Goal: Task Accomplishment & Management: Manage account settings

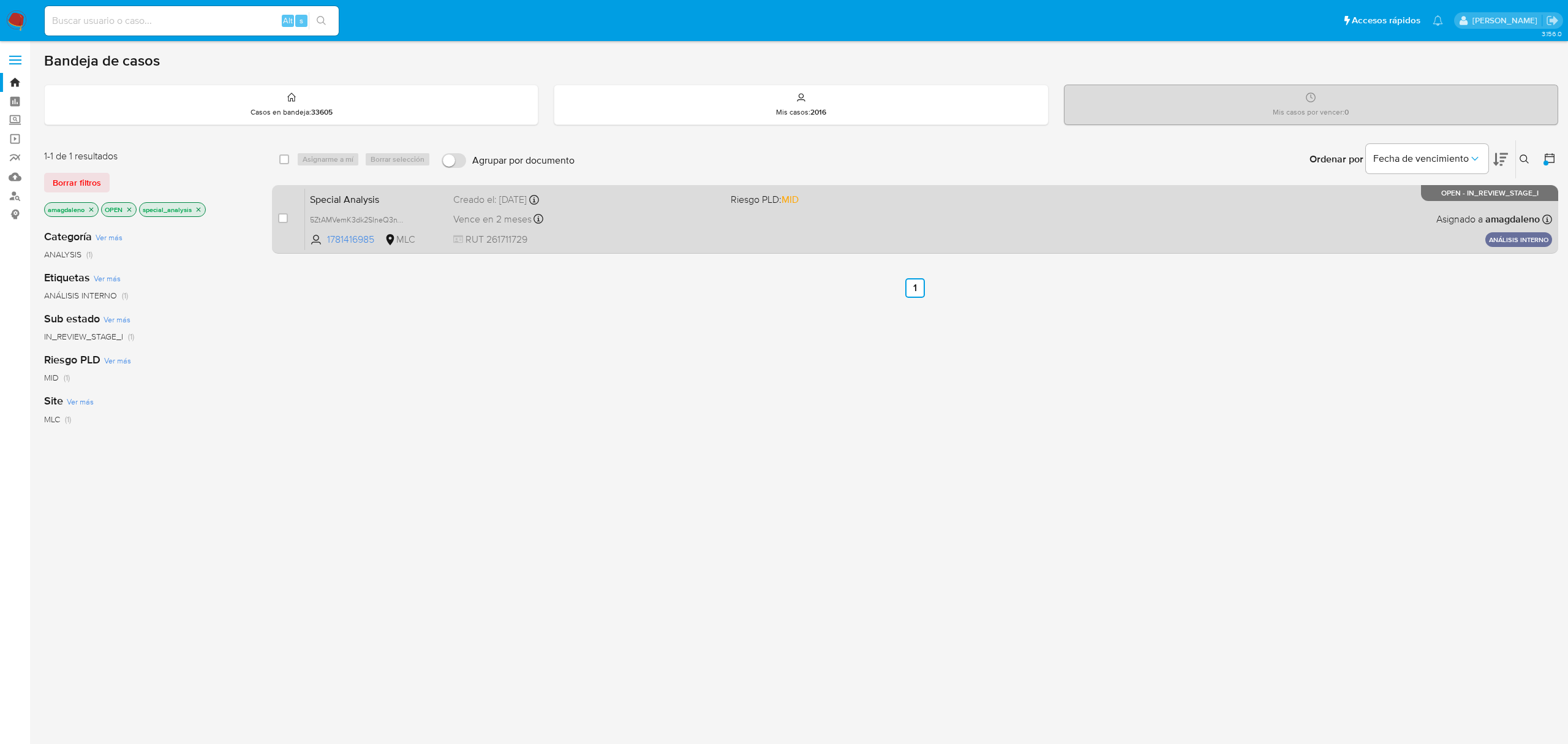
click at [646, 207] on div "Special Analysis 5ZtAMVemK3dk2SIneQ3nVZr9 1781416985 MLC Riesgo PLD: MID Creado…" at bounding box center [928, 218] width 1247 height 62
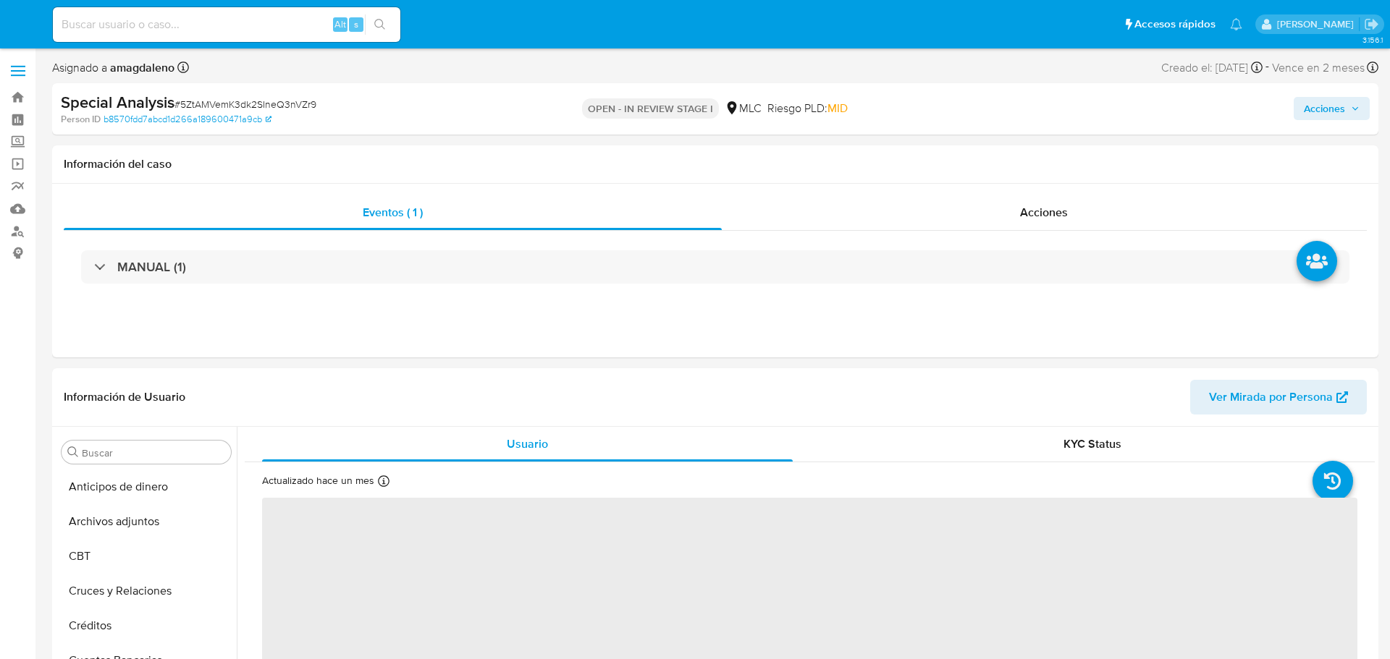
select select "10"
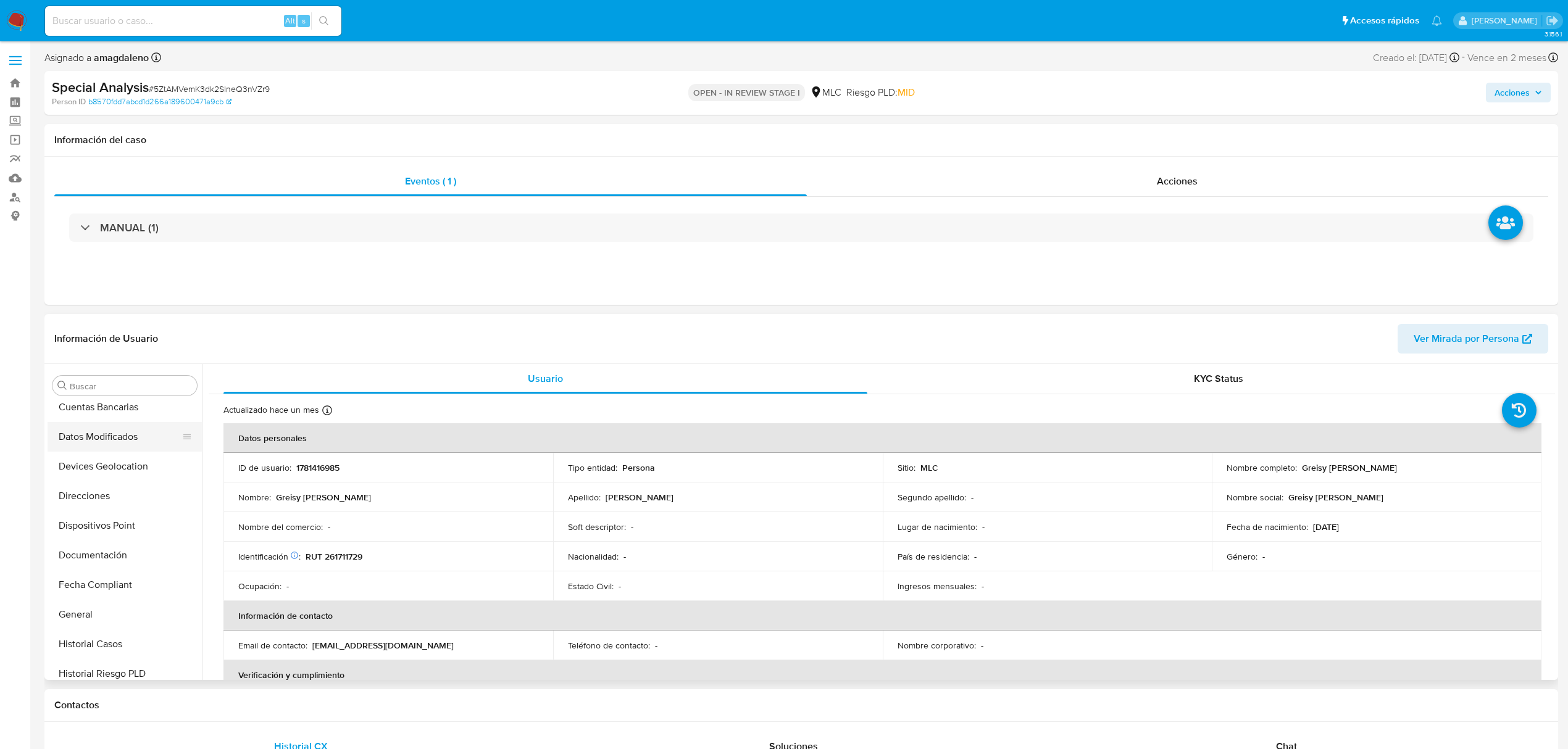
scroll to position [110, 0]
click at [147, 562] on button "Documentación" at bounding box center [119, 601] width 144 height 30
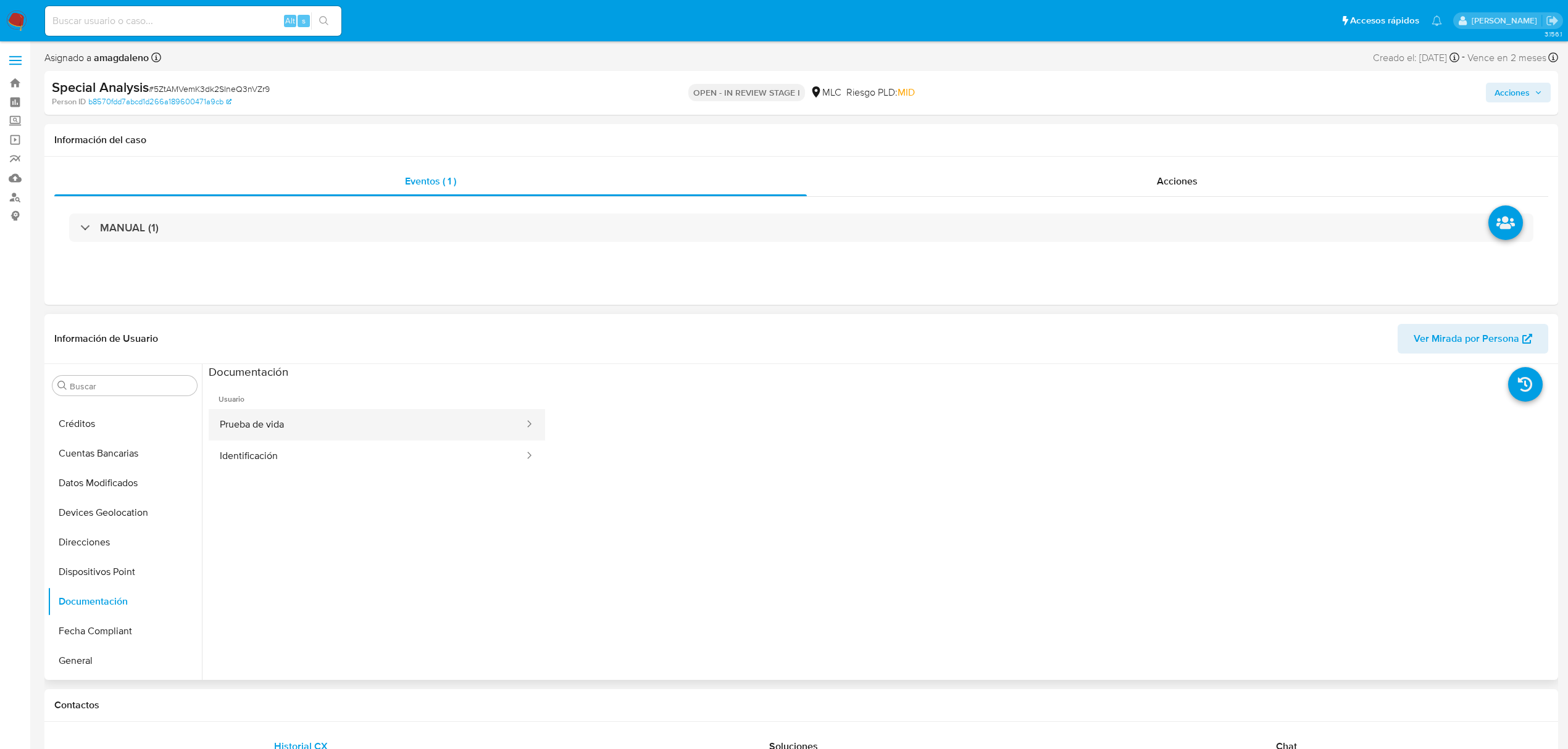
click at [300, 421] on button "Prueba de vida" at bounding box center [367, 424] width 316 height 32
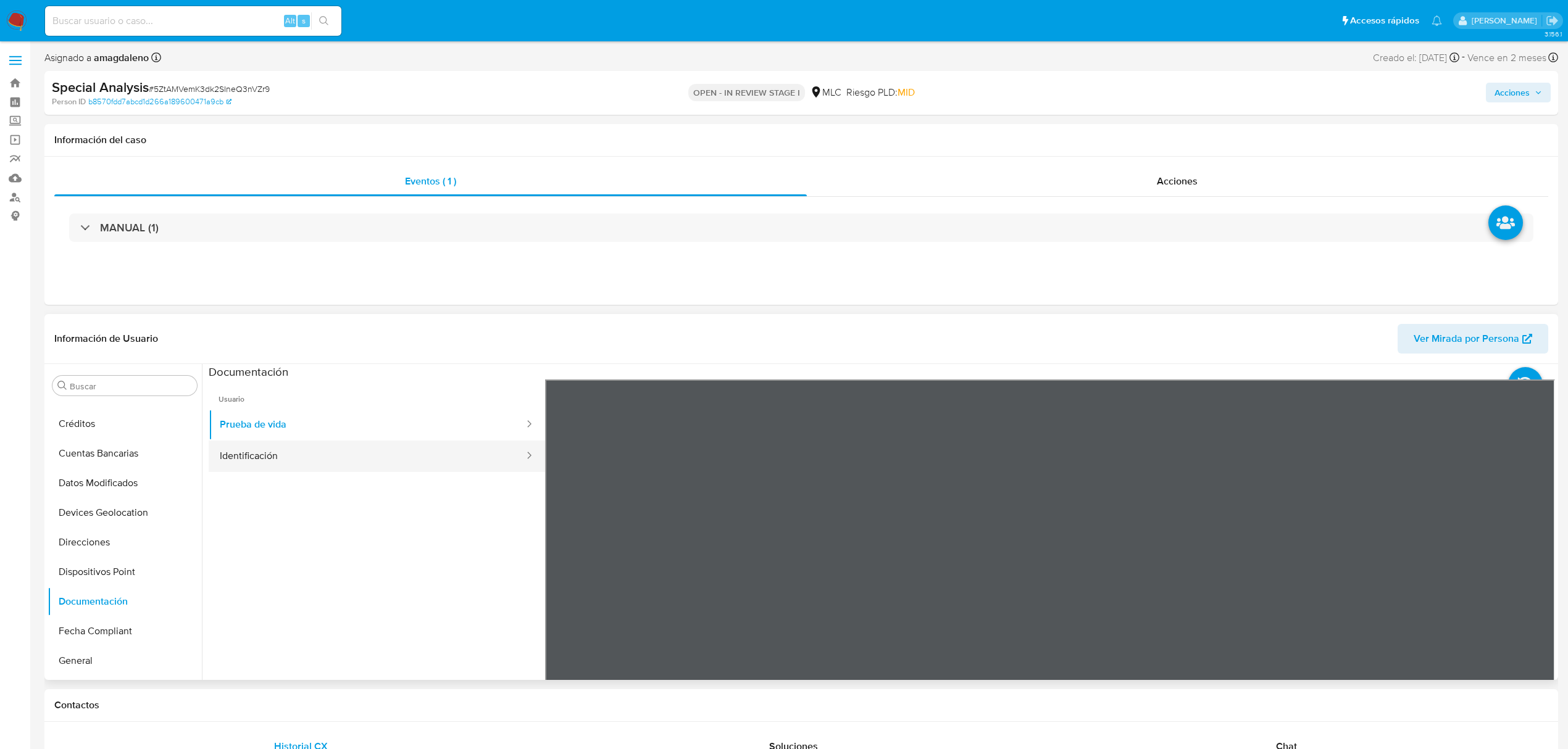
click at [295, 455] on button "Identificación" at bounding box center [367, 456] width 316 height 32
click at [1184, 562] on icon at bounding box center [1539, 579] width 25 height 25
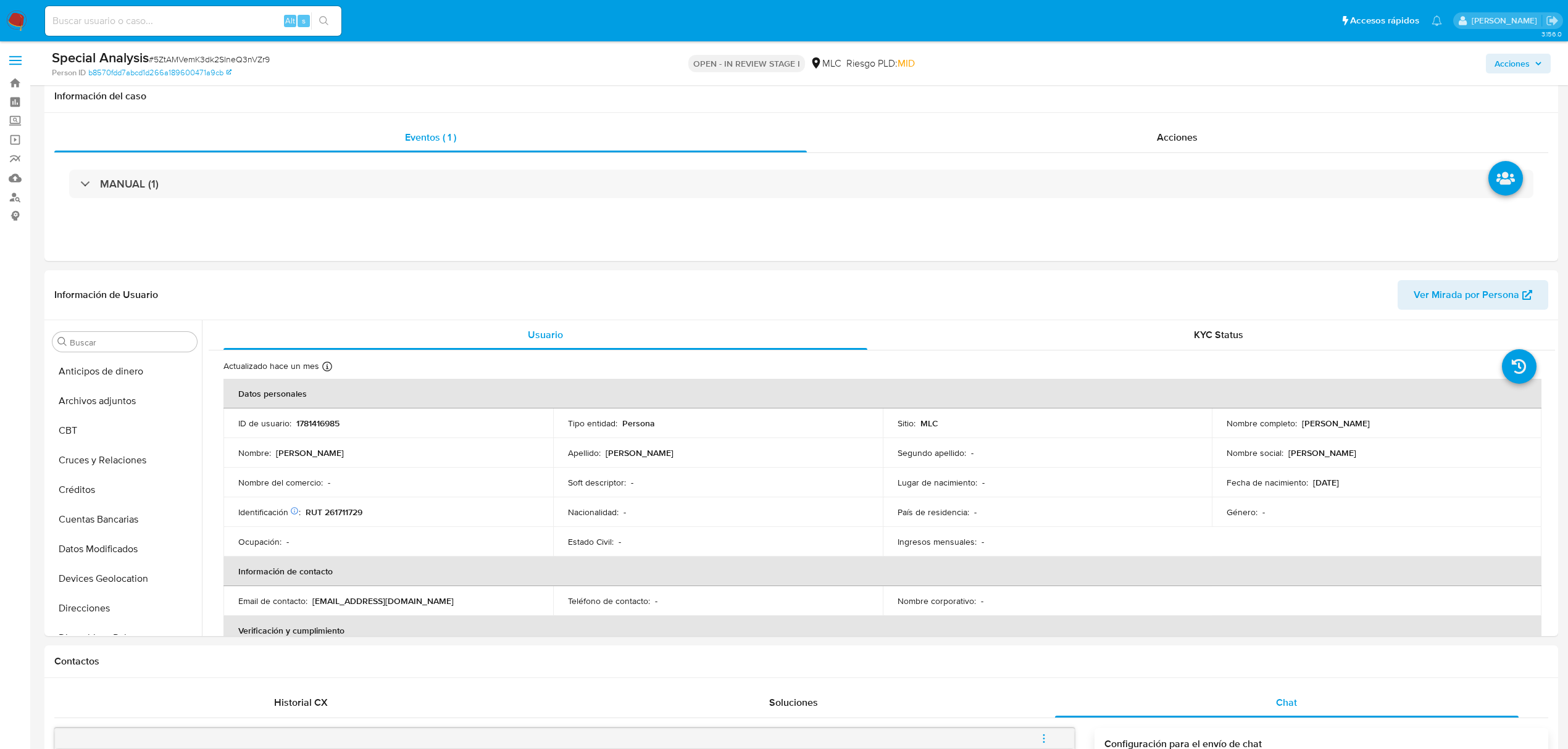
select select "10"
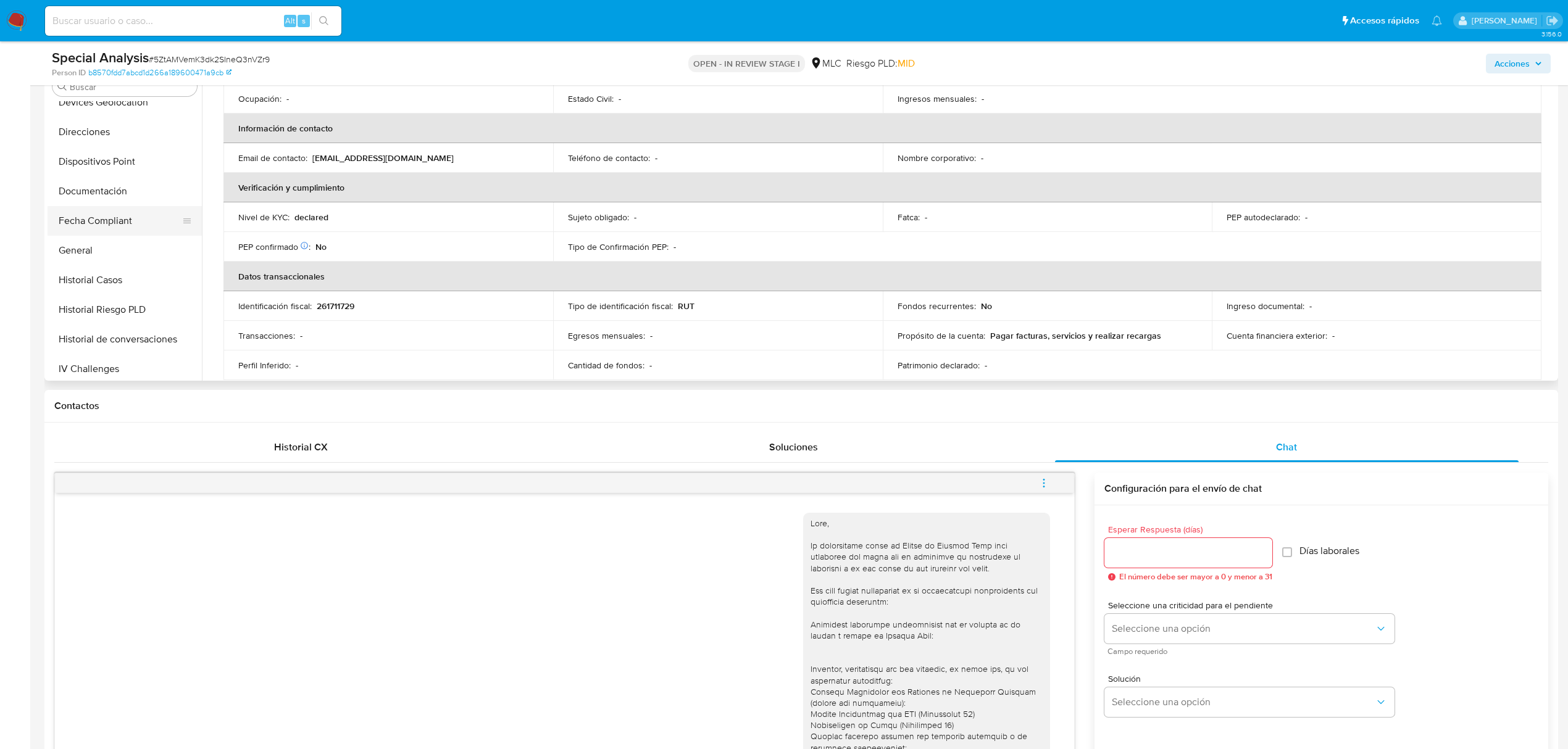
scroll to position [193, 0]
click at [124, 161] on button "Direcciones" at bounding box center [119, 160] width 144 height 30
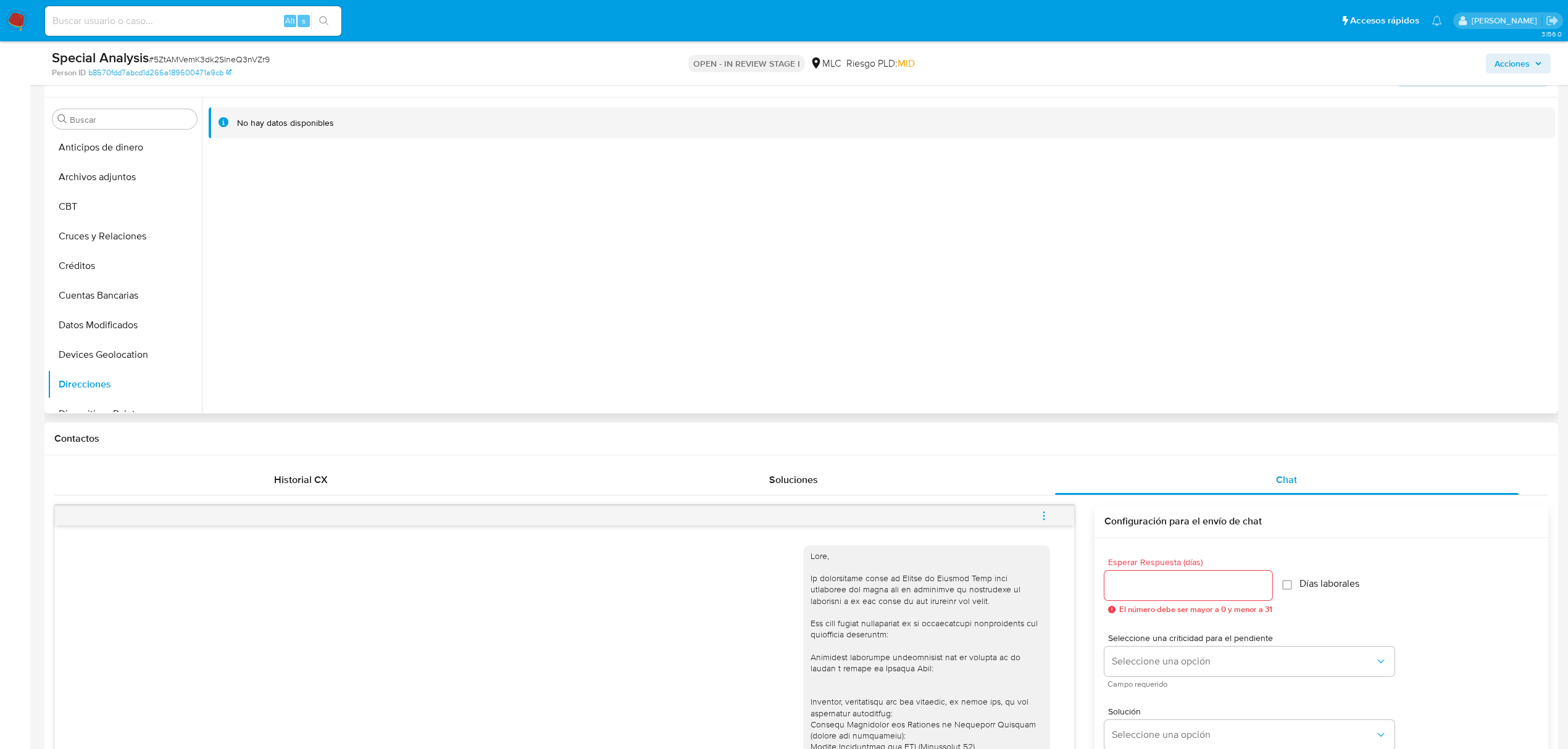
scroll to position [0, 0]
click at [121, 330] on button "Datos Modificados" at bounding box center [119, 326] width 144 height 30
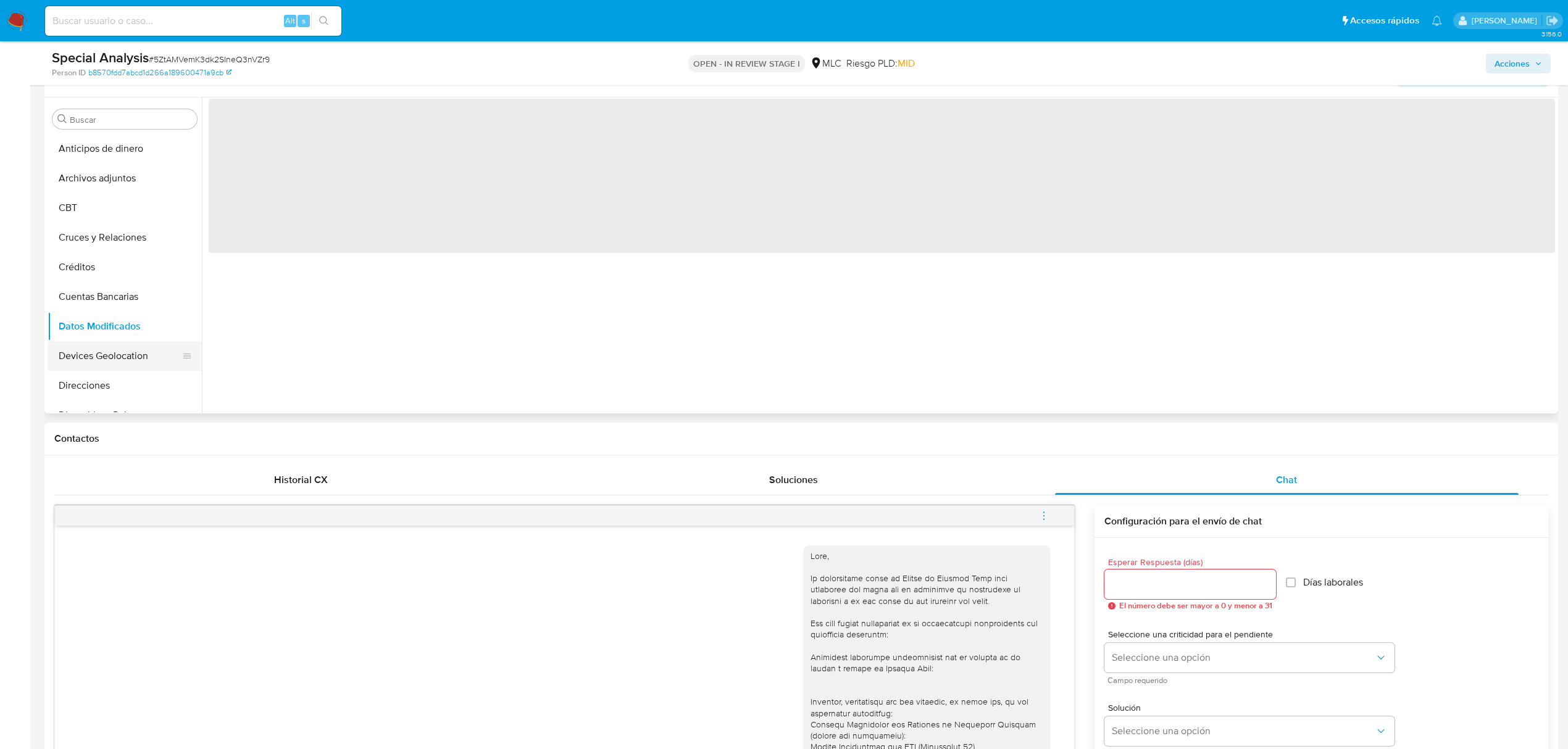
click at [121, 349] on button "Devices Geolocation" at bounding box center [119, 355] width 144 height 30
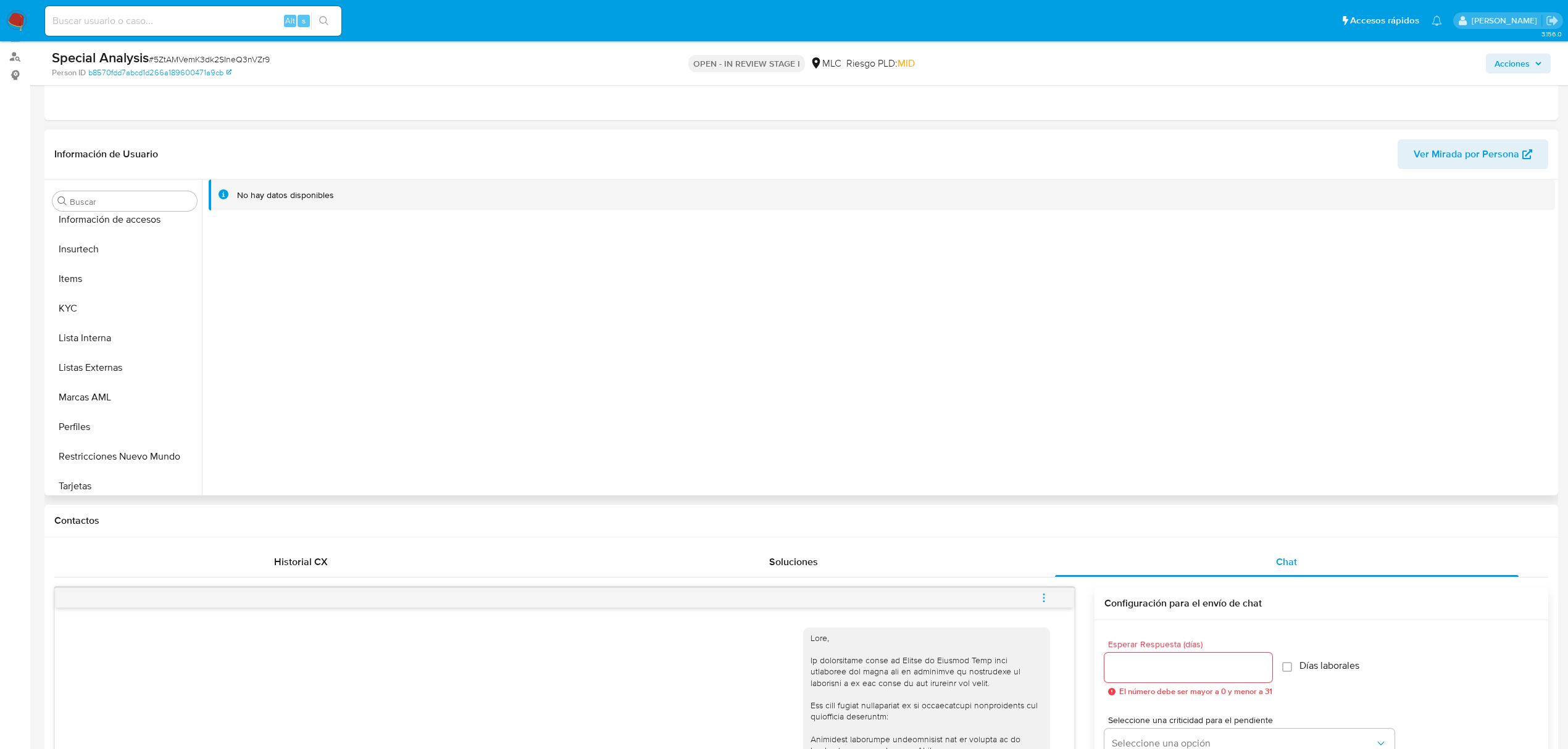
scroll to position [521, 0]
click at [102, 442] on button "Restricciones Nuevo Mundo" at bounding box center [119, 449] width 144 height 30
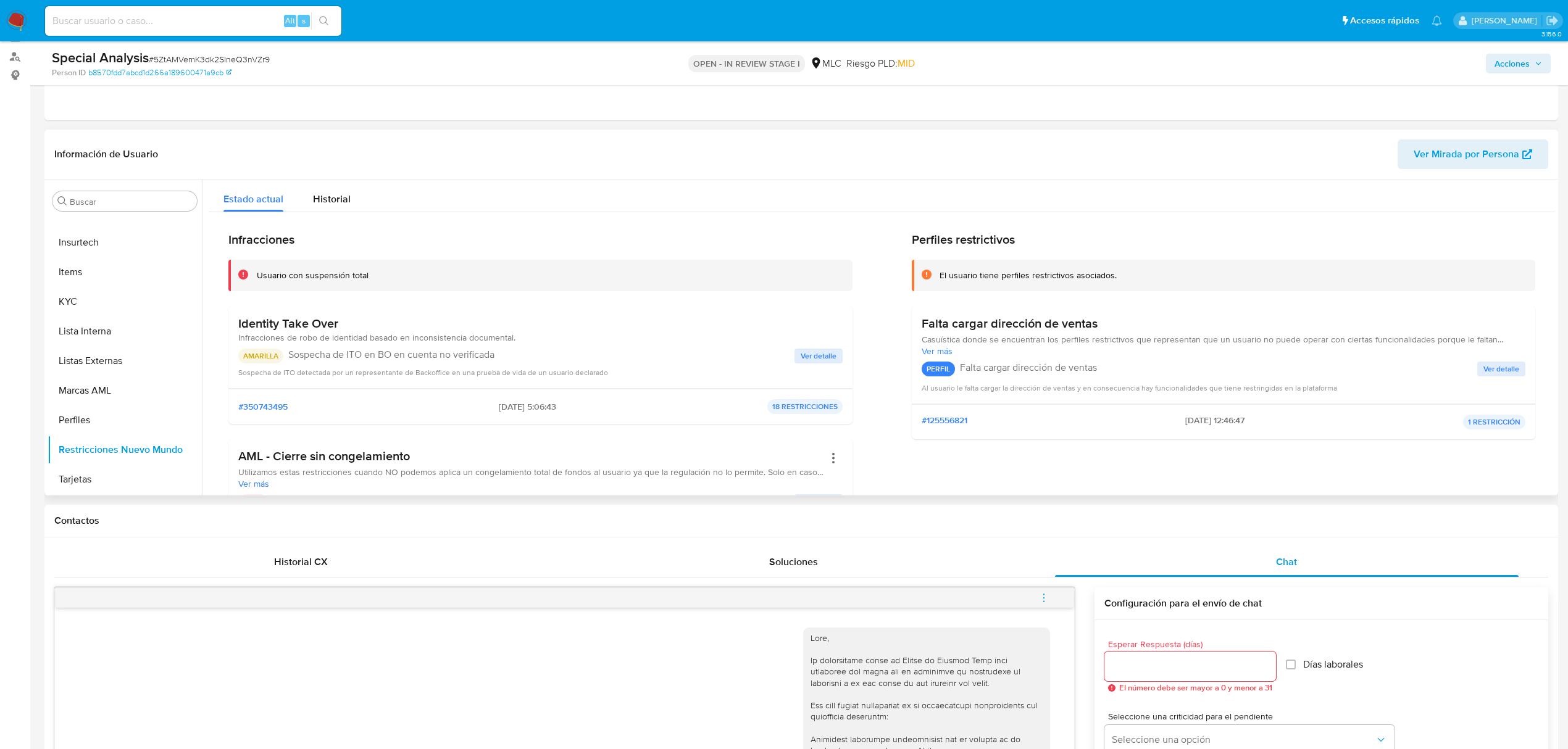
click at [1507, 366] on span "Ver detalle" at bounding box center [1501, 369] width 36 height 12
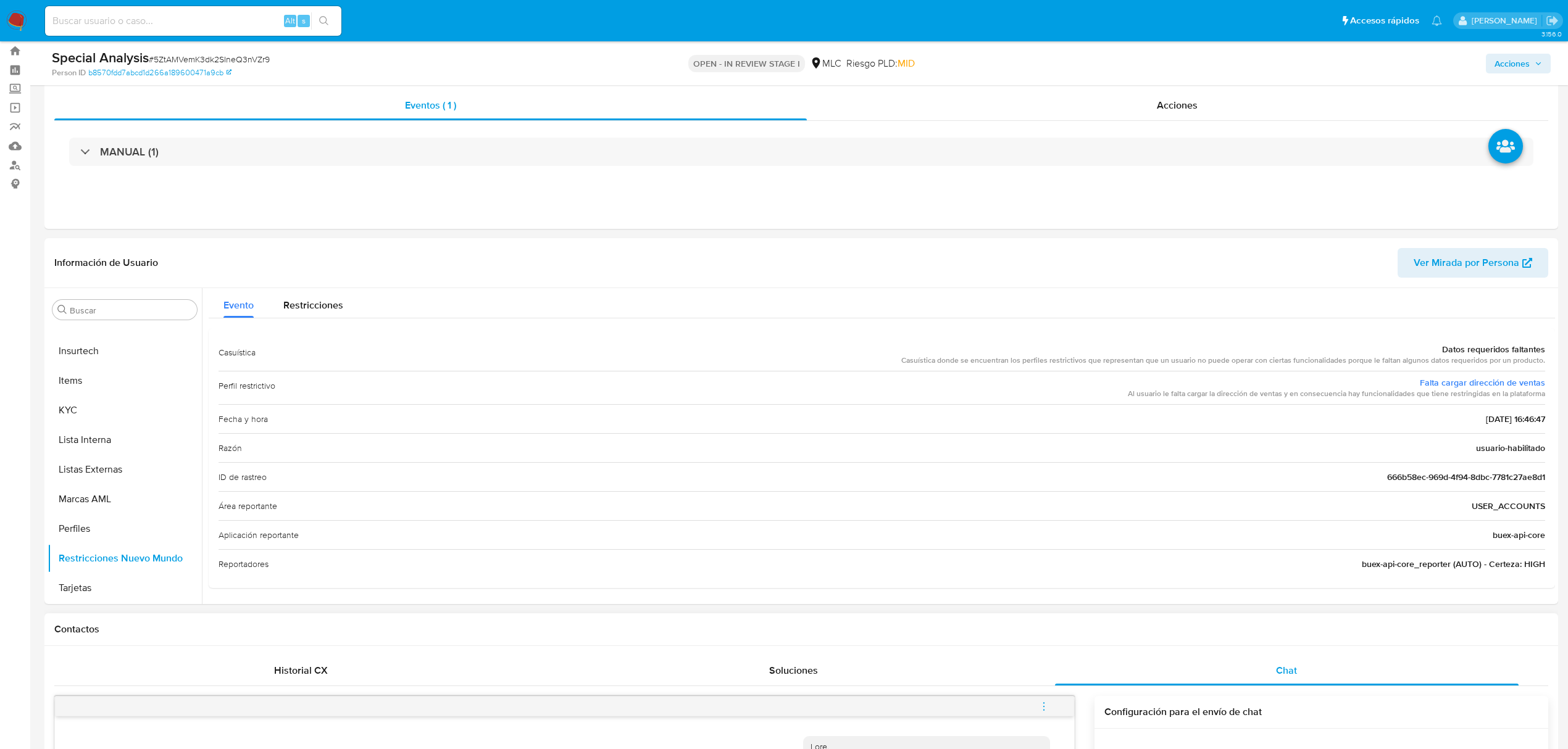
scroll to position [0, 0]
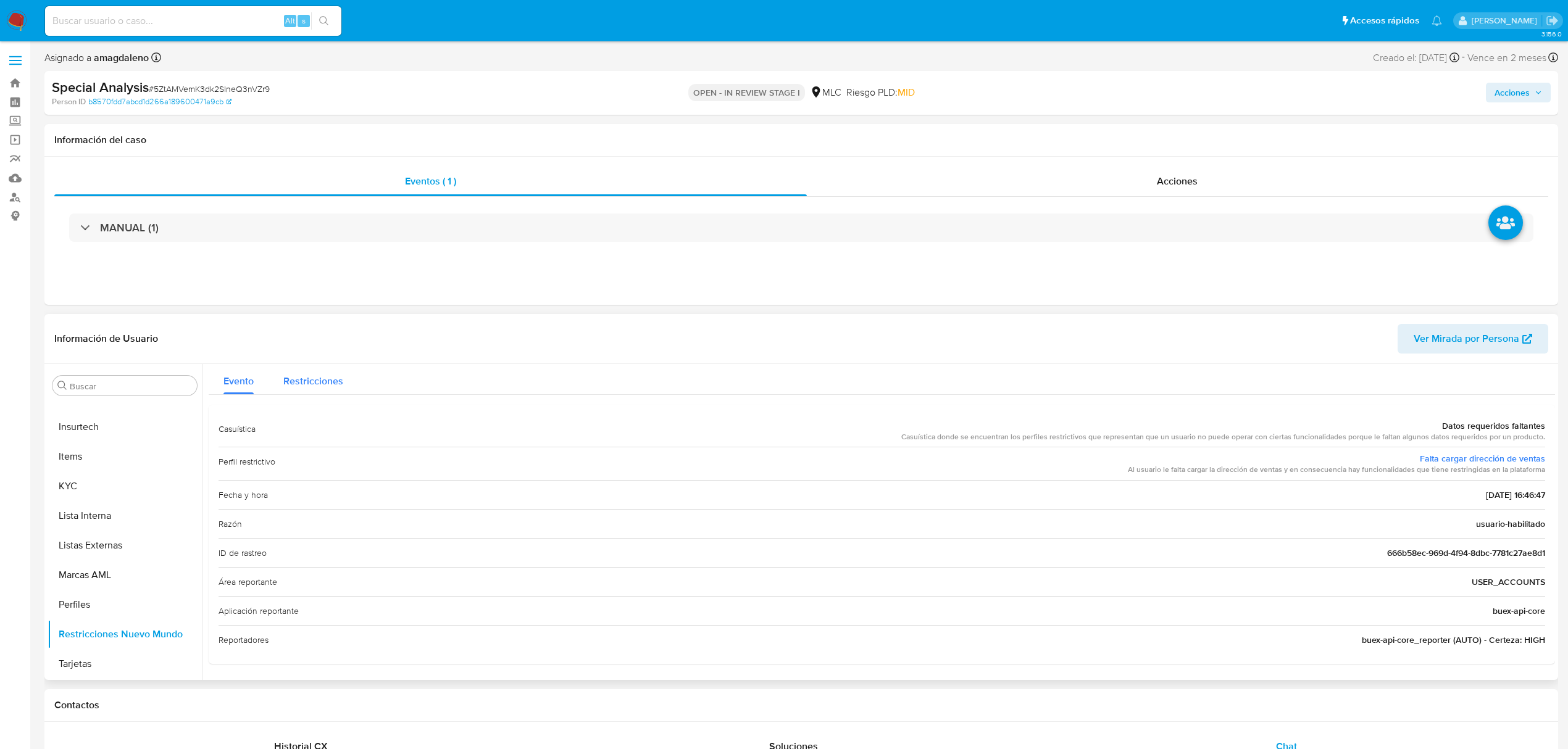
click at [304, 383] on span "Restricciones" at bounding box center [313, 381] width 60 height 14
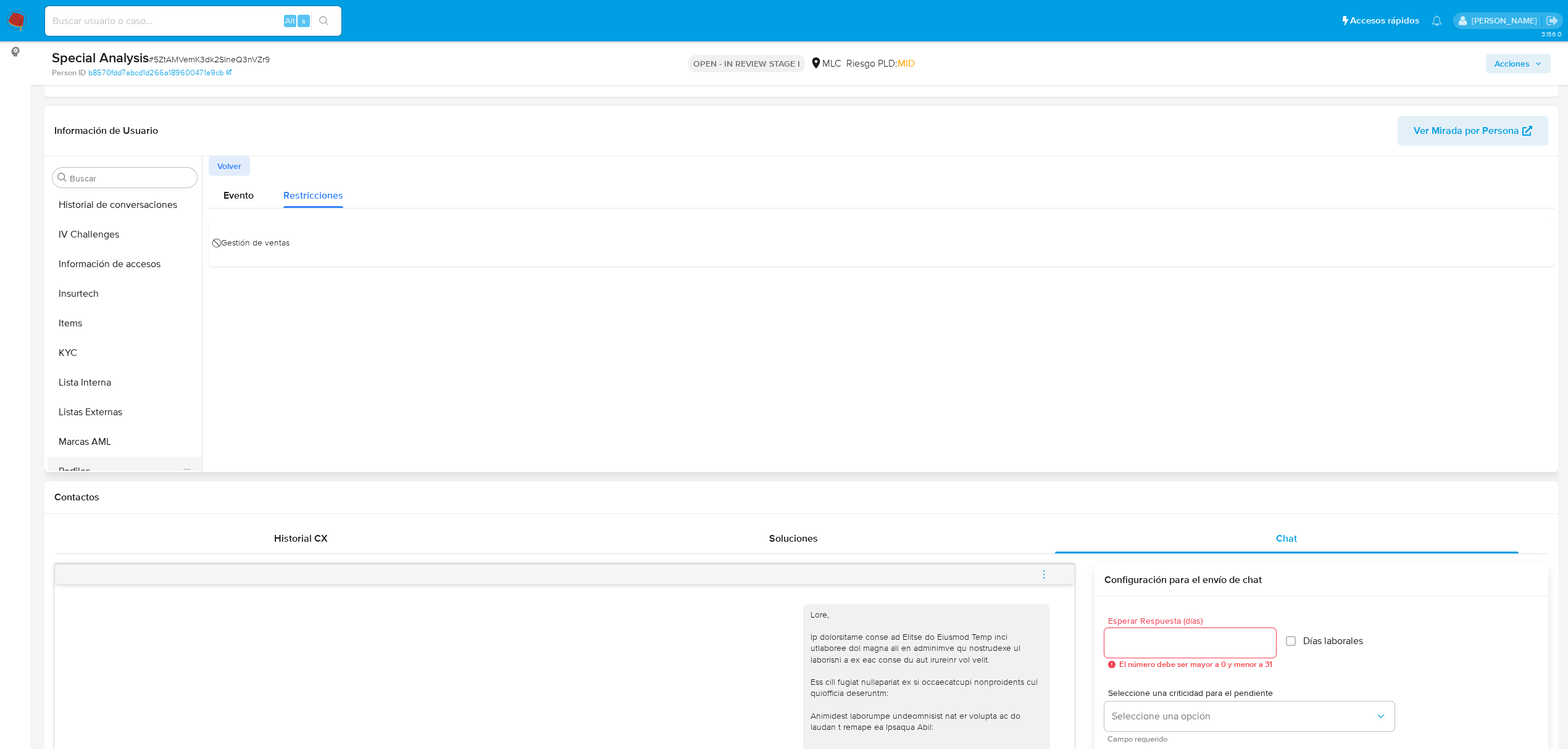
scroll to position [356, 0]
click at [142, 356] on button "Información de accesos" at bounding box center [119, 354] width 144 height 30
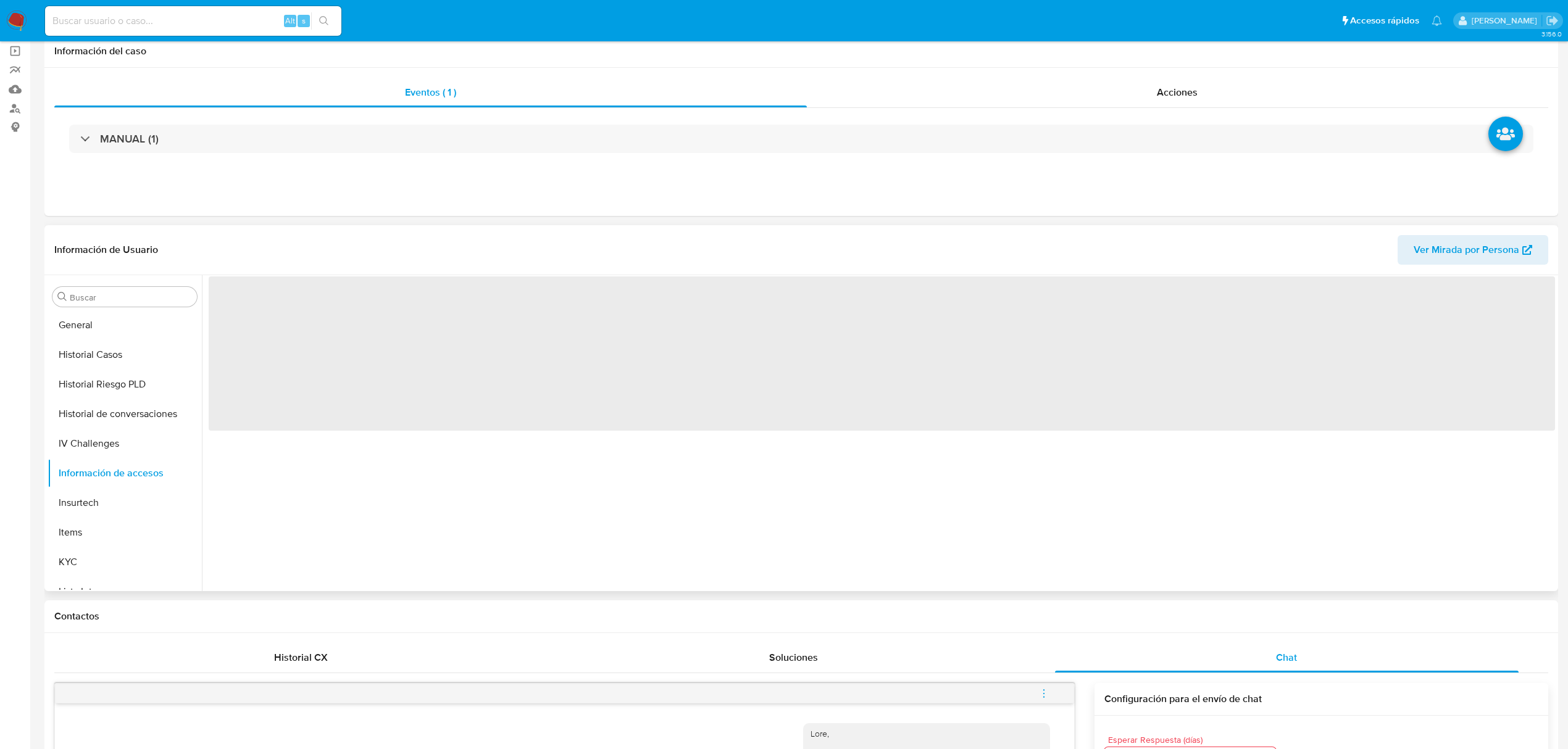
scroll to position [0, 0]
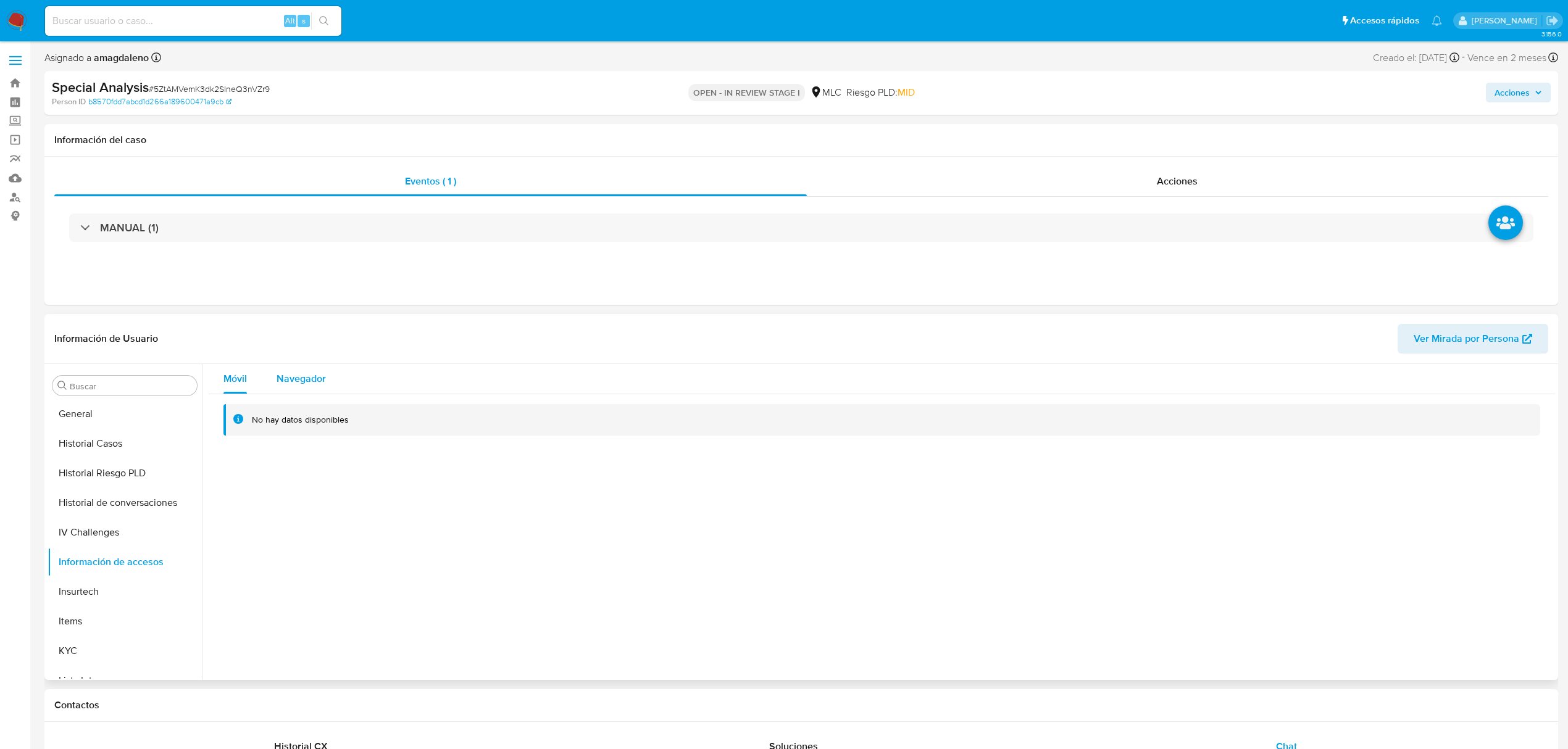
click at [309, 381] on span "Navegador" at bounding box center [301, 378] width 49 height 14
click at [100, 407] on button "Dispositivos Point" at bounding box center [119, 406] width 144 height 30
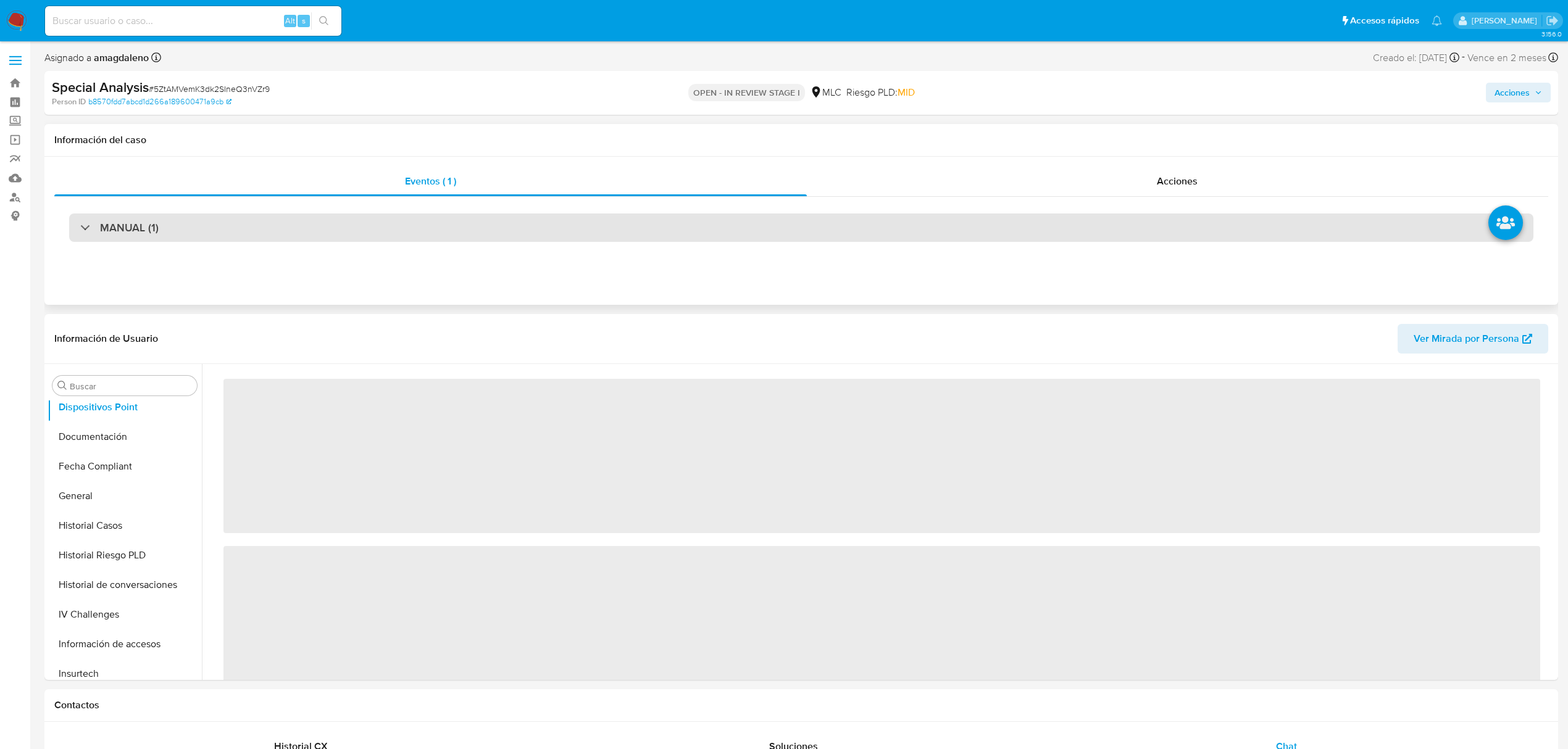
click at [249, 232] on div "MANUAL (1)" at bounding box center [801, 227] width 1464 height 28
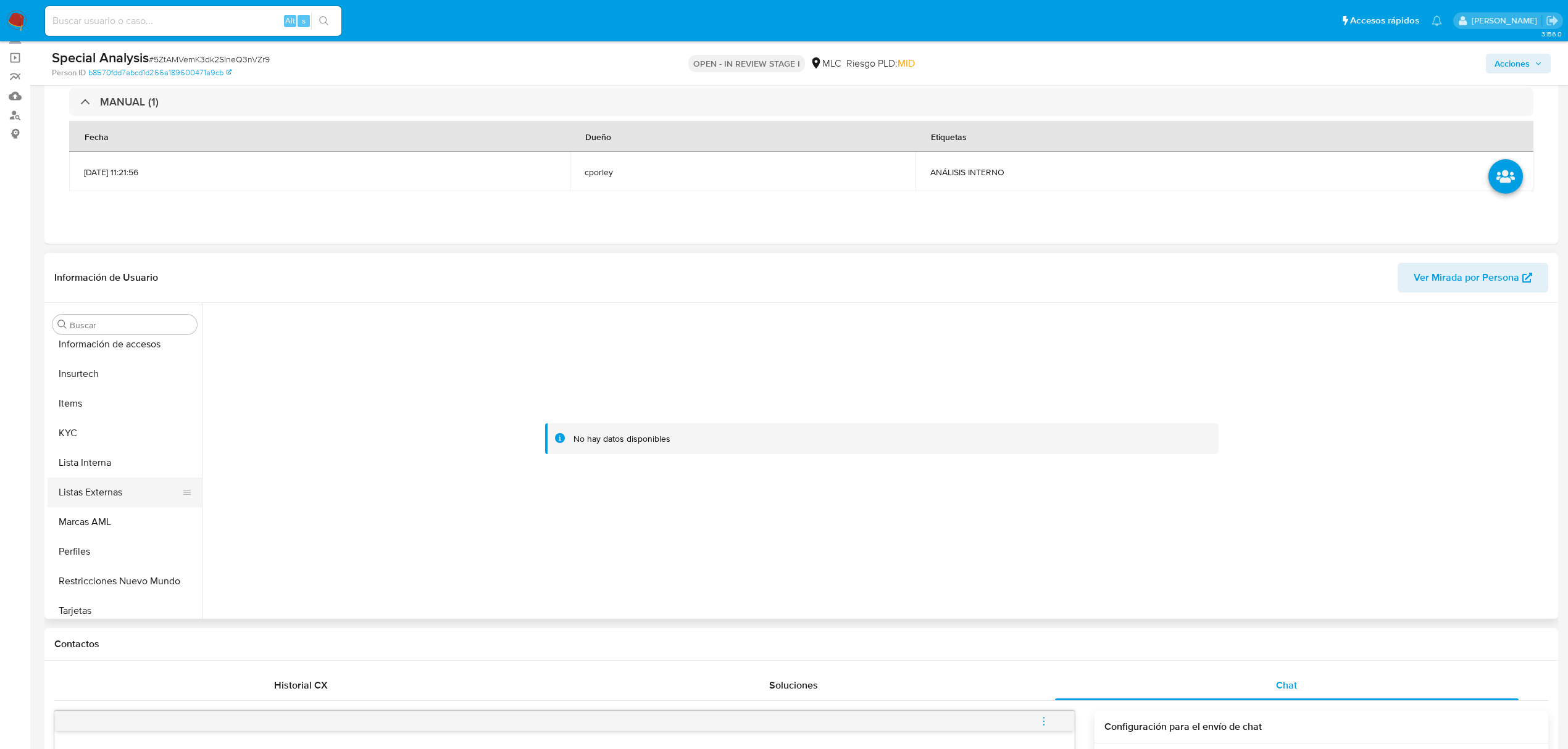
scroll to position [521, 0]
click at [90, 421] on button "KYC" at bounding box center [119, 424] width 144 height 30
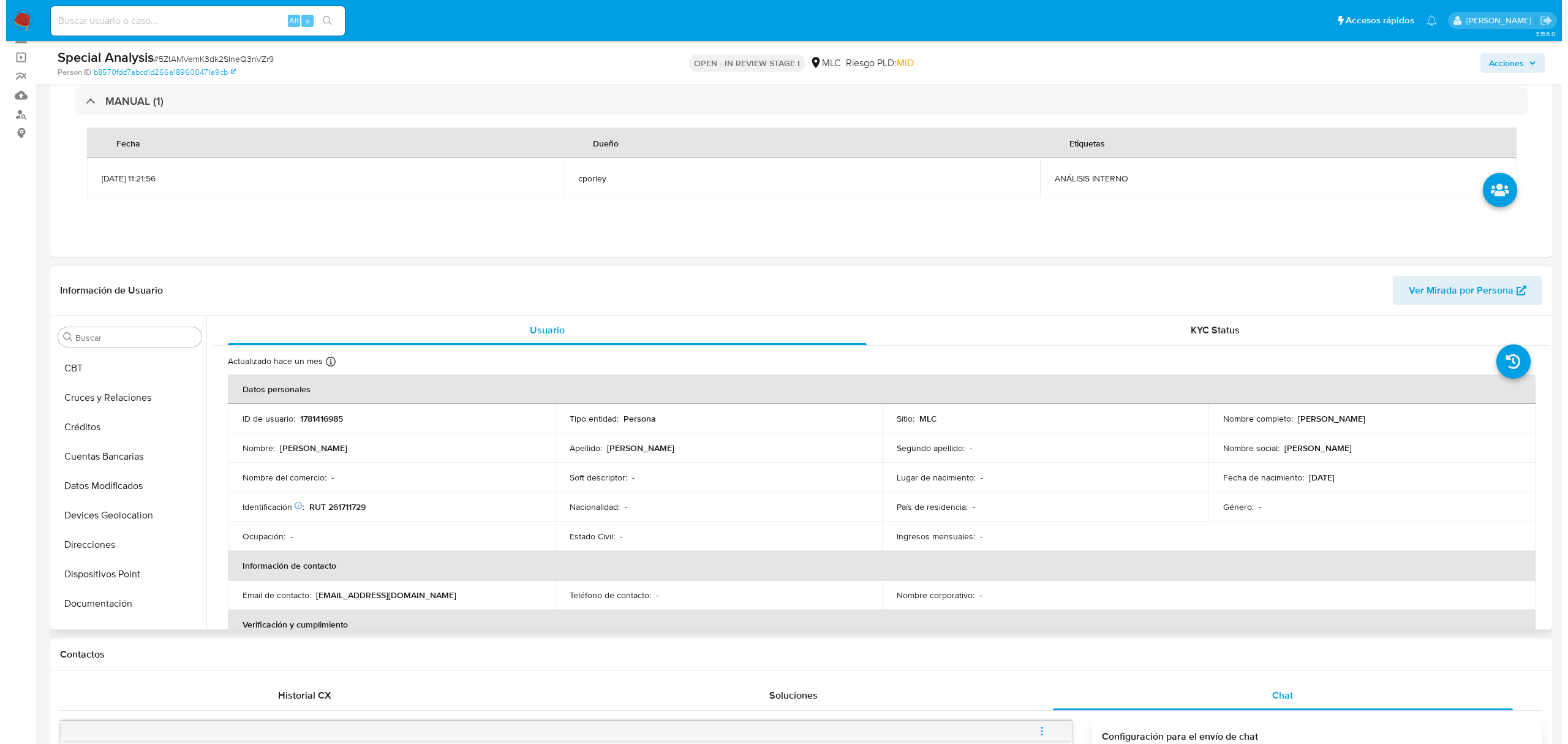
scroll to position [0, 0]
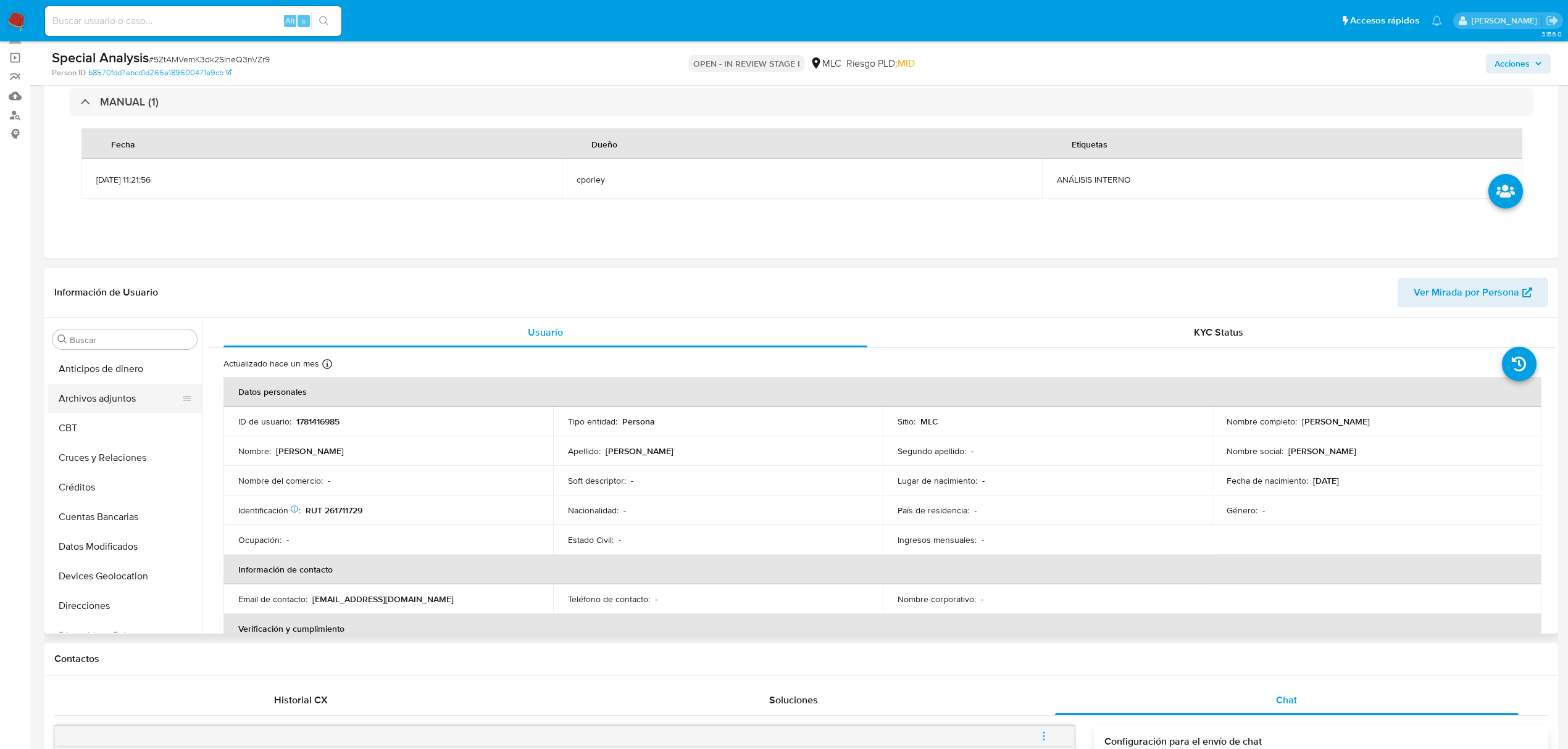
click at [119, 403] on button "Archivos adjuntos" at bounding box center [119, 398] width 144 height 30
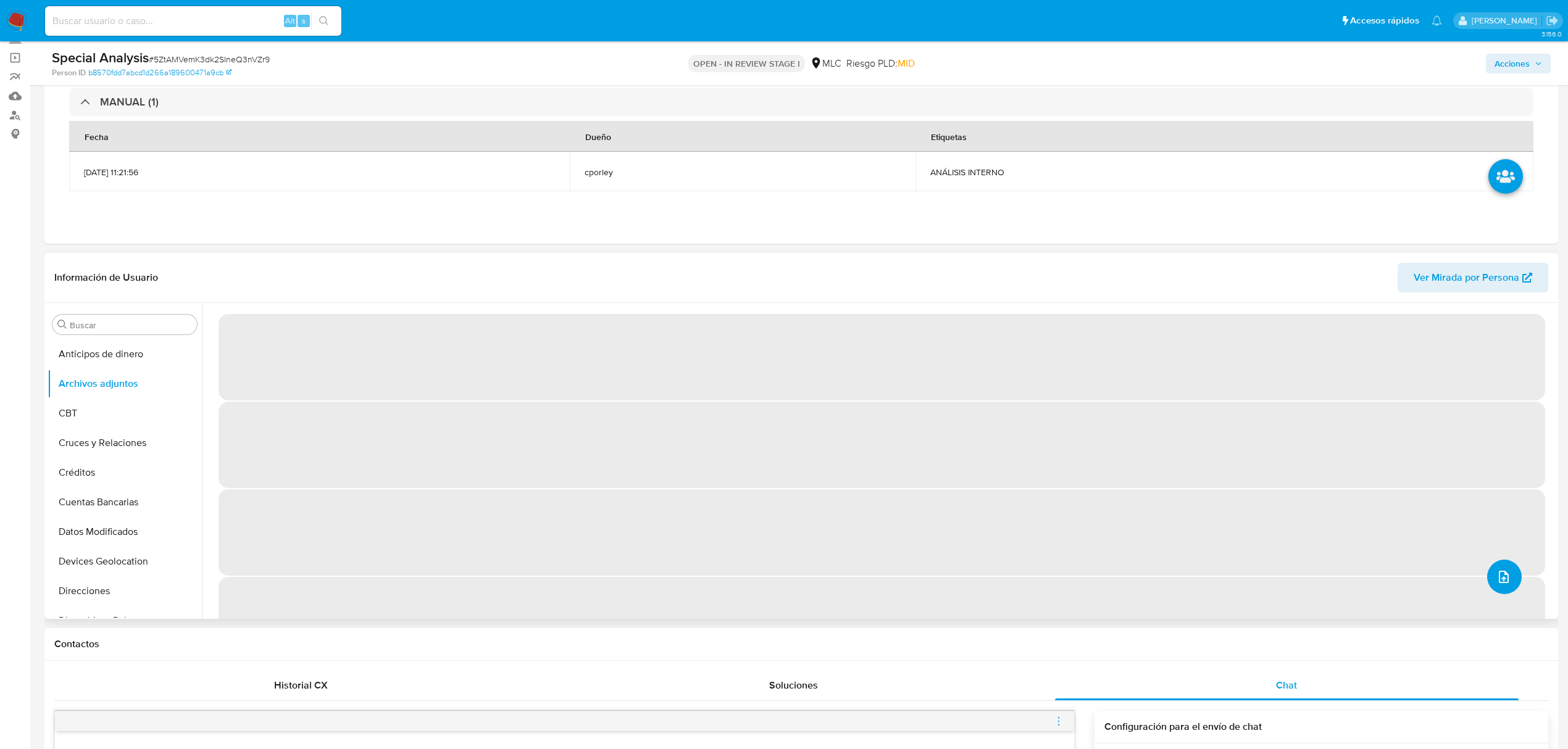
click at [1503, 575] on icon "upload-file" at bounding box center [1503, 577] width 10 height 12
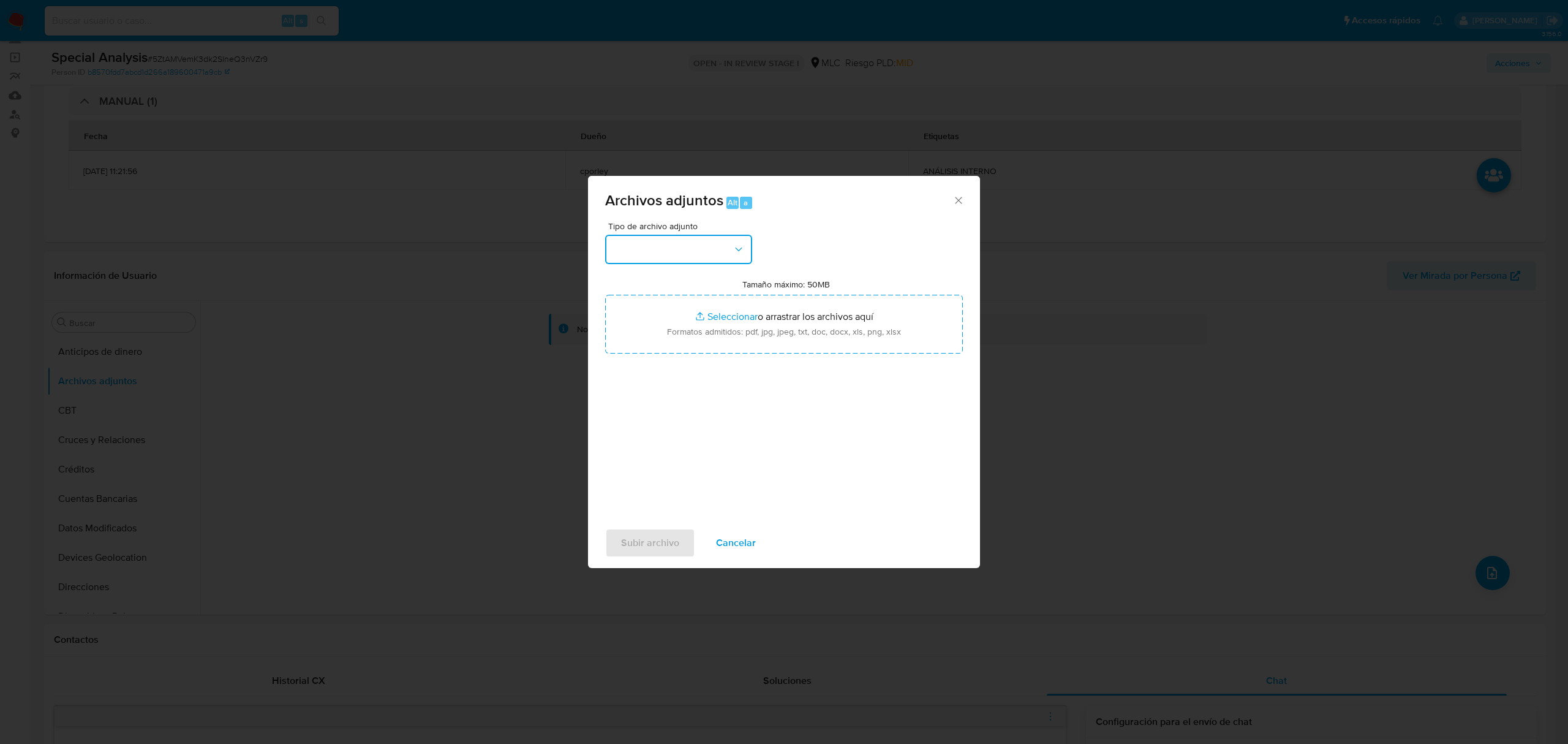
click at [686, 240] on button "button" at bounding box center [679, 249] width 147 height 30
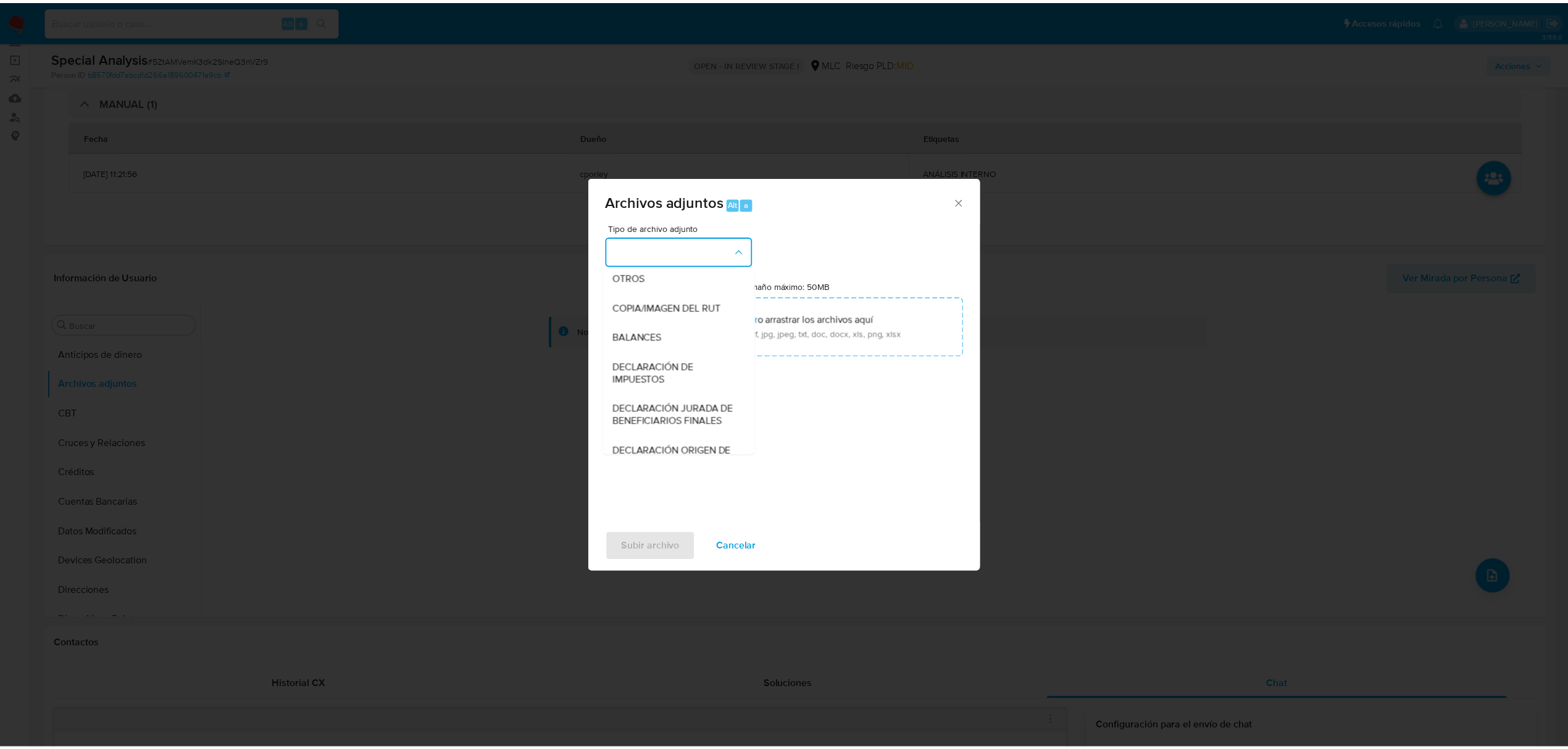
scroll to position [184, 0]
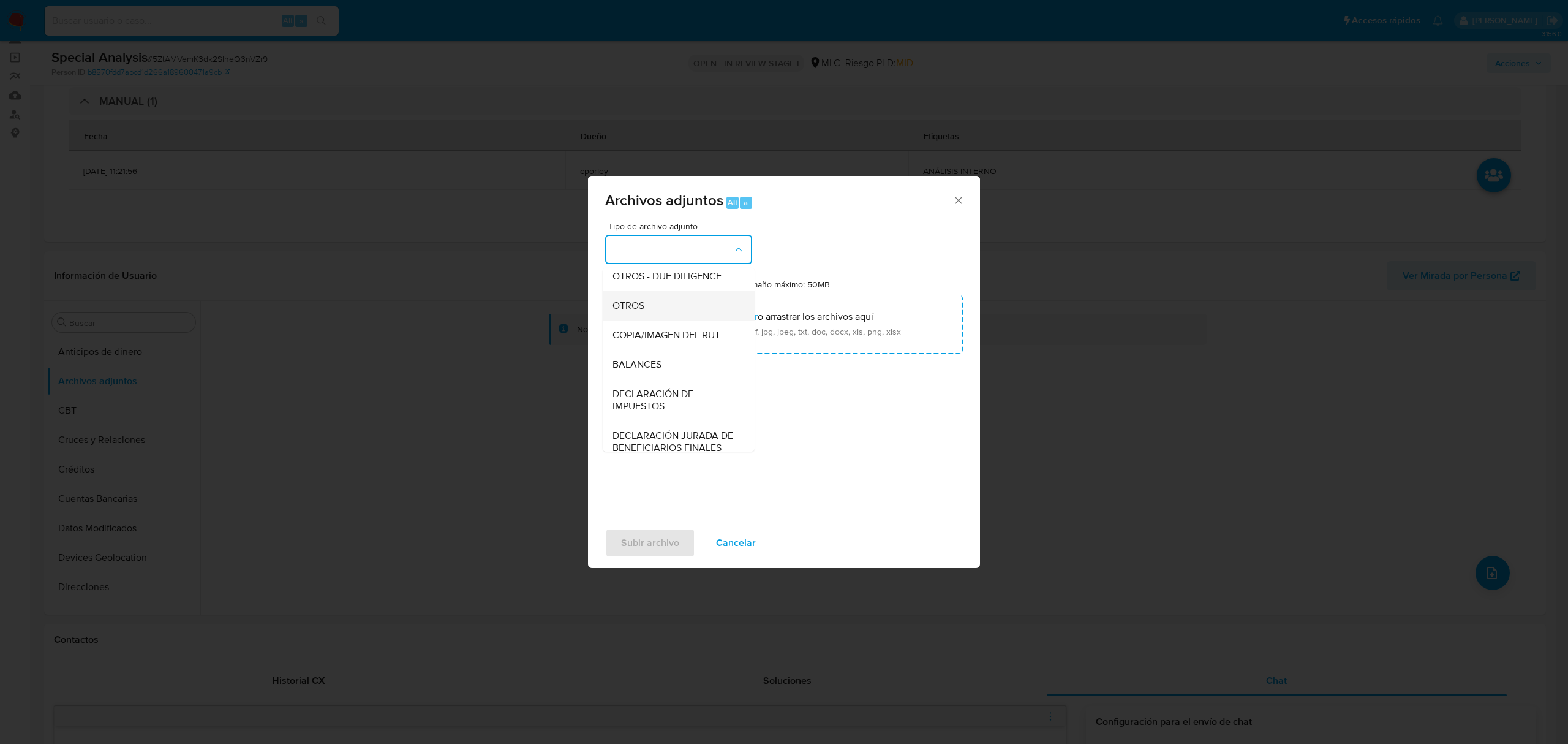
click at [640, 311] on span "OTROS" at bounding box center [629, 306] width 32 height 12
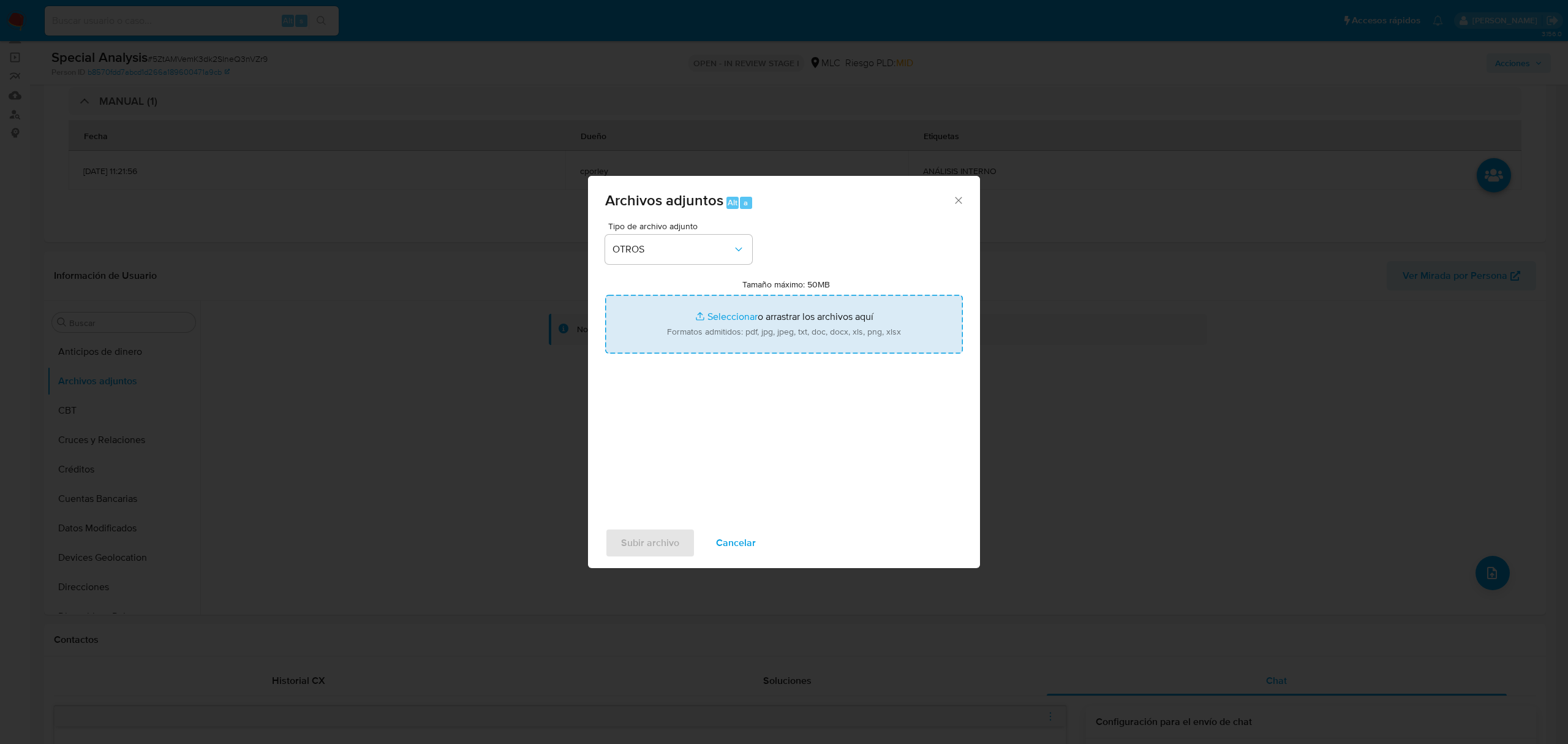
click at [733, 321] on input "Tamaño máximo: 50MB Seleccionar archivos" at bounding box center [784, 323] width 358 height 58
type input "C:\fakepath\1781416985 - 26_08_2025 TDA.pdf"
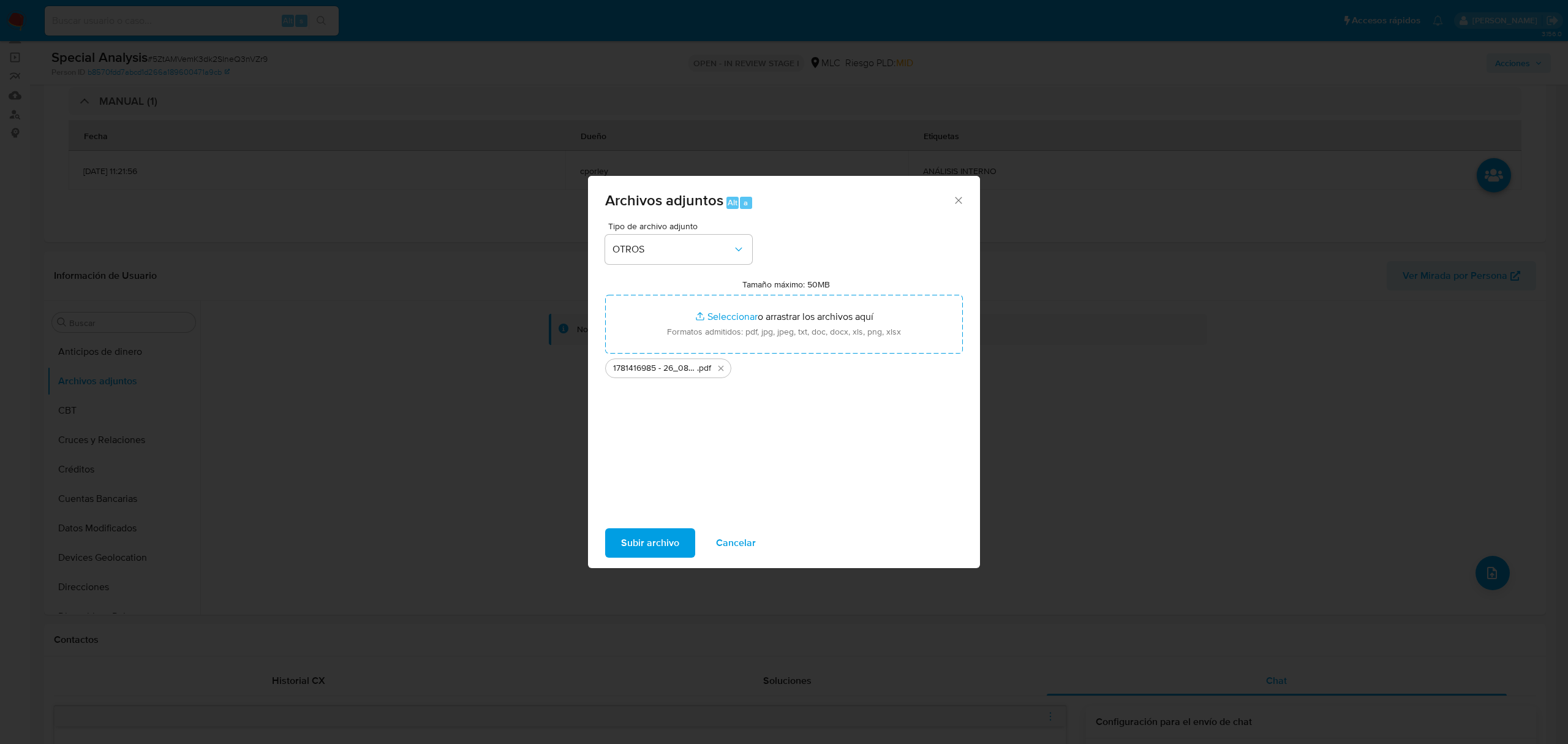
click at [652, 544] on span "Subir archivo" at bounding box center [650, 543] width 58 height 27
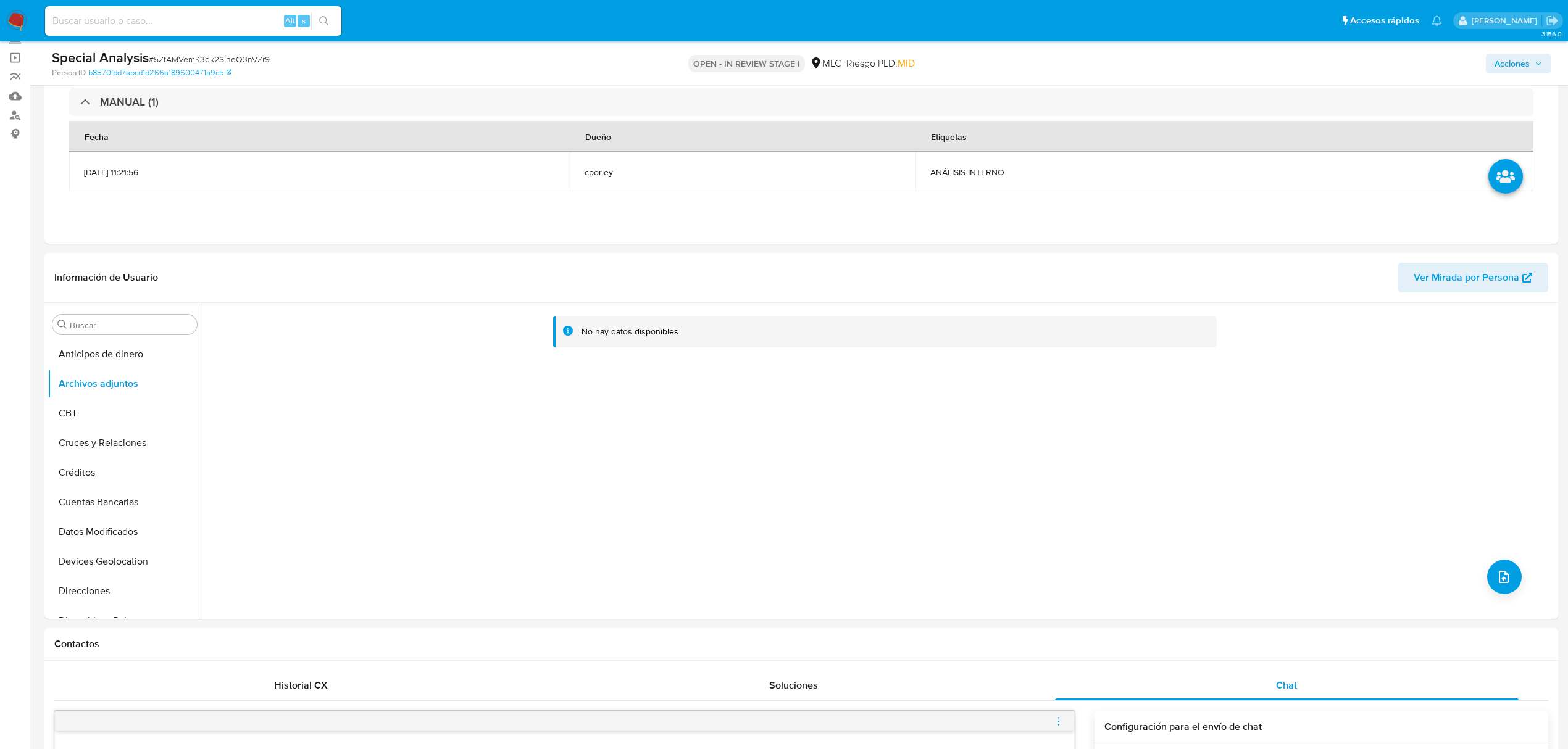
click at [1521, 65] on span "Acciones" at bounding box center [1511, 63] width 35 height 20
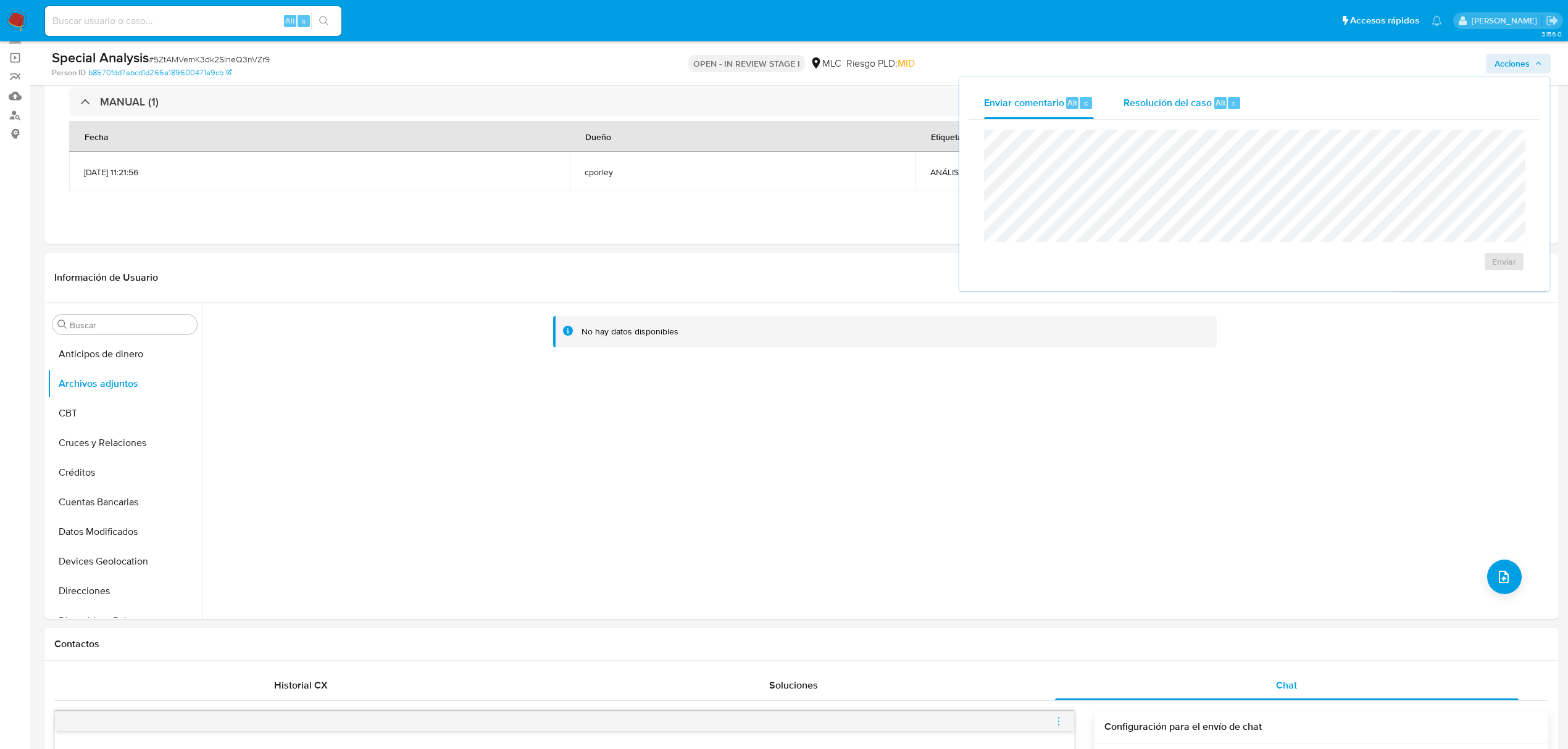
click at [1170, 107] on span "Resolución del caso" at bounding box center [1167, 101] width 89 height 14
click at [109, 349] on button "Anticipos de dinero" at bounding box center [119, 354] width 144 height 30
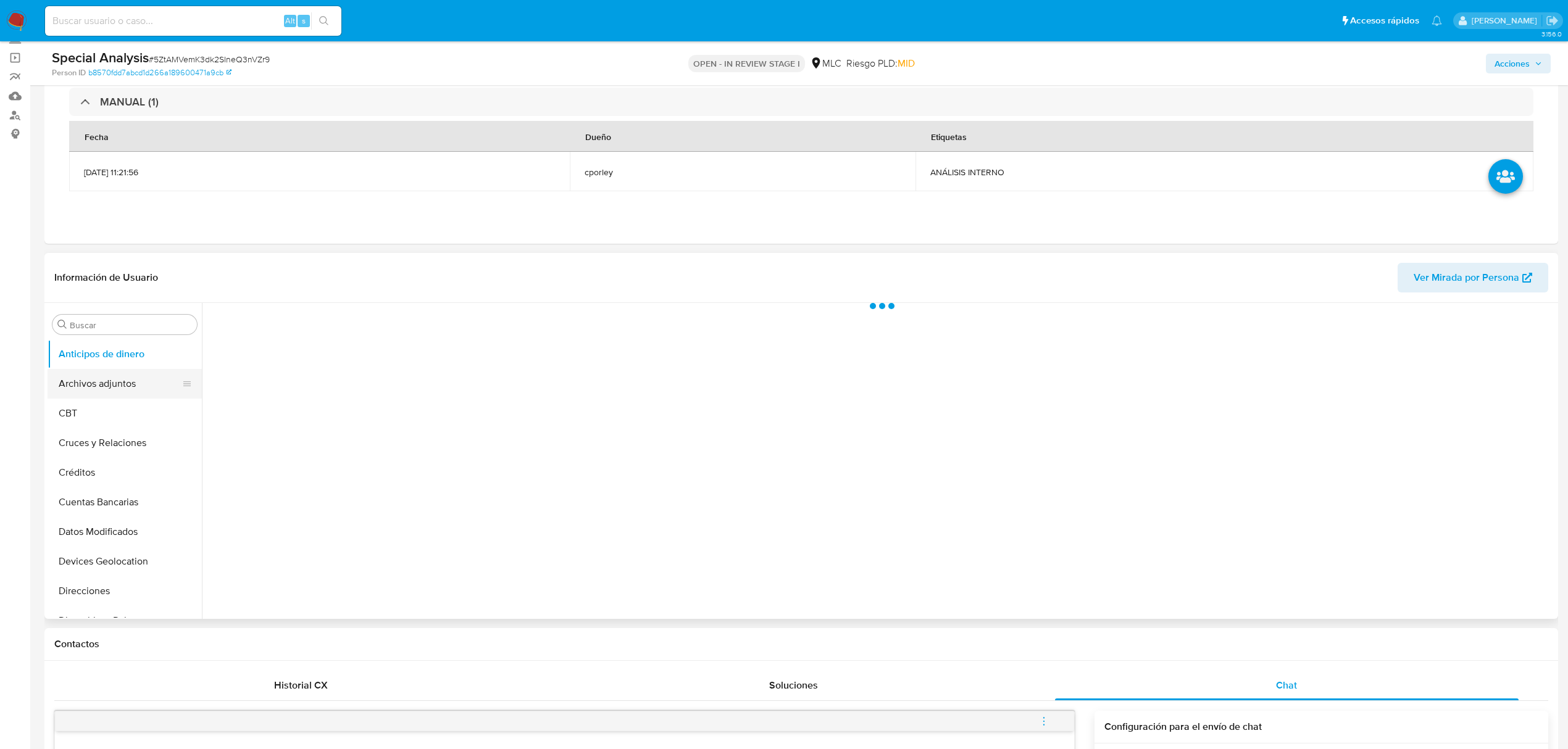
click at [118, 378] on button "Archivos adjuntos" at bounding box center [119, 383] width 144 height 30
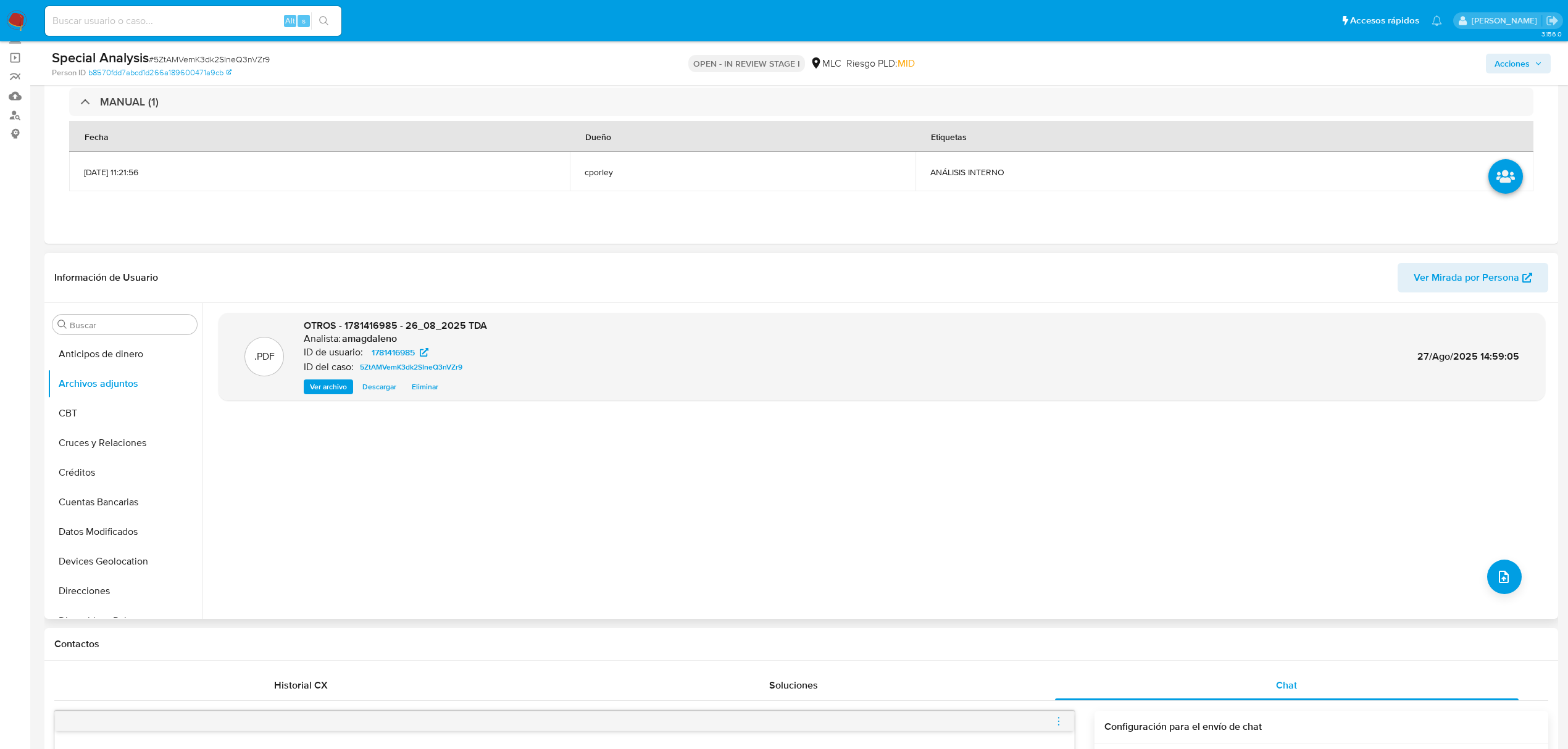
click at [600, 470] on div ".PDF OTROS - 1781416985 - 26_08_2025 TDA Analista: amagdaleno ID de usuario: 17…" at bounding box center [882, 460] width 1327 height 296
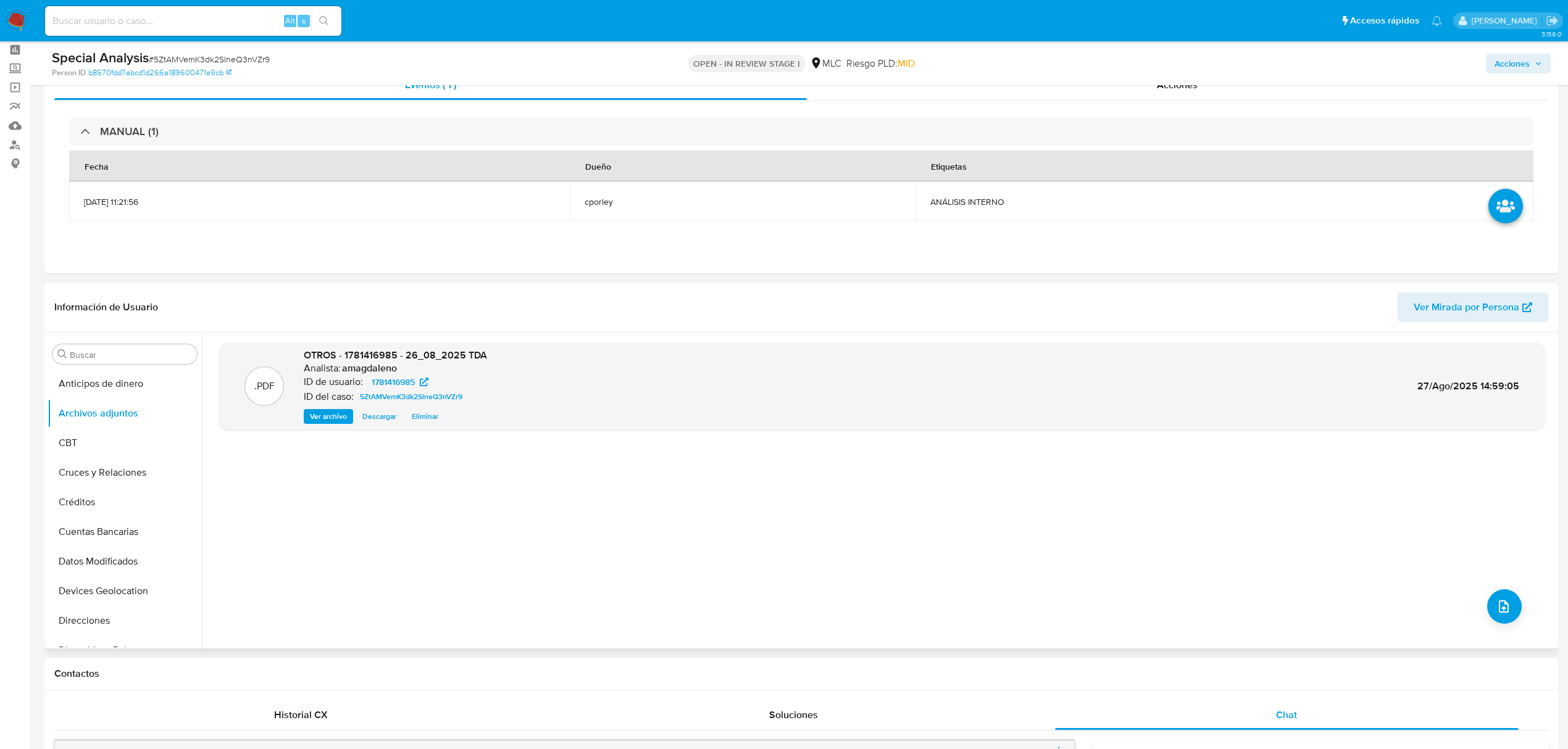
scroll to position [0, 0]
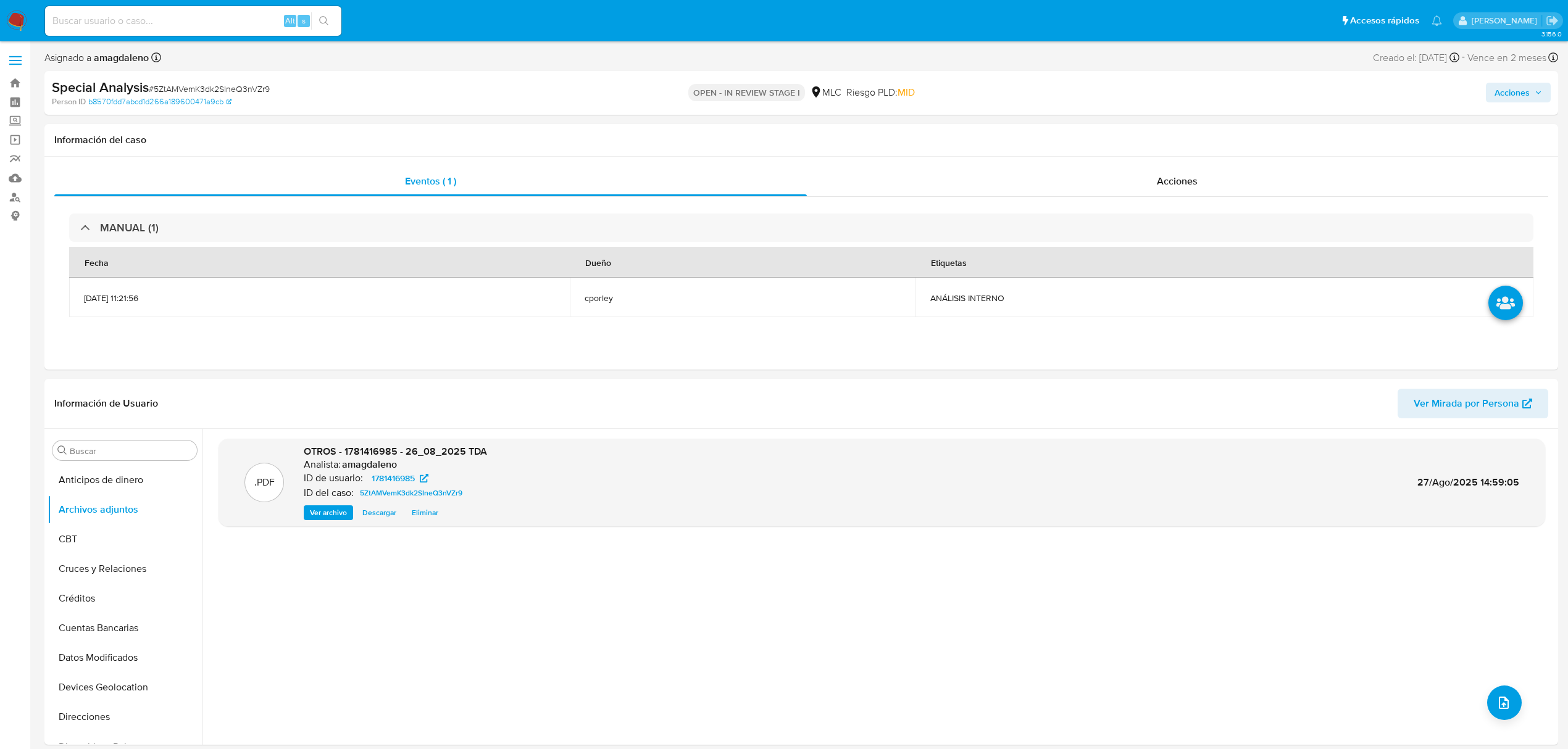
click at [1516, 93] on span "Acciones" at bounding box center [1511, 92] width 35 height 20
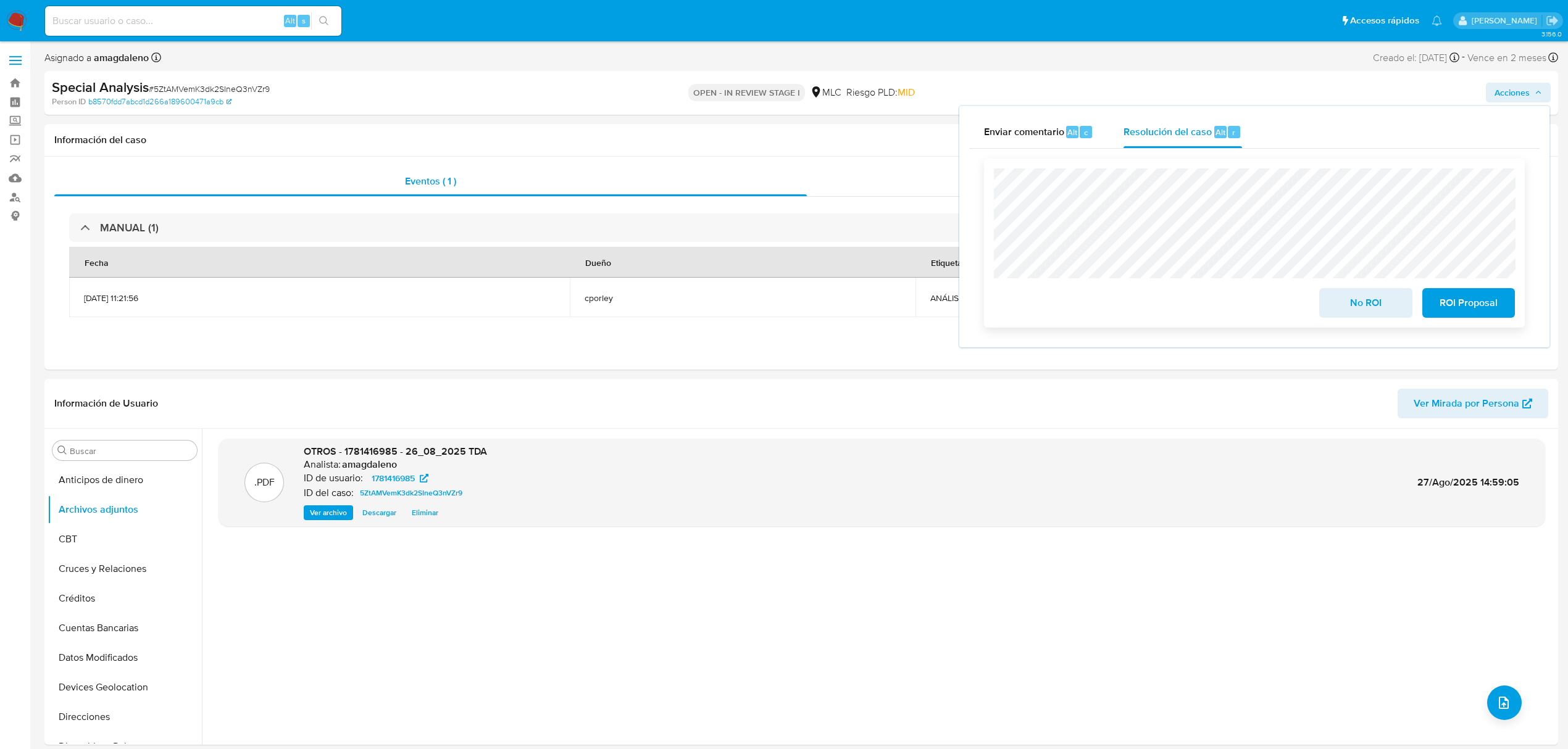
click at [1454, 306] on span "ROI Proposal" at bounding box center [1468, 302] width 61 height 27
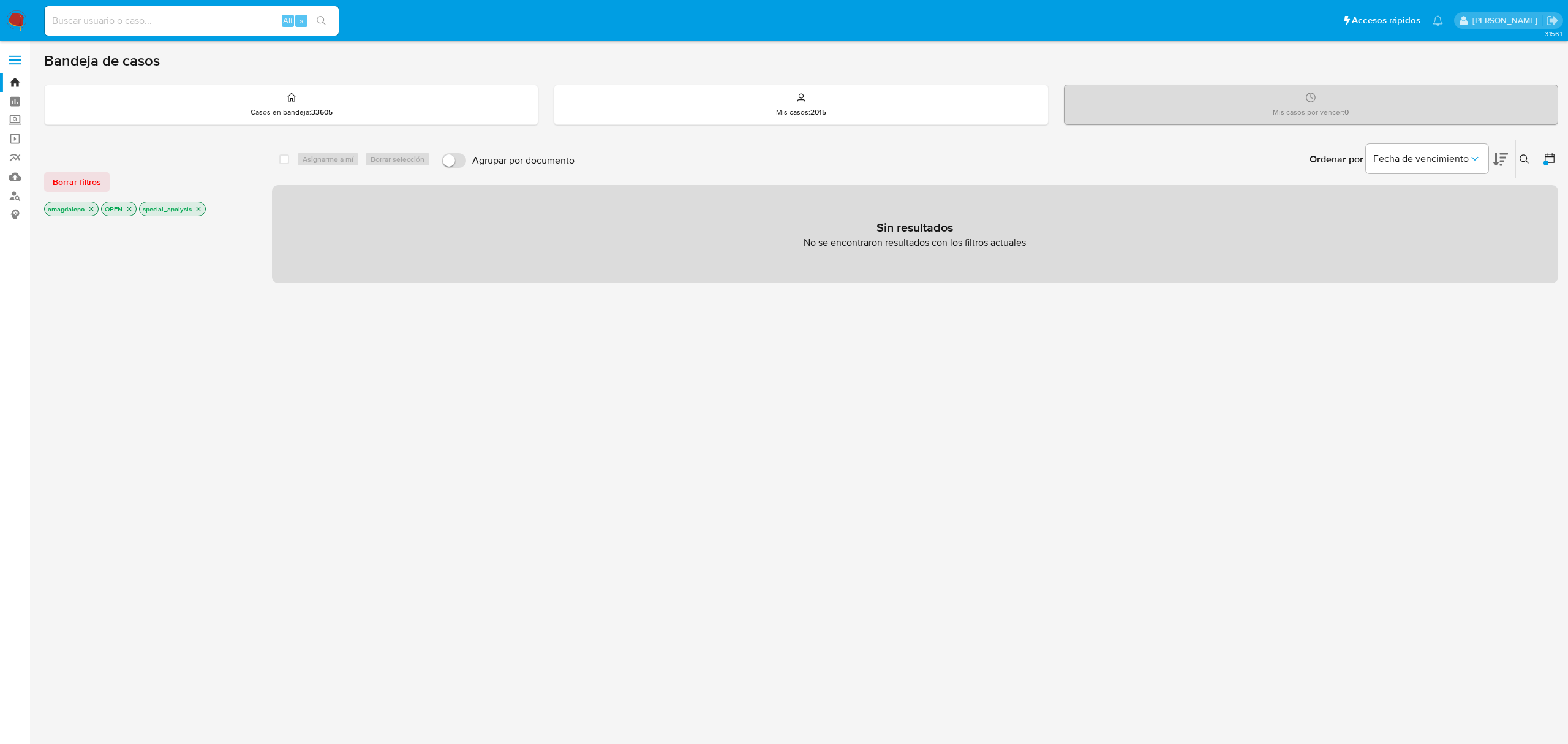
click at [93, 209] on icon "close-filter" at bounding box center [91, 208] width 8 height 8
click at [72, 210] on icon "close-filter" at bounding box center [72, 209] width 4 height 4
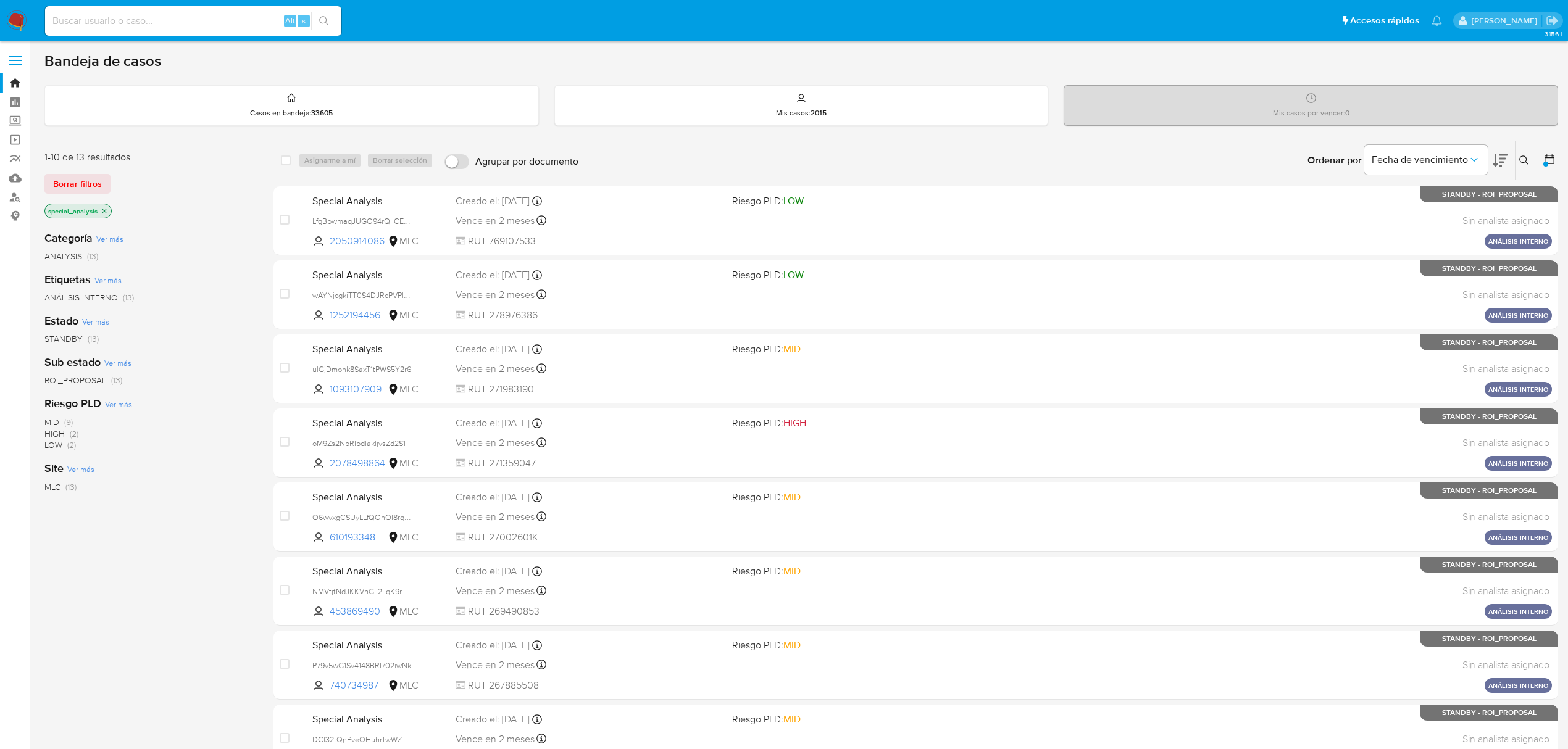
click at [107, 211] on icon "close-filter" at bounding box center [104, 210] width 8 height 8
click at [1550, 156] on icon at bounding box center [1549, 159] width 12 height 12
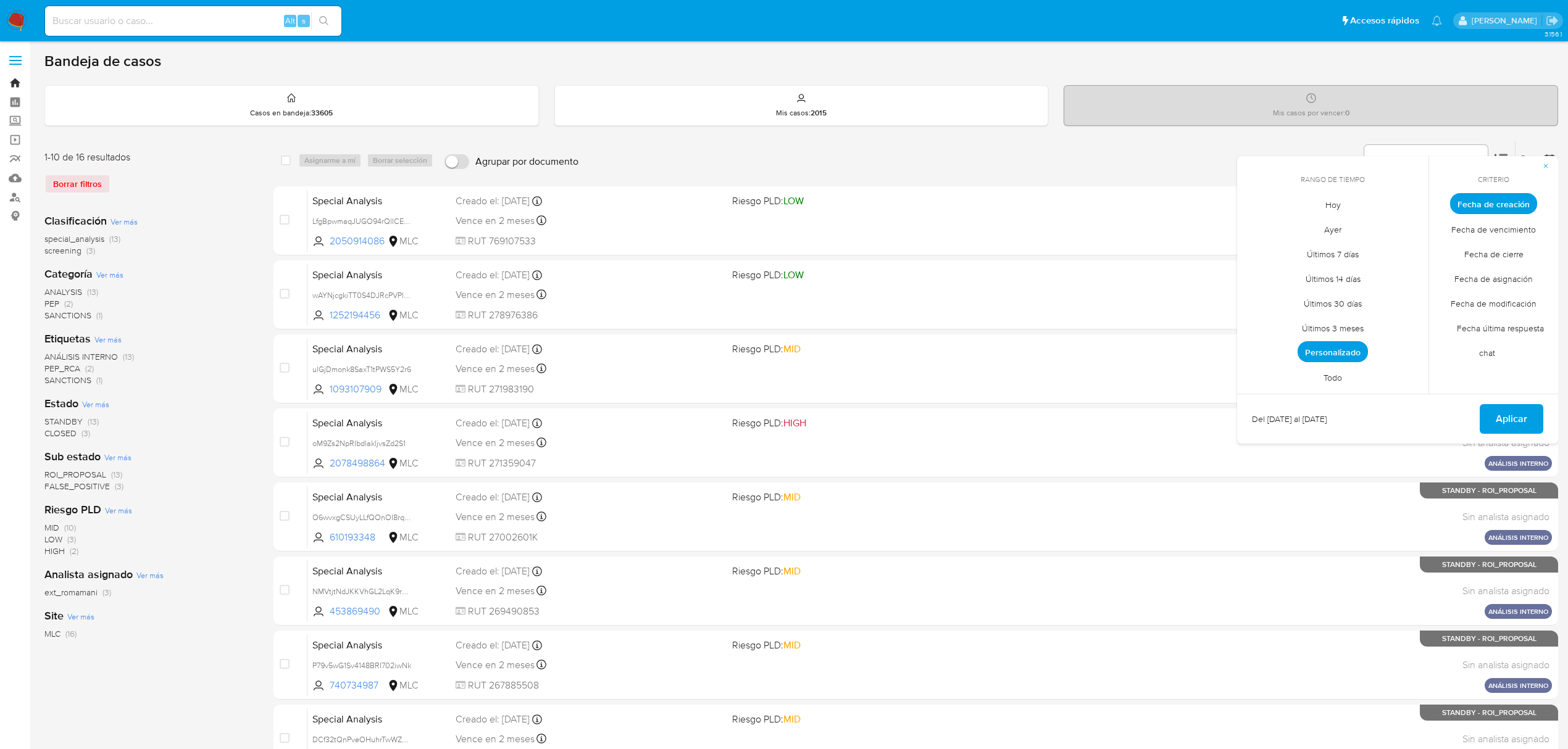
click at [13, 79] on link "Bandeja" at bounding box center [73, 83] width 147 height 19
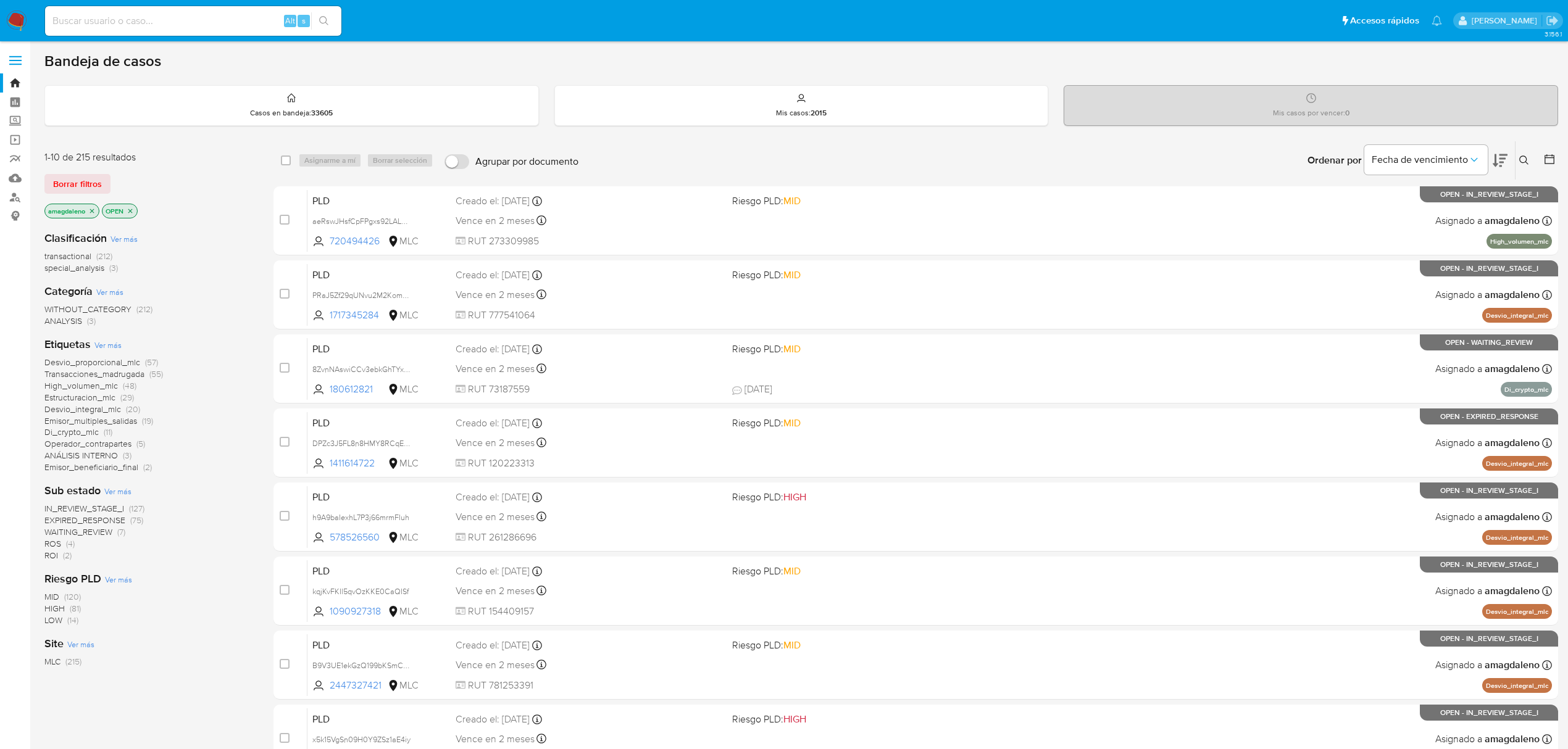
click at [1548, 159] on icon at bounding box center [1549, 159] width 12 height 12
click at [1552, 158] on icon at bounding box center [1549, 159] width 12 height 12
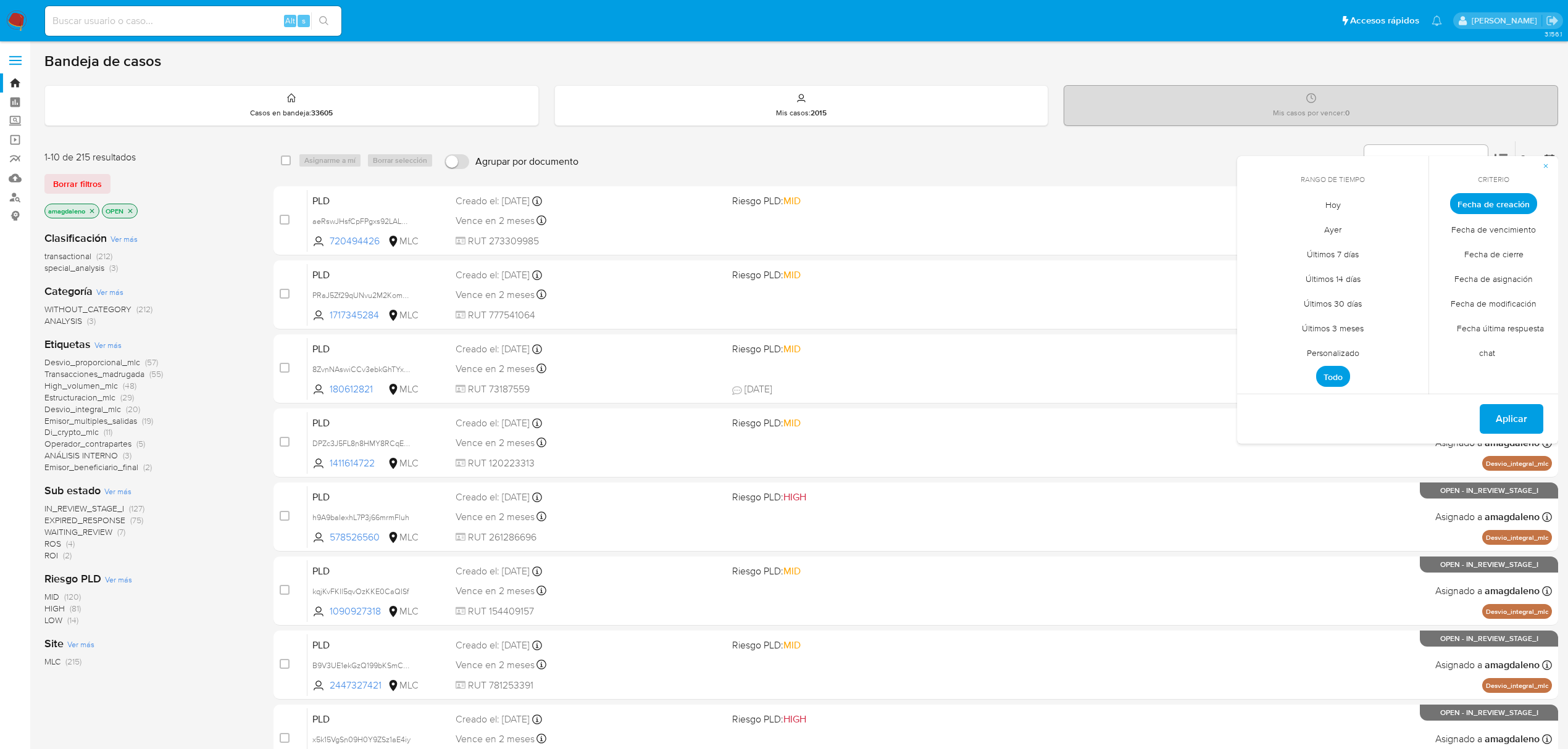
click at [1332, 354] on span "Personalizado" at bounding box center [1333, 353] width 78 height 26
click at [1253, 223] on icon "Mes anterior" at bounding box center [1255, 226] width 14 height 14
click at [1251, 225] on icon "Mes anterior" at bounding box center [1255, 226] width 14 height 14
click at [1403, 275] on button "1" at bounding box center [1406, 272] width 20 height 20
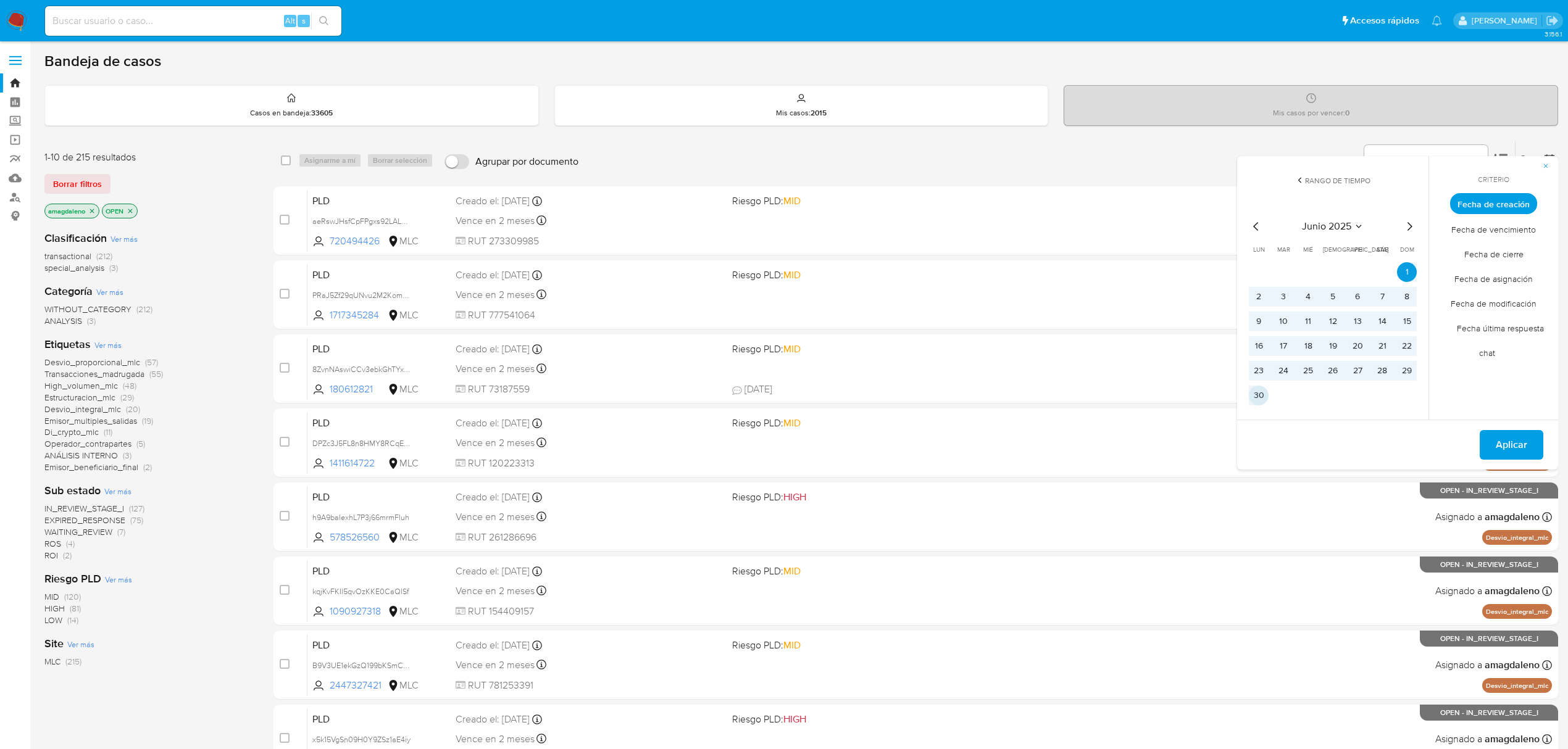
click at [1260, 394] on button "30" at bounding box center [1258, 395] width 20 height 20
click at [1510, 441] on span "Aplicar" at bounding box center [1511, 445] width 32 height 27
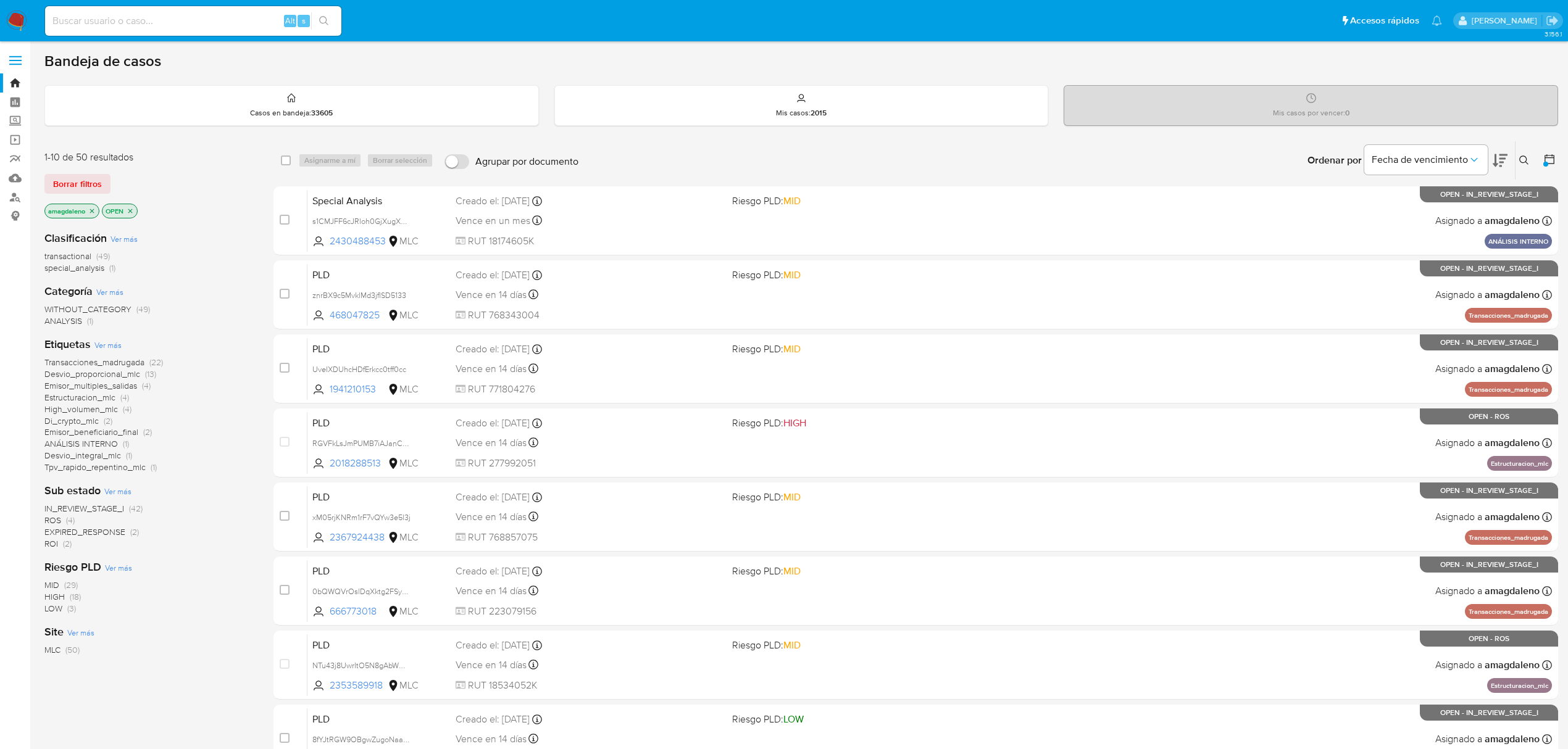
click at [90, 398] on span "Estructuracion_mlc" at bounding box center [79, 397] width 71 height 12
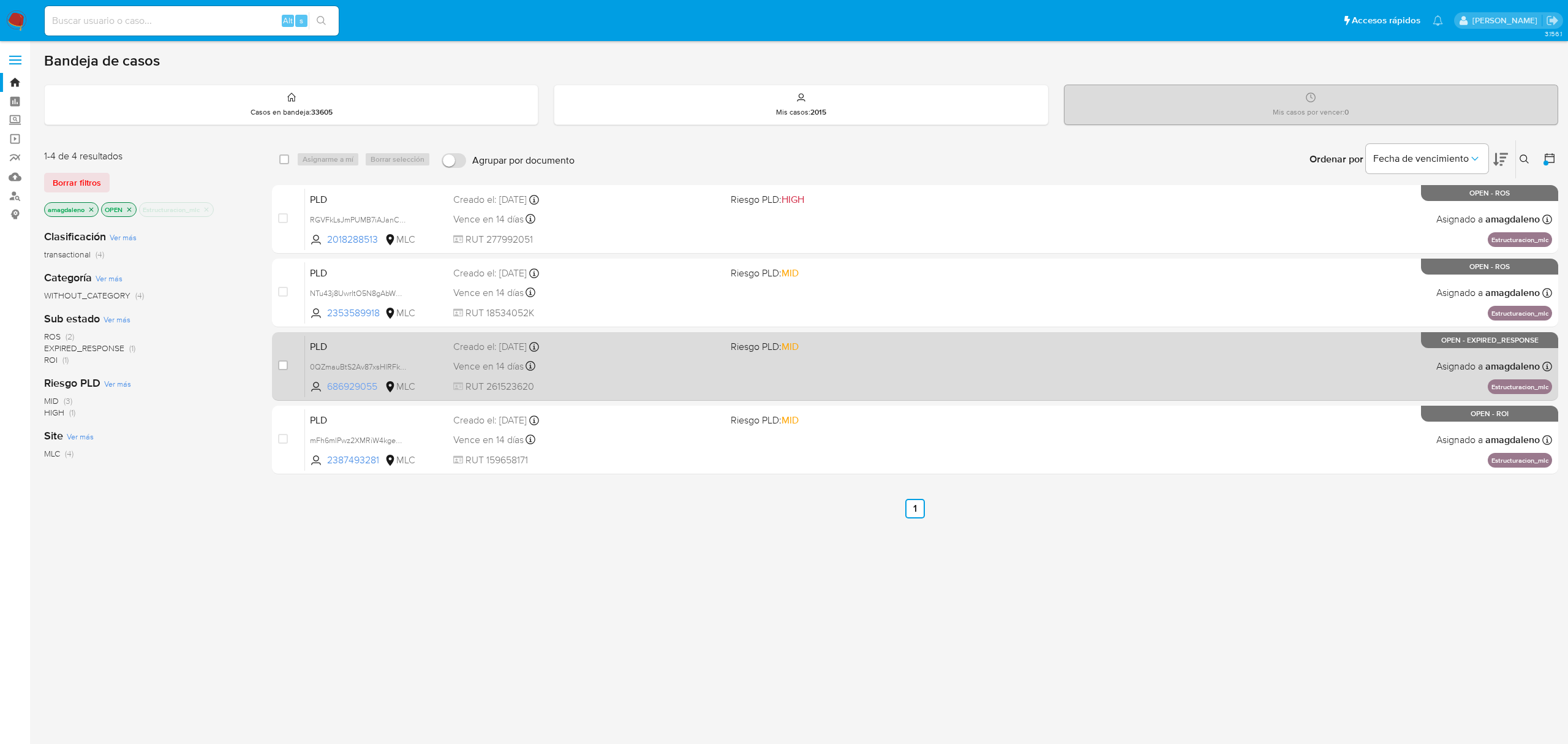
click at [356, 387] on span "686929055" at bounding box center [355, 387] width 55 height 14
click at [284, 361] on input "checkbox" at bounding box center [283, 366] width 10 height 10
checkbox input "true"
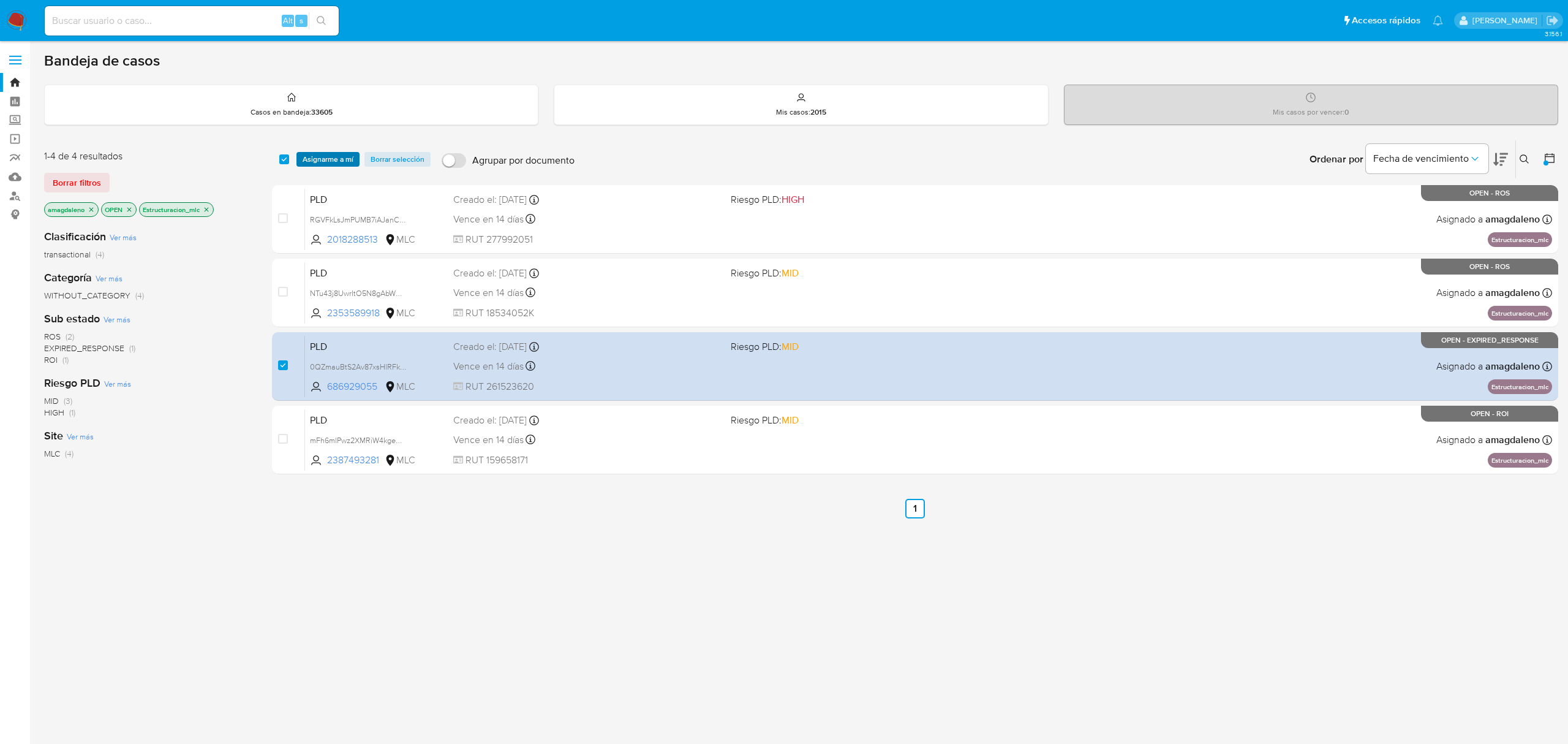
click at [334, 153] on span "Asignarme a mí" at bounding box center [328, 159] width 51 height 12
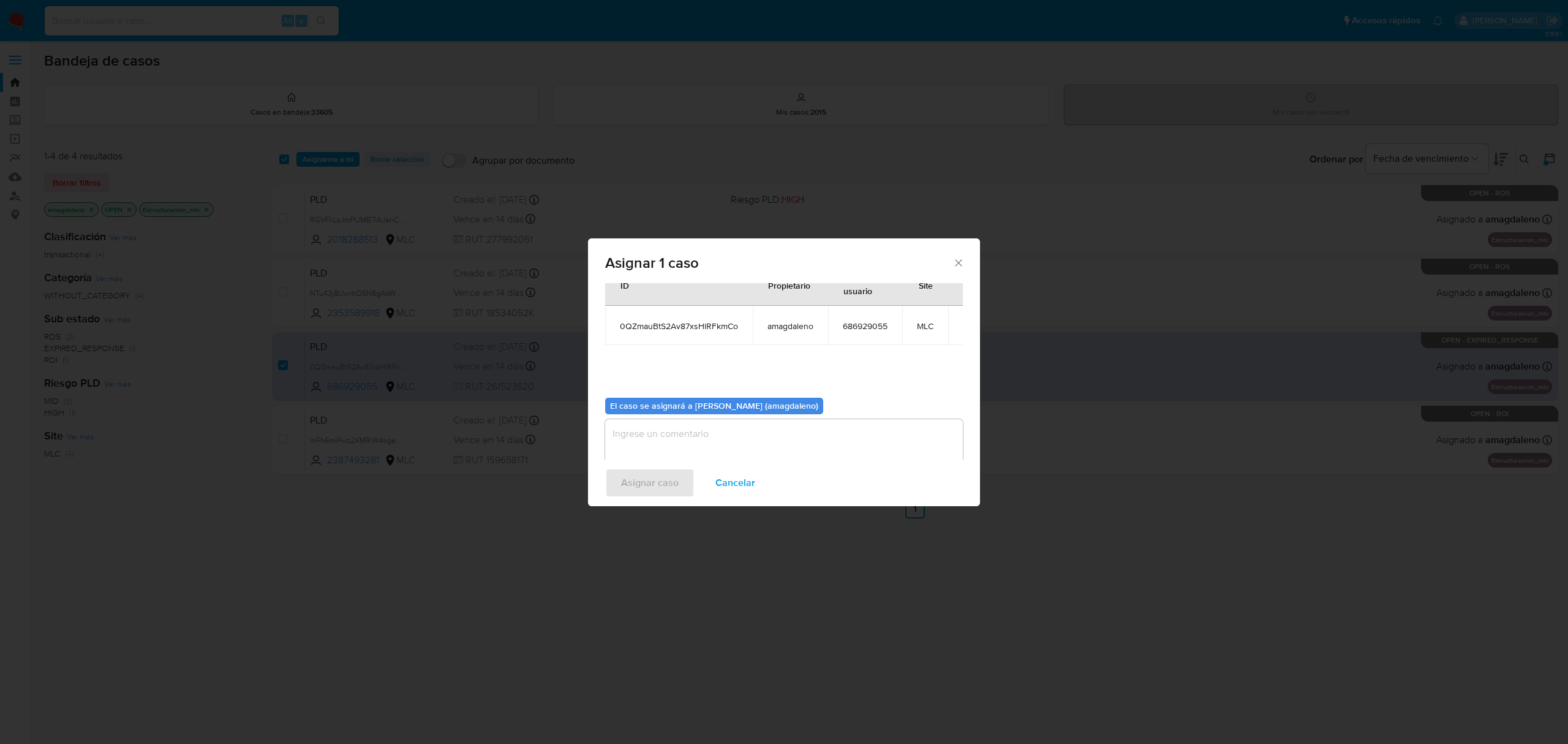
scroll to position [63, 0]
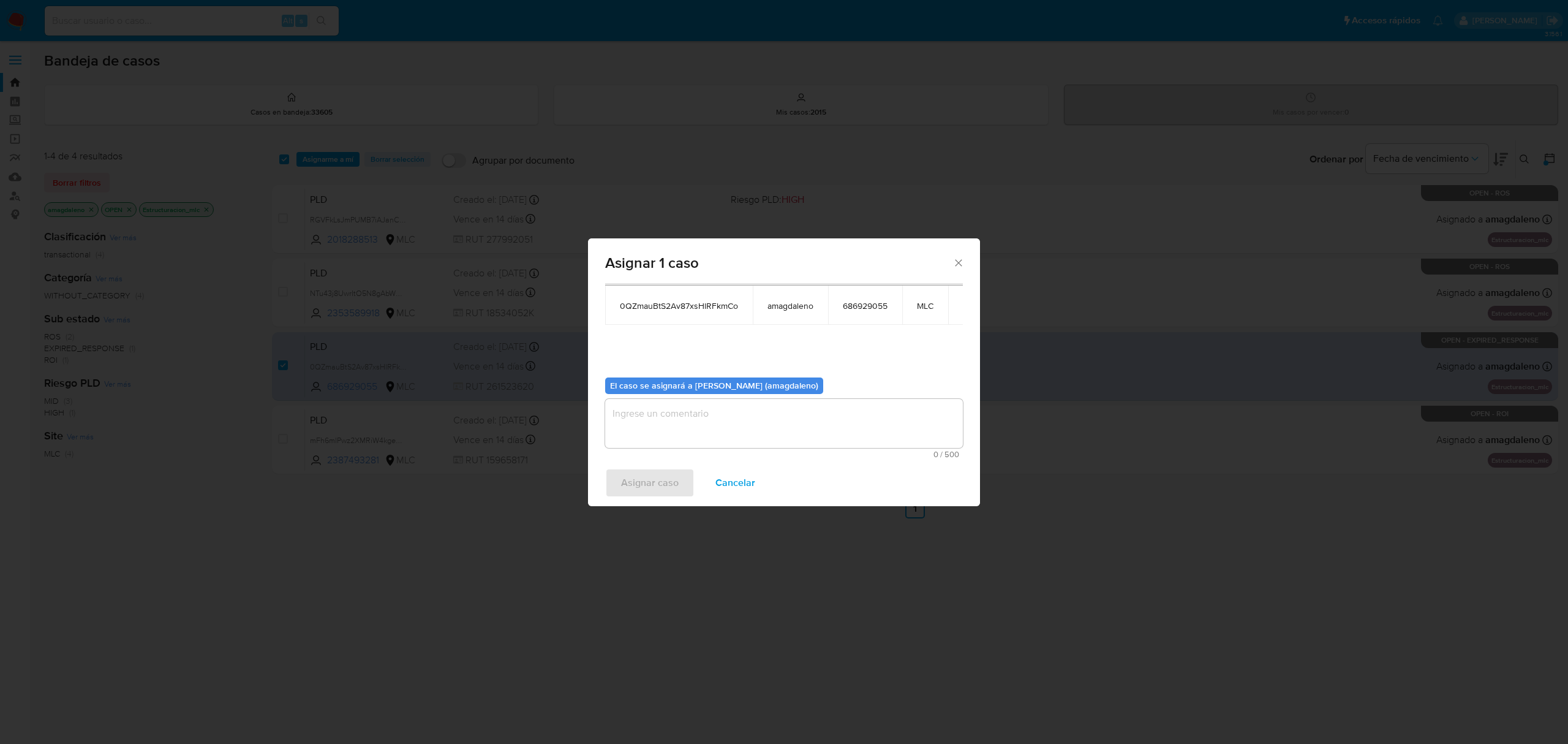
click at [838, 410] on textarea "assign-modal" at bounding box center [784, 423] width 358 height 49
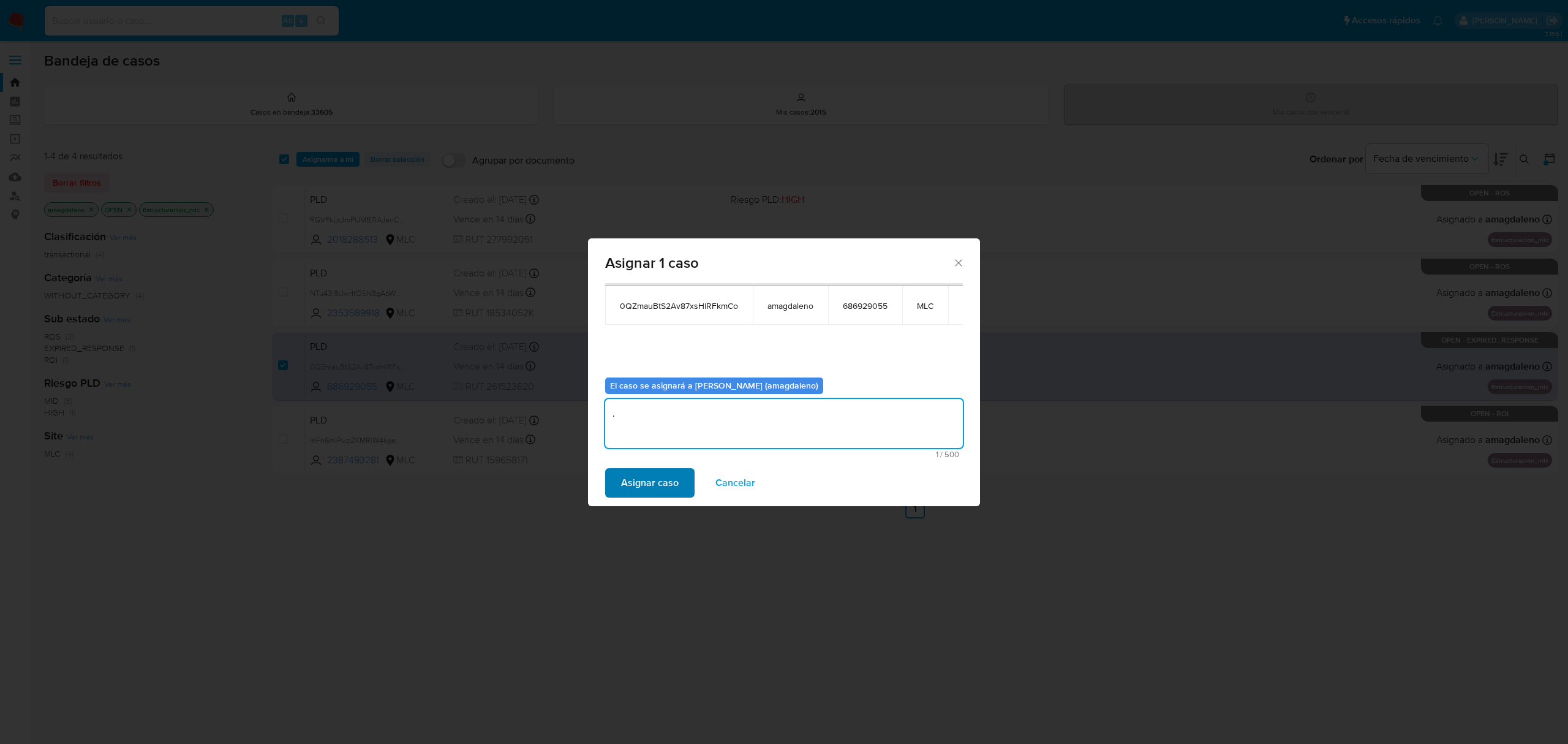
type textarea "."
click at [663, 478] on span "Asignar caso" at bounding box center [650, 482] width 58 height 27
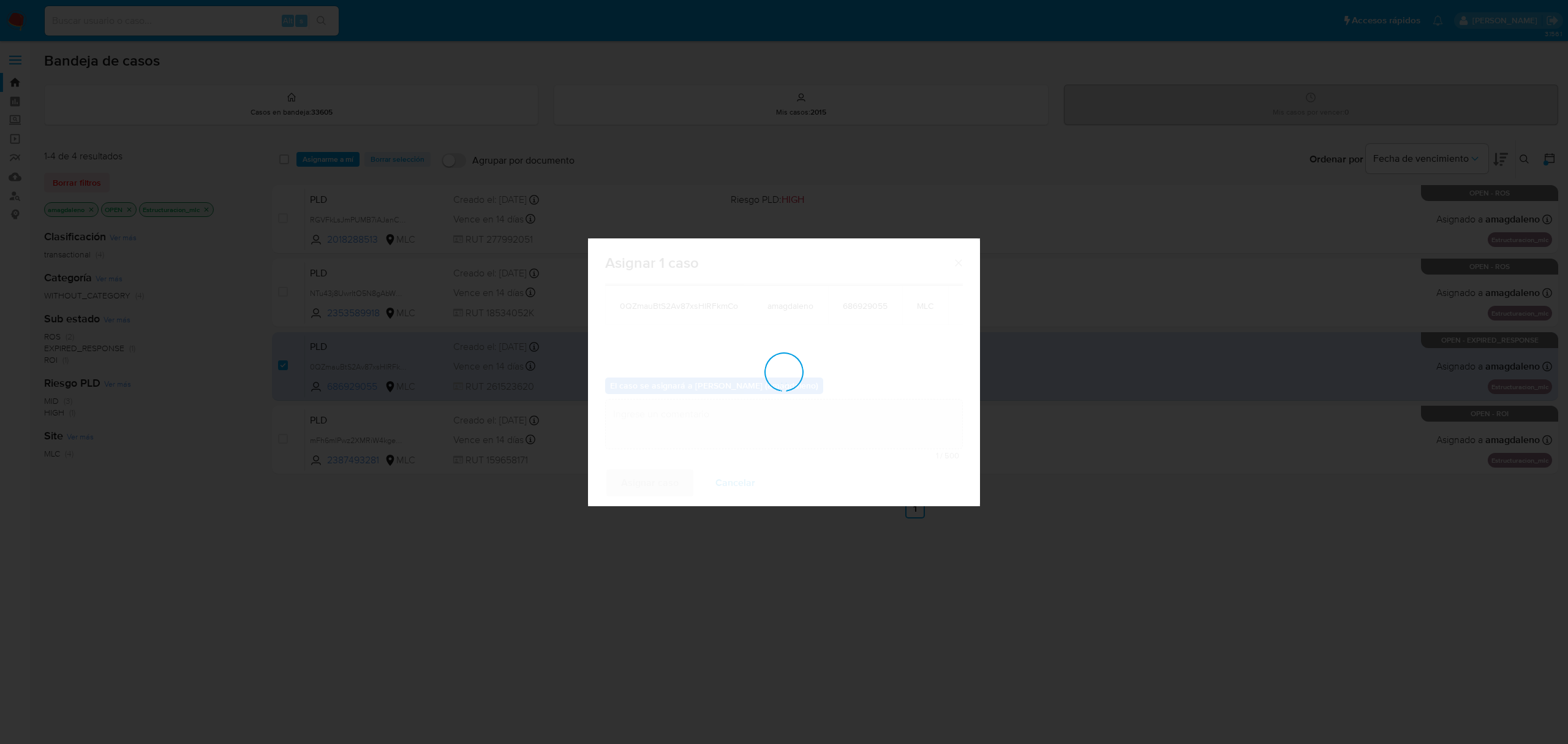
checkbox input "false"
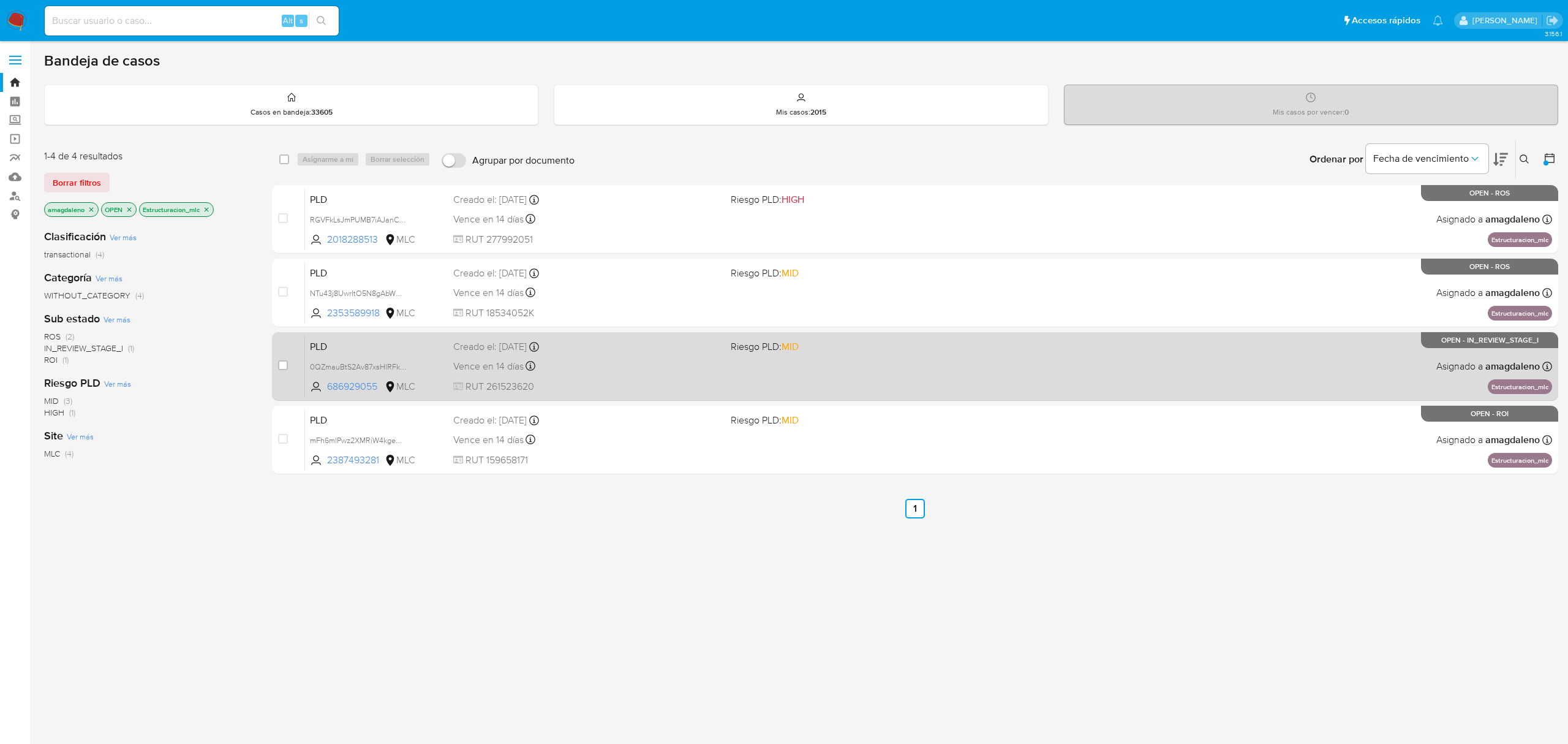
click at [1081, 339] on div "PLD 0QZmauBtS2Av87xsHlRFkmCo 686929055 MLC Riesgo PLD: MID Creado el: 12/06/202…" at bounding box center [928, 366] width 1247 height 62
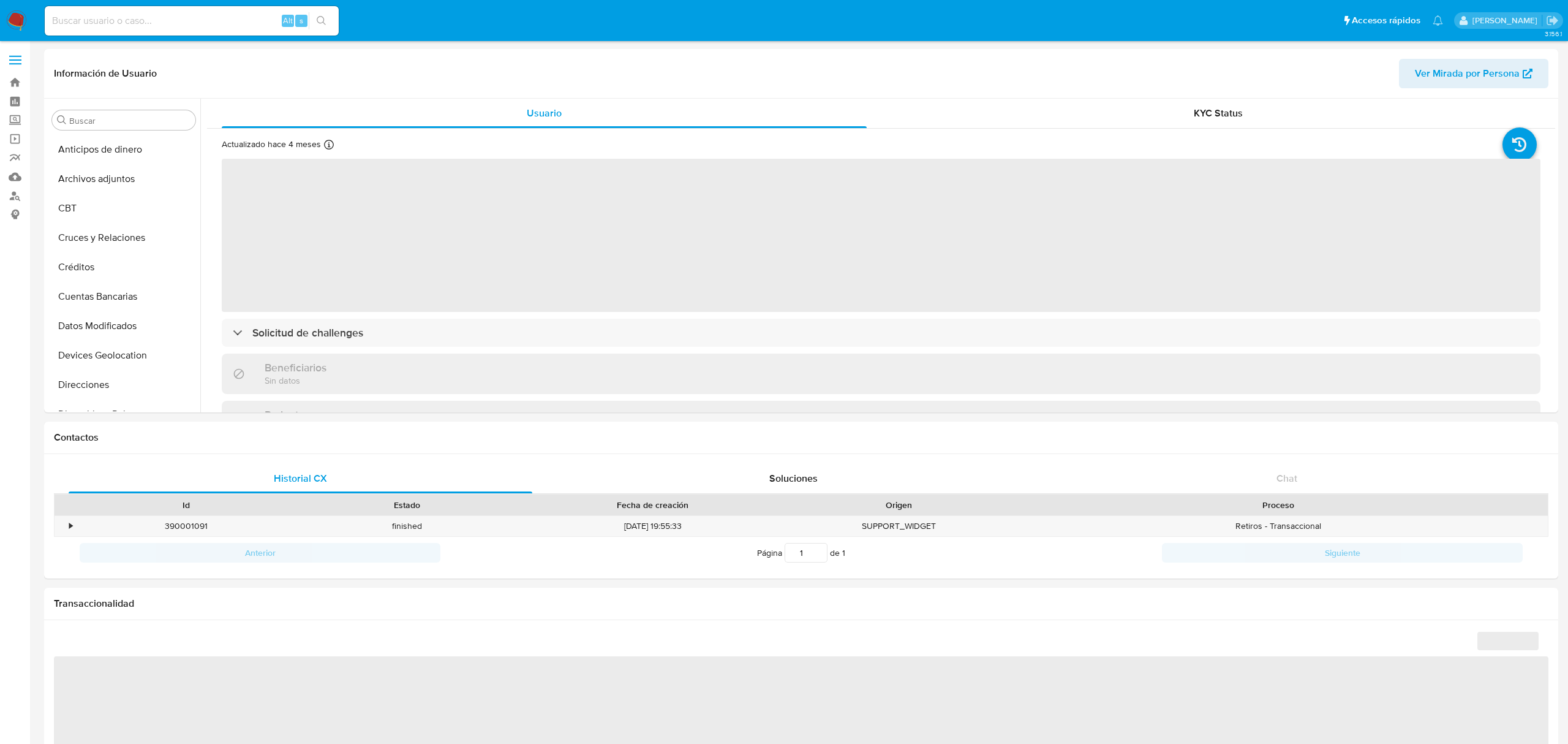
select select "10"
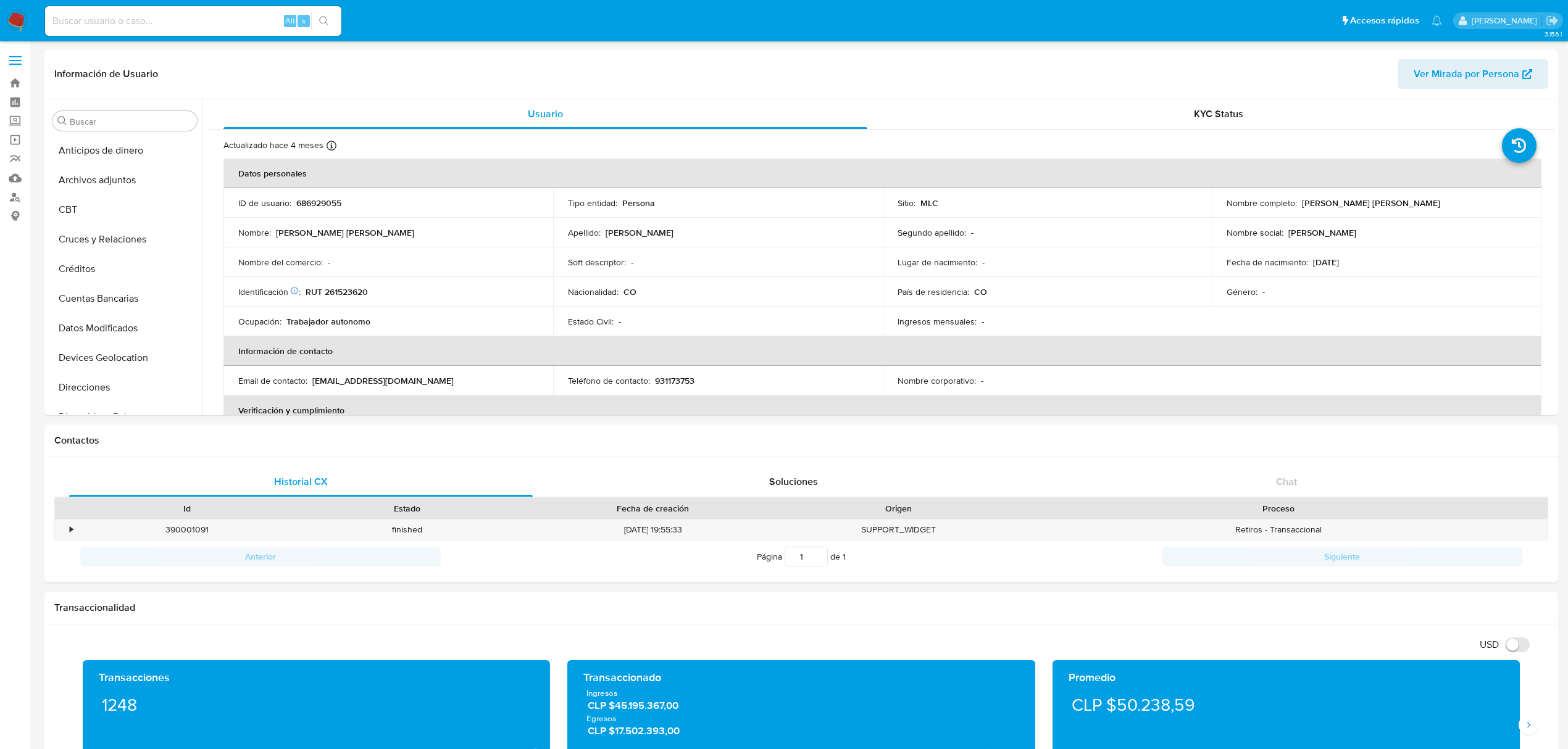
scroll to position [521, 0]
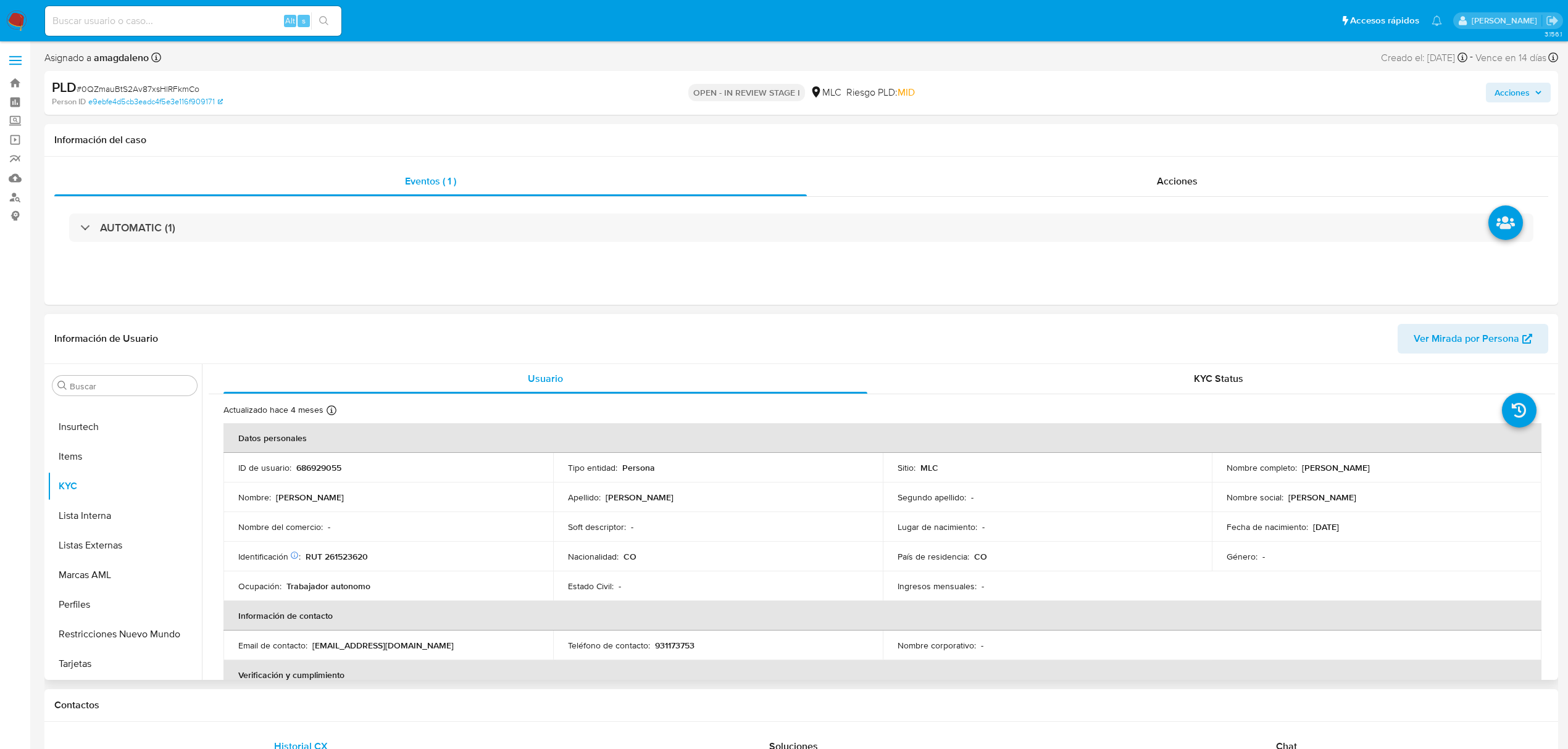
scroll to position [247, 0]
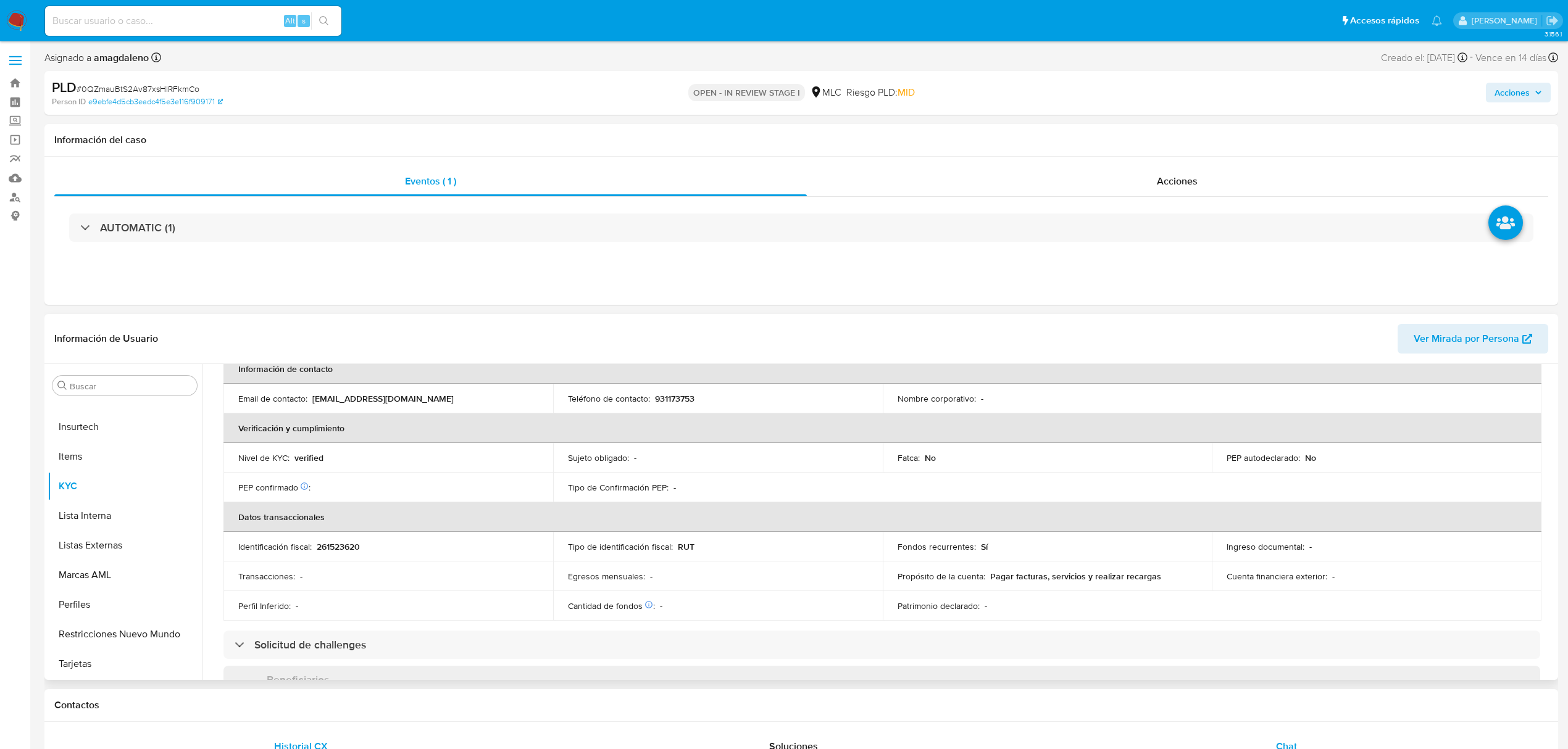
select select "10"
click at [1302, 746] on div "Chat" at bounding box center [1287, 746] width 464 height 30
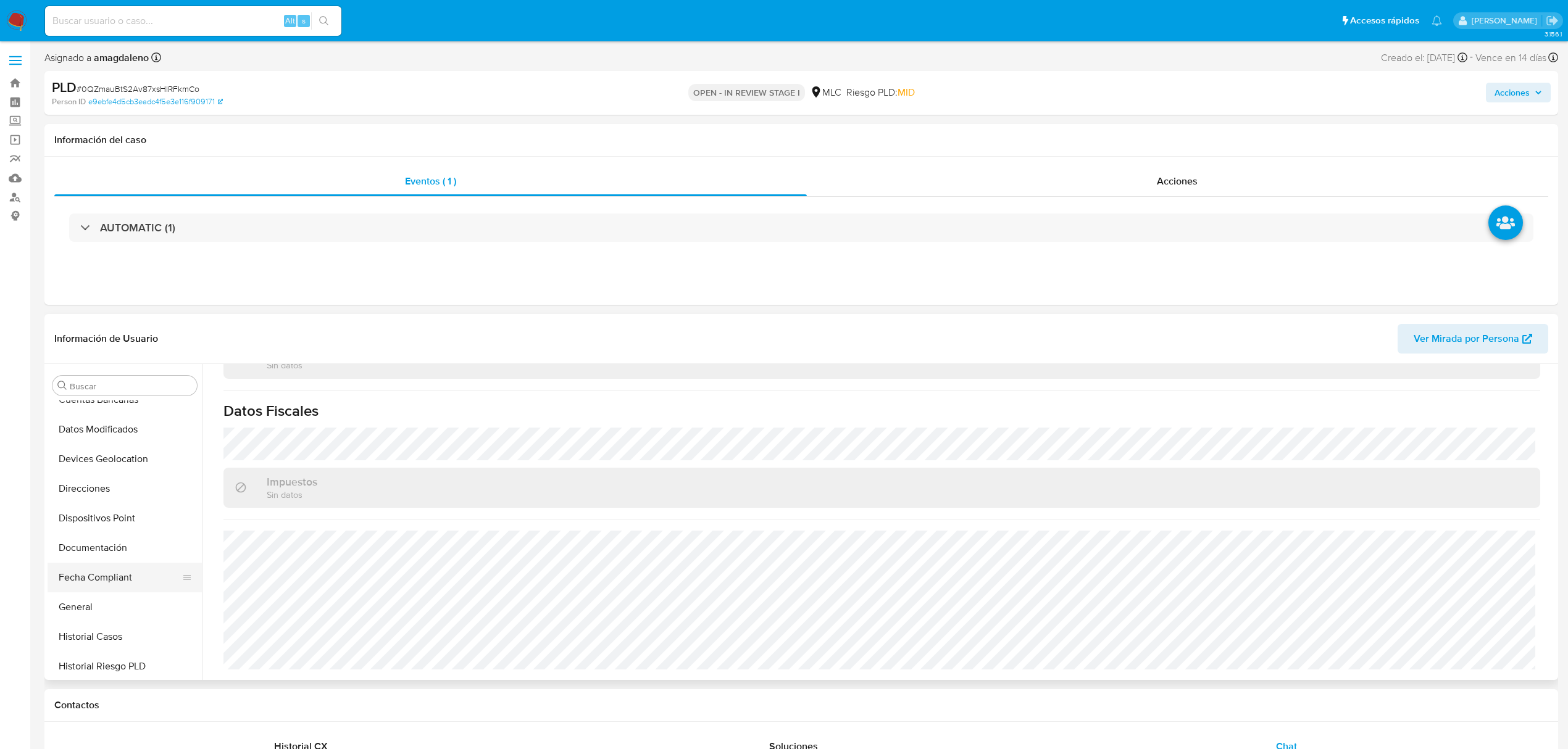
scroll to position [164, 0]
click at [116, 548] on button "Documentación" at bounding box center [119, 547] width 144 height 30
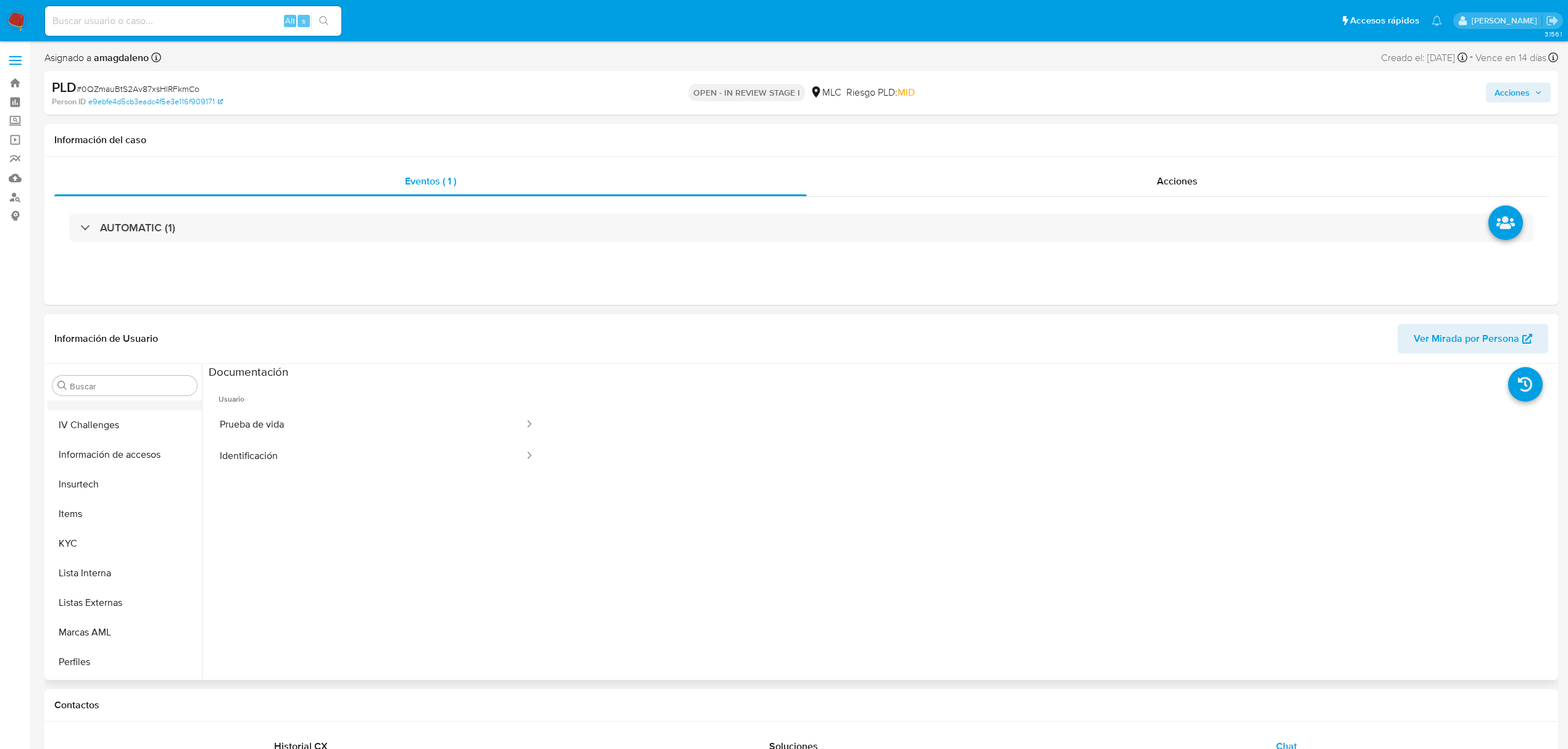
scroll to position [493, 0]
click at [100, 504] on button "KYC" at bounding box center [119, 514] width 144 height 30
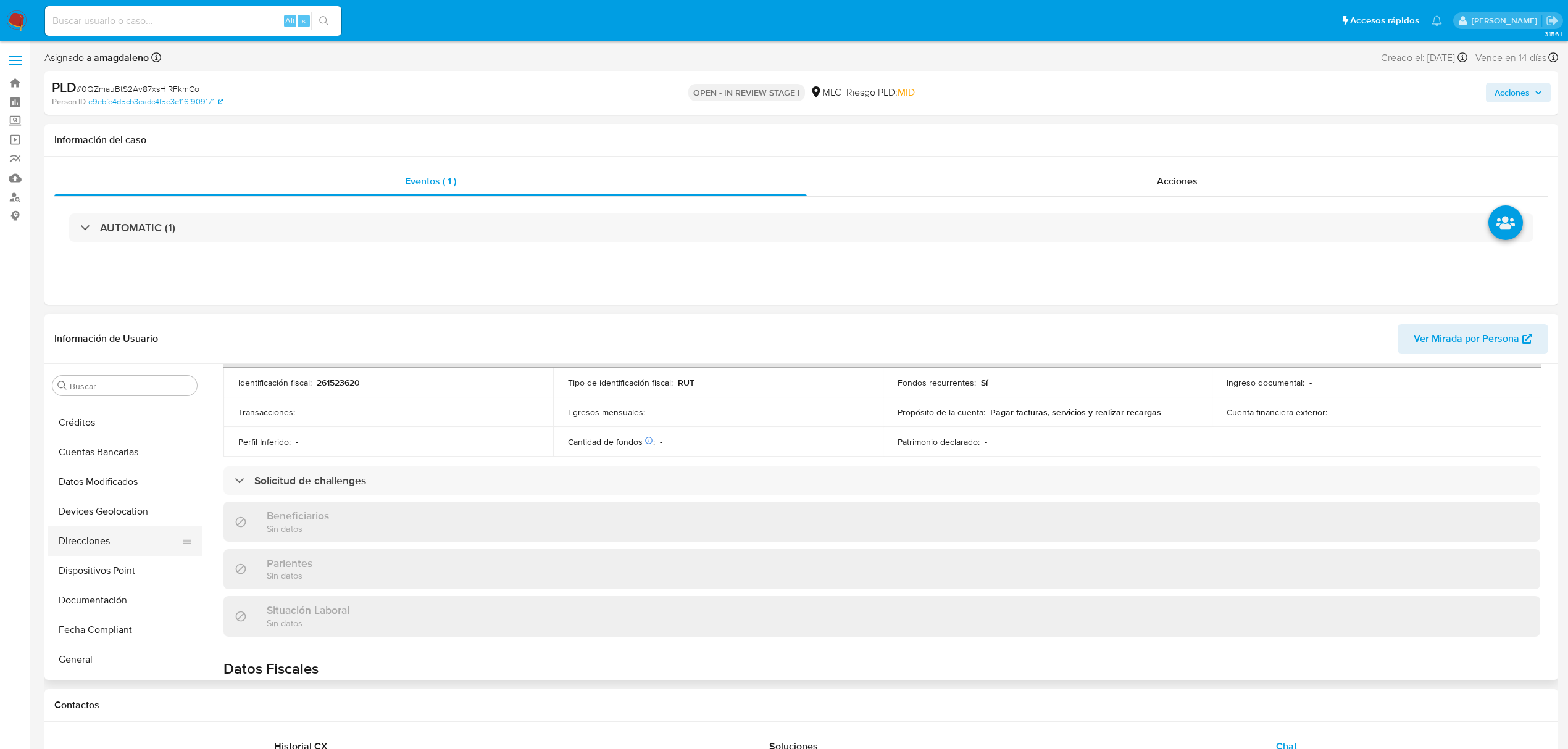
scroll to position [0, 0]
click at [129, 504] on button "Cruces y Relaciones" at bounding box center [119, 504] width 144 height 30
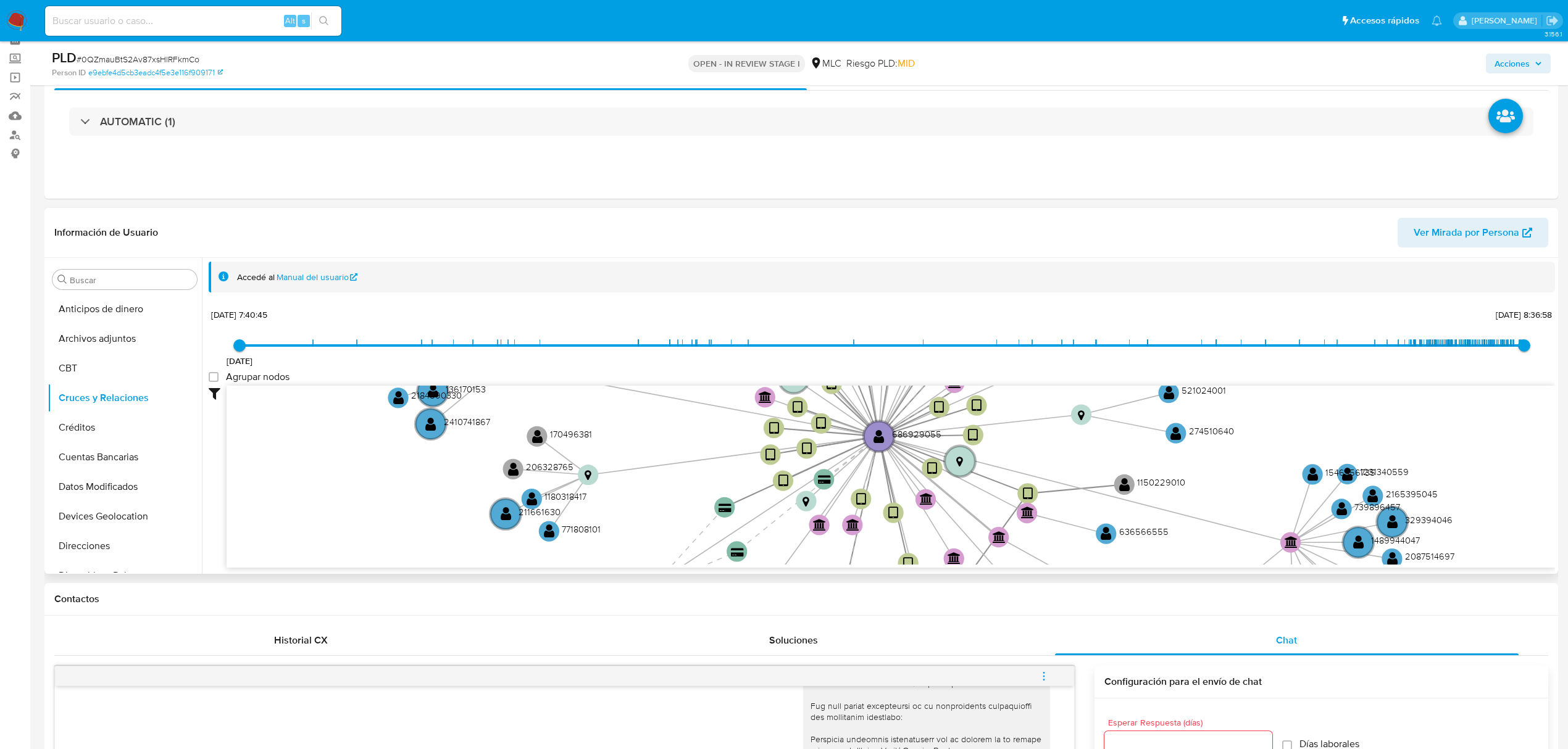
scroll to position [82, 0]
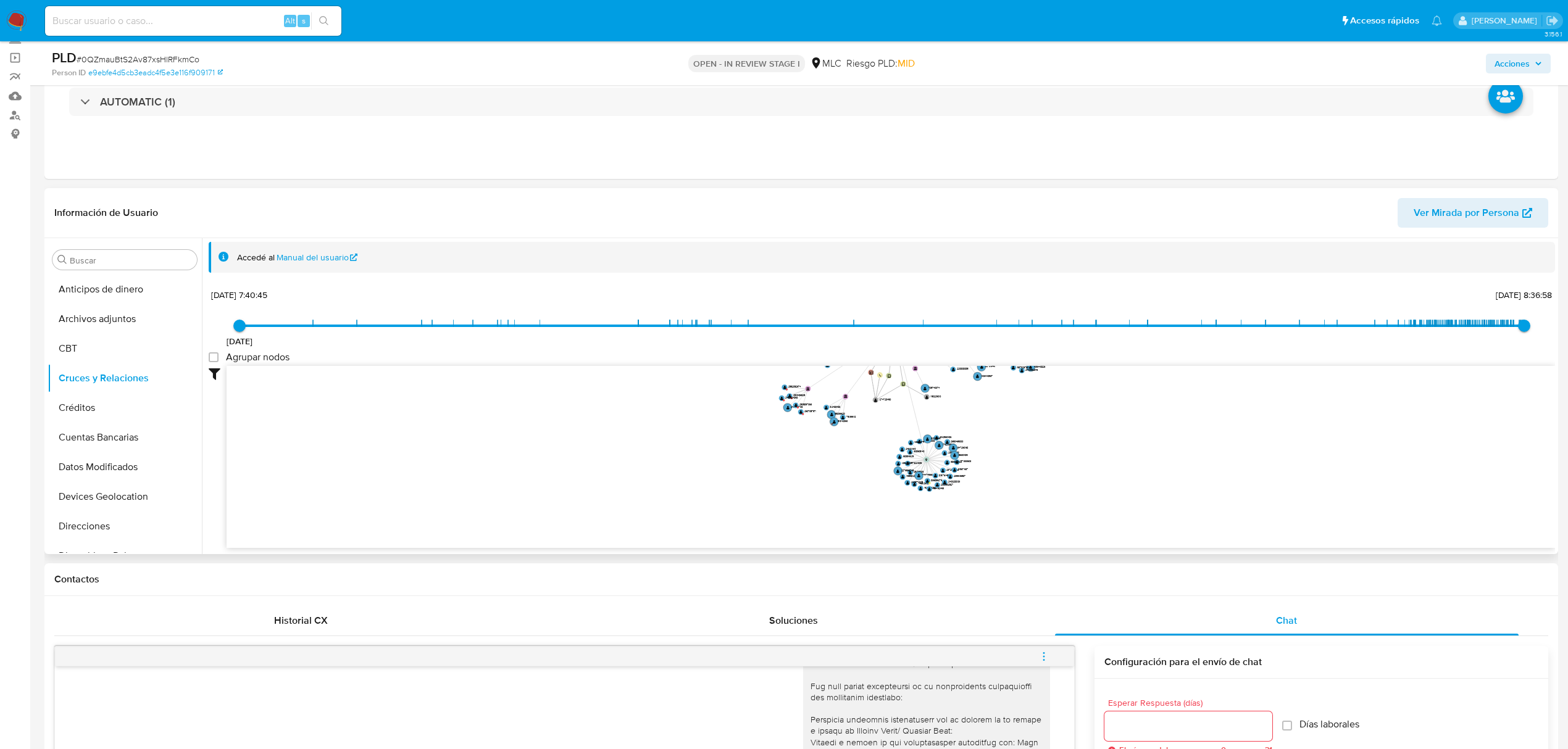
drag, startPoint x: 1059, startPoint y: 359, endPoint x: 1053, endPoint y: 342, distance: 18.0
click at [1053, 342] on div "26/8/2021 26/8/2021, 7:40:45 25/8/2025, 8:36:58 Agrupar nodos Filtros Confianza…" at bounding box center [882, 417] width 1346 height 262
click at [113, 430] on button "Direcciones" at bounding box center [119, 444] width 144 height 30
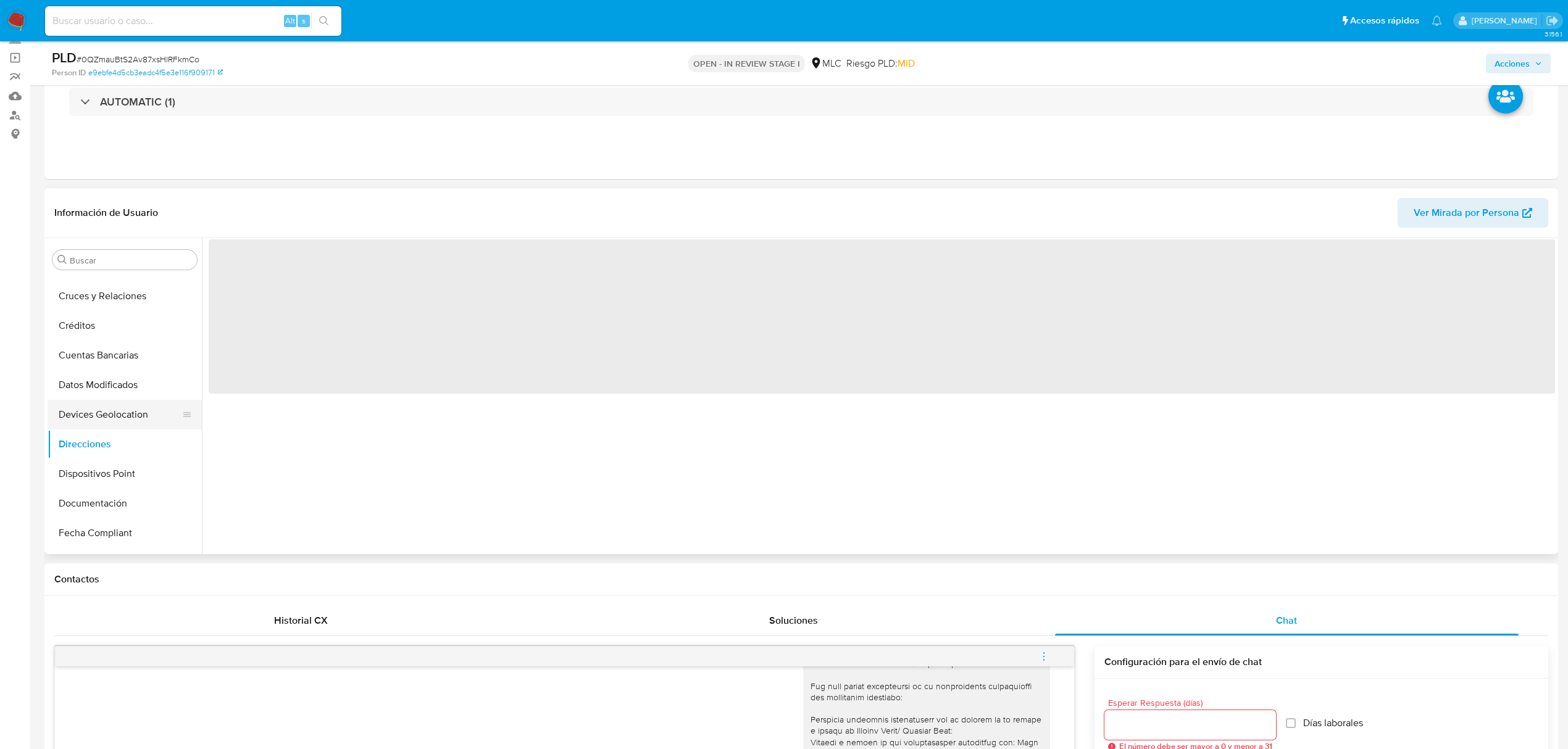
click at [116, 418] on button "Devices Geolocation" at bounding box center [119, 414] width 144 height 30
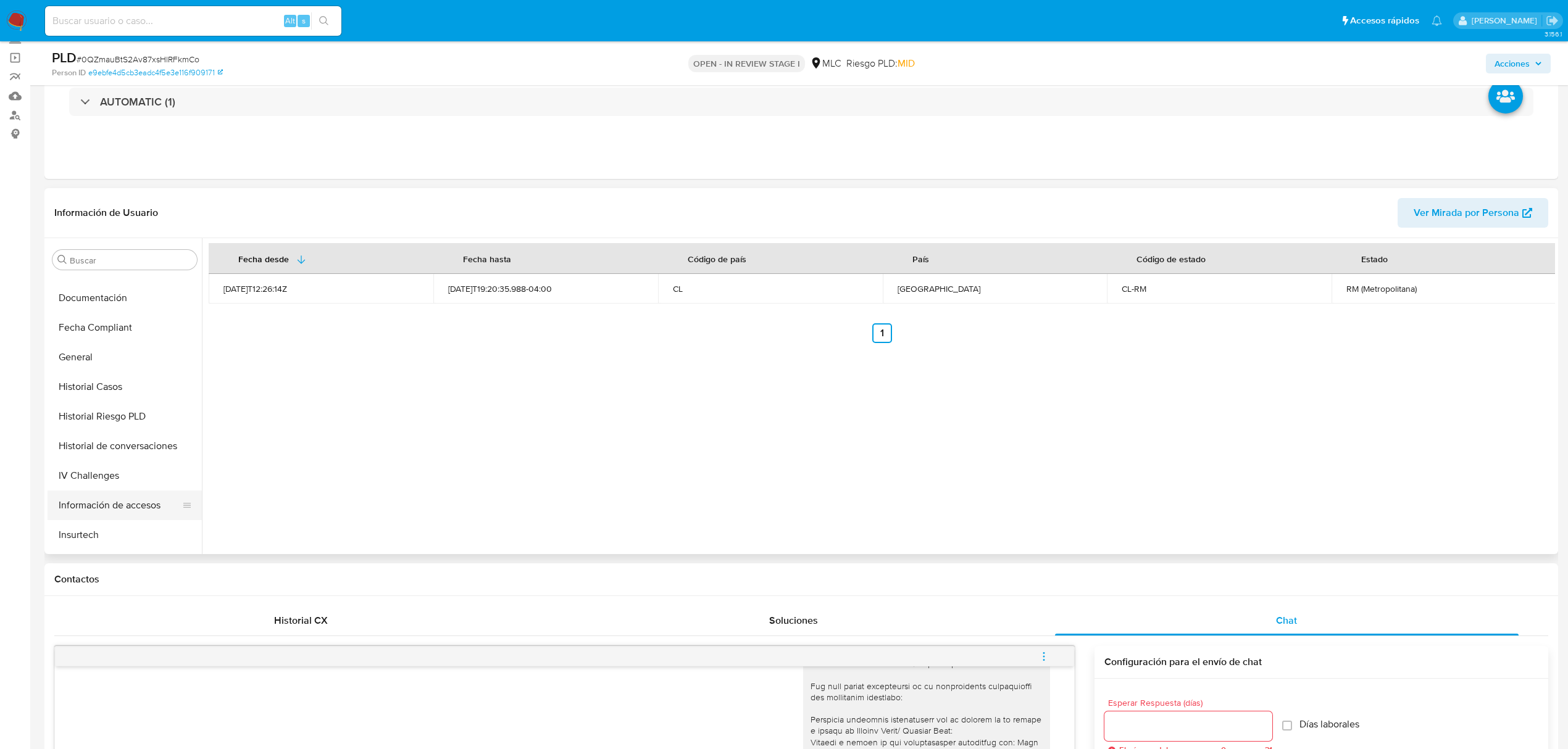
scroll to position [329, 0]
click at [97, 469] on button "Información de accesos" at bounding box center [119, 464] width 144 height 30
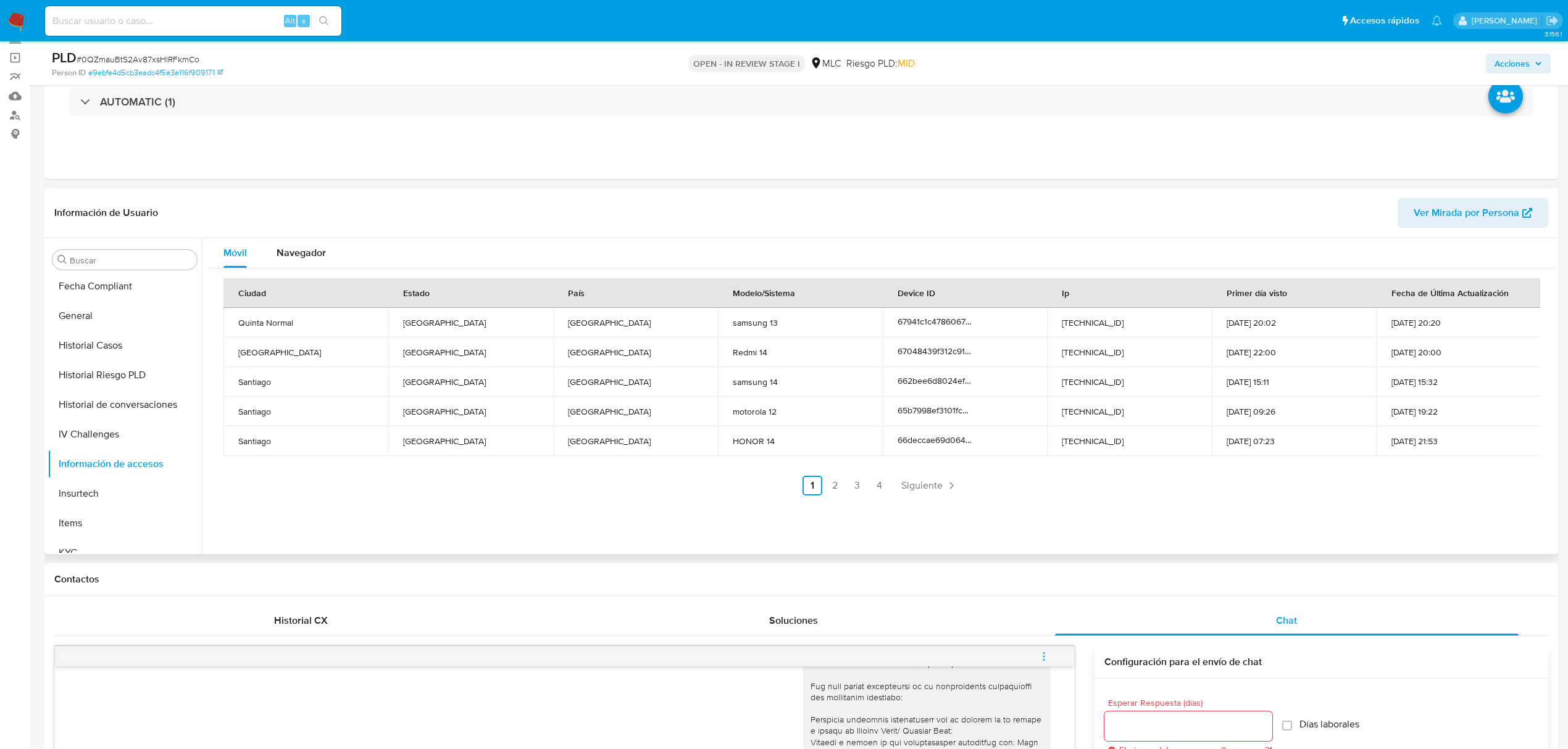
click at [593, 347] on td "Venezuela" at bounding box center [635, 352] width 165 height 30
drag, startPoint x: 1389, startPoint y: 355, endPoint x: 1435, endPoint y: 355, distance: 46.0
click at [1435, 355] on td "04-05-2025 20:00" at bounding box center [1458, 352] width 165 height 30
click at [833, 487] on link "2" at bounding box center [834, 485] width 20 height 20
click at [888, 489] on link "3" at bounding box center [889, 485] width 20 height 20
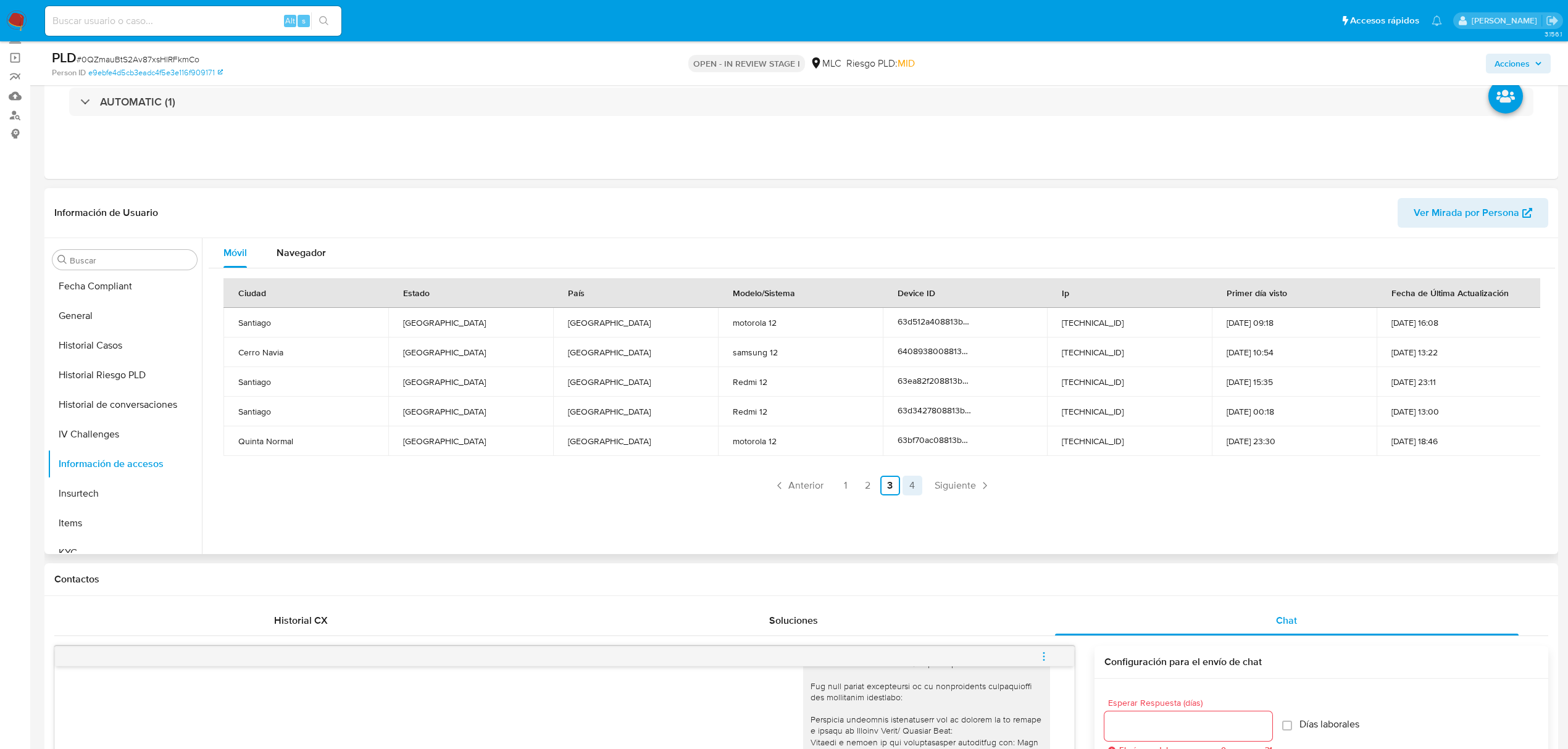
click at [913, 489] on link "4" at bounding box center [911, 485] width 20 height 20
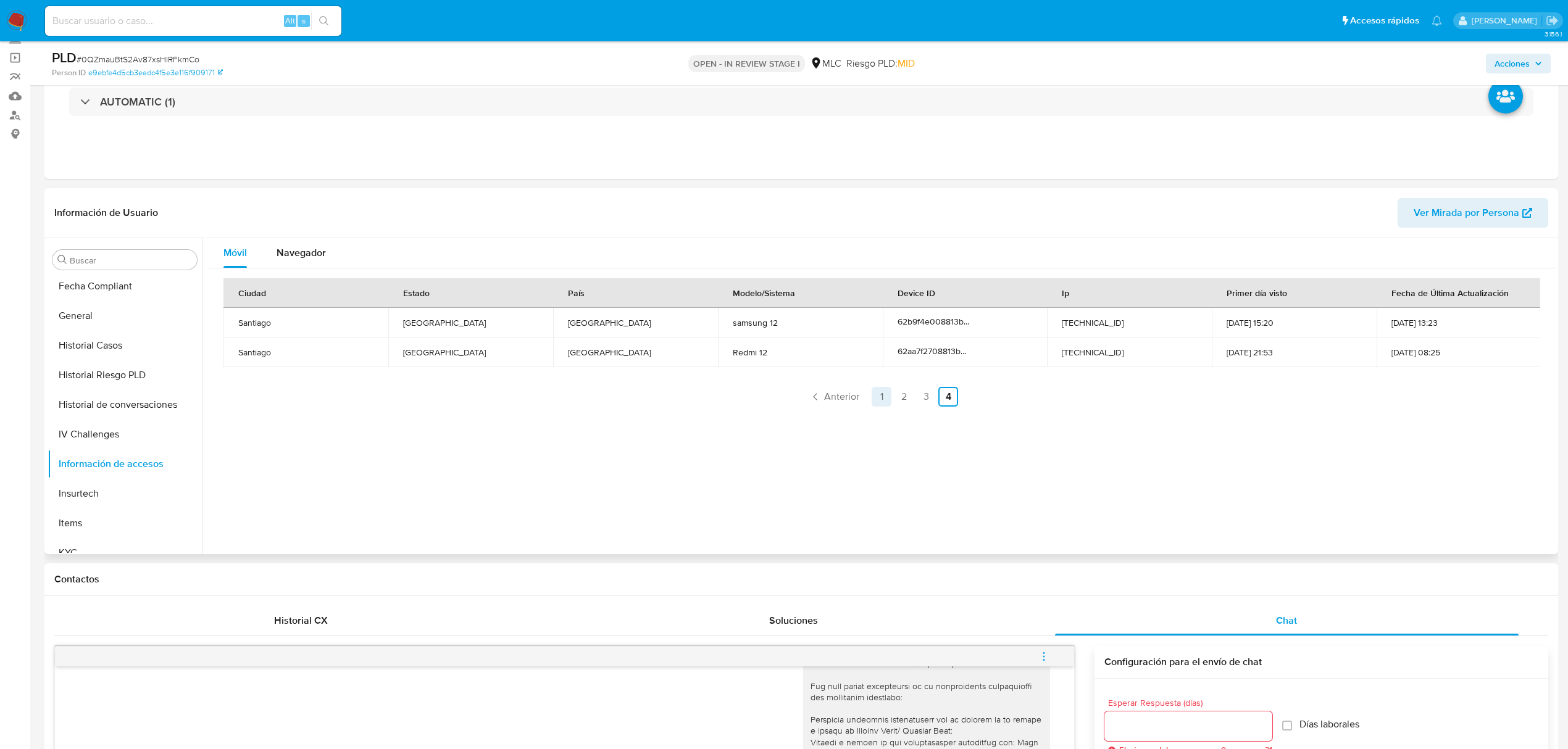
click at [880, 398] on link "1" at bounding box center [881, 396] width 20 height 20
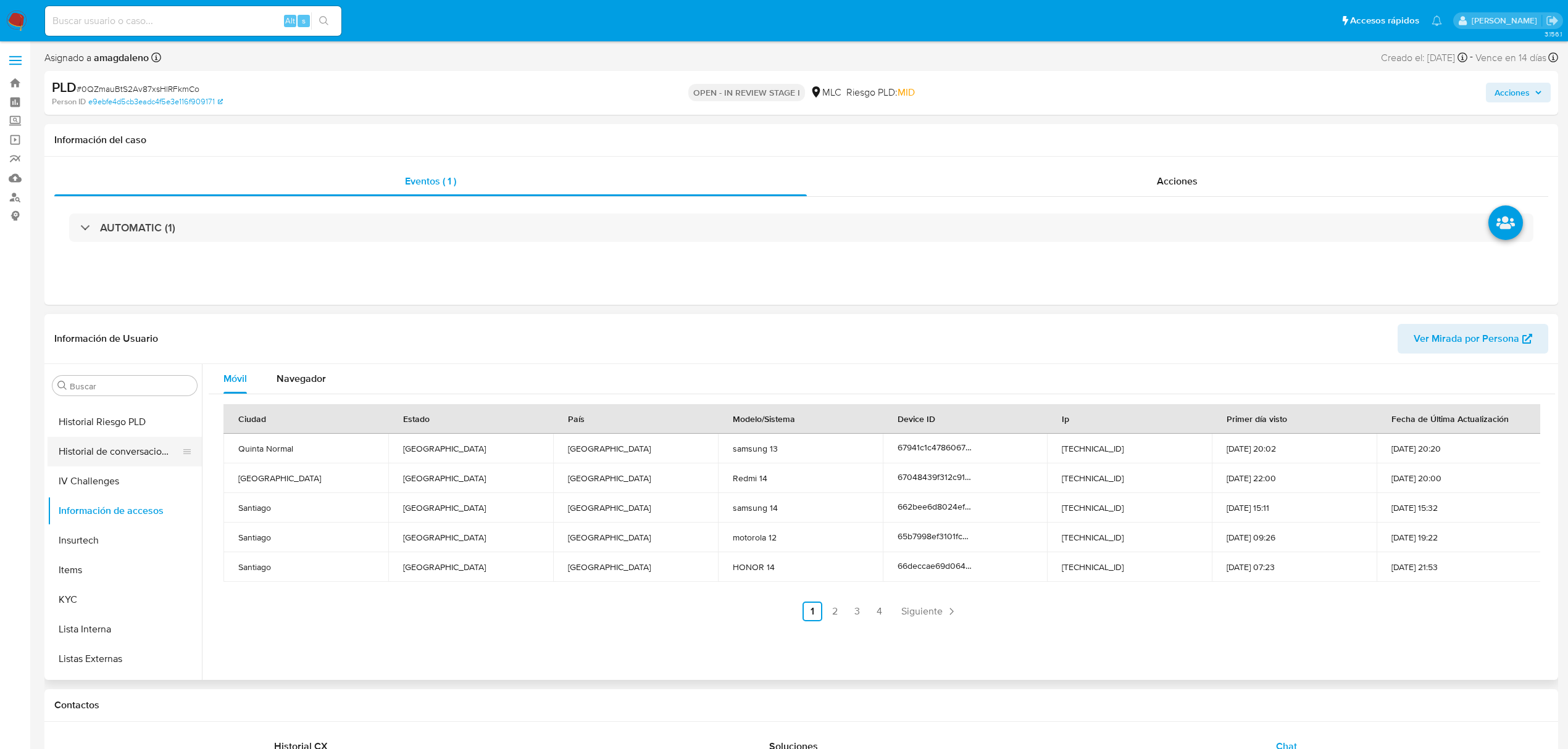
scroll to position [493, 0]
click at [92, 521] on button "KYC" at bounding box center [119, 514] width 144 height 30
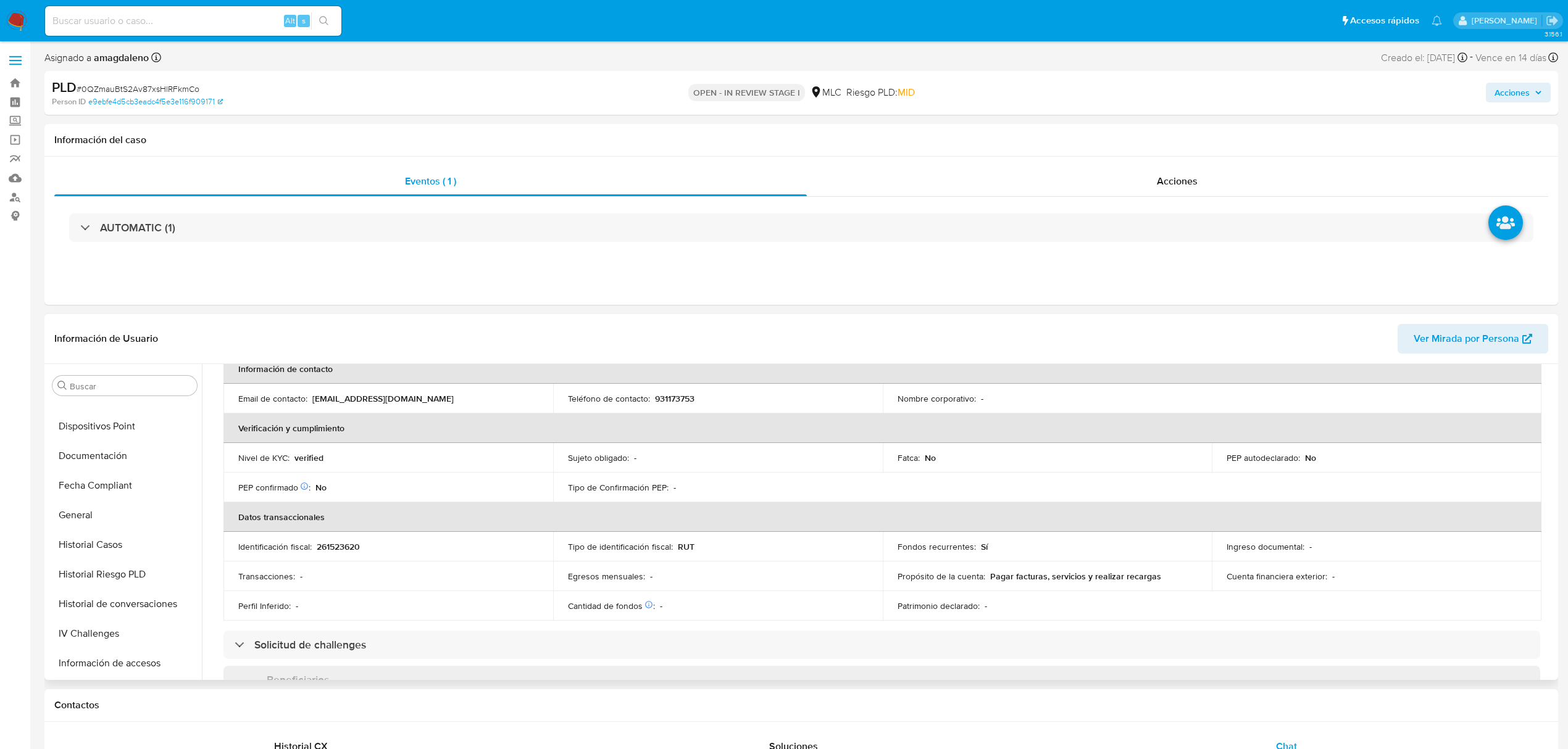
scroll to position [247, 0]
click at [143, 475] on button "Documentación" at bounding box center [119, 464] width 144 height 30
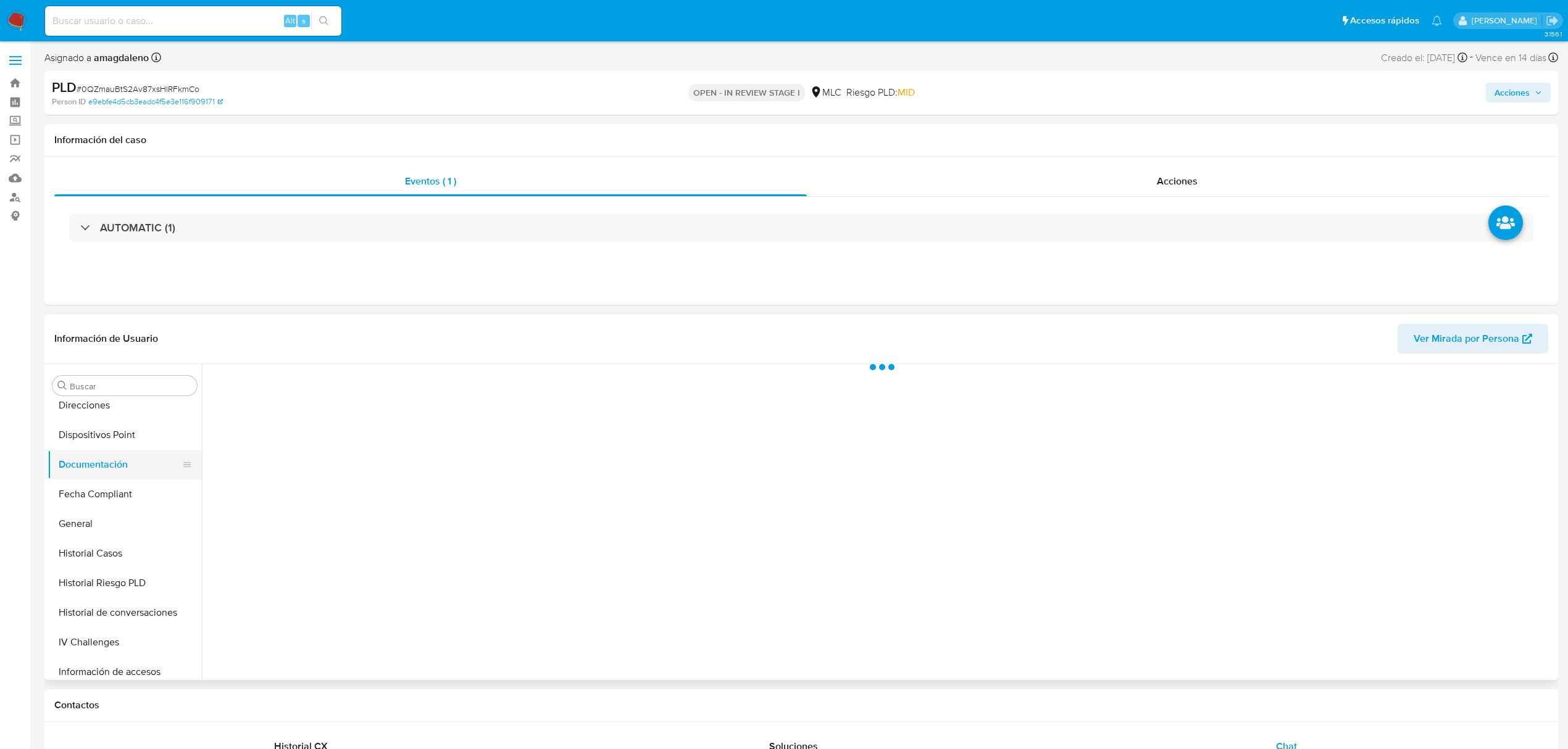
scroll to position [0, 0]
click at [315, 432] on button "Prueba de vida" at bounding box center [367, 424] width 316 height 32
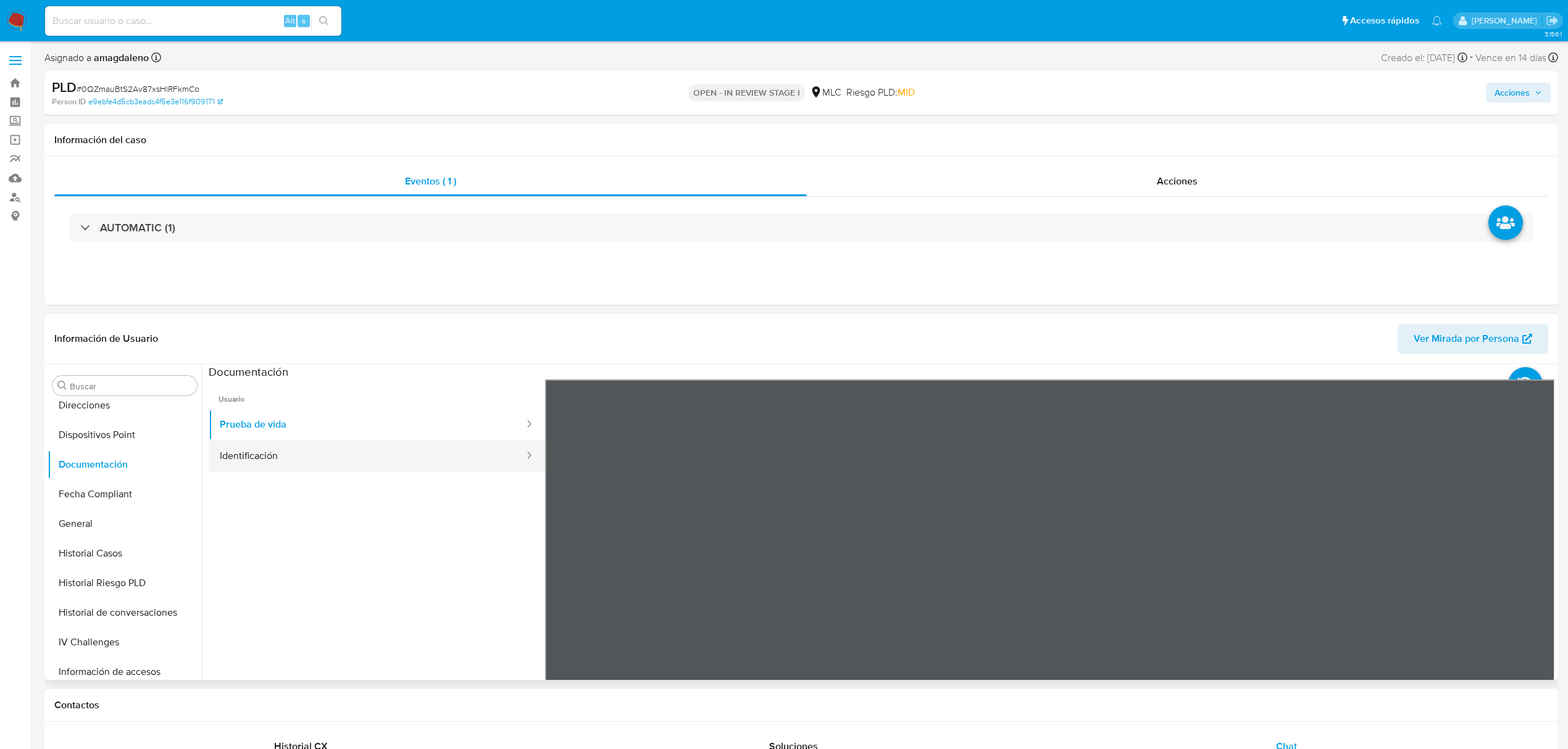
click at [328, 461] on button "Identificación" at bounding box center [367, 456] width 316 height 32
click at [327, 432] on button "Prueba de vida" at bounding box center [367, 424] width 316 height 32
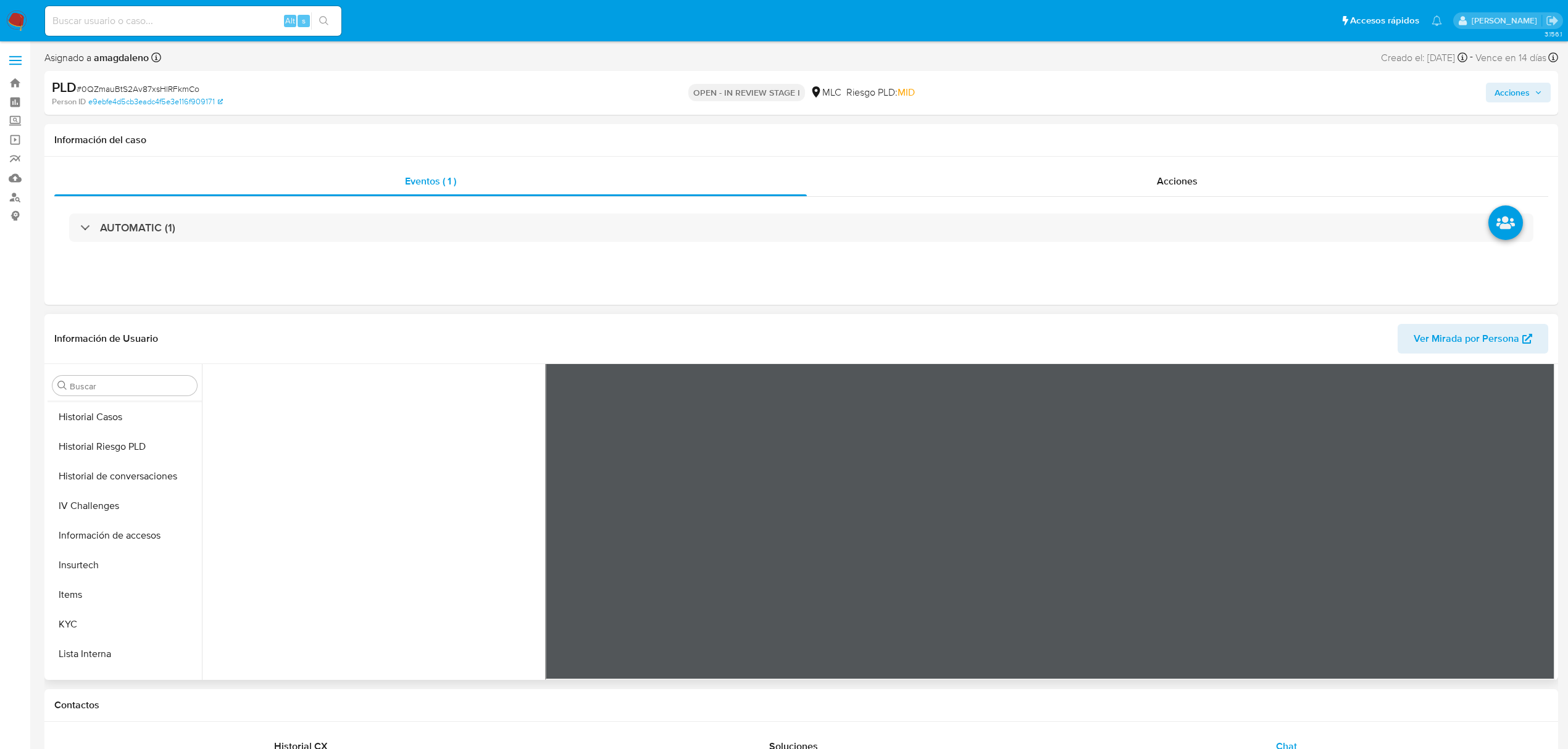
scroll to position [521, 0]
click at [84, 486] on button "KYC" at bounding box center [119, 486] width 144 height 30
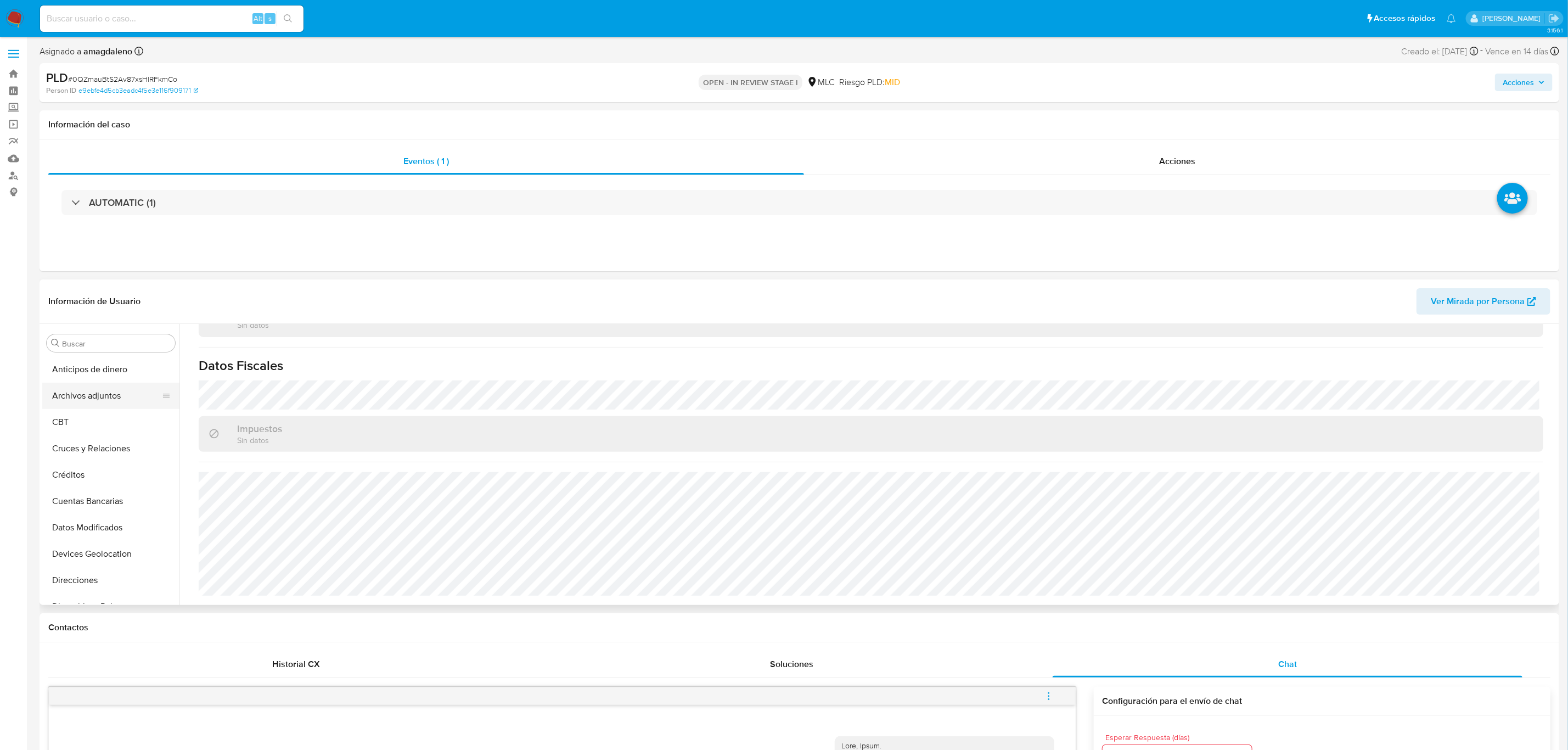
click at [94, 393] on button "Archivos adjuntos" at bounding box center [106, 396] width 128 height 27
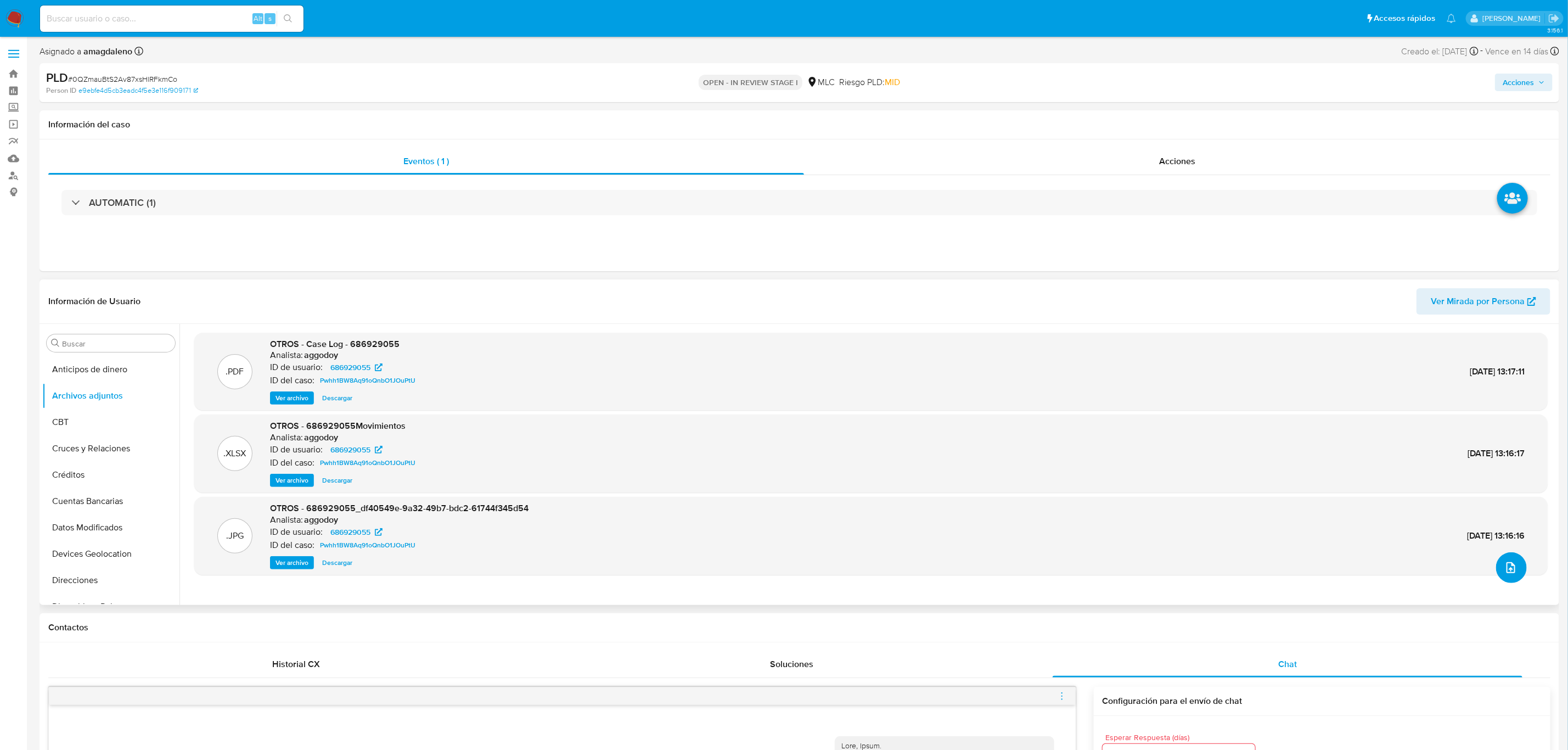
click at [1404, 565] on icon "upload-file" at bounding box center [1510, 567] width 13 height 13
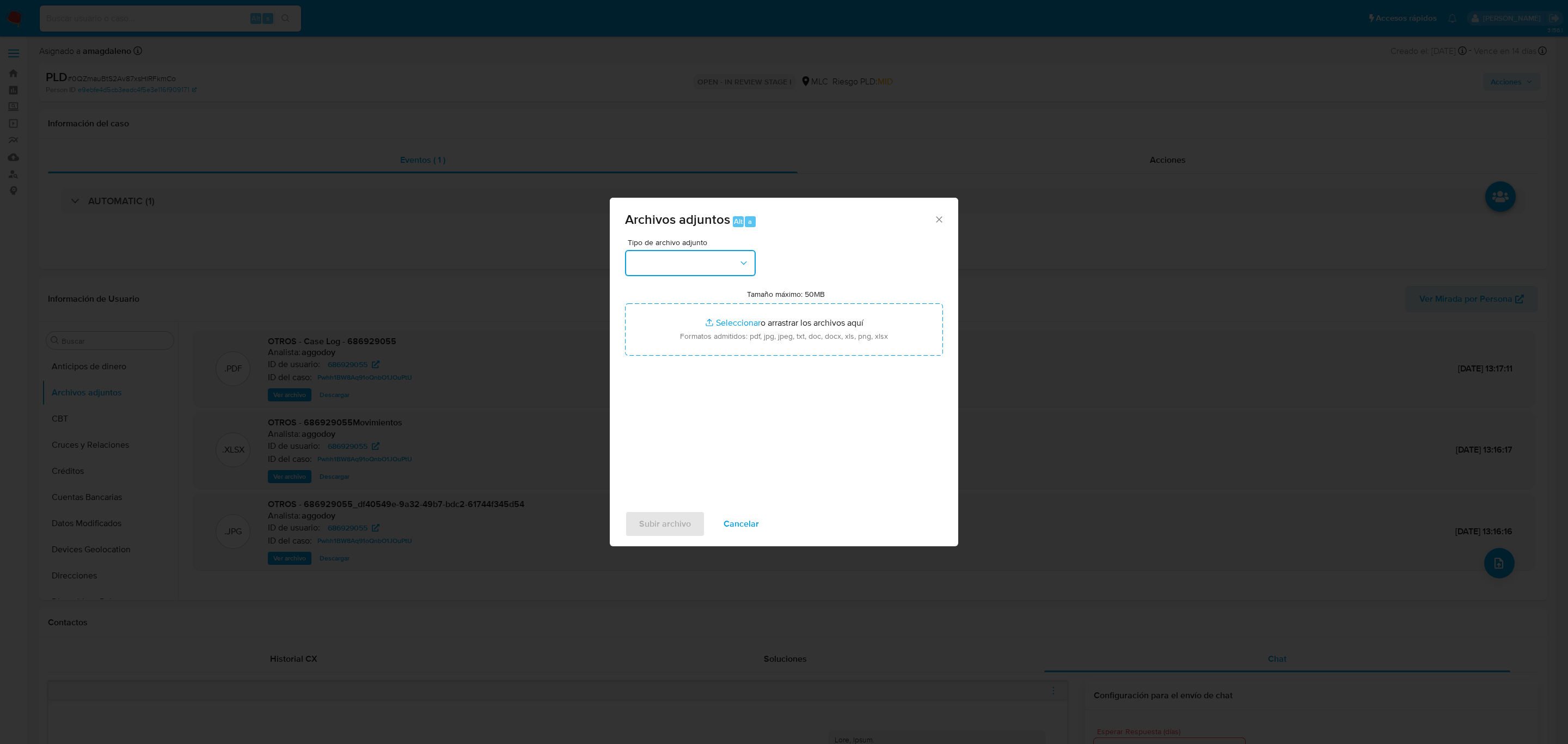
click at [720, 251] on button "button" at bounding box center [690, 263] width 131 height 26
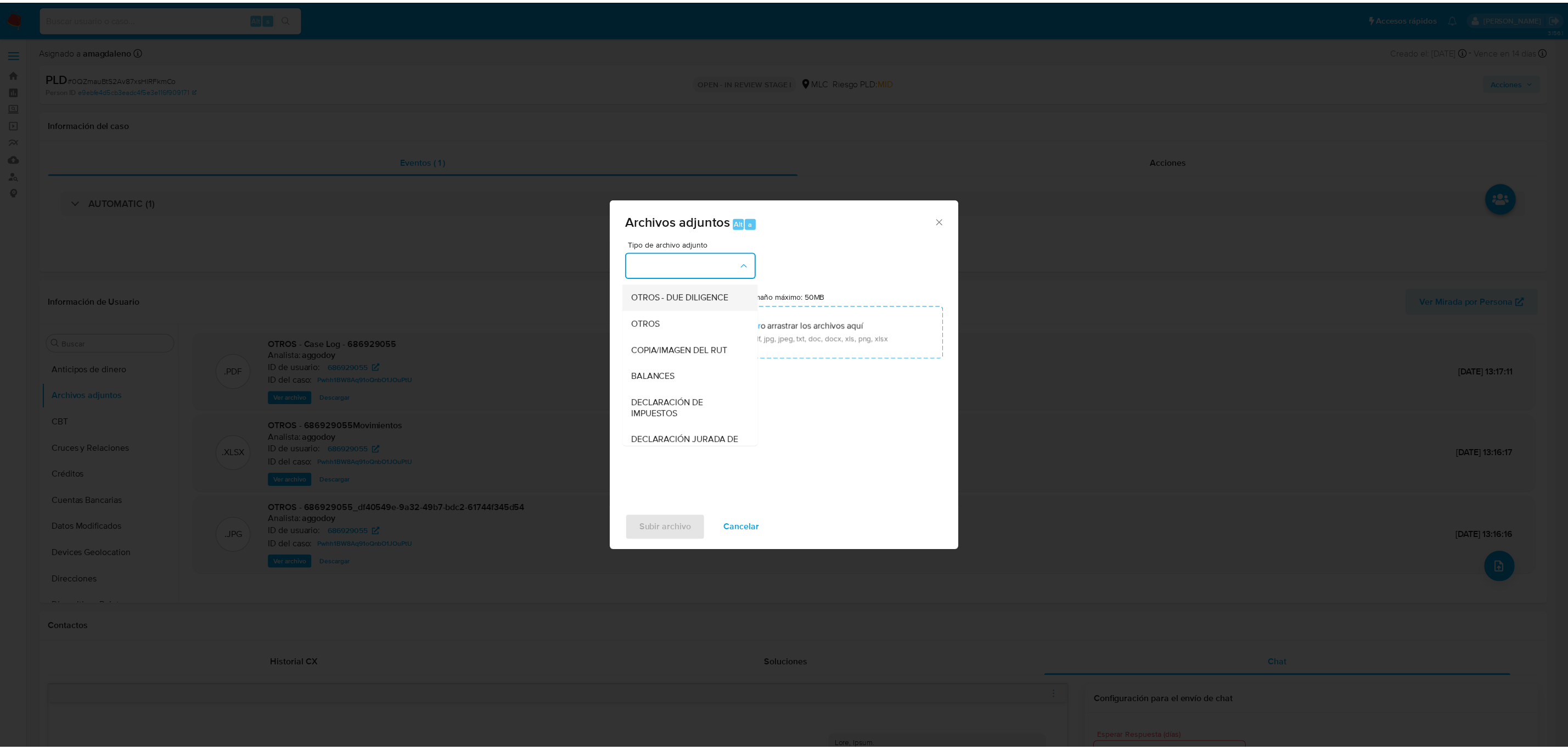
scroll to position [127, 0]
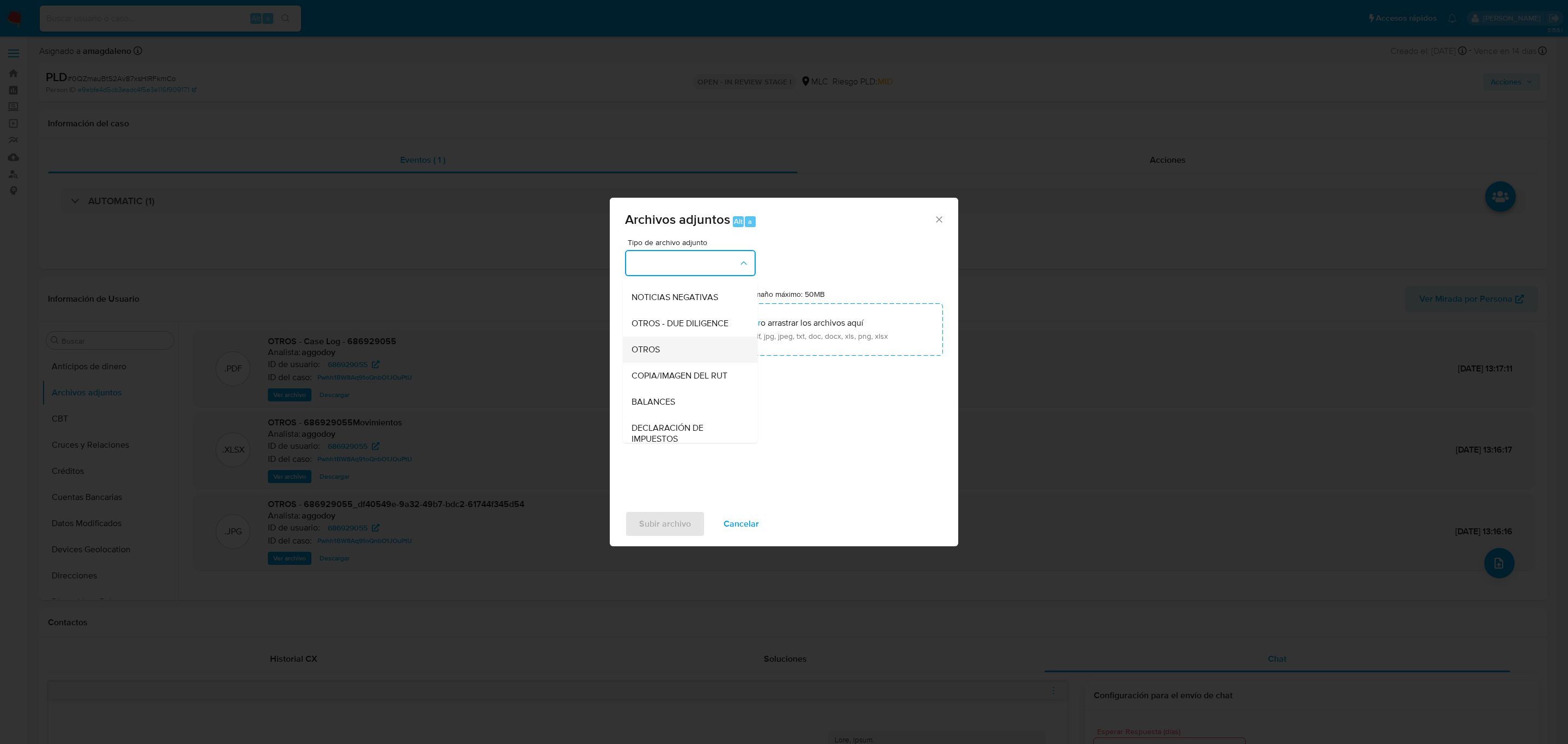
click at [660, 355] on div "OTROS" at bounding box center [687, 349] width 111 height 26
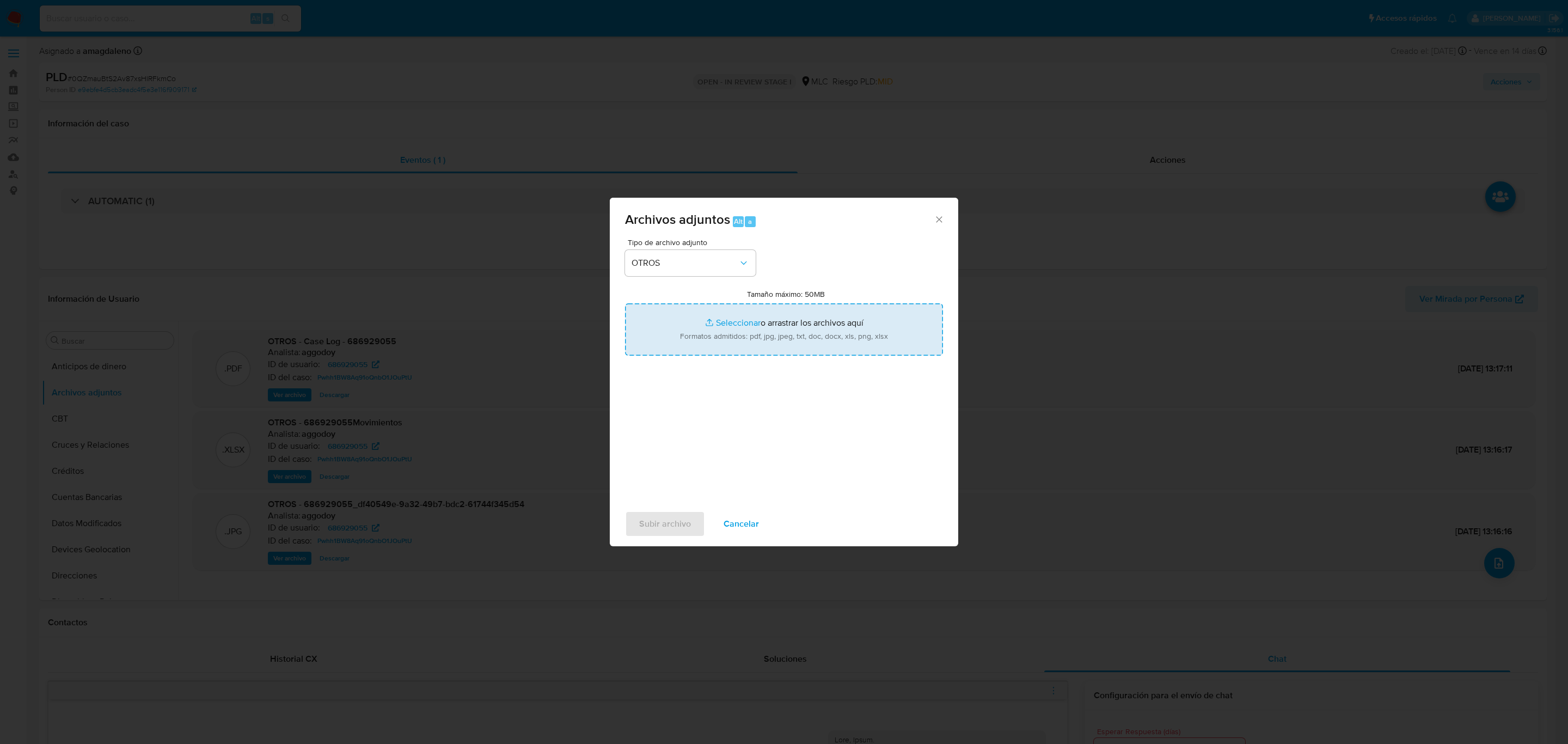
click at [724, 320] on input "Tamaño máximo: 50MB Seleccionar archivos" at bounding box center [784, 329] width 318 height 52
type input "C:\fakepath\686929055 - 20_08_2025.xlsx"
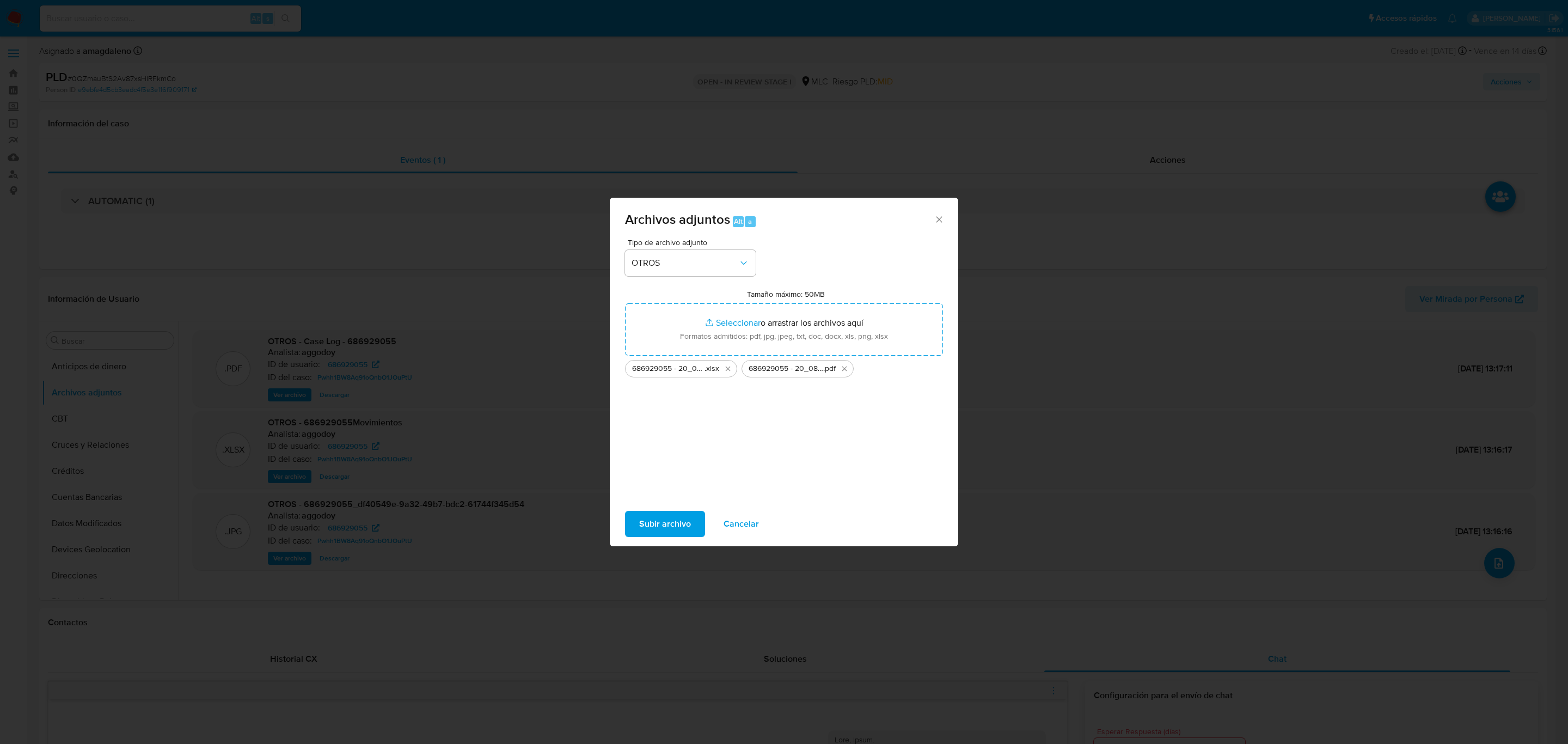
click at [676, 520] on span "Subir archivo" at bounding box center [665, 524] width 52 height 24
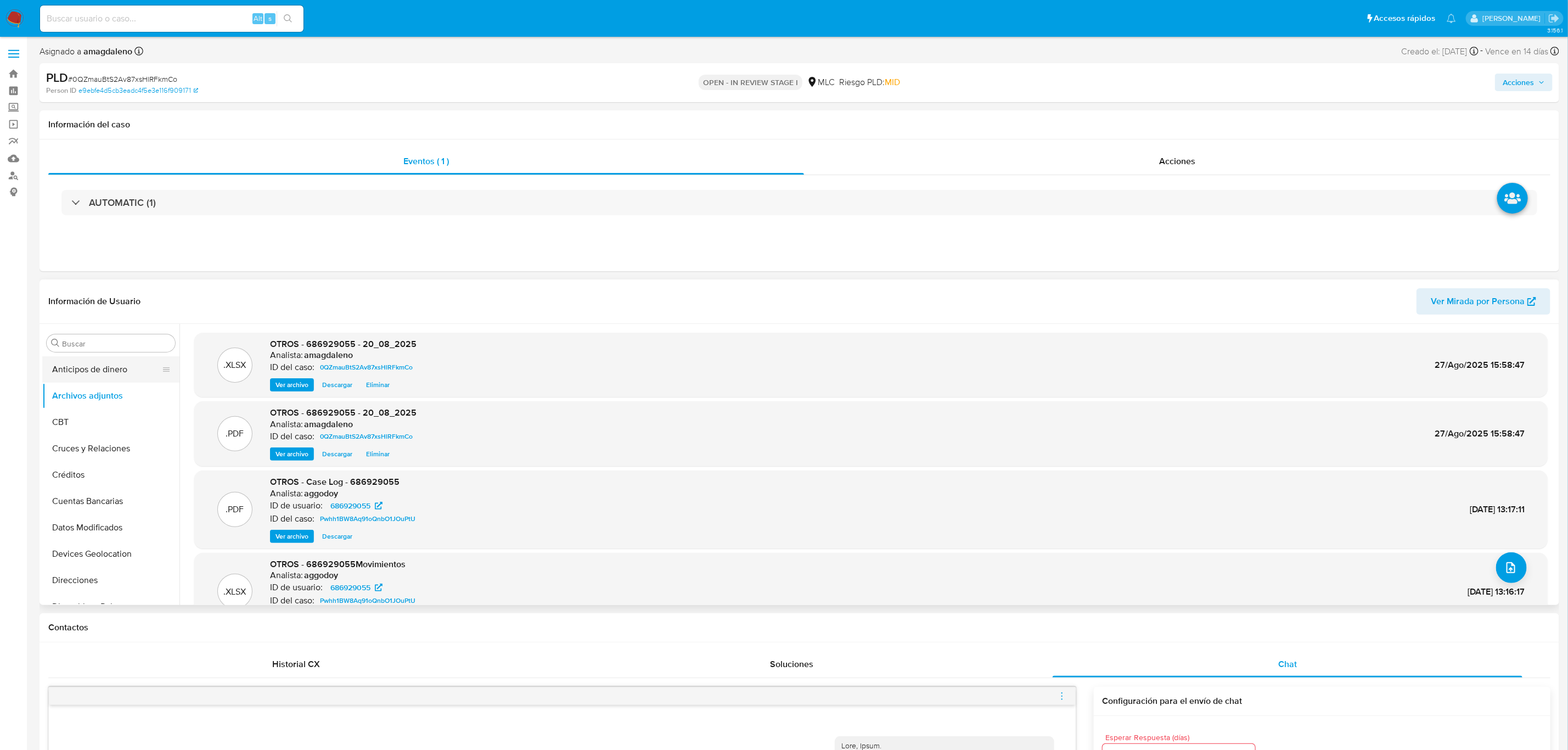
click at [96, 368] on button "Anticipos de dinero" at bounding box center [106, 369] width 128 height 27
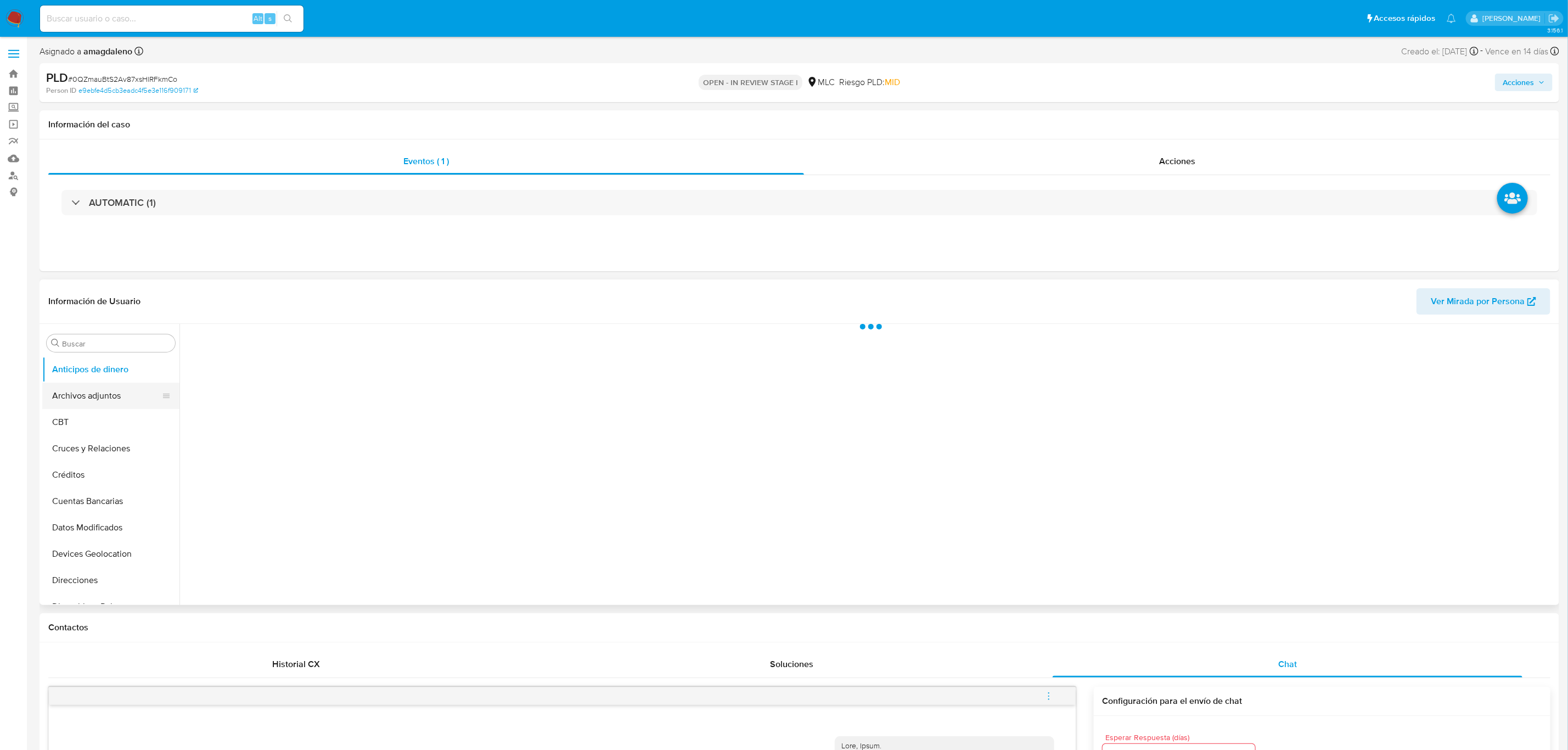
click at [93, 392] on button "Archivos adjuntos" at bounding box center [106, 396] width 128 height 27
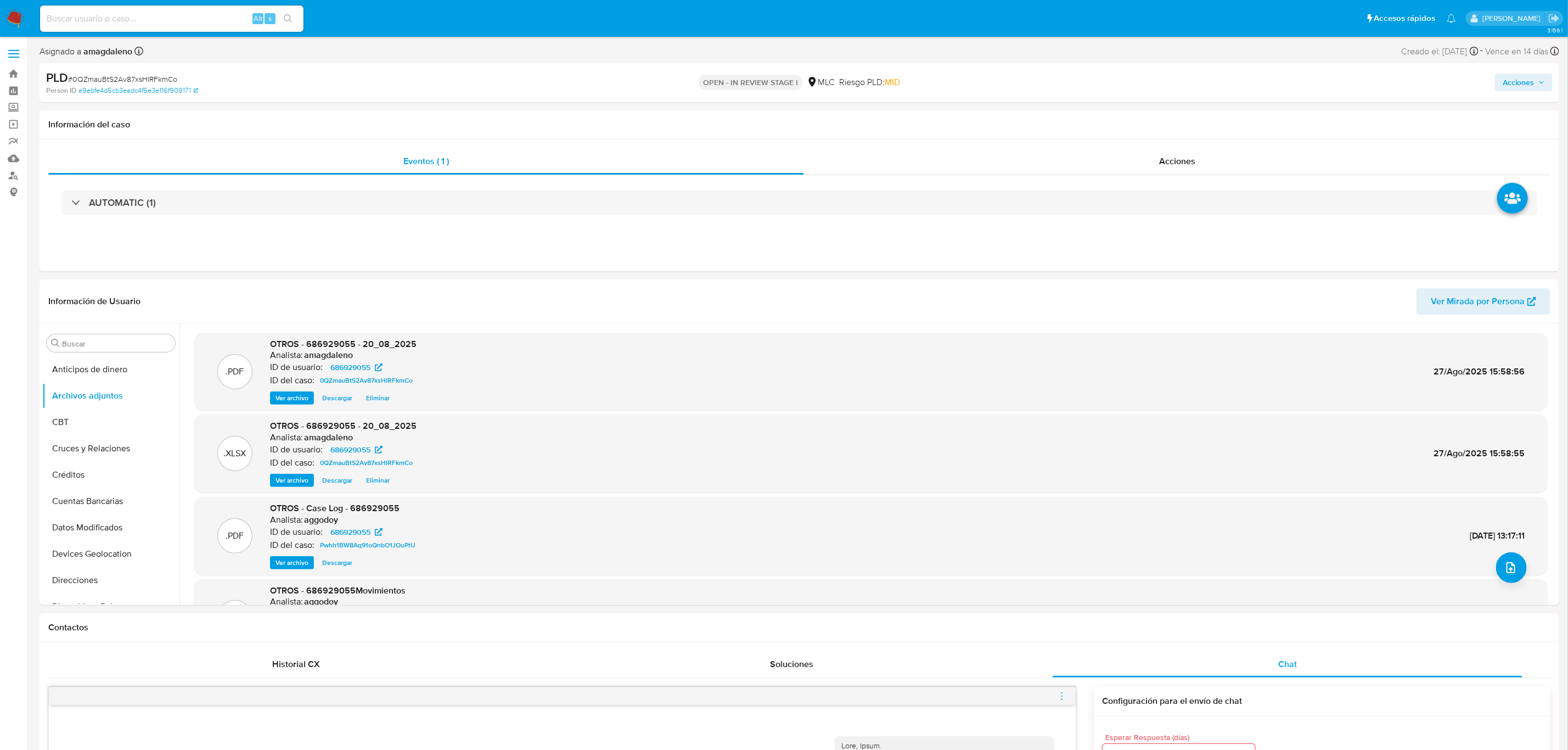
click at [1404, 76] on button "Acciones" at bounding box center [1524, 82] width 58 height 17
click at [1203, 119] on span "Resolución del caso" at bounding box center [1212, 117] width 79 height 13
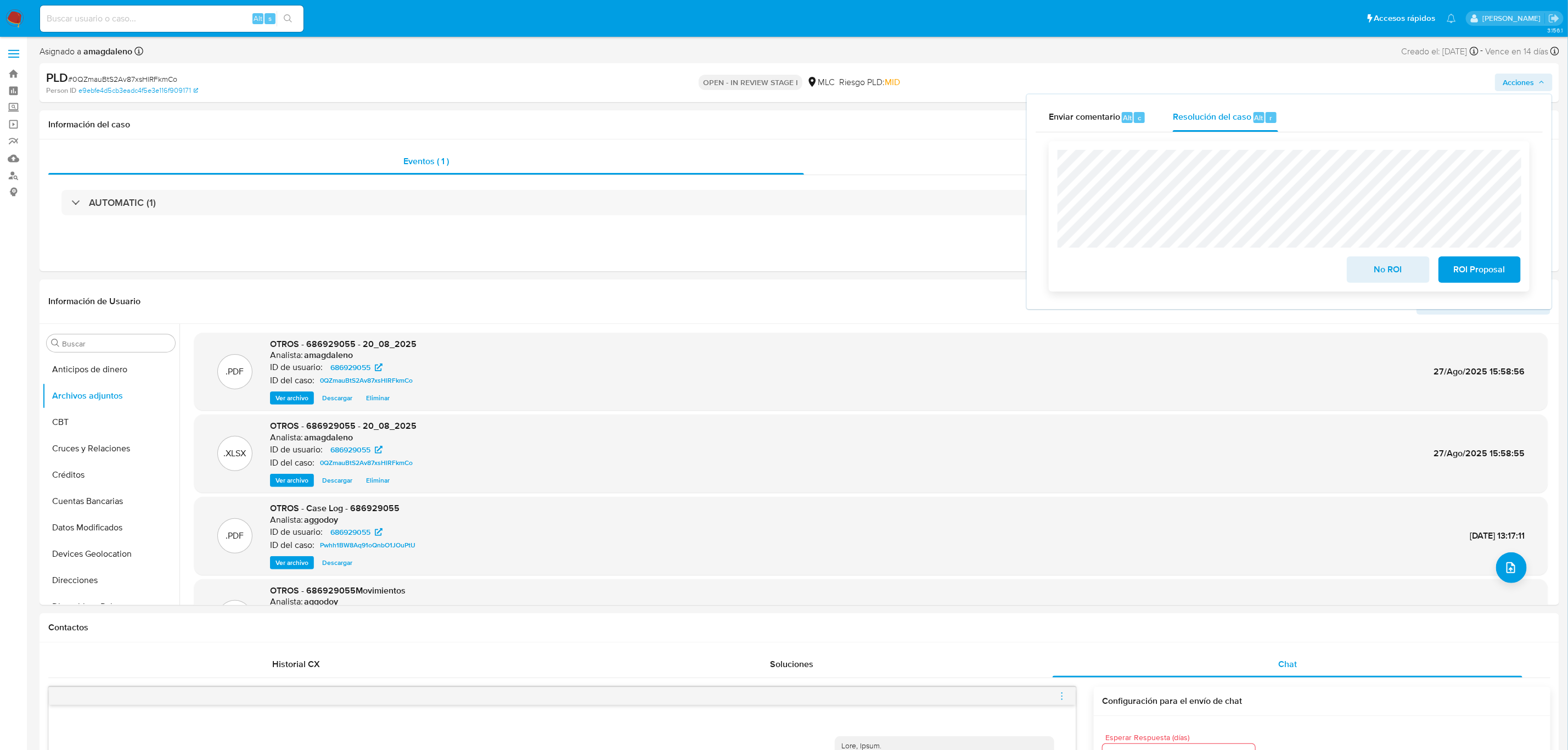
click at [1402, 270] on span "No ROI" at bounding box center [1388, 269] width 54 height 24
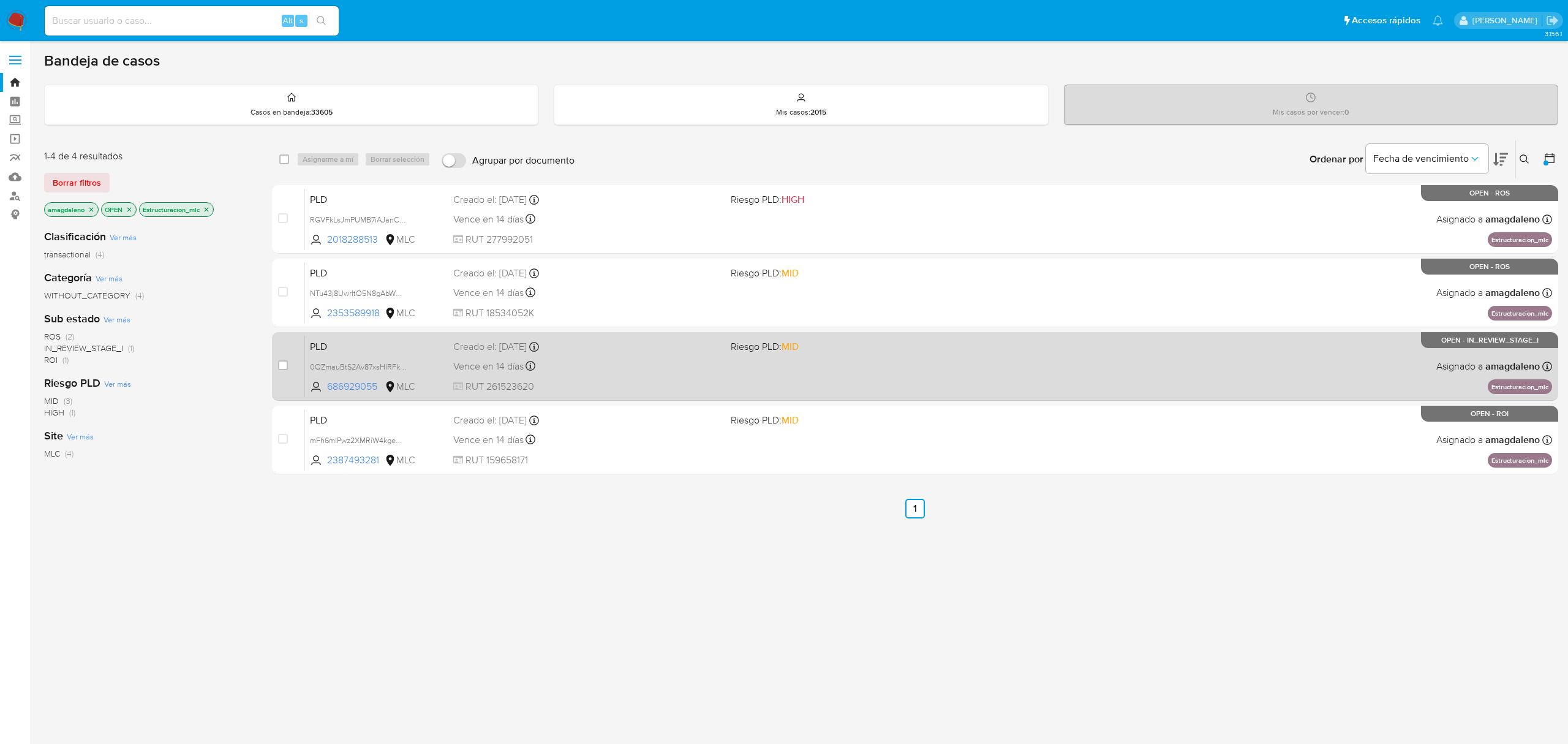
click at [687, 376] on div "PLD 0QZmauBtS2Av87xsHlRFkmCo 686929055 MLC Riesgo PLD: MID Creado el: [DATE] Cr…" at bounding box center [928, 366] width 1247 height 62
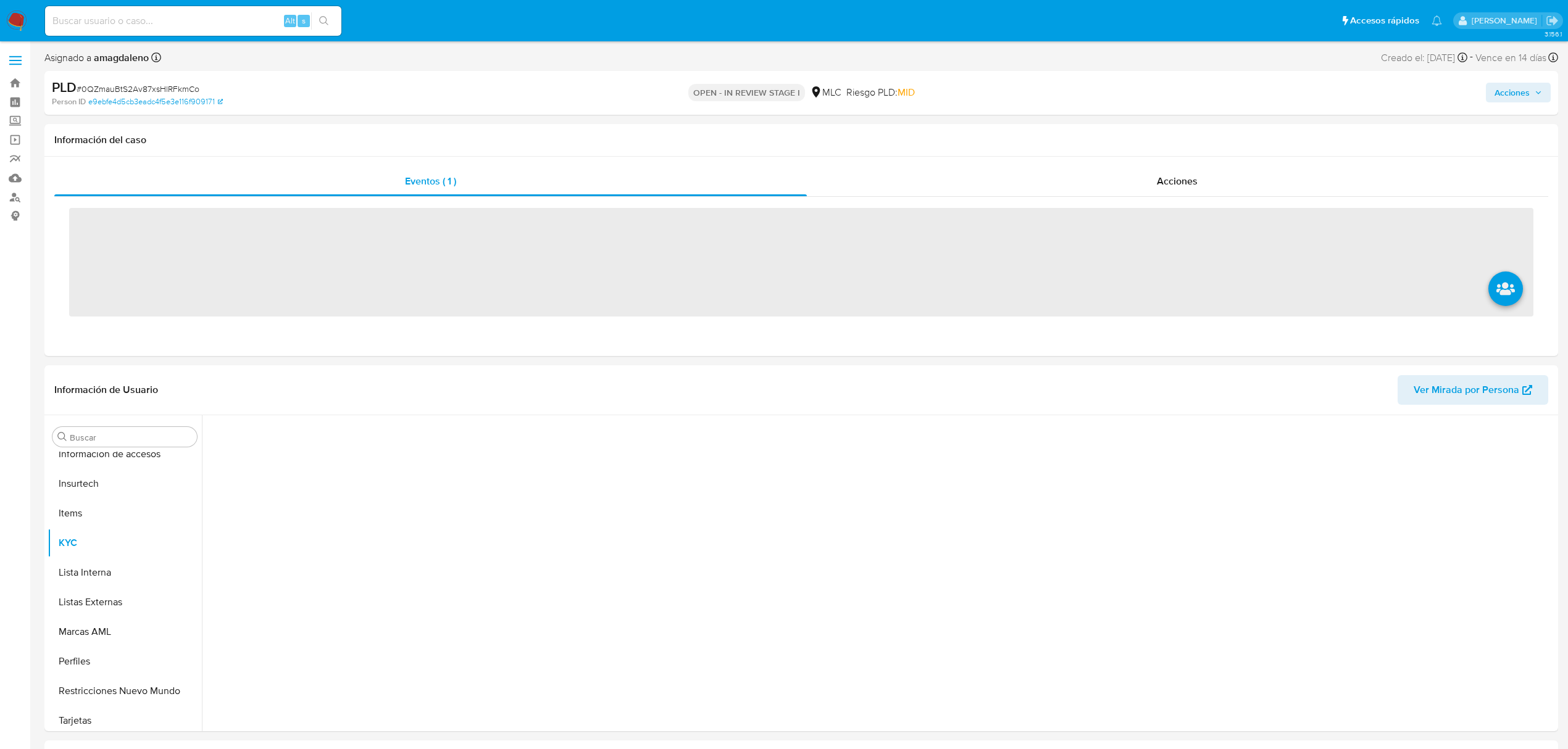
scroll to position [521, 0]
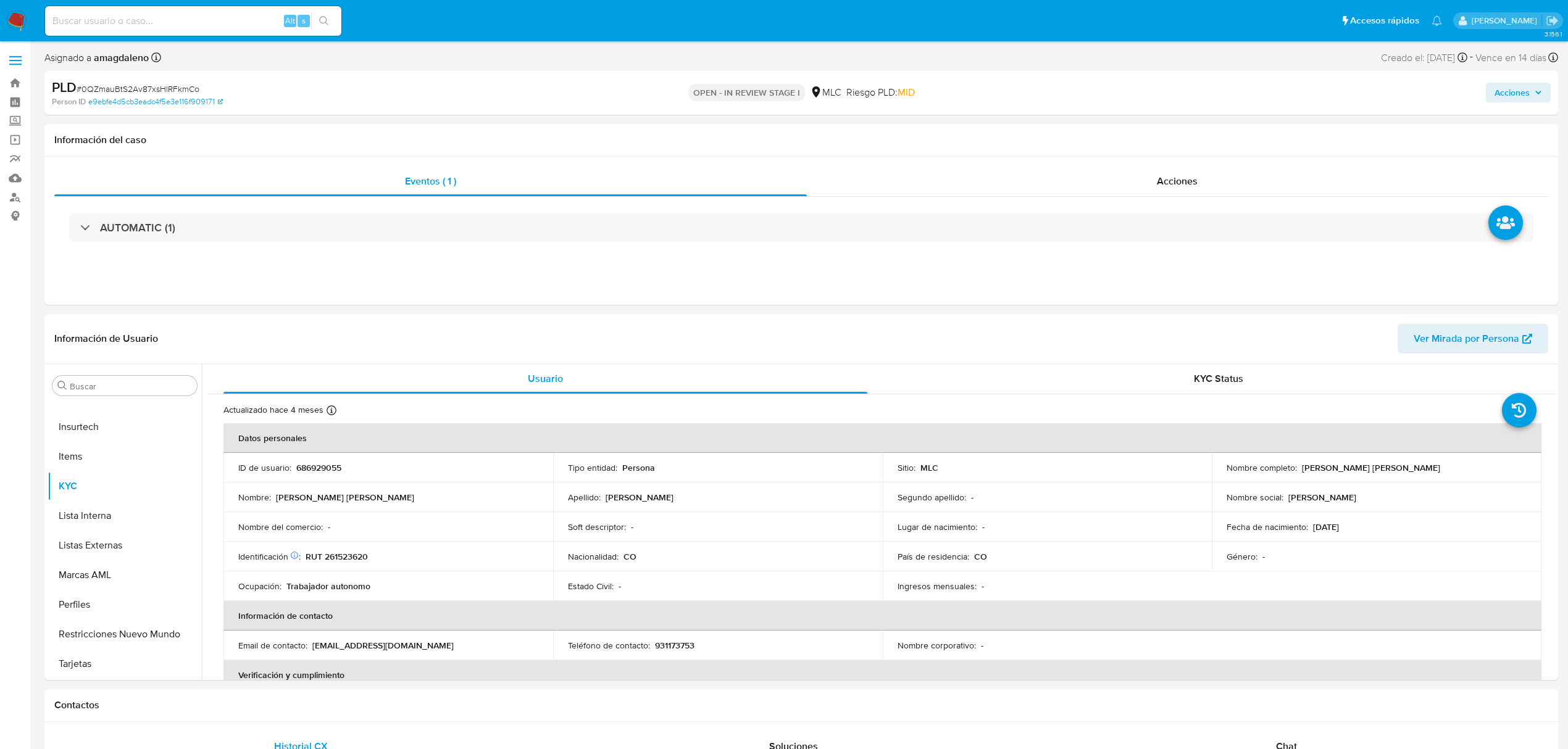
select select "10"
click at [94, 548] on button "Documentación" at bounding box center [119, 547] width 144 height 30
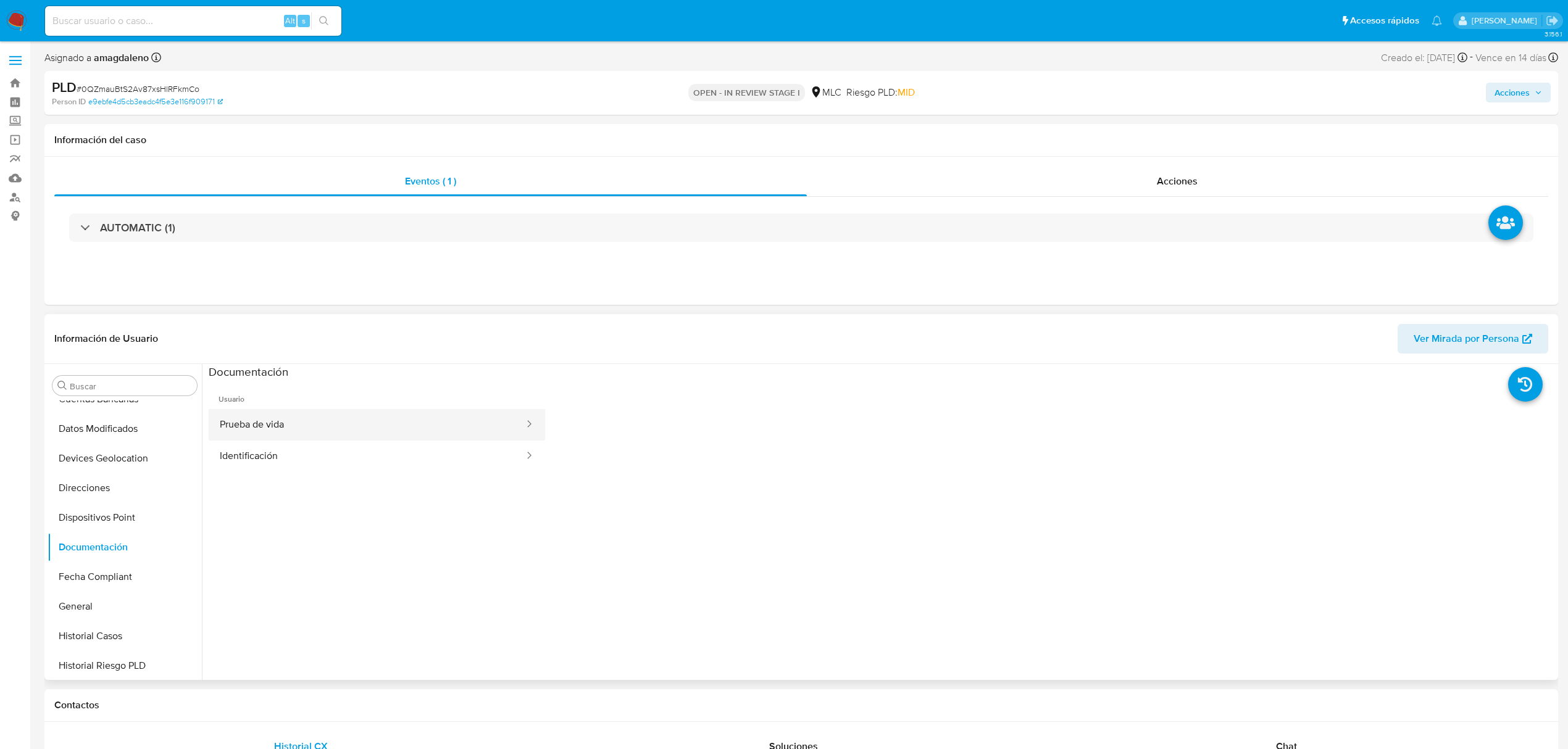
click at [271, 429] on button "Prueba de vida" at bounding box center [367, 424] width 316 height 32
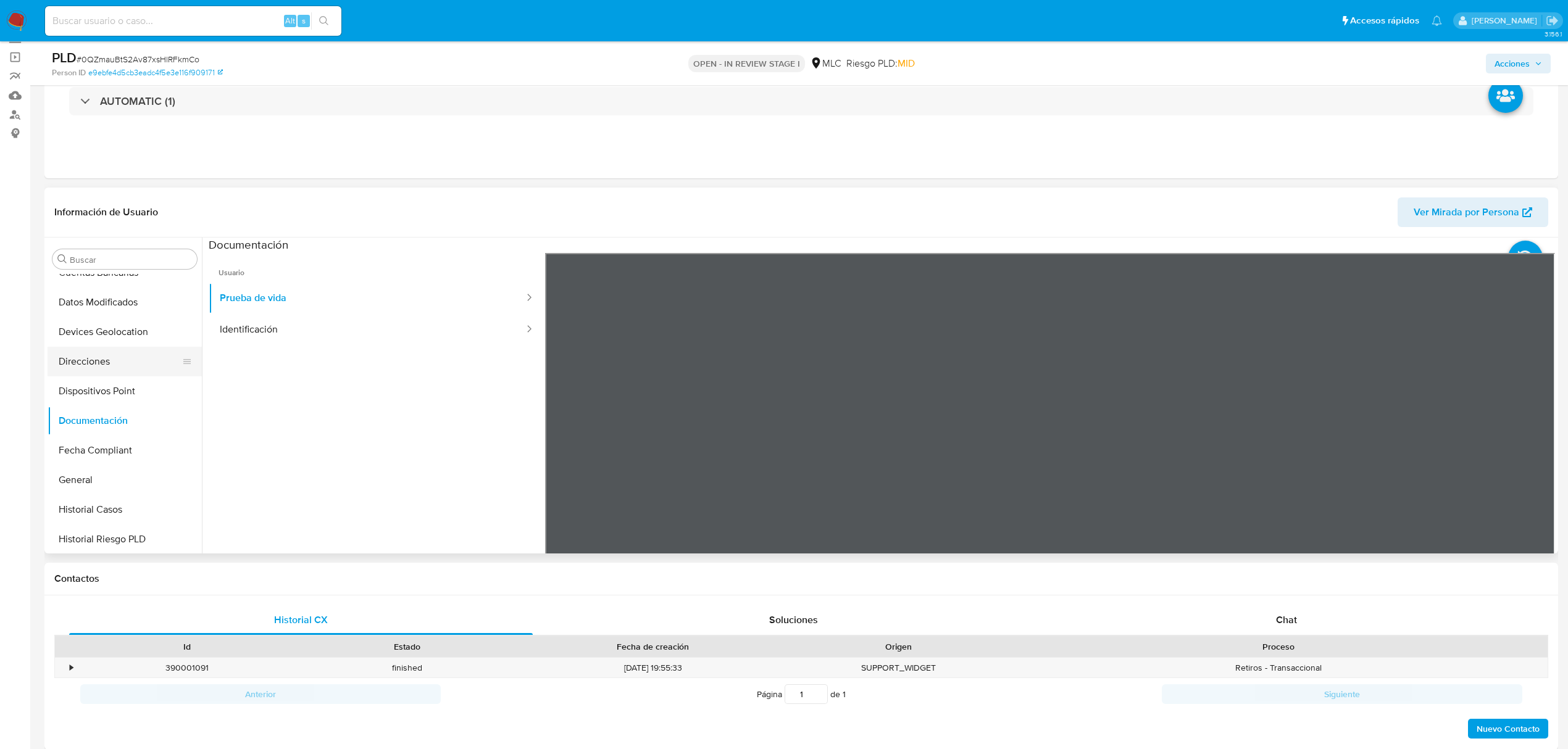
scroll to position [82, 0]
click at [143, 518] on button "Historial Casos" at bounding box center [119, 510] width 144 height 30
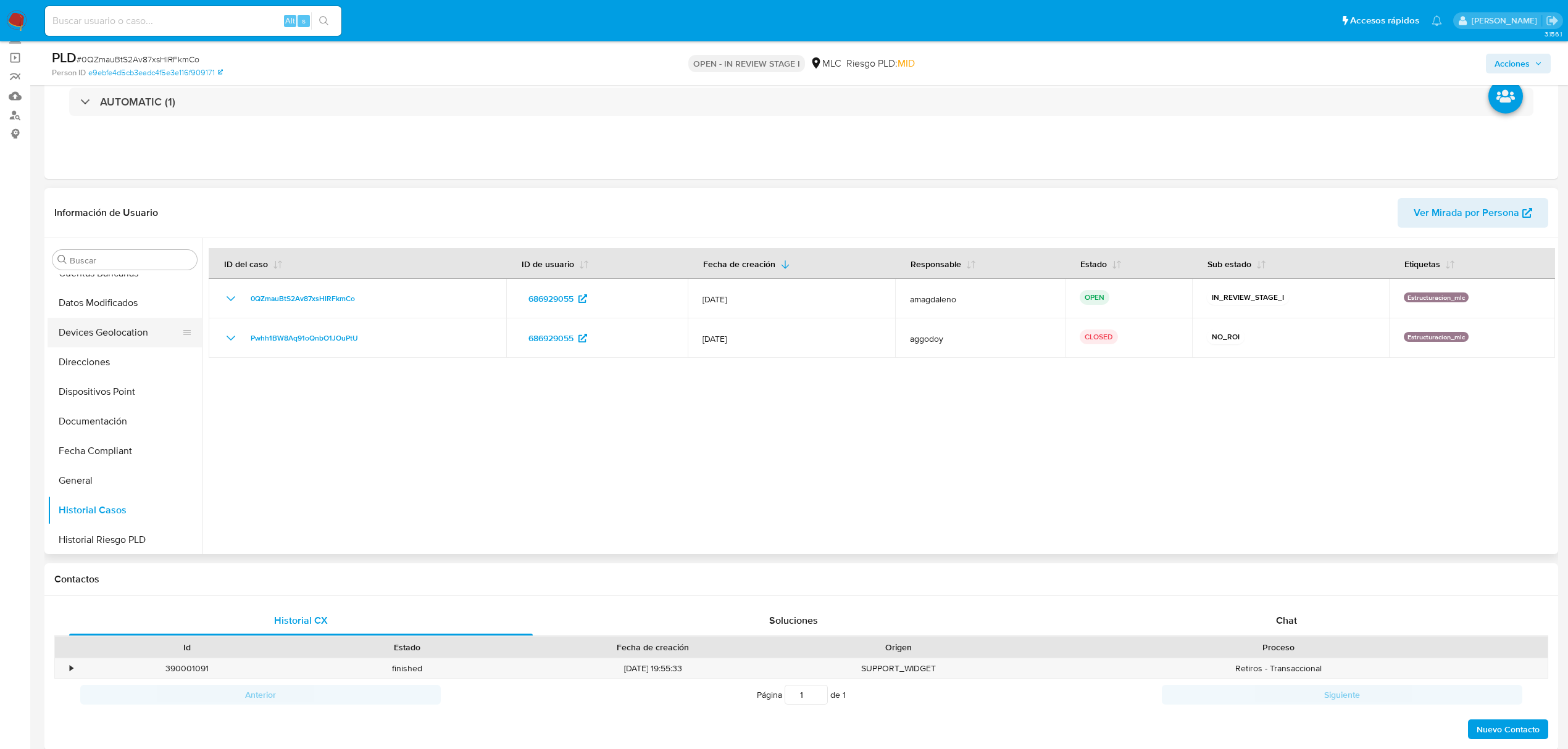
scroll to position [0, 0]
click at [88, 321] on button "Archivos adjuntos" at bounding box center [119, 319] width 144 height 30
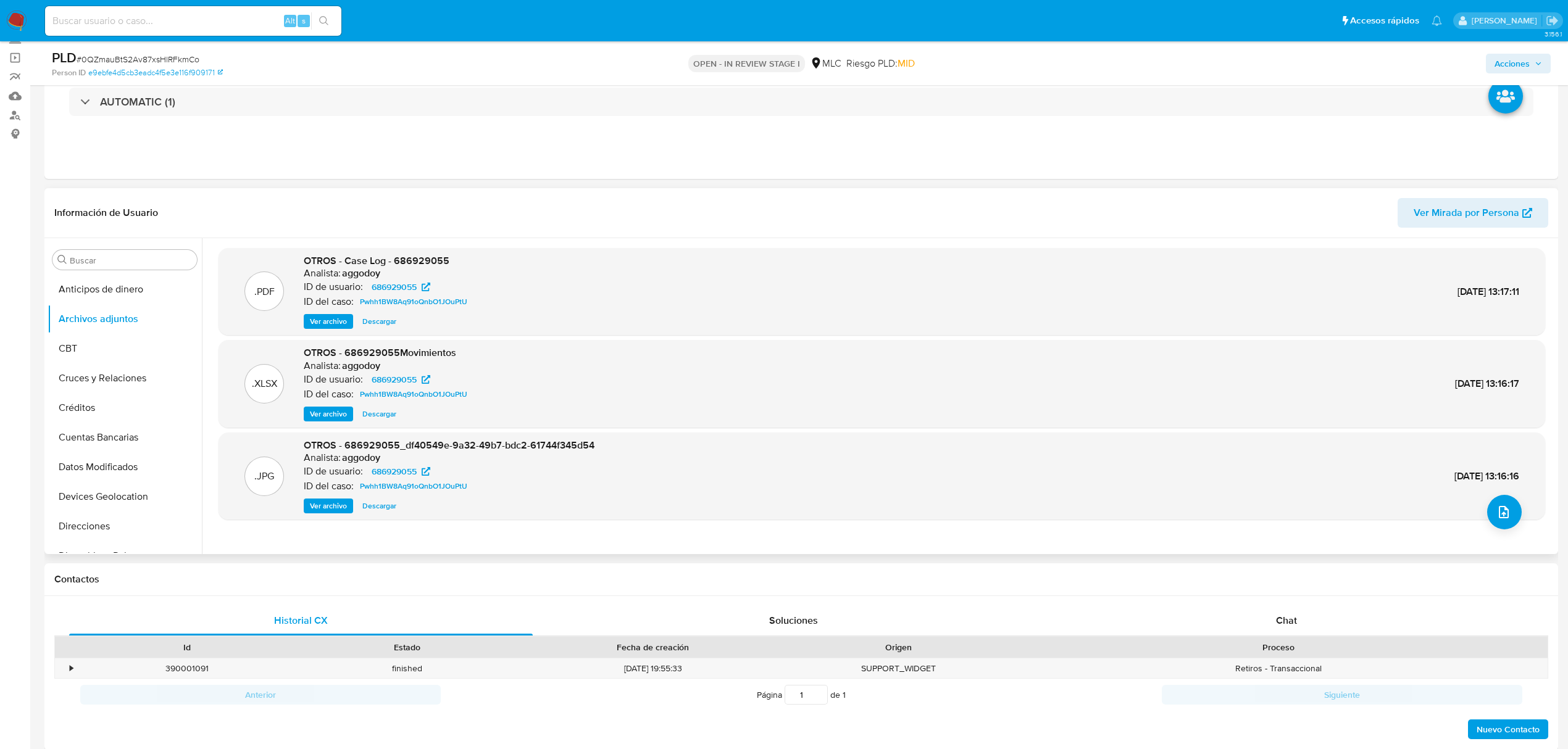
click at [342, 321] on span "Ver archivo" at bounding box center [327, 321] width 37 height 12
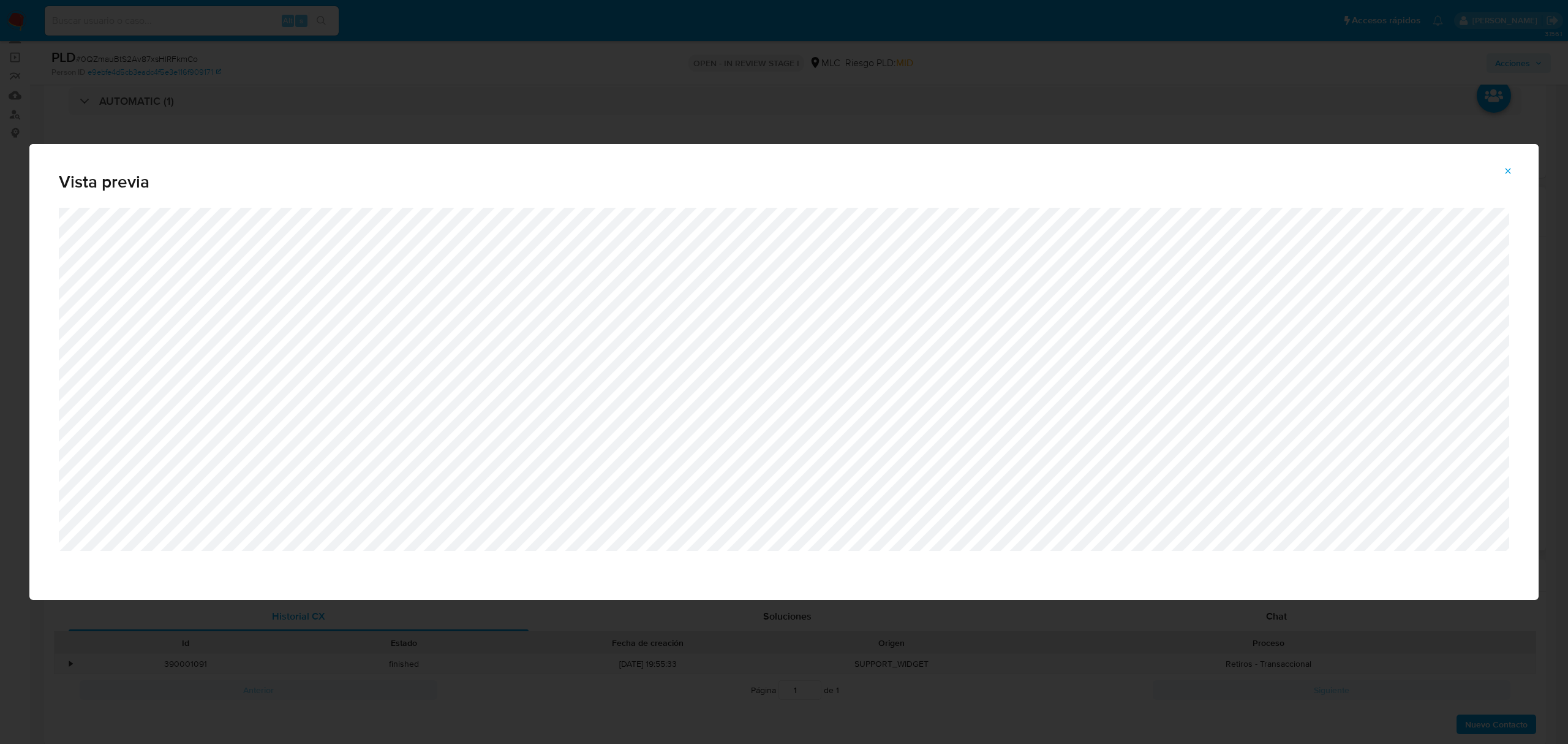
click at [1500, 165] on button "Attachment preview" at bounding box center [1508, 170] width 27 height 19
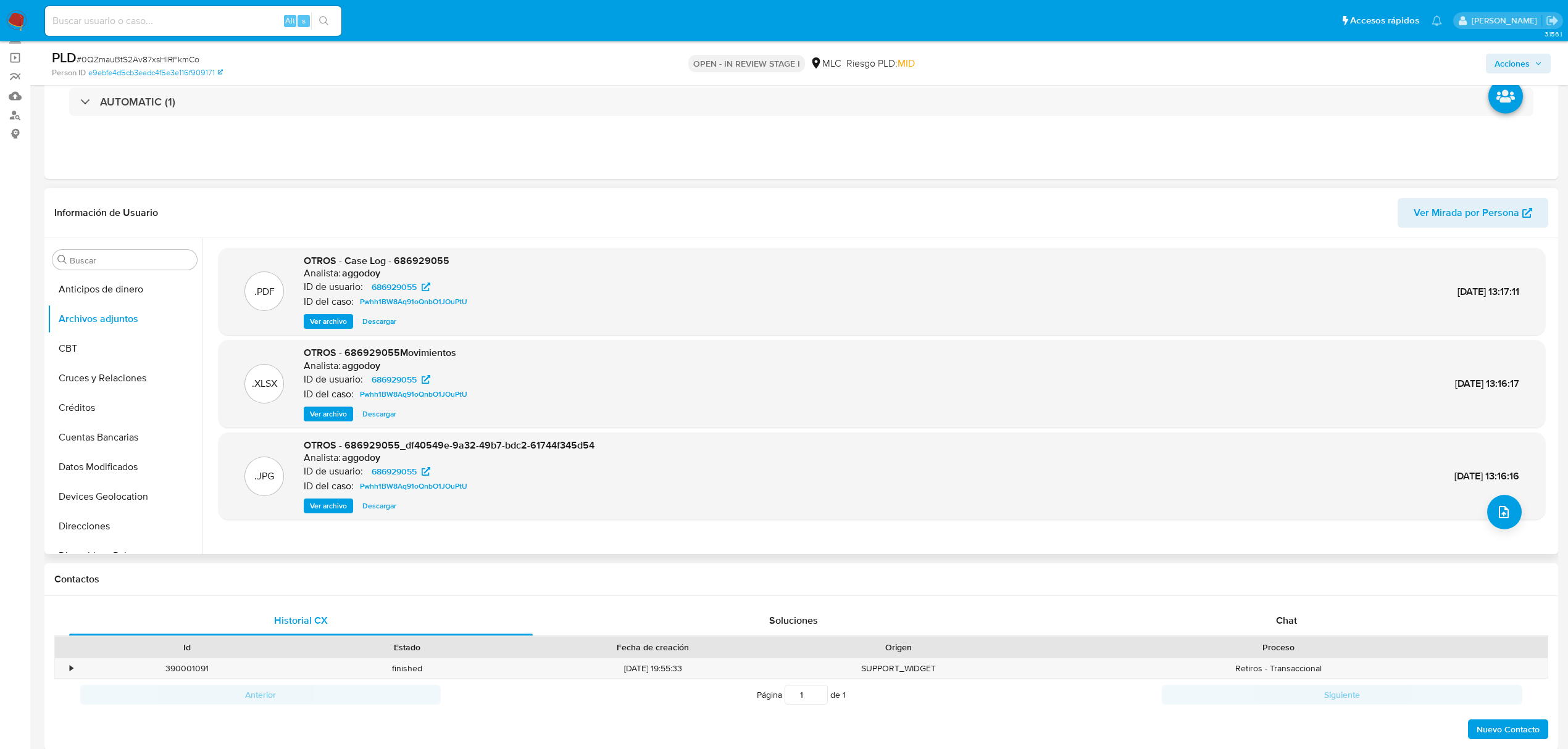
click at [336, 509] on span "Ver archivo" at bounding box center [327, 505] width 37 height 12
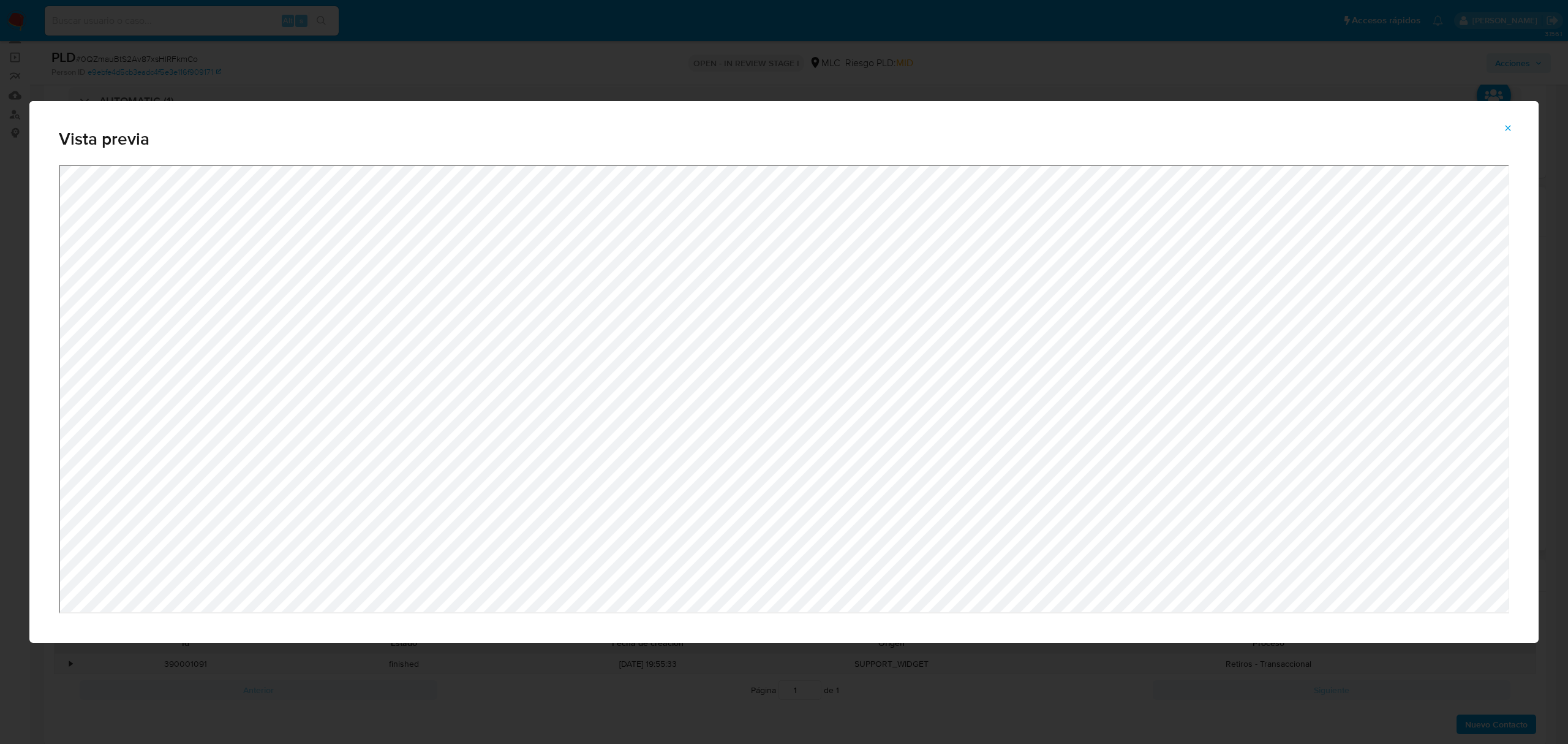
click at [586, 685] on div "Vista previa" at bounding box center [784, 372] width 1568 height 744
click at [1112, 17] on div "Vista previa" at bounding box center [784, 372] width 1568 height 744
click at [687, 703] on div "Vista previa" at bounding box center [784, 372] width 1568 height 744
click at [115, 55] on div "Vista previa" at bounding box center [784, 372] width 1568 height 744
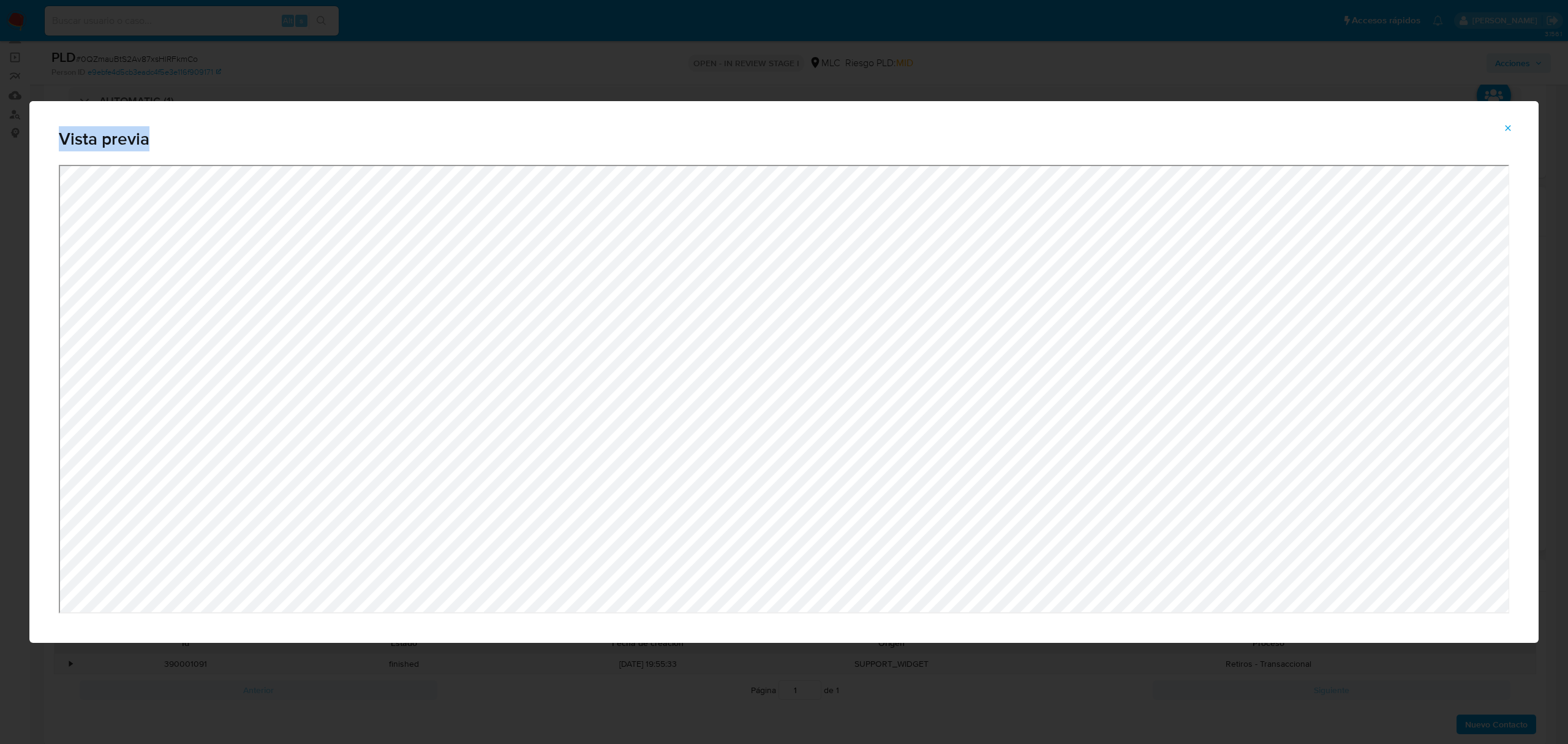
click at [115, 55] on div "Vista previa" at bounding box center [784, 372] width 1568 height 744
click at [1505, 131] on icon "Attachment preview" at bounding box center [1508, 128] width 10 height 10
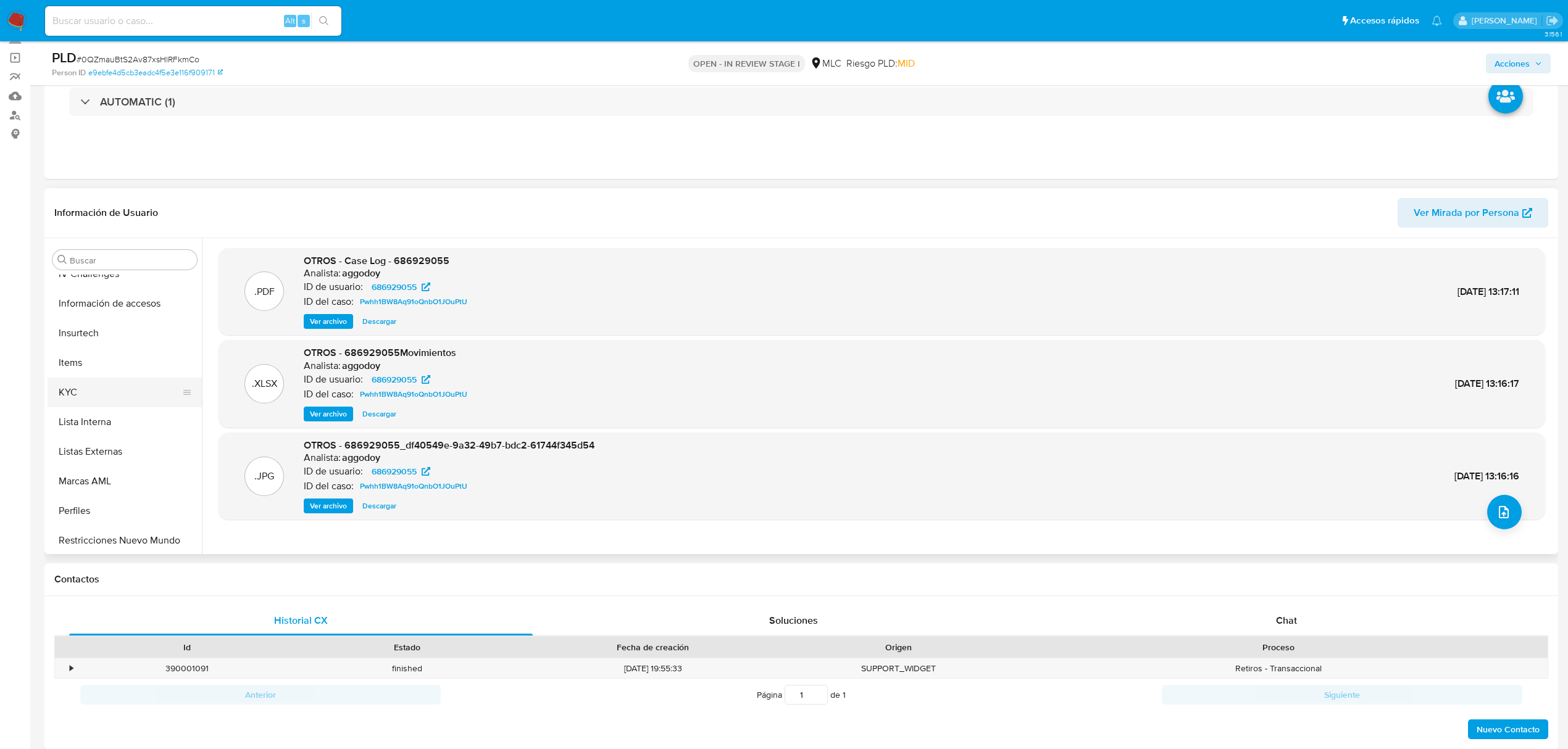
scroll to position [493, 0]
click at [72, 395] on button "KYC" at bounding box center [119, 388] width 144 height 30
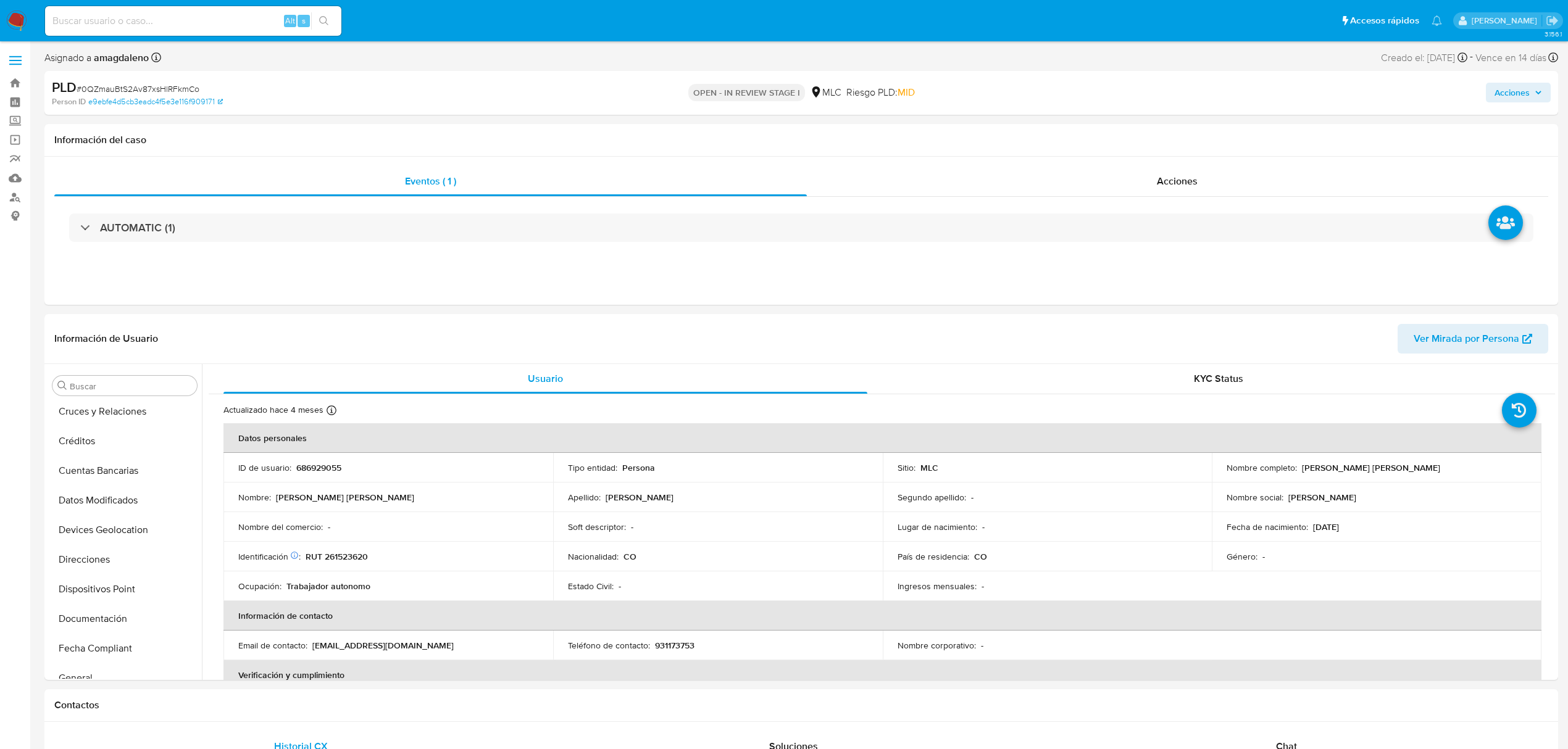
scroll to position [0, 0]
click at [129, 452] on button "Archivos adjuntos" at bounding box center [119, 445] width 144 height 30
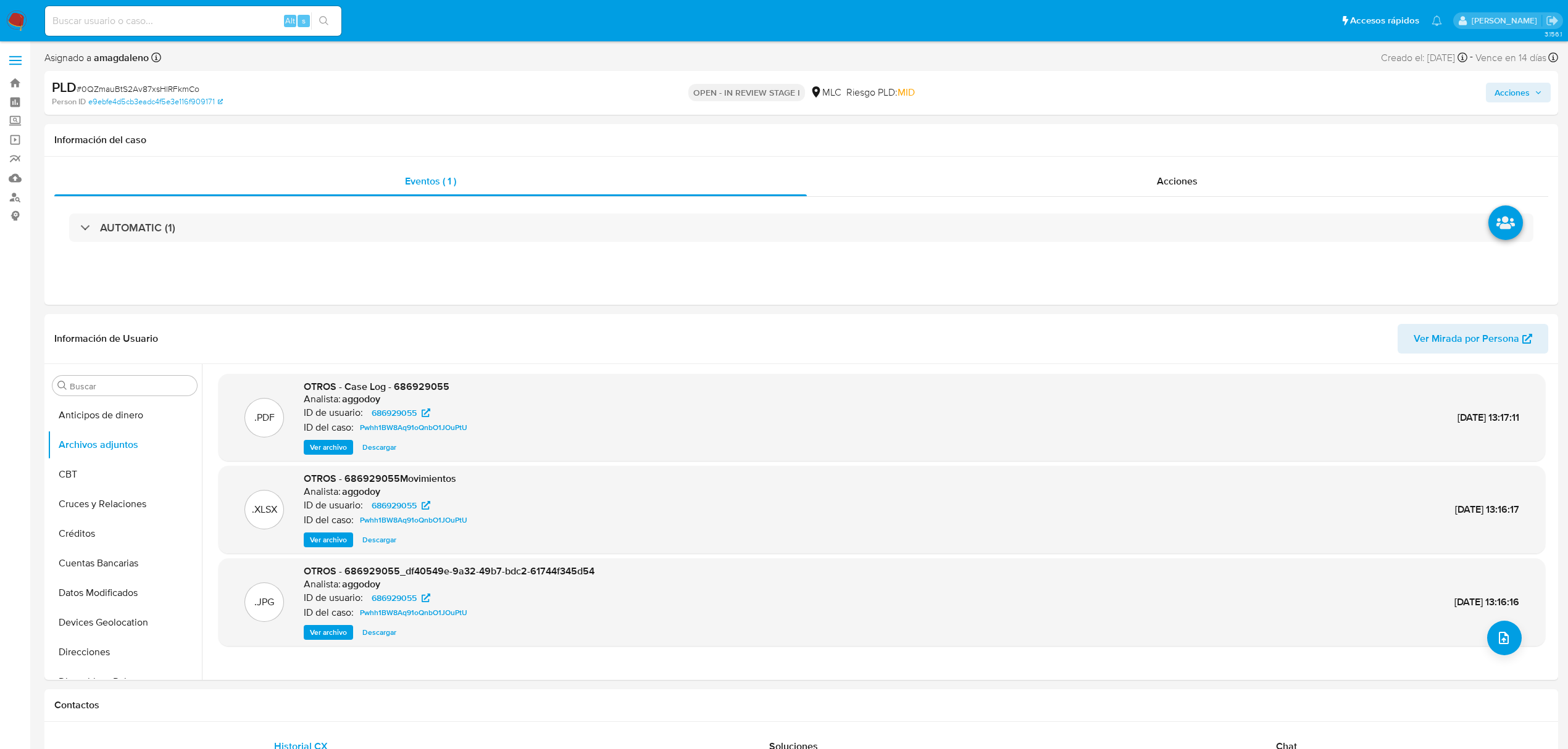
click at [329, 447] on span "Ver archivo" at bounding box center [327, 447] width 37 height 12
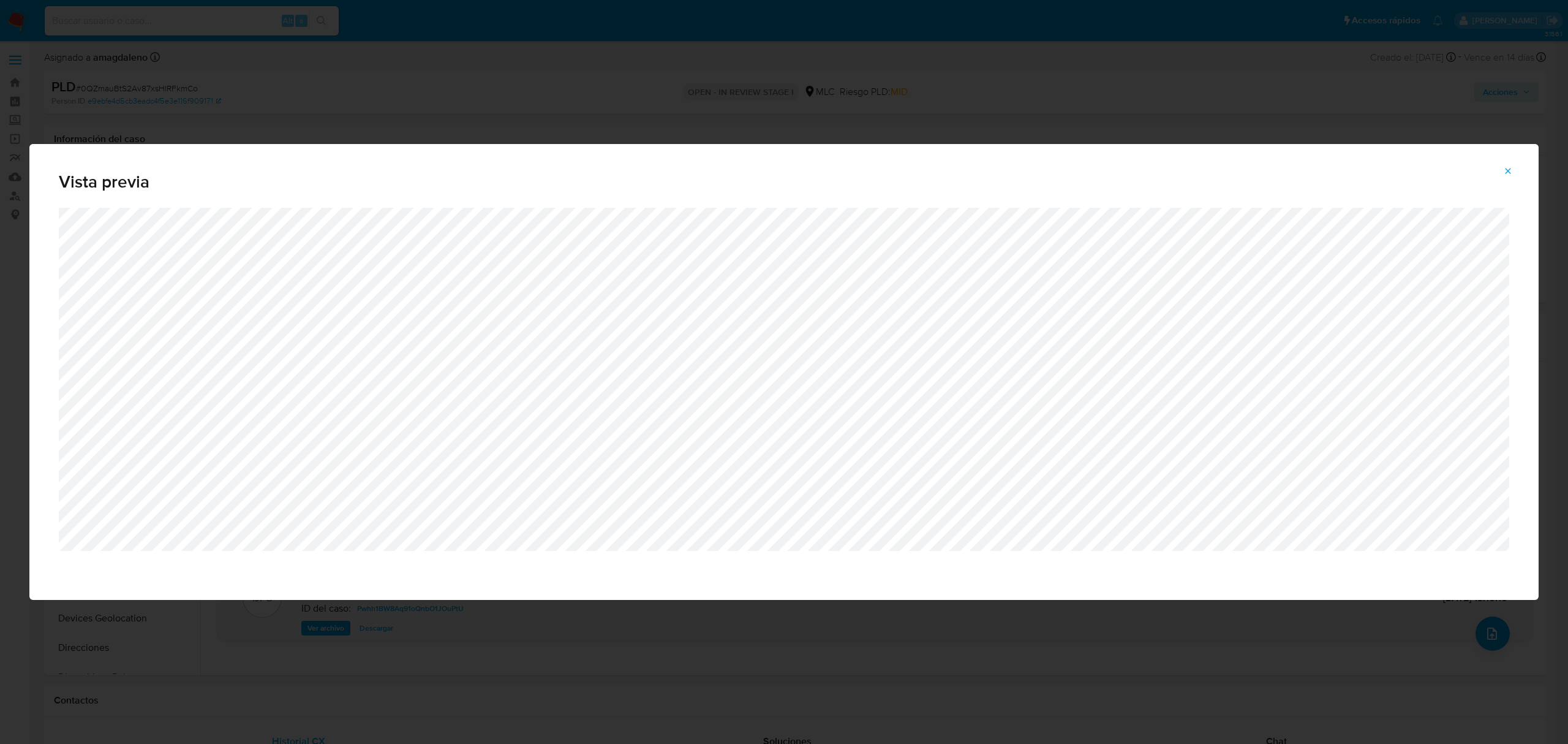
click at [690, 101] on div "Vista previa" at bounding box center [784, 372] width 1568 height 744
click at [1510, 178] on span "Attachment preview" at bounding box center [1508, 171] width 10 height 17
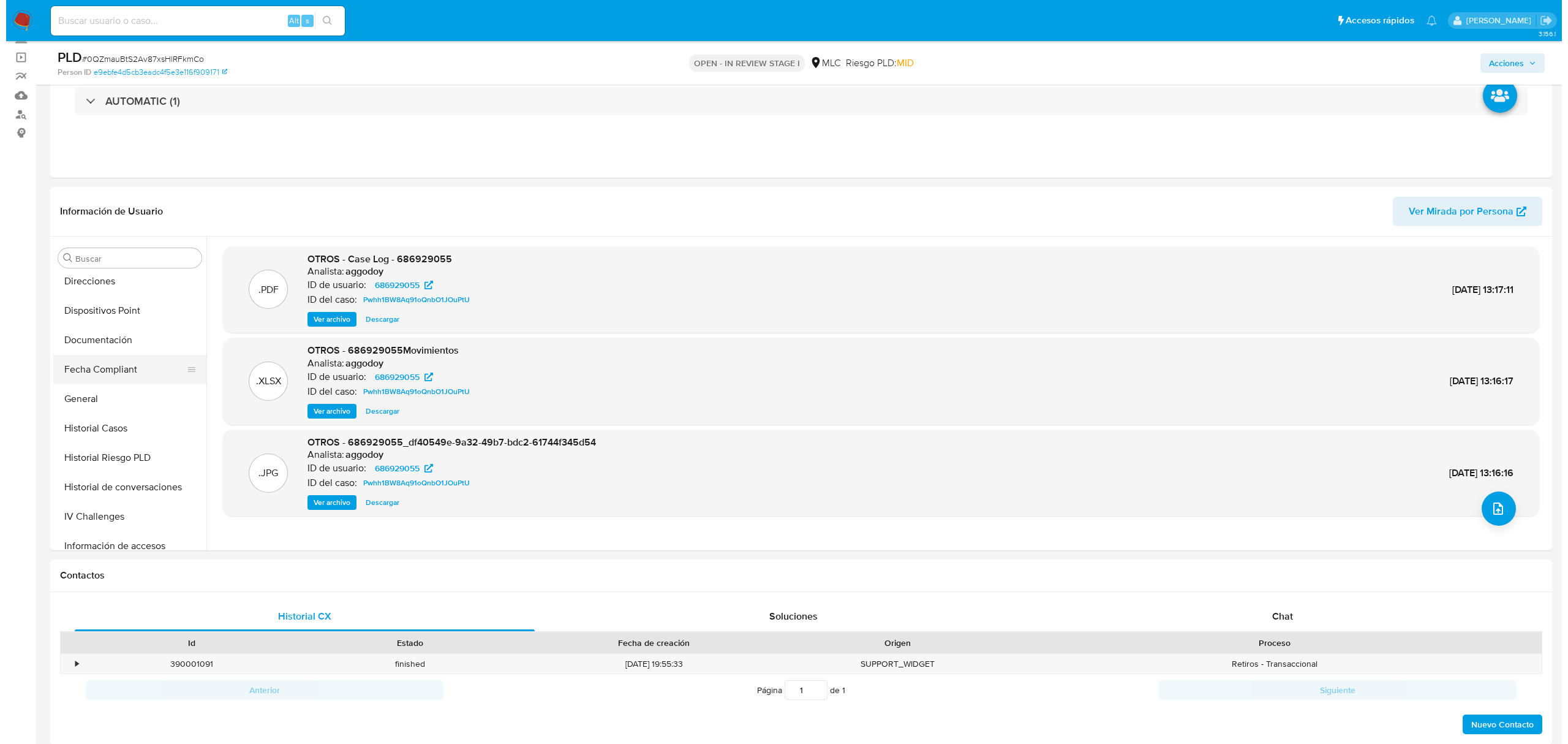
scroll to position [327, 0]
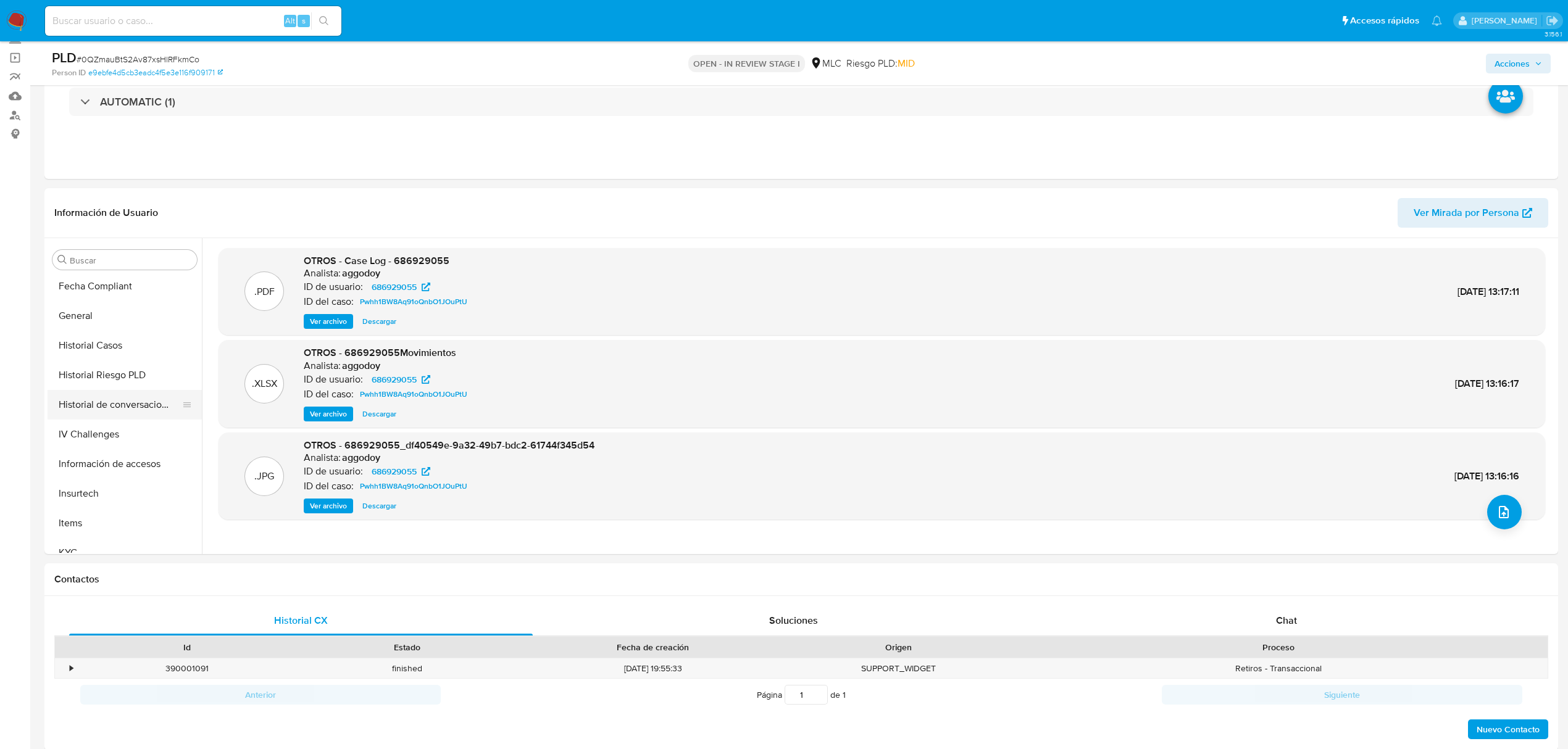
click at [107, 410] on button "Historial de conversaciones" at bounding box center [119, 404] width 144 height 30
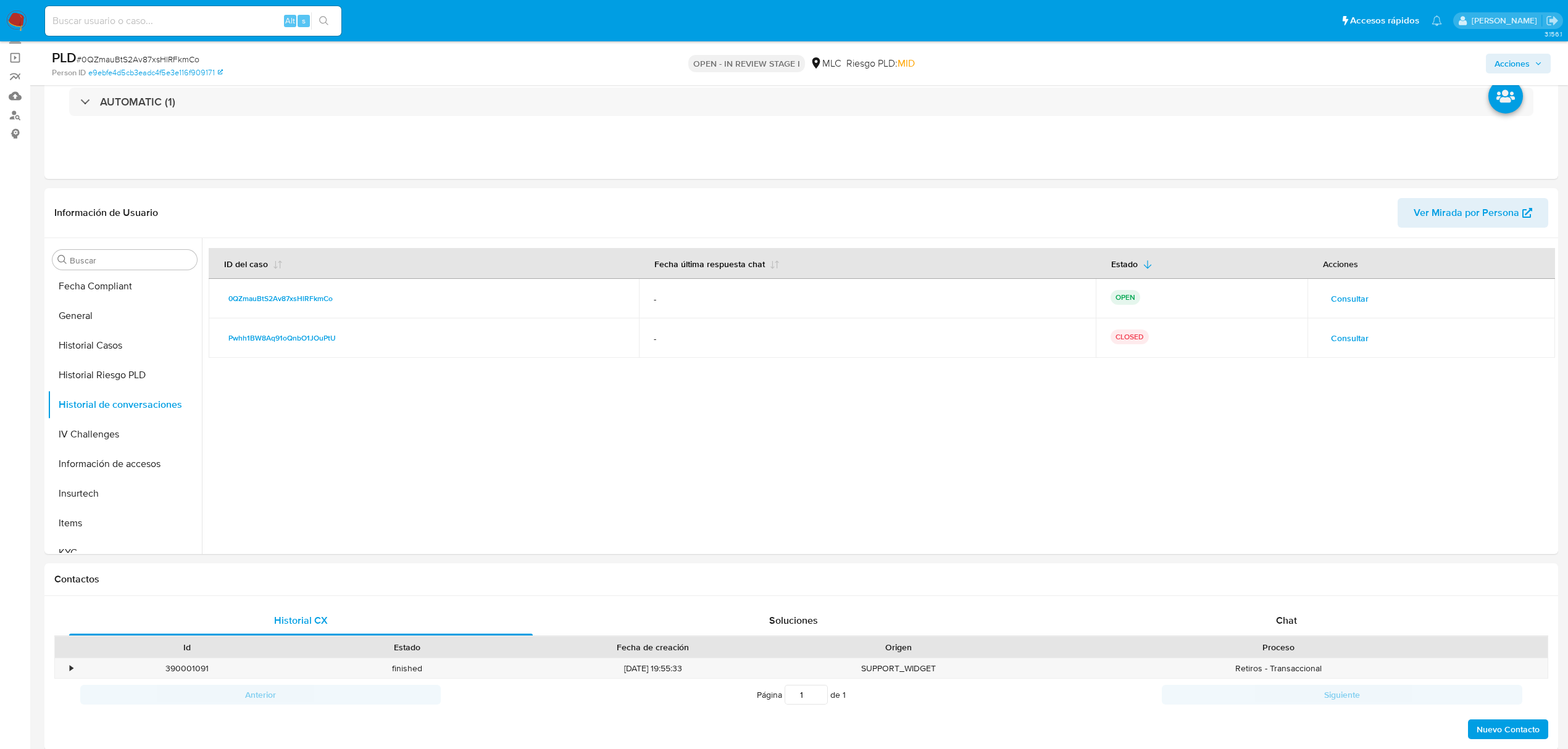
click at [1360, 338] on span "Consultar" at bounding box center [1350, 338] width 38 height 17
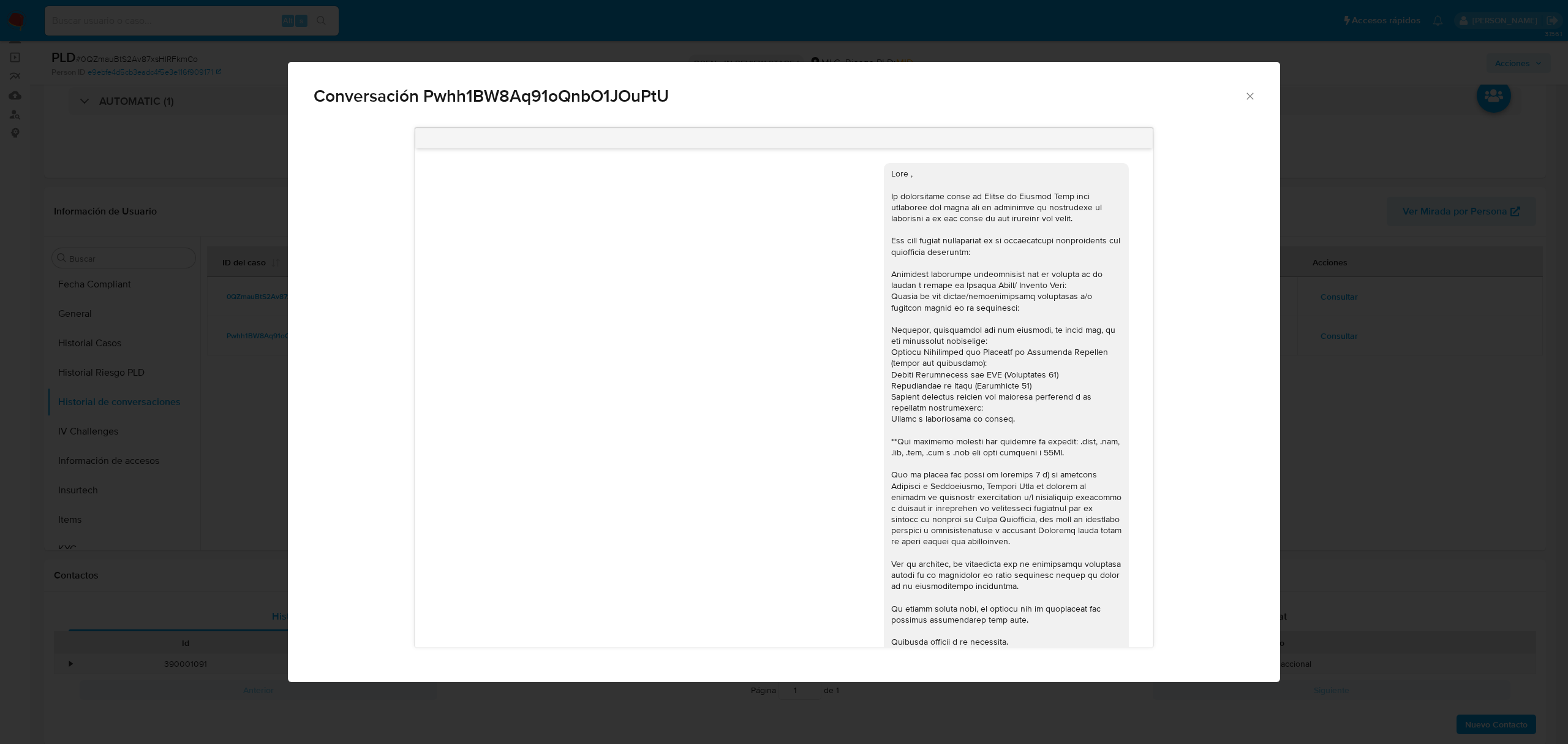
scroll to position [385, 0]
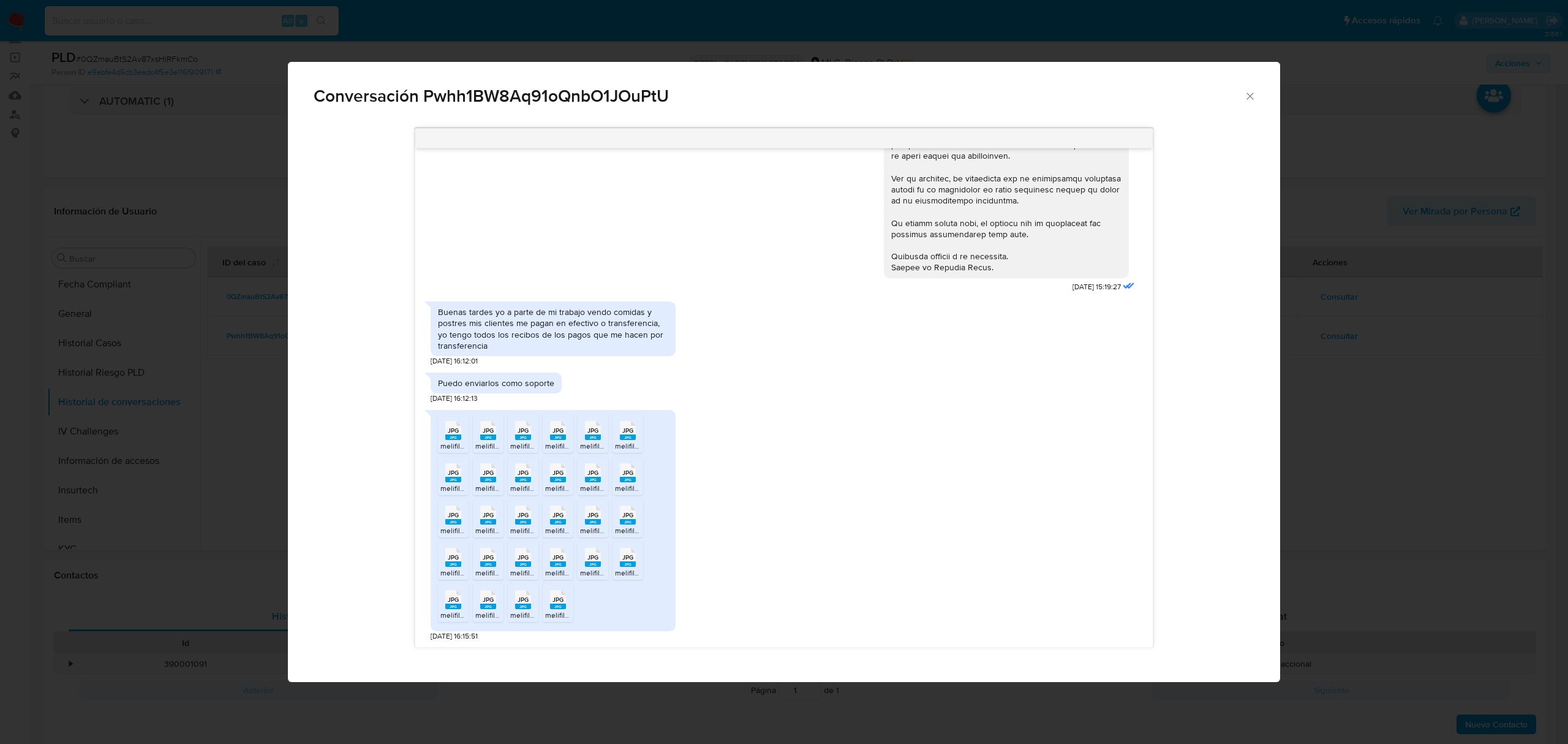
click at [443, 438] on div "JPG JPG" at bounding box center [453, 429] width 25 height 24
click at [489, 438] on rect "Comunicación" at bounding box center [487, 437] width 16 height 6
click at [525, 432] on span "JPG" at bounding box center [523, 430] width 11 height 8
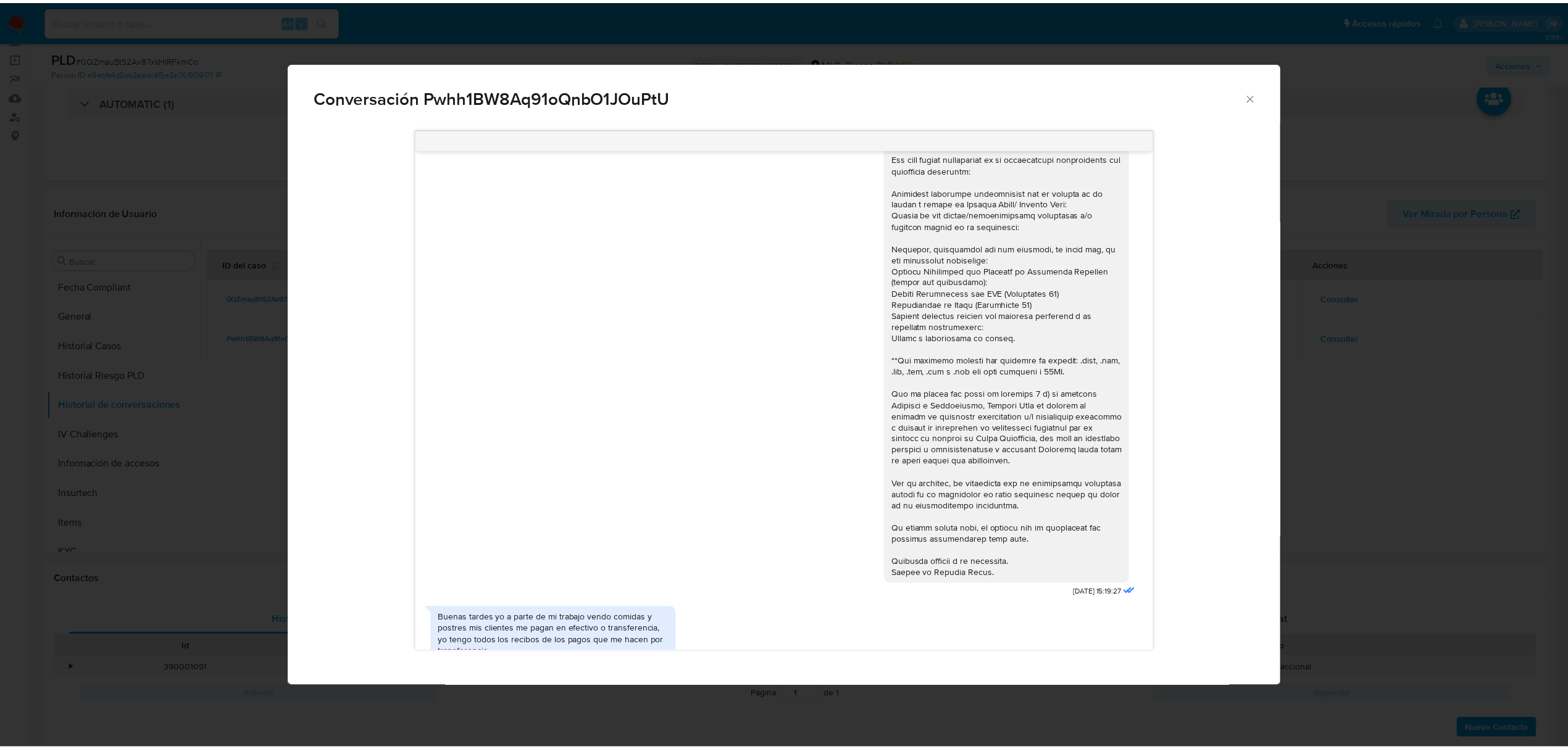
scroll to position [0, 0]
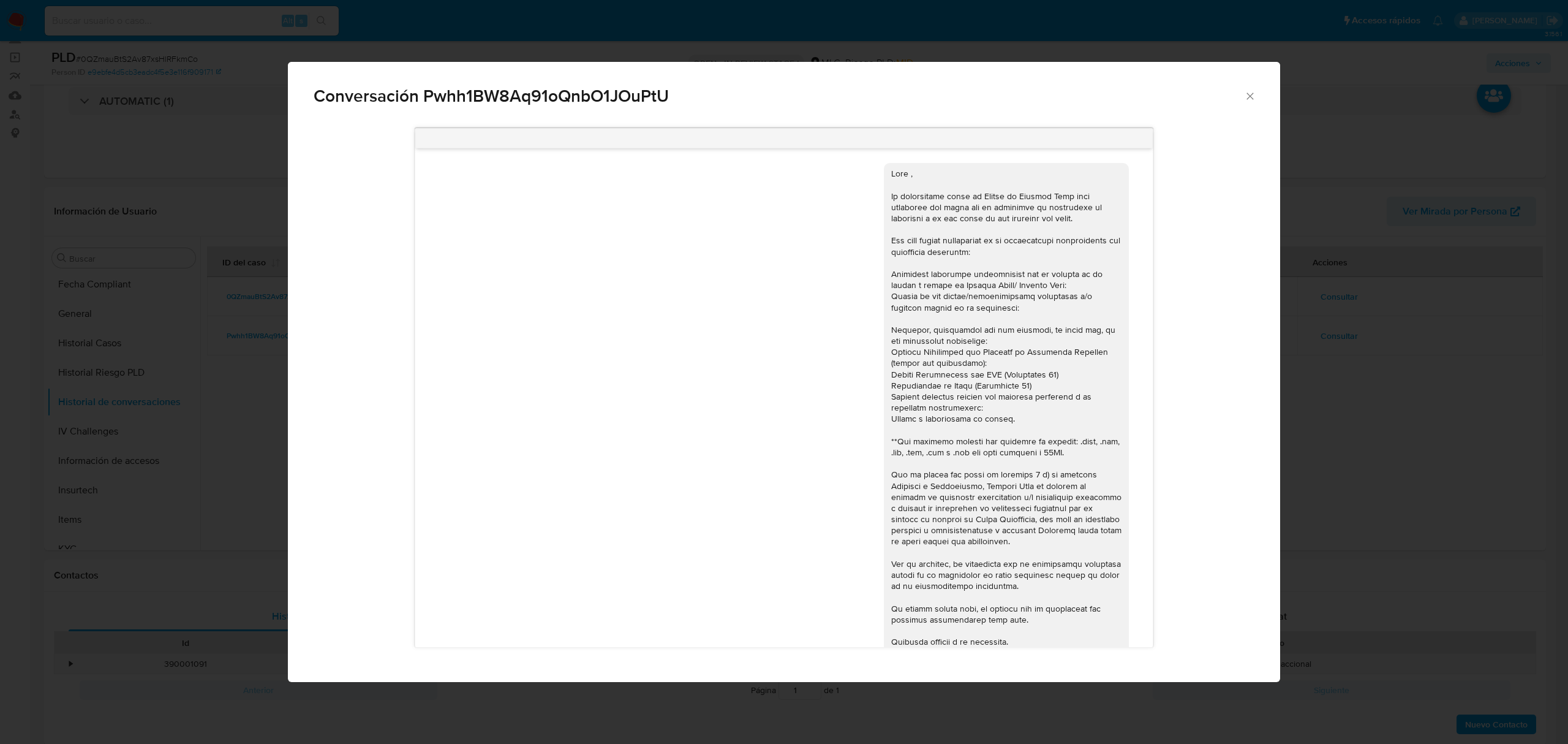
click at [266, 363] on div "Conversación Pwhh1BW8Aq91oQnbO1JOuPtU 29/05/2025 15:19:27 Buenas tardes yo a pa…" at bounding box center [784, 372] width 1568 height 744
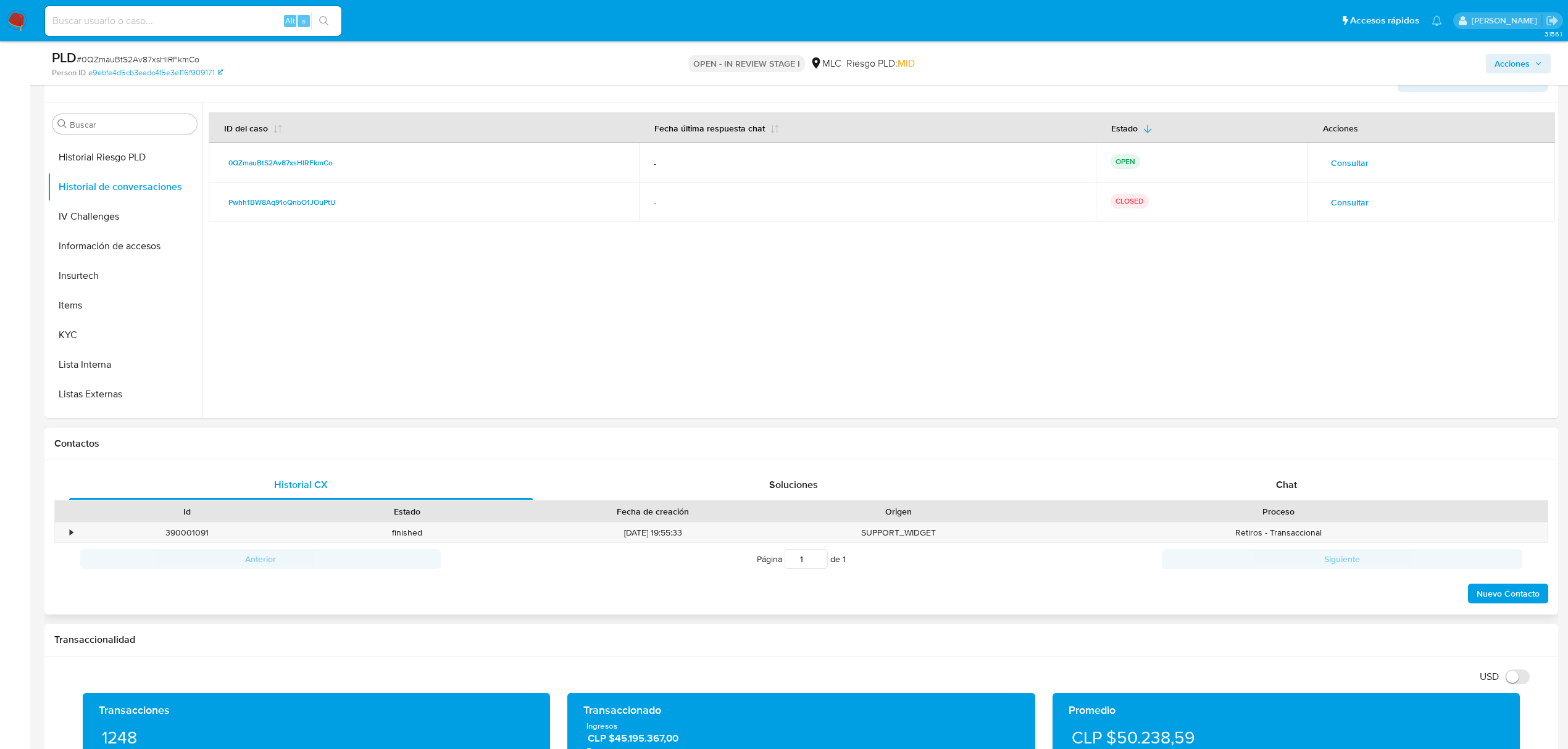
scroll to position [247, 0]
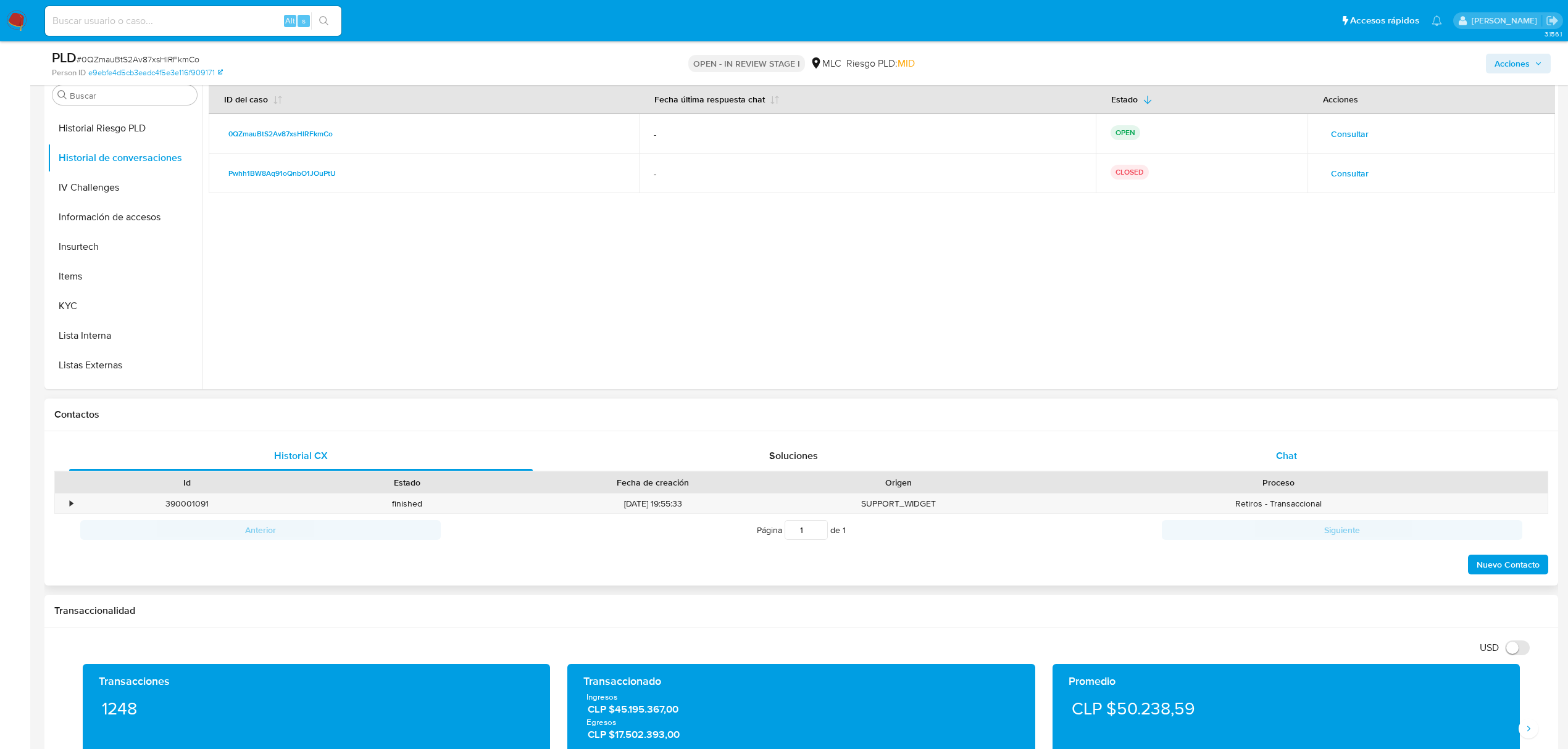
click at [1276, 464] on div "Chat" at bounding box center [1287, 456] width 464 height 30
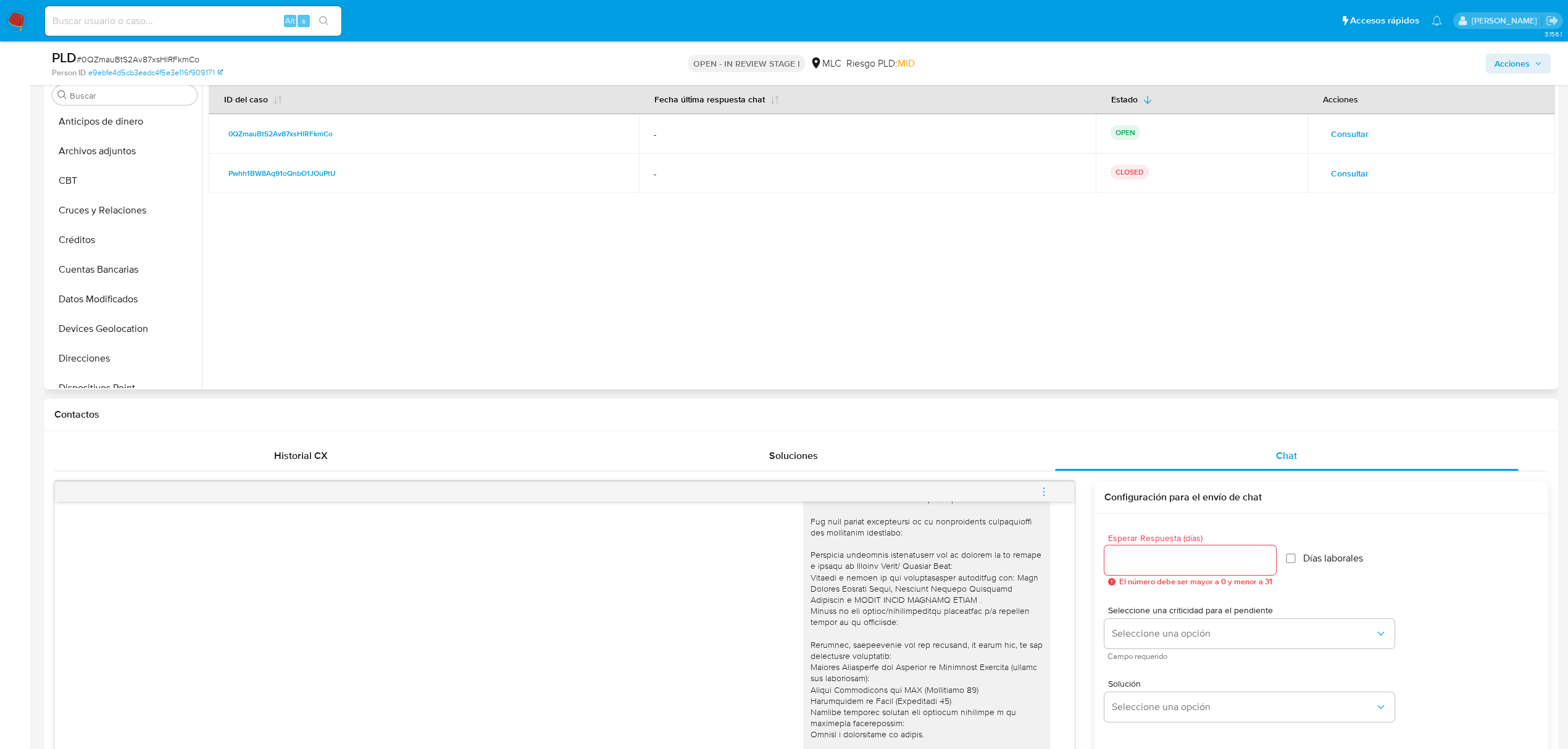
scroll to position [0, 0]
click at [100, 141] on button "Archivos adjuntos" at bounding box center [119, 154] width 144 height 30
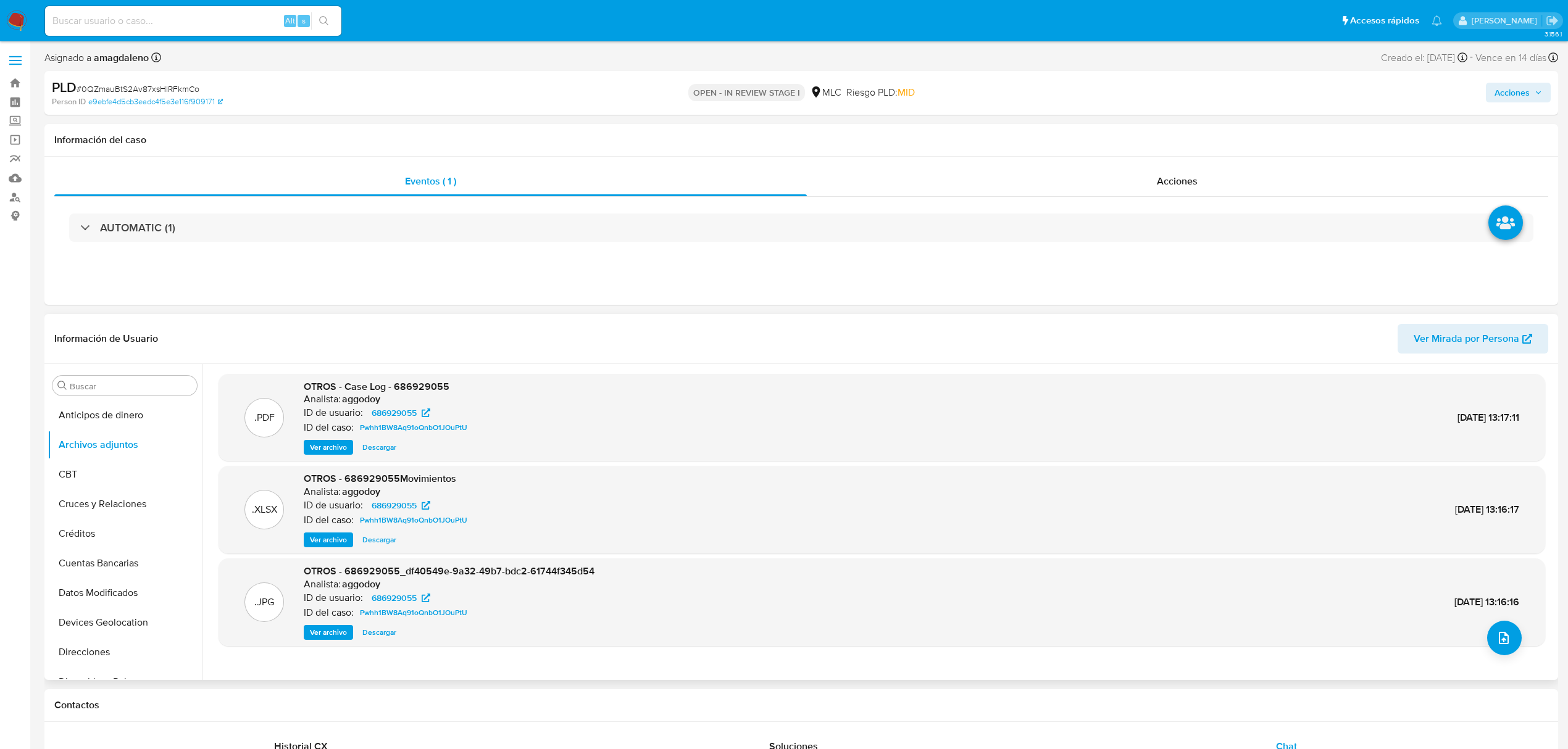
click at [339, 446] on span "Ver archivo" at bounding box center [327, 447] width 37 height 12
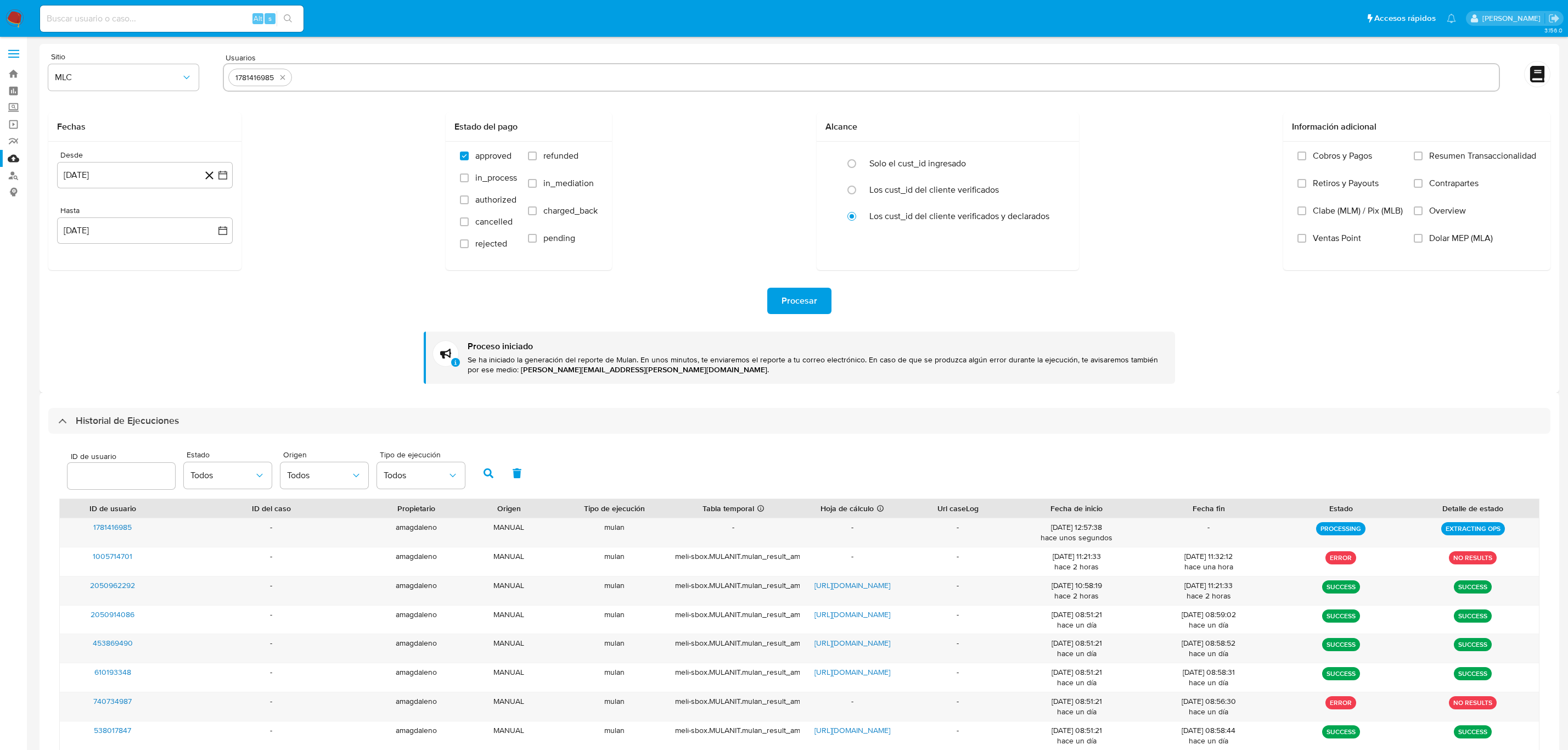
select select "10"
click at [205, 17] on input at bounding box center [171, 18] width 263 height 14
paste input "476848643"
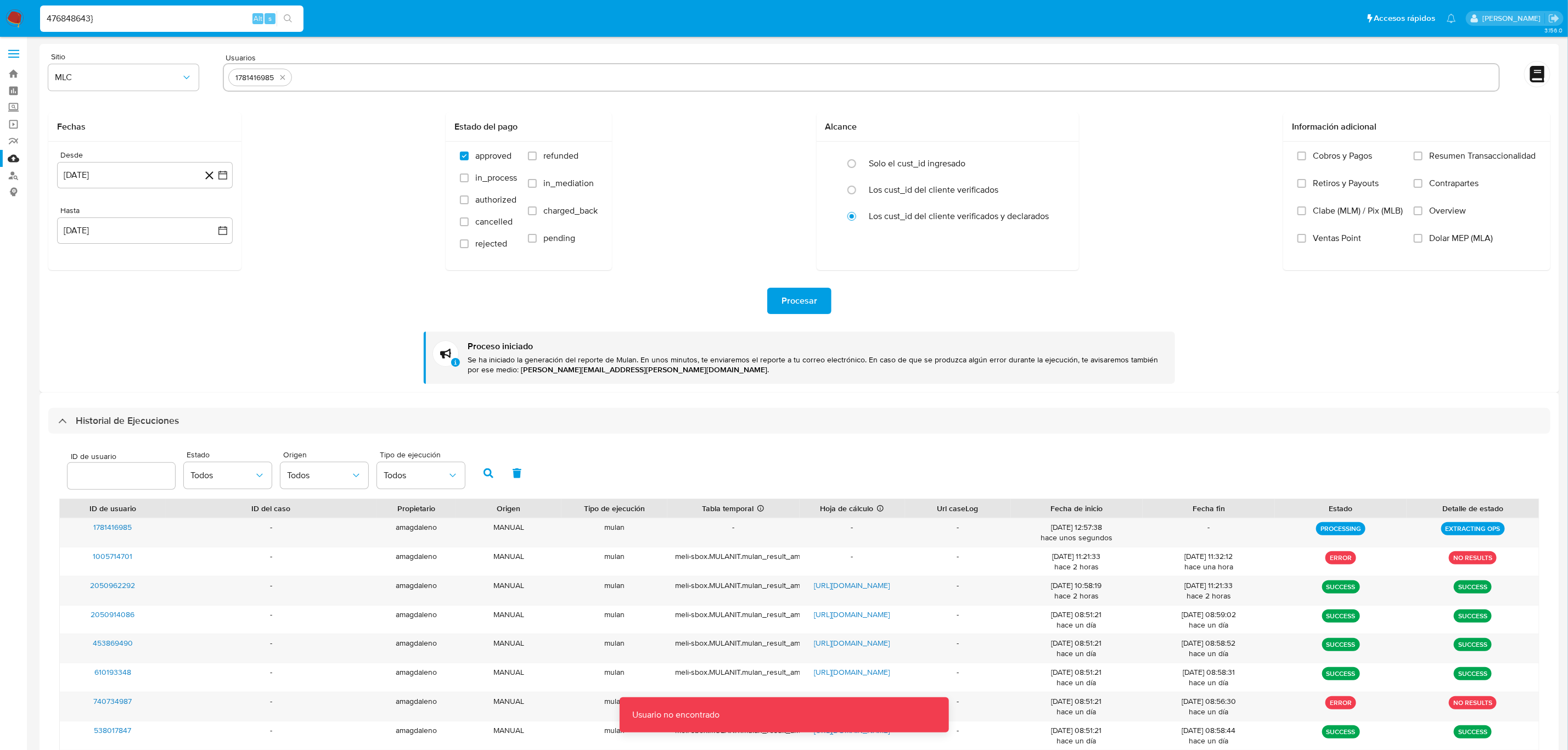
click at [139, 7] on div "476848643} Alt s" at bounding box center [171, 18] width 263 height 27
click at [140, 20] on input "476848643}" at bounding box center [171, 18] width 263 height 14
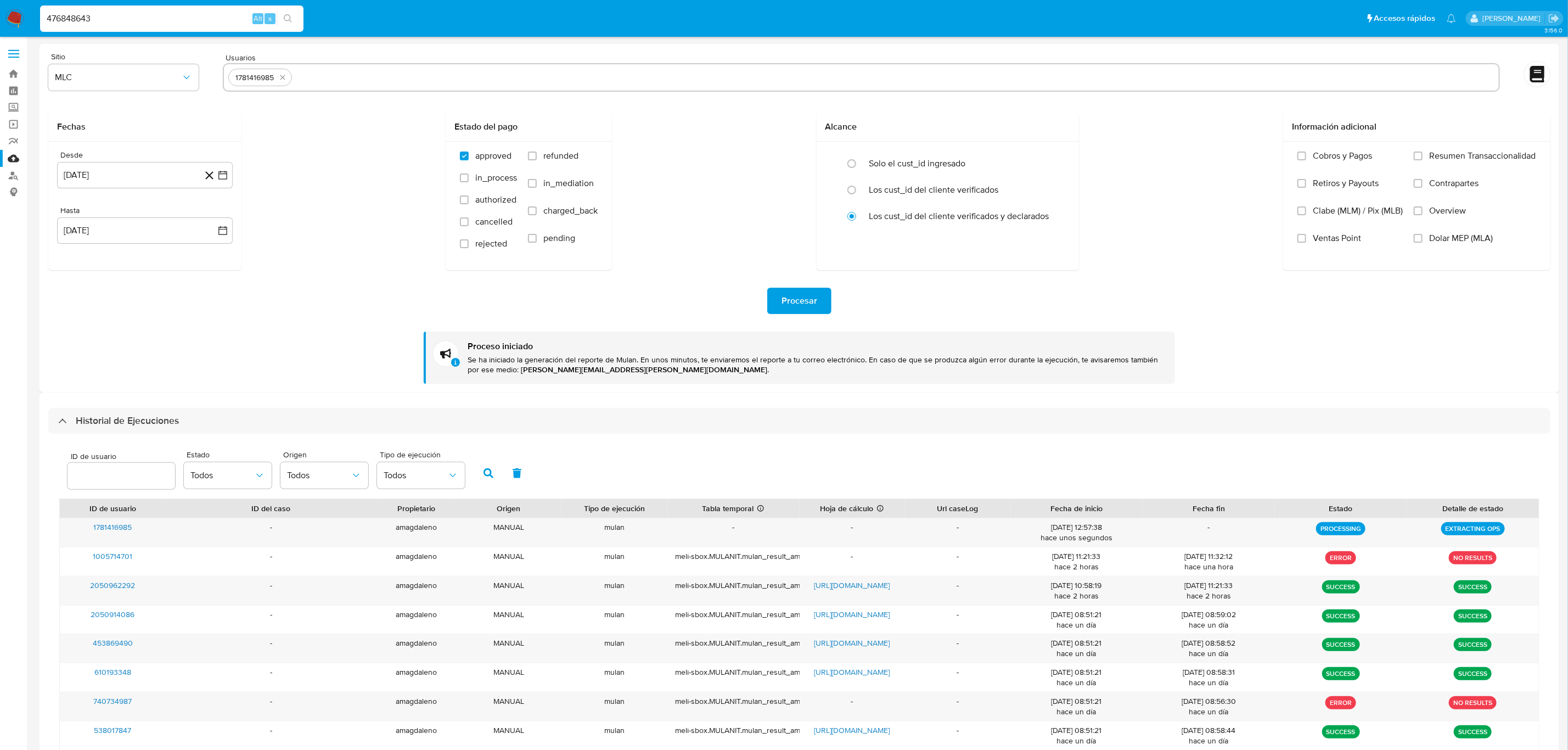
type input "476848643"
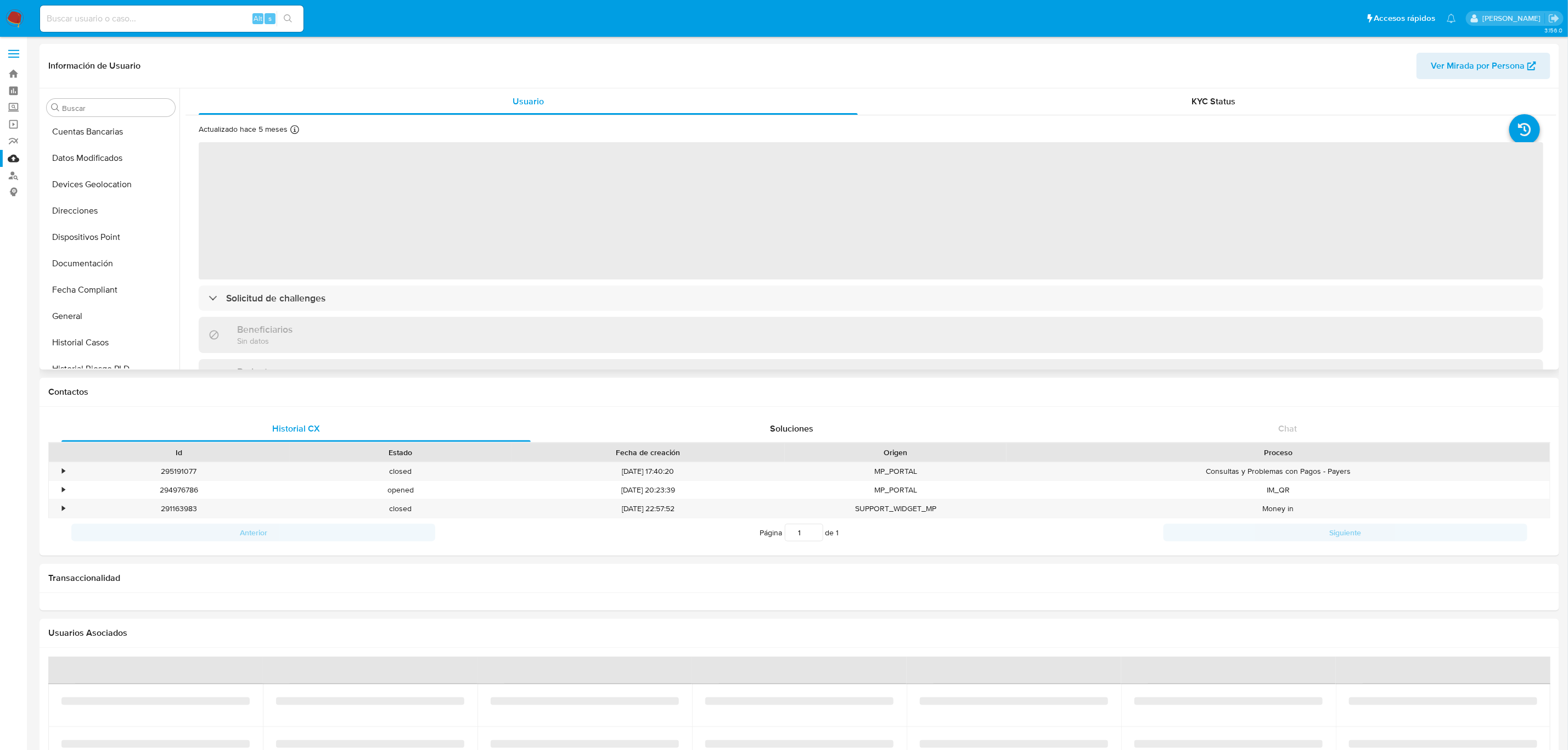
scroll to position [216, 0]
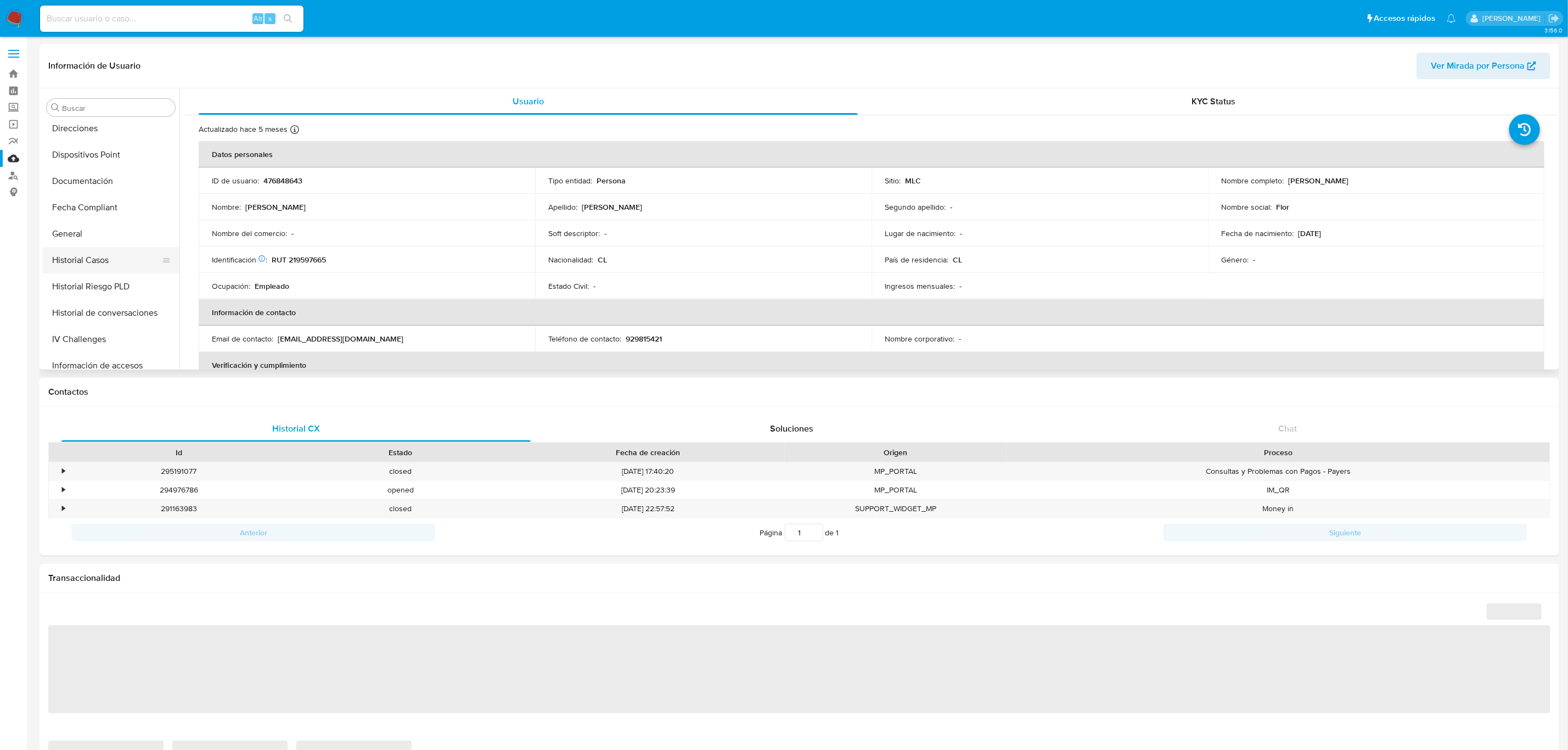
click at [105, 265] on button "Historial Casos" at bounding box center [106, 260] width 128 height 27
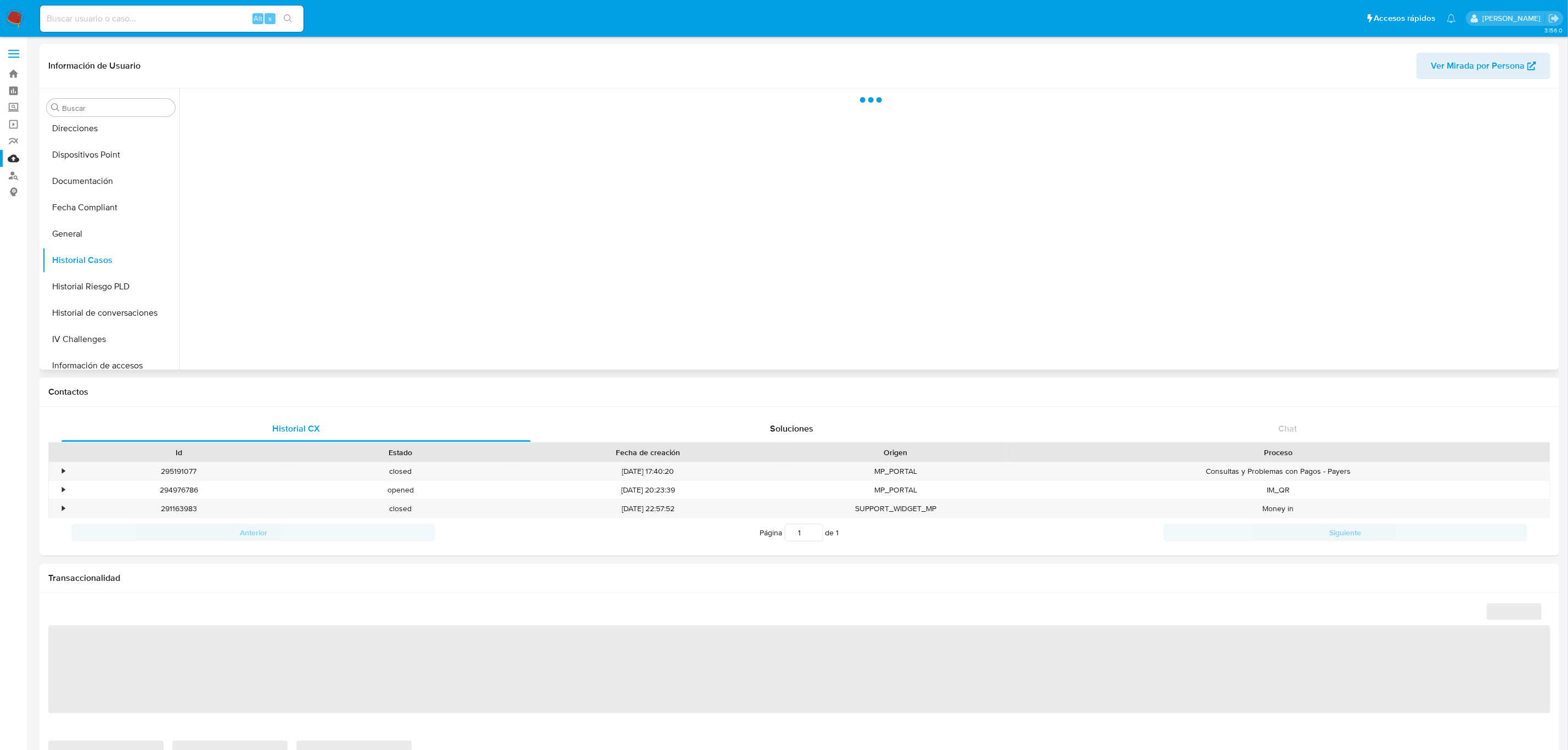
select select "10"
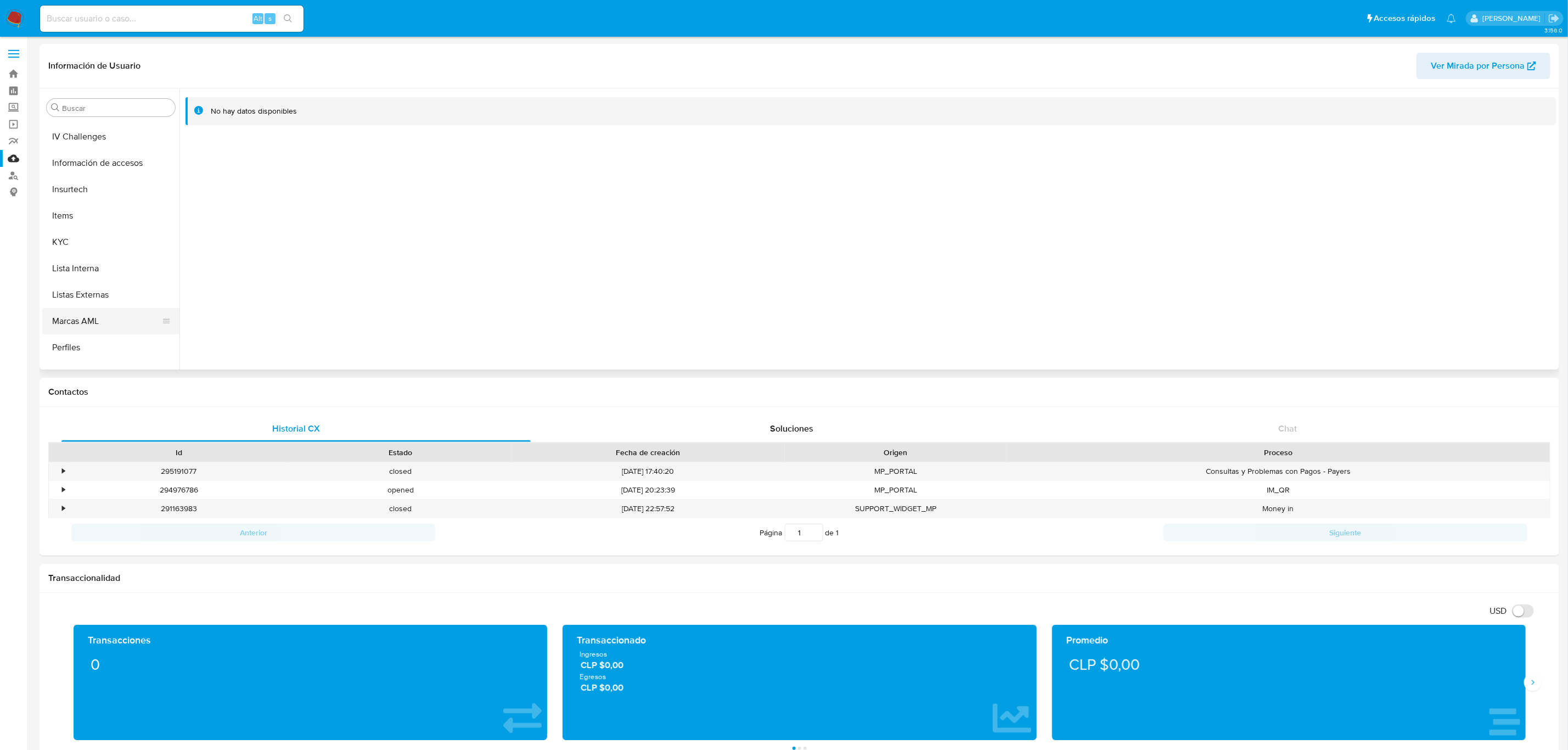
scroll to position [463, 0]
click at [96, 196] on button "KYC" at bounding box center [106, 197] width 128 height 27
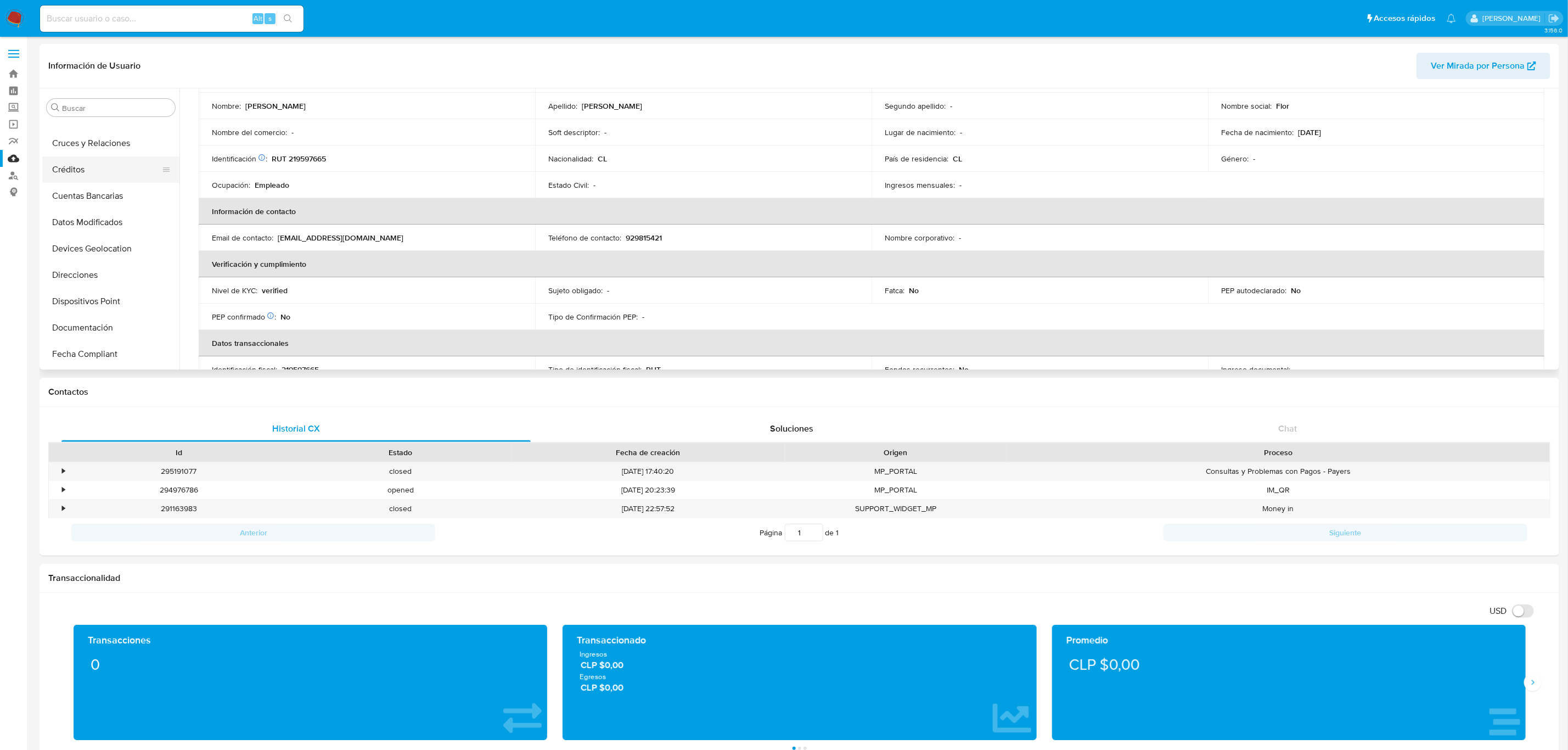
scroll to position [165, 0]
click at [98, 218] on button "Dispositivos Point" at bounding box center [106, 206] width 128 height 27
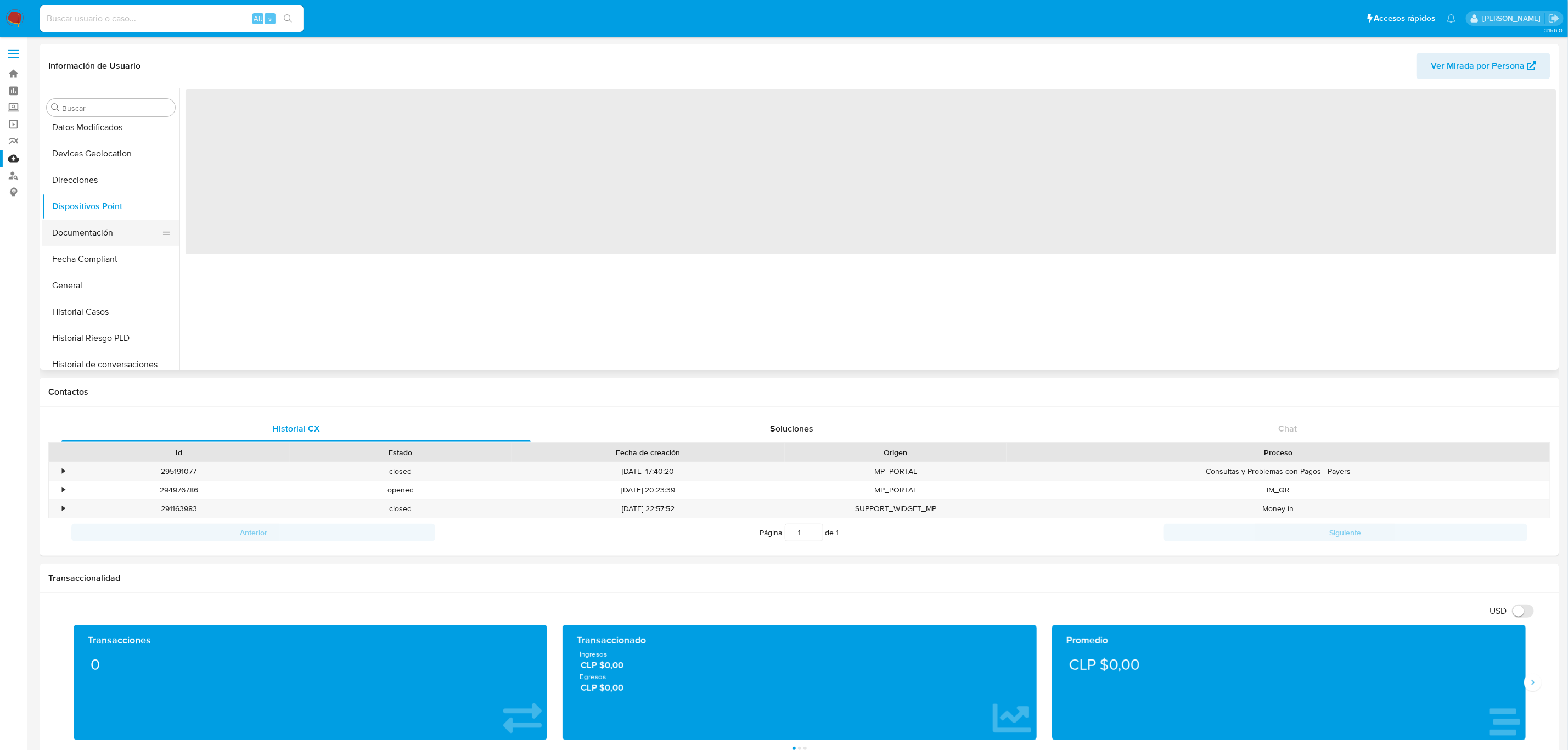
scroll to position [0, 0]
click at [104, 239] on button "Documentación" at bounding box center [106, 233] width 128 height 27
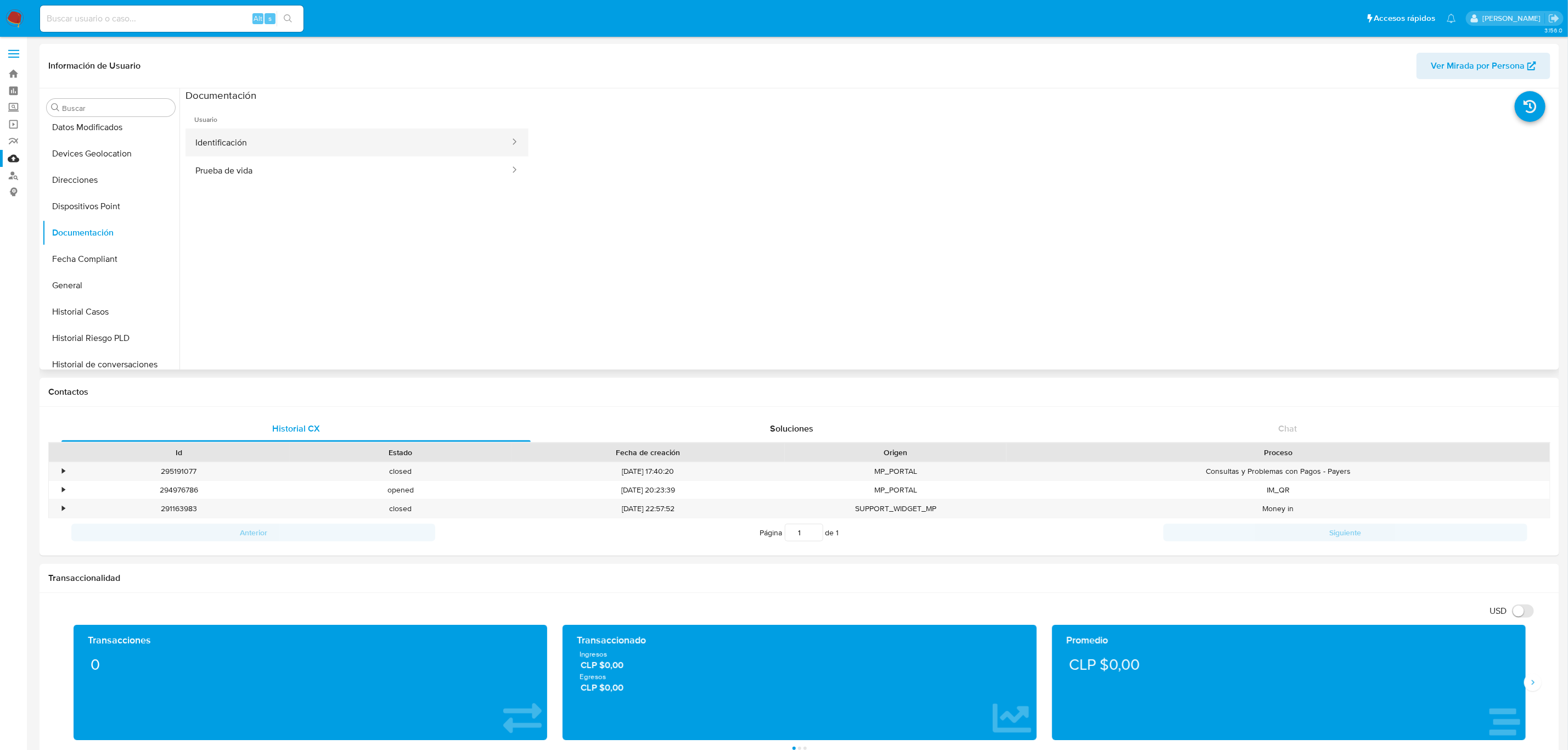
click at [262, 137] on button "Identificación" at bounding box center [348, 142] width 325 height 28
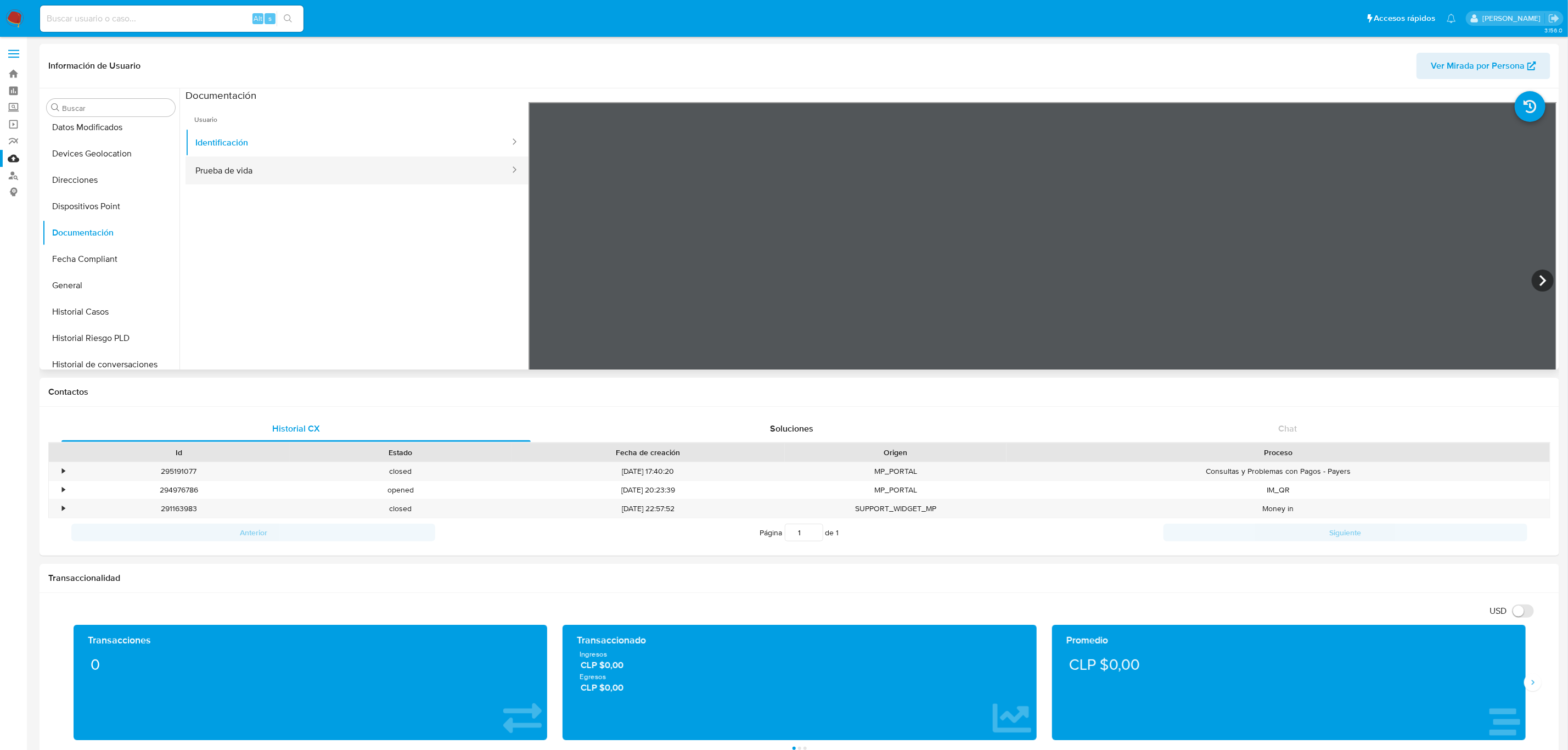
click at [297, 166] on button "Prueba de vida" at bounding box center [348, 170] width 325 height 28
click at [122, 215] on button "Cruces y Relaciones" at bounding box center [106, 212] width 128 height 27
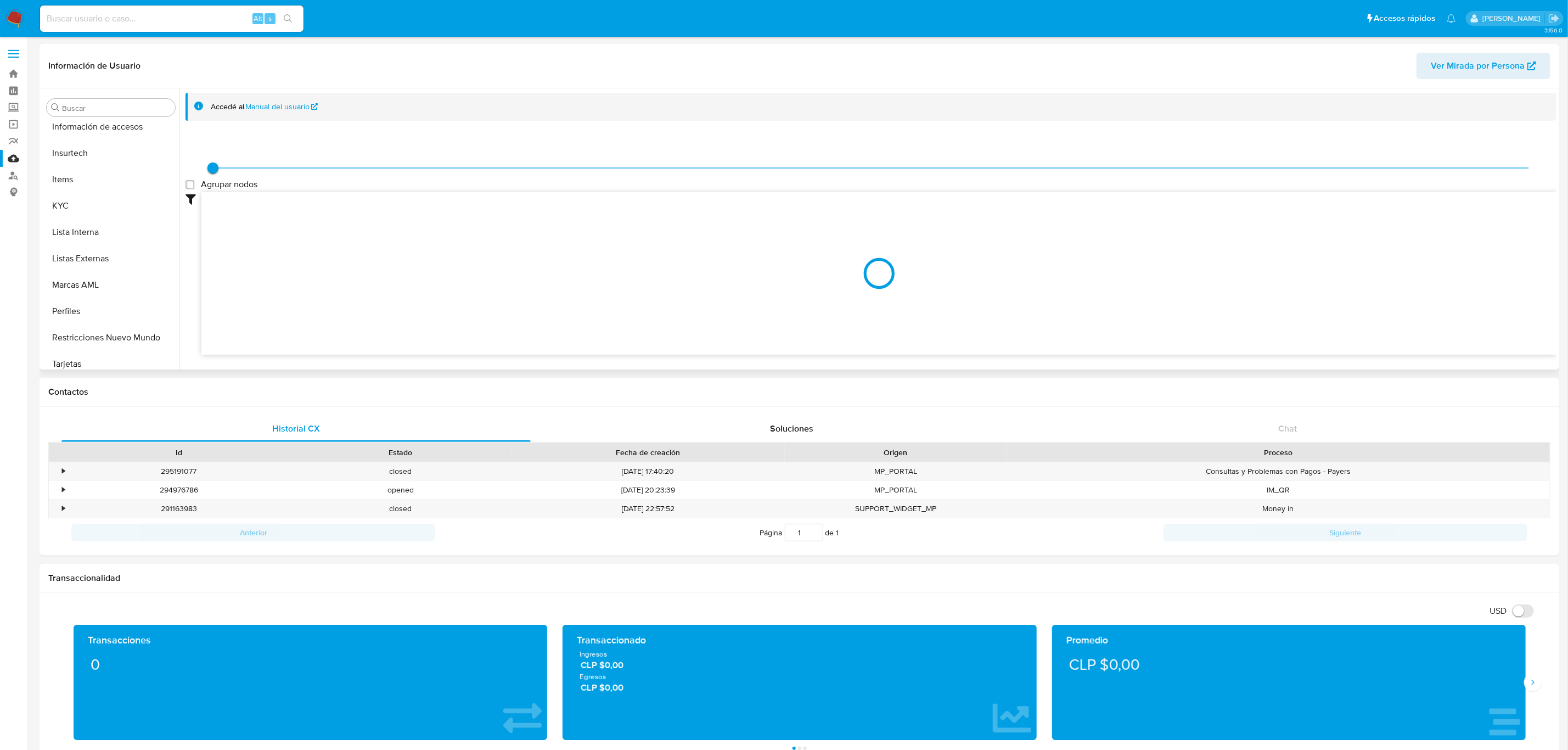
scroll to position [463, 0]
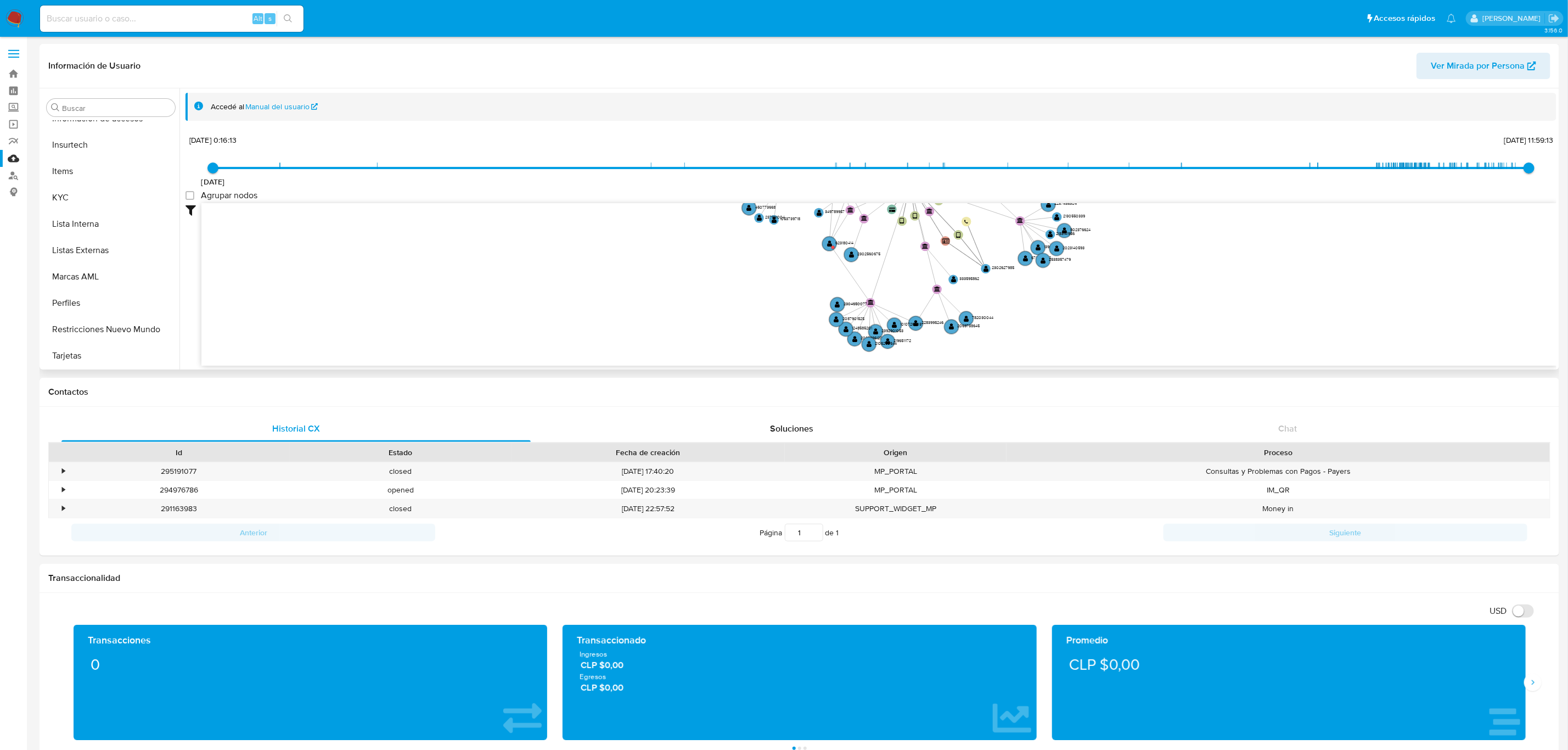
drag, startPoint x: 776, startPoint y: 330, endPoint x: 742, endPoint y: 268, distance: 70.7
click at [742, 268] on icon "user-476848643  476848643 device-6063e2f508813b00179e4aaf  device-6759f81457b…" at bounding box center [879, 283] width 1355 height 159
click at [826, 243] on circle at bounding box center [829, 244] width 17 height 17
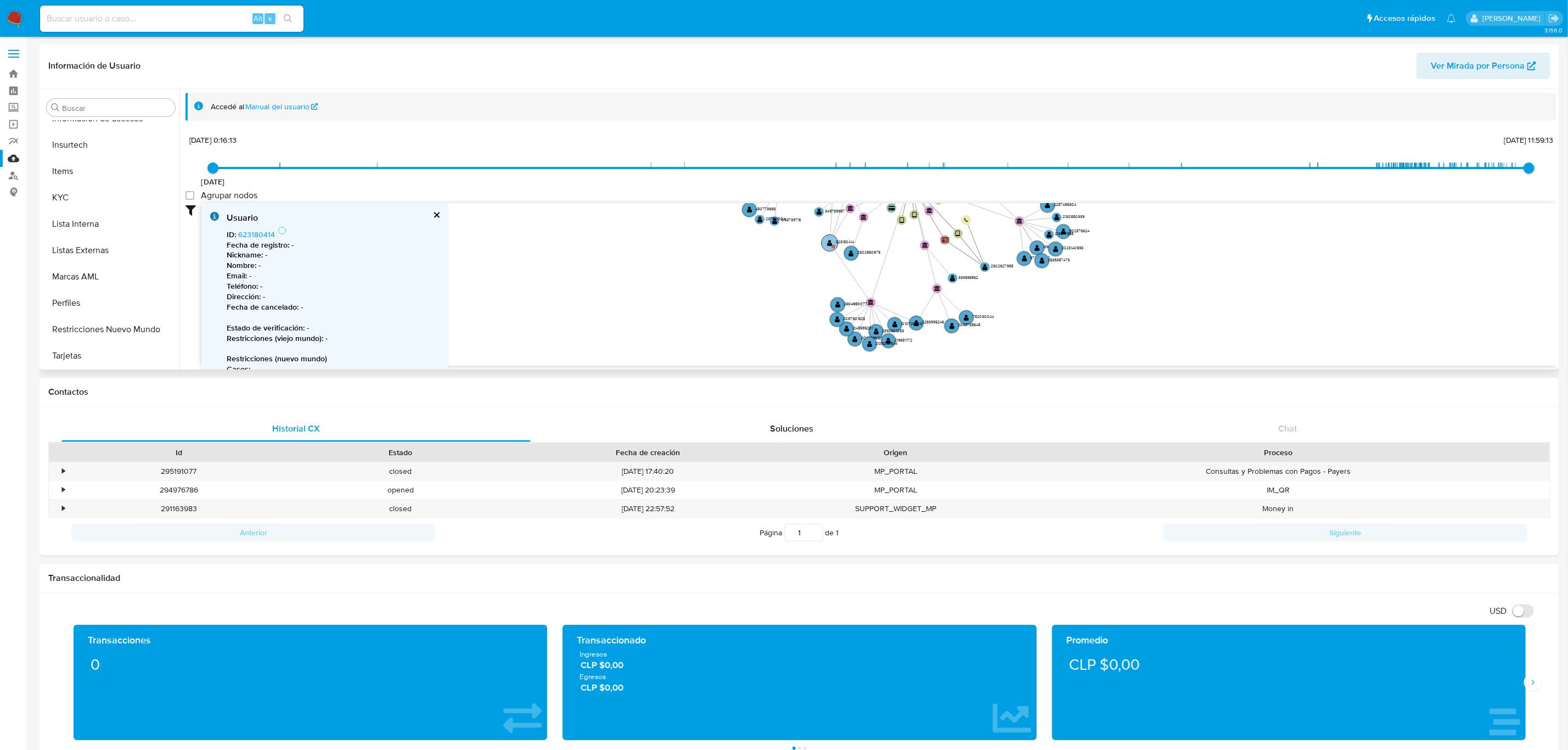
click at [826, 243] on circle at bounding box center [830, 243] width 17 height 17
click at [431, 213] on div "Usuario" at bounding box center [333, 218] width 213 height 12
click at [438, 213] on button "cerrar" at bounding box center [435, 215] width 7 height 7
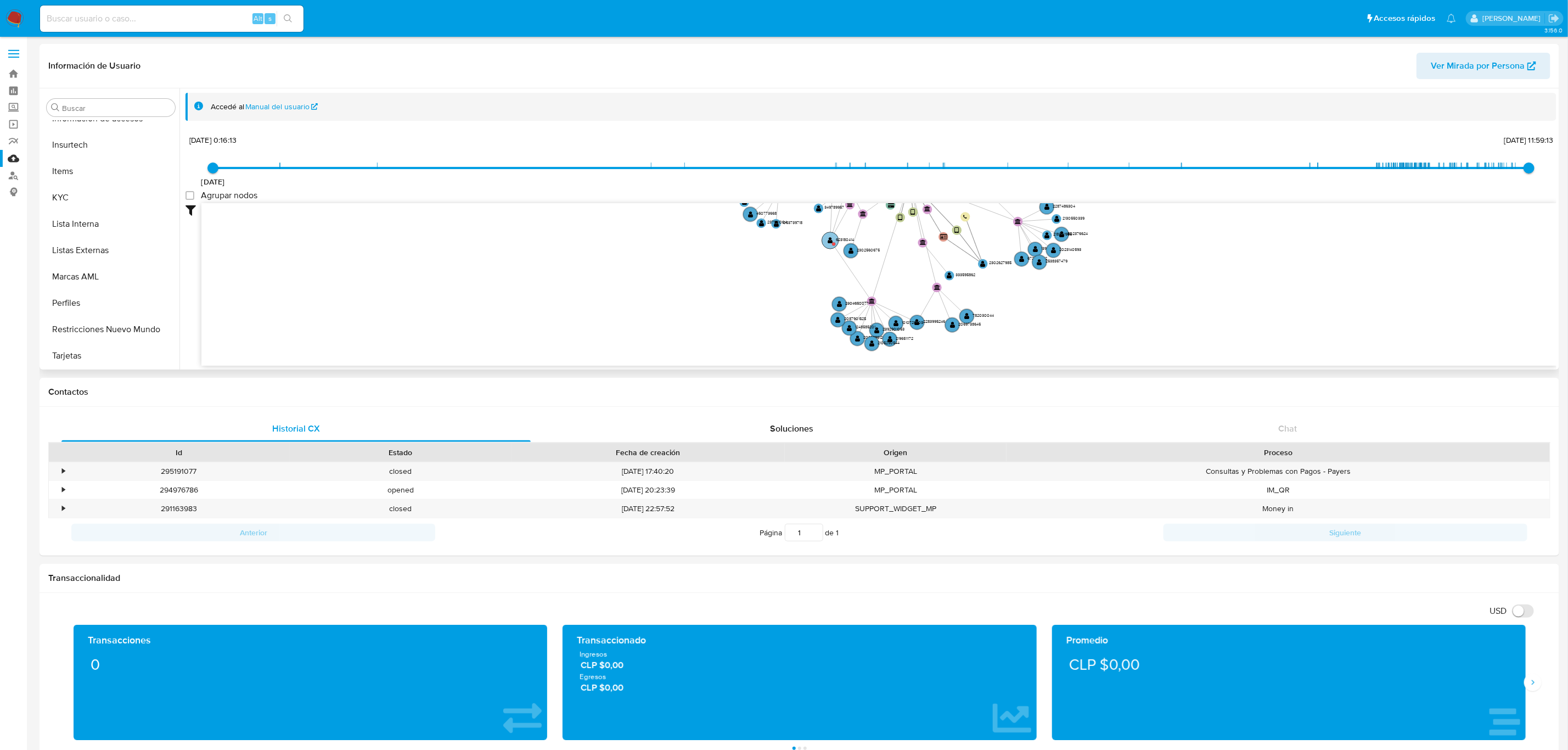
click at [827, 241] on circle at bounding box center [830, 240] width 17 height 17
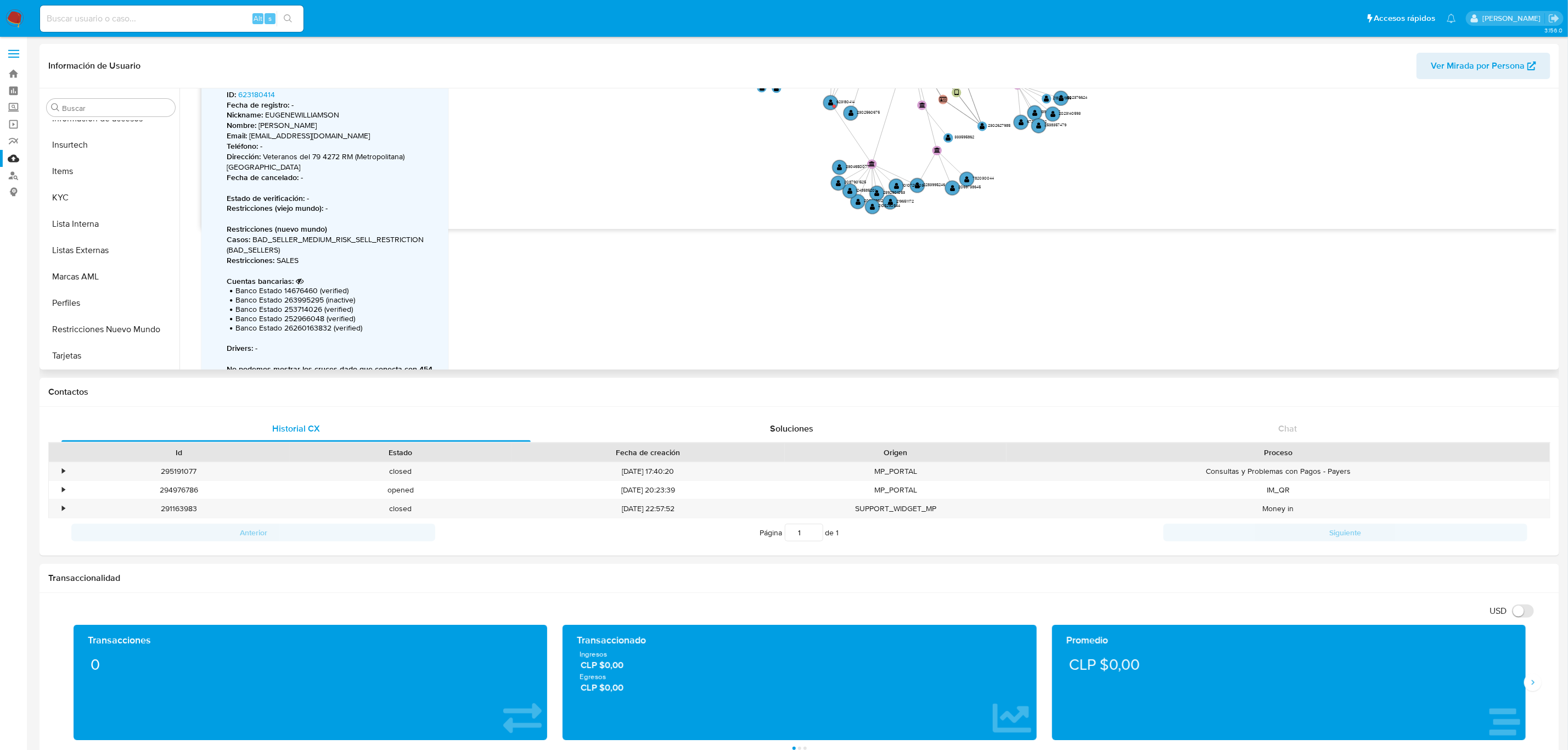
scroll to position [170, 0]
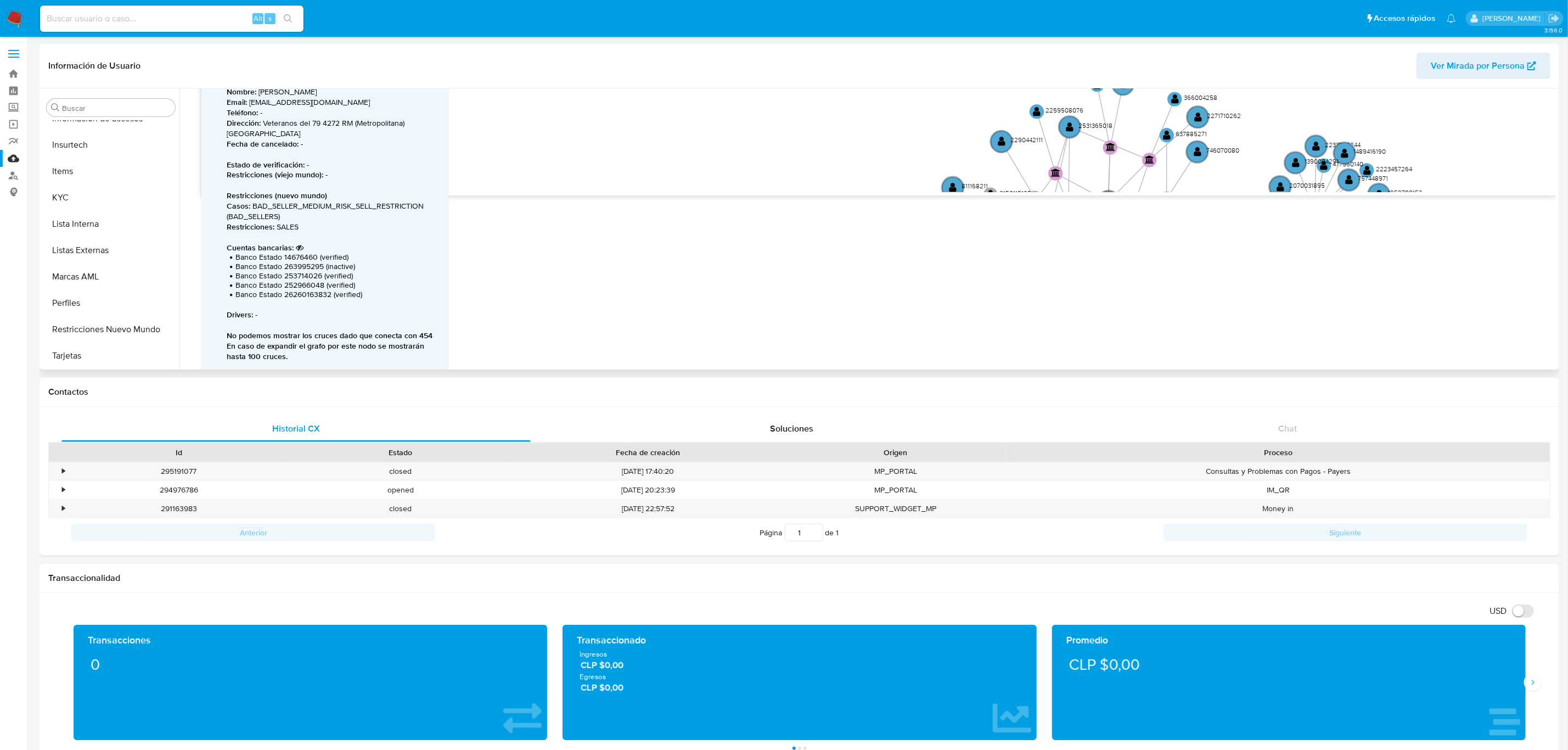
drag, startPoint x: 752, startPoint y: 135, endPoint x: 802, endPoint y: 162, distance: 56.8
click at [797, 508] on div "Información de Usuario Ver Mirada por Persona Buscar Anticipos de dinero Archiv…" at bounding box center [799, 717] width 1519 height 1347
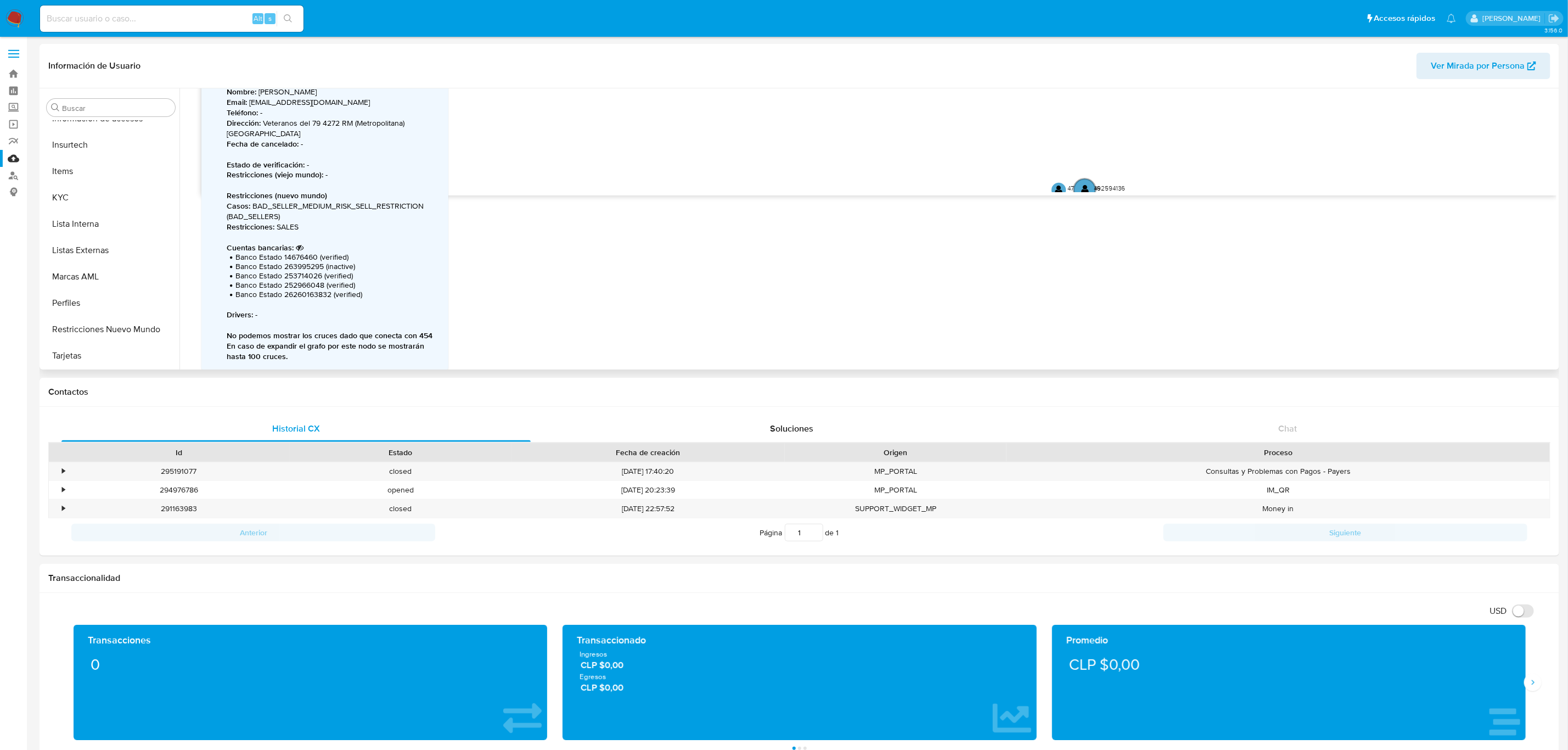
drag, startPoint x: 801, startPoint y: 94, endPoint x: 762, endPoint y: 206, distance: 118.6
click at [762, 206] on div "Accedé al Manual del usuario 3/6/2021 3/6/2021, 0:16:13 14/8/2025, 11:59:13 Agr…" at bounding box center [868, 229] width 1377 height 281
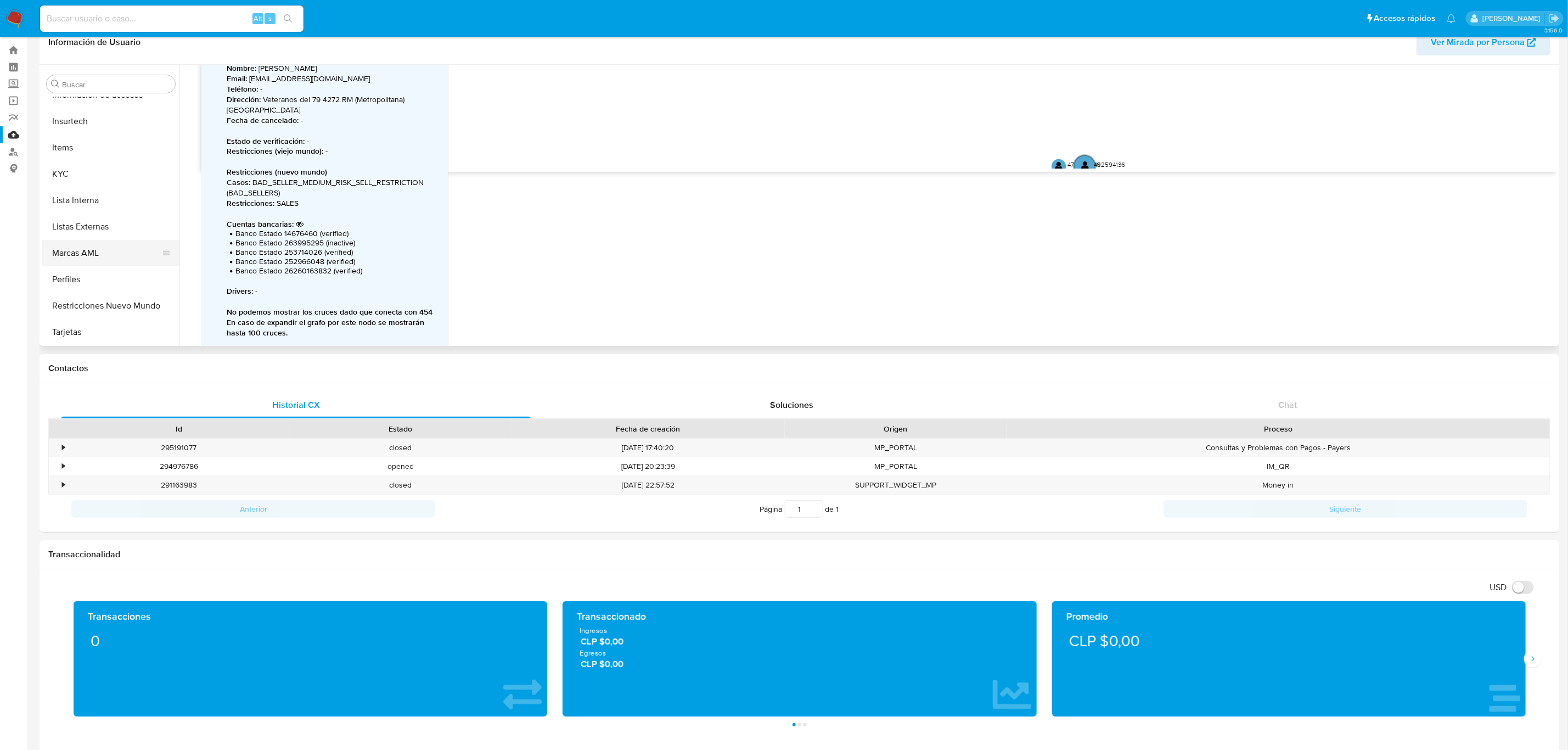
scroll to position [0, 0]
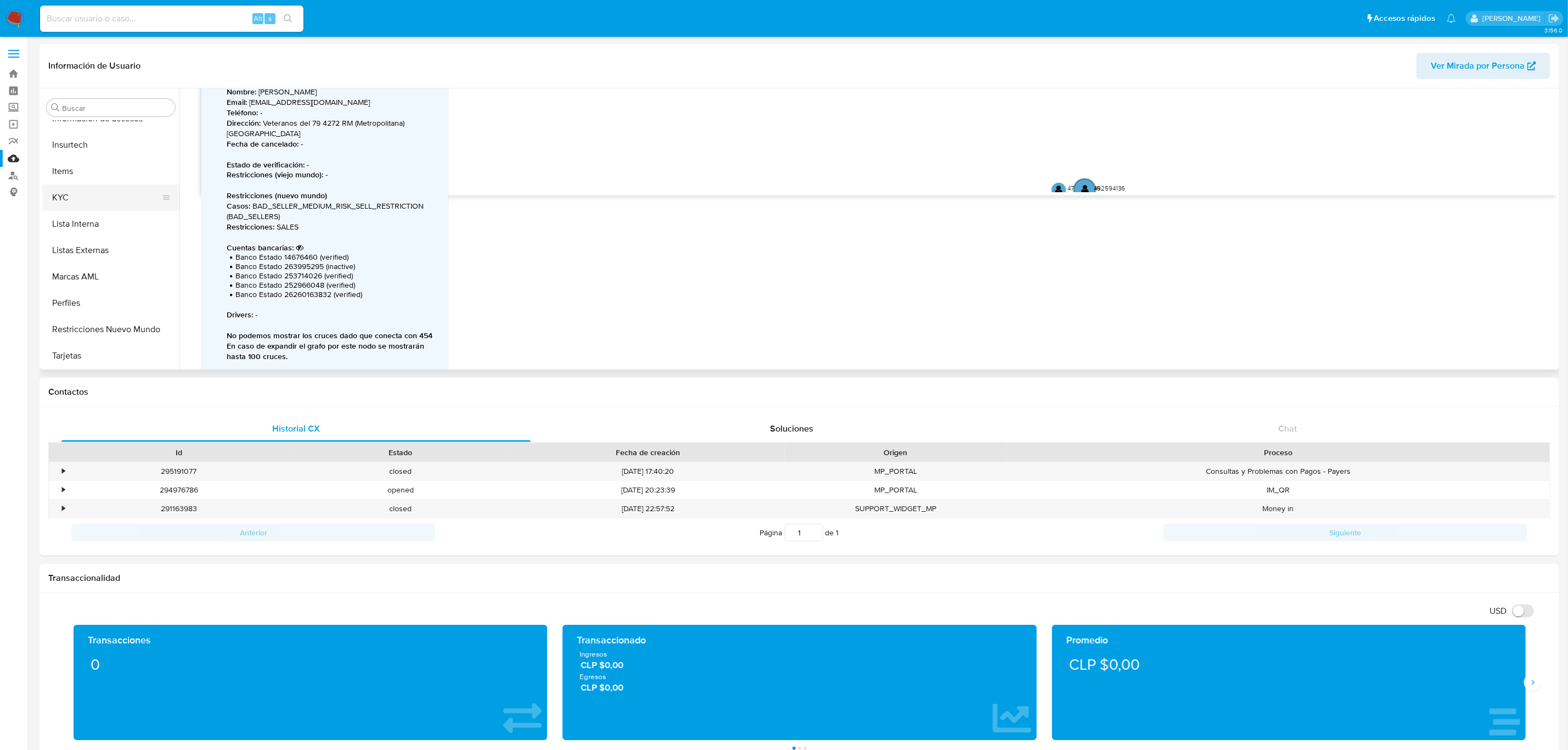
click at [88, 202] on button "KYC" at bounding box center [106, 197] width 128 height 27
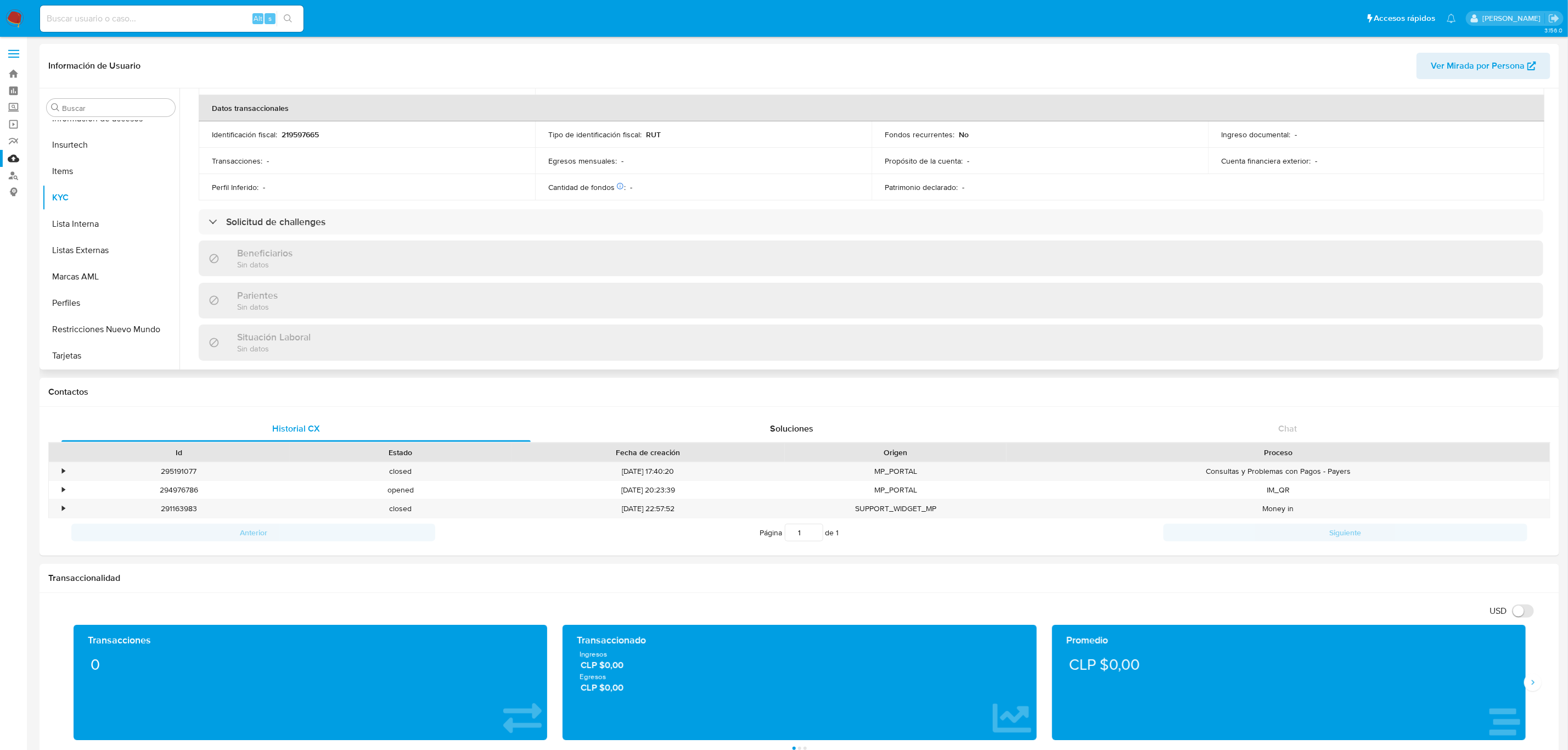
scroll to position [595, 0]
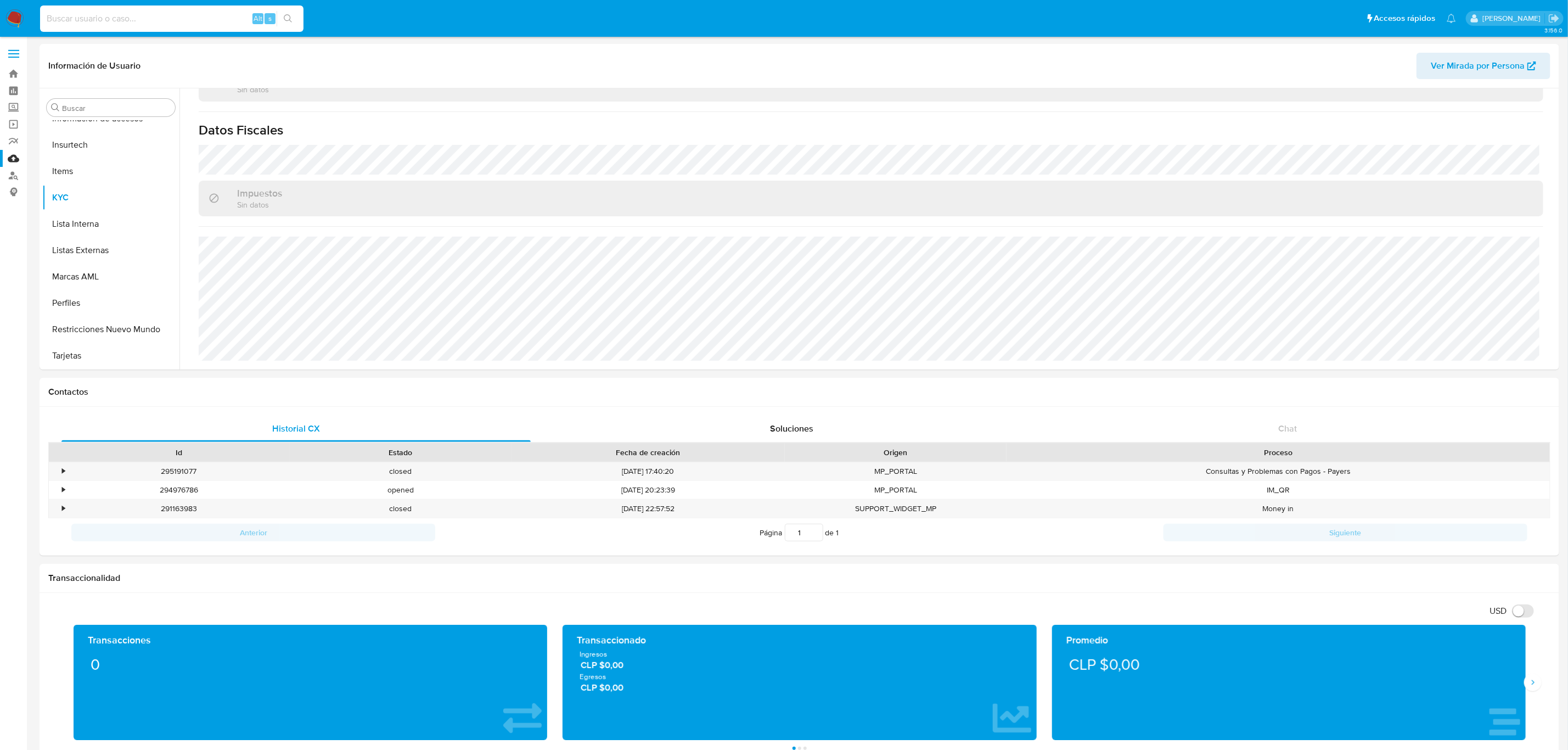
click at [149, 20] on input at bounding box center [171, 18] width 263 height 14
paste input "1016822901"
type input "1016822901"
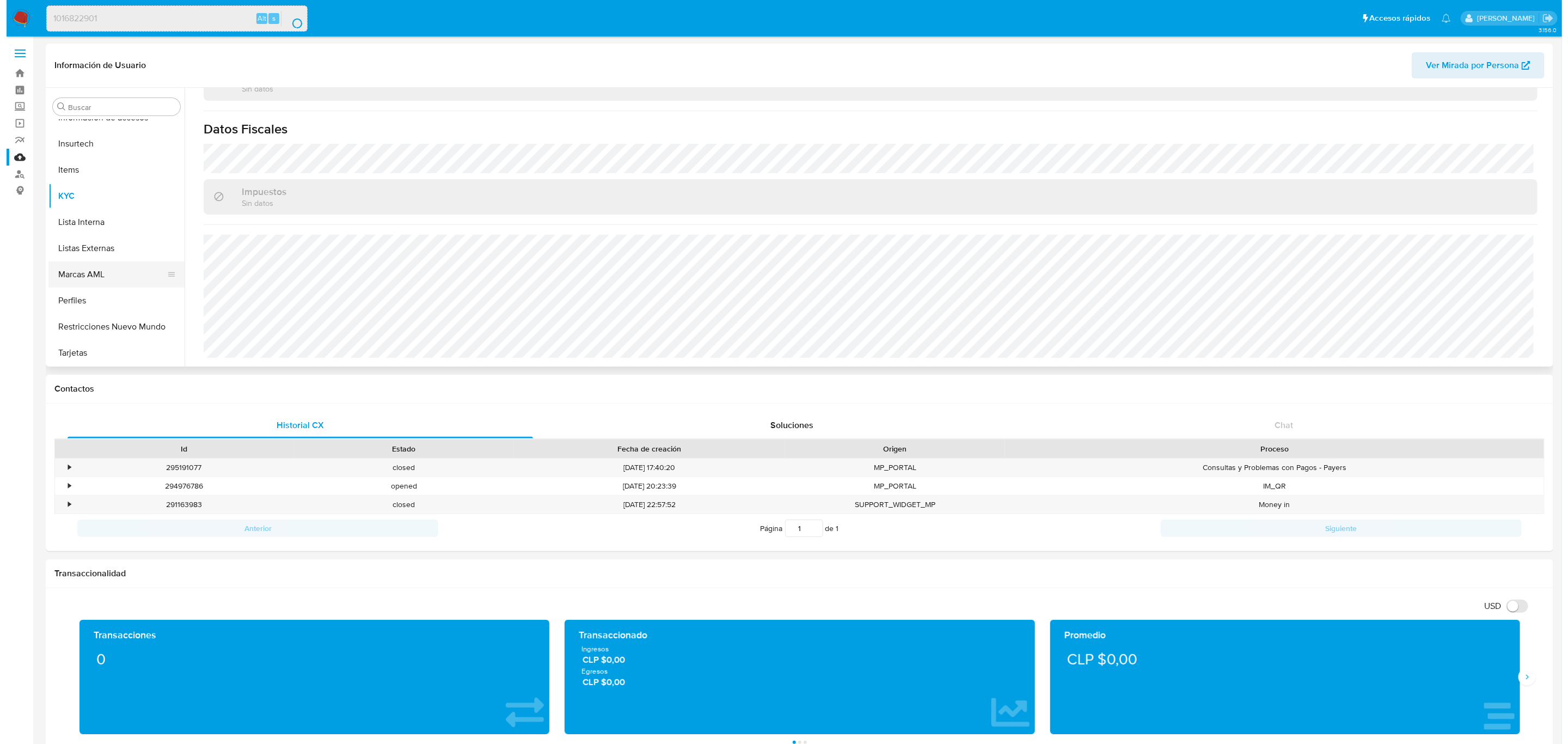
scroll to position [387, 0]
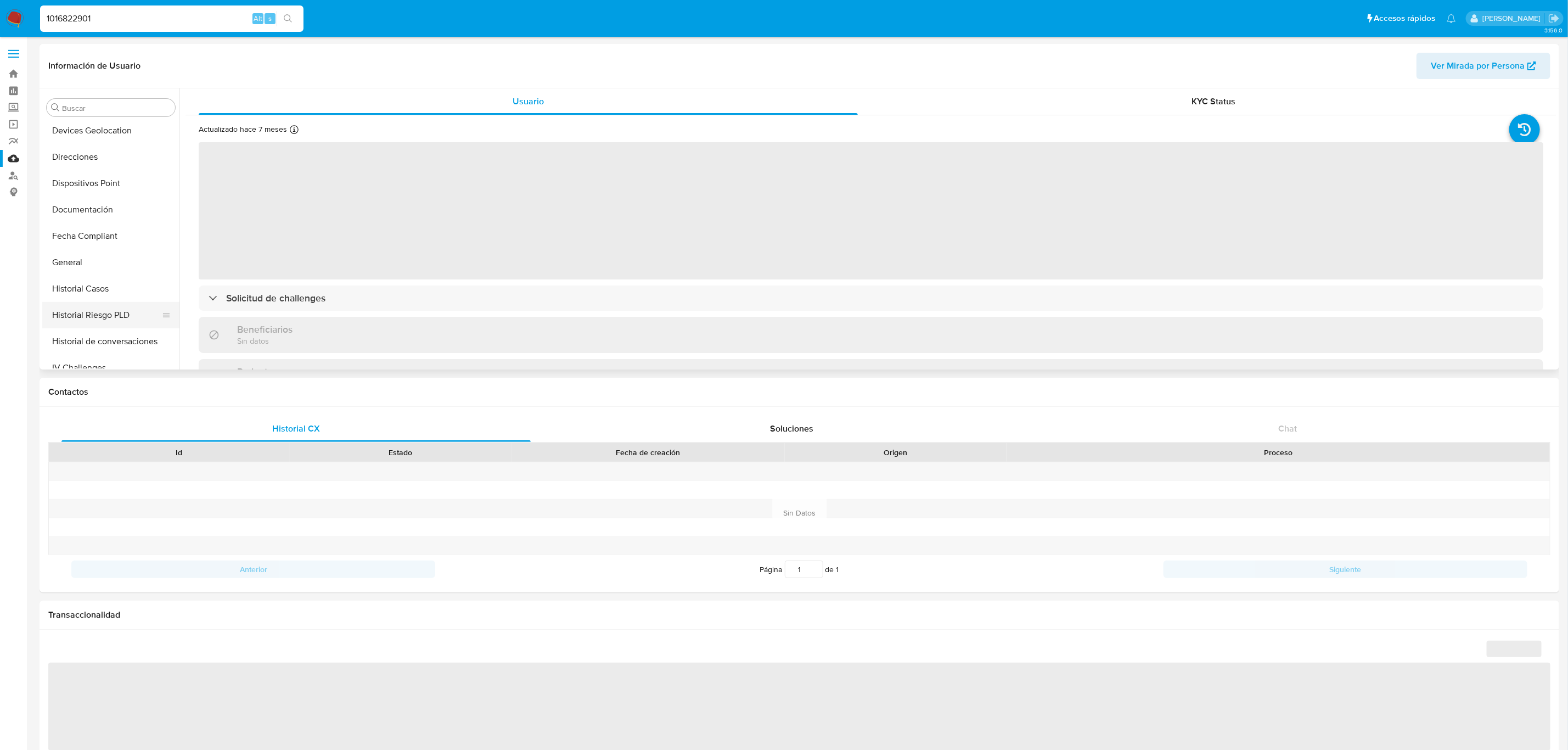
scroll to position [216, 0]
click at [108, 268] on button "Historial Casos" at bounding box center [106, 260] width 128 height 27
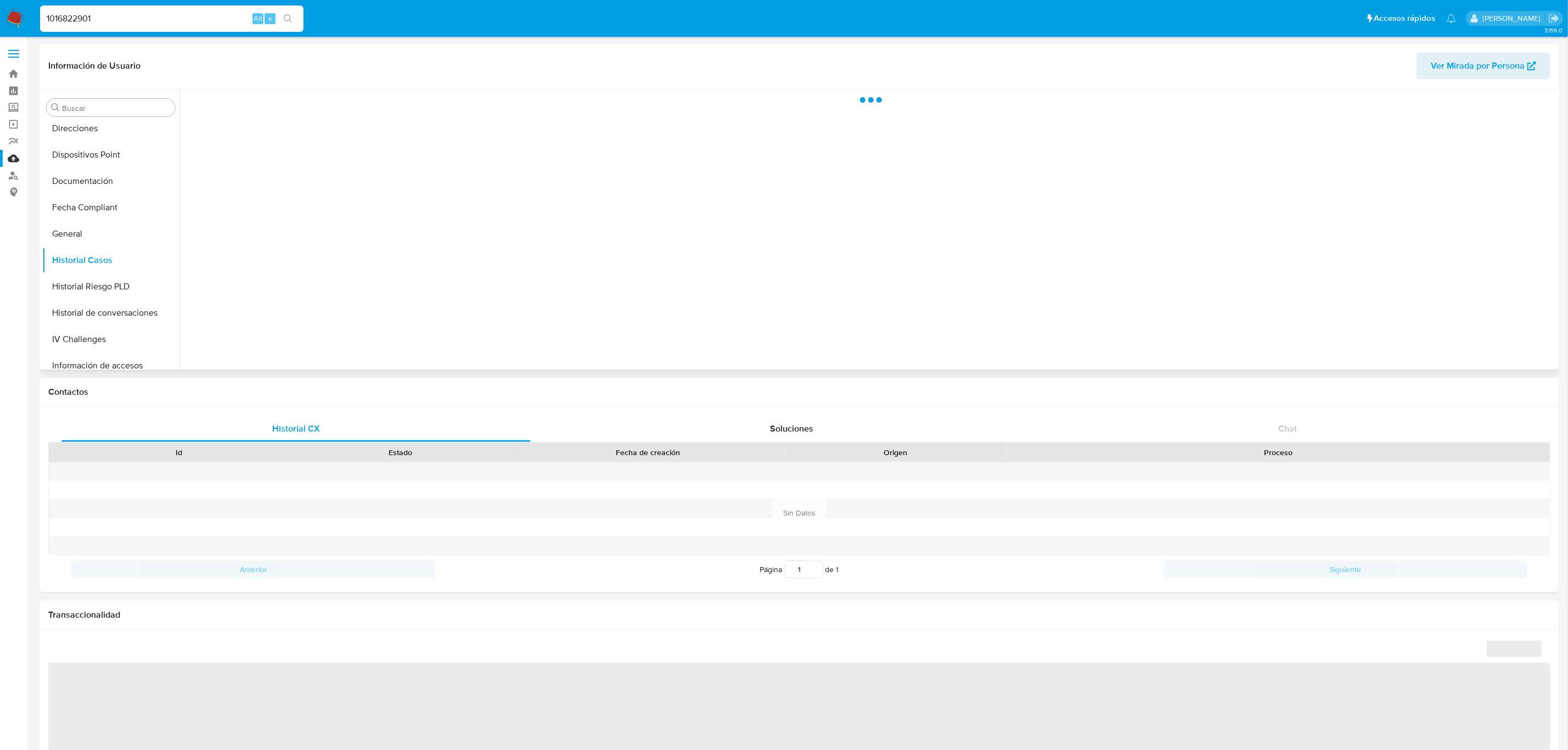
select select "10"
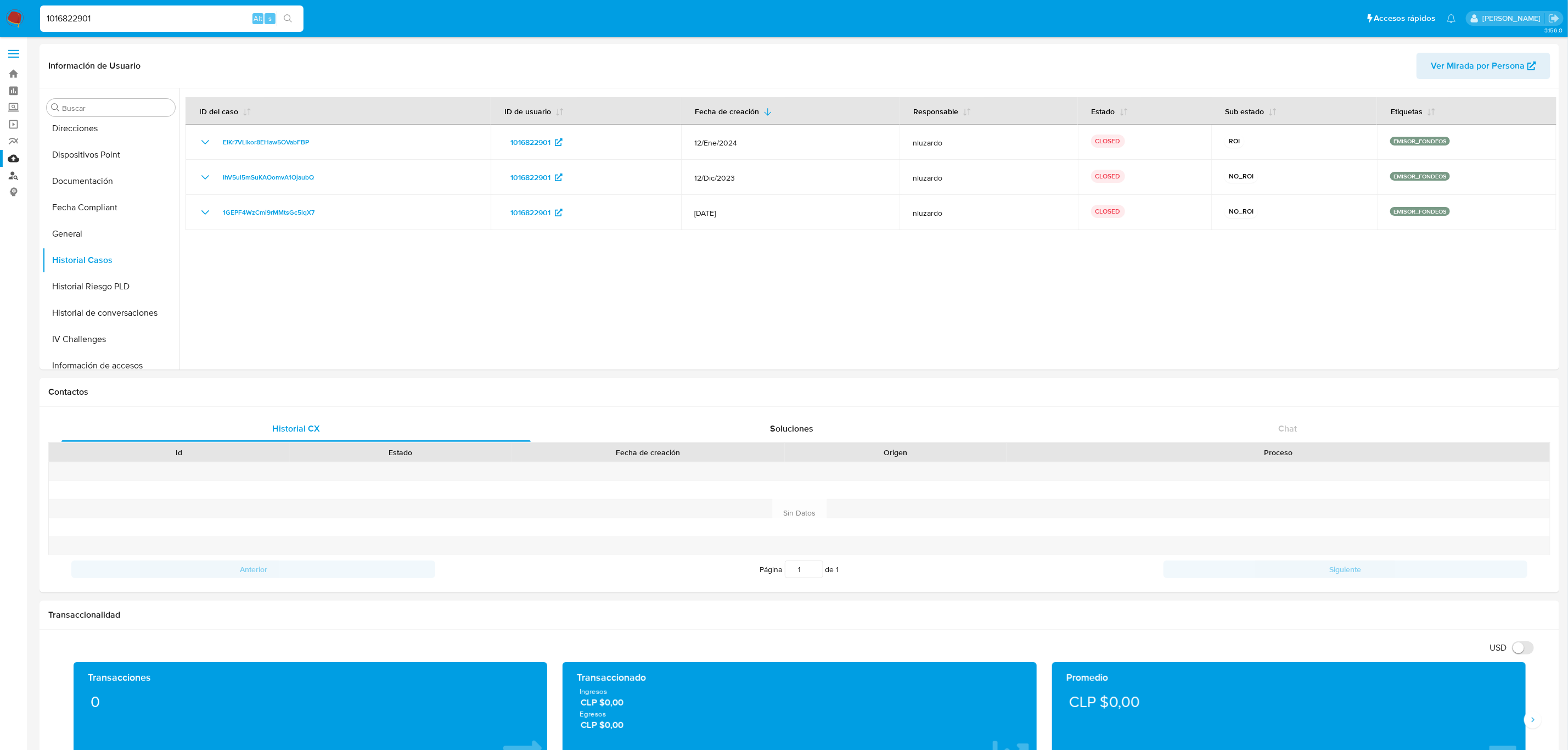
click at [11, 177] on link "Buscador de personas" at bounding box center [65, 175] width 130 height 17
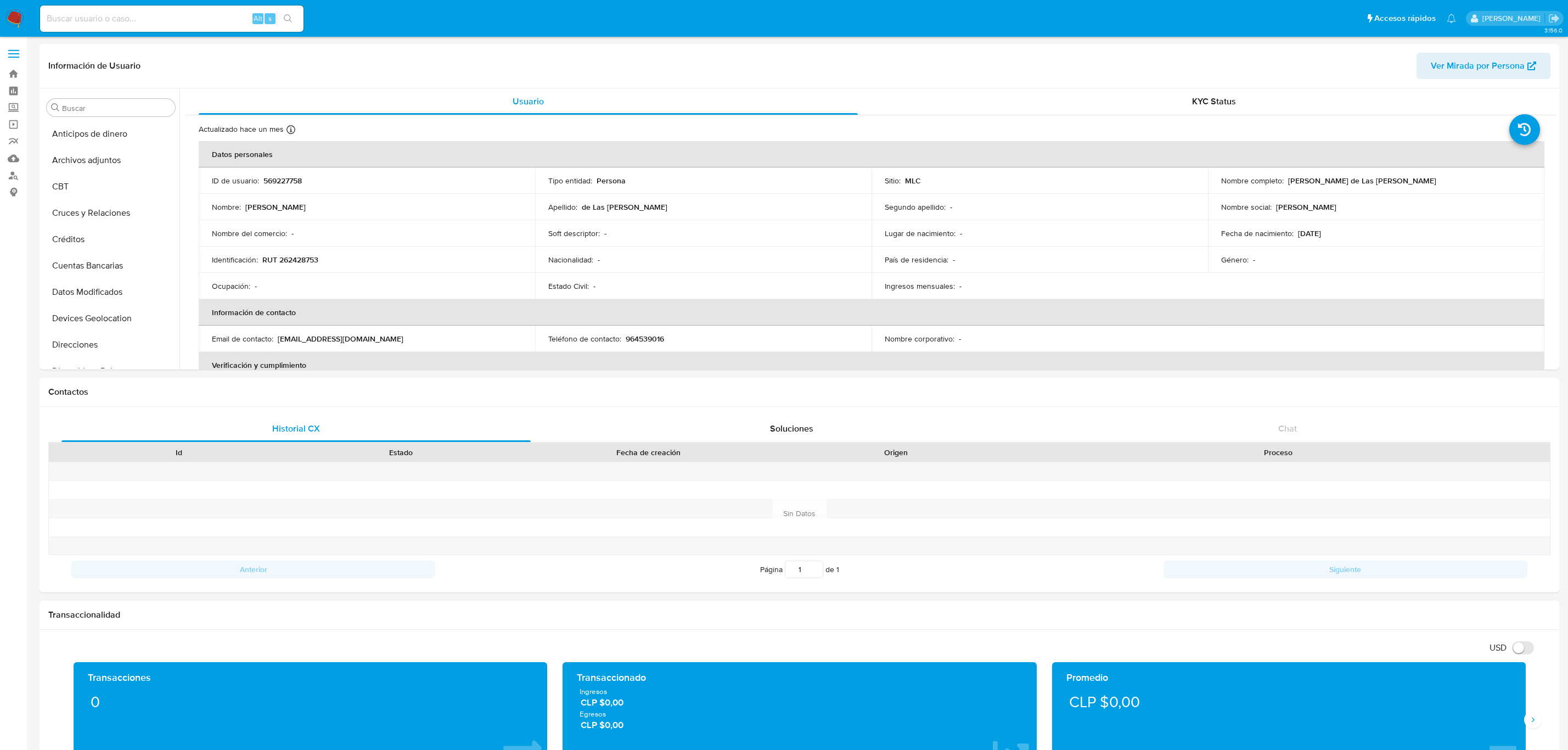
select select "10"
click at [8, 73] on link "Bandeja" at bounding box center [65, 74] width 130 height 17
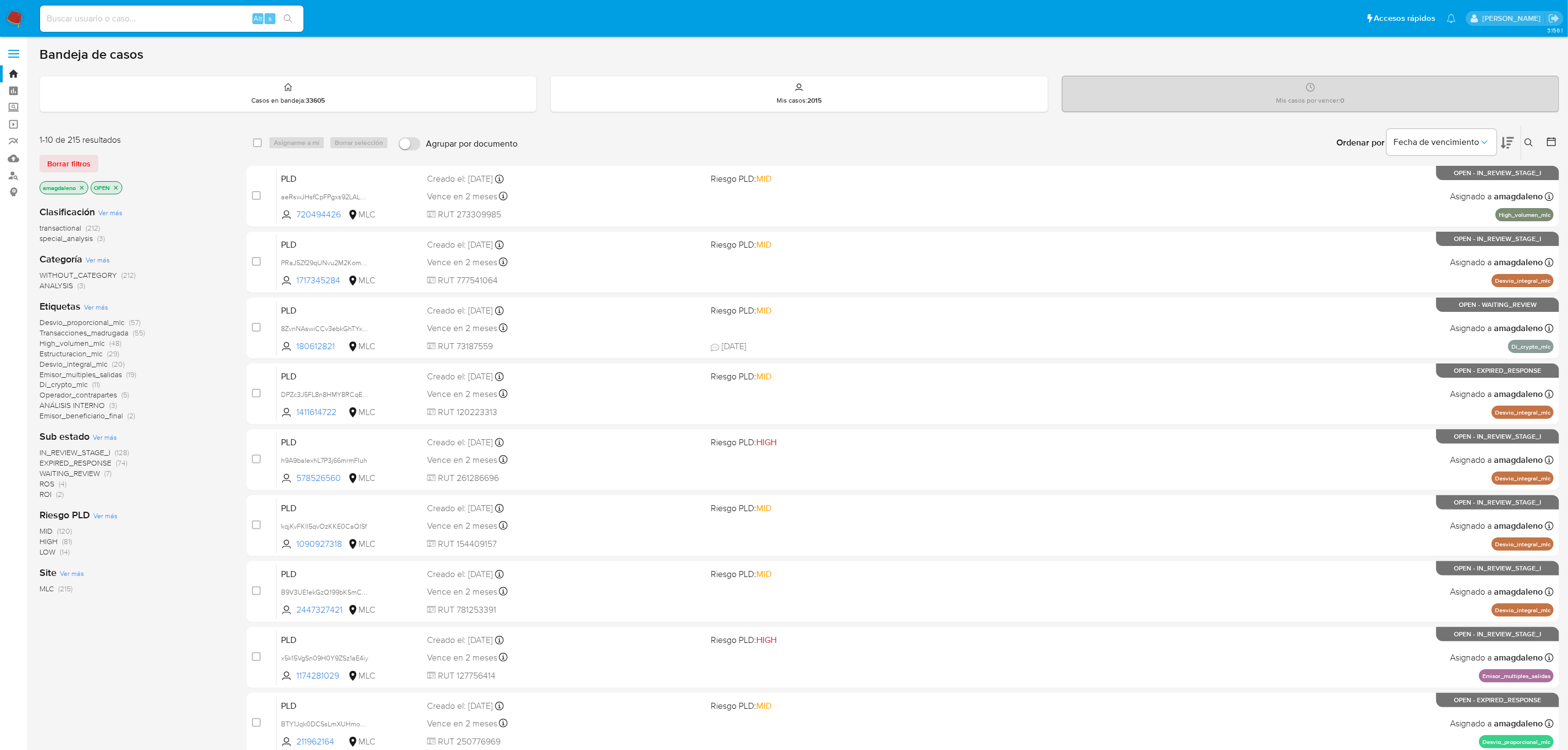
click at [135, 110] on div "Casos en bandeja : 33605" at bounding box center [288, 94] width 496 height 35
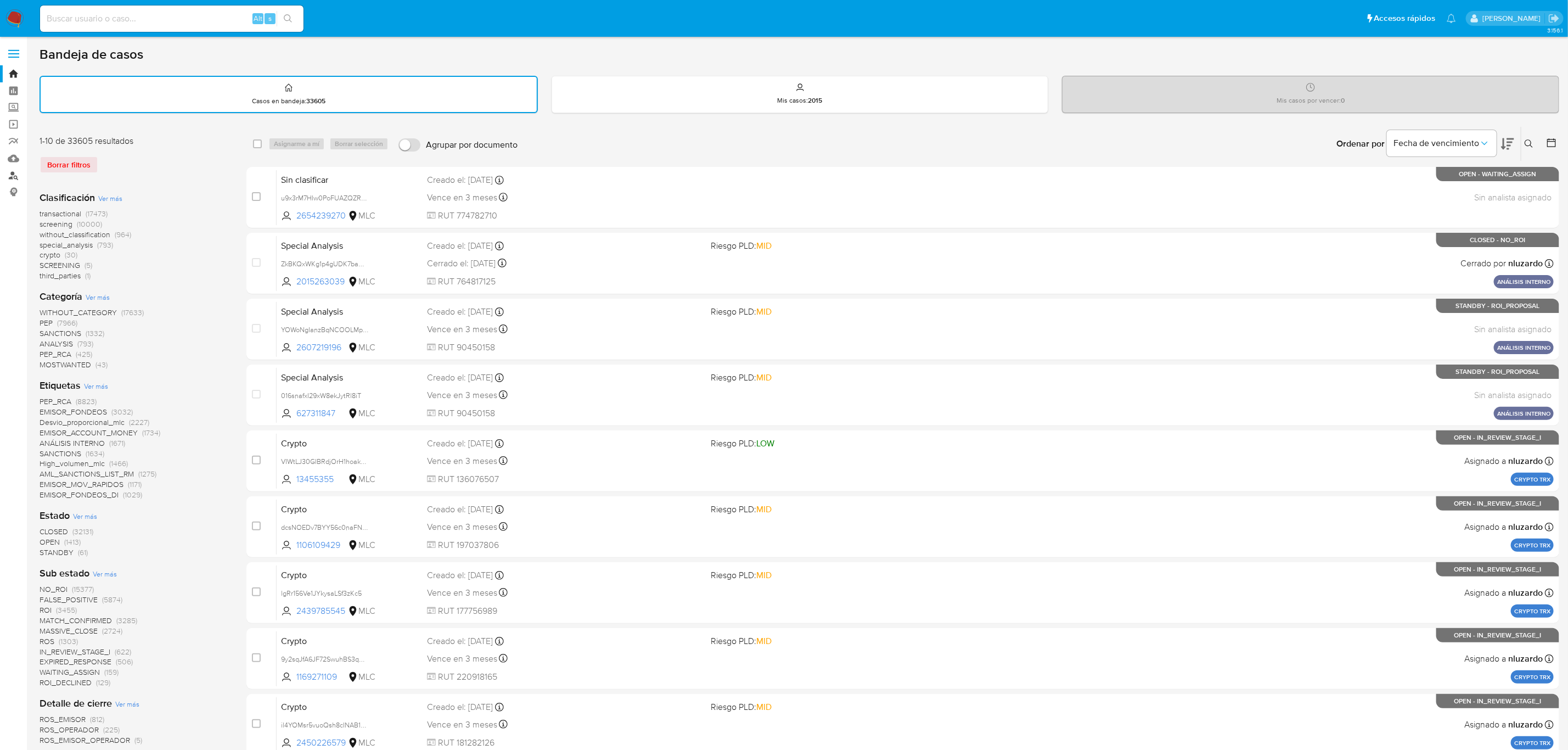
click at [8, 174] on link "Buscador de personas" at bounding box center [65, 175] width 130 height 17
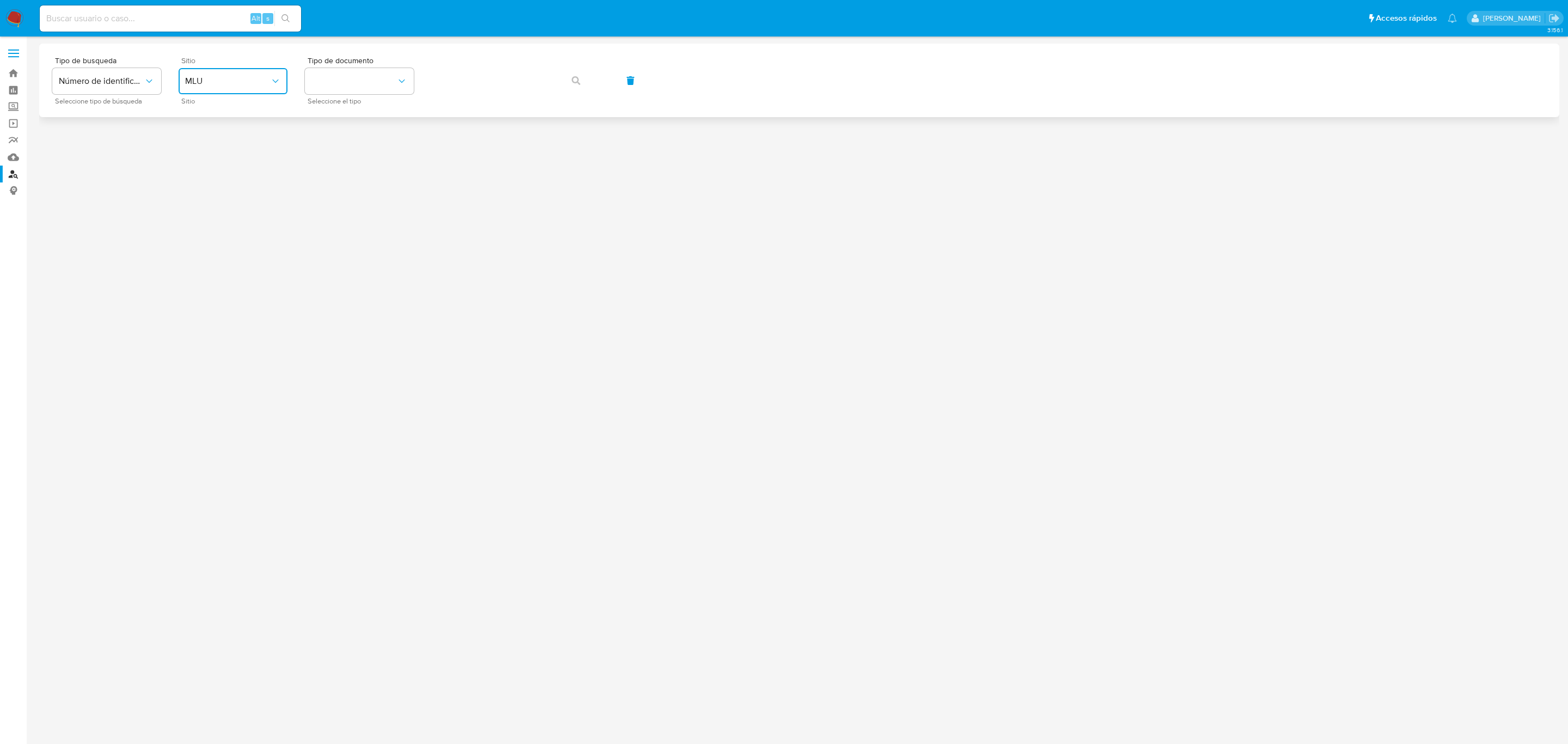
click at [227, 85] on span "MLU" at bounding box center [227, 81] width 85 height 11
click at [230, 260] on div "MLC" at bounding box center [229, 267] width 89 height 26
click at [344, 75] on button "identificationType" at bounding box center [359, 80] width 109 height 26
click at [358, 117] on div "RUT RUT" at bounding box center [356, 116] width 89 height 37
click at [79, 80] on span "Número de identificación" at bounding box center [101, 81] width 85 height 11
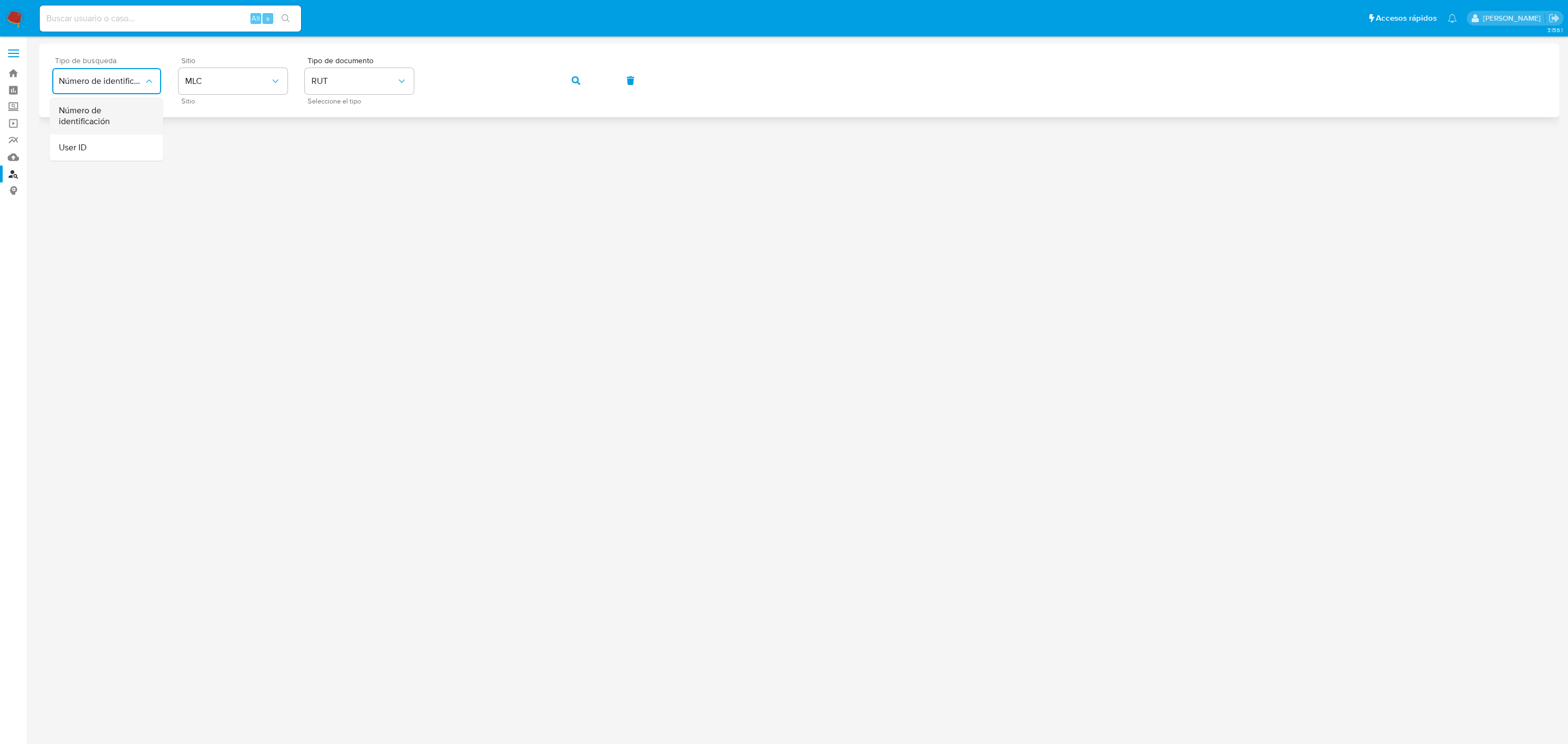
click at [105, 114] on span "Número de identificación" at bounding box center [103, 116] width 89 height 22
click at [223, 82] on button "site_id" at bounding box center [232, 80] width 109 height 26
click at [226, 275] on div "MLC" at bounding box center [229, 267] width 89 height 26
click at [348, 77] on button "identificationType" at bounding box center [359, 80] width 109 height 26
click at [348, 126] on div "RUT RUT" at bounding box center [356, 116] width 89 height 37
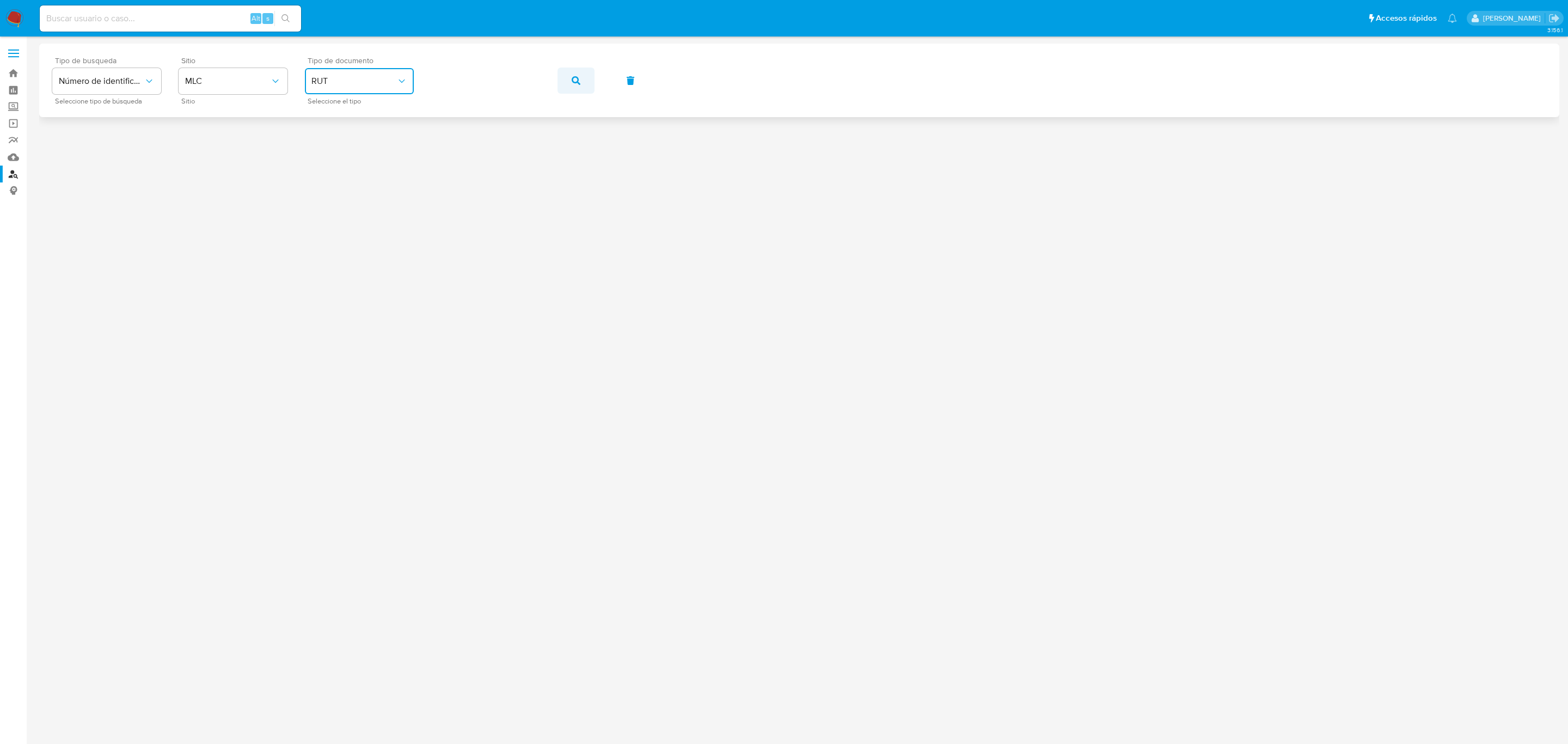
click at [572, 78] on icon "button" at bounding box center [576, 80] width 9 height 9
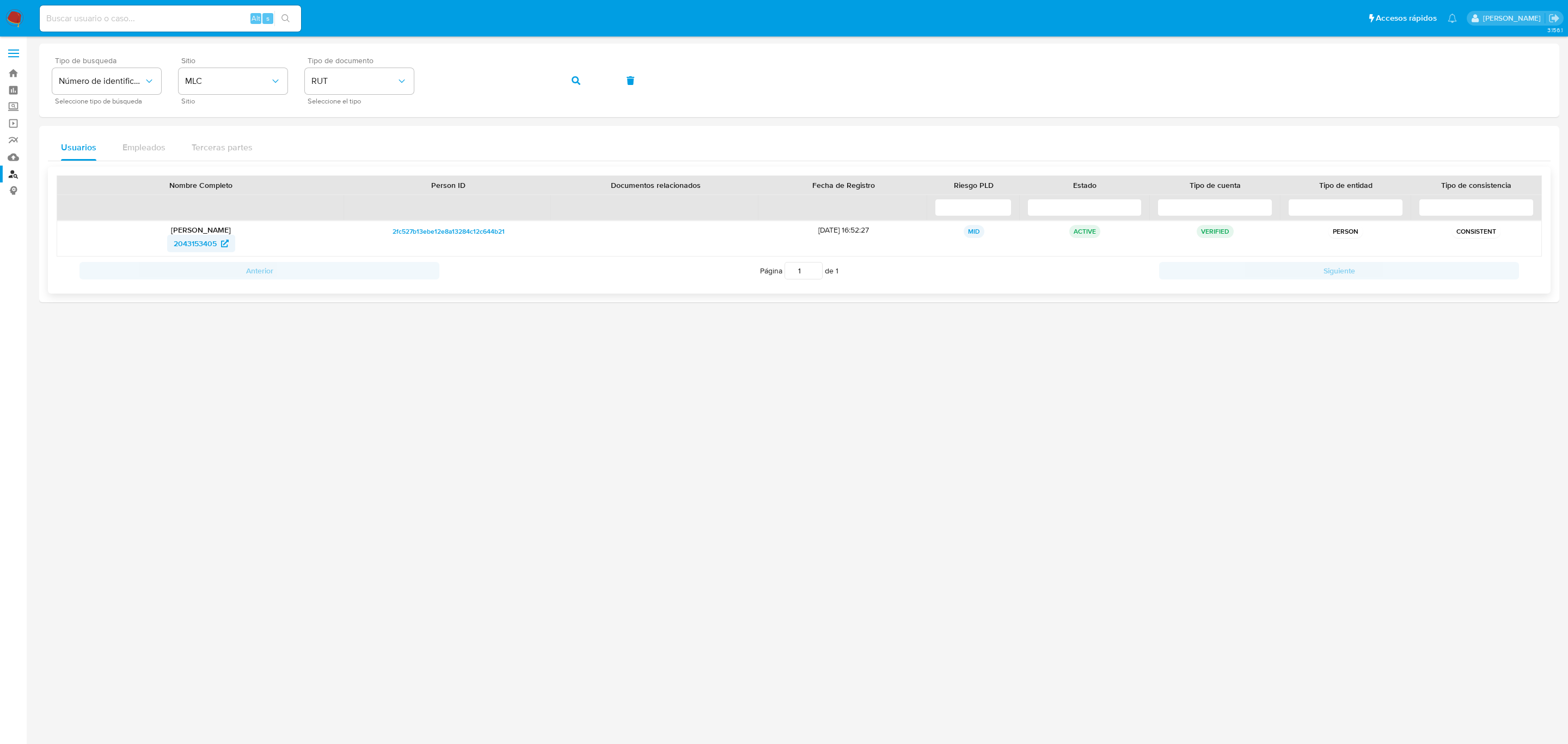
click at [194, 244] on span "2043153405" at bounding box center [195, 243] width 43 height 17
click at [572, 70] on span "button" at bounding box center [576, 80] width 9 height 24
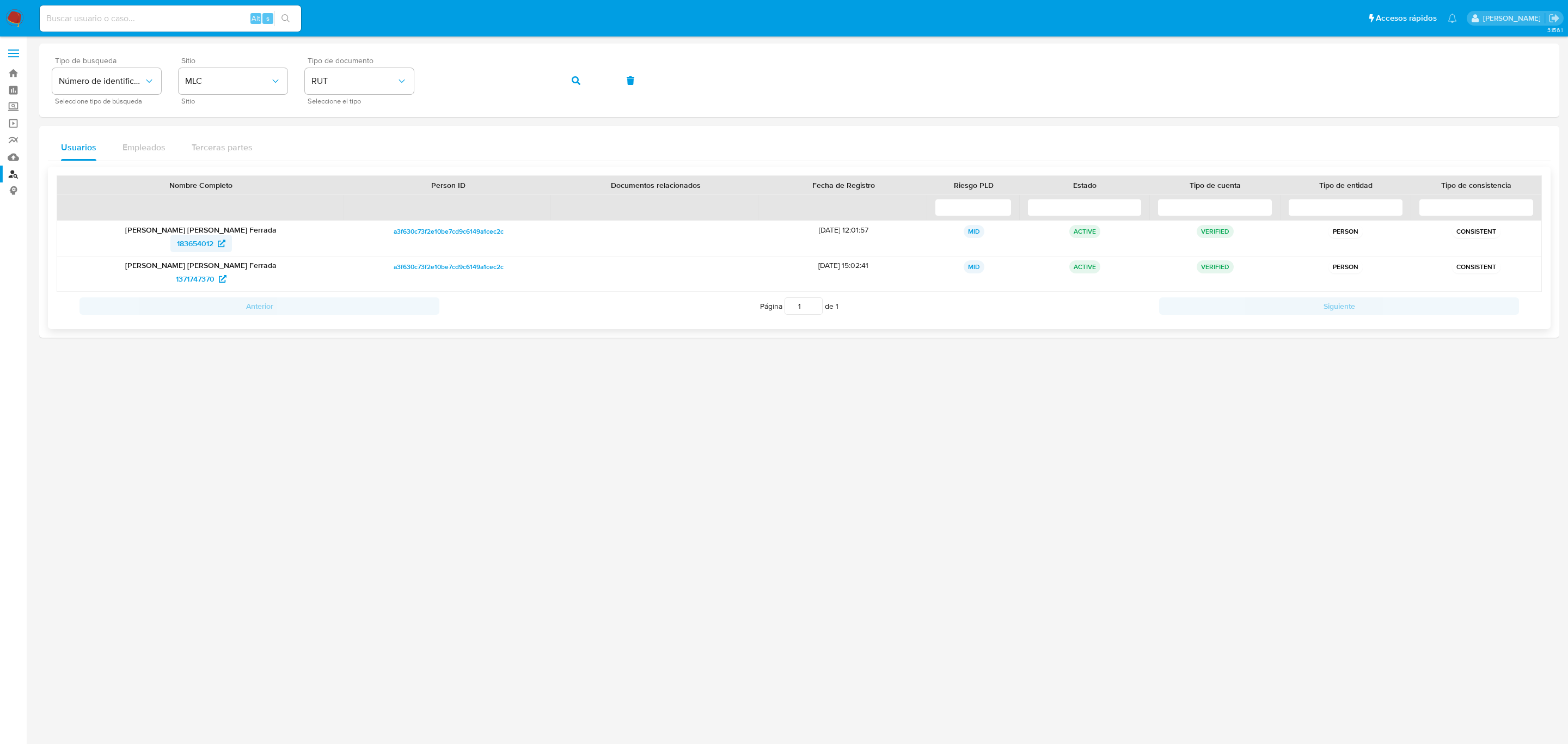
click at [202, 249] on span "183654012" at bounding box center [195, 243] width 36 height 17
click at [190, 283] on span "1371747370" at bounding box center [195, 278] width 38 height 17
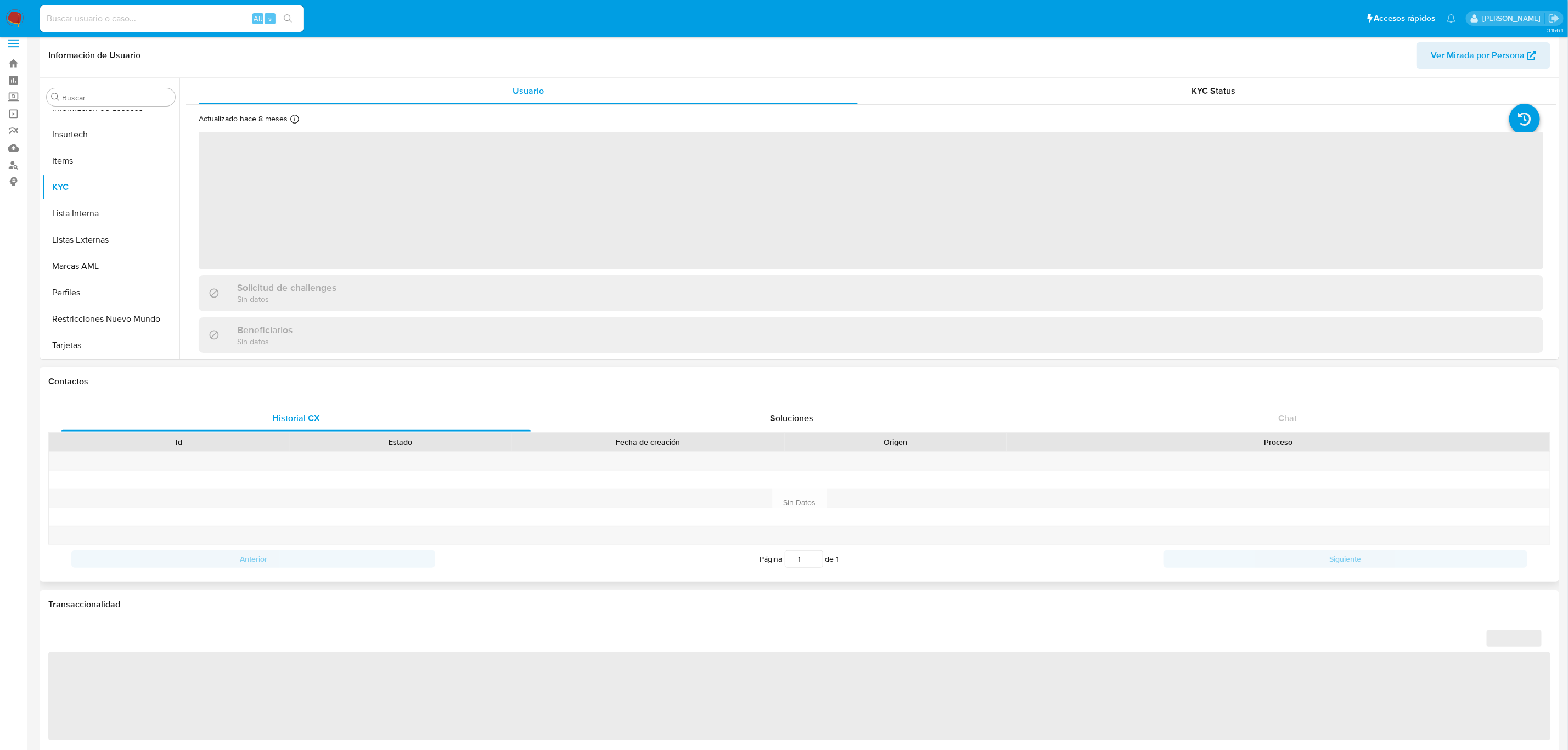
scroll to position [165, 0]
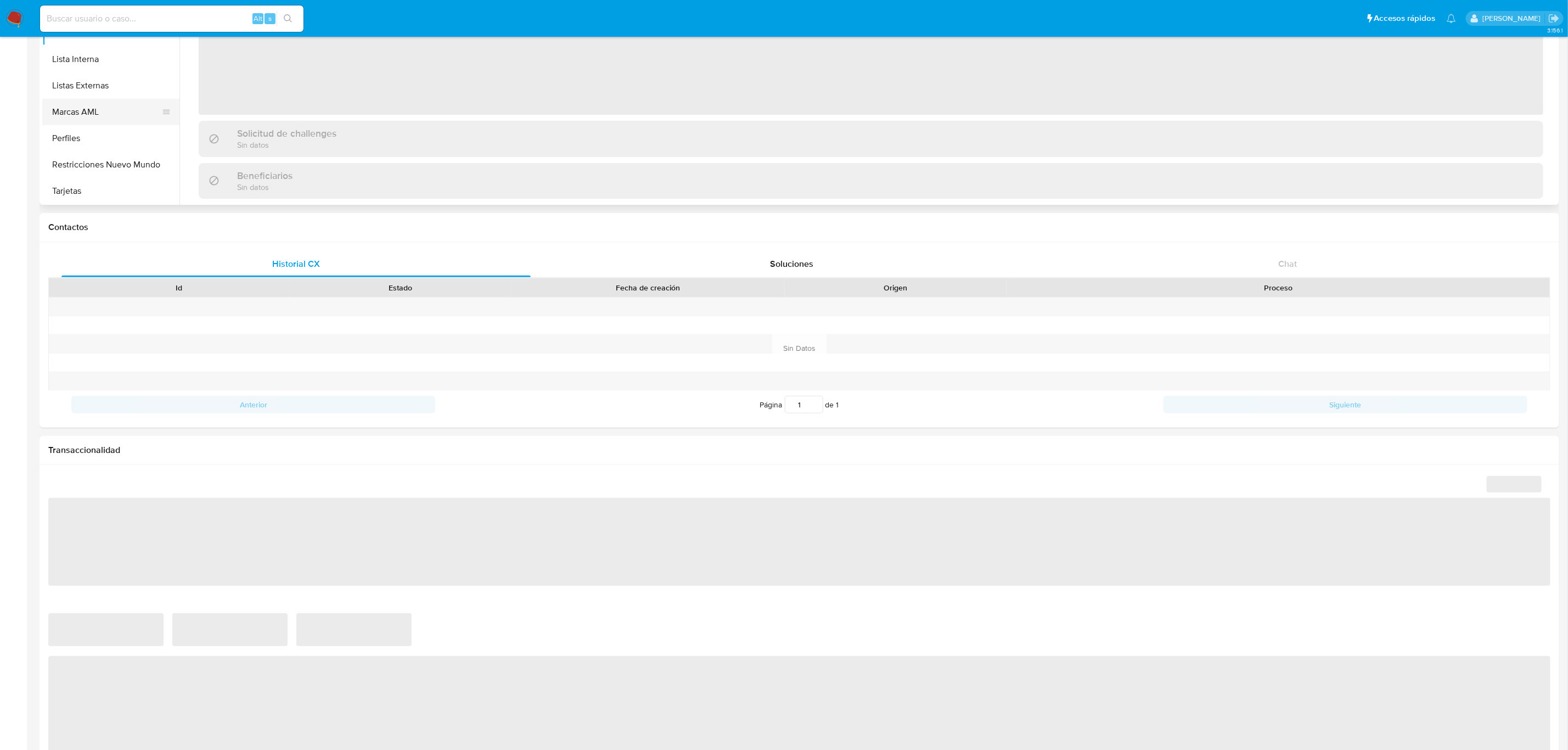
select select "10"
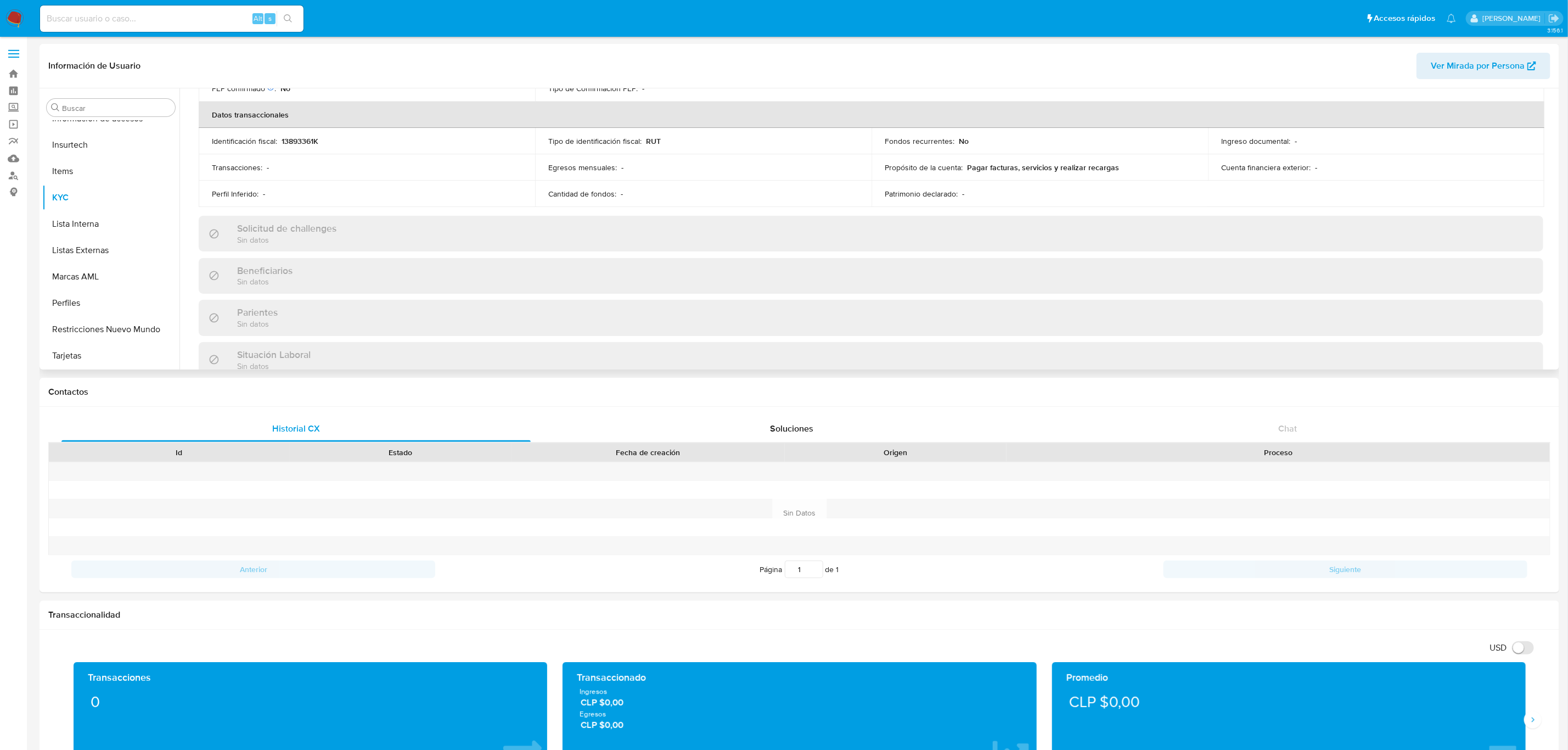
scroll to position [606, 0]
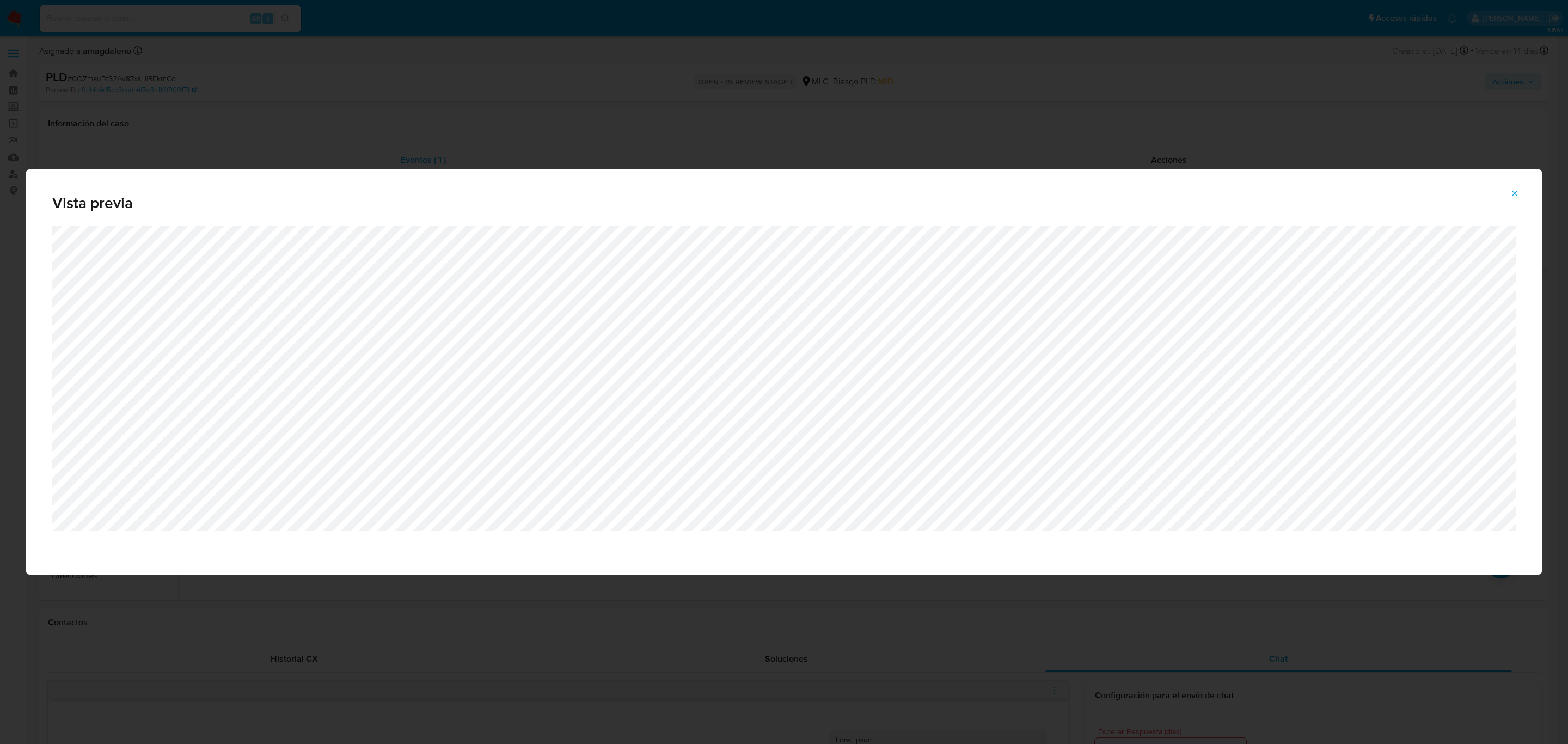
select select "10"
click at [446, 662] on div "Vista previa" at bounding box center [784, 372] width 1568 height 744
click at [1510, 195] on icon "Attachment preview" at bounding box center [1515, 193] width 9 height 9
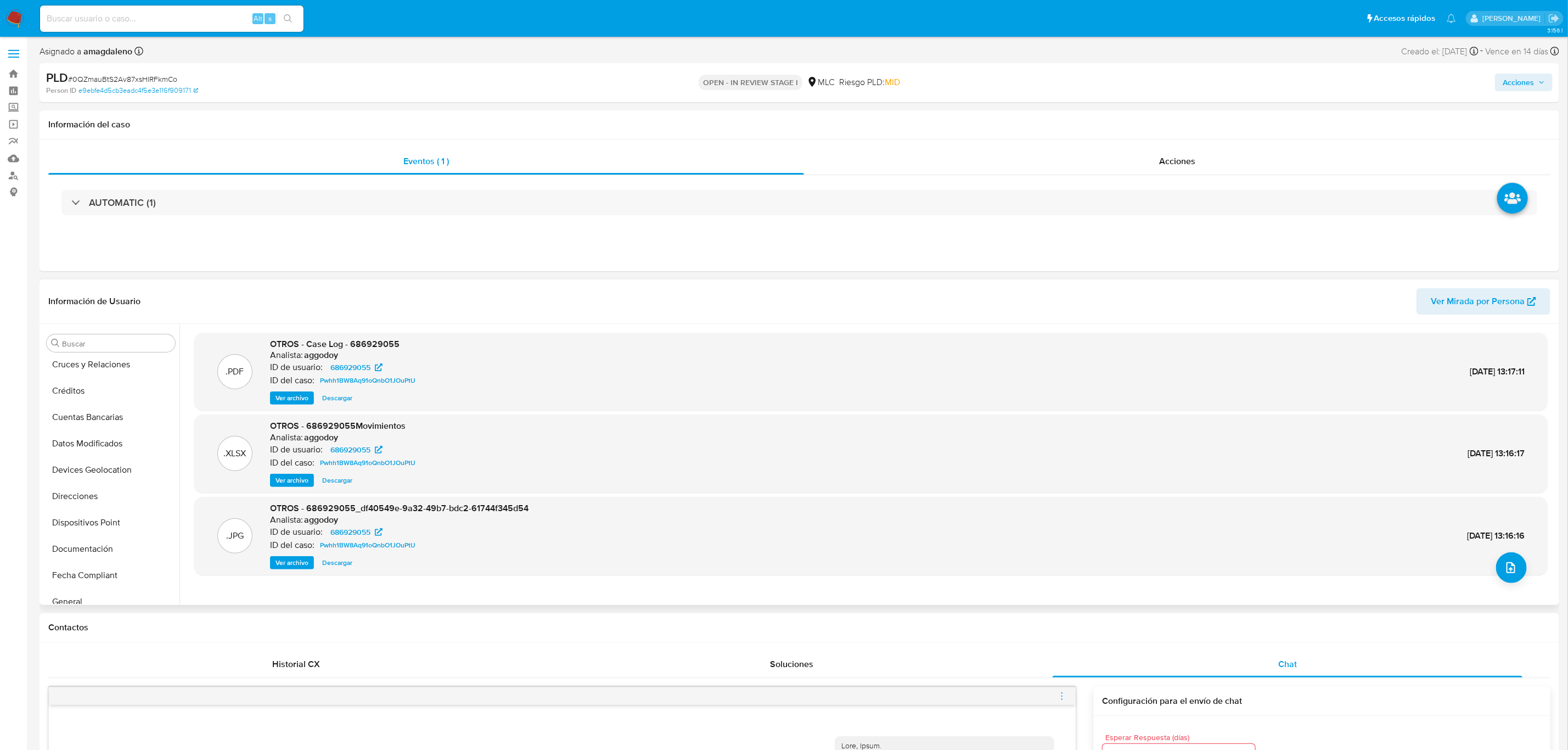
scroll to position [329, 0]
click at [57, 566] on button "KYC" at bounding box center [106, 566] width 128 height 27
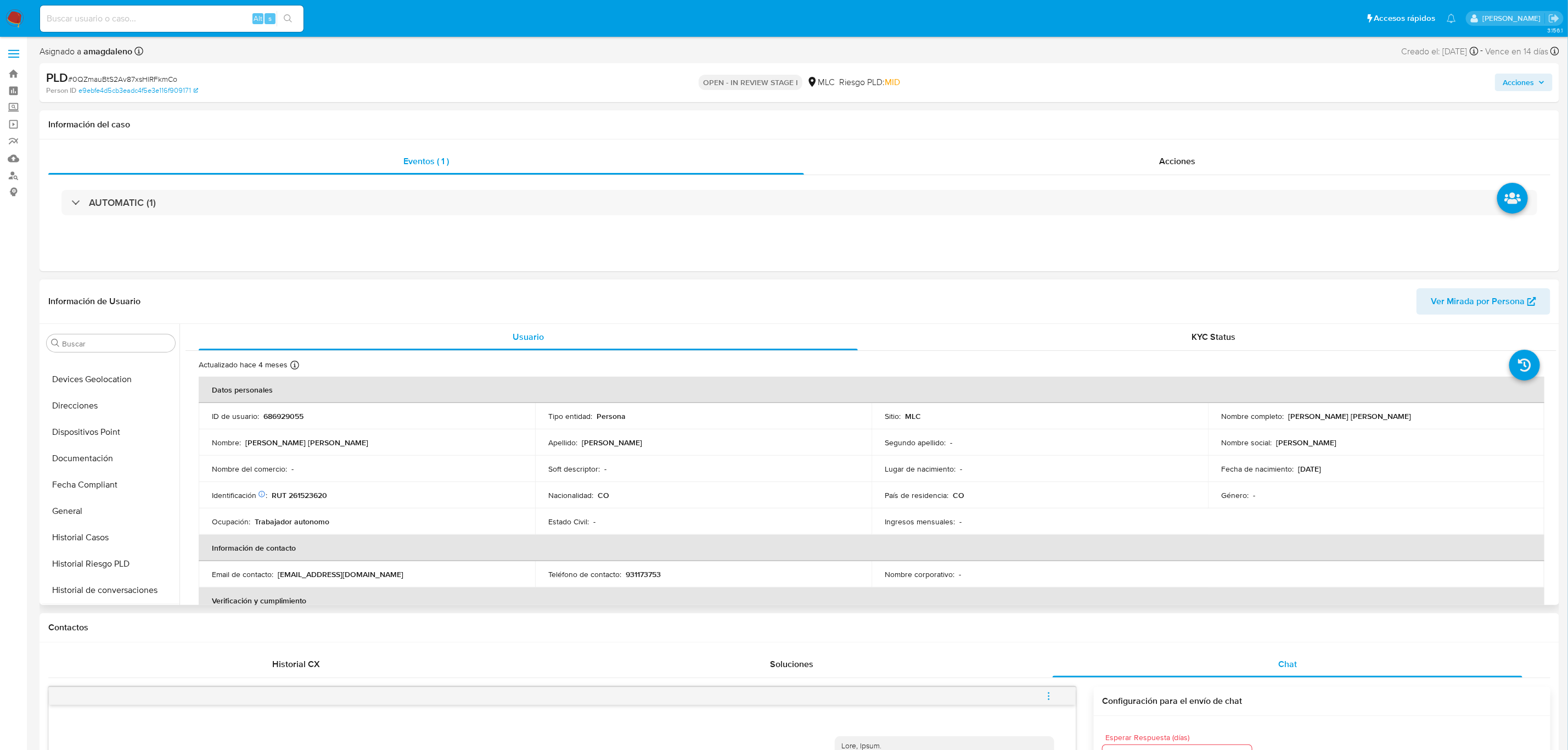
scroll to position [0, 0]
click at [101, 448] on button "Cruces y Relaciones" at bounding box center [106, 448] width 128 height 27
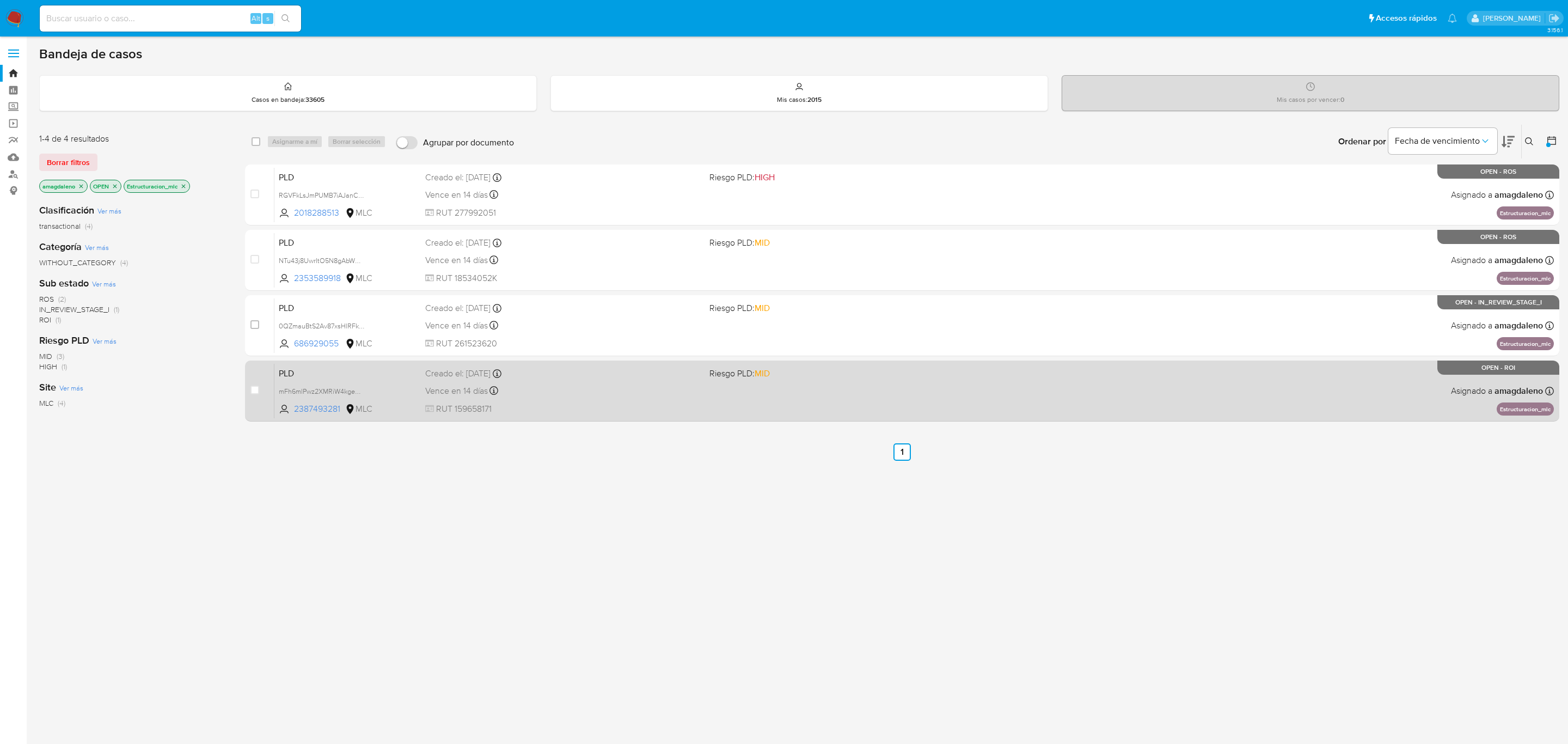
click at [869, 404] on div "PLD mFh6mlPwz2XMRiW4kgeO2wgf 2387493281 MLC Riesgo PLD: MID Creado el: [DATE] C…" at bounding box center [914, 390] width 1279 height 55
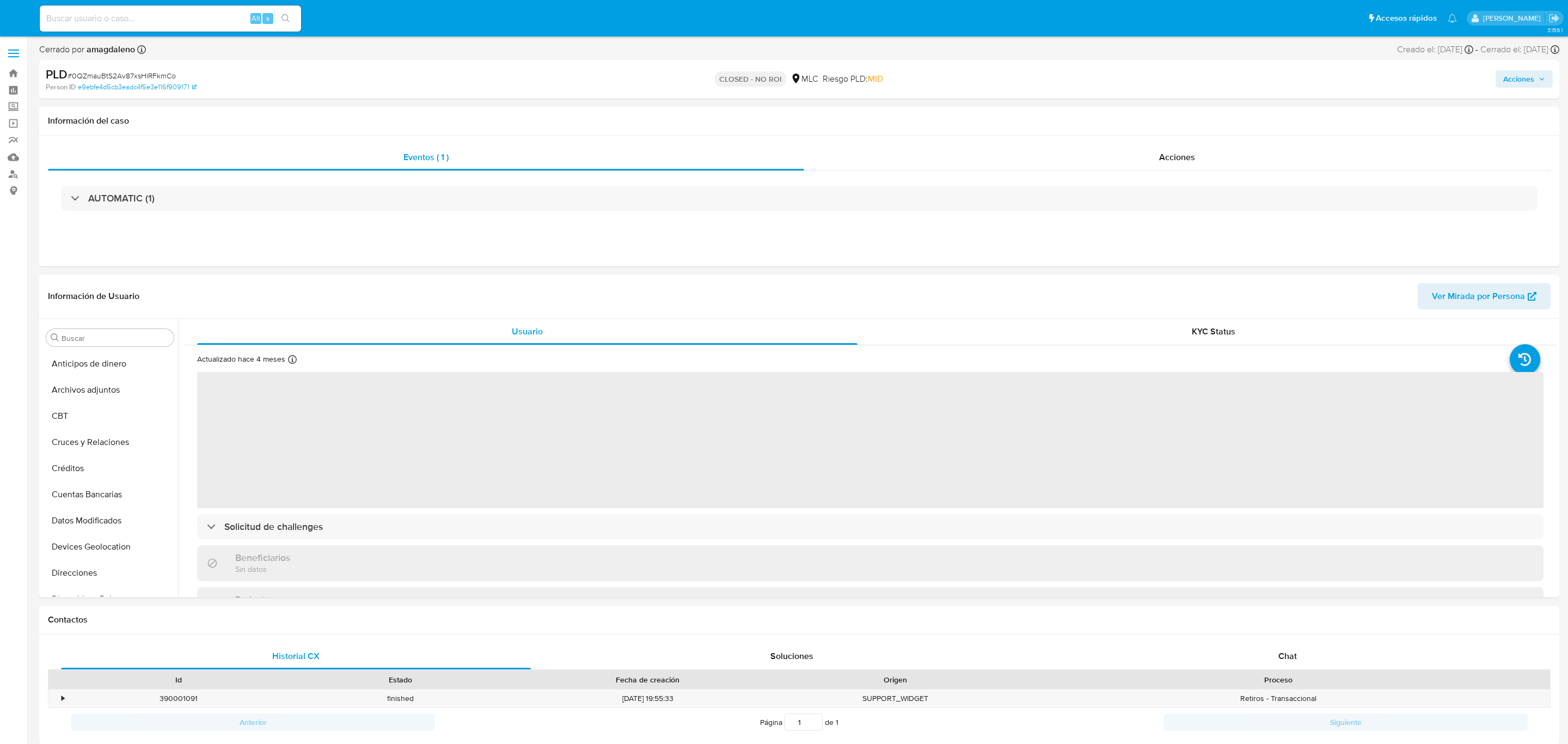
select select "10"
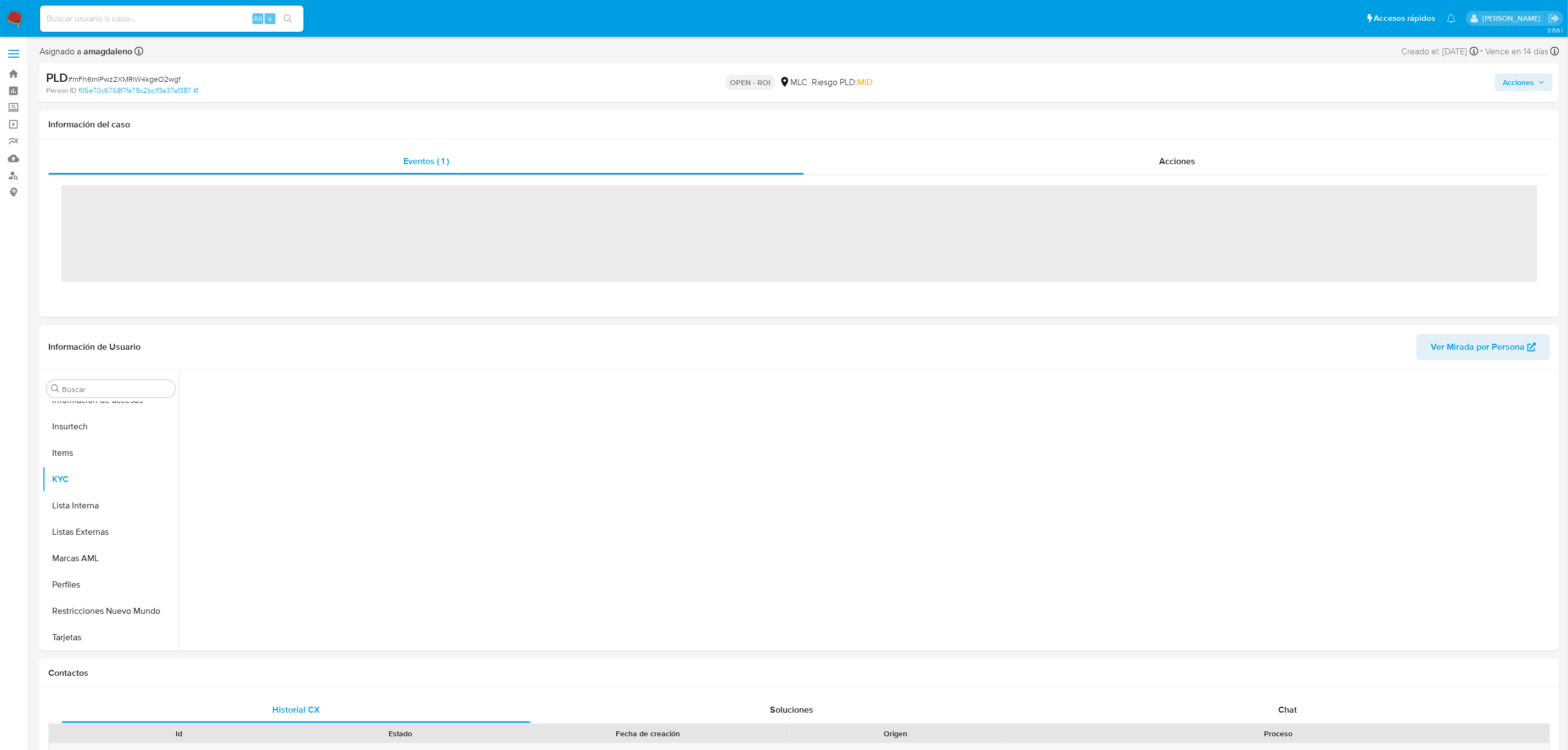
scroll to position [463, 0]
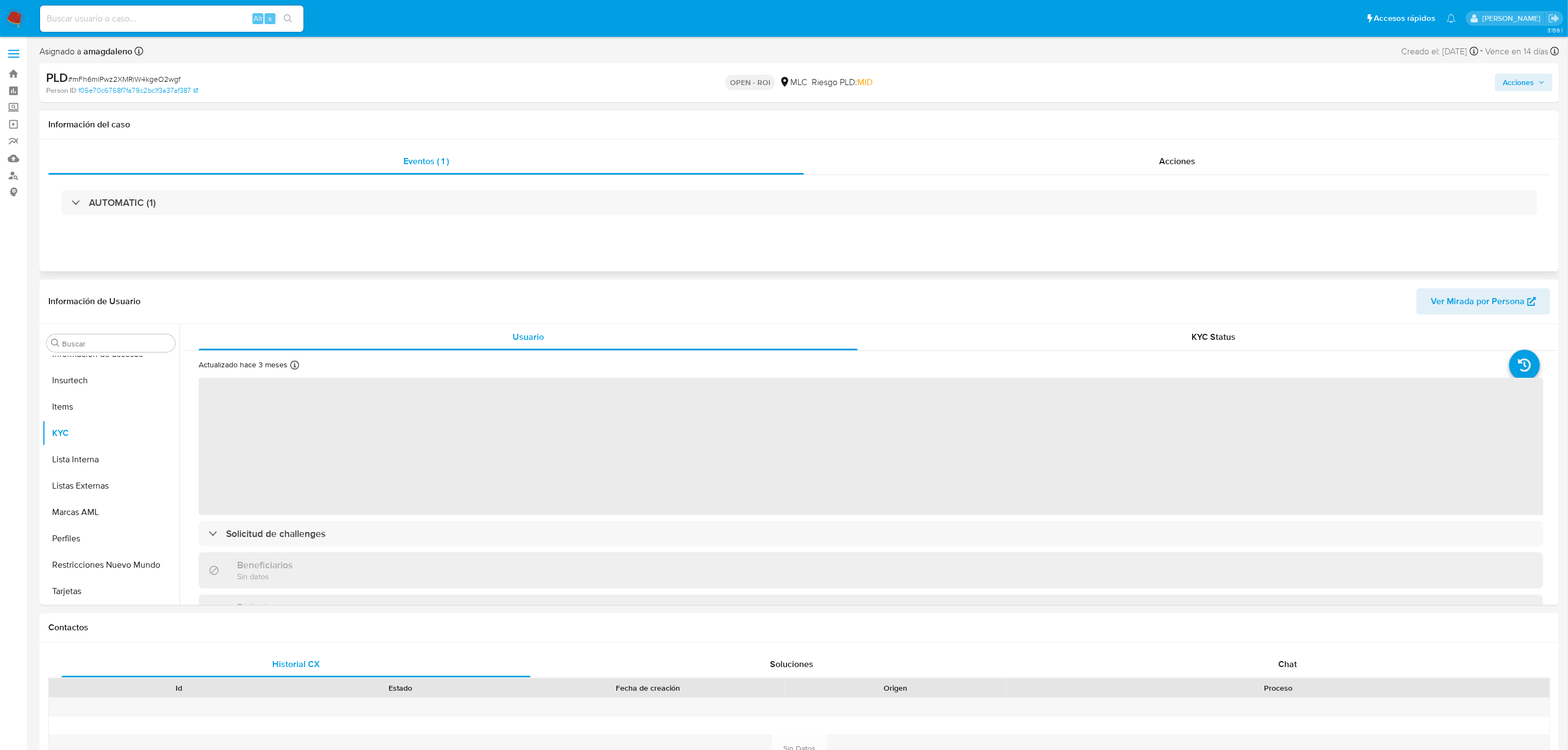
click at [1093, 147] on div "Eventos ( 1 ) Acciones AUTOMATIC (1)" at bounding box center [799, 206] width 1519 height 132
click at [1059, 172] on div "Acciones" at bounding box center [1177, 161] width 746 height 27
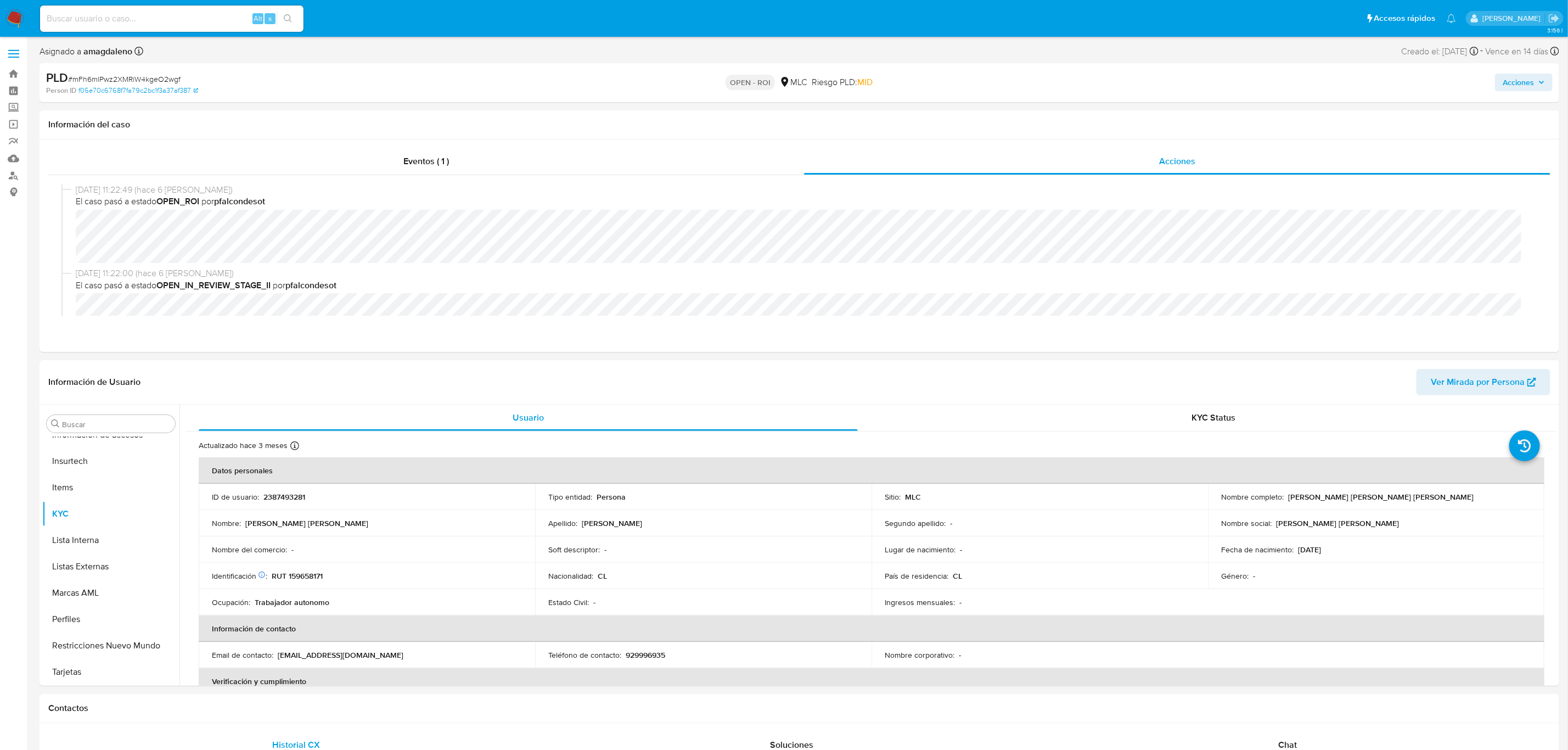
select select "10"
click at [1532, 83] on span "Acciones" at bounding box center [1518, 82] width 31 height 17
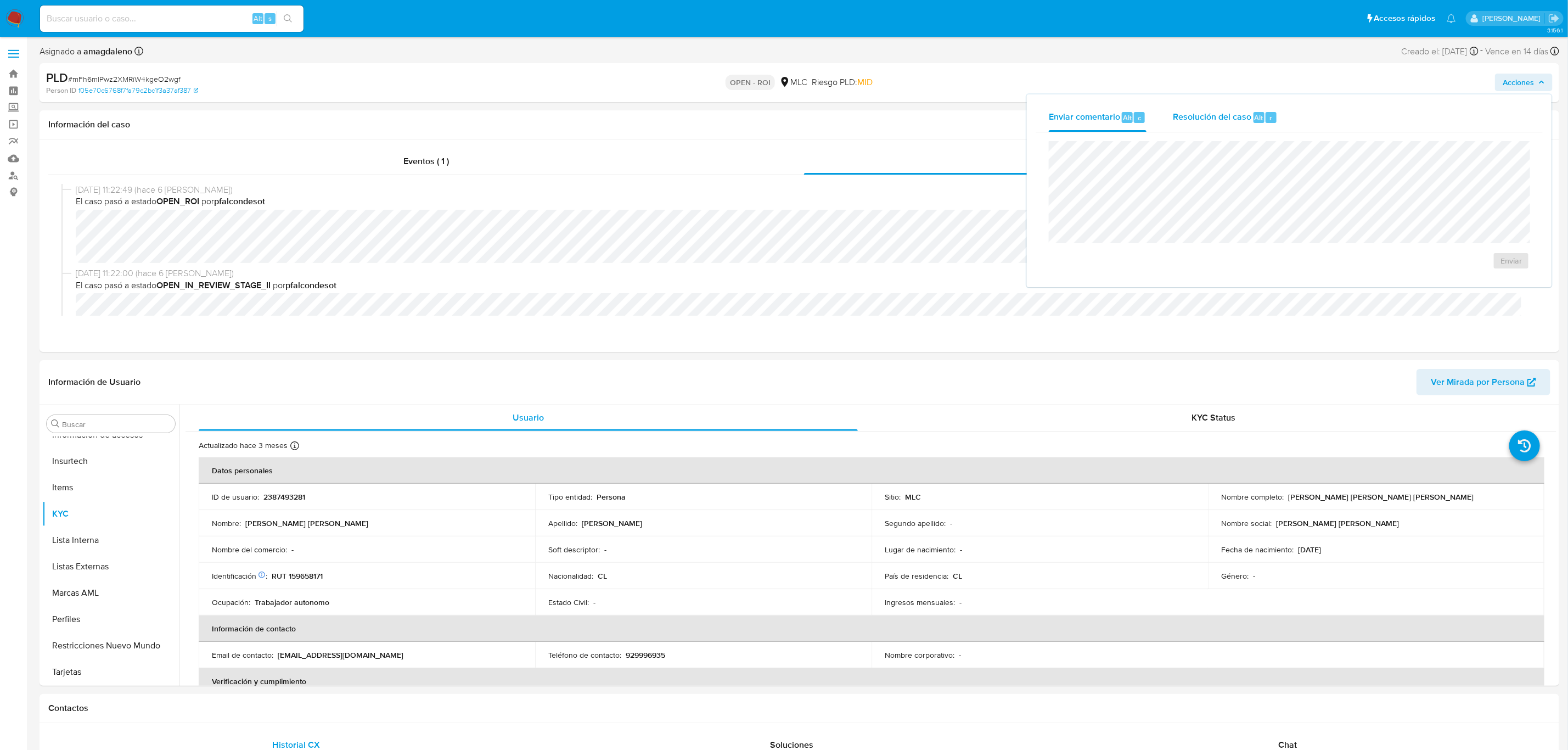
click at [1193, 115] on span "Resolución del caso" at bounding box center [1212, 117] width 79 height 13
click at [1490, 271] on span "ROI" at bounding box center [1479, 271] width 54 height 24
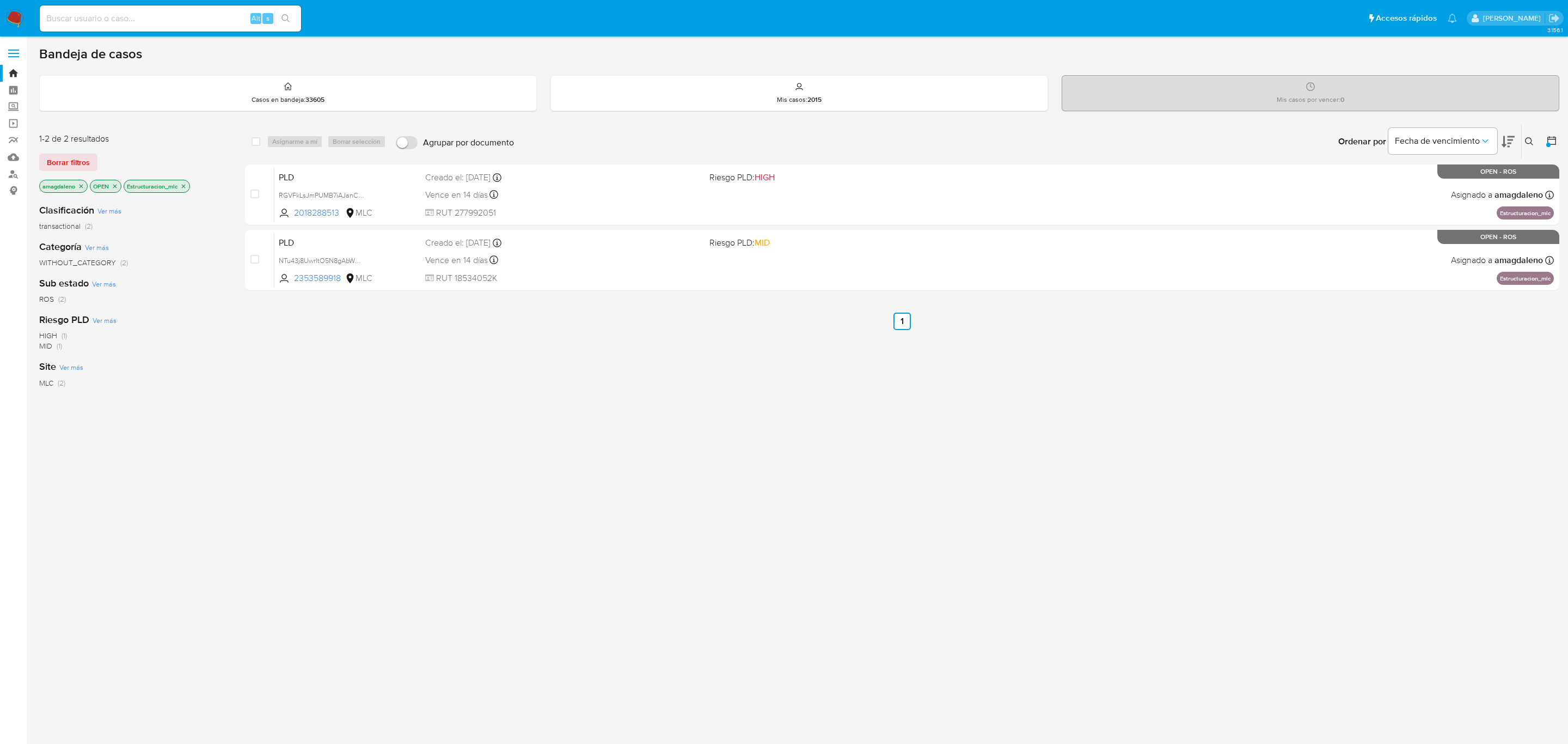
click at [187, 188] on icon "close-filter" at bounding box center [183, 186] width 7 height 7
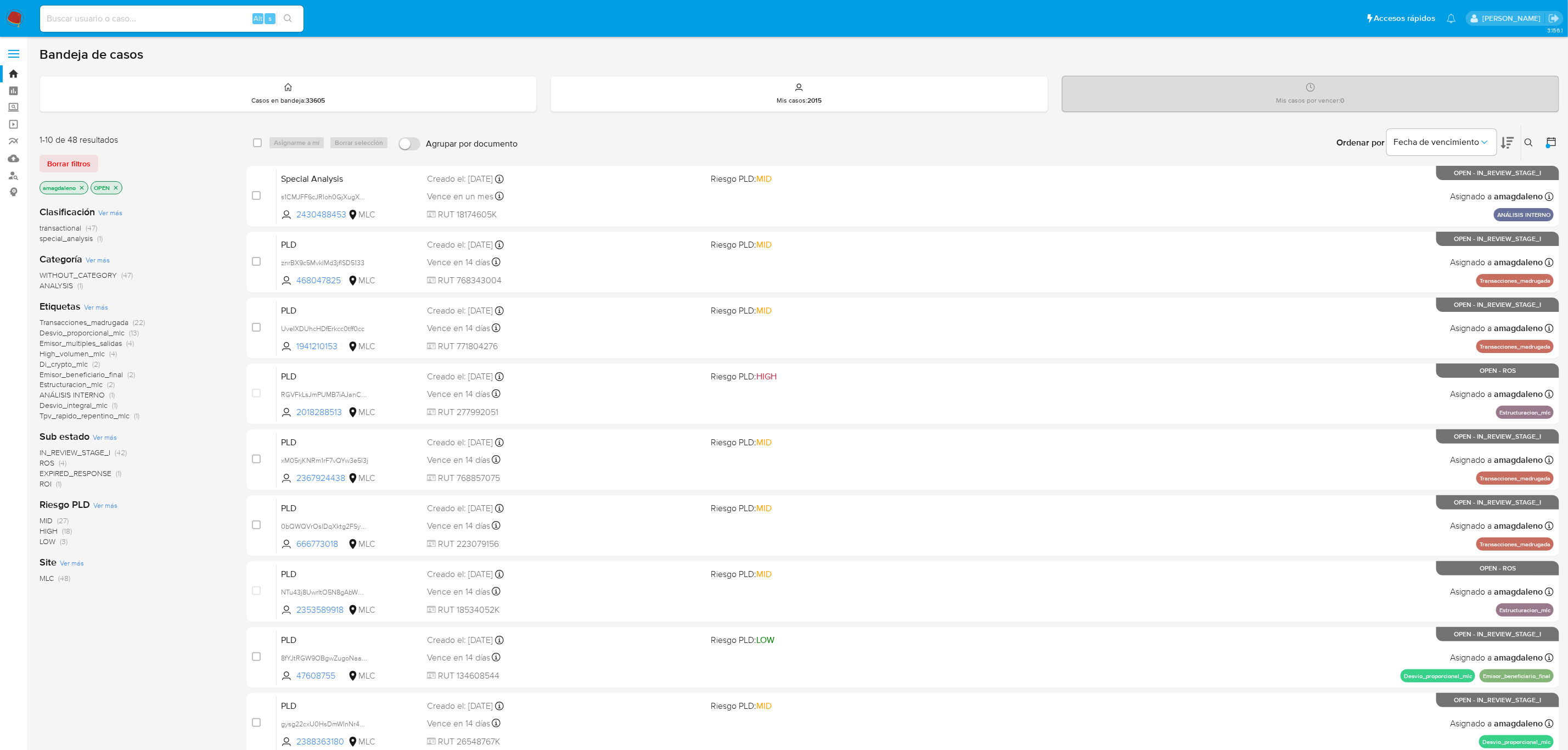
click at [109, 348] on span "(4)" at bounding box center [113, 353] width 8 height 11
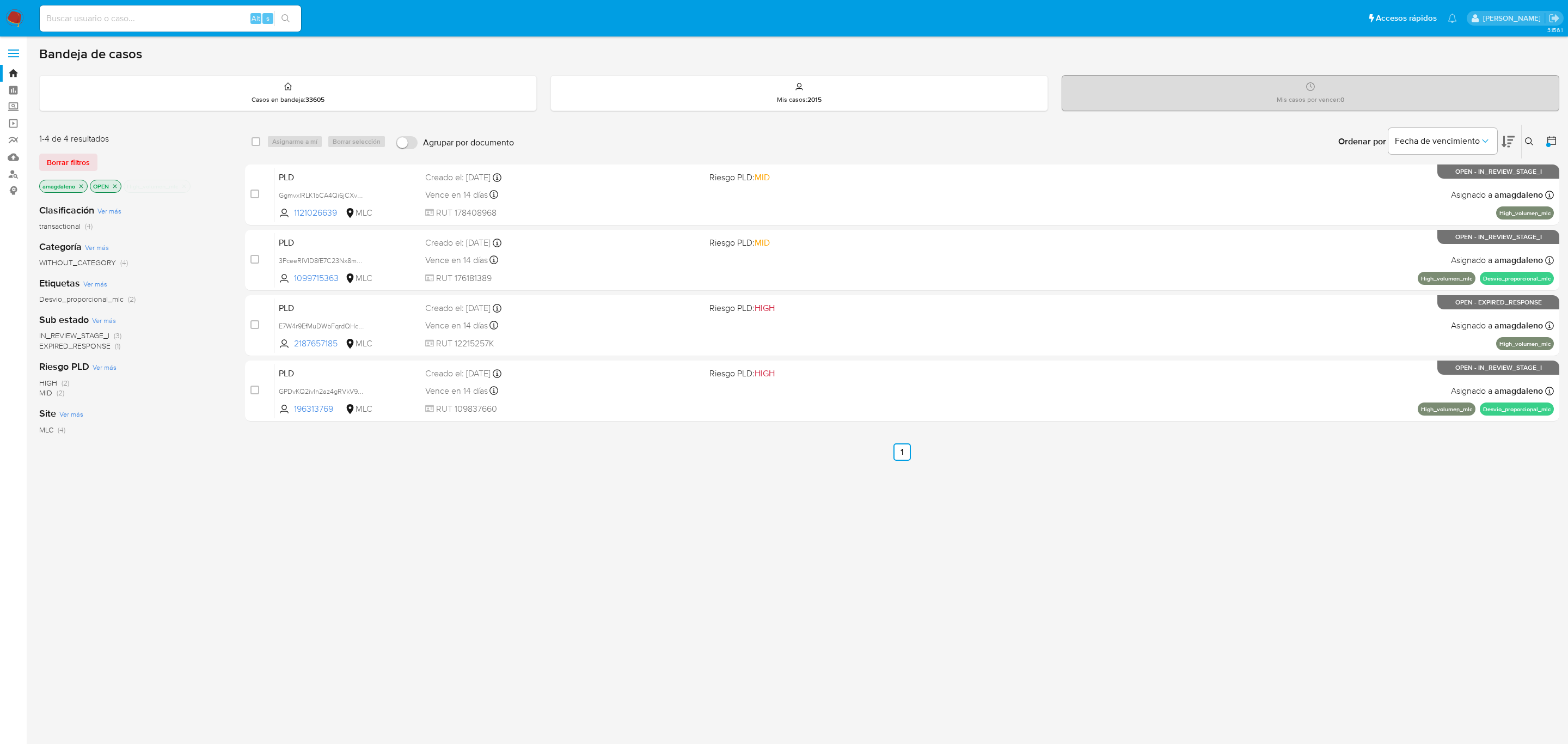
click at [190, 188] on p "High_volumen_mlc" at bounding box center [157, 187] width 66 height 12
click at [187, 187] on icon "close-filter" at bounding box center [183, 186] width 4 height 4
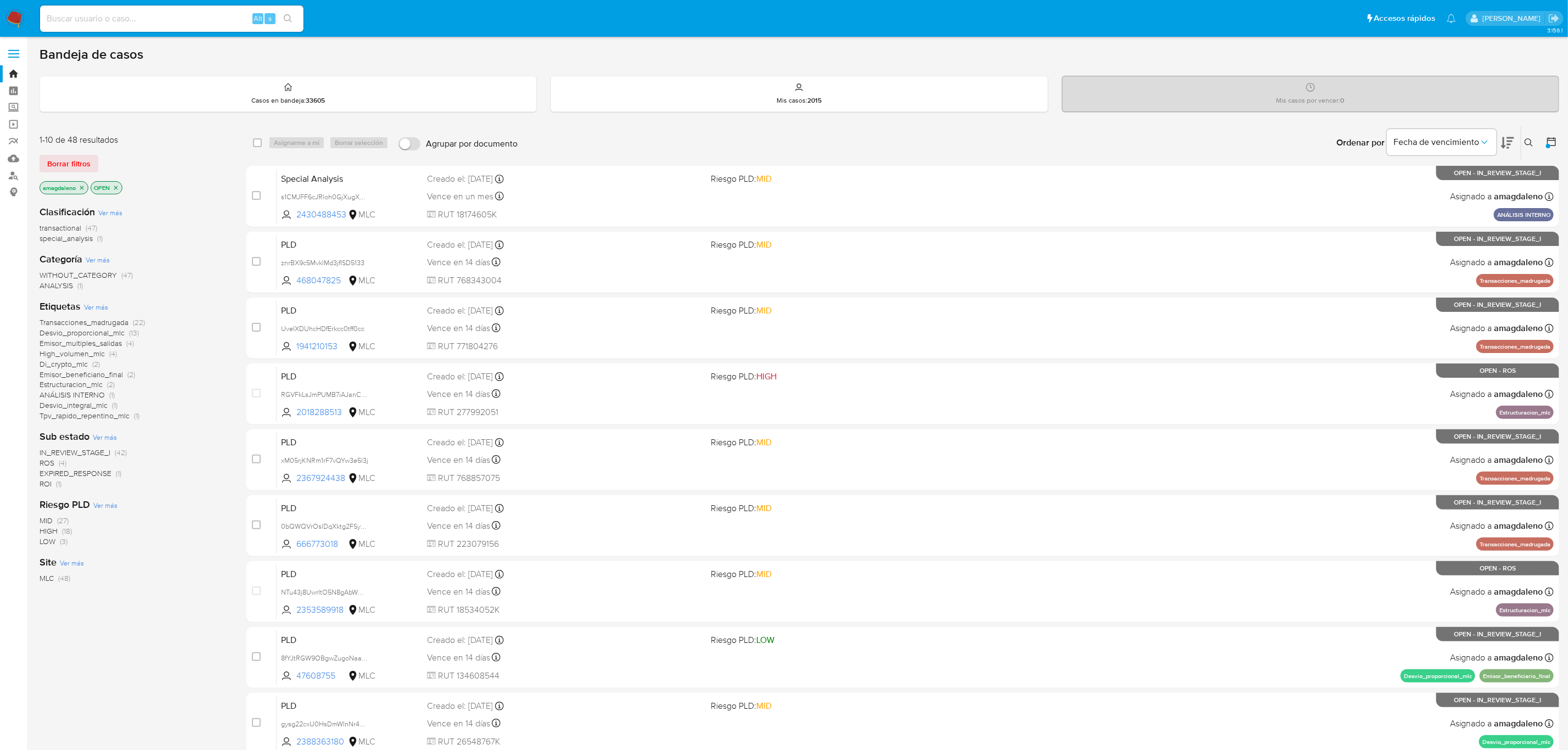
click at [109, 341] on span "Emisor_multiples_salidas" at bounding box center [80, 343] width 83 height 11
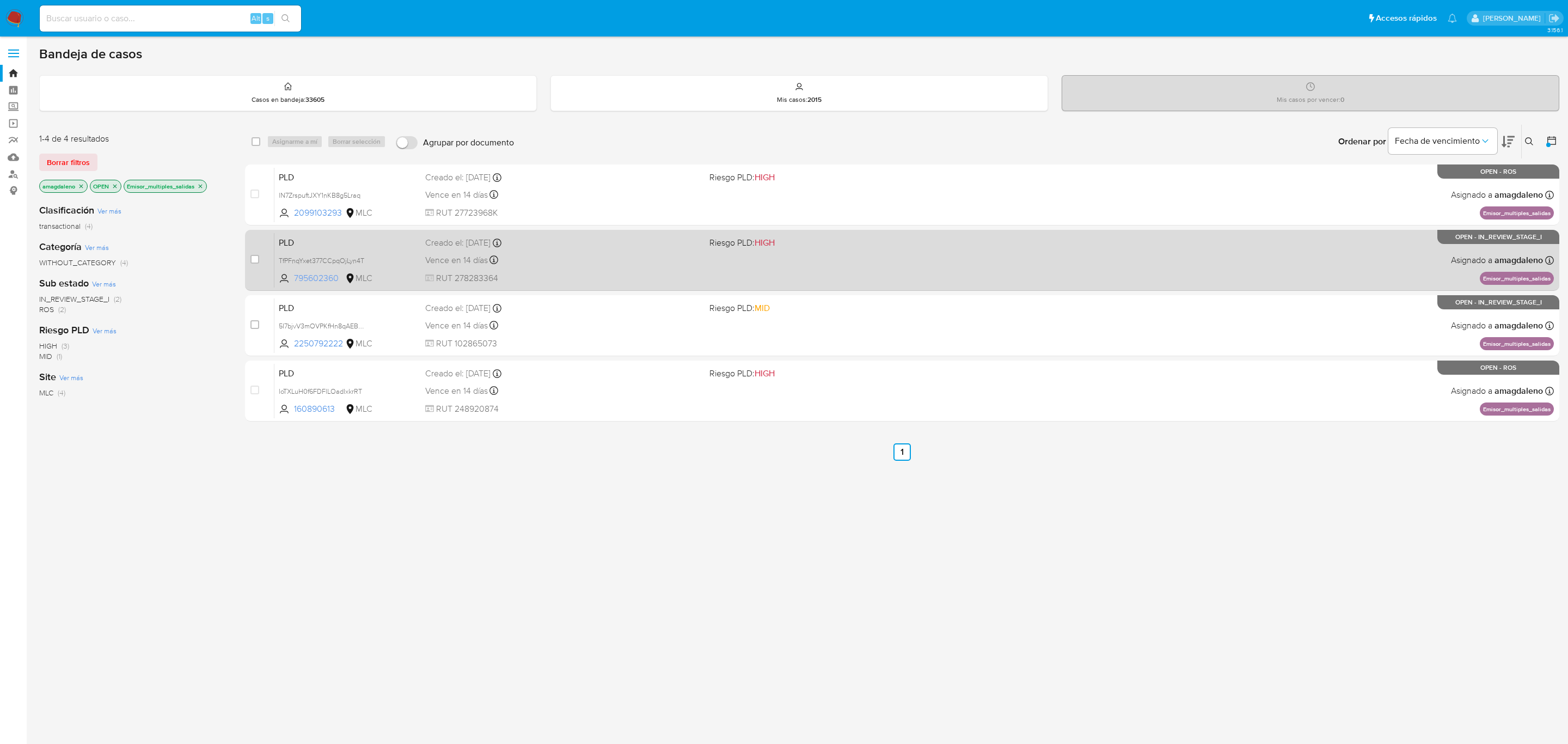
click at [335, 278] on span "795602360" at bounding box center [318, 278] width 49 height 12
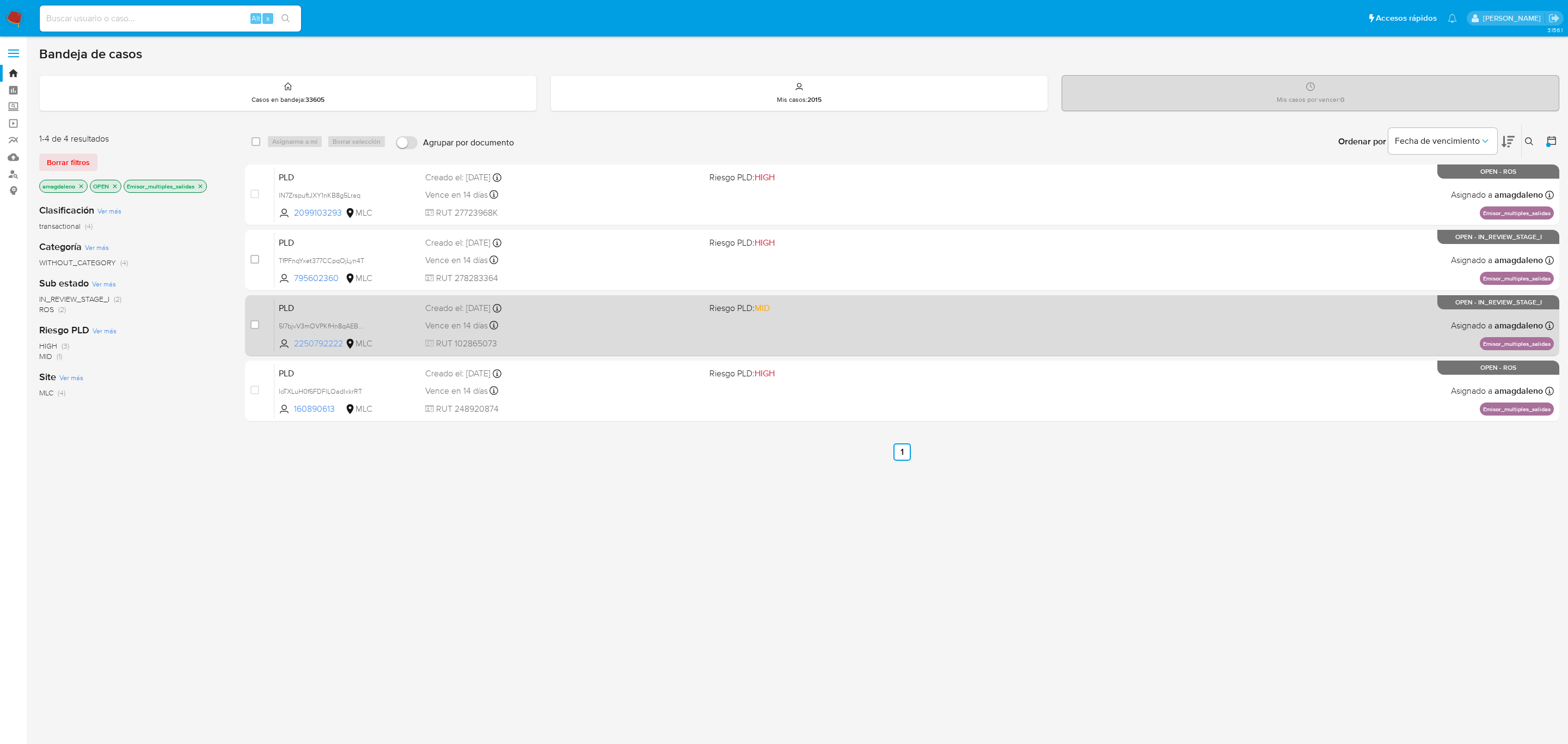
click at [320, 343] on span "2250792222" at bounding box center [318, 344] width 49 height 12
click at [612, 326] on div "Vence en 14 días Vence el 10/09/2025 06:06:07" at bounding box center [563, 326] width 275 height 15
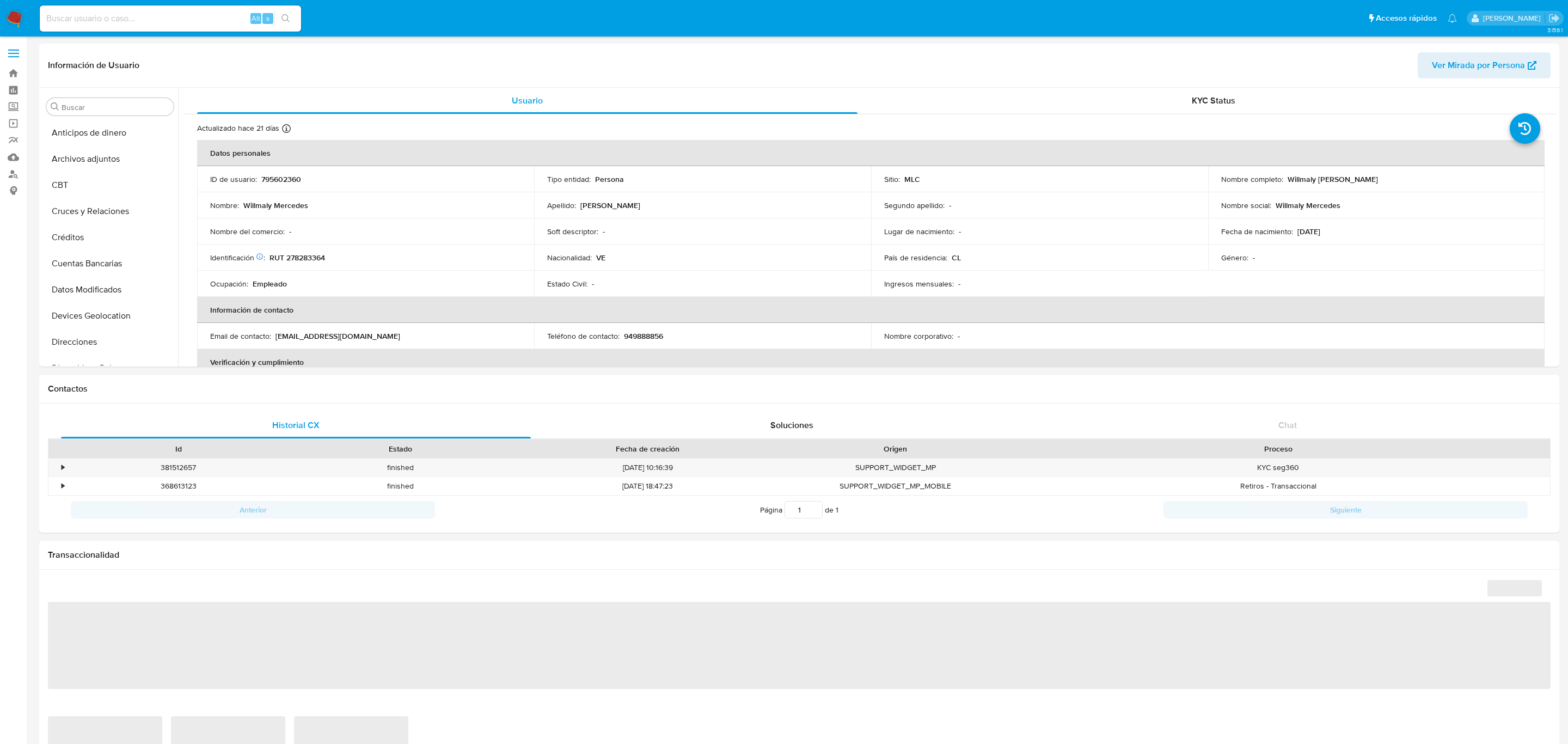
select select "10"
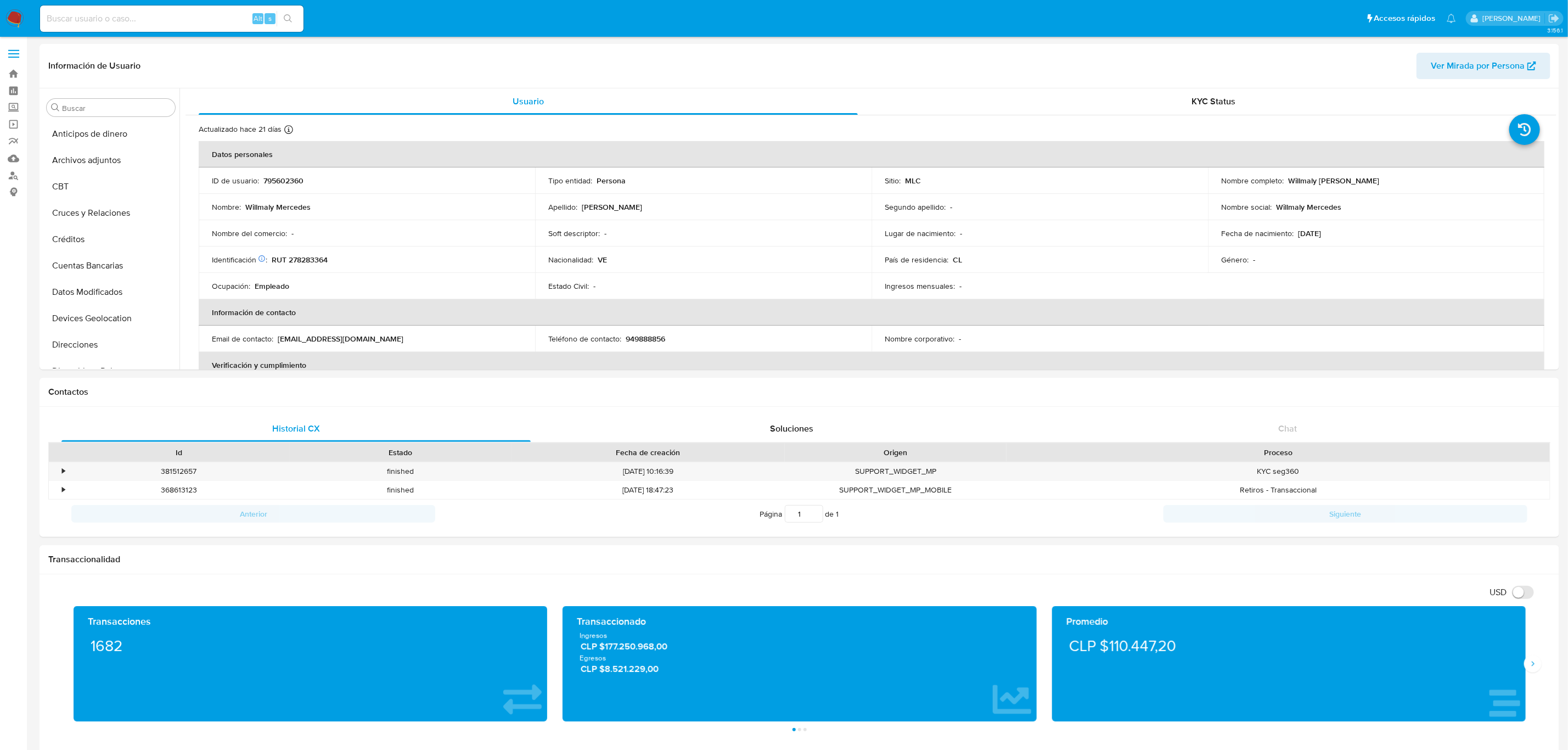
scroll to position [425, 0]
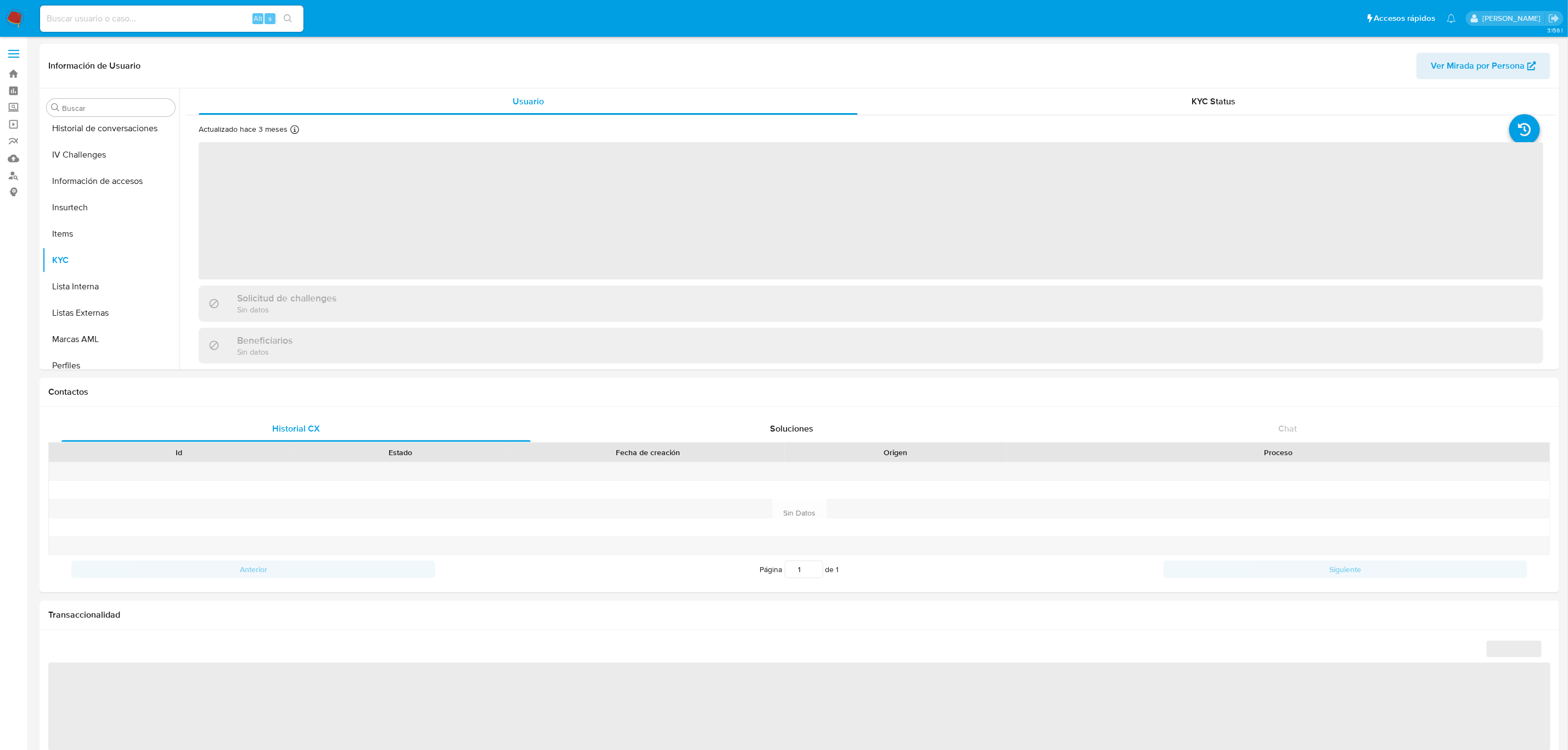
scroll to position [457, 0]
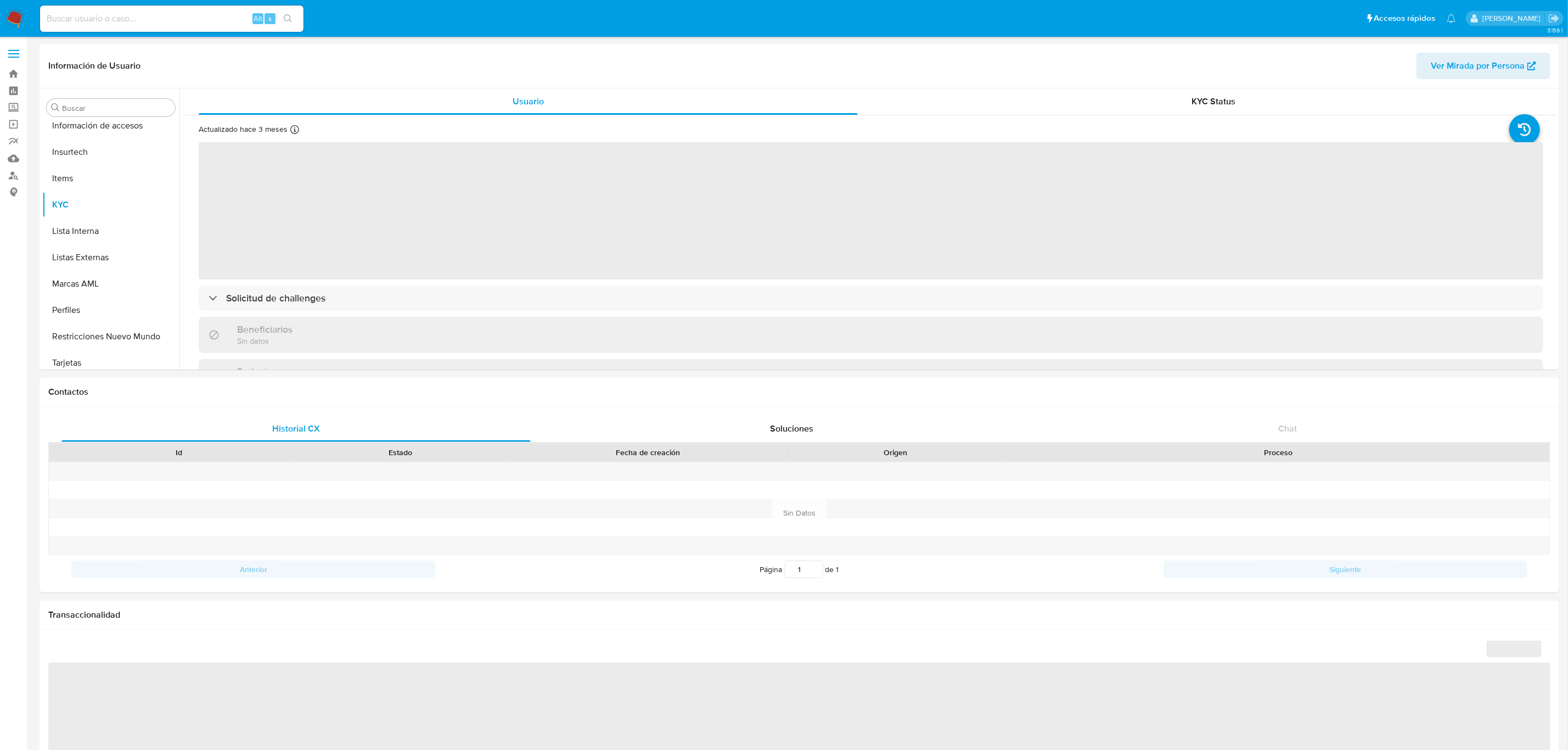
select select "10"
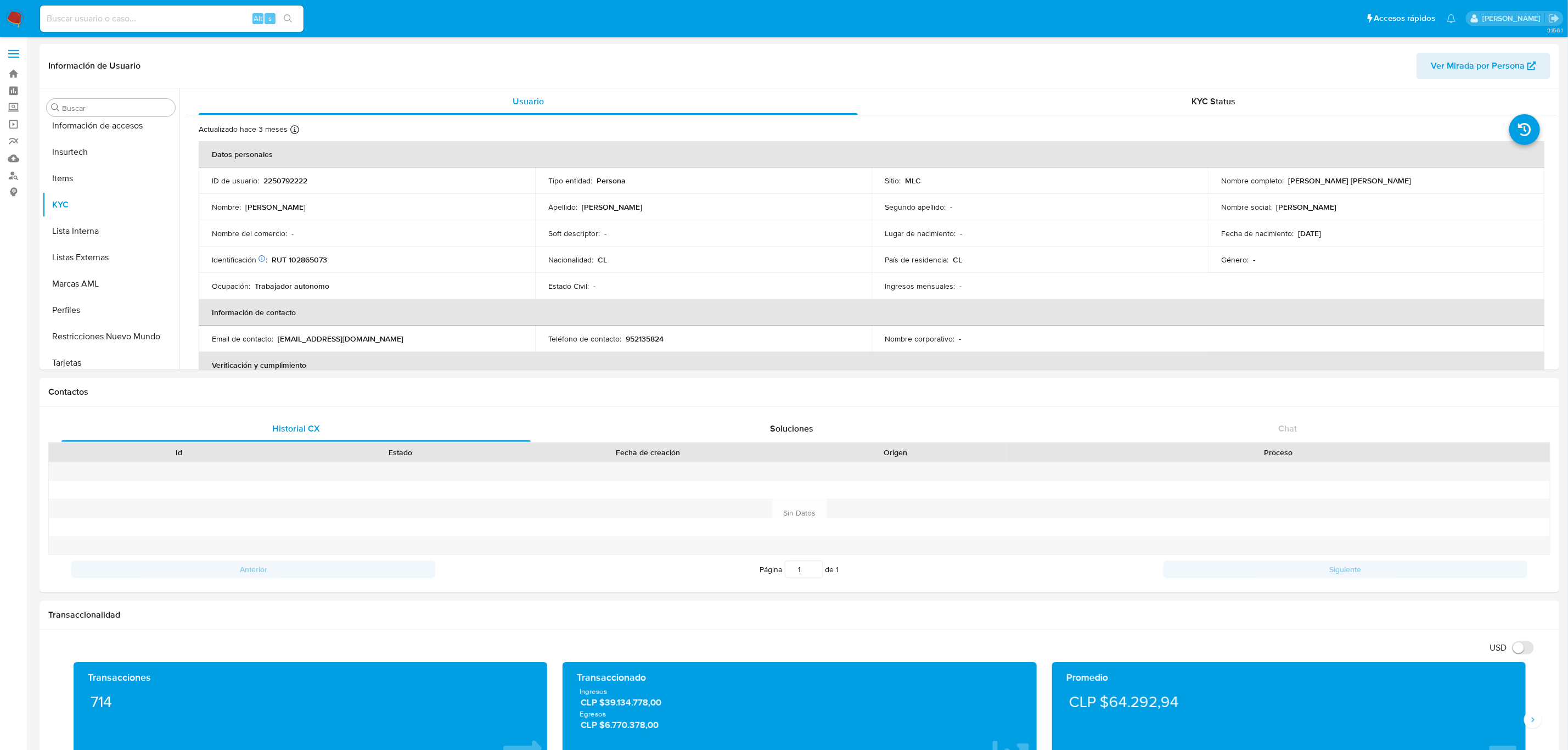
scroll to position [463, 0]
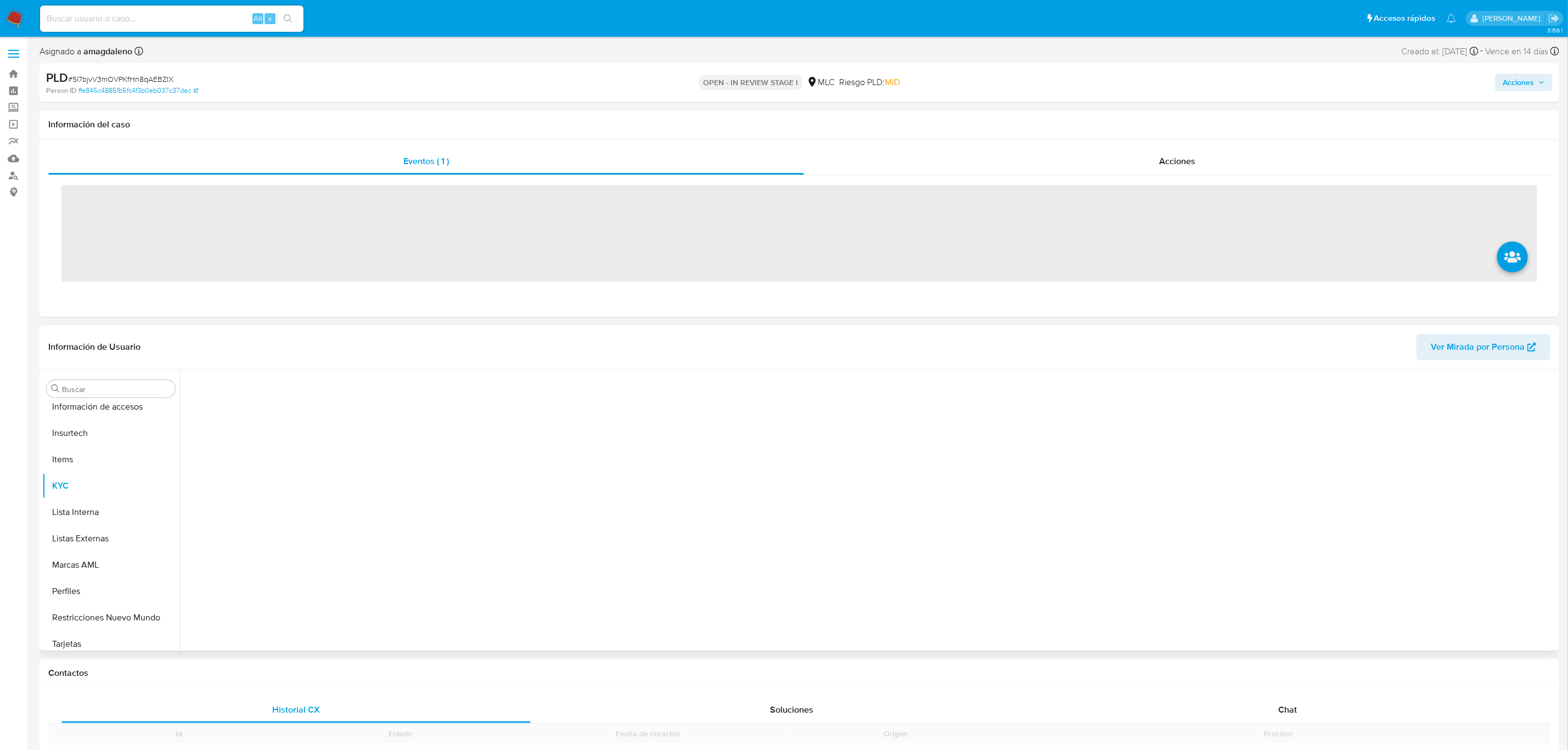
scroll to position [463, 0]
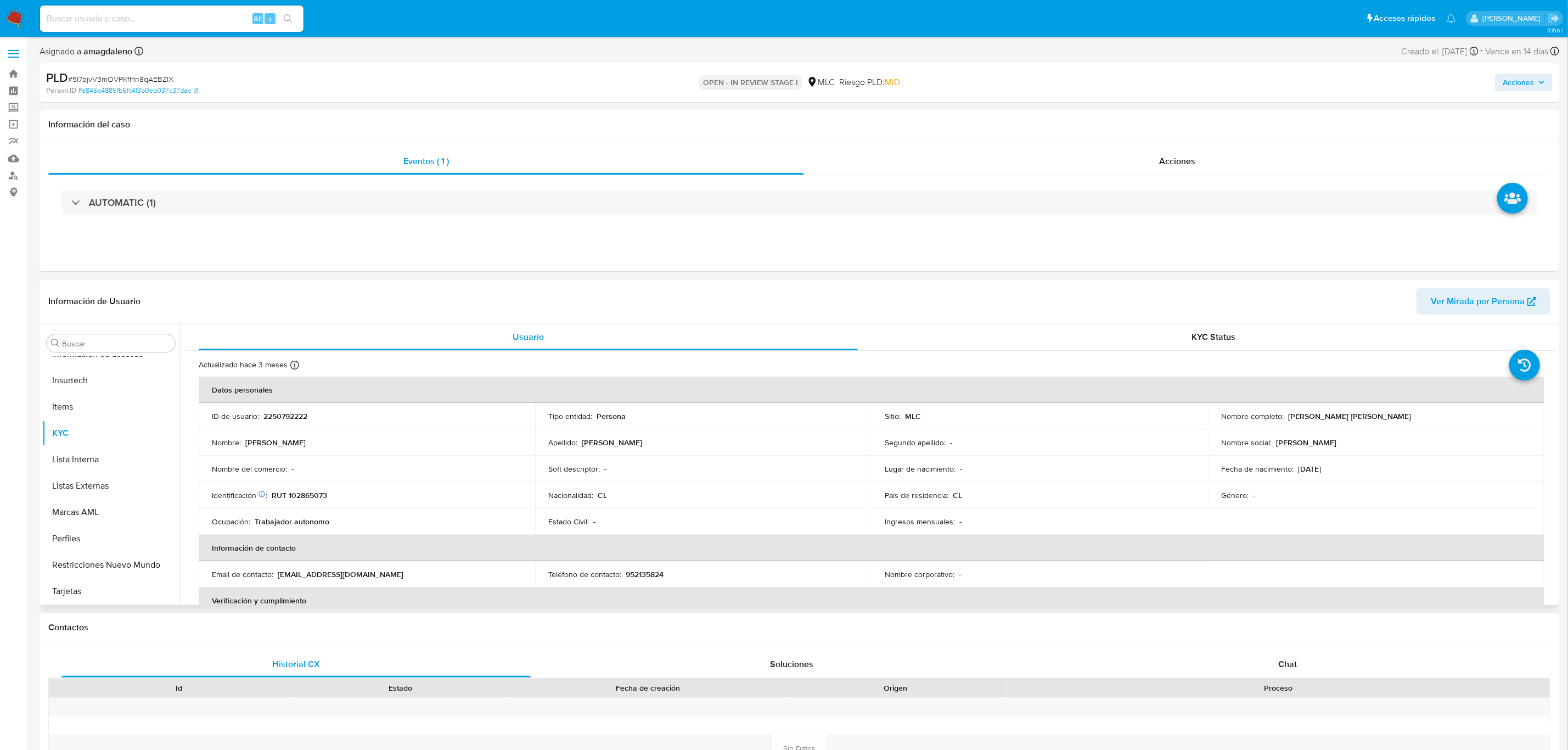
select select "10"
click at [305, 496] on p "RUT 102865073" at bounding box center [299, 494] width 55 height 10
copy p "102865073"
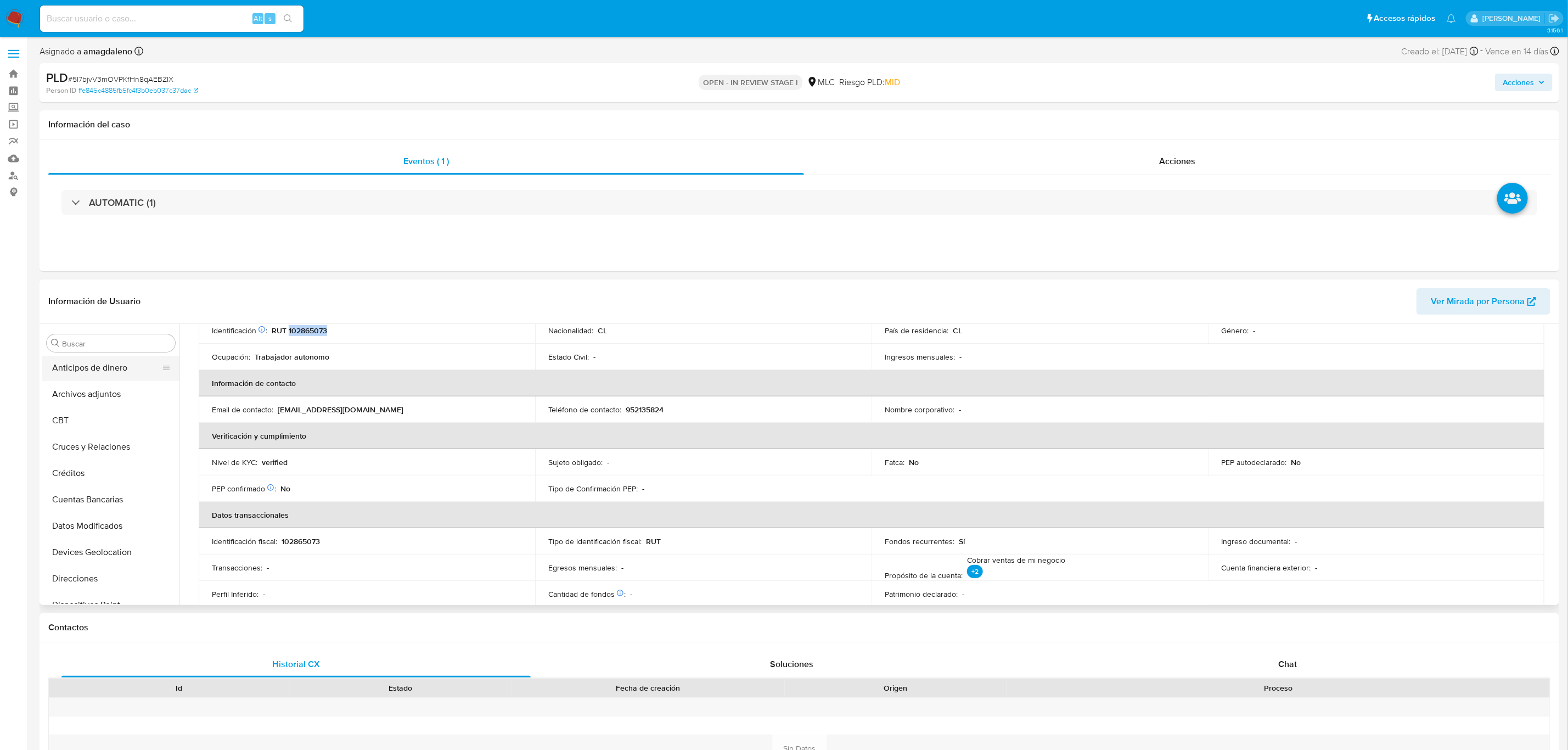
scroll to position [0, 0]
click at [87, 394] on button "Archivos adjuntos" at bounding box center [106, 396] width 128 height 27
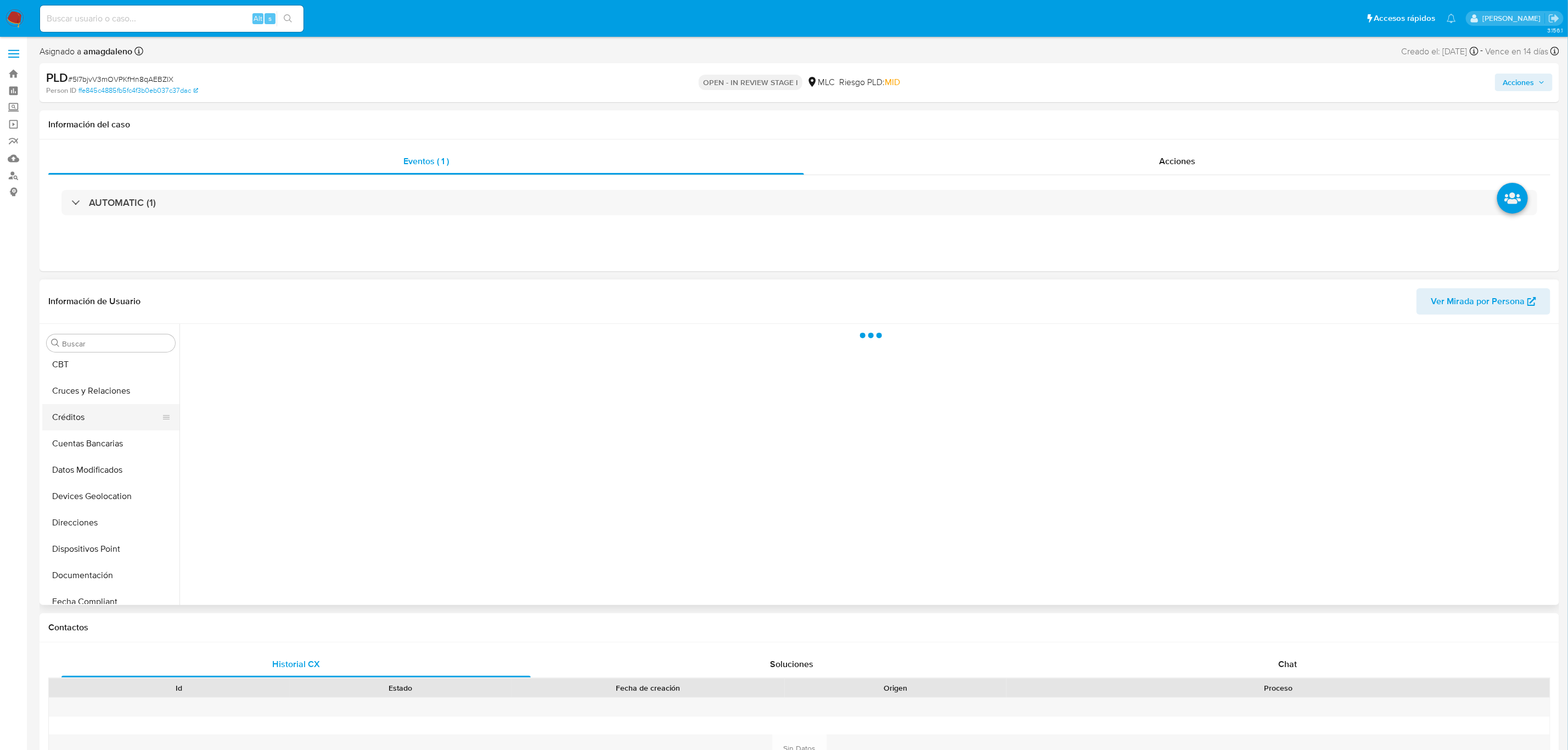
scroll to position [83, 0]
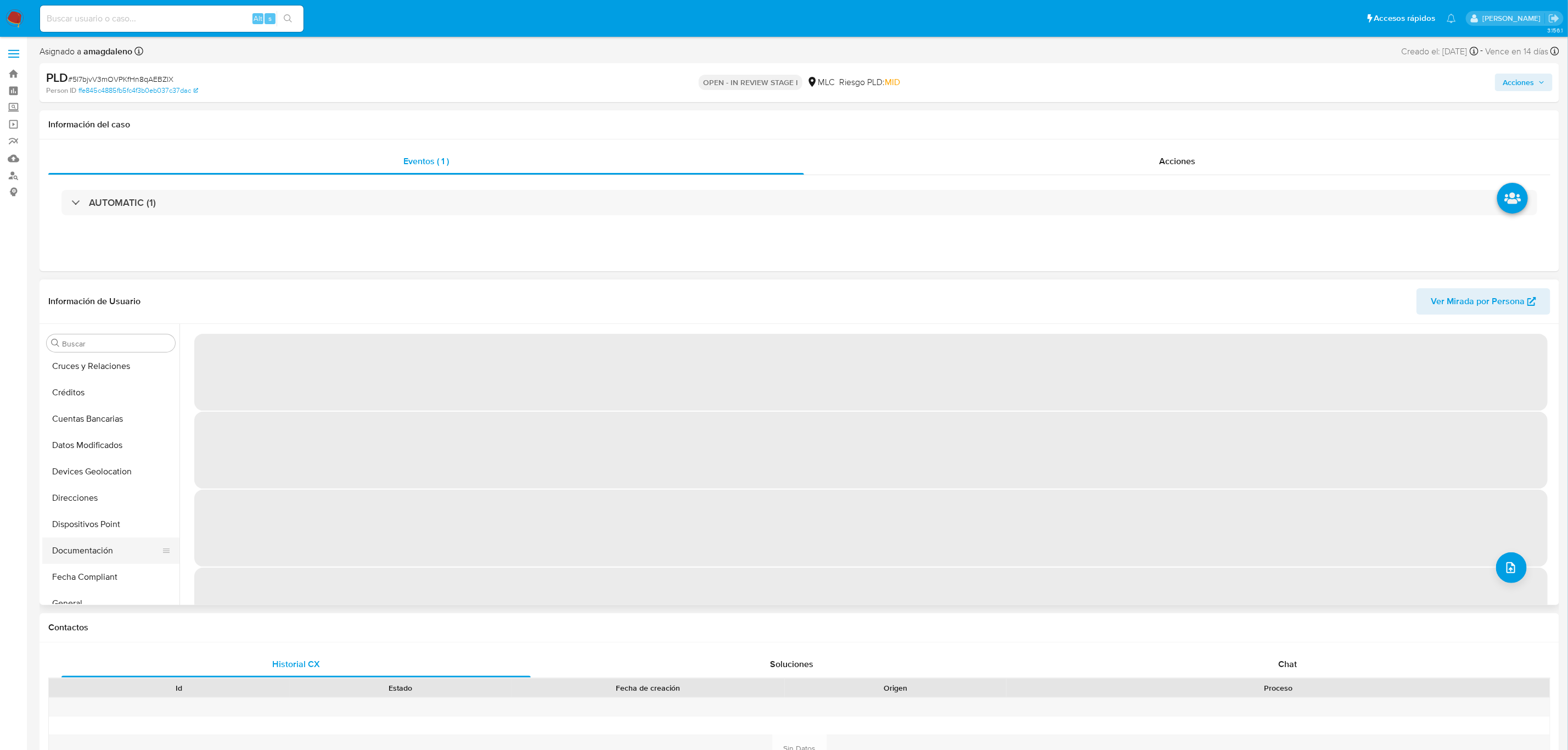
click at [90, 539] on button "Documentación" at bounding box center [106, 551] width 128 height 27
click at [227, 358] on span "‌" at bounding box center [871, 514] width 1371 height 351
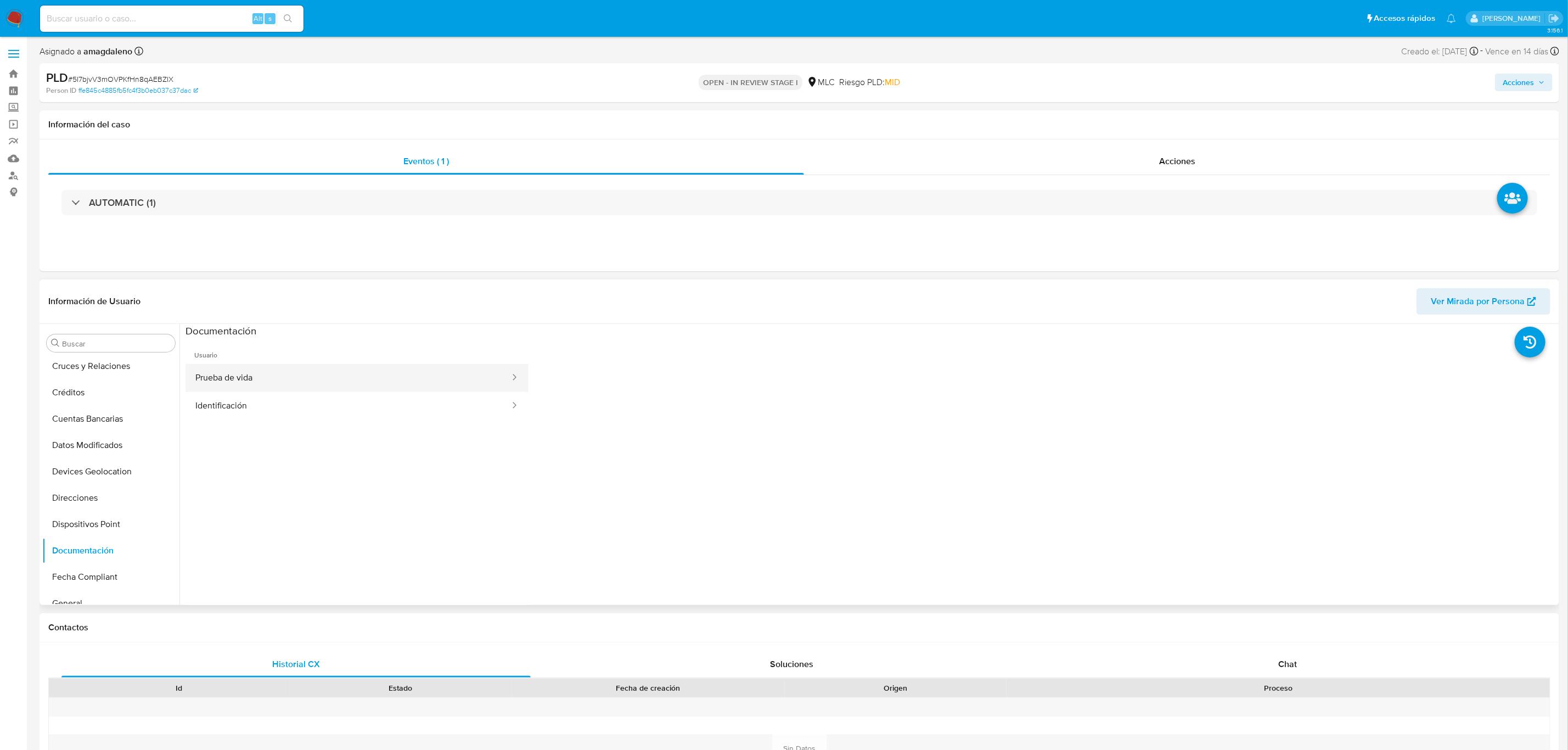
click at [251, 375] on button "Prueba de vida" at bounding box center [348, 378] width 325 height 28
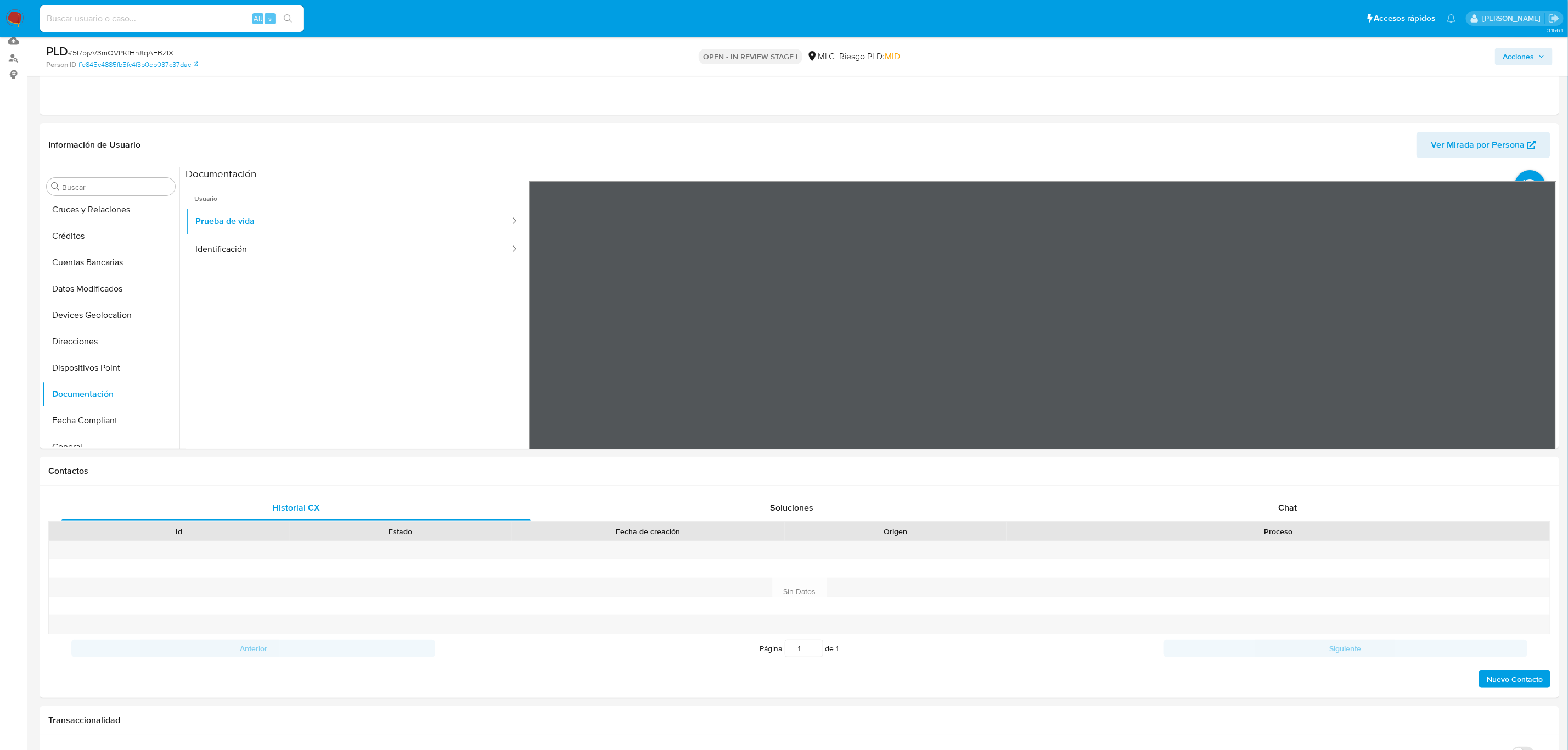
scroll to position [95, 0]
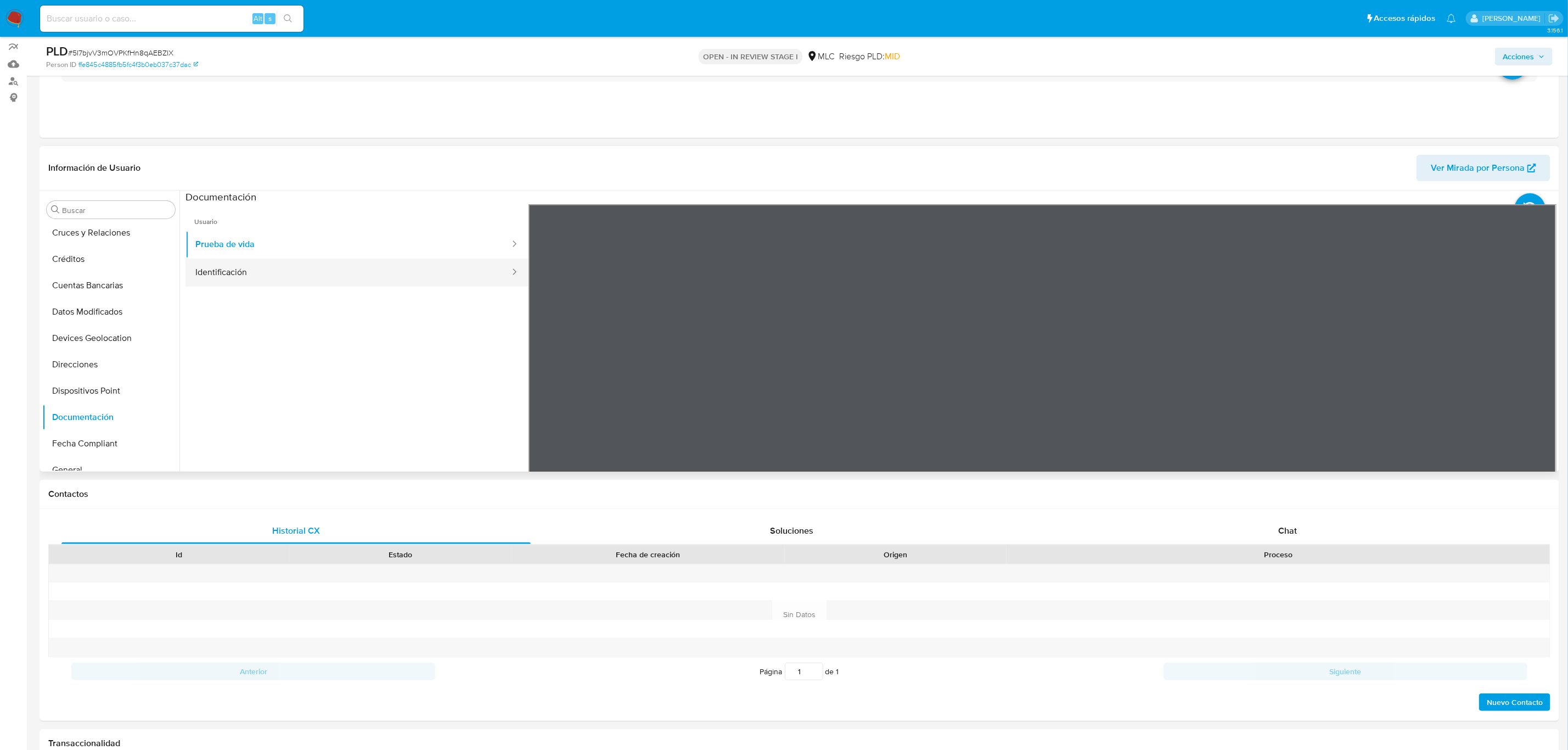
click at [218, 265] on button "Identificación" at bounding box center [348, 272] width 325 height 28
click at [1537, 381] on icon at bounding box center [1542, 382] width 22 height 22
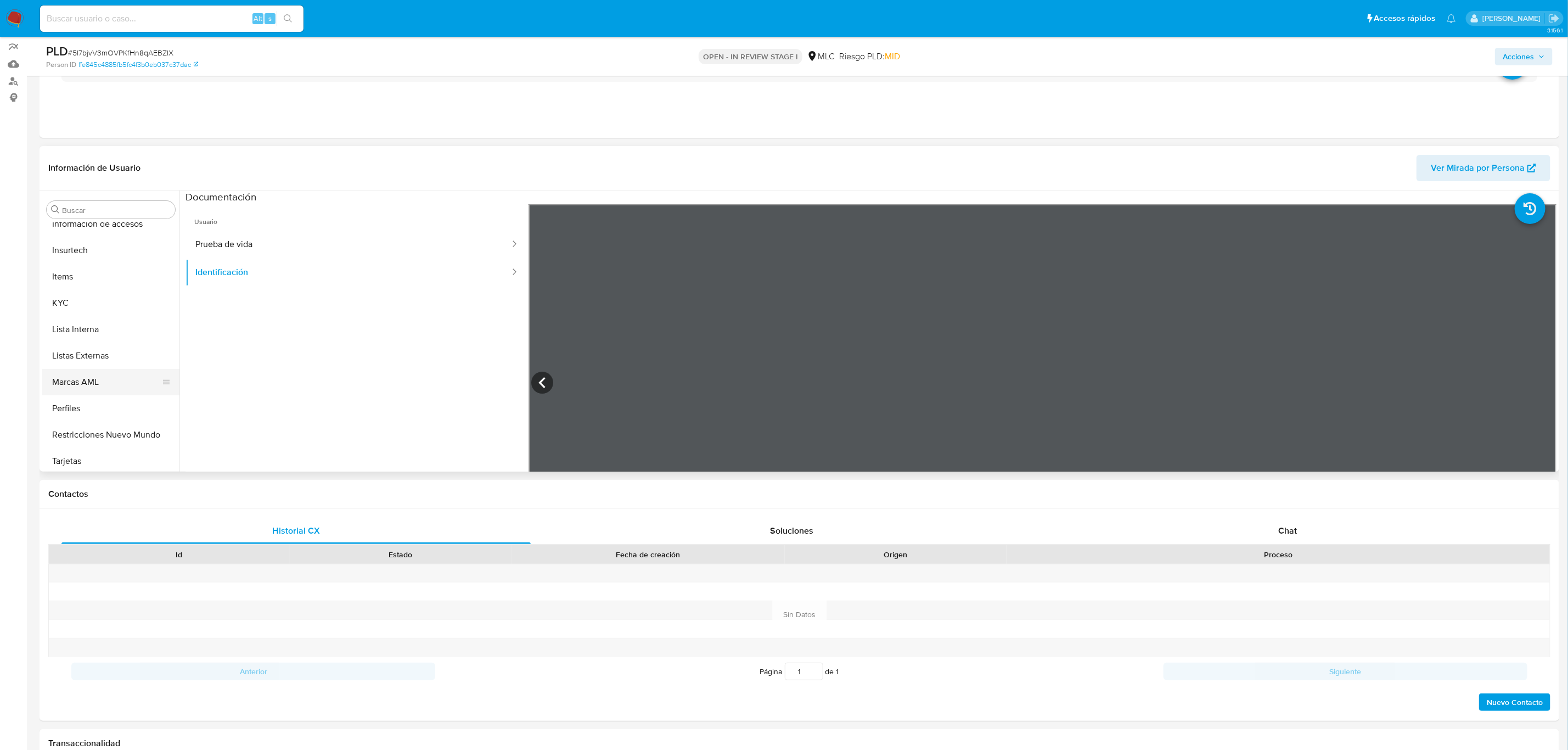
scroll to position [463, 0]
click at [73, 291] on button "KYC" at bounding box center [106, 300] width 128 height 27
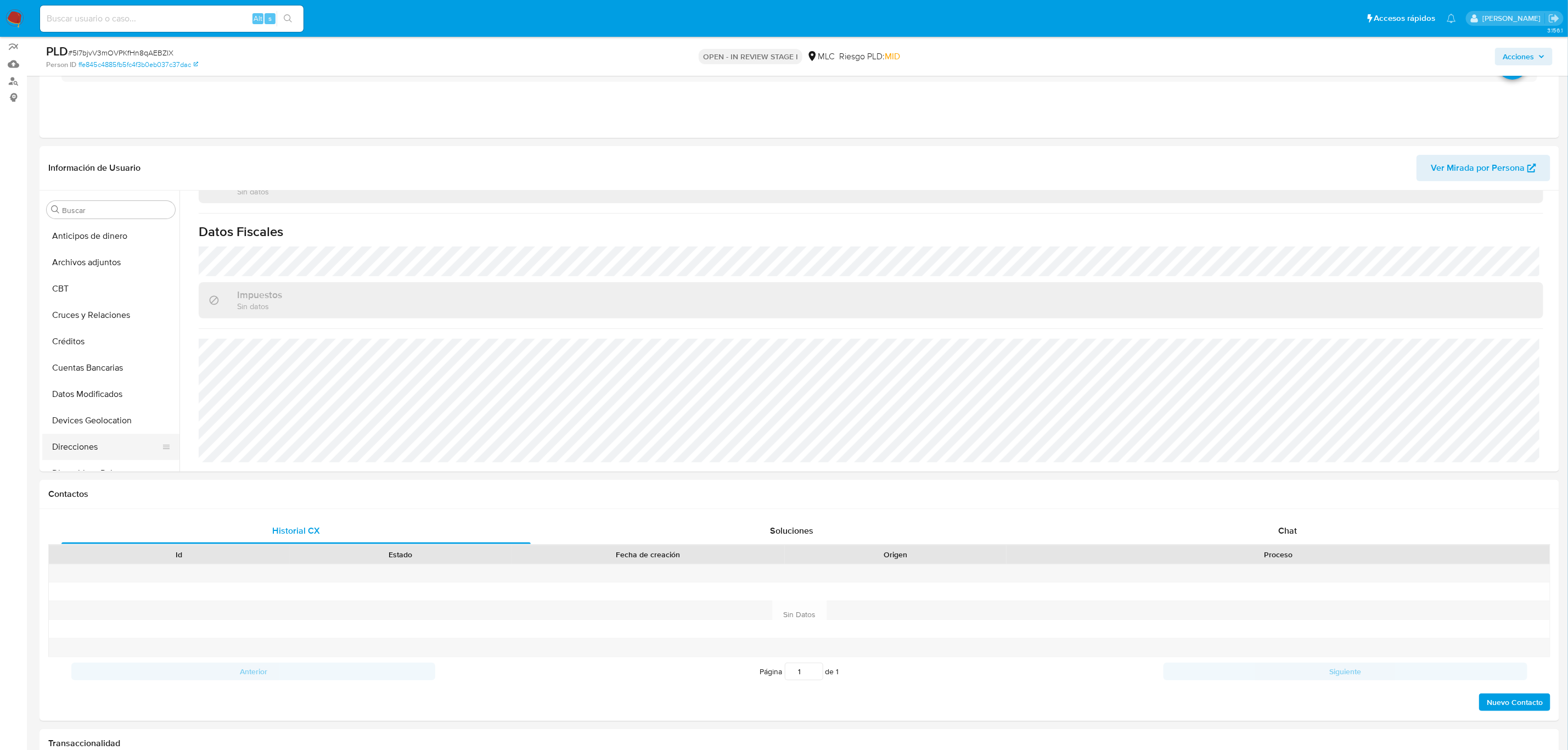
scroll to position [83, 0]
click at [112, 375] on button "Direcciones" at bounding box center [106, 364] width 128 height 27
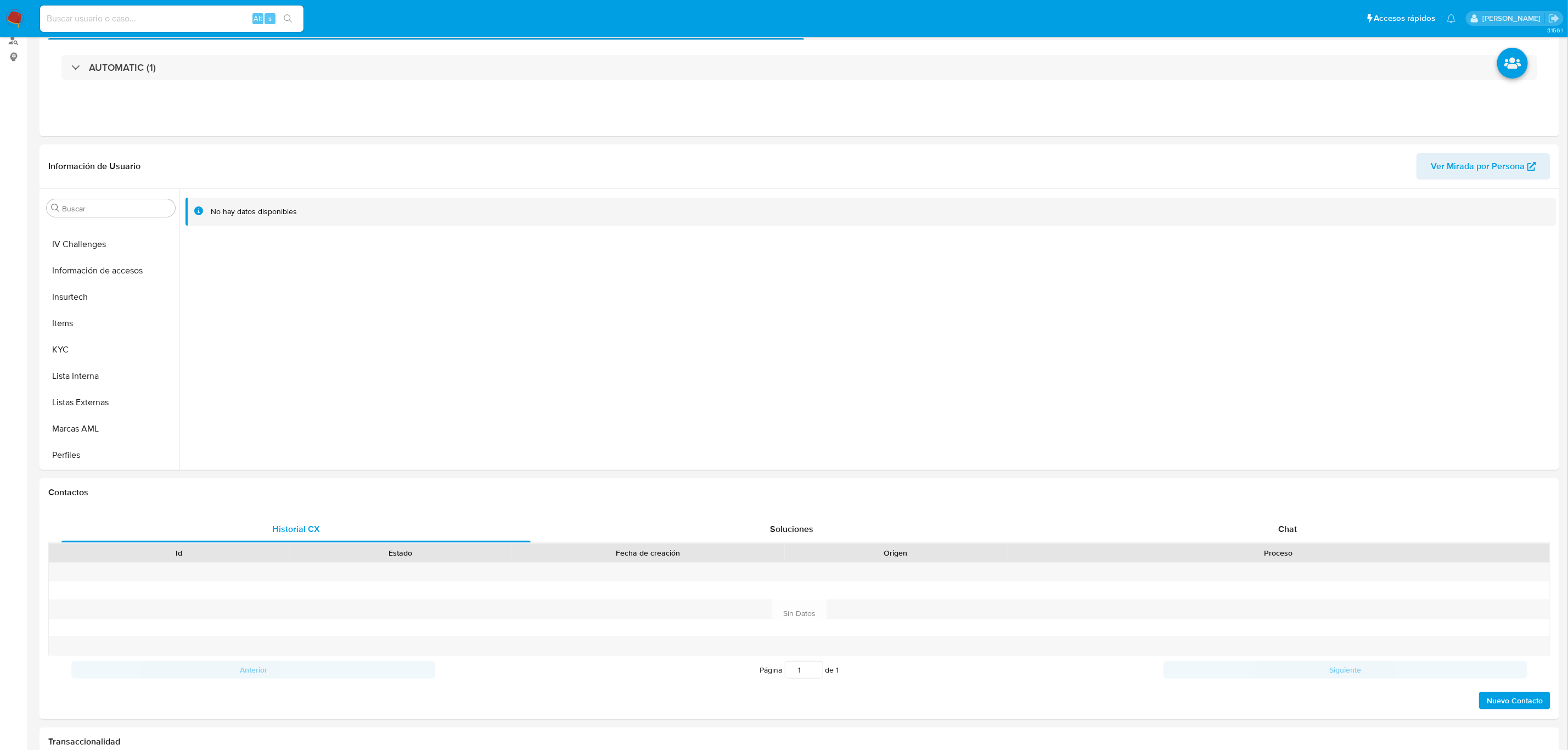
scroll to position [0, 0]
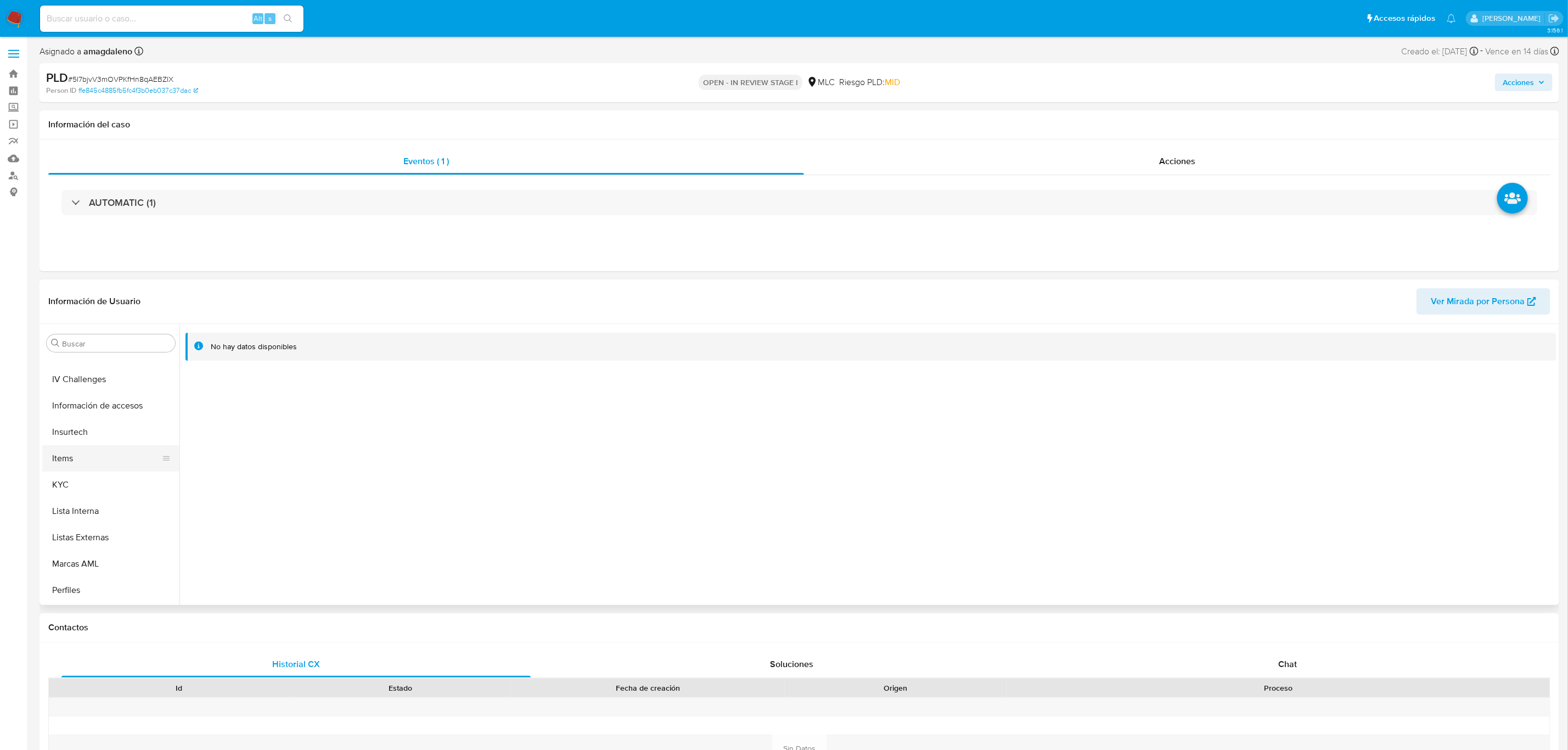
click at [116, 470] on button "Items" at bounding box center [106, 458] width 128 height 27
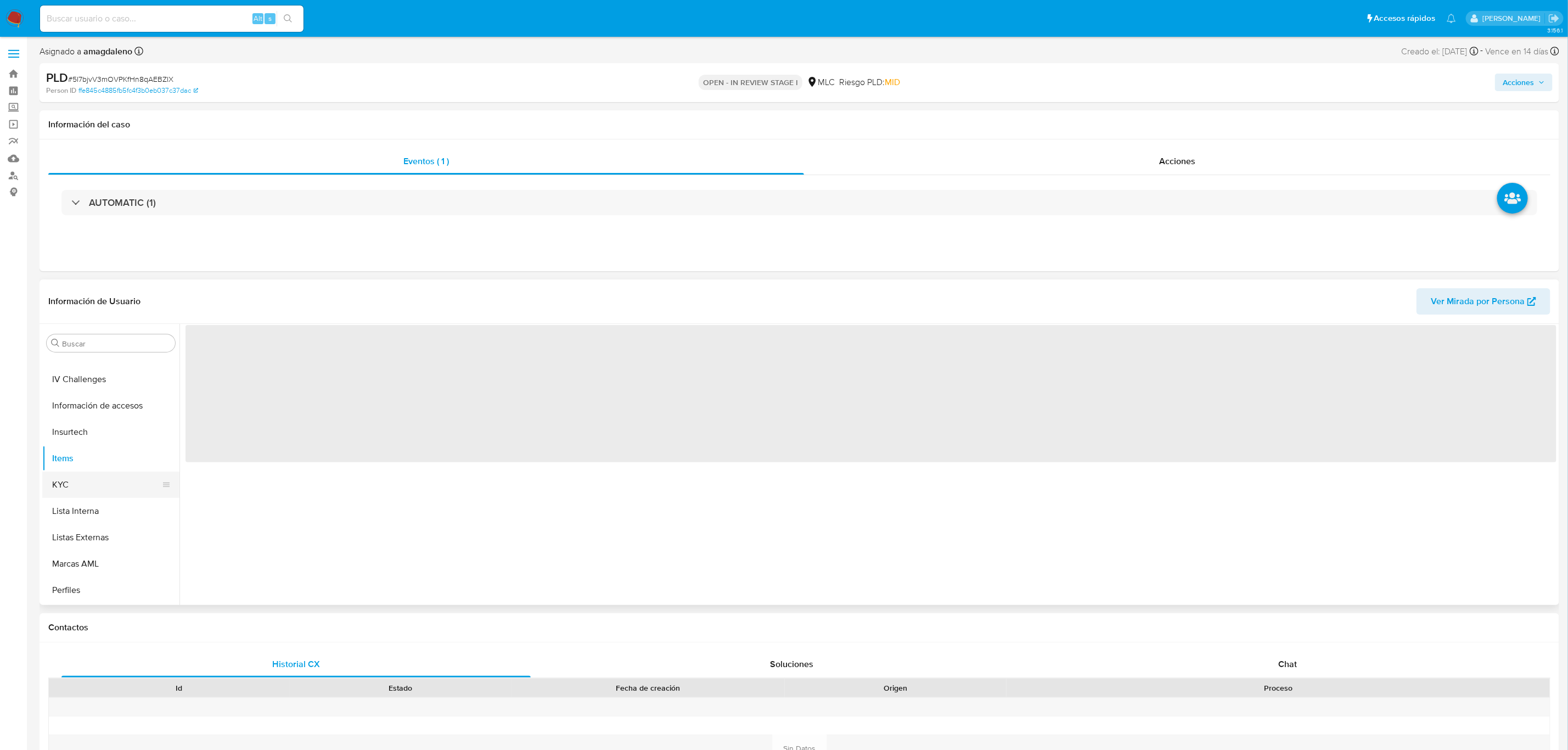
click at [112, 479] on button "KYC" at bounding box center [106, 485] width 128 height 27
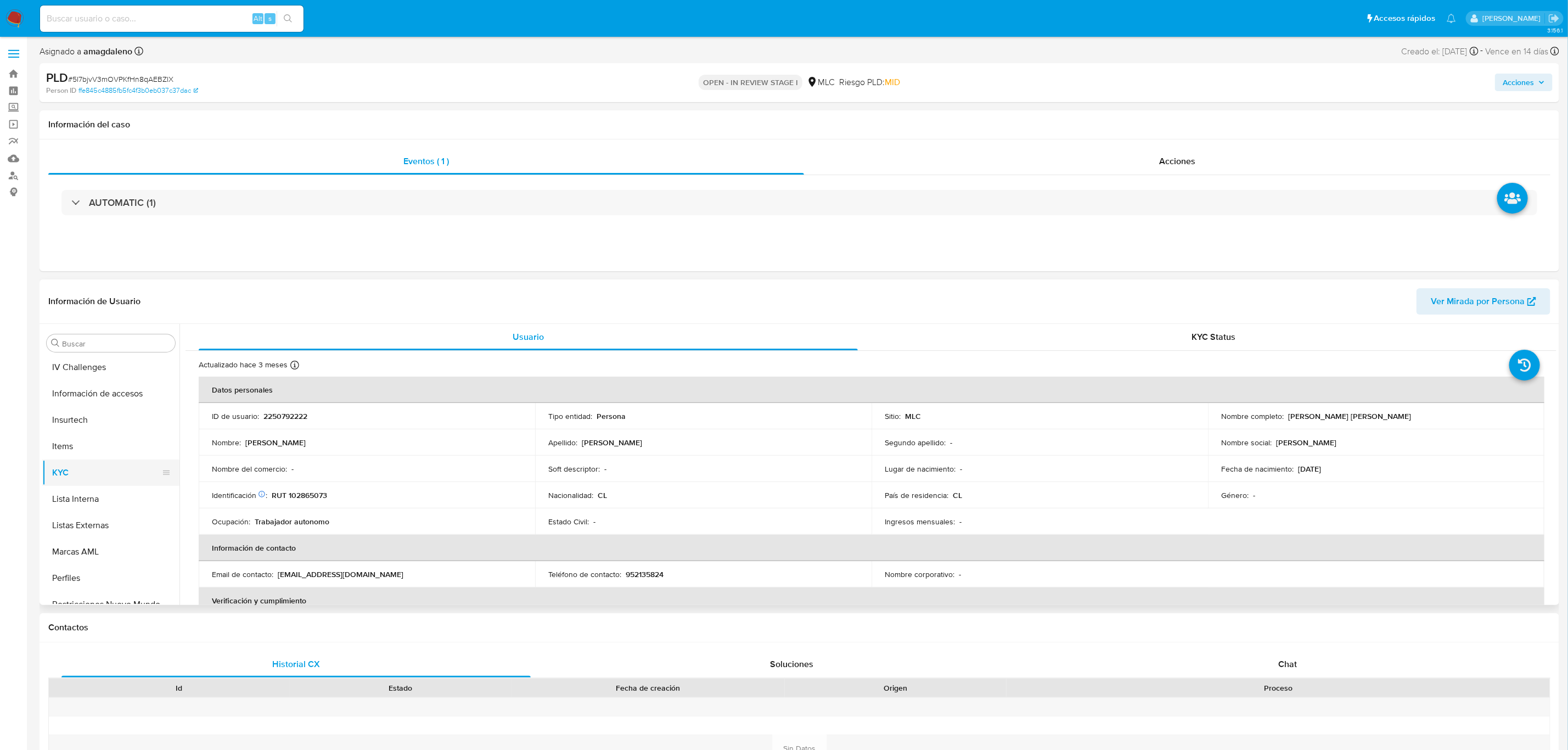
scroll to position [463, 0]
click at [295, 415] on p "2250792222" at bounding box center [285, 416] width 44 height 10
copy p "2250792222"
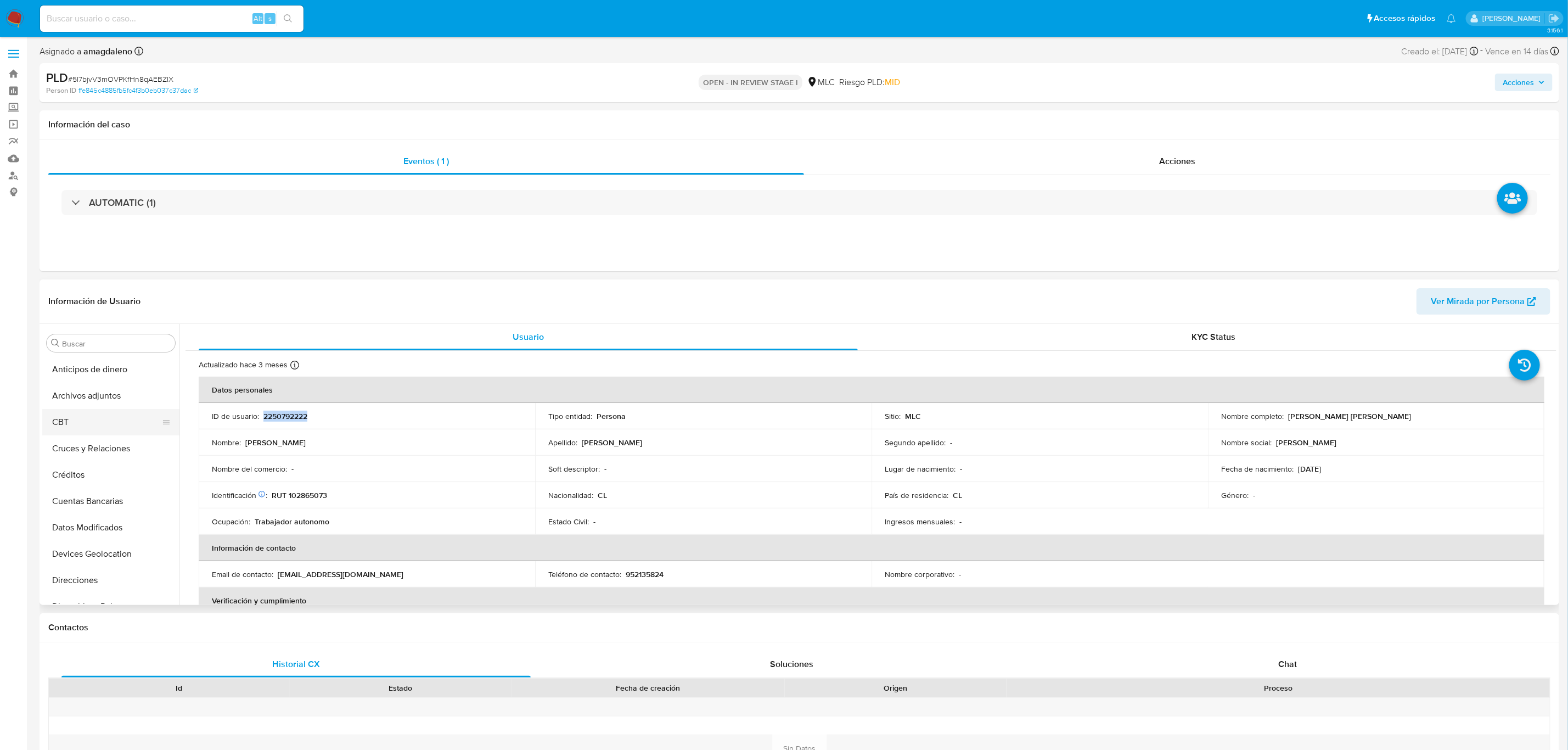
click at [99, 435] on button "CBT" at bounding box center [106, 422] width 128 height 27
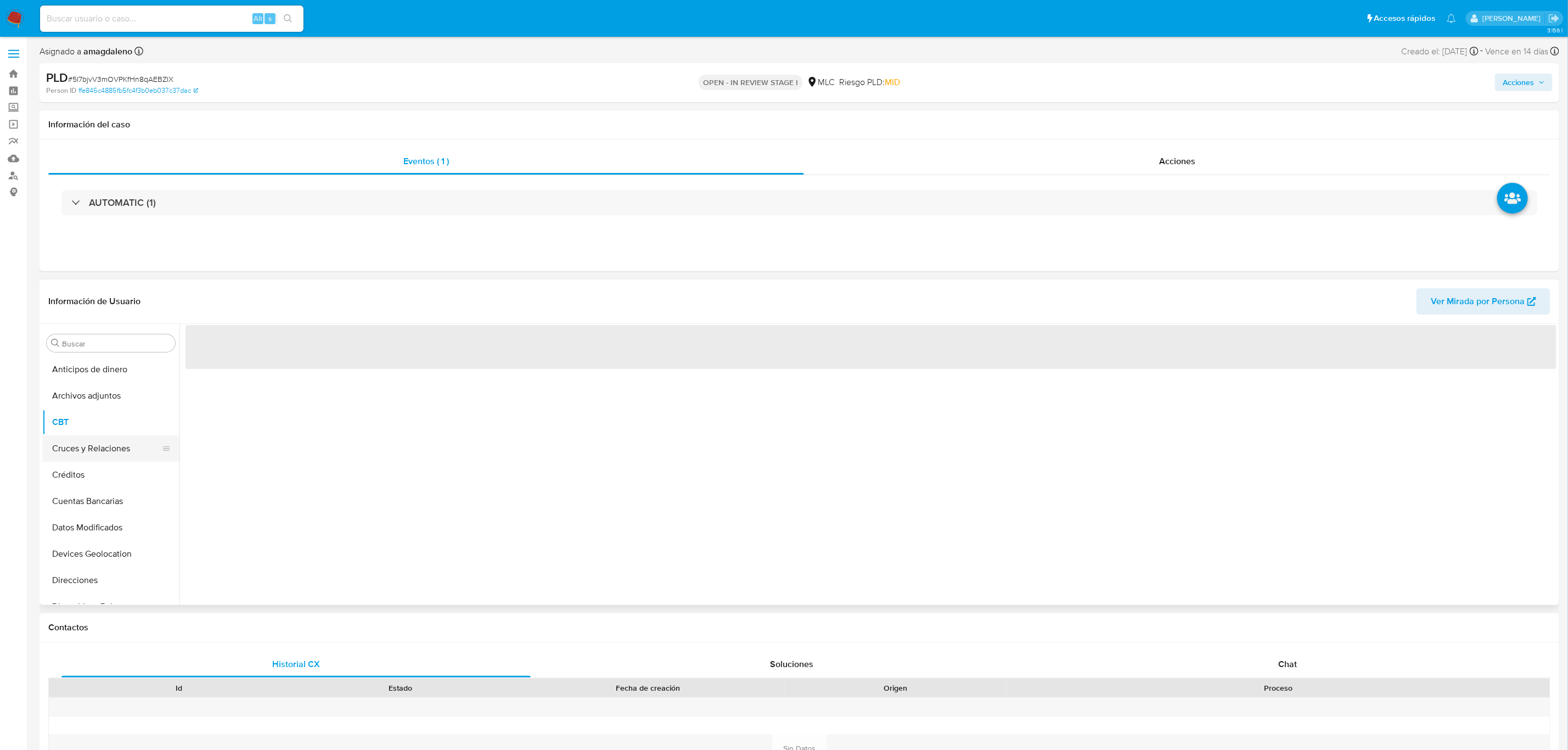
click at [97, 446] on button "Cruces y Relaciones" at bounding box center [106, 448] width 128 height 27
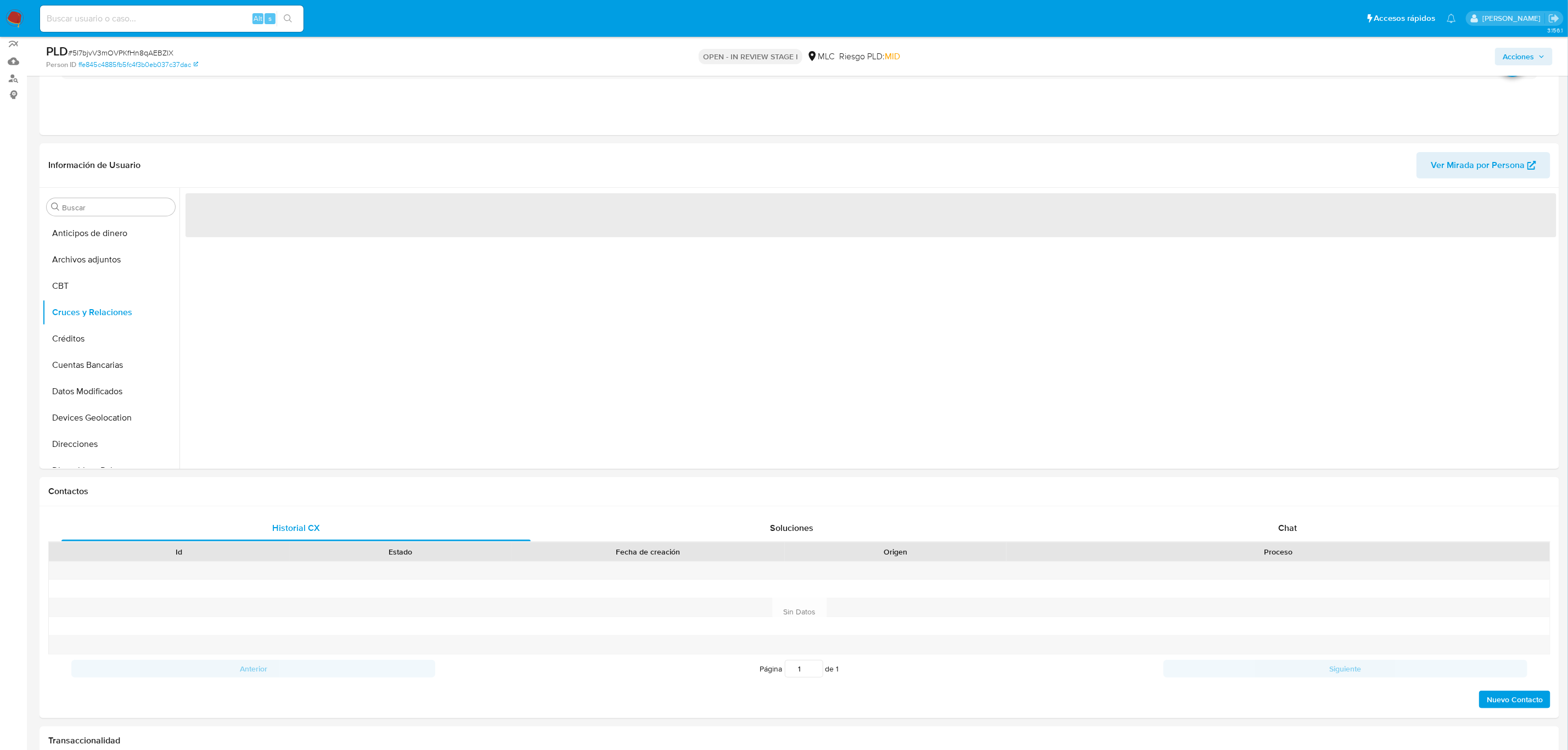
scroll to position [115, 0]
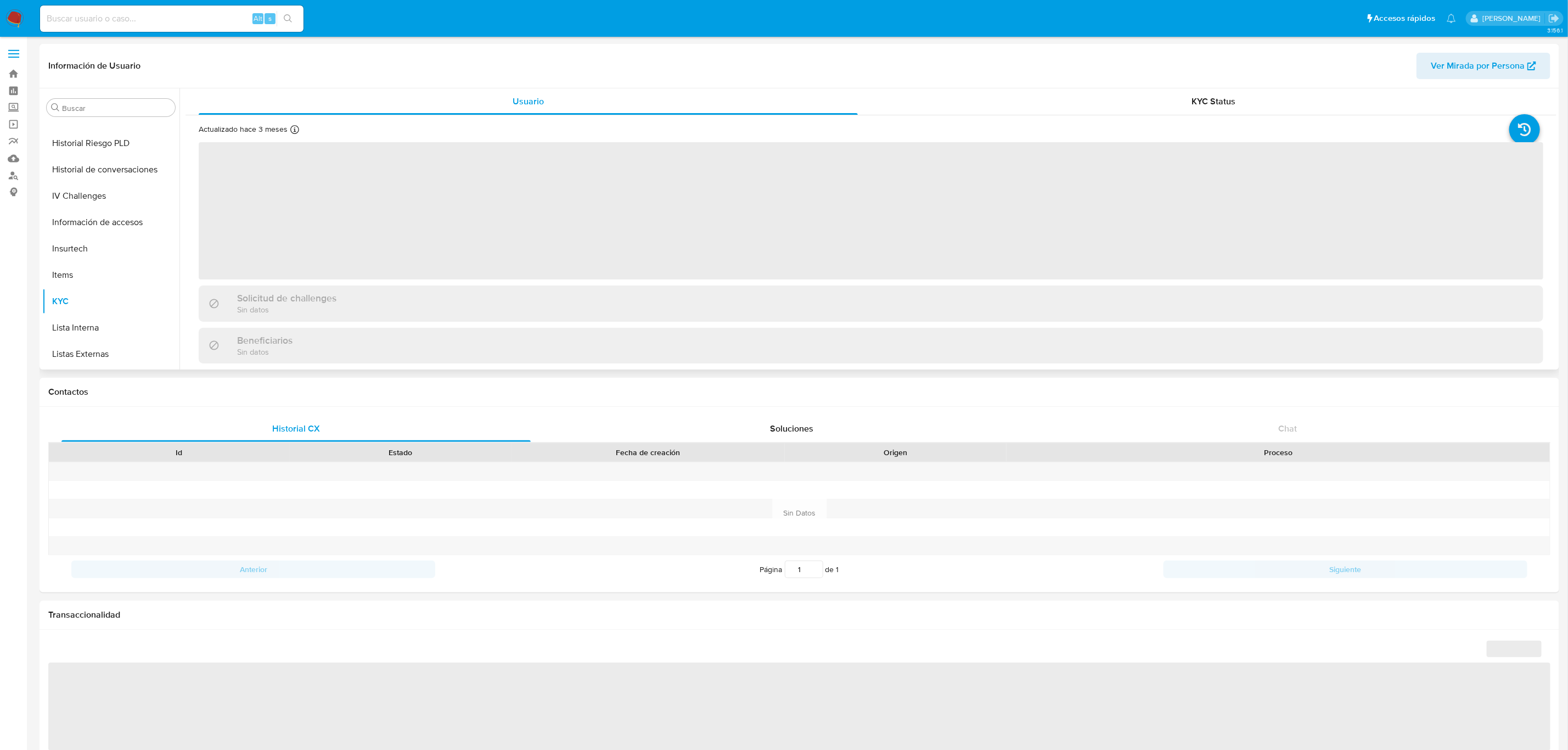
scroll to position [134, 0]
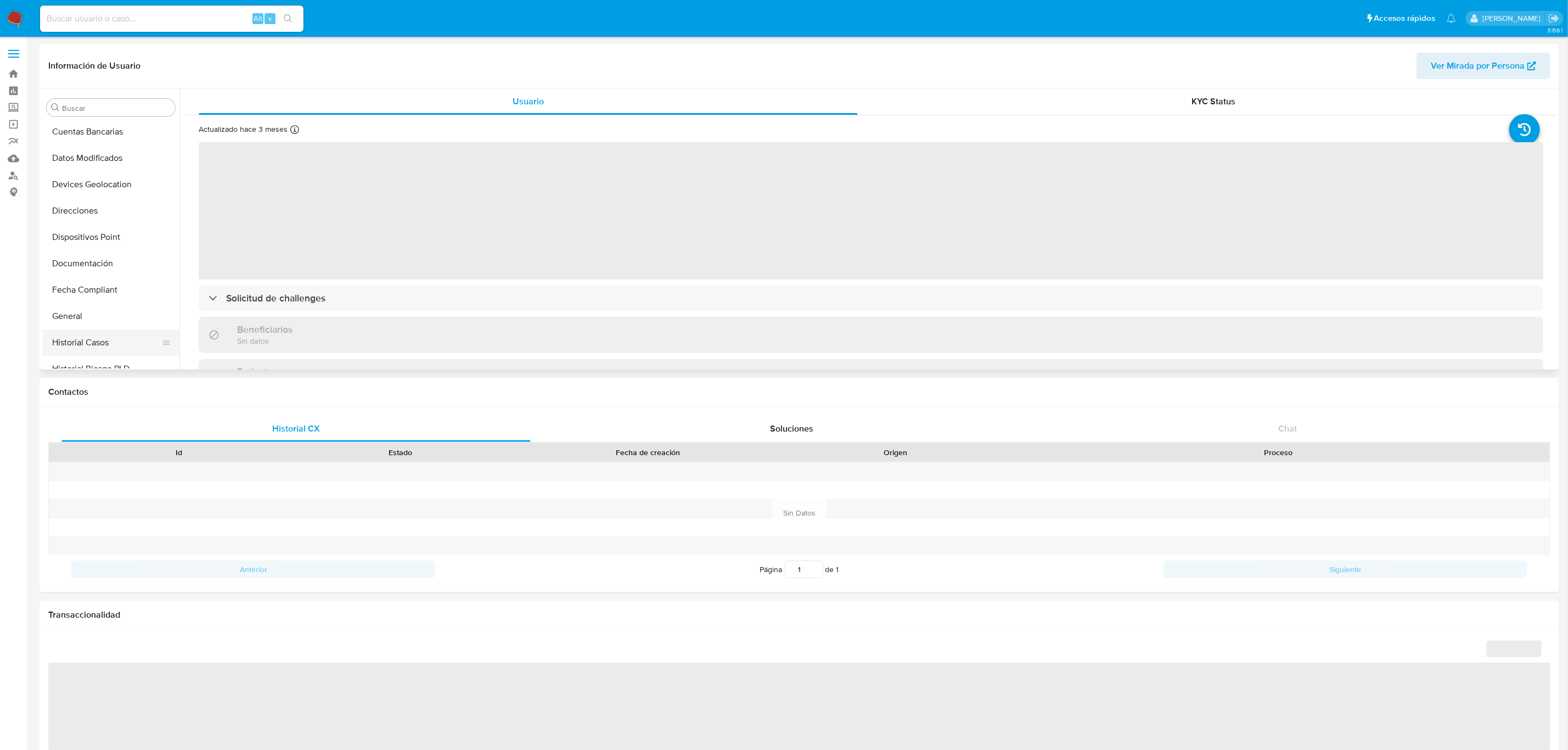
click at [114, 344] on button "Historial Casos" at bounding box center [106, 342] width 128 height 27
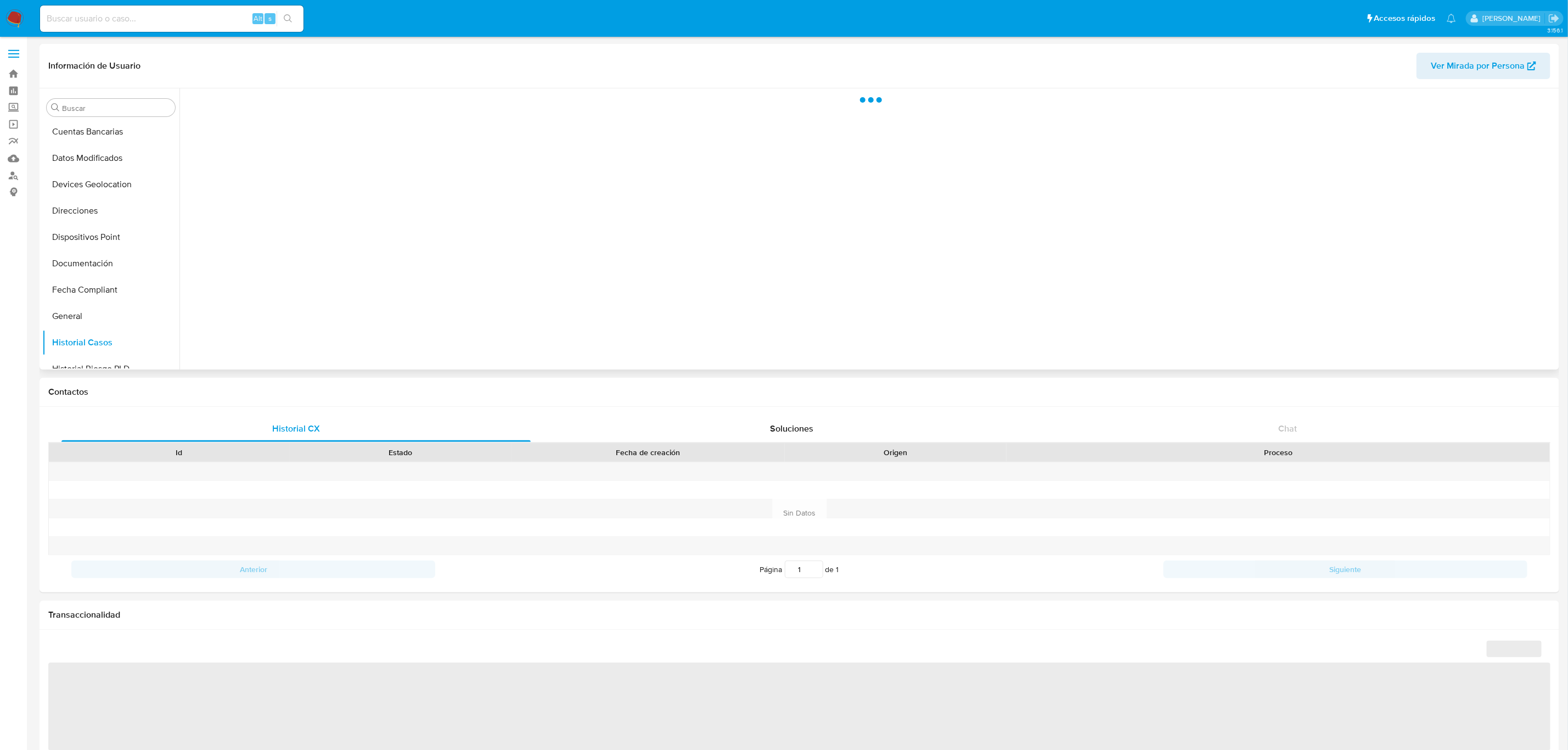
select select "10"
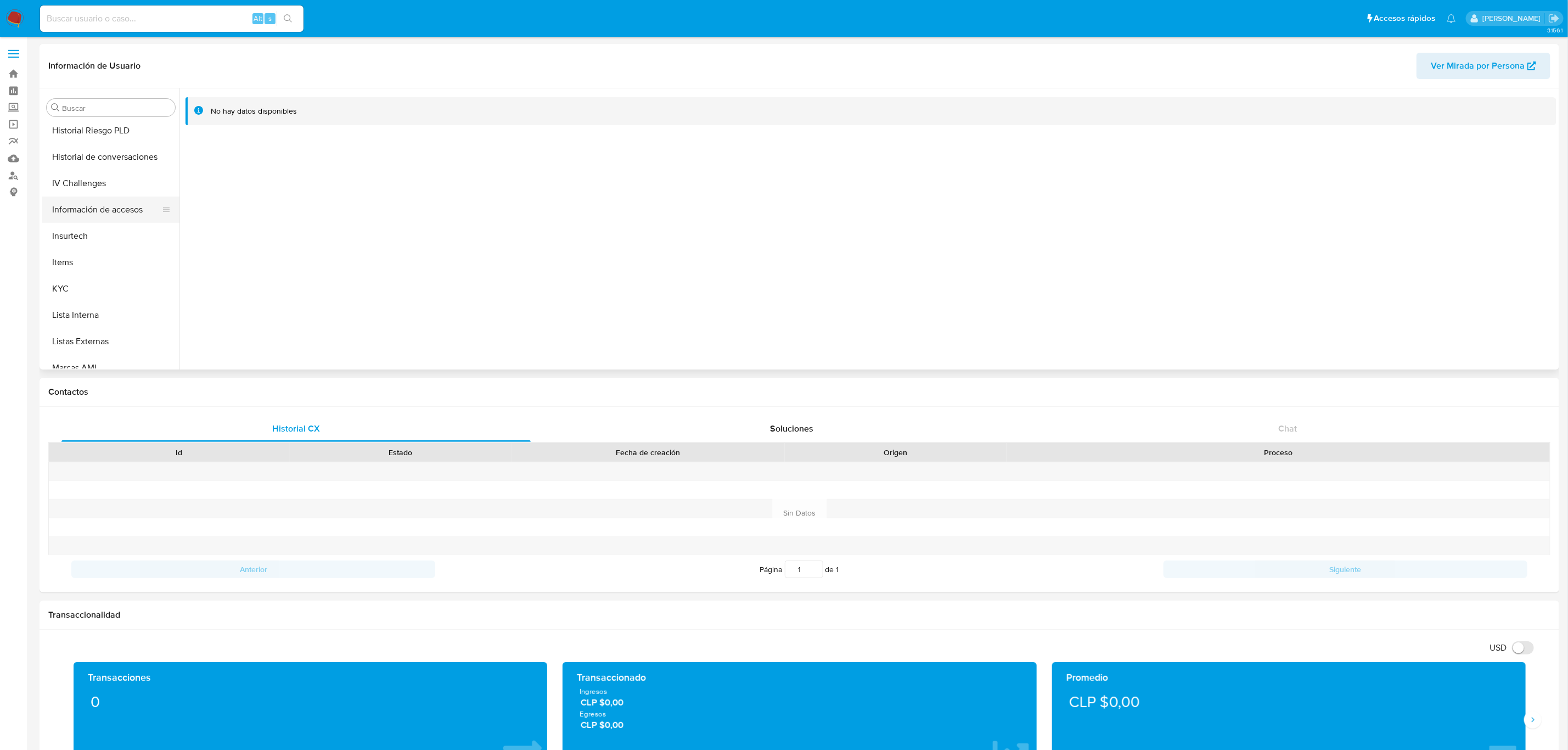
scroll to position [381, 0]
click at [94, 288] on button "KYC" at bounding box center [106, 280] width 128 height 27
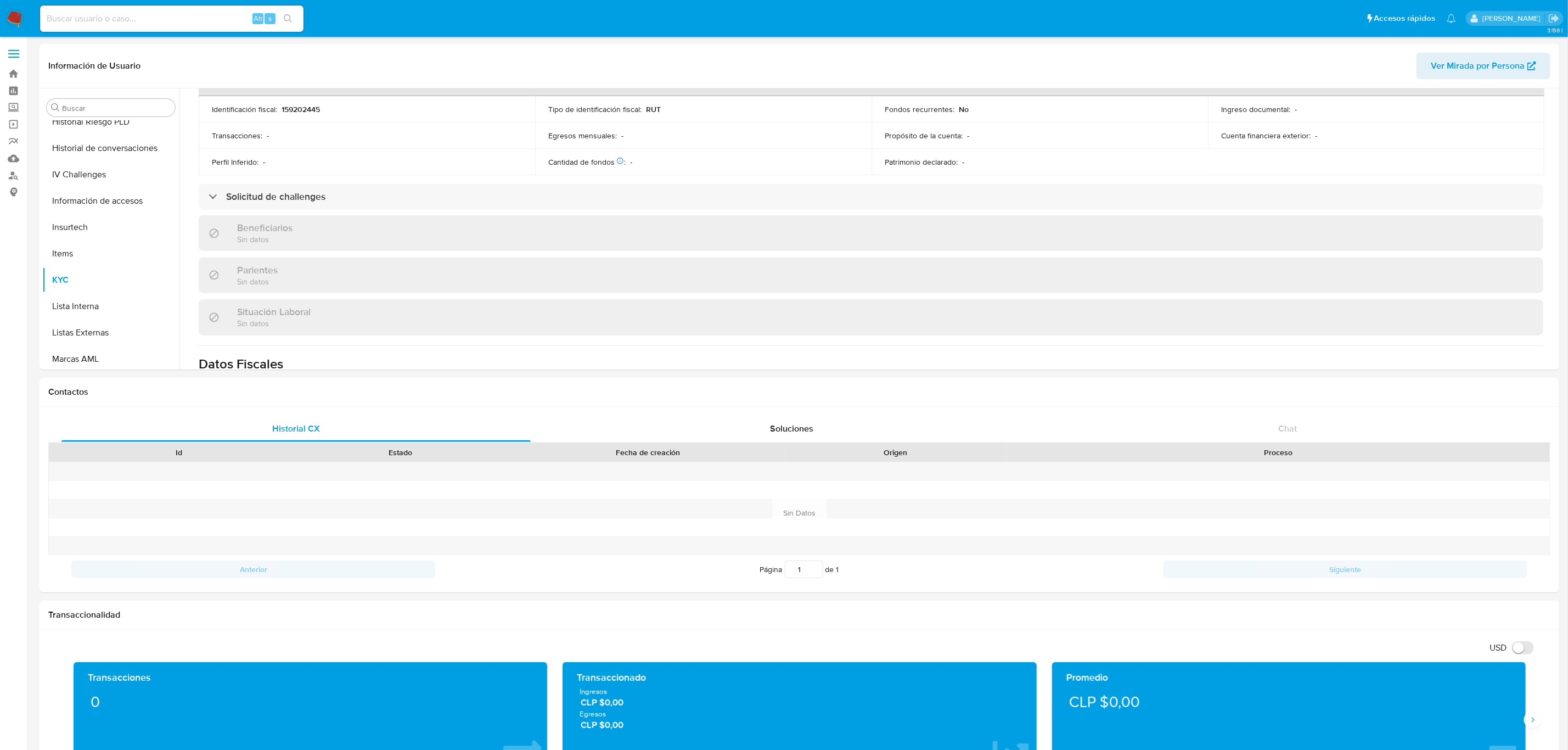
scroll to position [412, 0]
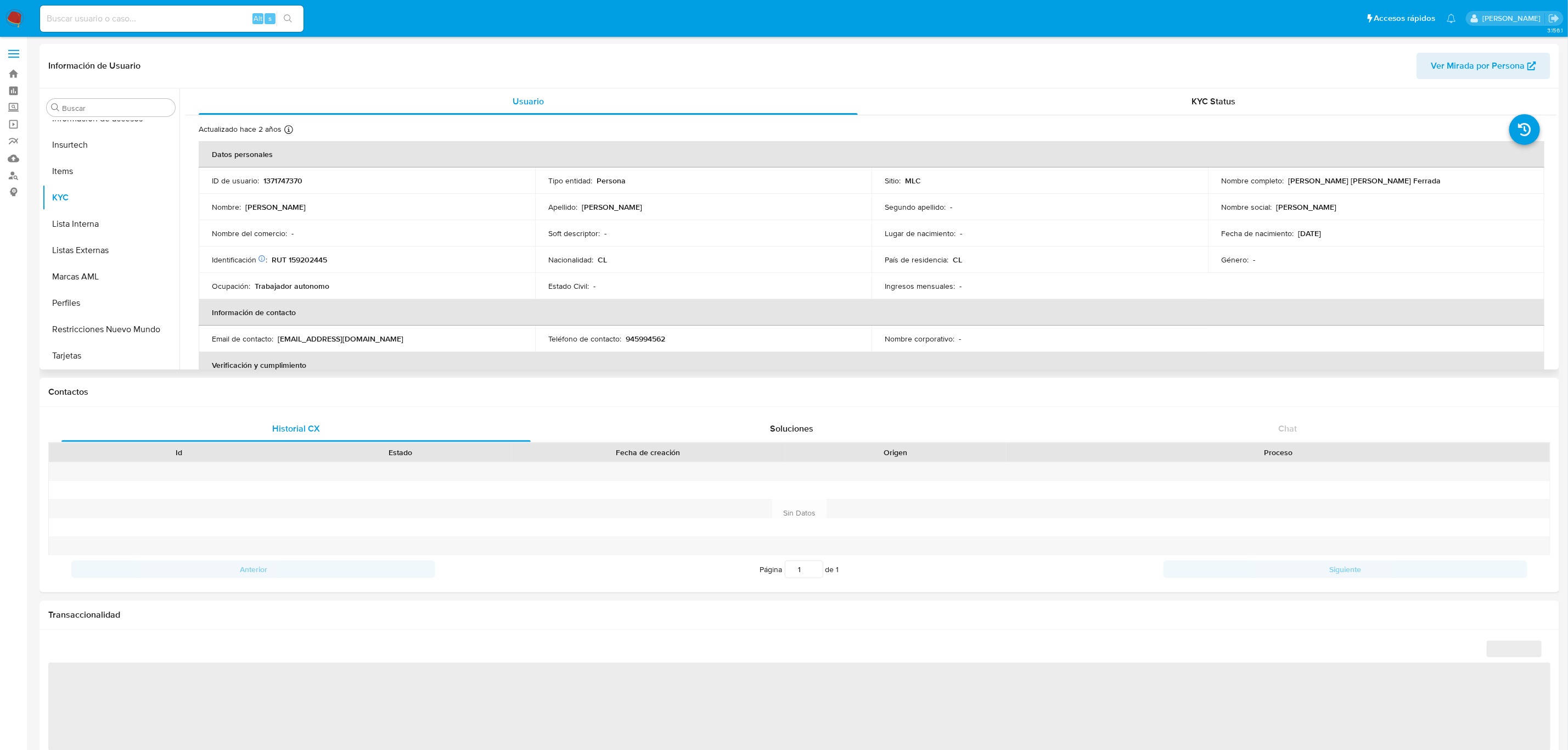
select select "10"
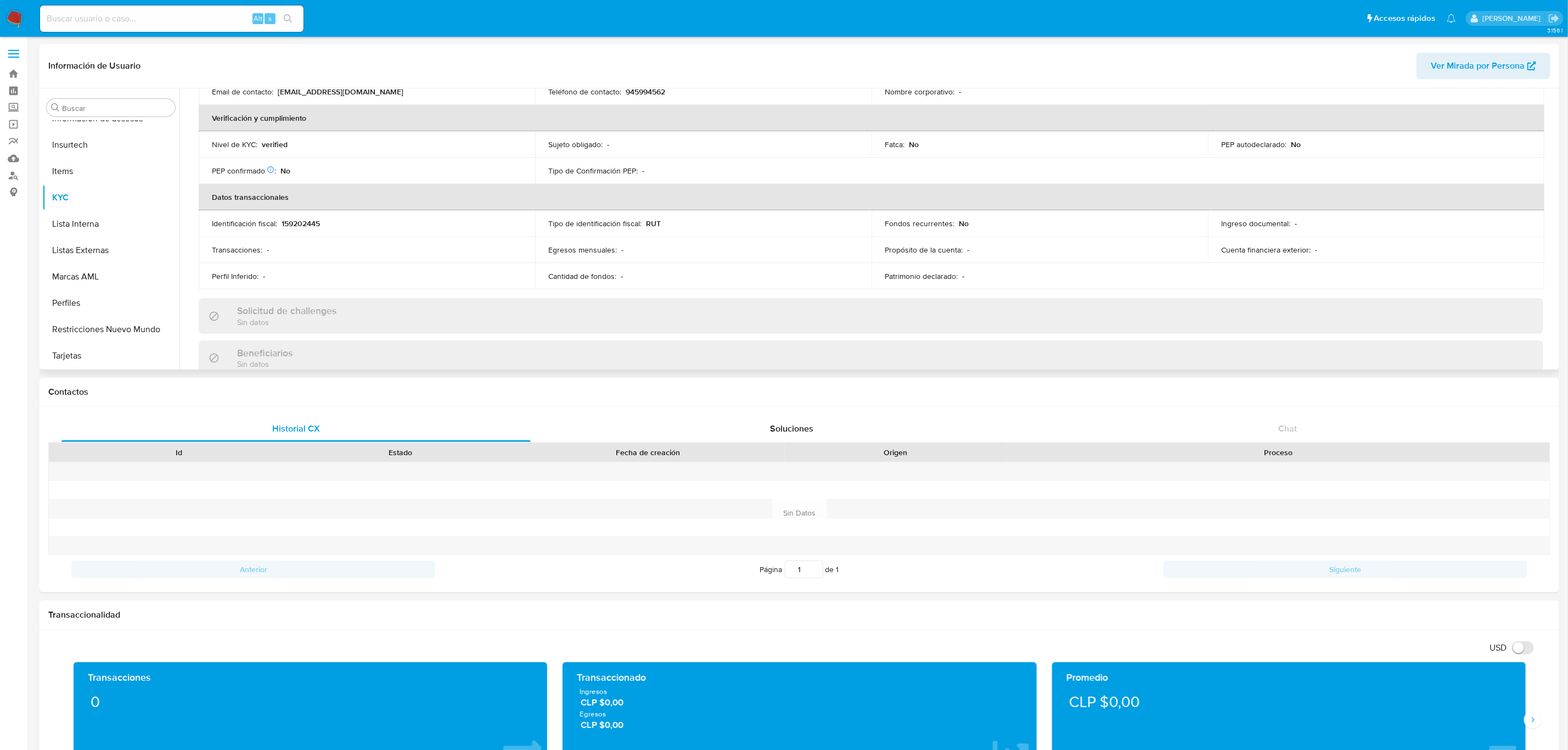
scroll to position [606, 0]
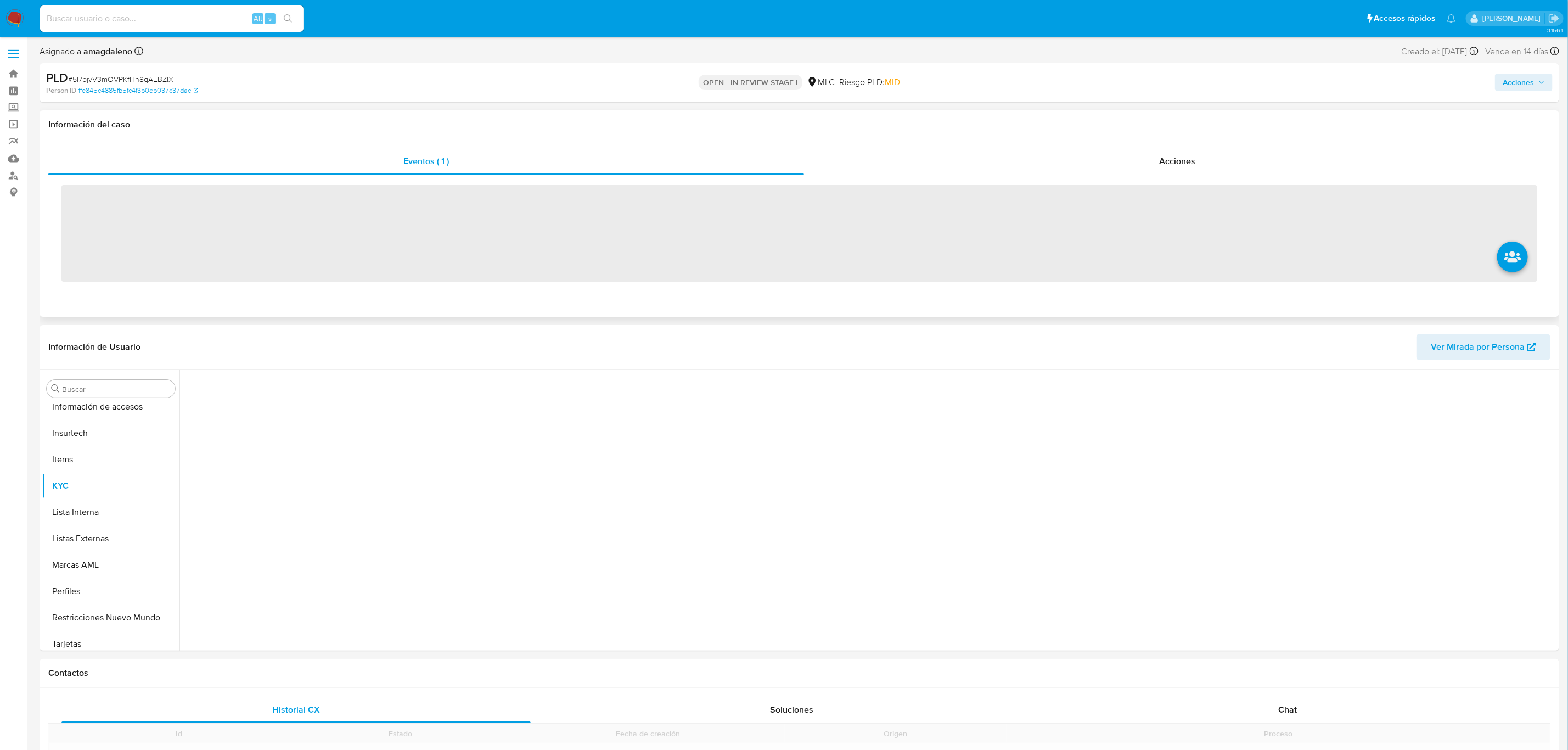
scroll to position [463, 0]
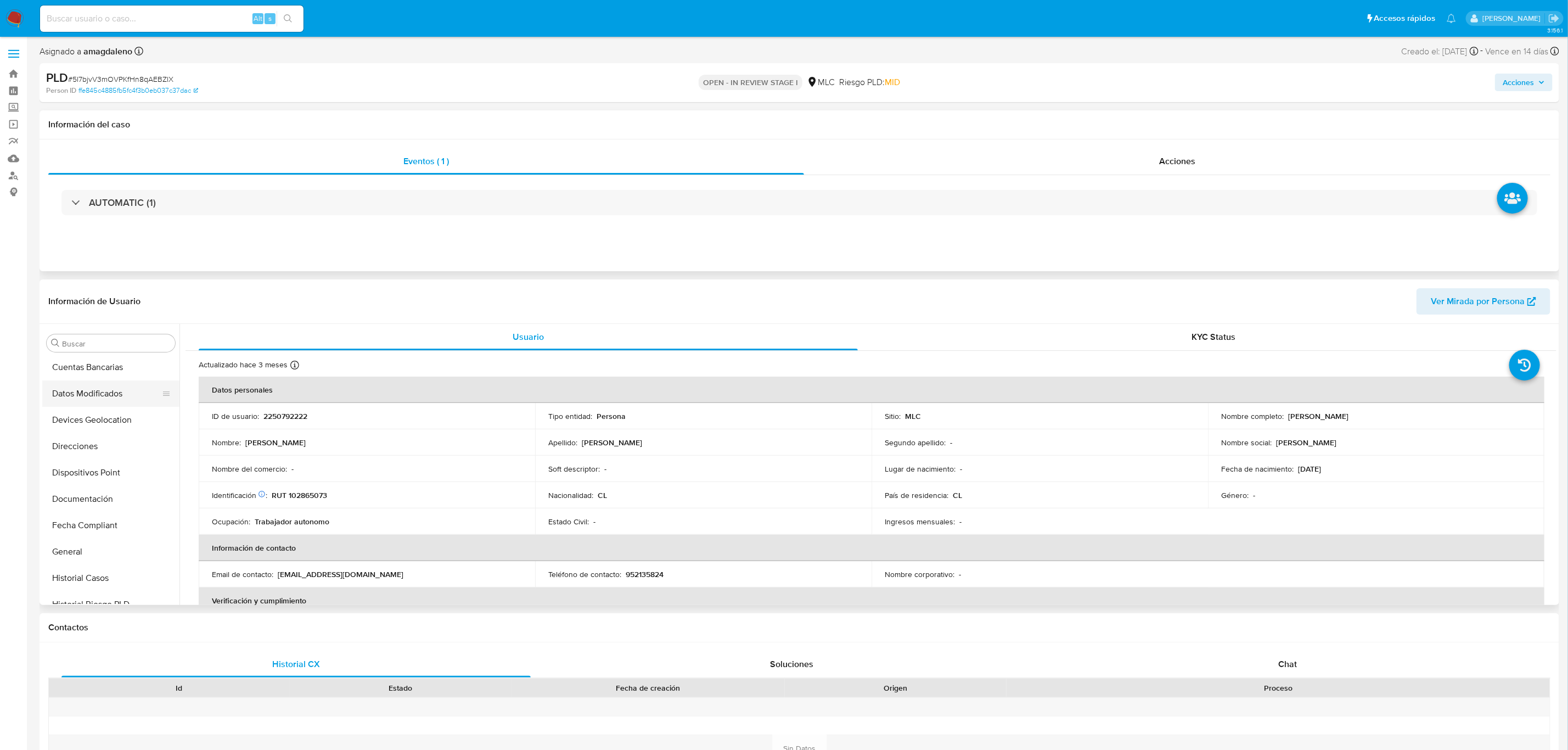
select select "10"
click at [93, 446] on button "Cruces y Relaciones" at bounding box center [106, 448] width 128 height 27
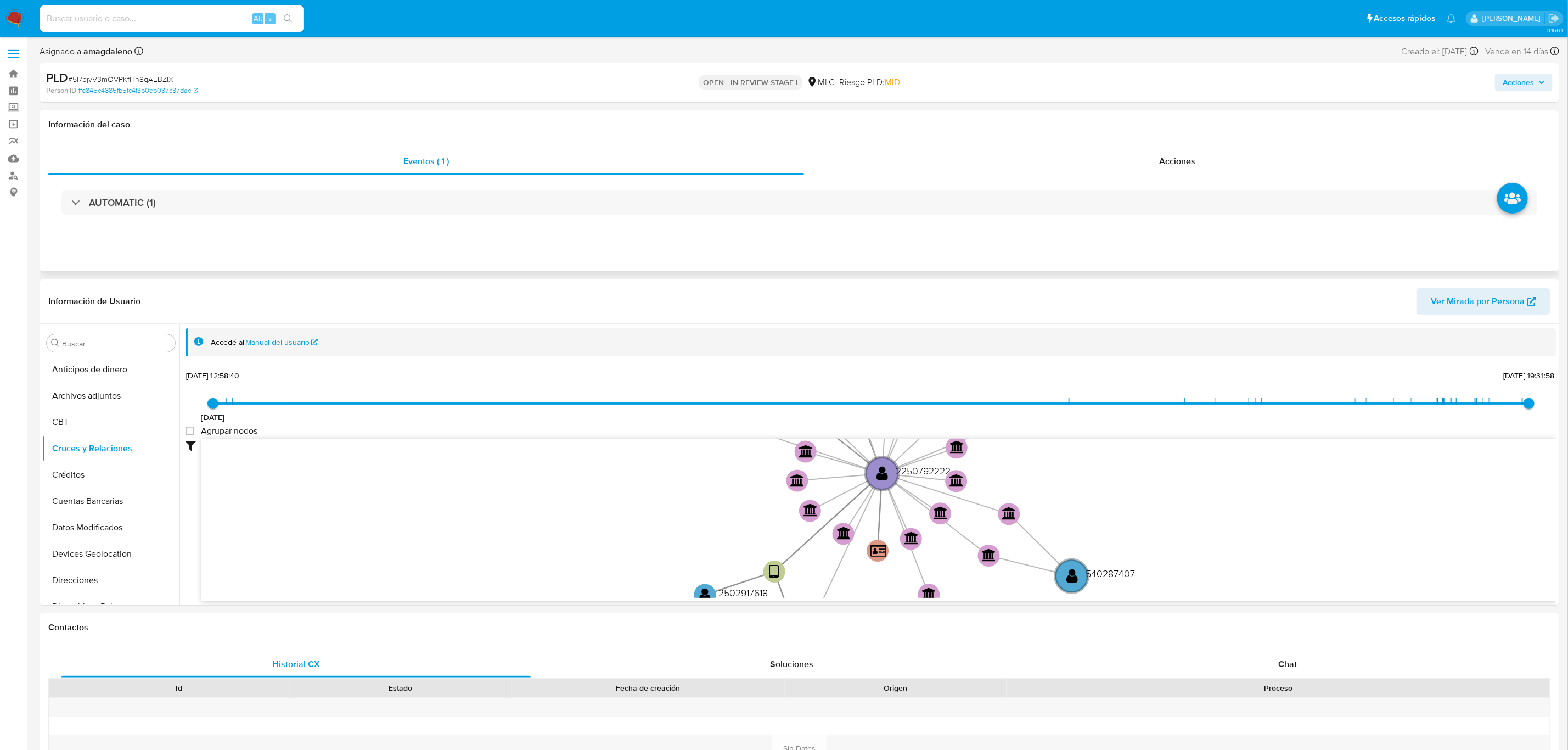
scroll to position [1, 0]
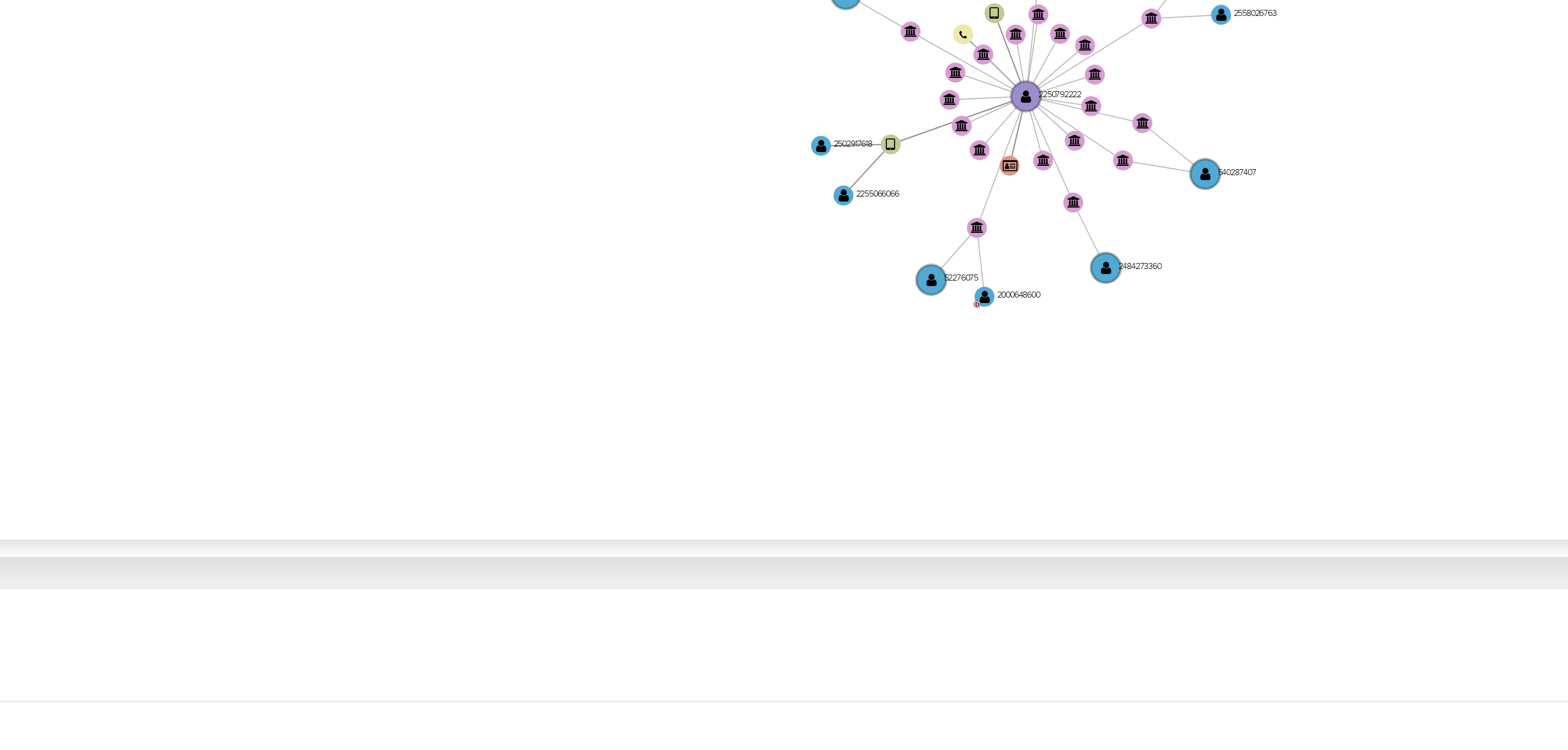
drag, startPoint x: 1111, startPoint y: 551, endPoint x: 1111, endPoint y: 540, distance: 11.0
click at [1111, 540] on icon "device-67a4e9c8ff7a1ea2fa795004  device-67a23930a1adeb6acfe45eb9  user-225079…" at bounding box center [879, 518] width 1355 height 159
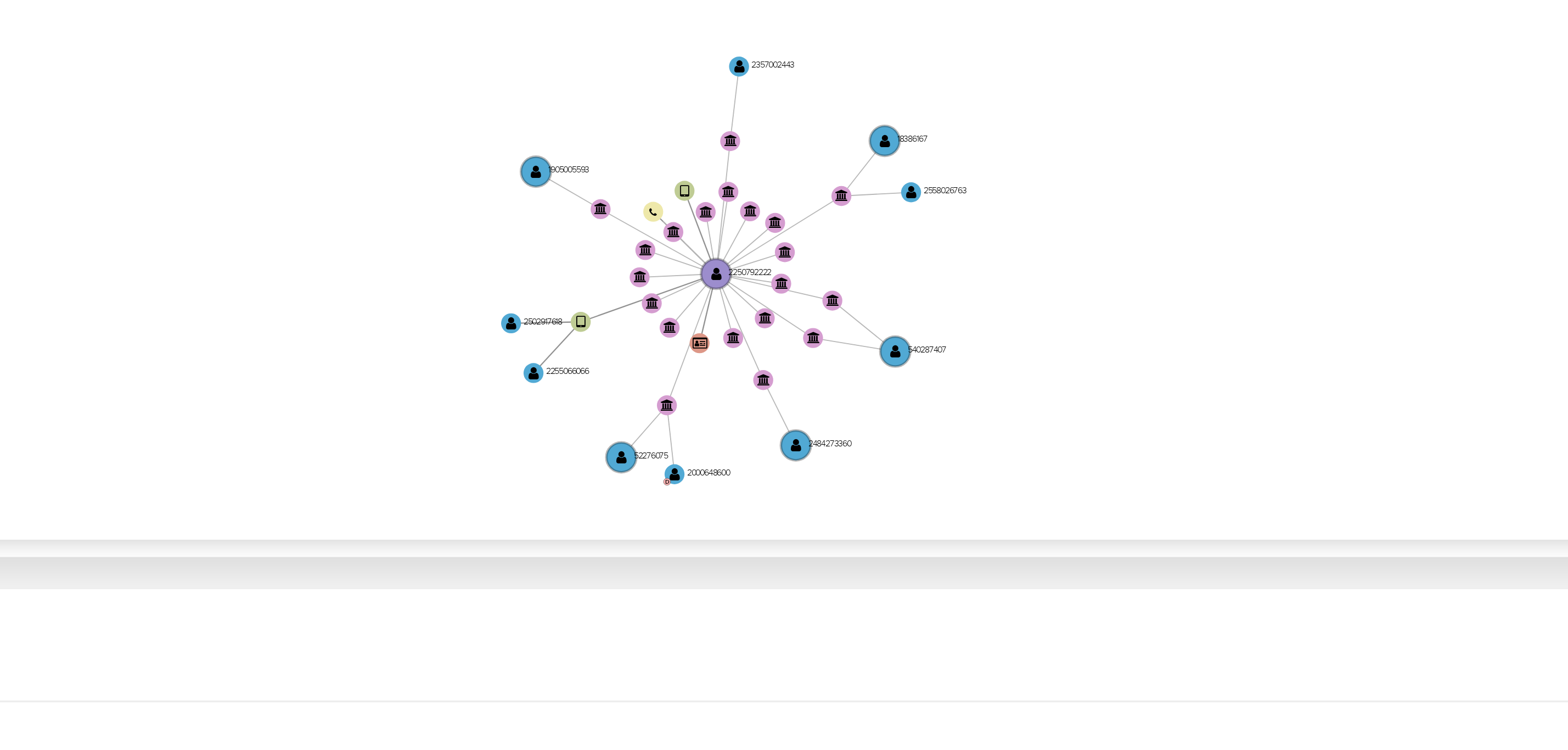
drag, startPoint x: 1066, startPoint y: 522, endPoint x: 986, endPoint y: 567, distance: 91.8
click at [986, 567] on icon "device-67a4e9c8ff7a1ea2fa795004  device-67a23930a1adeb6acfe45eb9  user-225079…" at bounding box center [879, 518] width 1355 height 159
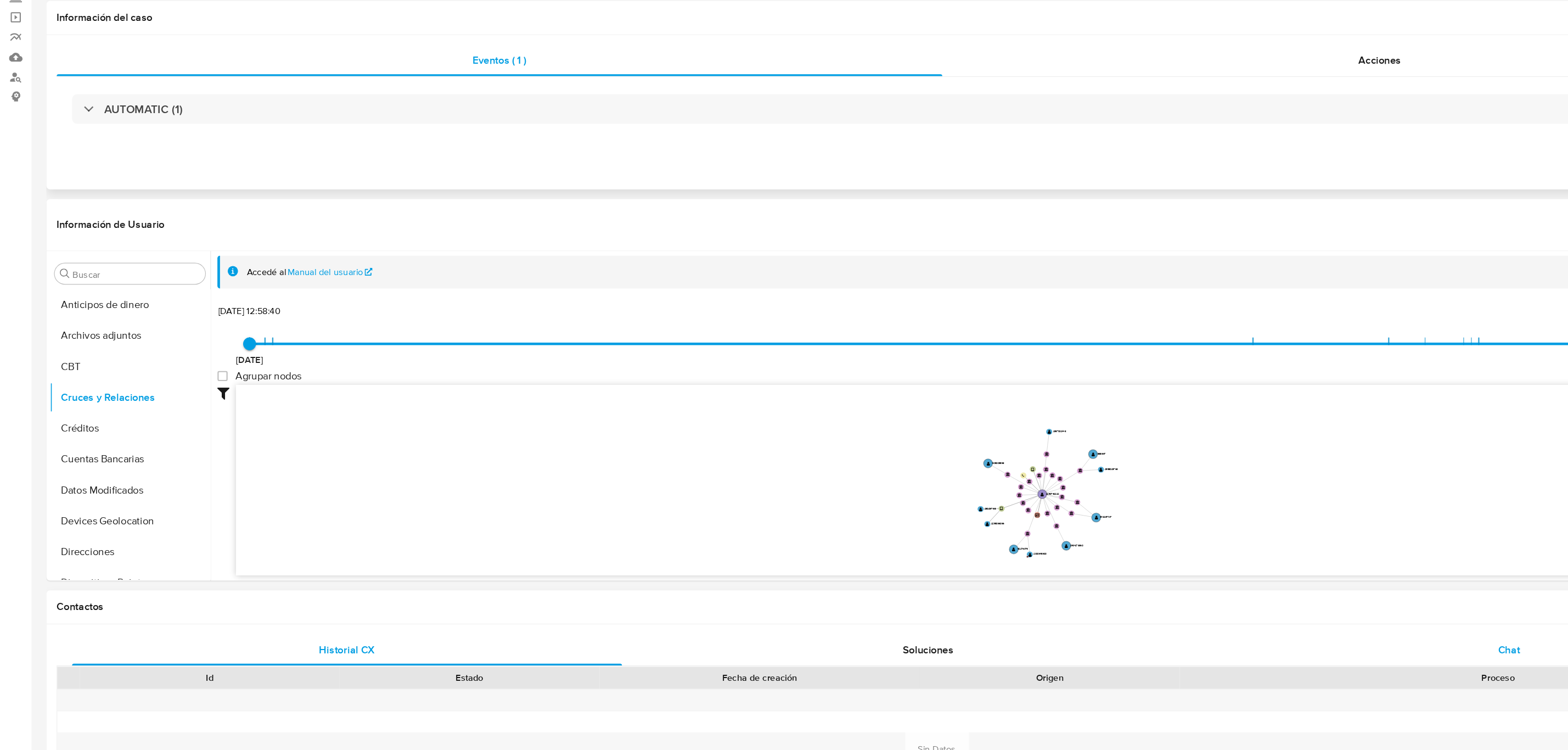
click at [1259, 667] on div "Chat" at bounding box center [1287, 664] width 469 height 27
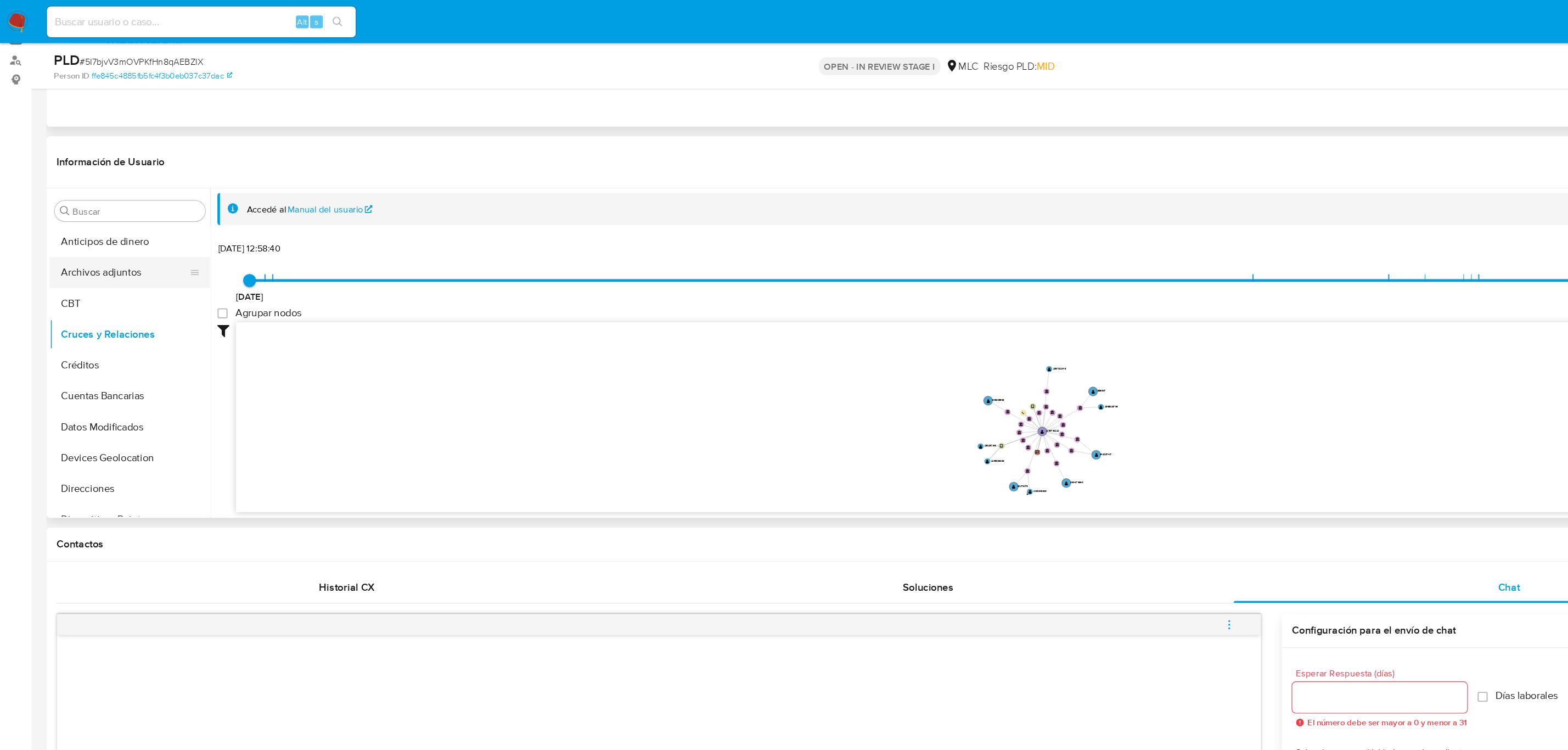
scroll to position [0, 0]
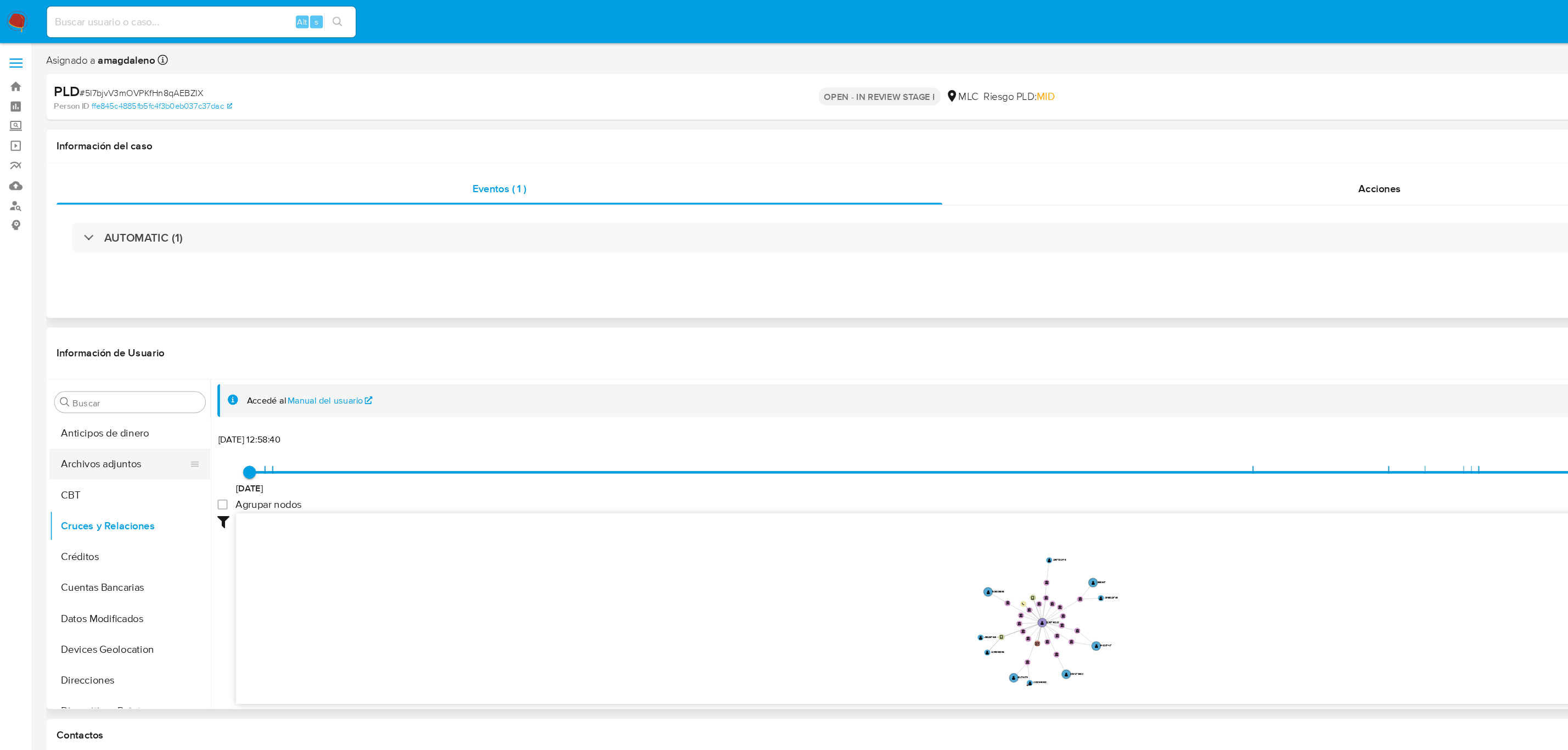
click at [105, 394] on button "Archivos adjuntos" at bounding box center [106, 396] width 128 height 27
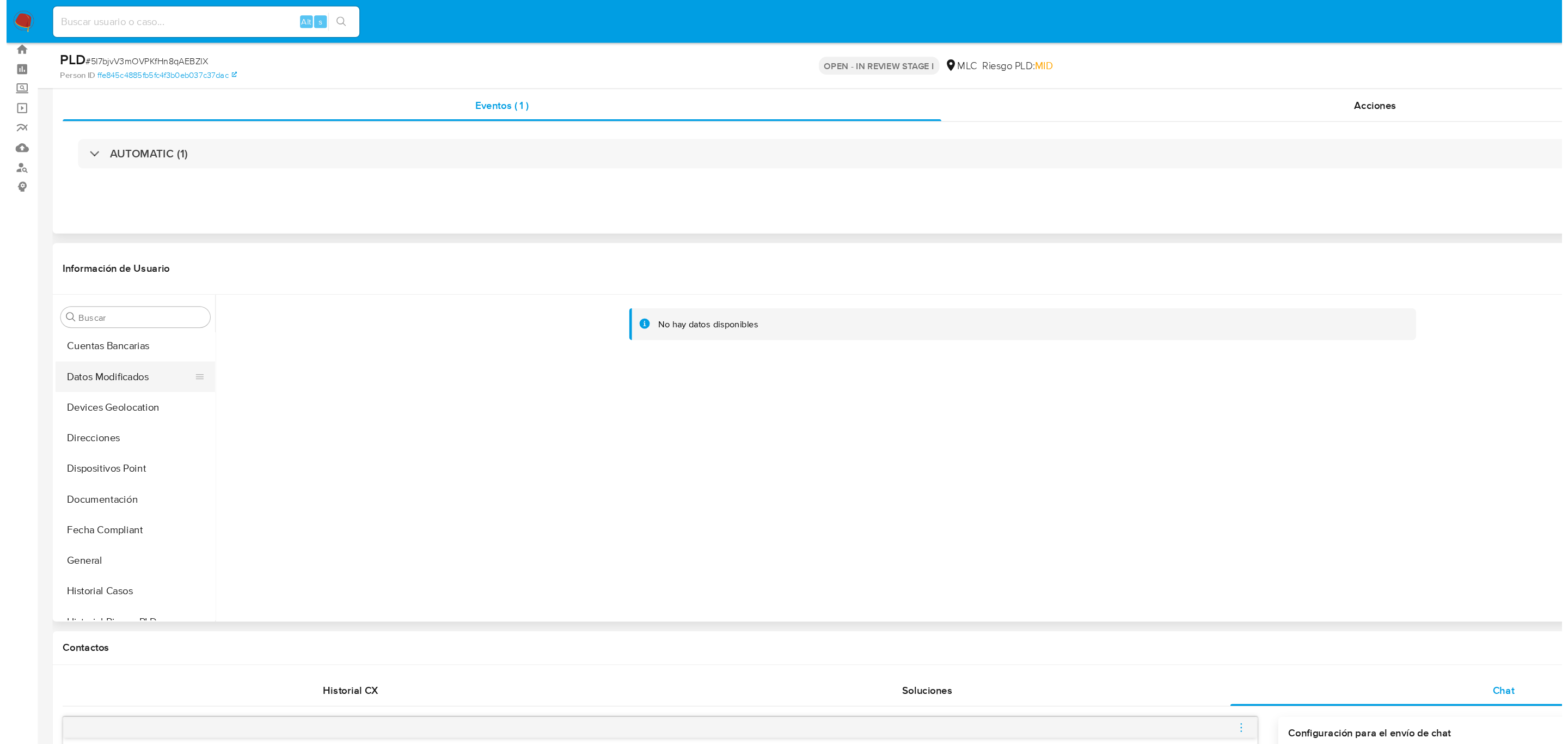
scroll to position [139, 0]
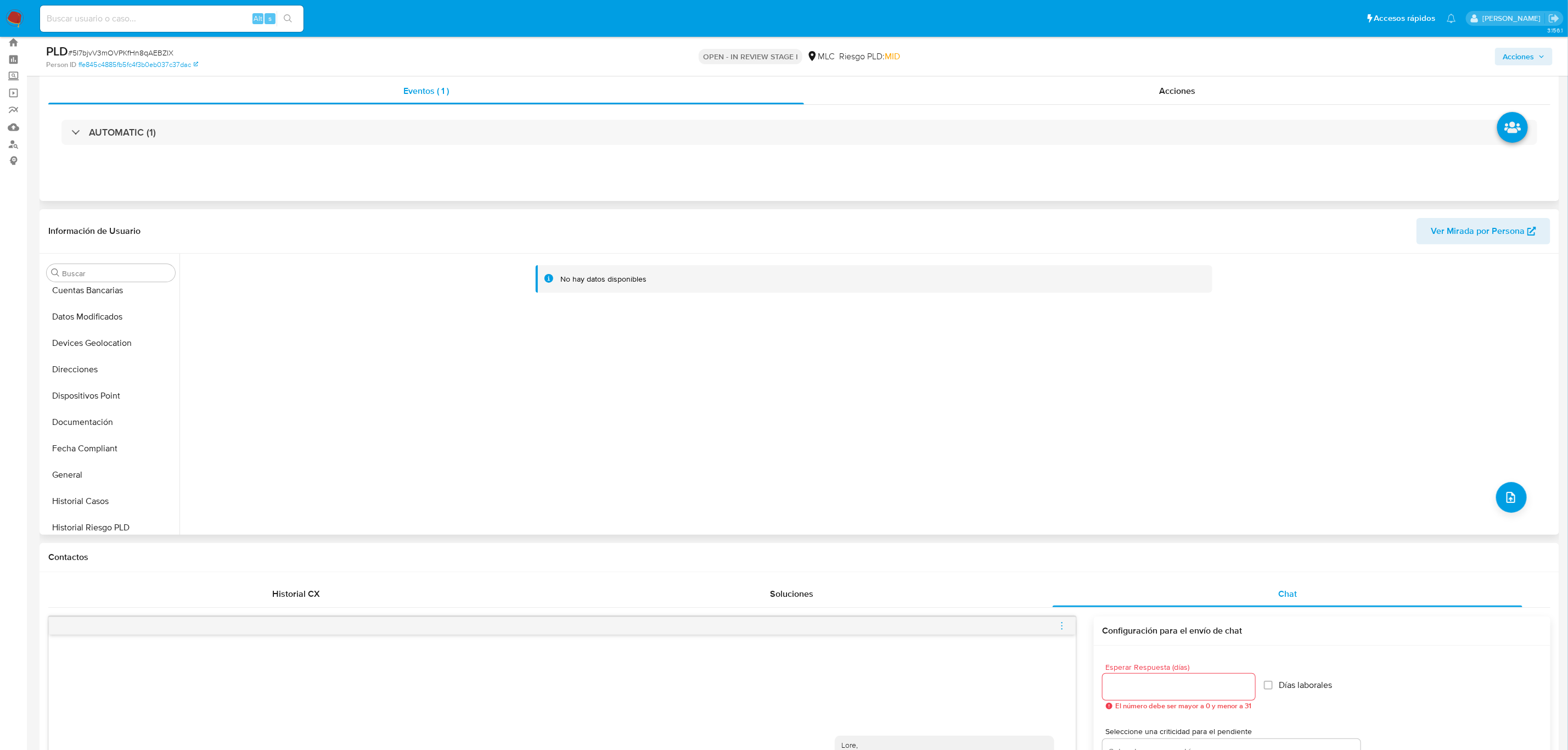
click at [1488, 504] on div "No hay datos disponibles" at bounding box center [868, 394] width 1377 height 281
click at [1505, 504] on button "upload-file" at bounding box center [1511, 497] width 31 height 31
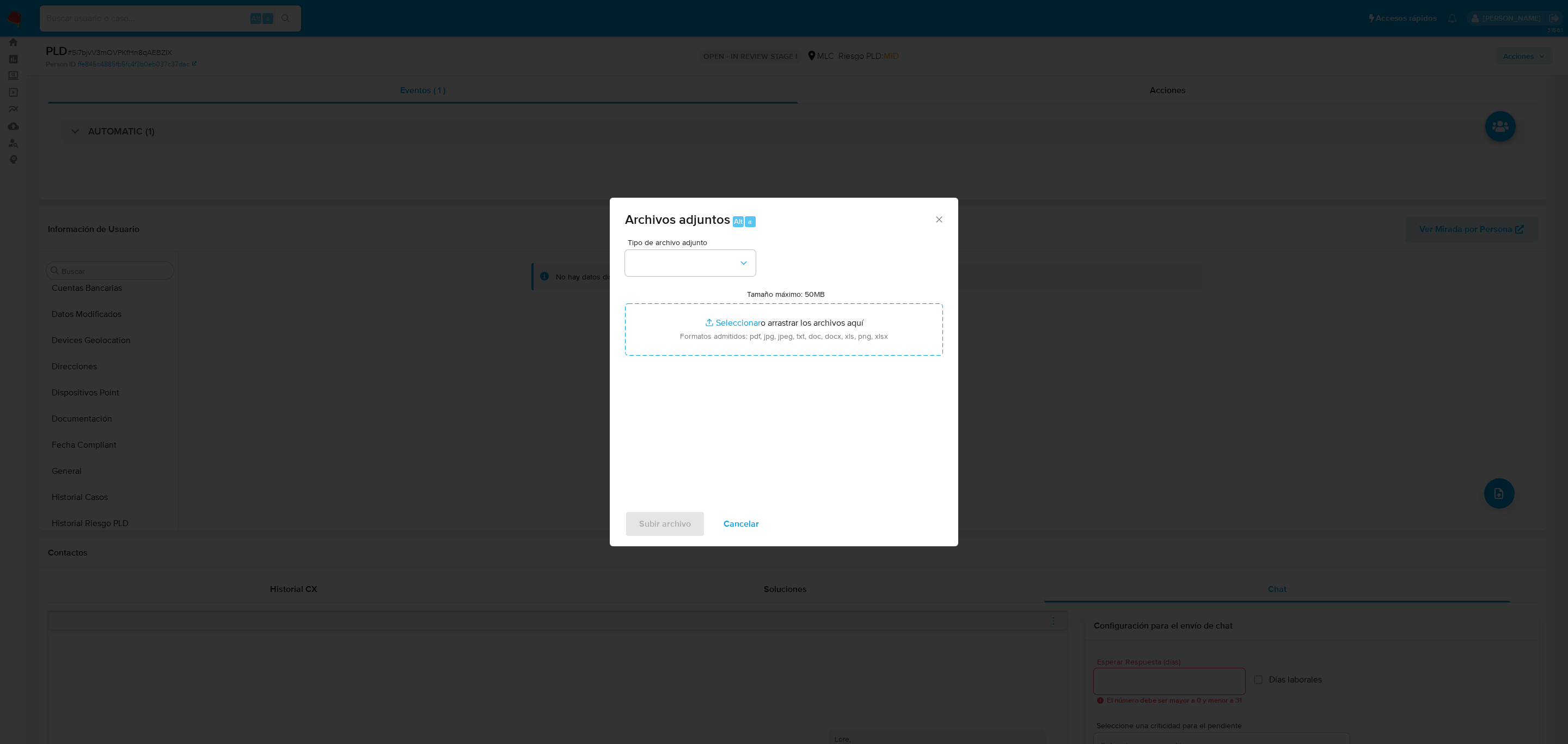
click at [641, 232] on div "Archivos adjuntos Alt a" at bounding box center [784, 218] width 348 height 41
click at [648, 251] on button "button" at bounding box center [690, 263] width 131 height 26
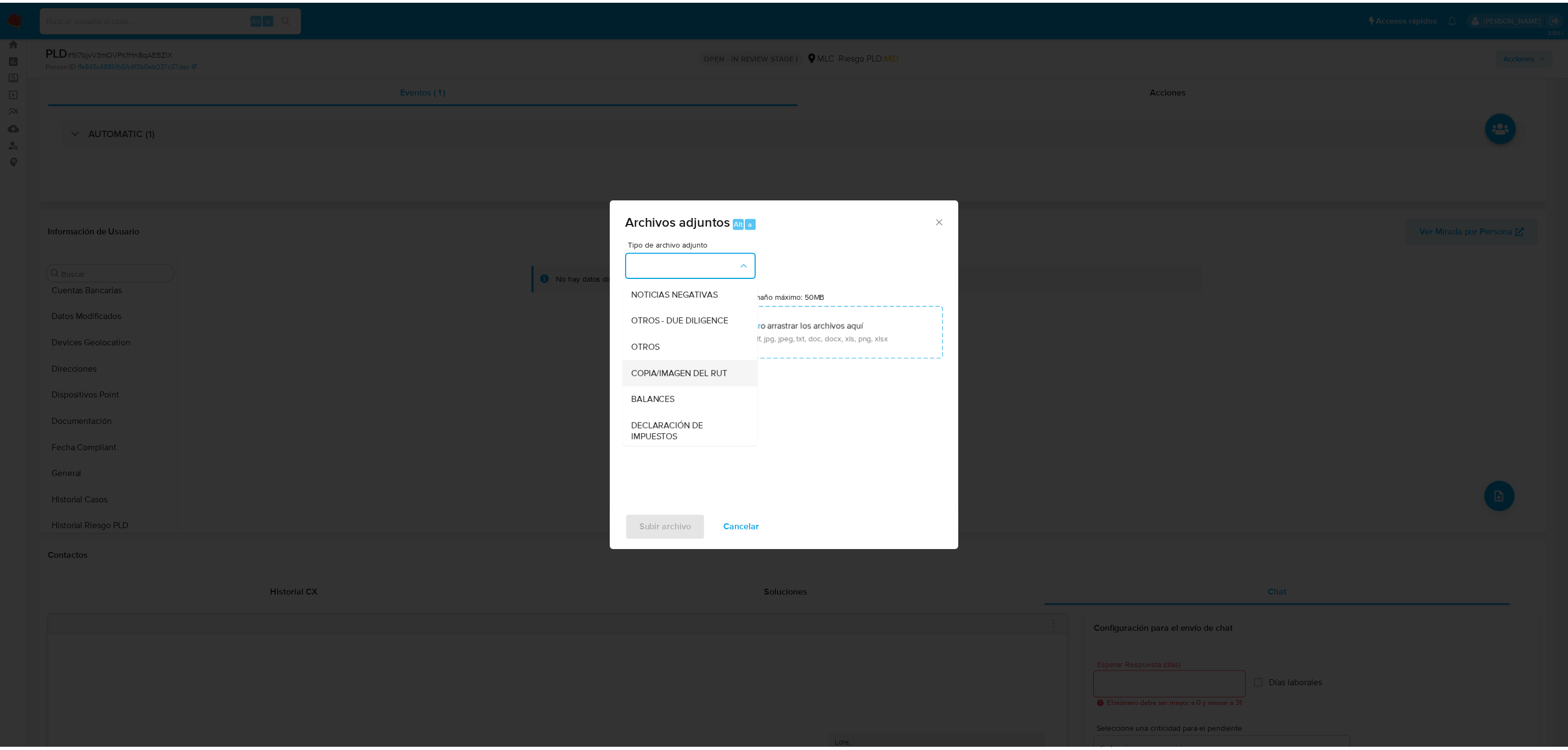
scroll to position [127, 0]
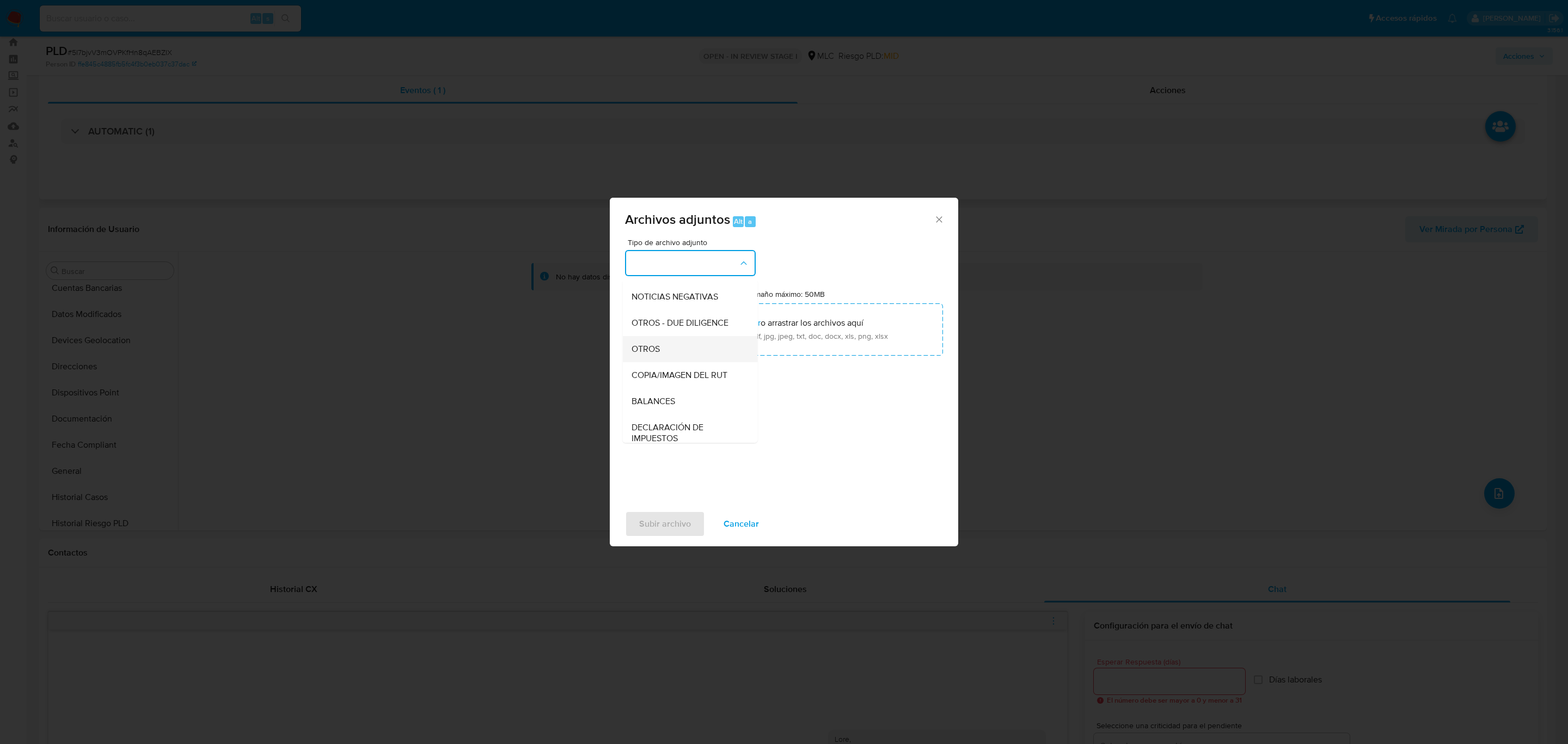
click at [663, 351] on div "OTROS" at bounding box center [687, 349] width 111 height 26
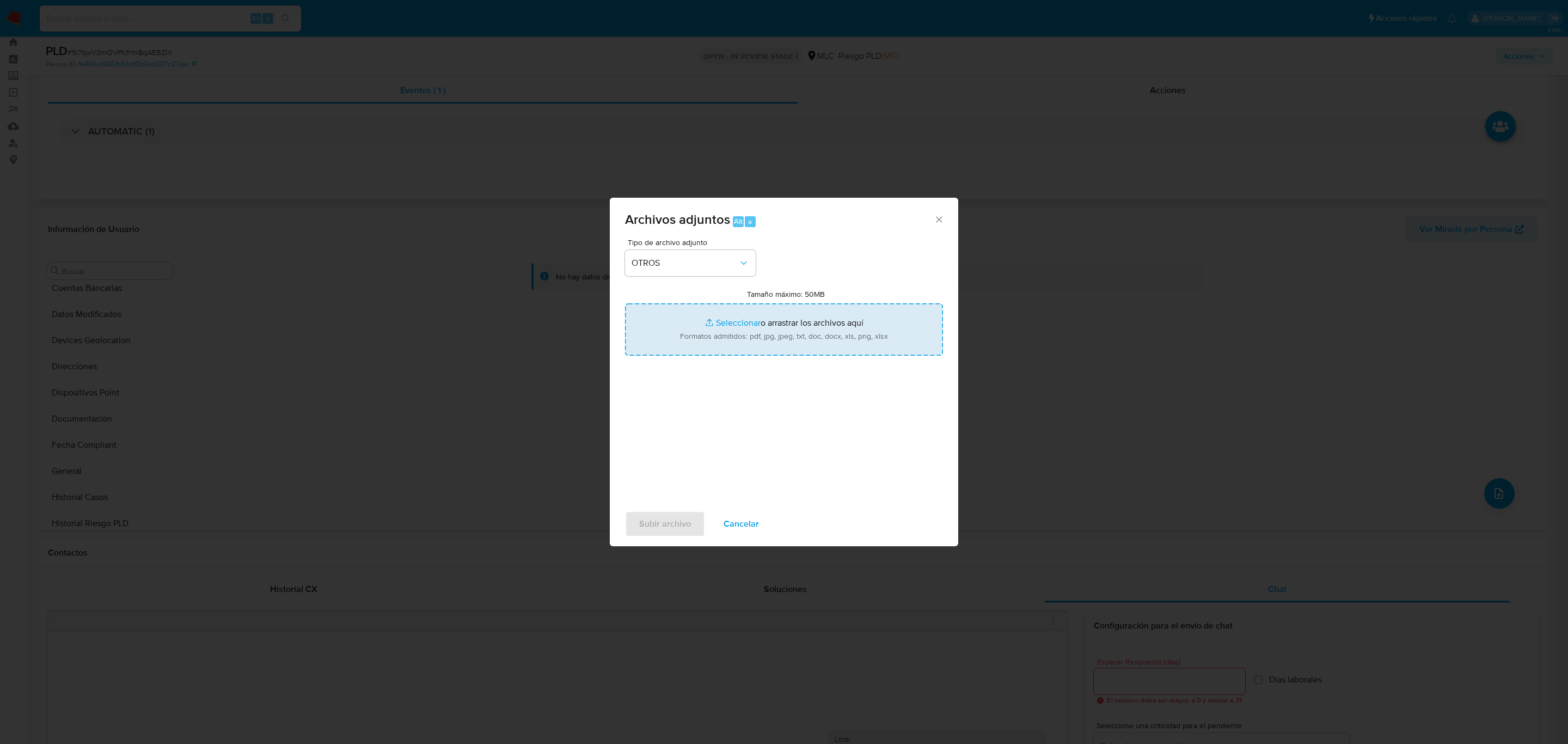
click at [750, 323] on input "Tamaño máximo: 50MB Seleccionar archivos" at bounding box center [784, 329] width 318 height 52
click at [720, 311] on input "Tamaño máximo: 50MB Seleccionar archivos" at bounding box center [784, 329] width 318 height 52
type input "C:\fakepath\2250792222 - 14_08_2025.xlsx"
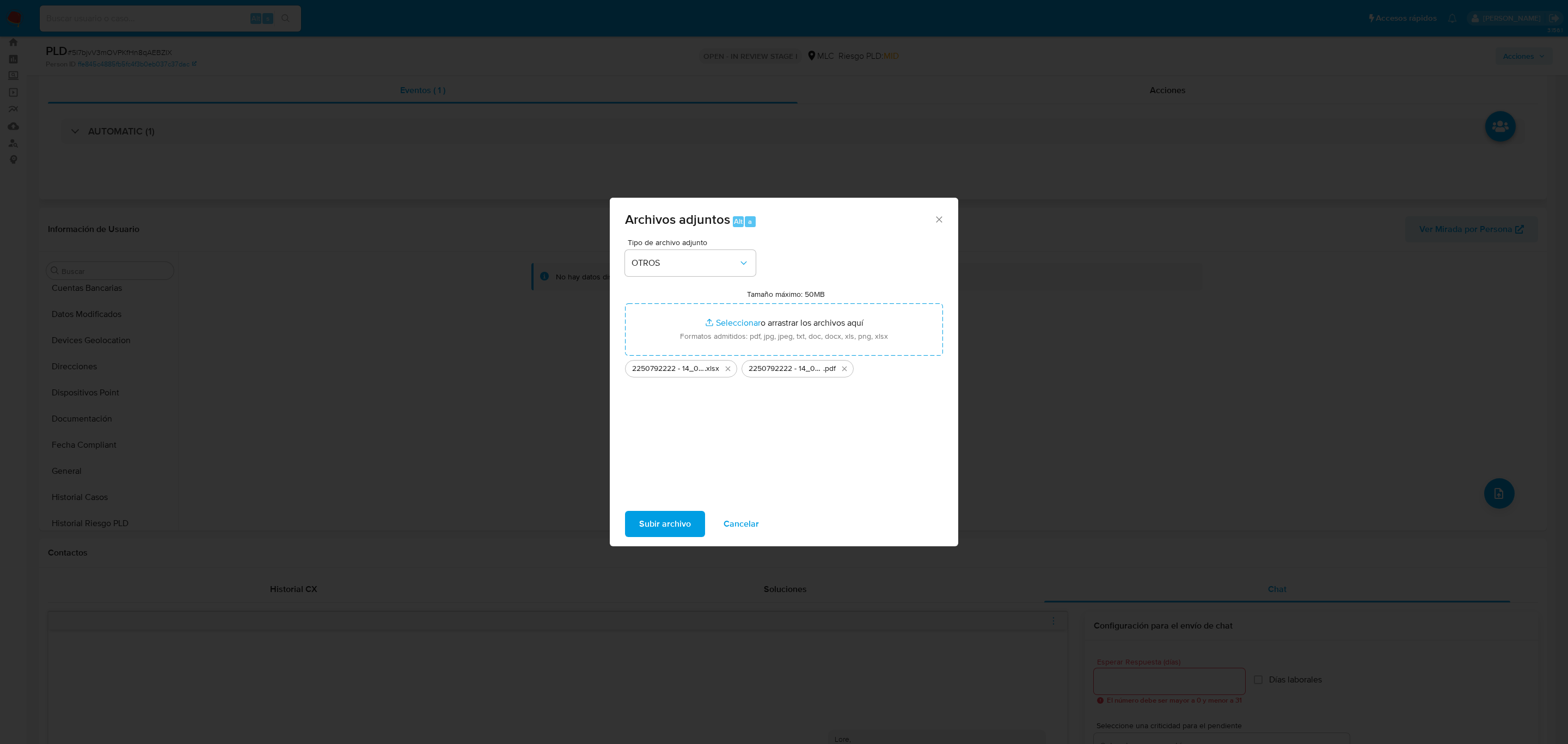
click at [657, 530] on span "Subir archivo" at bounding box center [665, 524] width 52 height 24
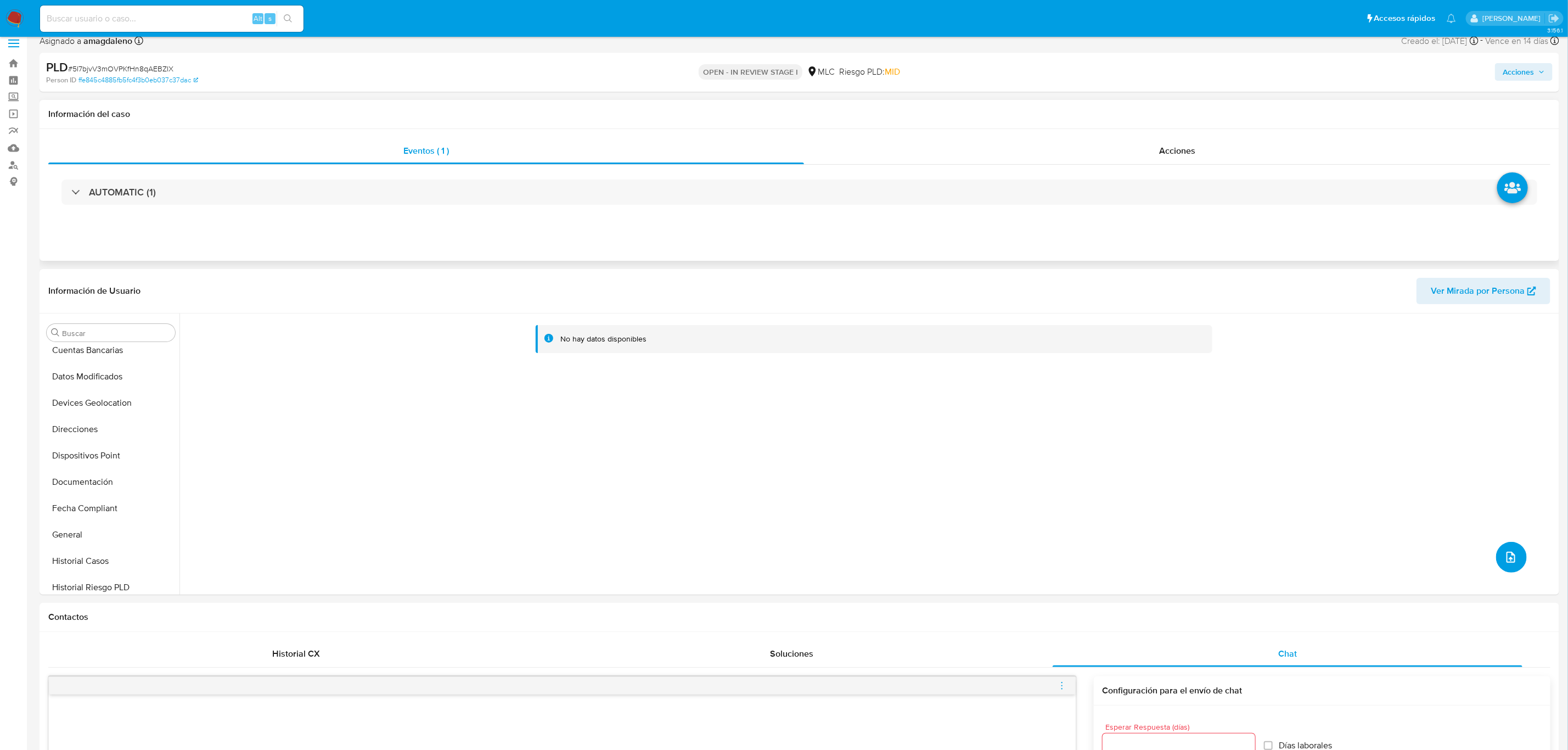
scroll to position [0, 0]
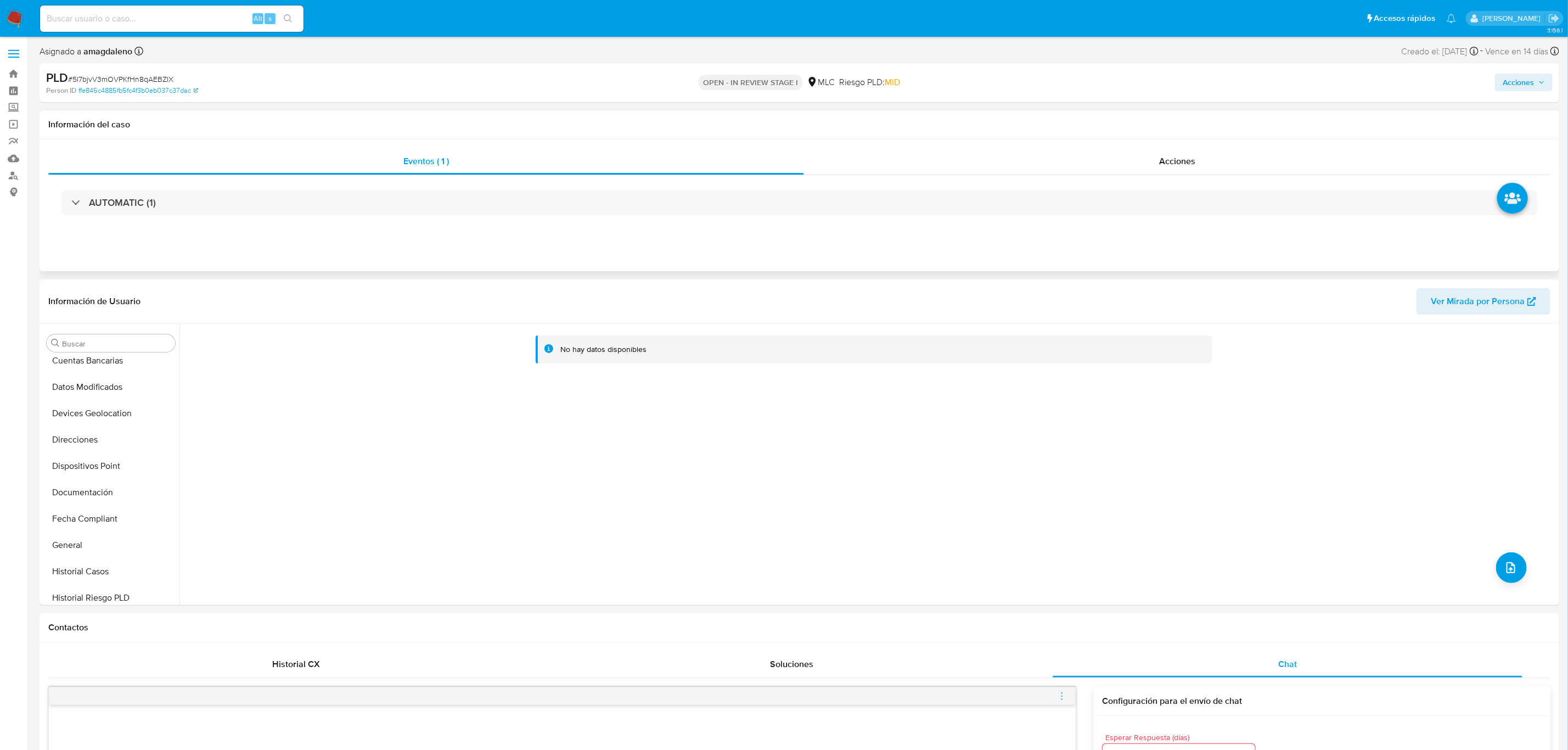
click at [1534, 78] on span "Acciones" at bounding box center [1518, 82] width 31 height 17
click at [1237, 104] on div "Resolución del caso Alt r" at bounding box center [1225, 118] width 105 height 29
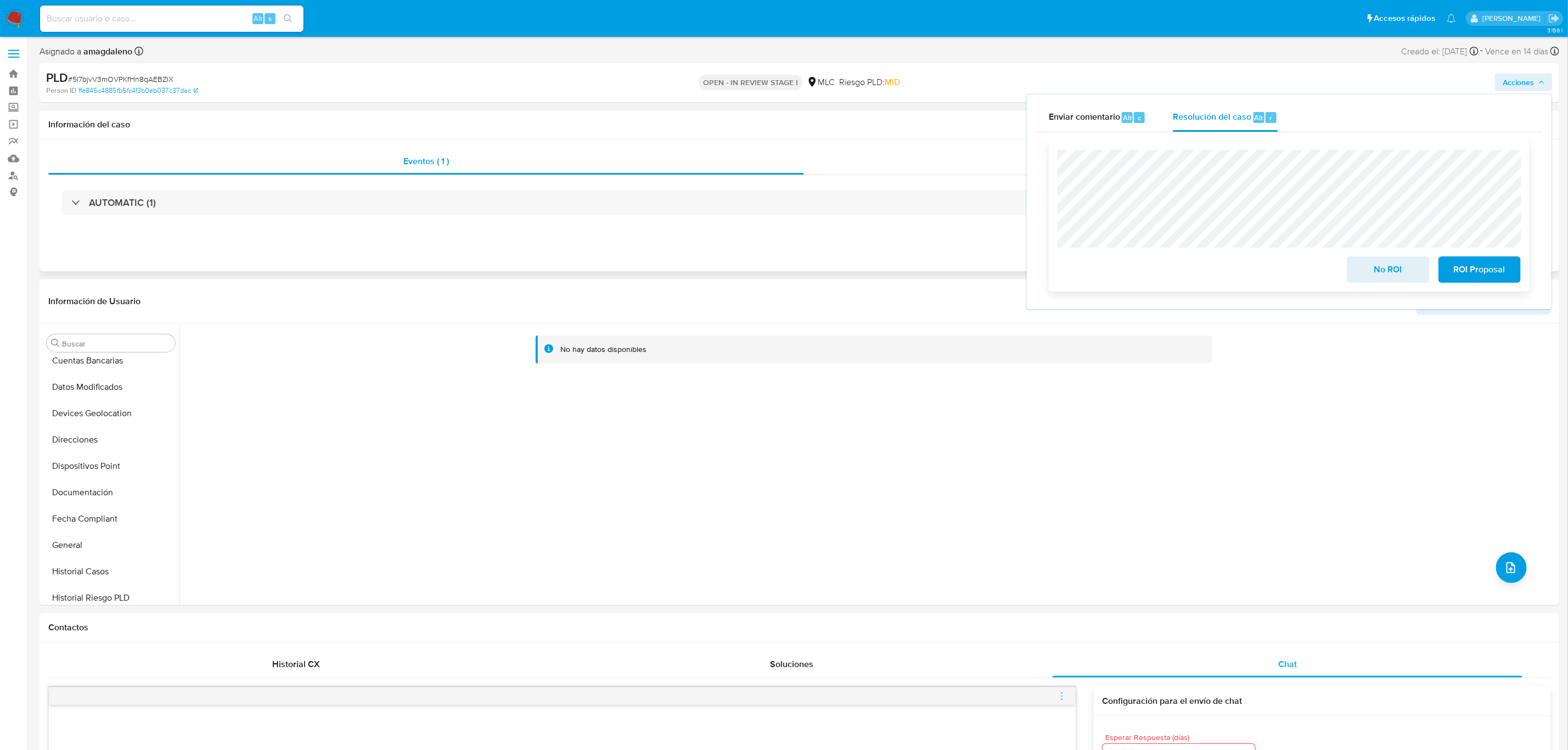
click at [1458, 269] on span "ROI Proposal" at bounding box center [1479, 269] width 54 height 24
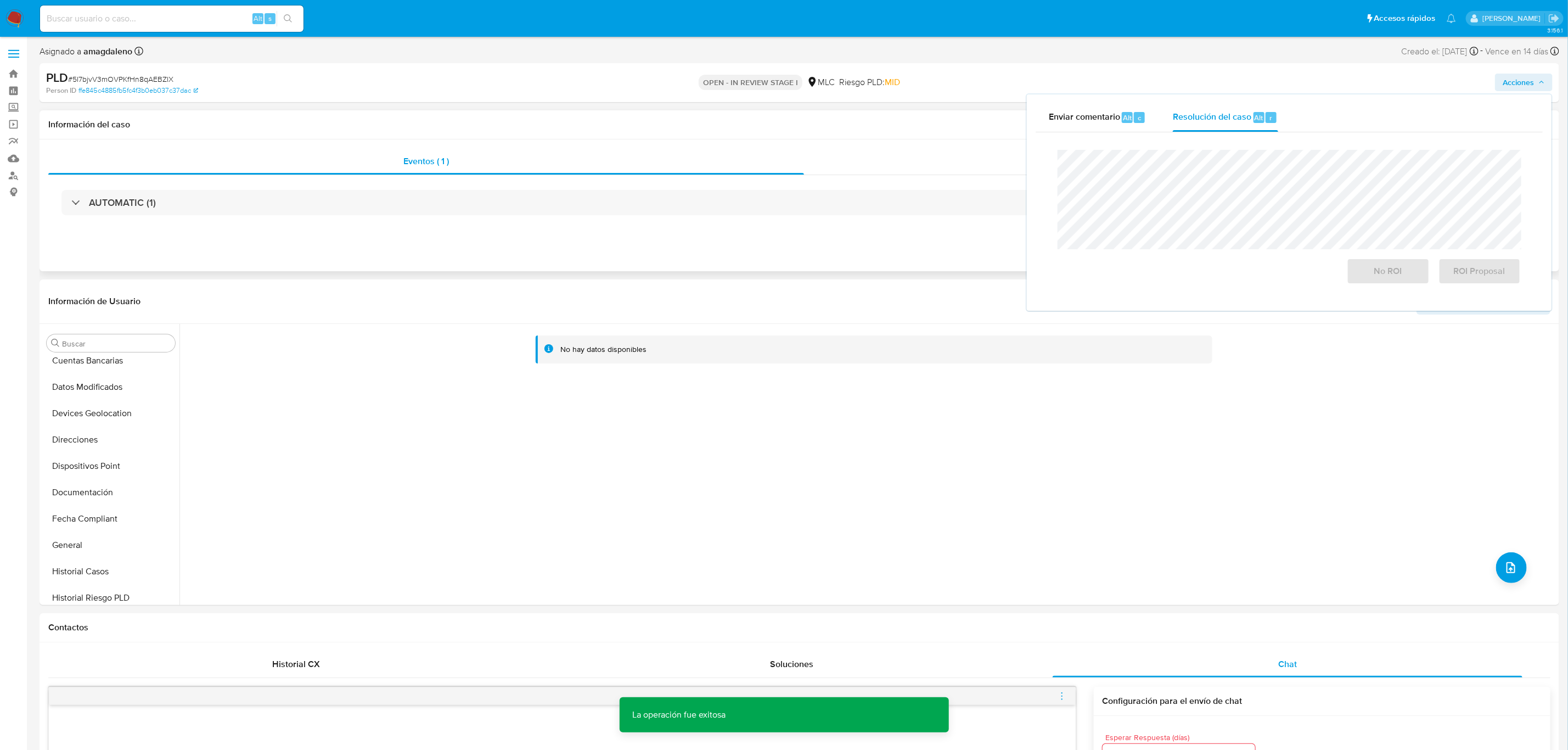
click at [843, 168] on div "Acciones" at bounding box center [1177, 161] width 746 height 27
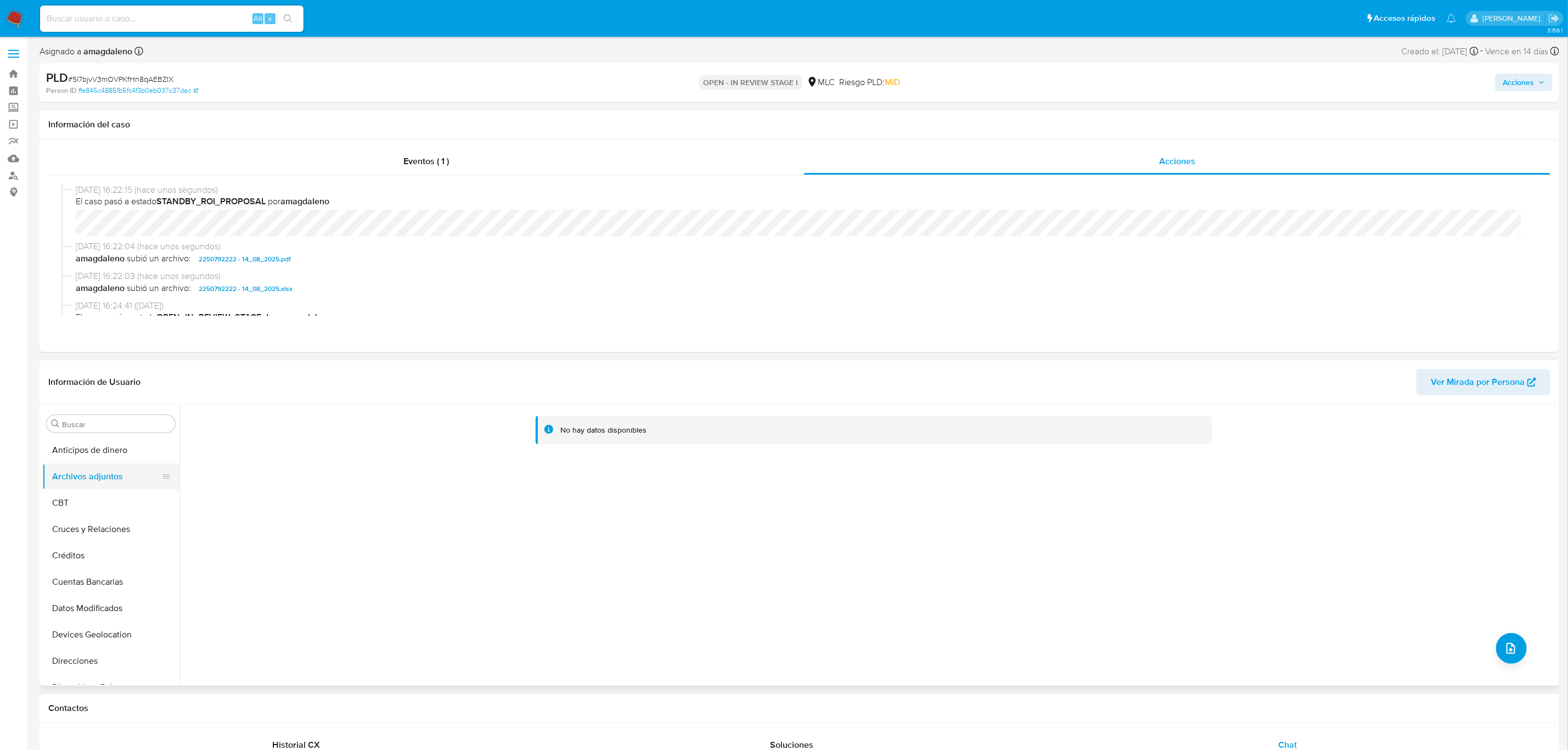
click at [102, 475] on button "Archivos adjuntos" at bounding box center [106, 476] width 128 height 27
click at [70, 473] on button "Archivos adjuntos" at bounding box center [106, 476] width 128 height 27
click at [66, 504] on button "CBT" at bounding box center [106, 503] width 128 height 27
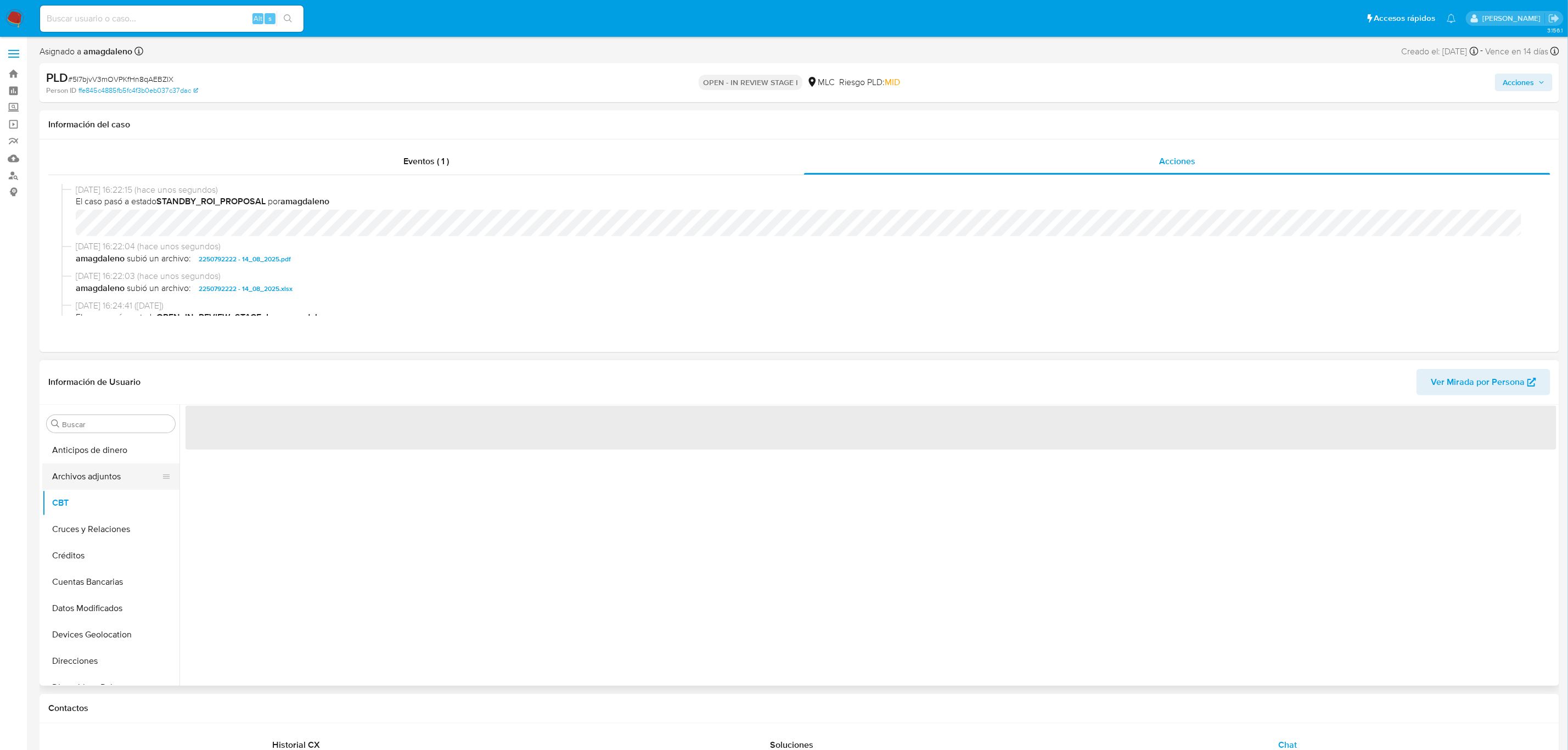
click at [87, 486] on button "Archivos adjuntos" at bounding box center [106, 476] width 128 height 27
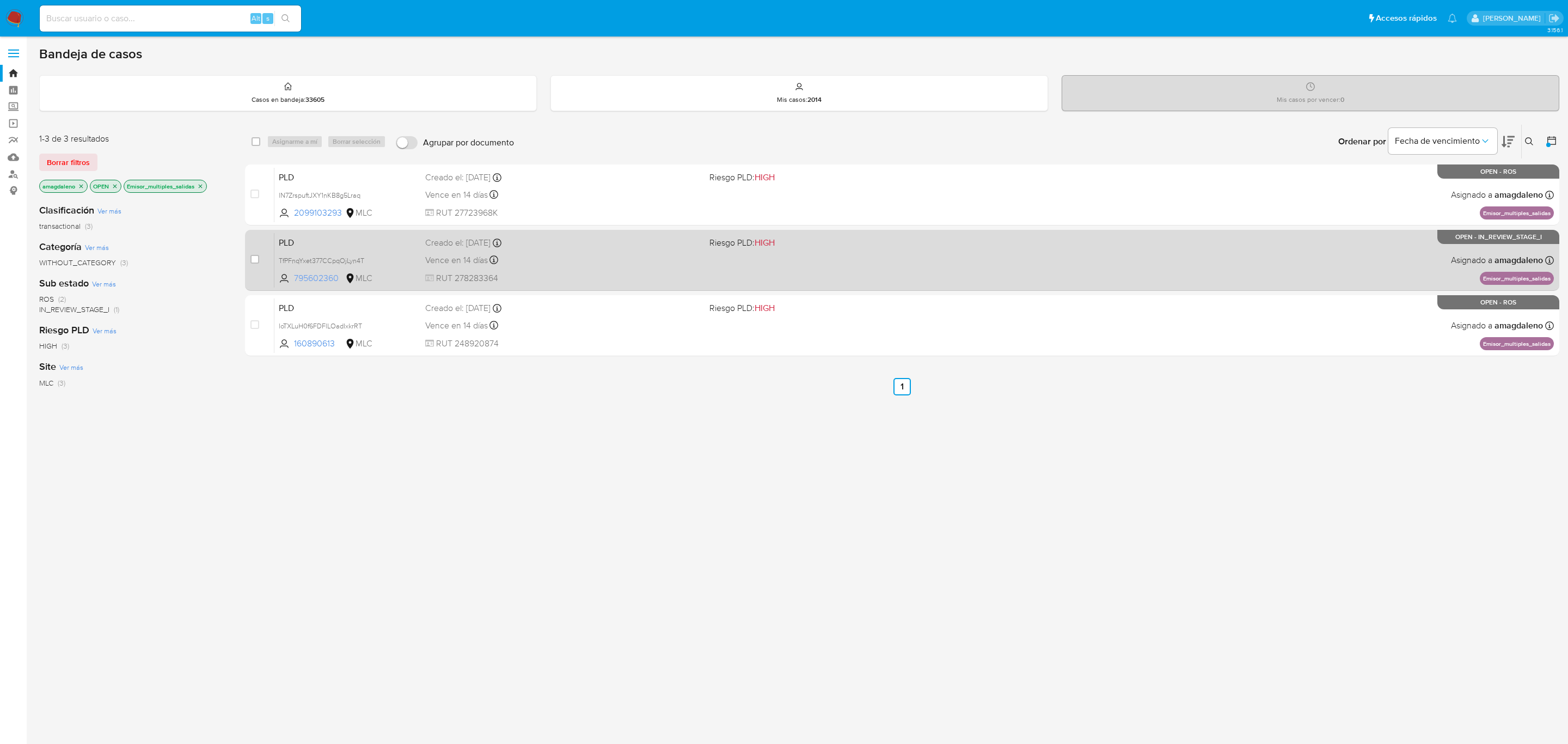
click at [330, 278] on span "795602360" at bounding box center [318, 278] width 49 height 12
click at [1318, 265] on div "PLD TfPFnqYxet377CCpqOjLyn4T 795602360 MLC Riesgo PLD: HIGH Creado el: [DATE] C…" at bounding box center [914, 260] width 1279 height 55
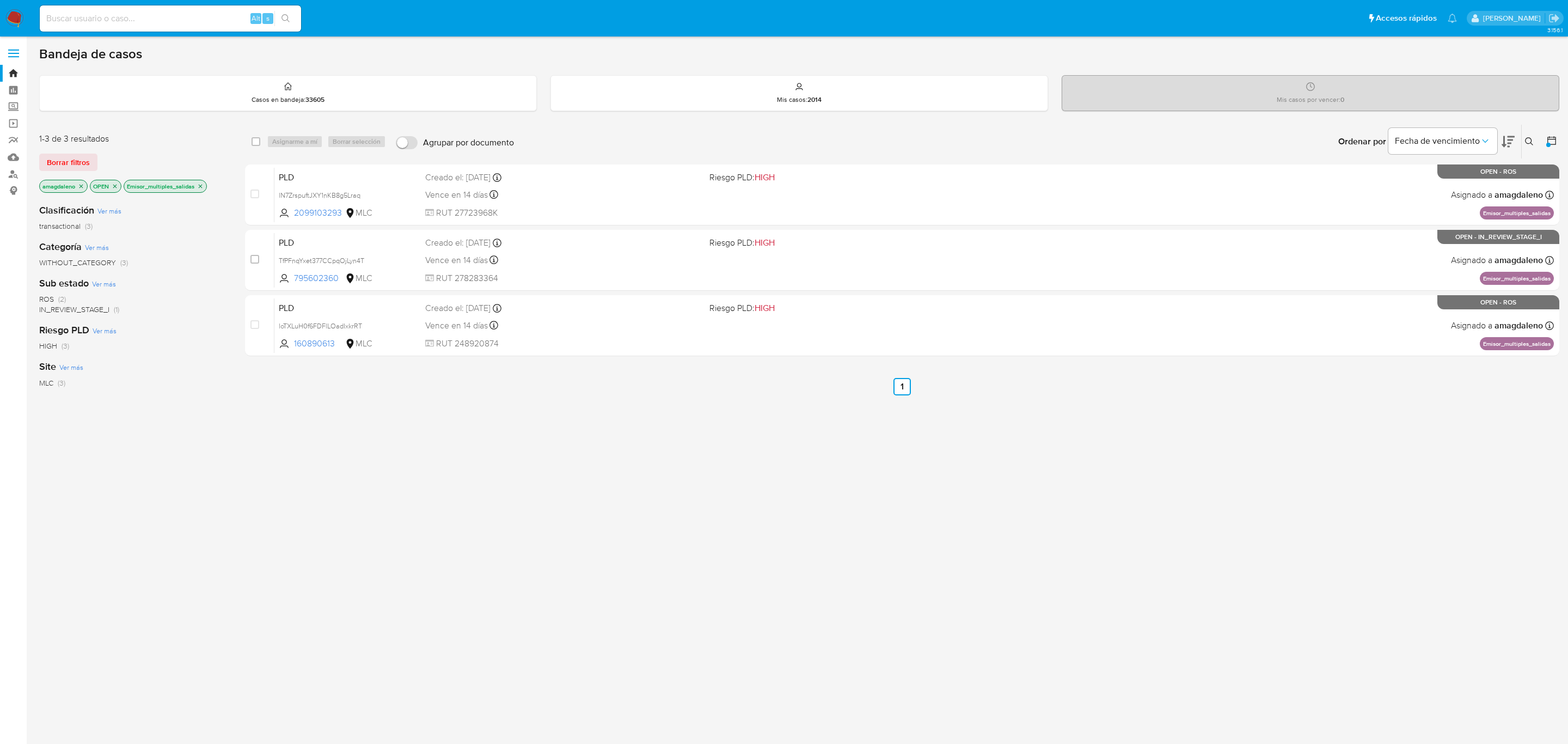
click at [204, 185] on icon "close-filter" at bounding box center [200, 186] width 7 height 7
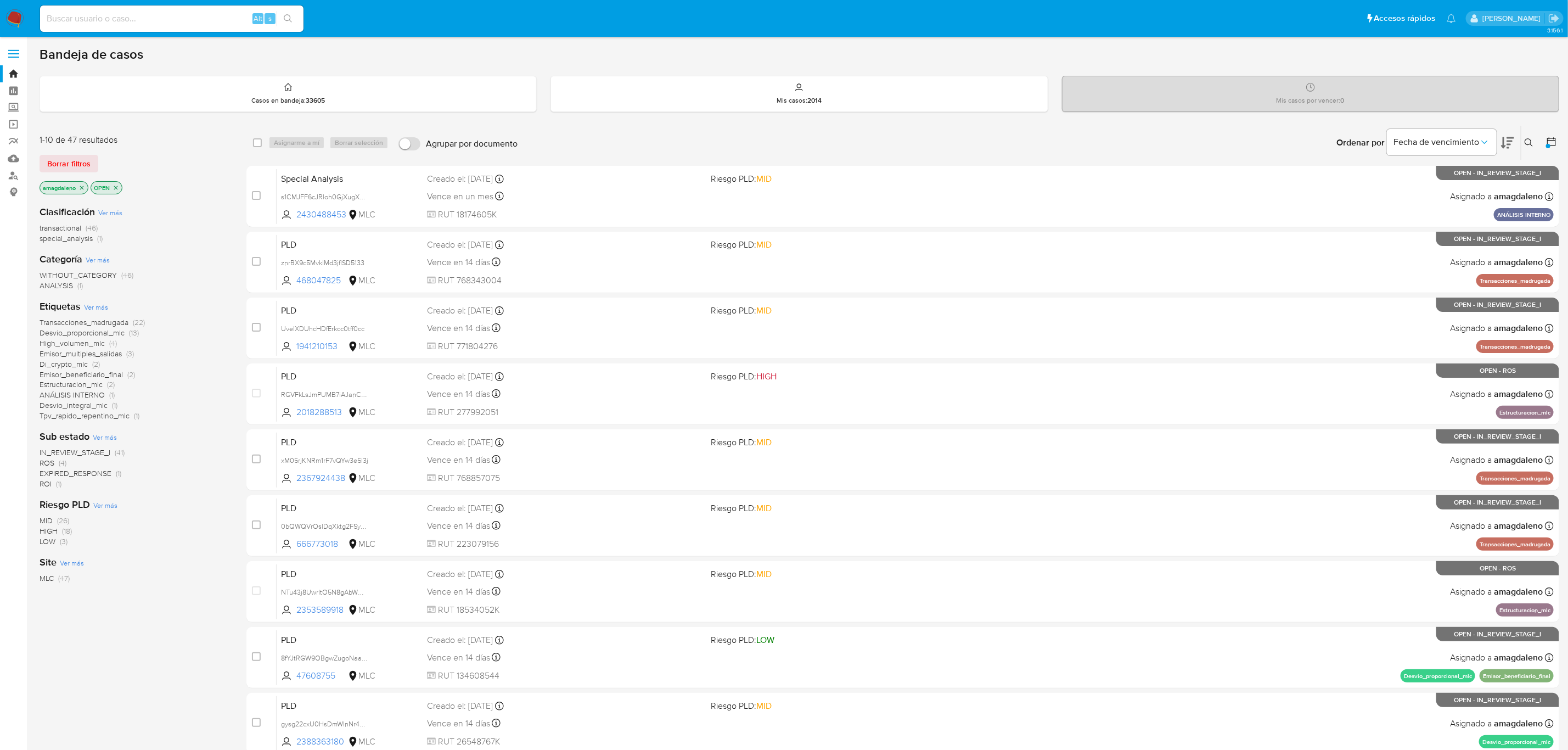
click at [88, 453] on span "IN_REVIEW_STAGE_I" at bounding box center [74, 452] width 71 height 11
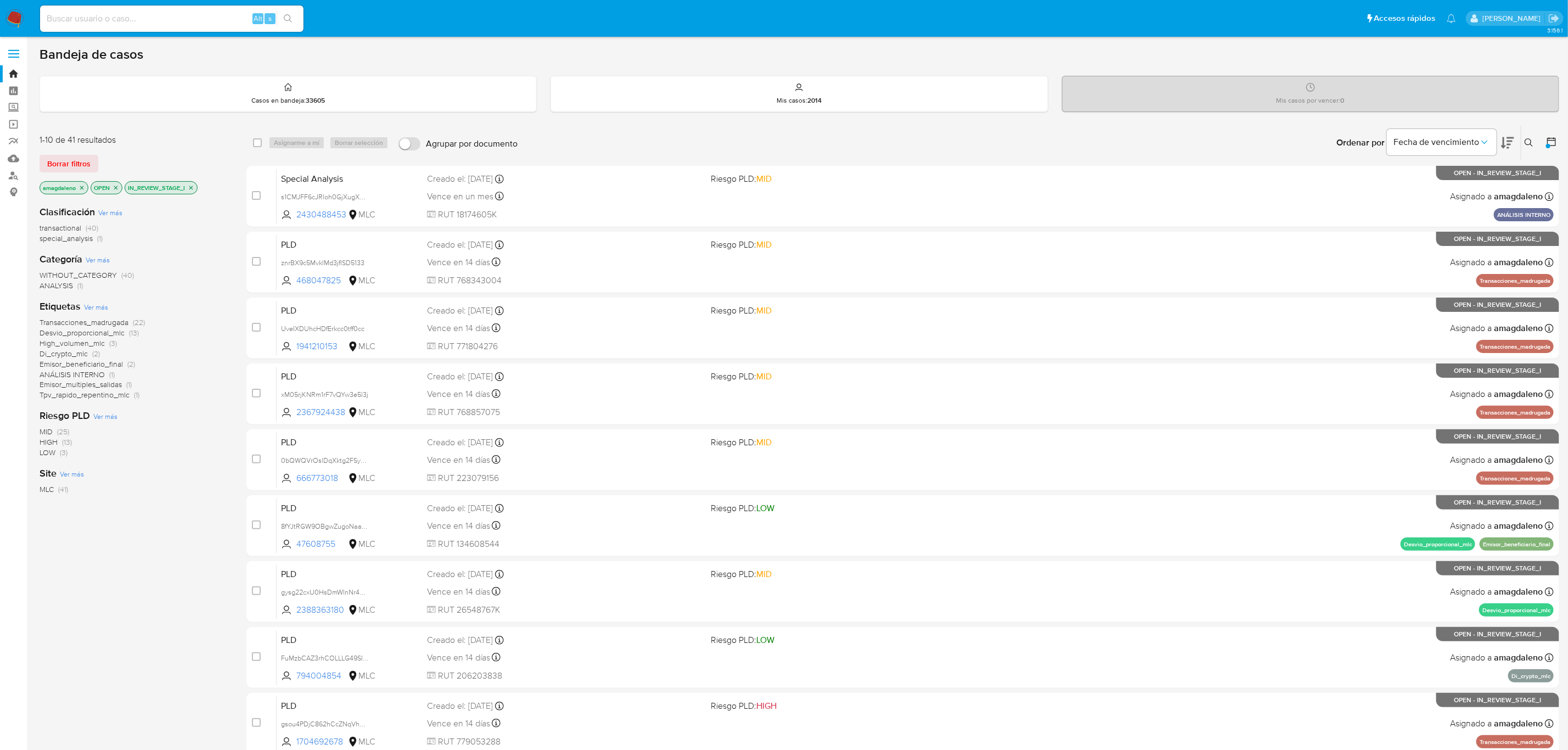
click at [194, 187] on icon "close-filter" at bounding box center [191, 187] width 7 height 7
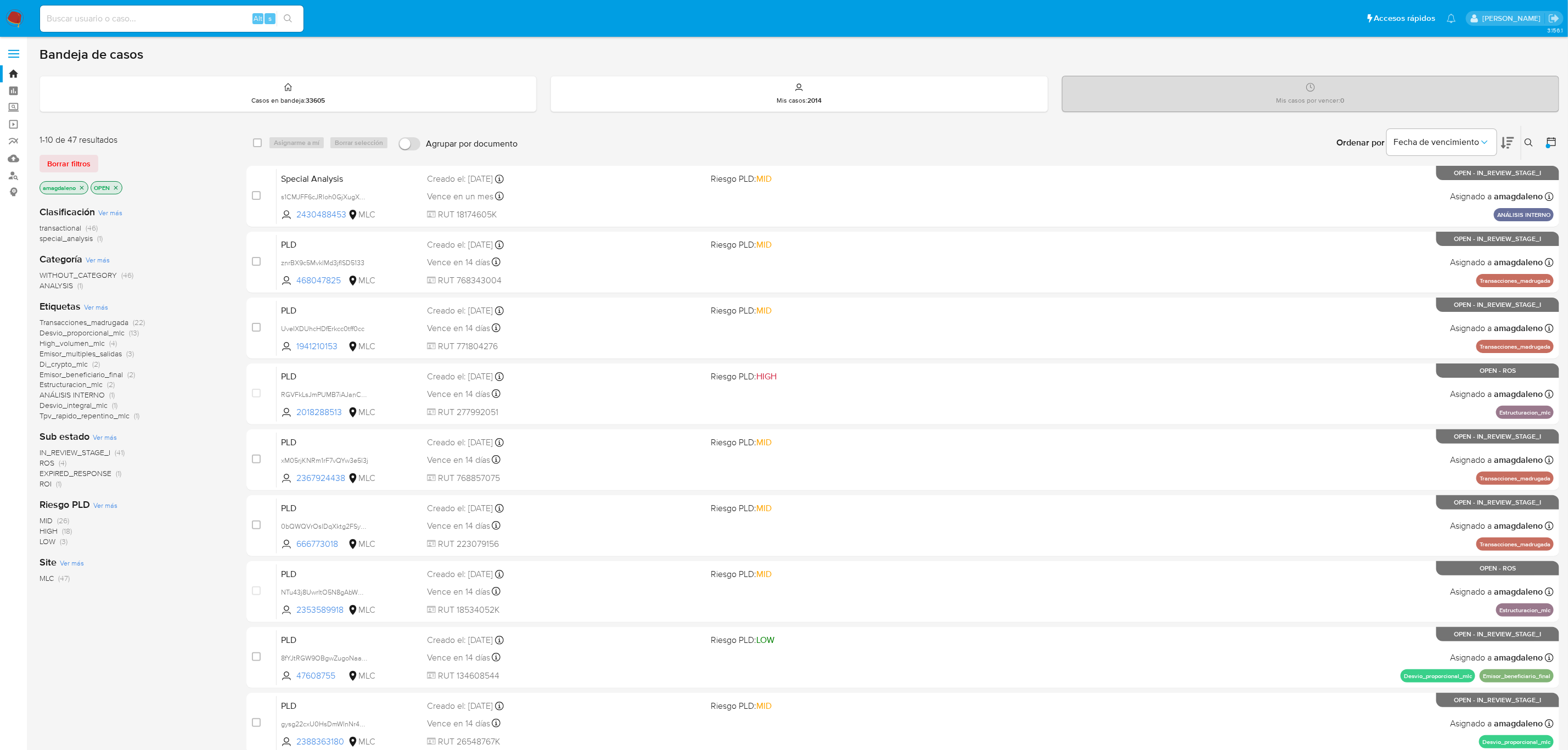
click at [95, 476] on span "EXPIRED_RESPONSE" at bounding box center [75, 473] width 72 height 11
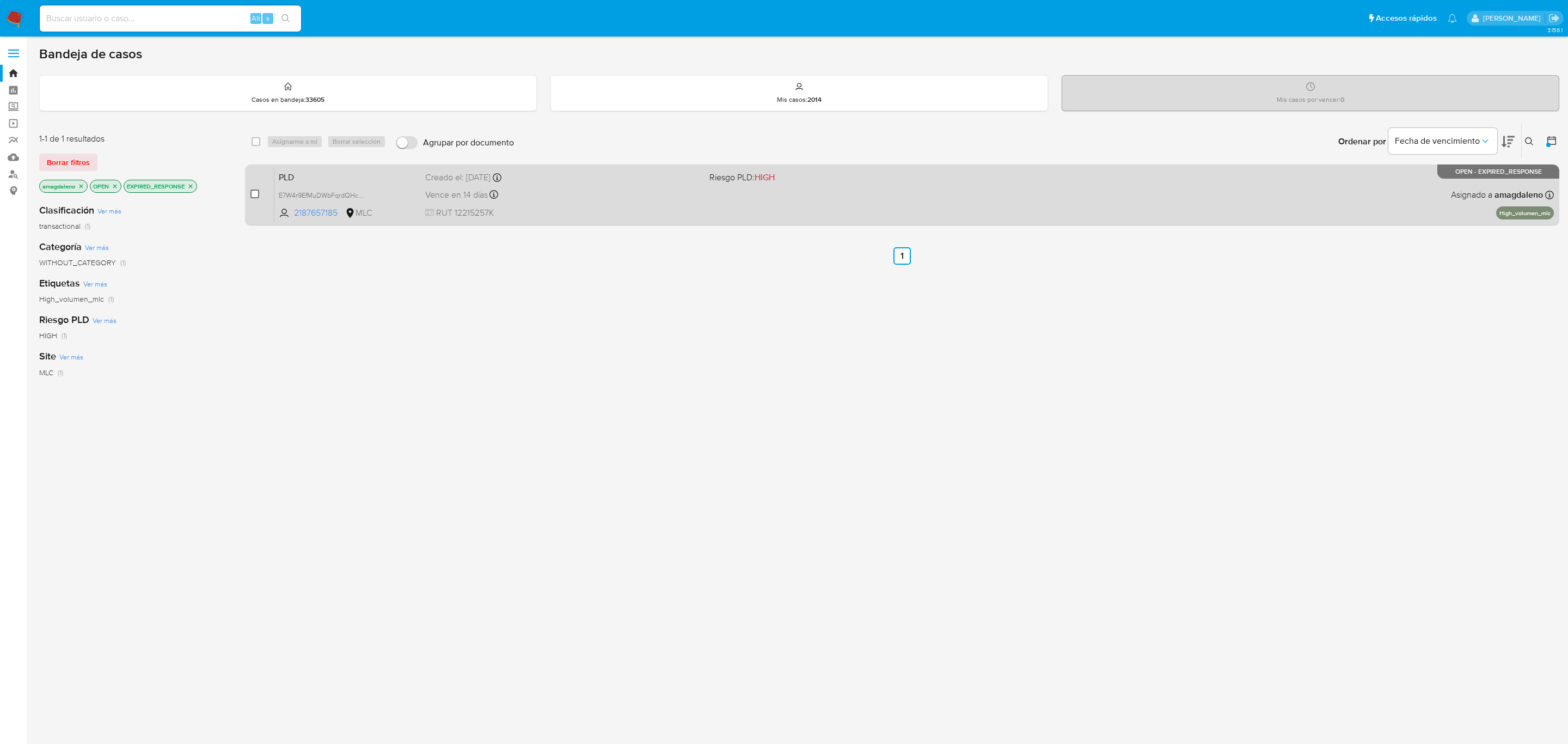
click at [255, 194] on input "checkbox" at bounding box center [255, 194] width 9 height 9
checkbox input "true"
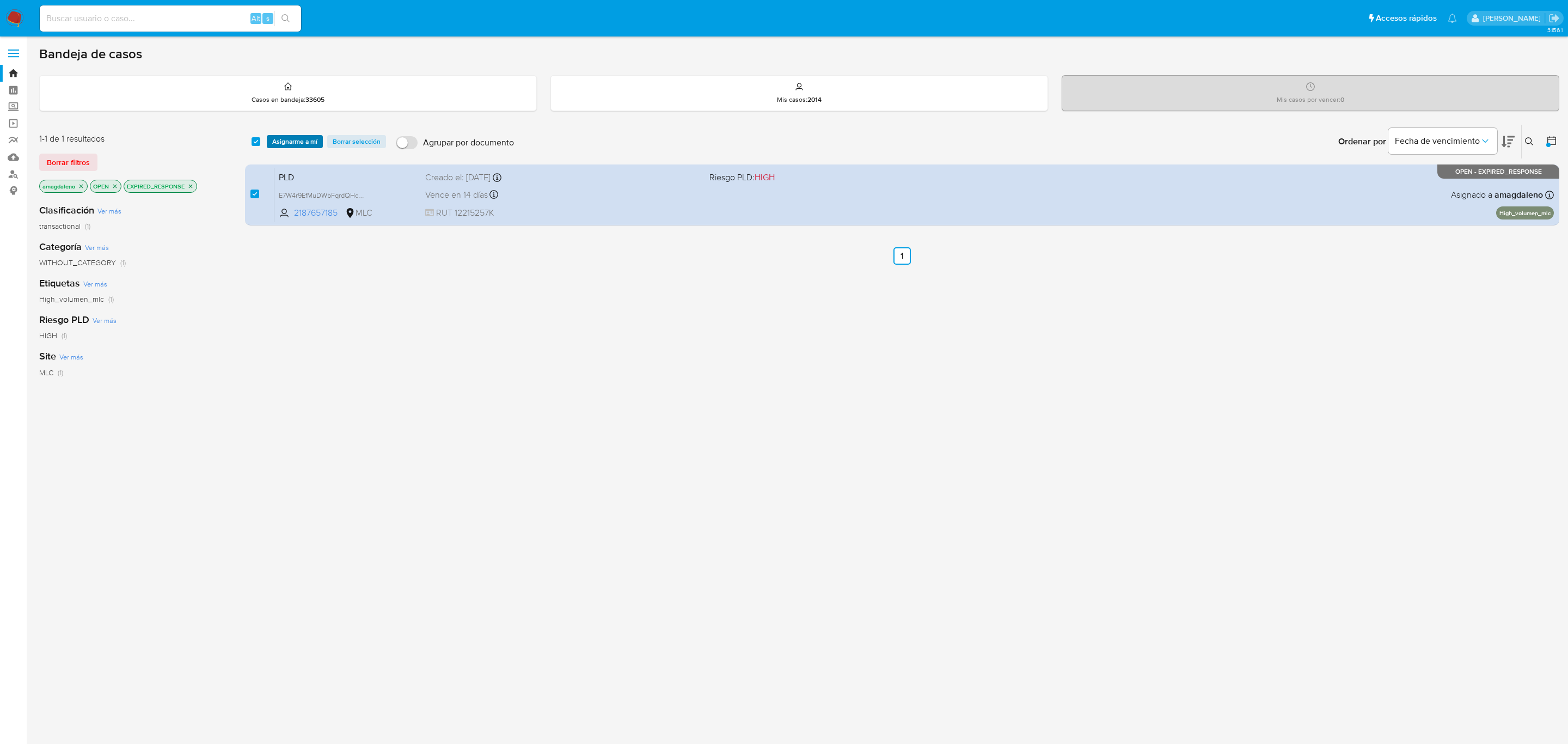
click at [296, 147] on span "Asignarme a mí" at bounding box center [295, 141] width 45 height 11
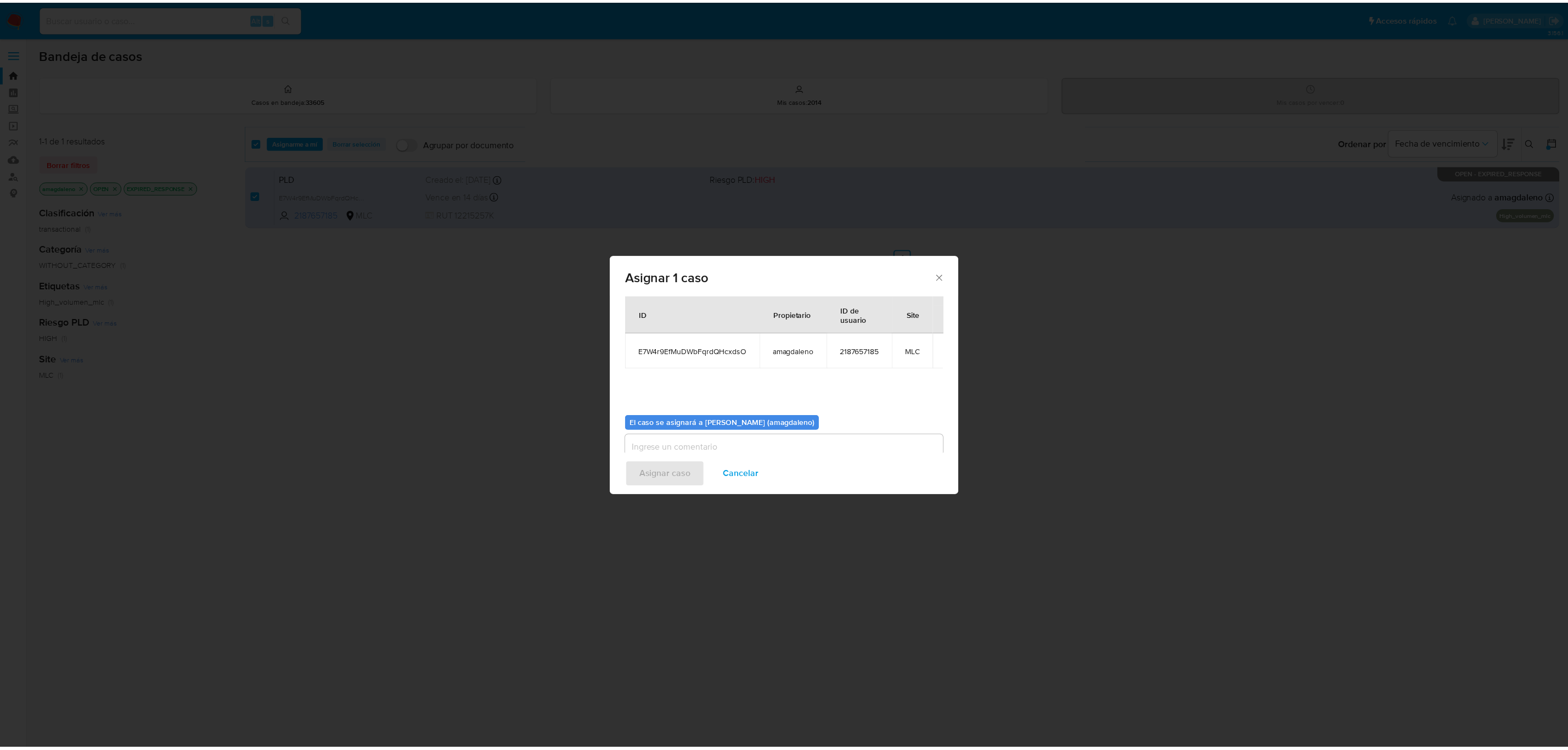
scroll to position [56, 0]
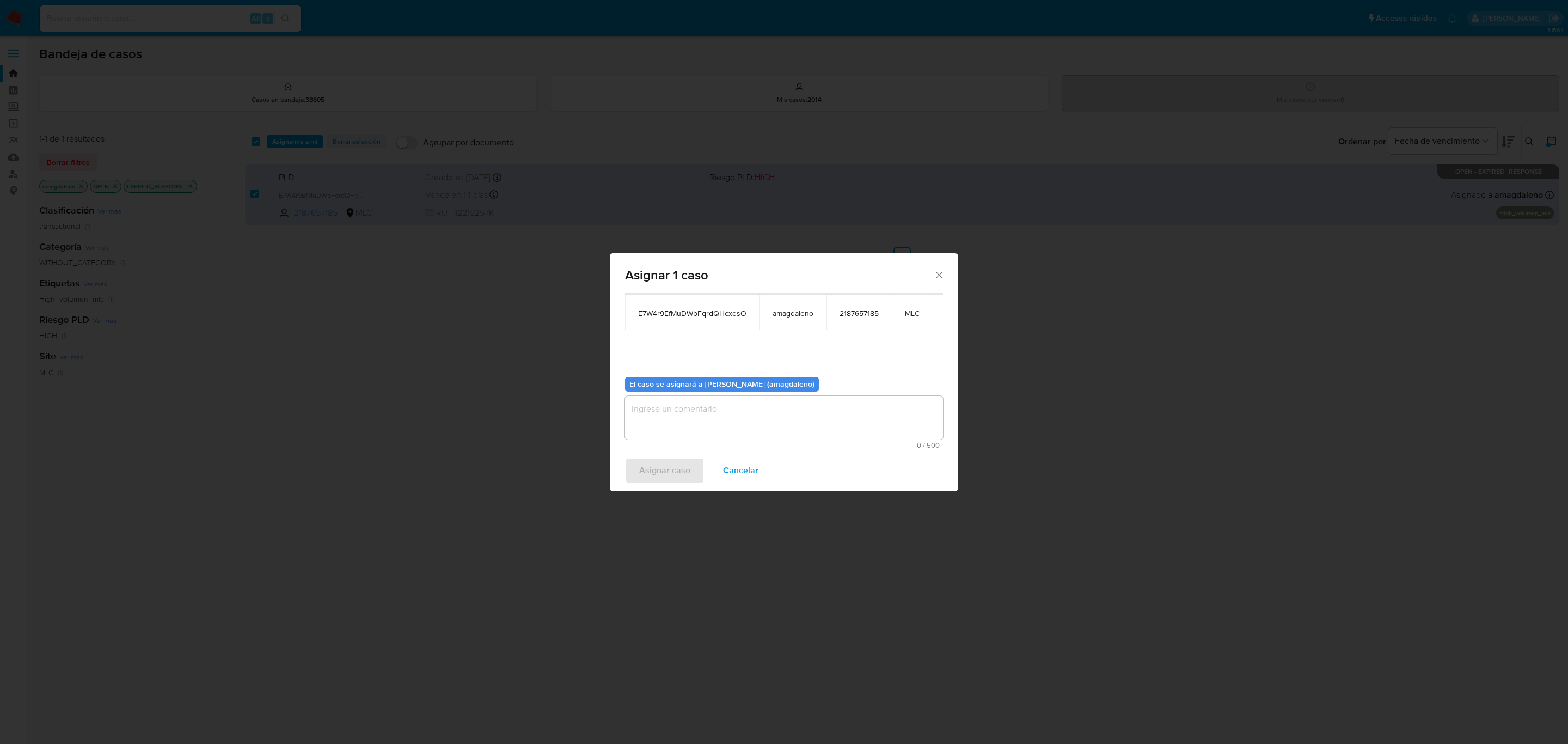
click at [729, 412] on textarea "assign-modal" at bounding box center [784, 418] width 318 height 44
type textarea "."
click at [670, 469] on span "Asignar caso" at bounding box center [665, 470] width 51 height 24
checkbox input "false"
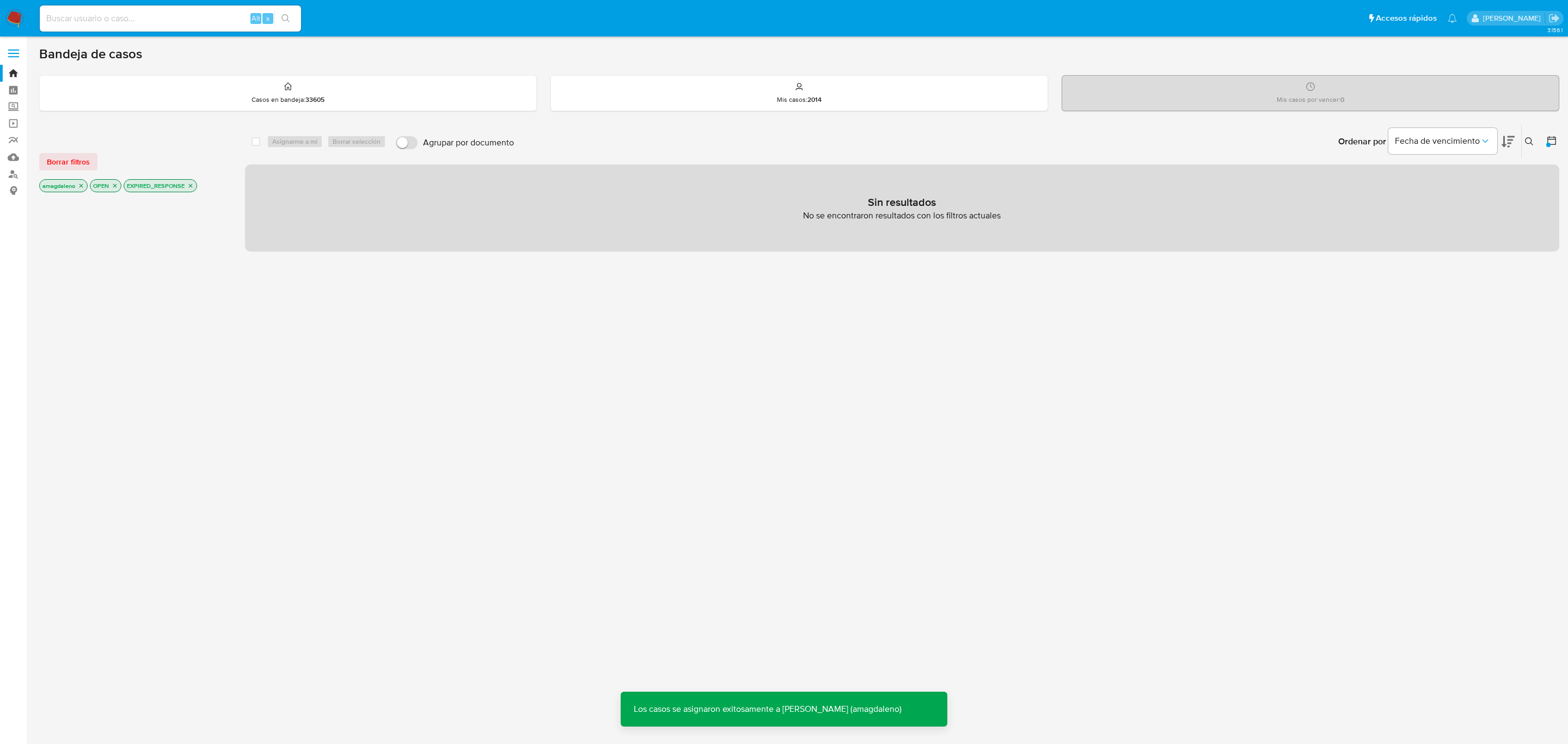
click at [193, 188] on icon "close-filter" at bounding box center [190, 185] width 7 height 7
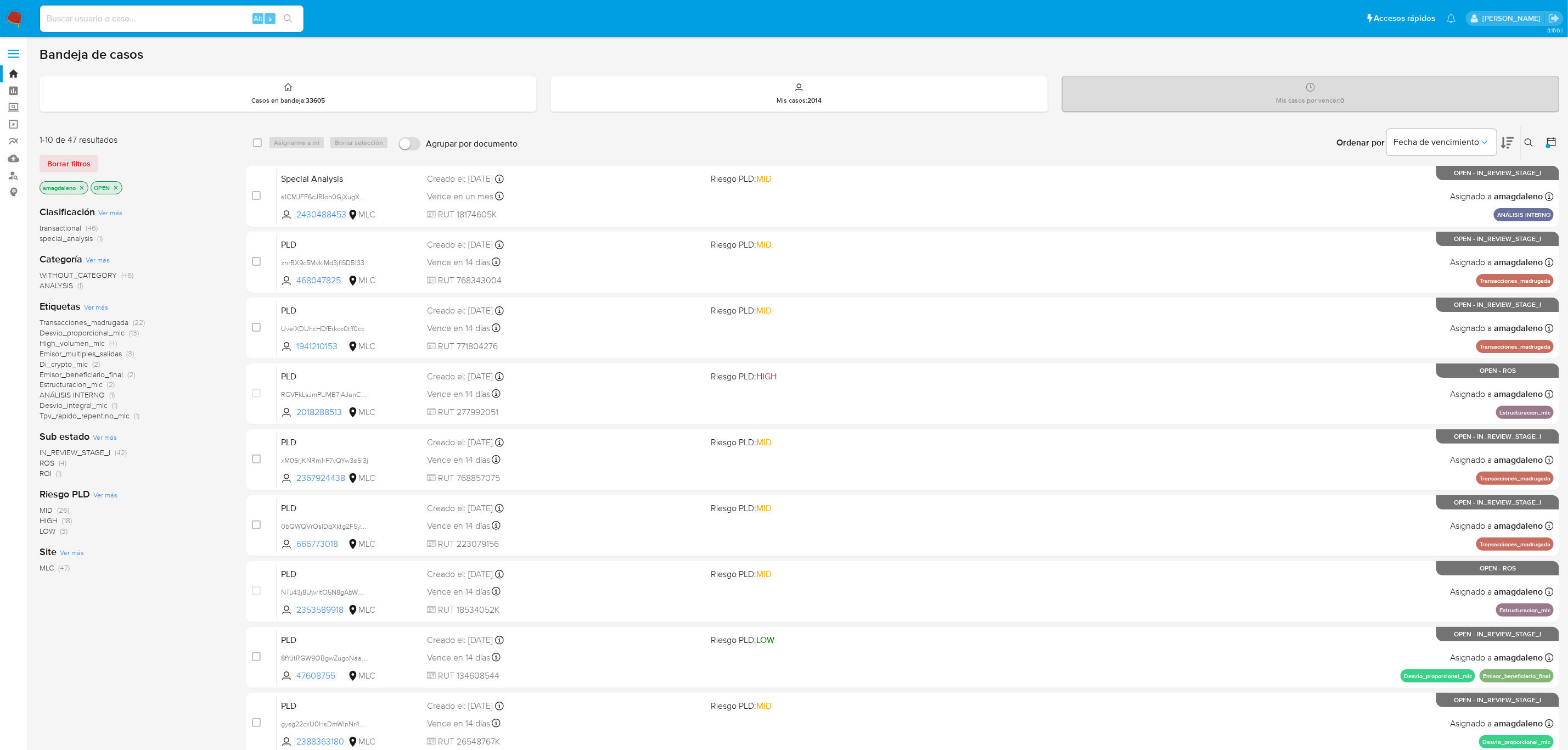
click at [42, 472] on span "ROI" at bounding box center [45, 473] width 12 height 11
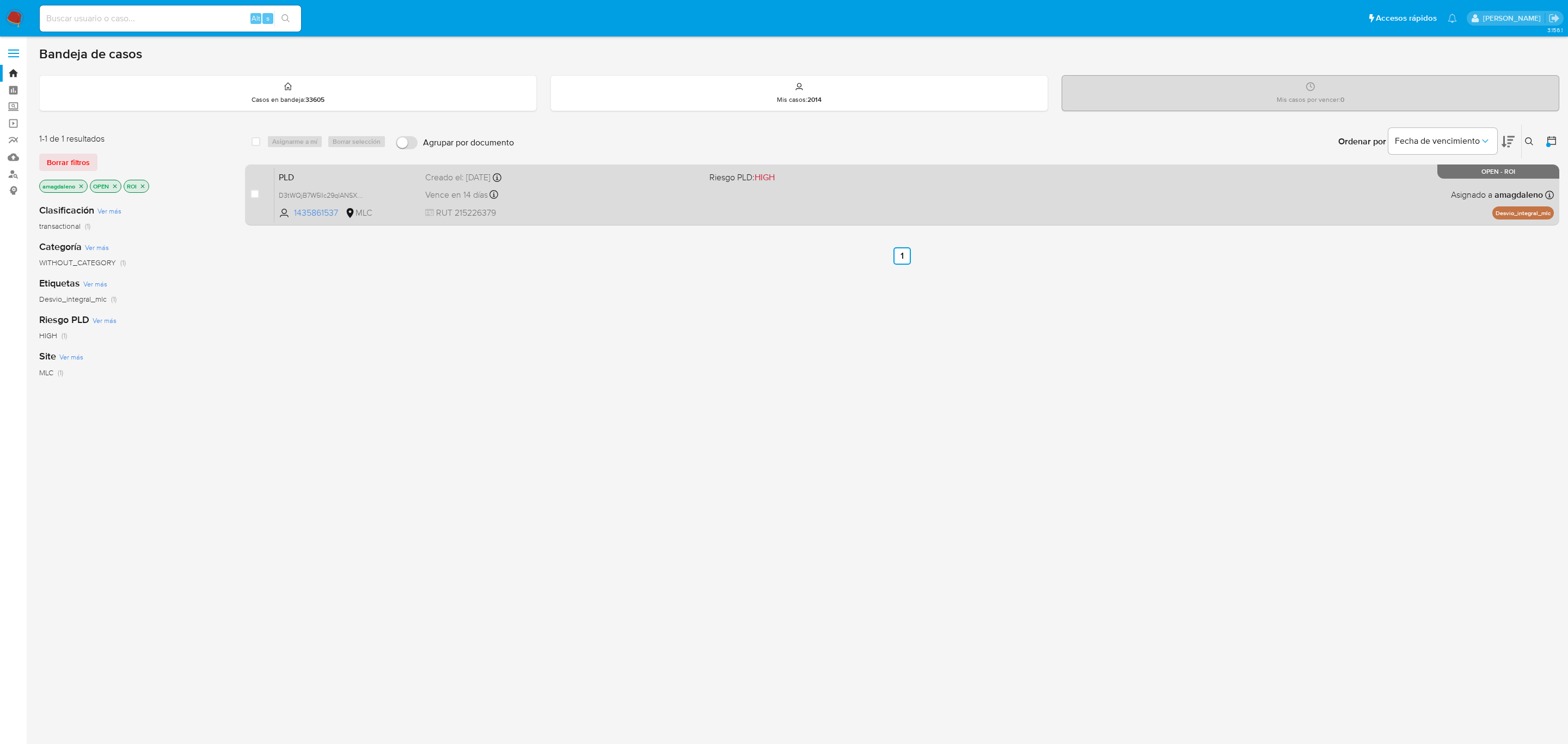
click at [839, 211] on div "PLD D3tWQjB7W5llc29qlANSXTjU 1435861537 MLC Riesgo PLD: HIGH Creado el: 12/06/2…" at bounding box center [914, 194] width 1279 height 55
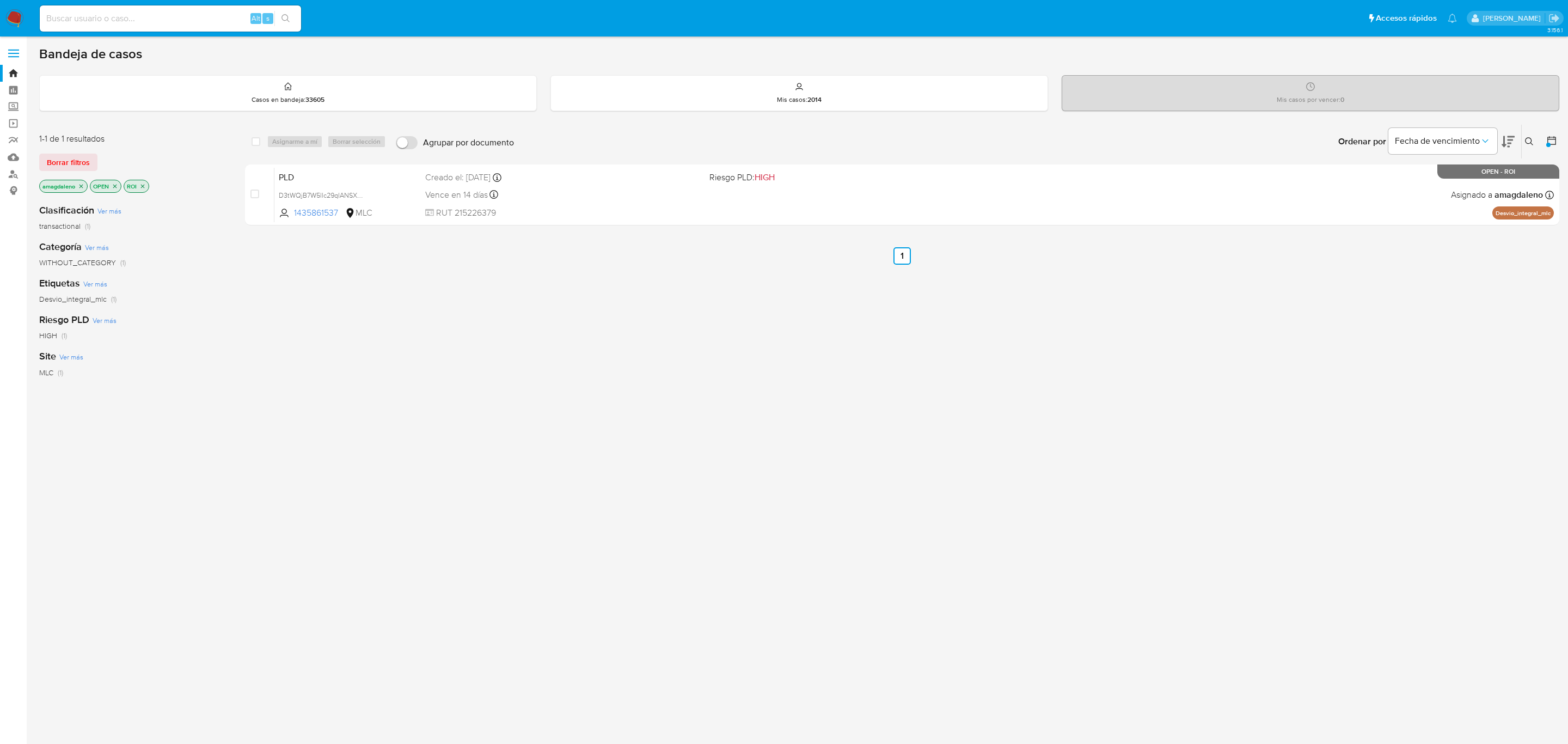
click at [142, 187] on icon "close-filter" at bounding box center [142, 186] width 7 height 7
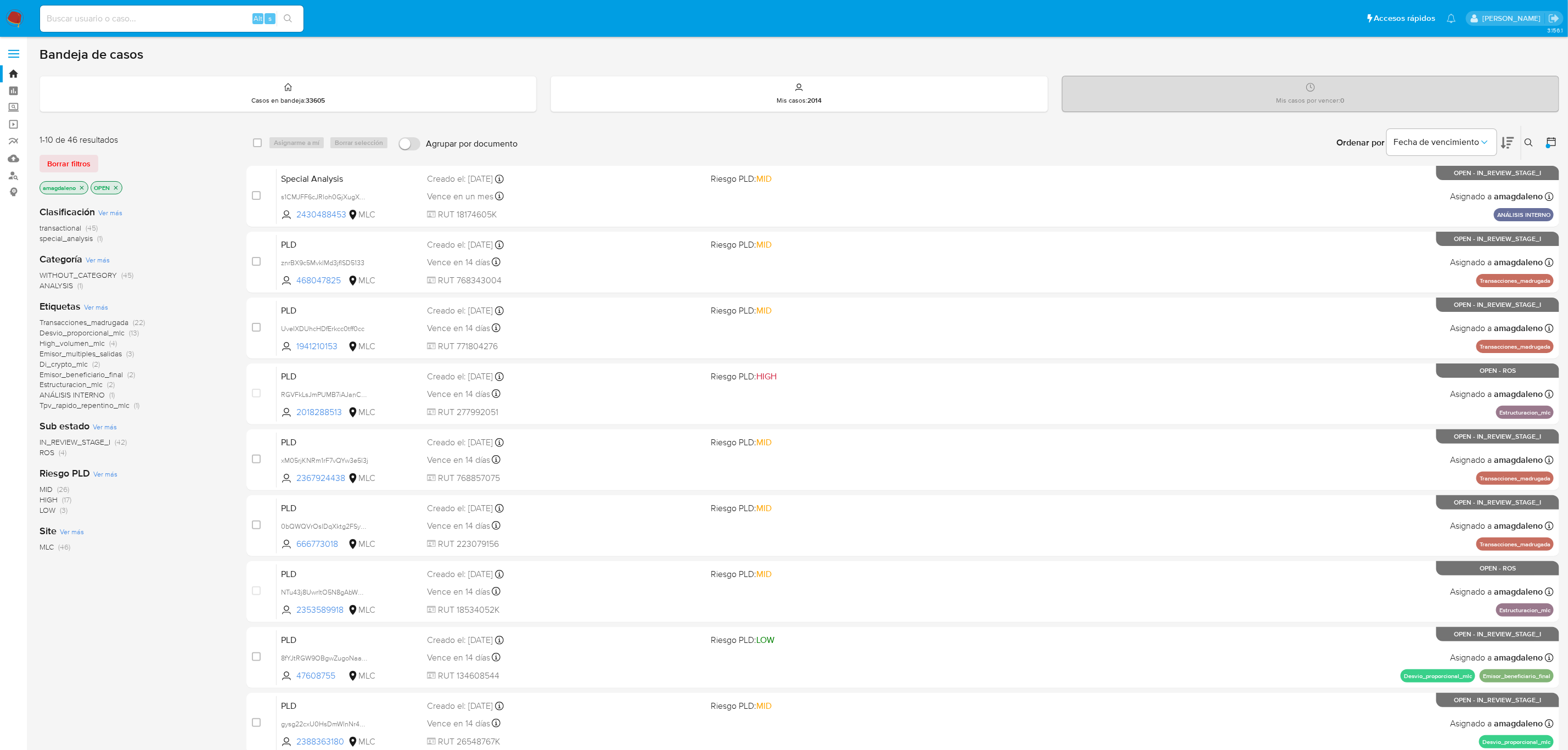
click at [86, 441] on span "IN_REVIEW_STAGE_I" at bounding box center [74, 441] width 71 height 11
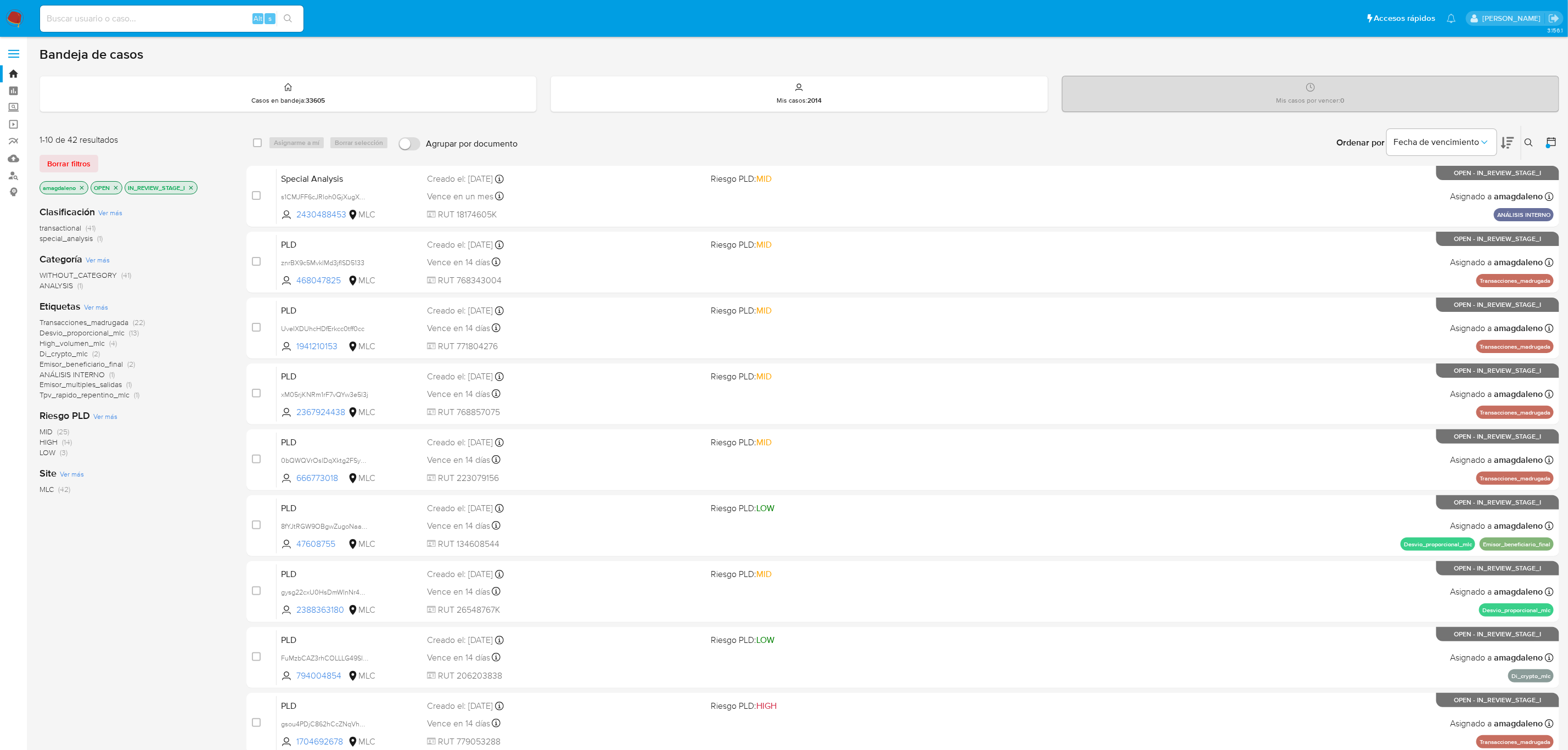
click at [80, 333] on span "Desvio_proporcional_mlc" at bounding box center [82, 332] width 85 height 11
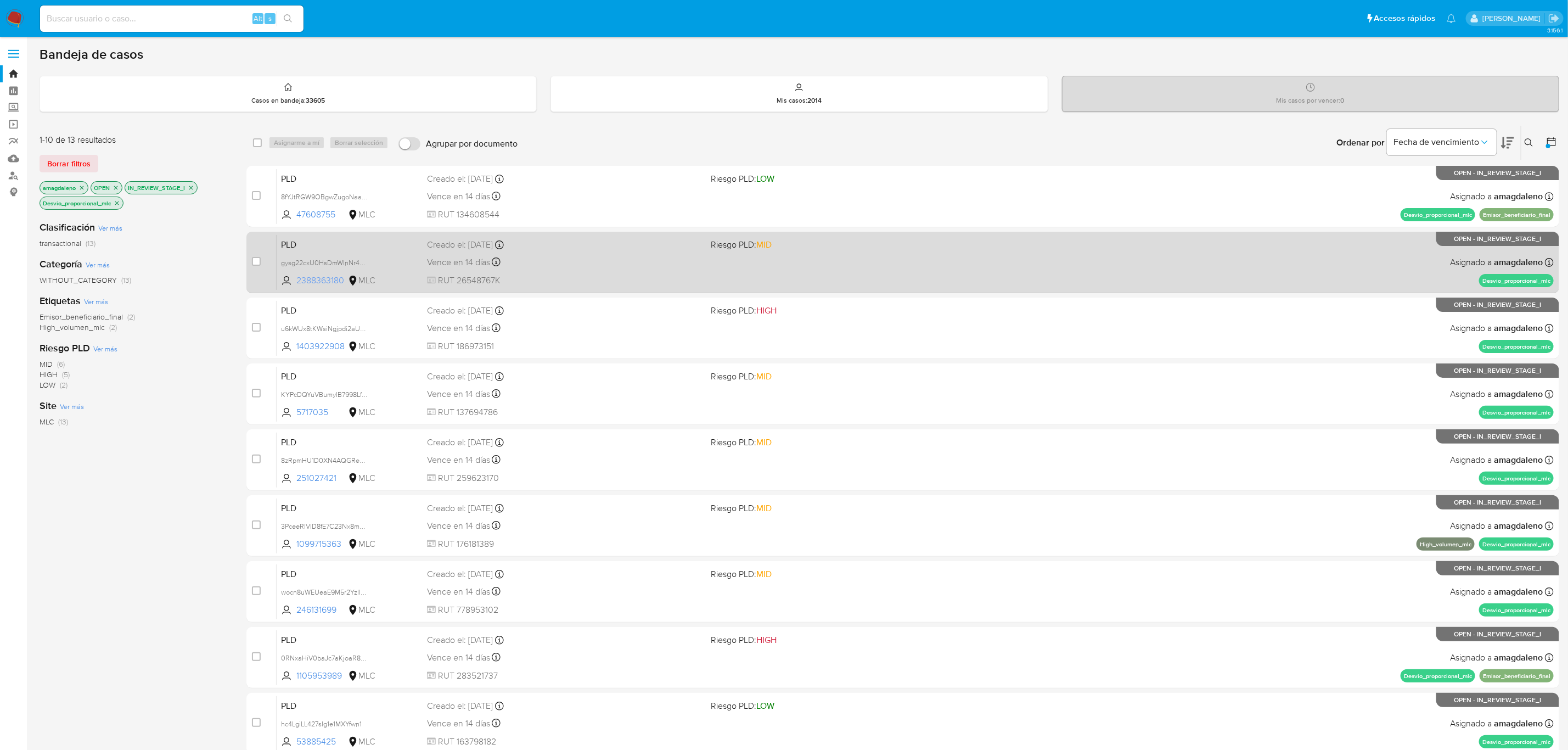
click at [307, 281] on span "2388363180" at bounding box center [321, 281] width 49 height 12
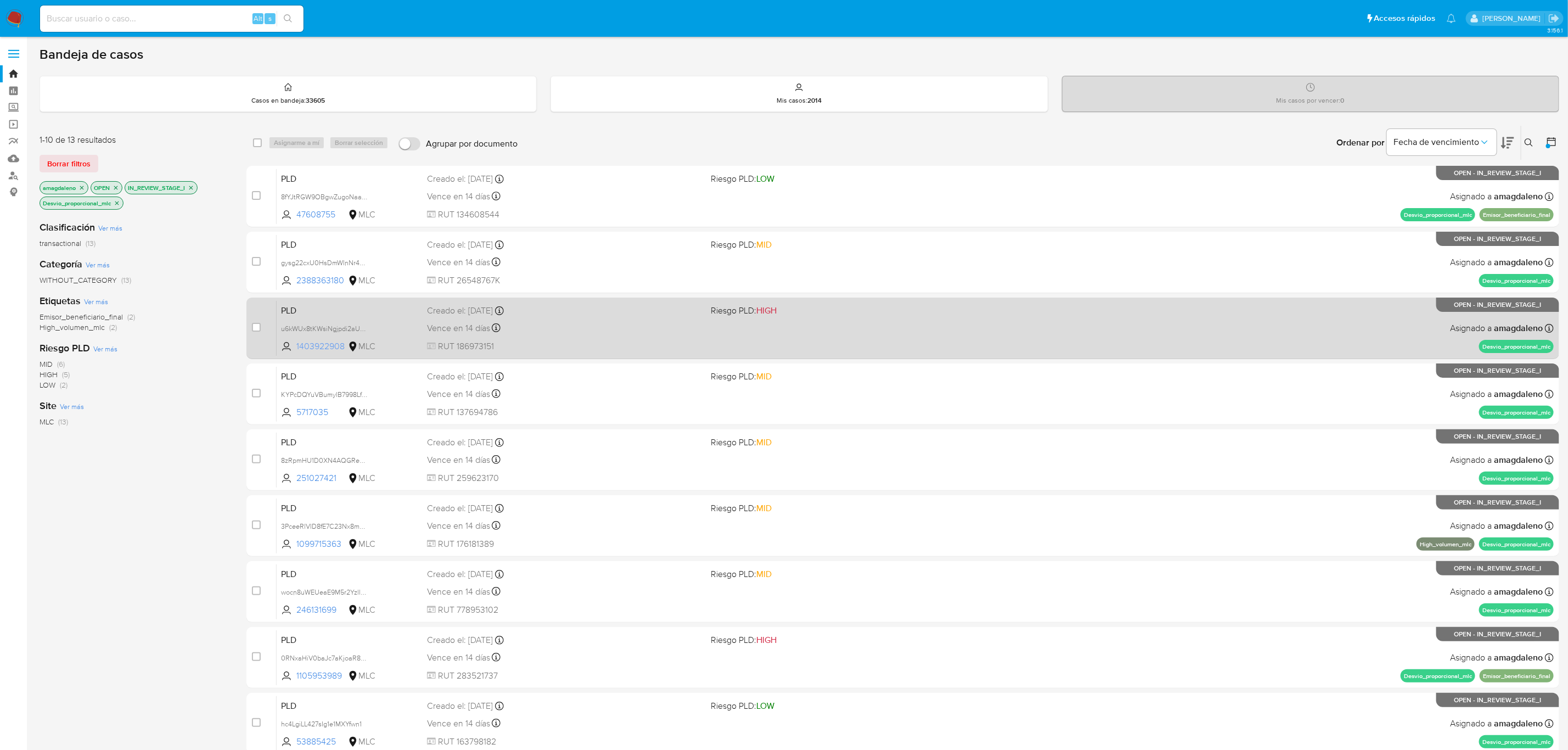
click at [303, 347] on span "1403922908" at bounding box center [321, 347] width 49 height 12
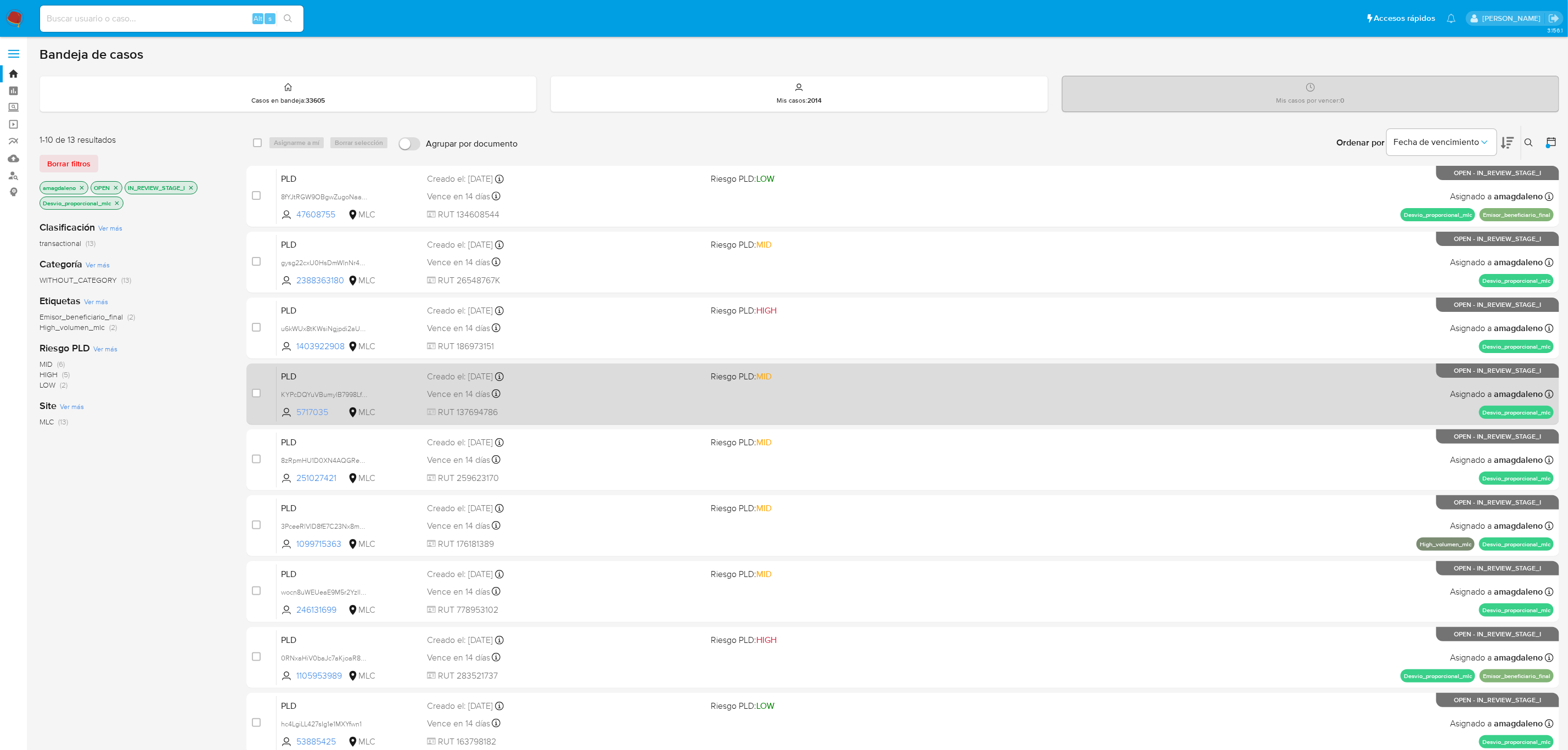
click at [310, 410] on span "5717035" at bounding box center [321, 413] width 49 height 12
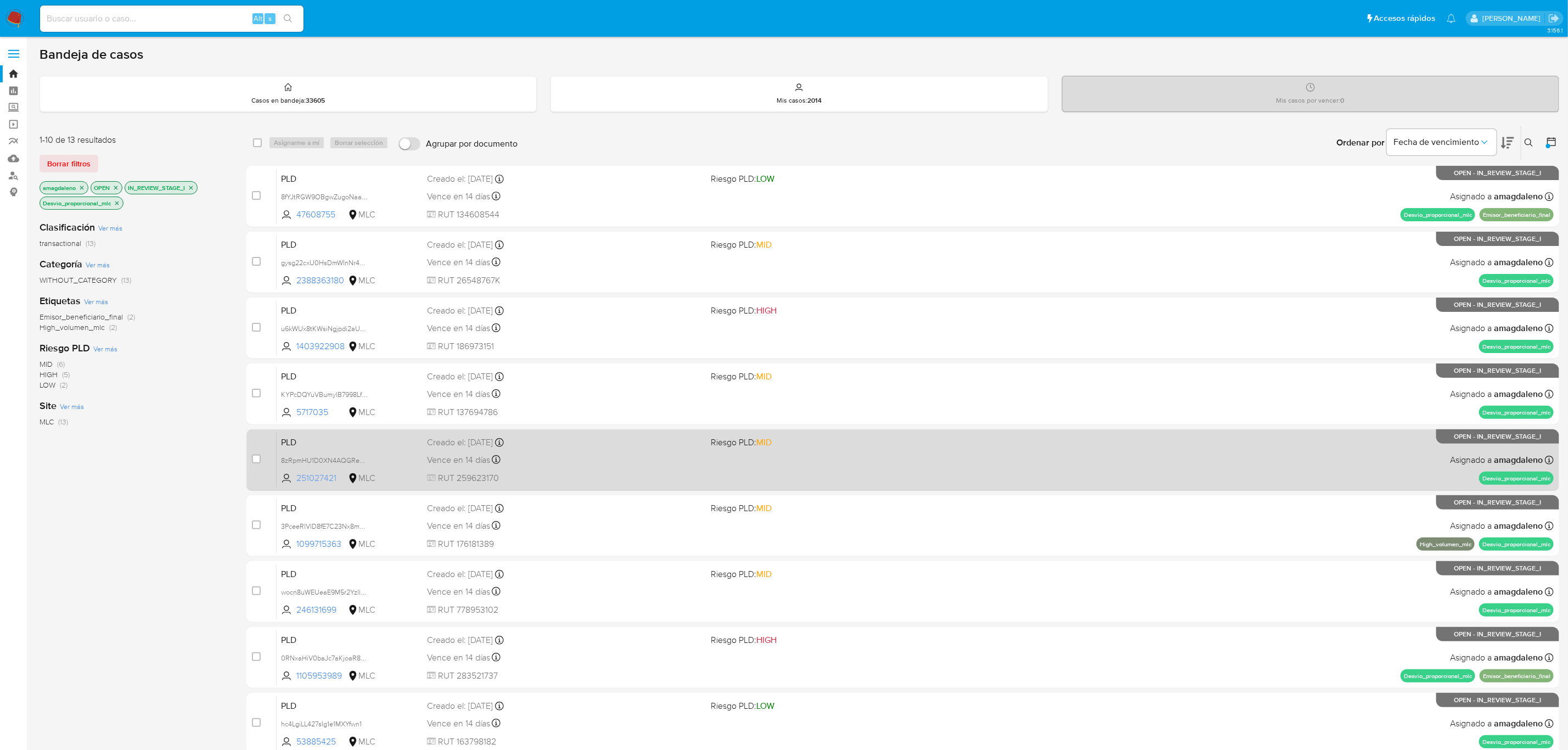
click at [310, 472] on span "251027421" at bounding box center [321, 479] width 49 height 12
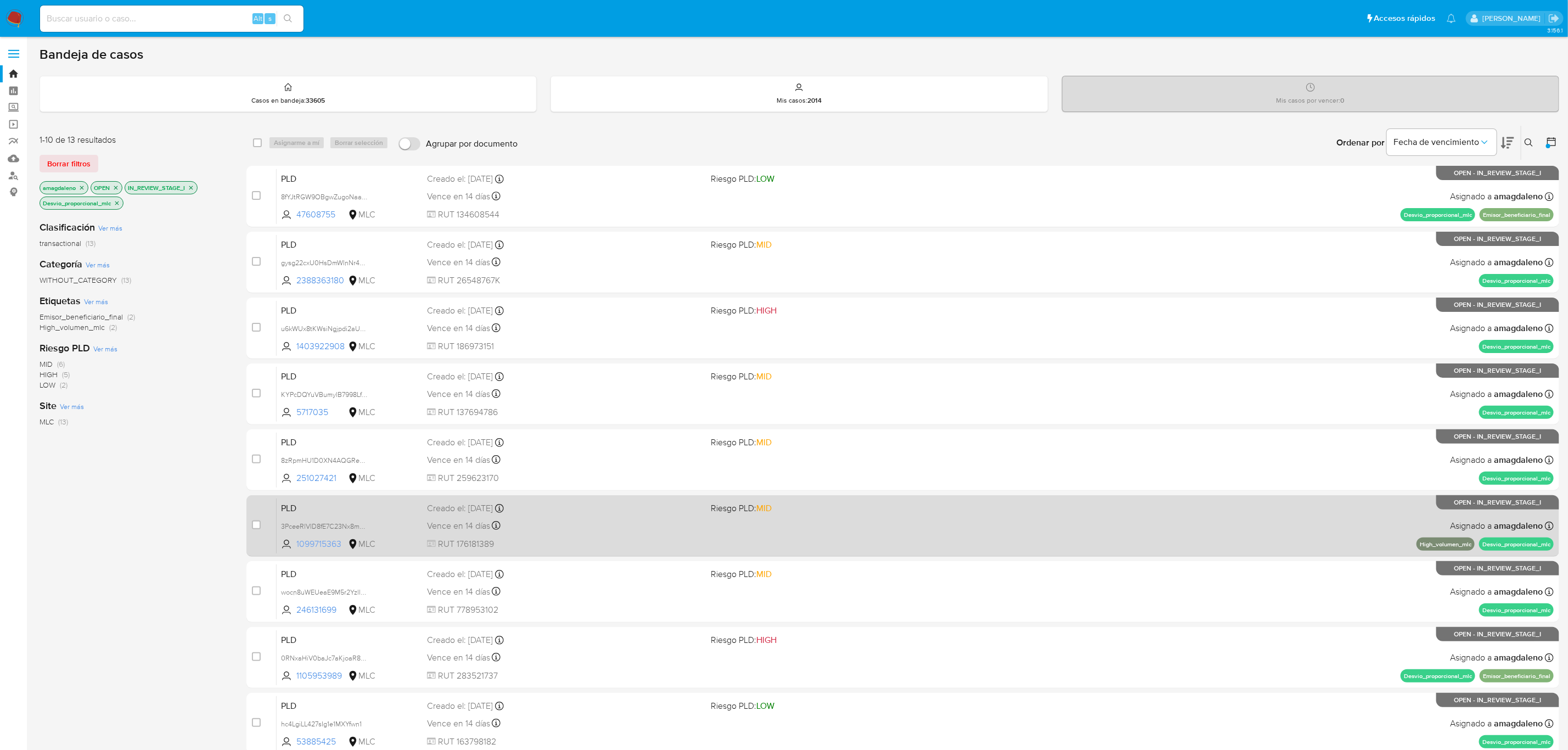
click at [303, 547] on span "1099715363" at bounding box center [321, 544] width 49 height 12
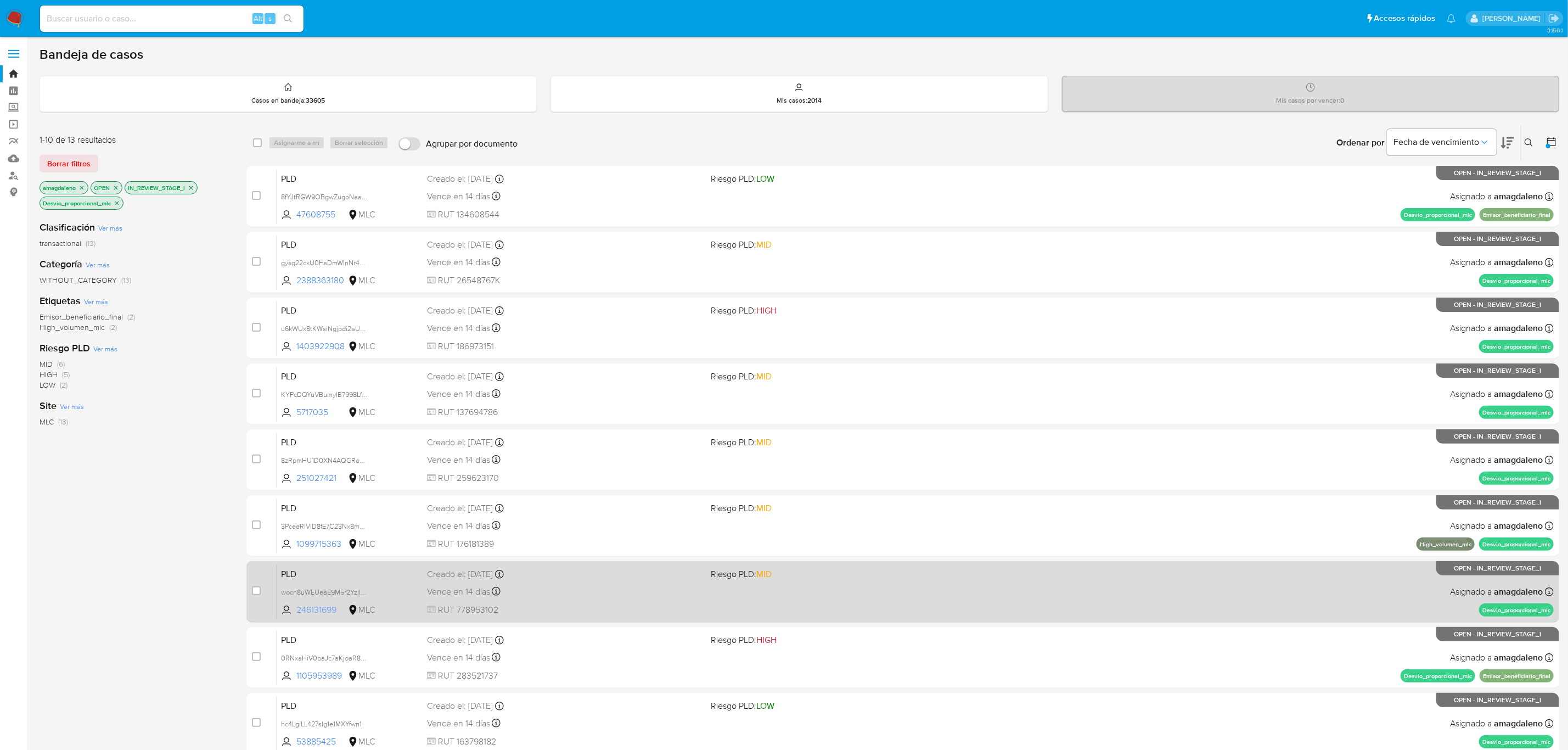
click at [323, 613] on span "246131699" at bounding box center [321, 610] width 49 height 12
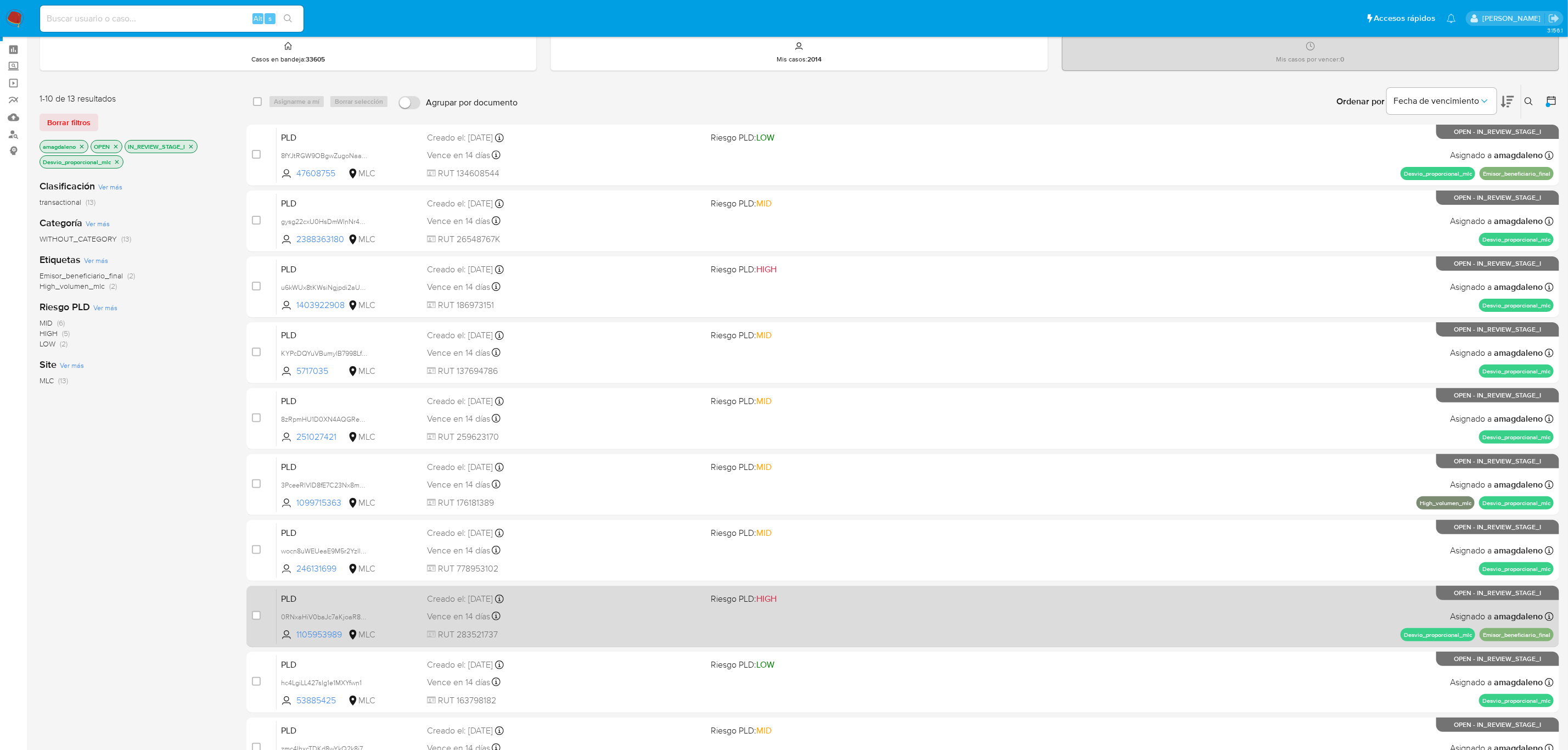
scroll to position [116, 0]
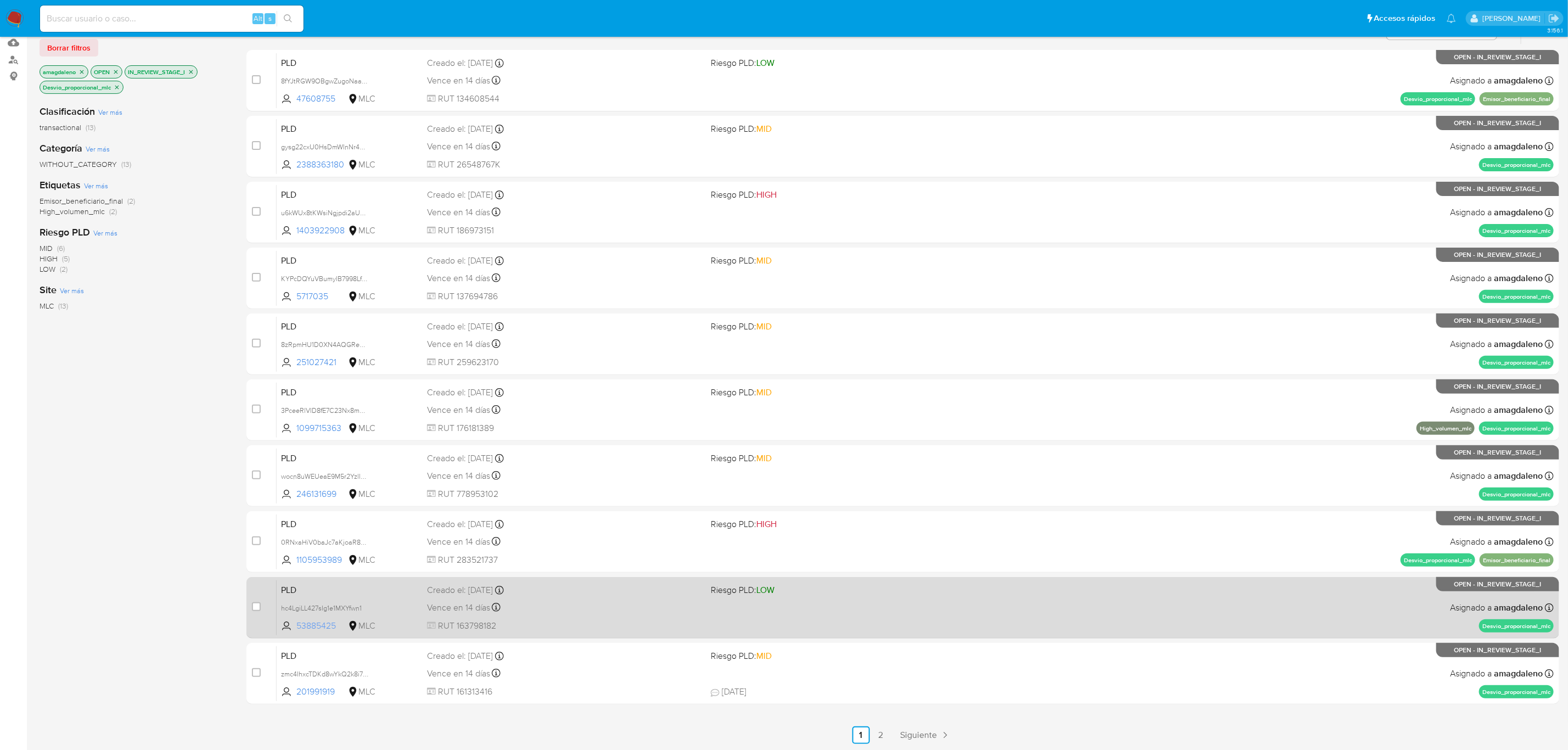
click at [313, 623] on span "53885425" at bounding box center [321, 626] width 49 height 12
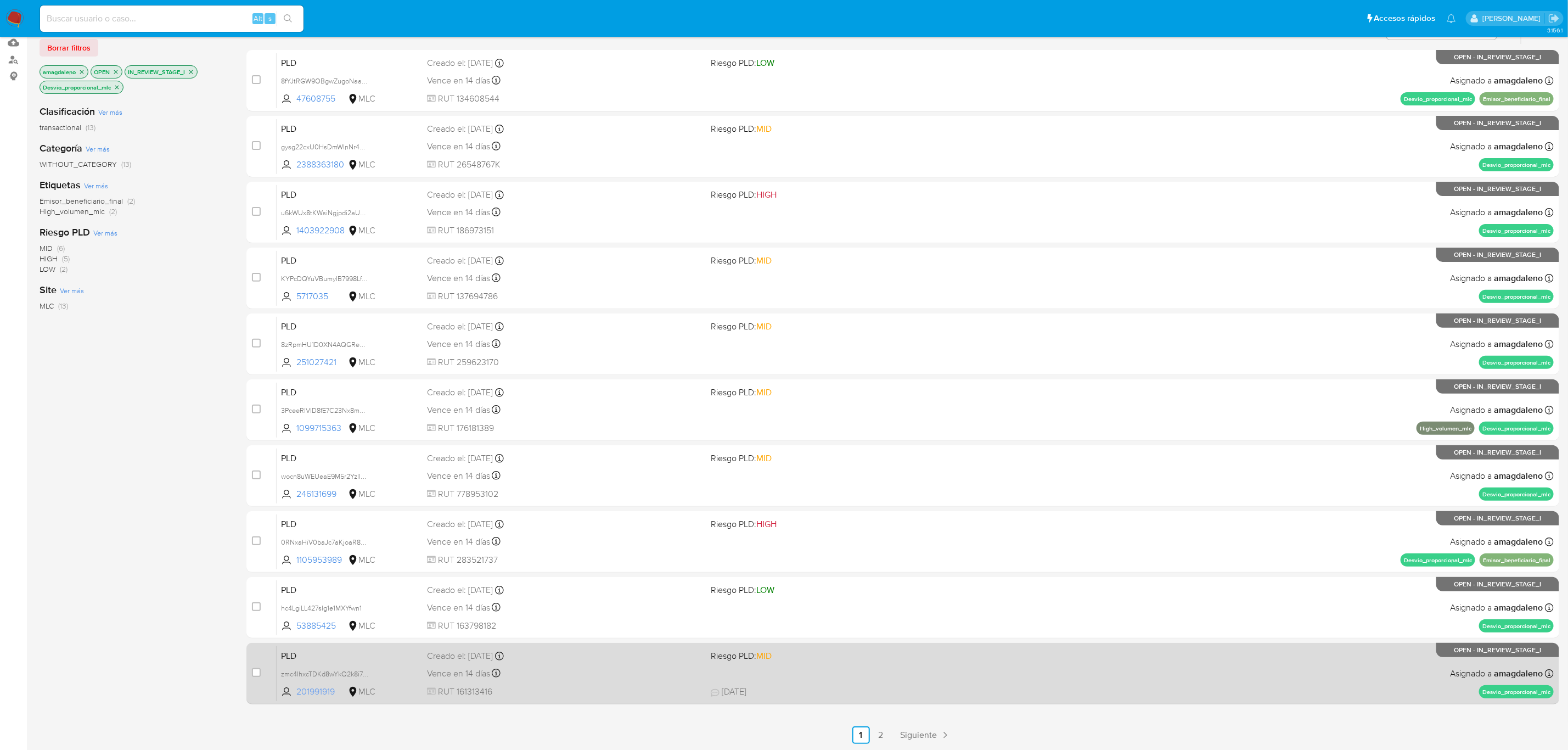
click at [308, 686] on span "201991919" at bounding box center [321, 692] width 49 height 12
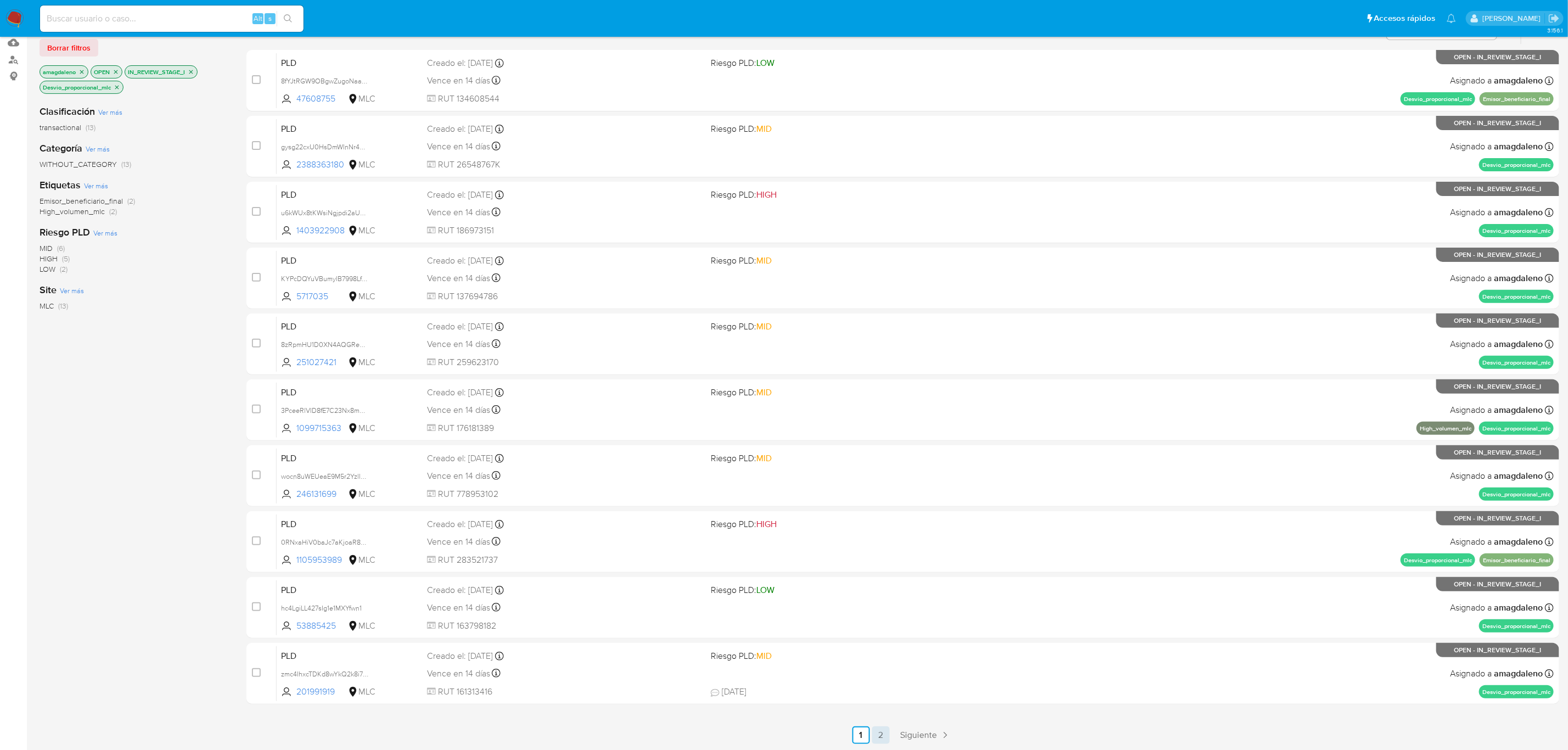
click at [873, 730] on link "2" at bounding box center [880, 735] width 17 height 17
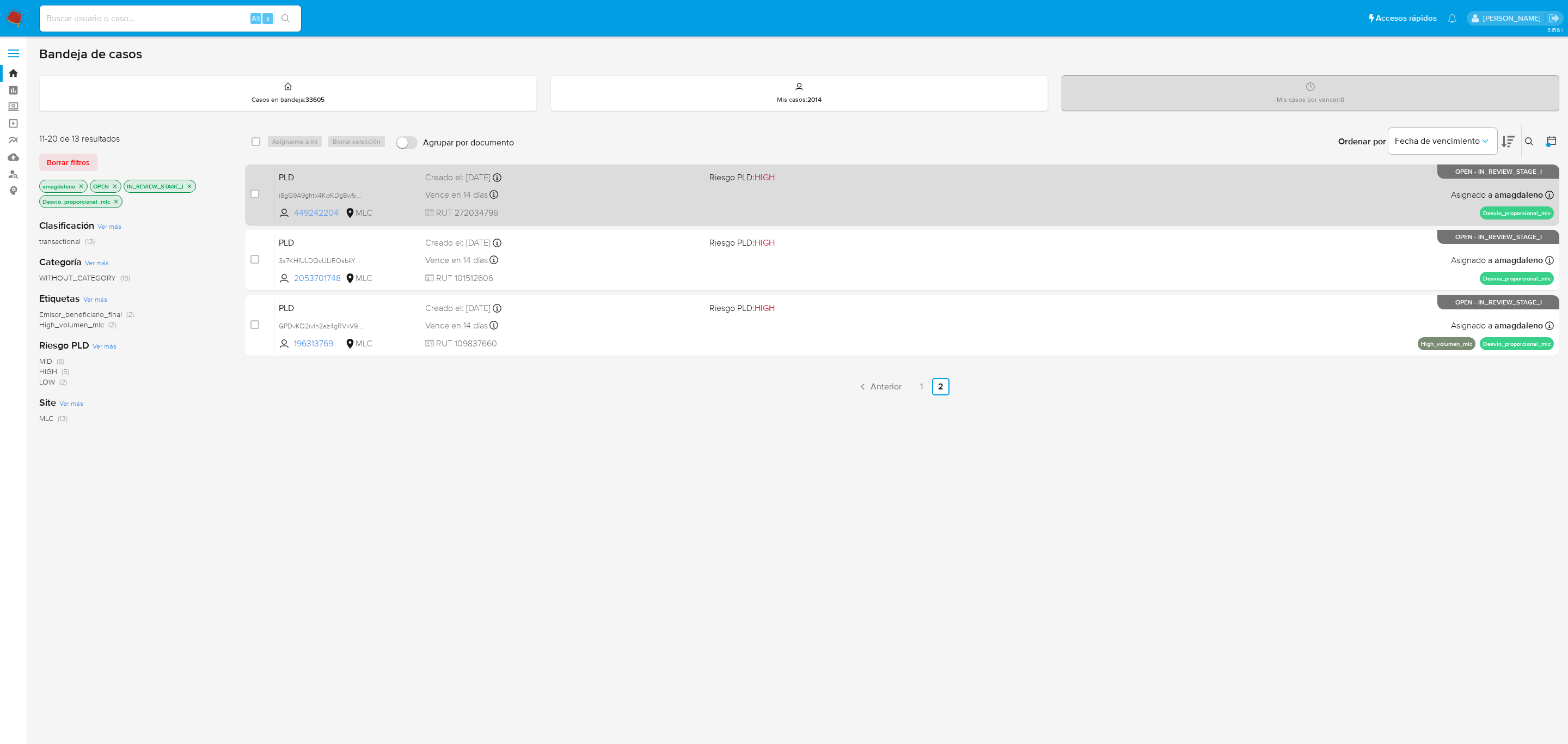
click at [312, 216] on span "449242204" at bounding box center [318, 213] width 49 height 12
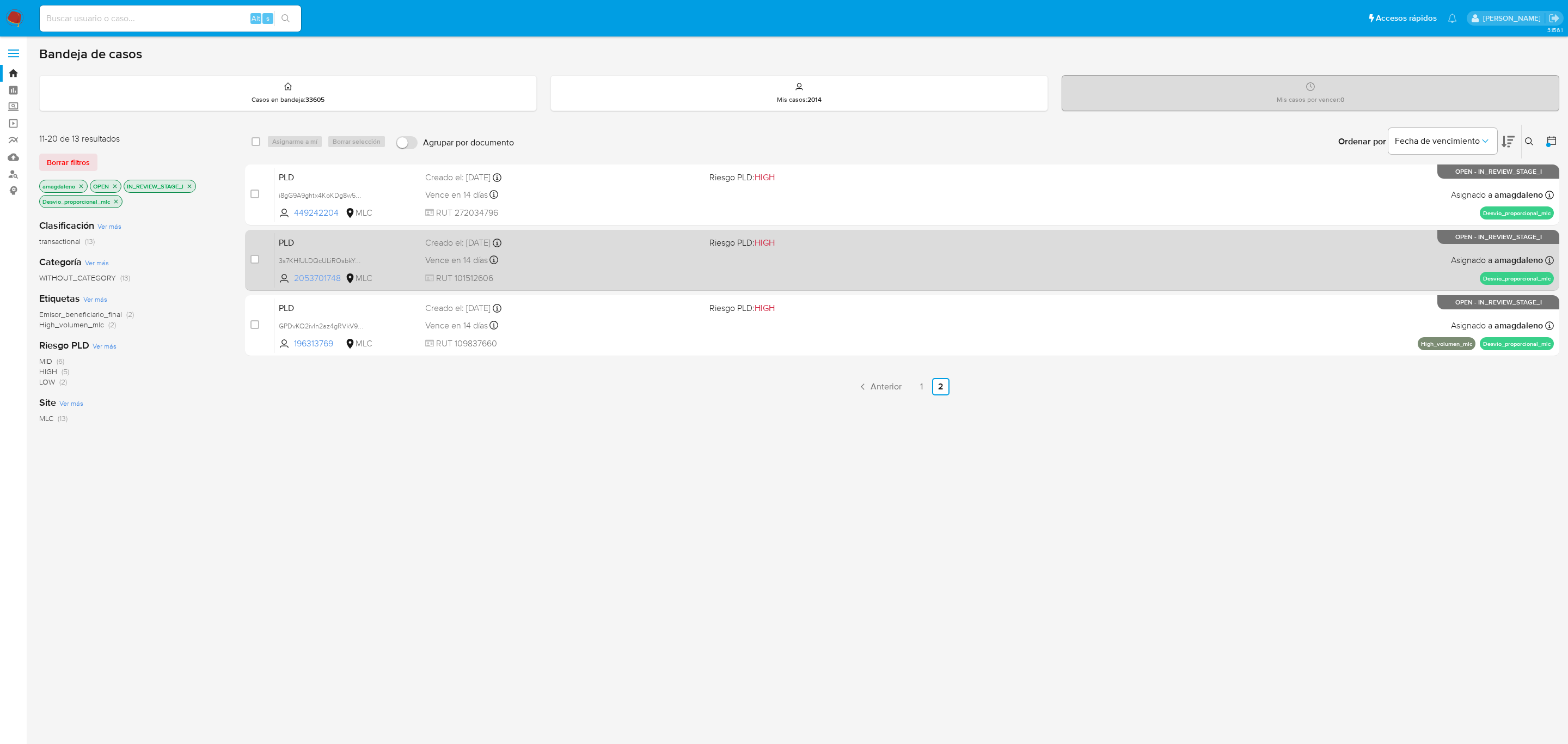
click at [318, 278] on span "2053701748" at bounding box center [318, 278] width 49 height 12
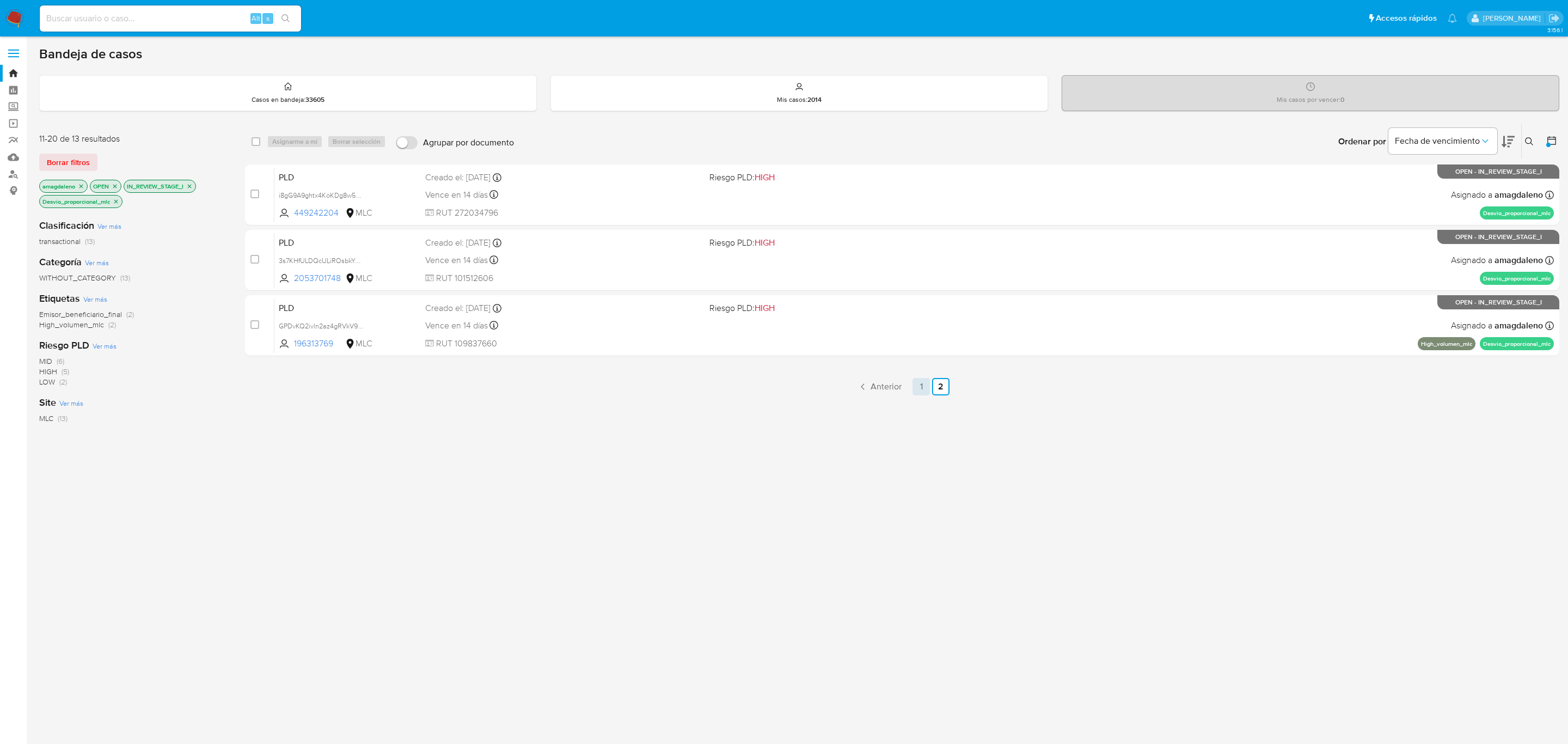
click at [924, 387] on link "1" at bounding box center [920, 386] width 17 height 17
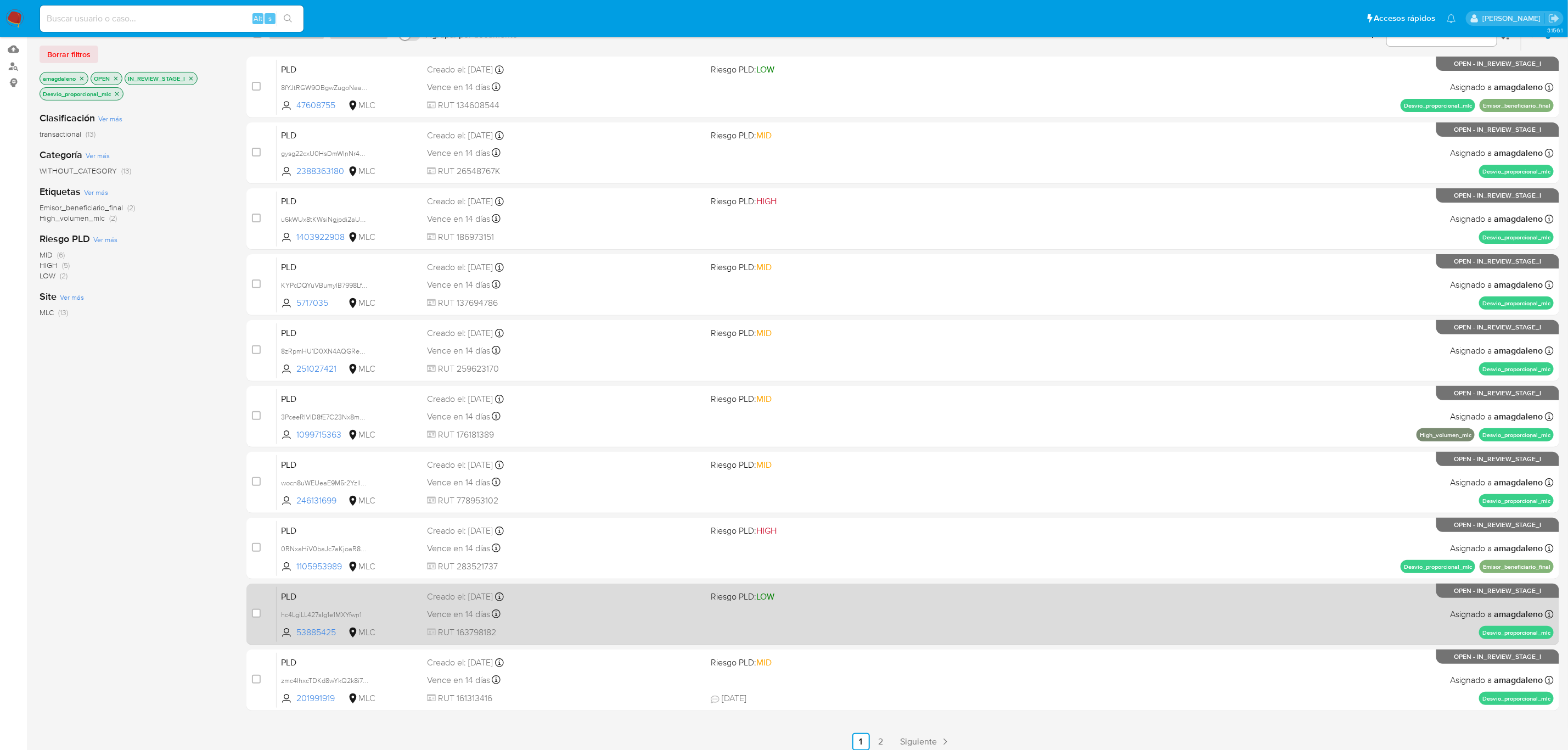
scroll to position [116, 0]
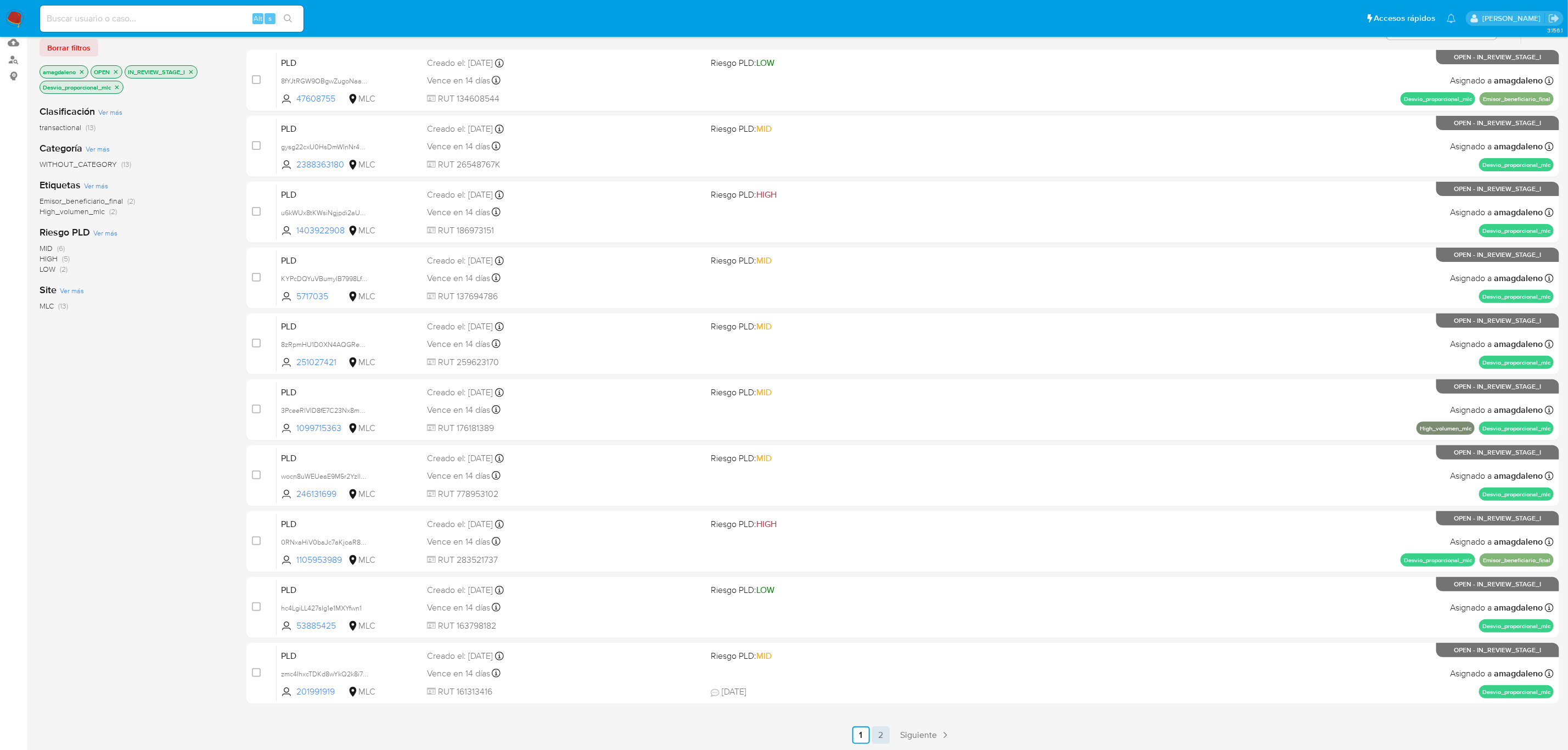
click at [884, 736] on link "2" at bounding box center [880, 735] width 17 height 17
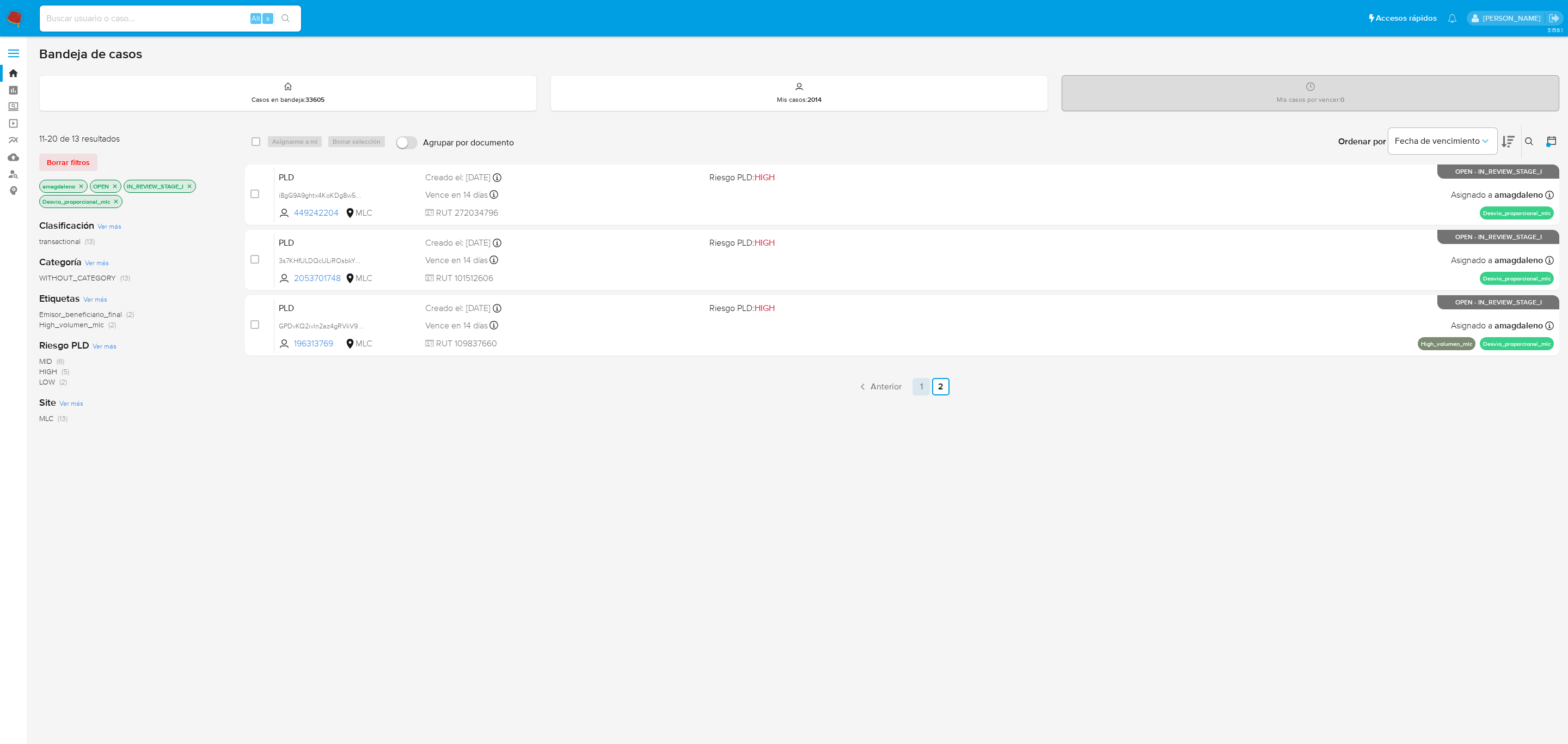
click at [917, 383] on link "1" at bounding box center [920, 386] width 17 height 17
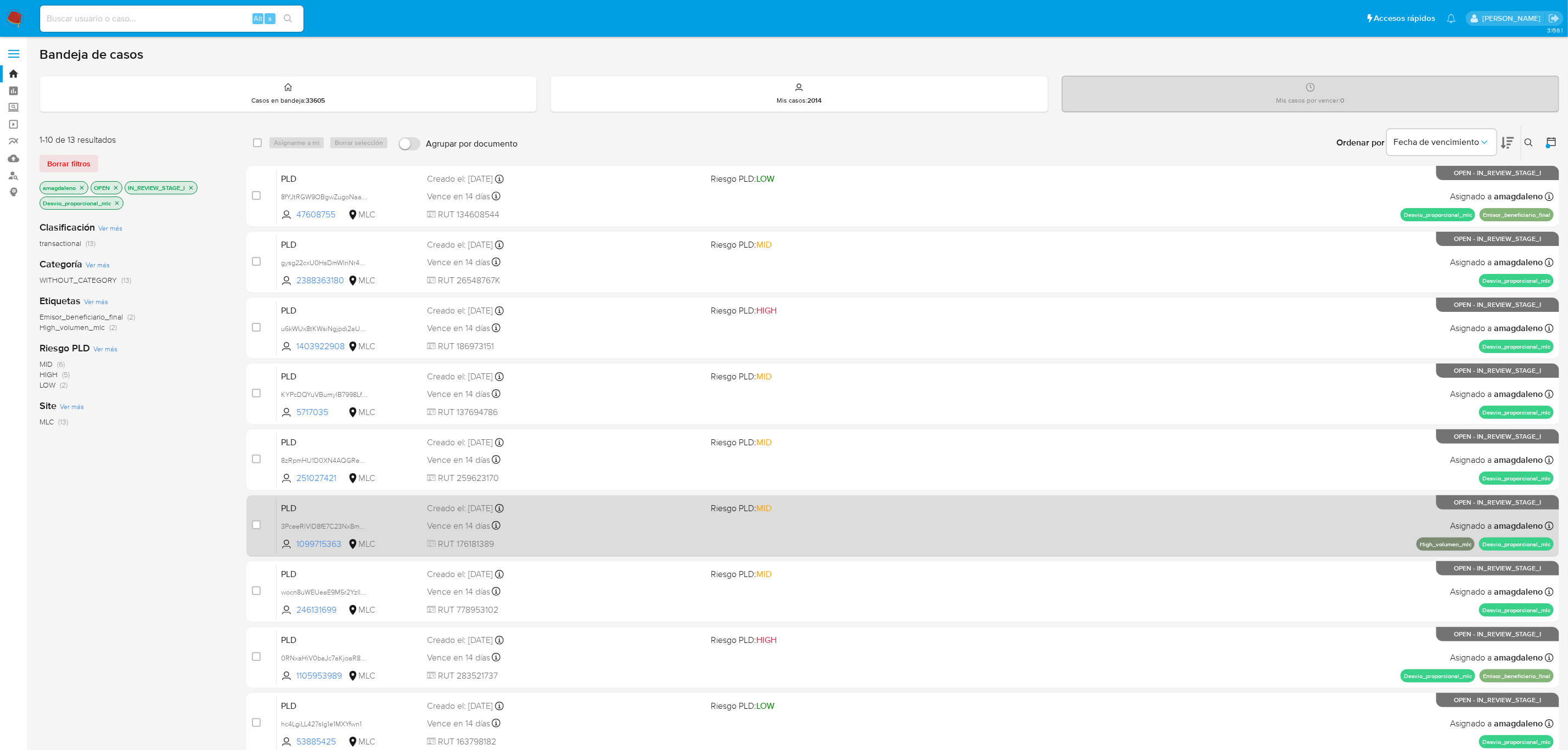
click at [644, 524] on div "Vence en 14 días Vence el 10/09/2025 06:07:40" at bounding box center [564, 526] width 275 height 15
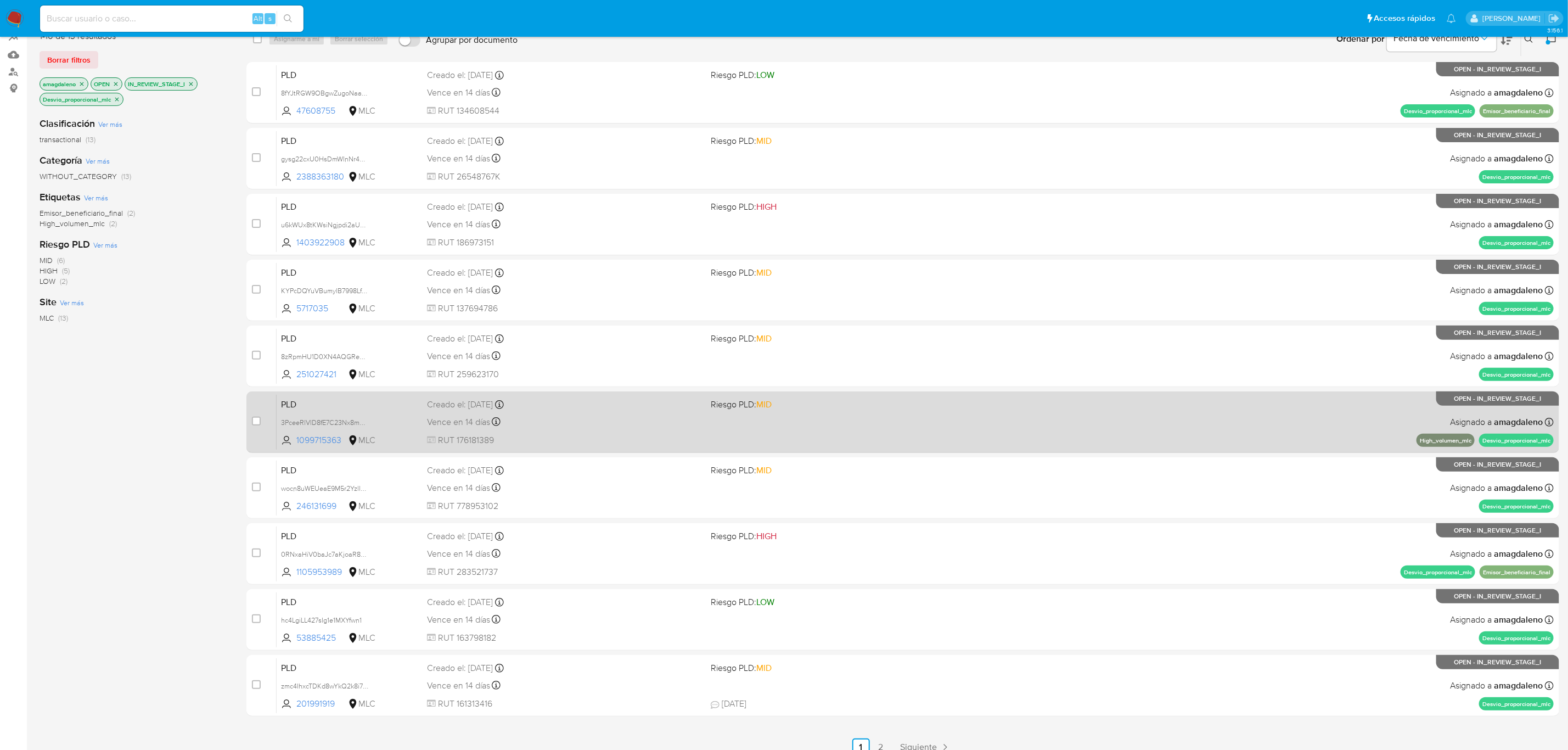
scroll to position [116, 0]
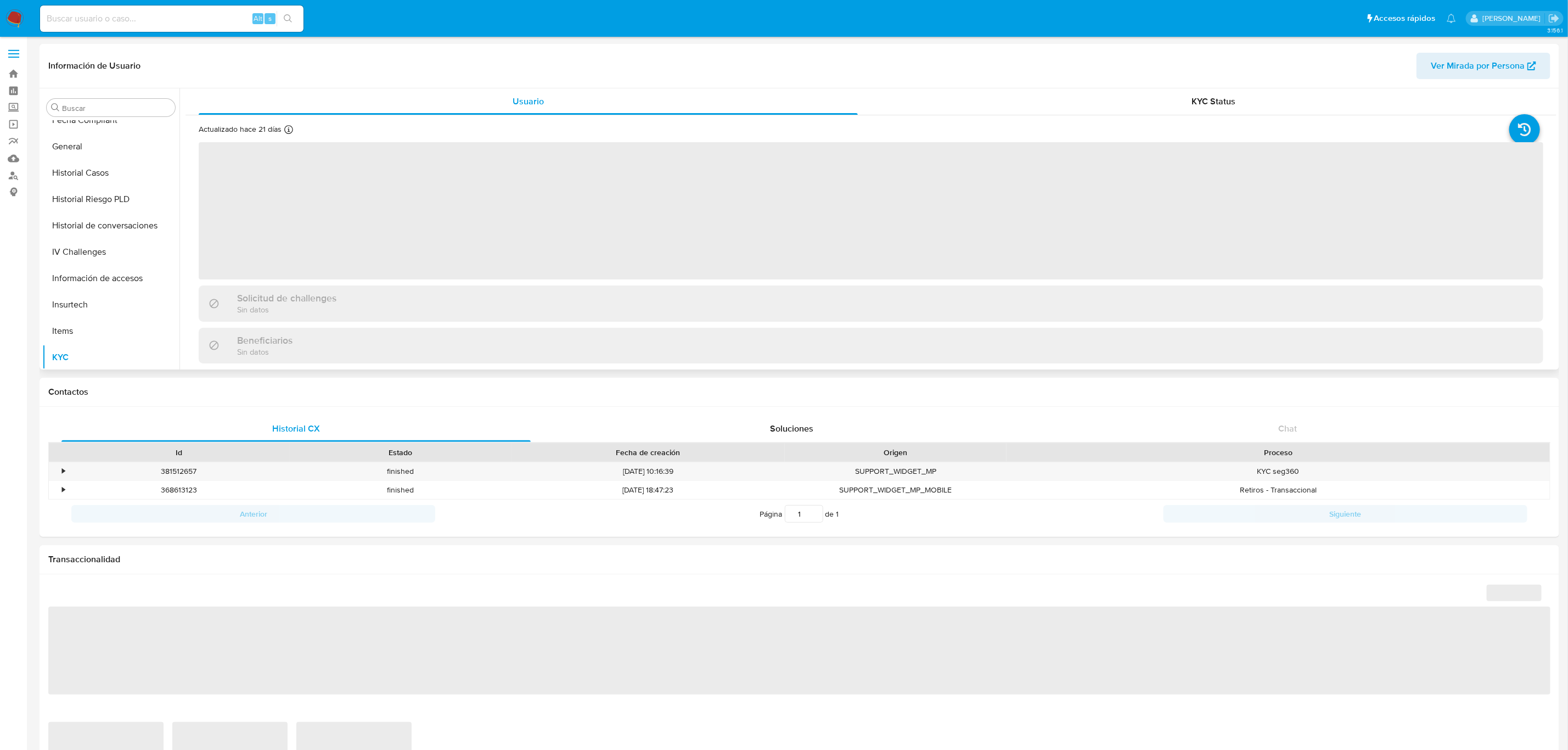
scroll to position [299, 0]
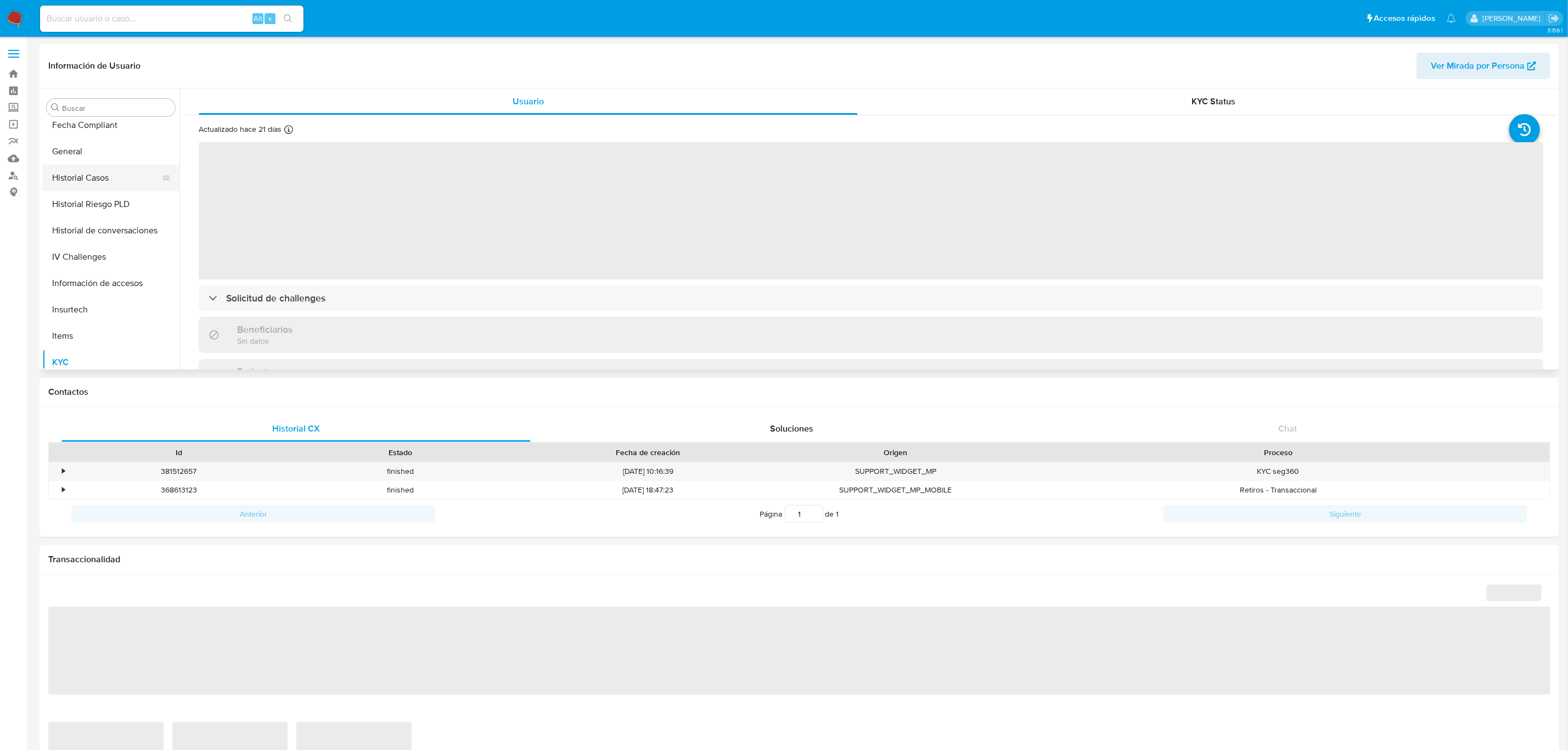
click at [115, 170] on button "Historial Casos" at bounding box center [106, 177] width 128 height 27
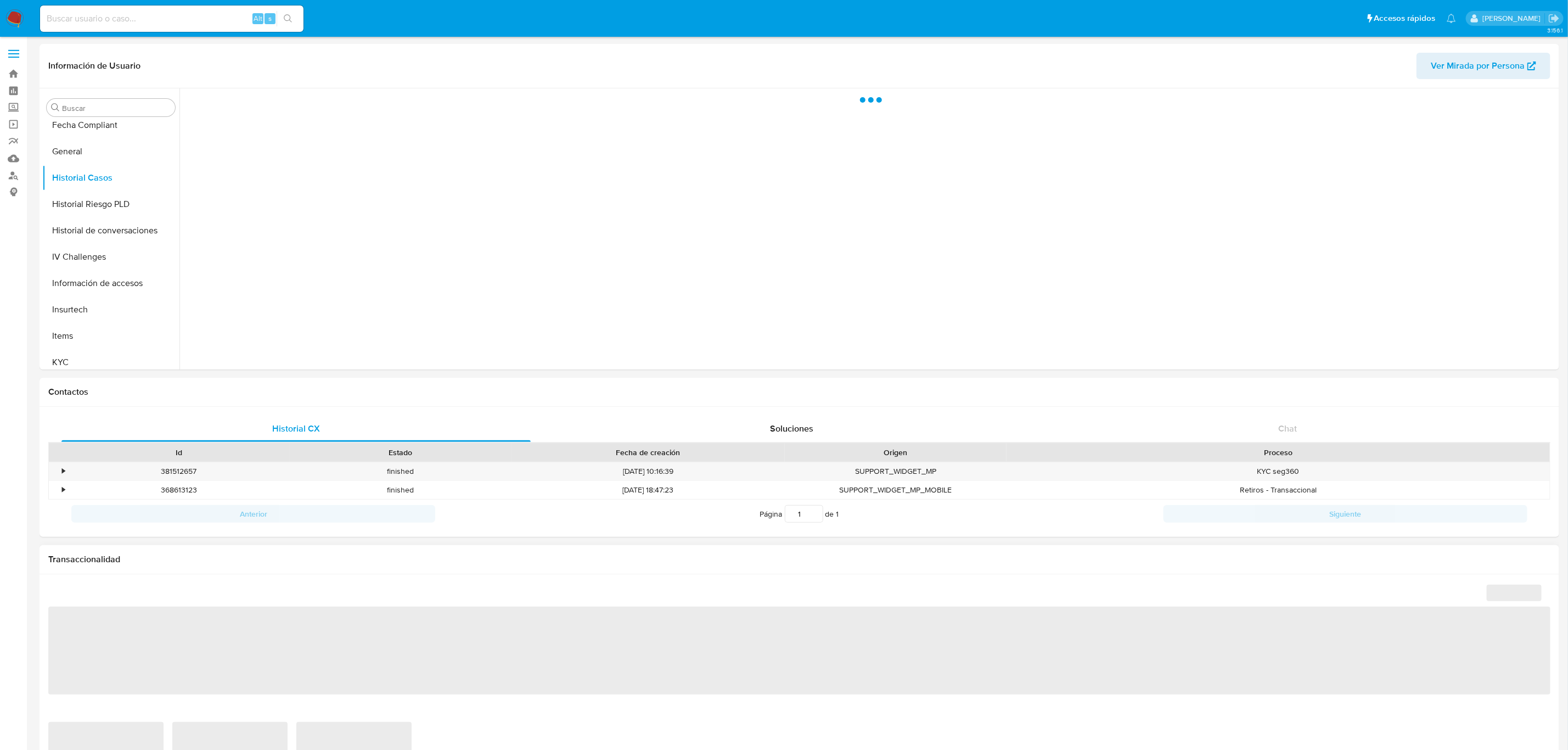
select select "10"
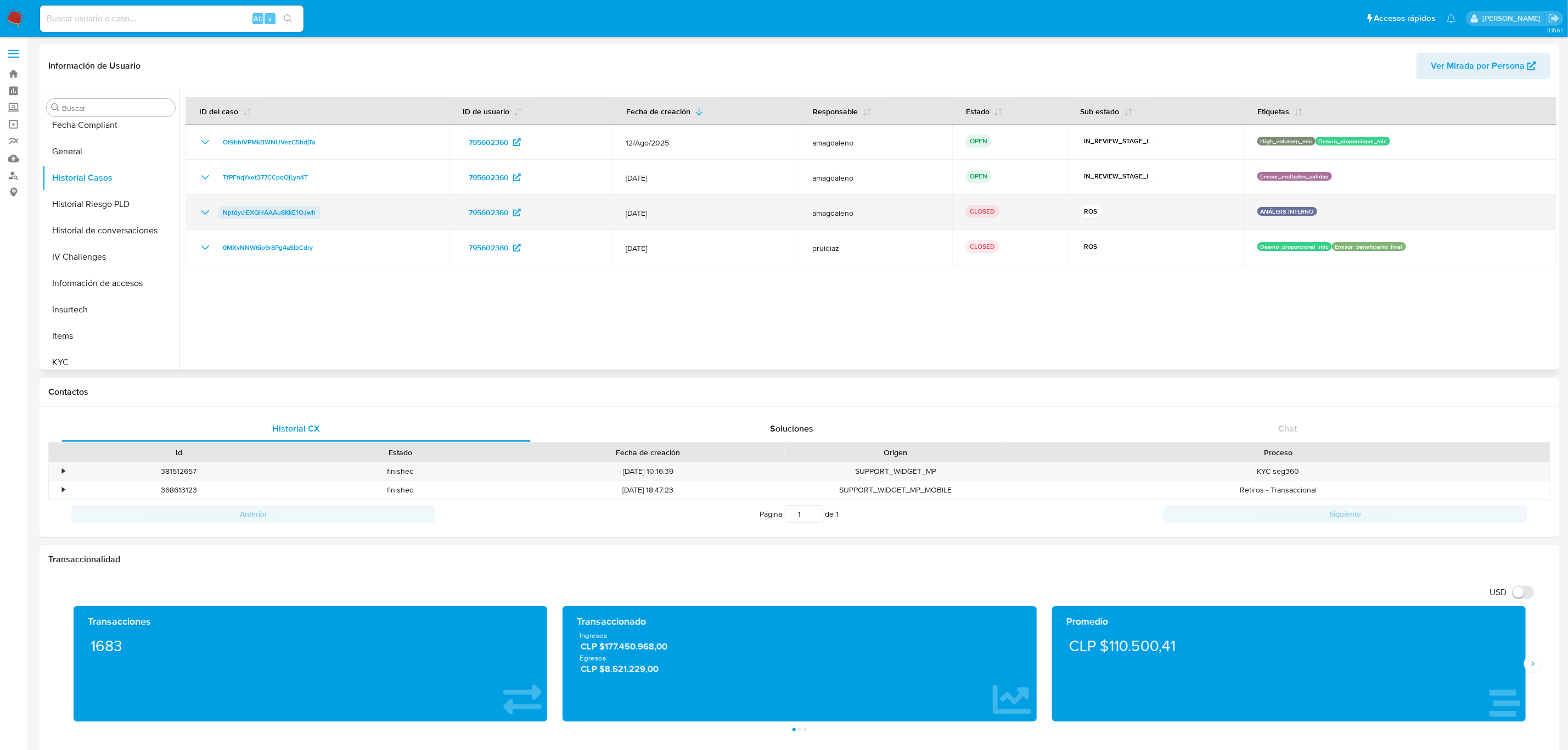
click at [303, 216] on span "NptdyciEXQHAAAu8KkE1OJwh" at bounding box center [269, 212] width 93 height 13
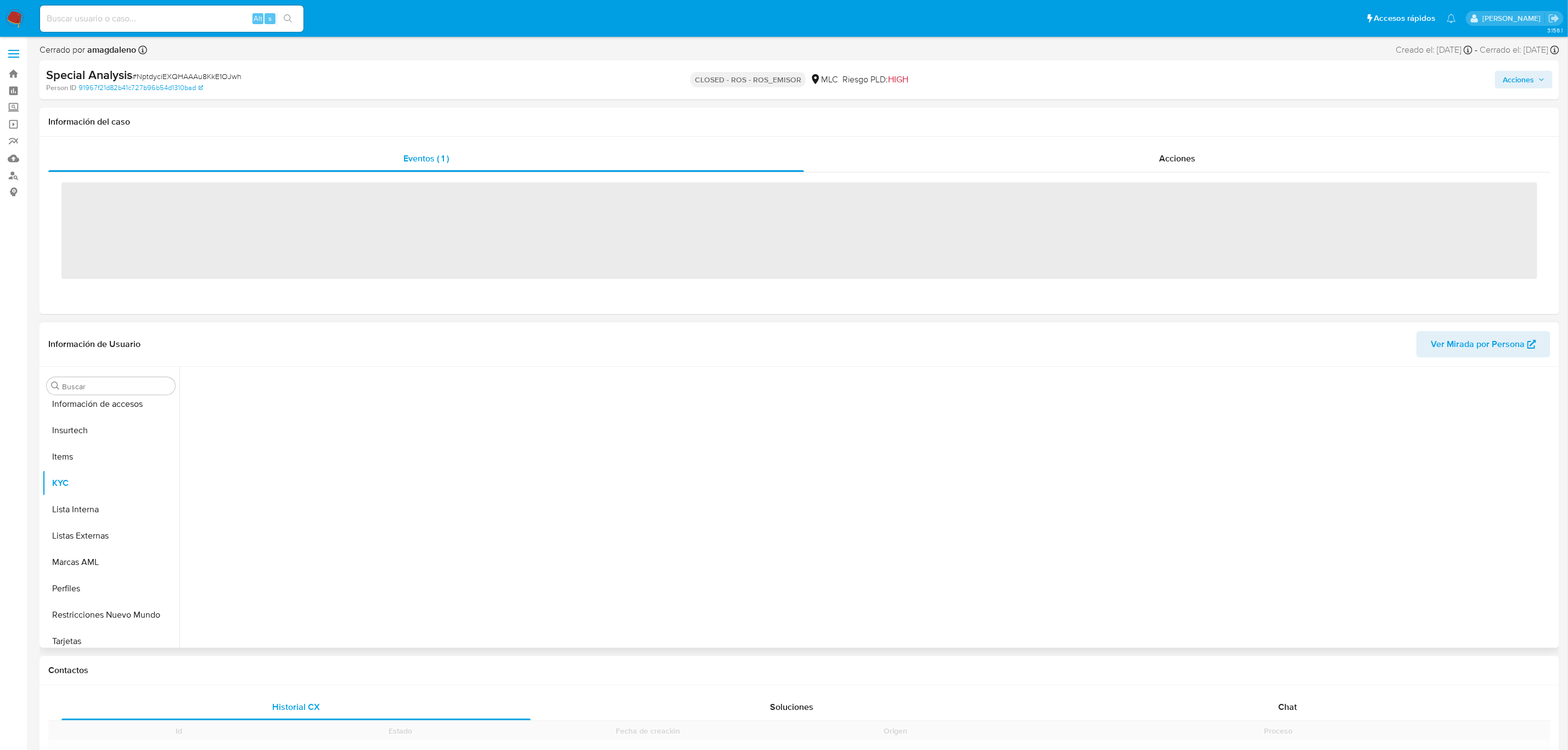
scroll to position [463, 0]
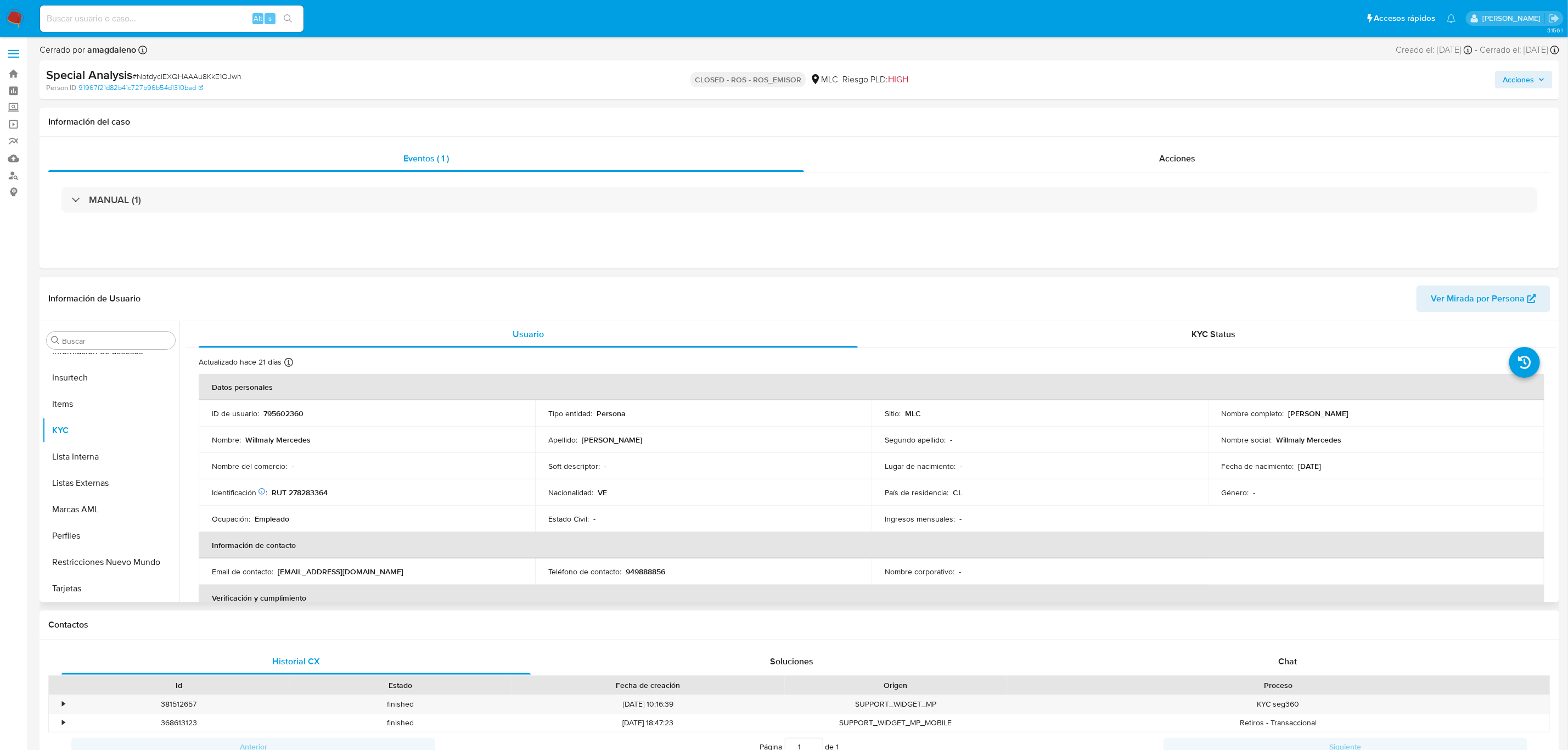
select select "10"
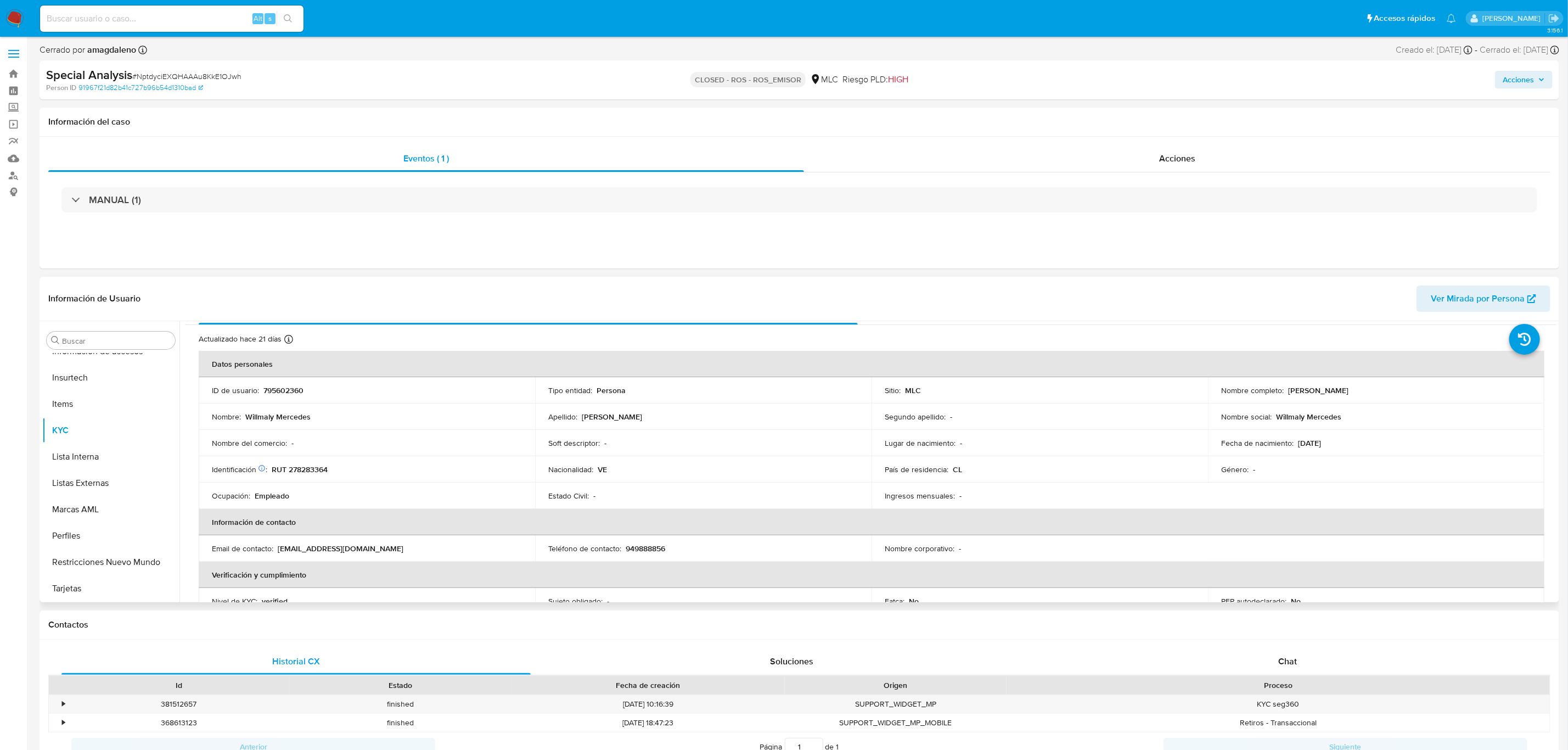
scroll to position [0, 0]
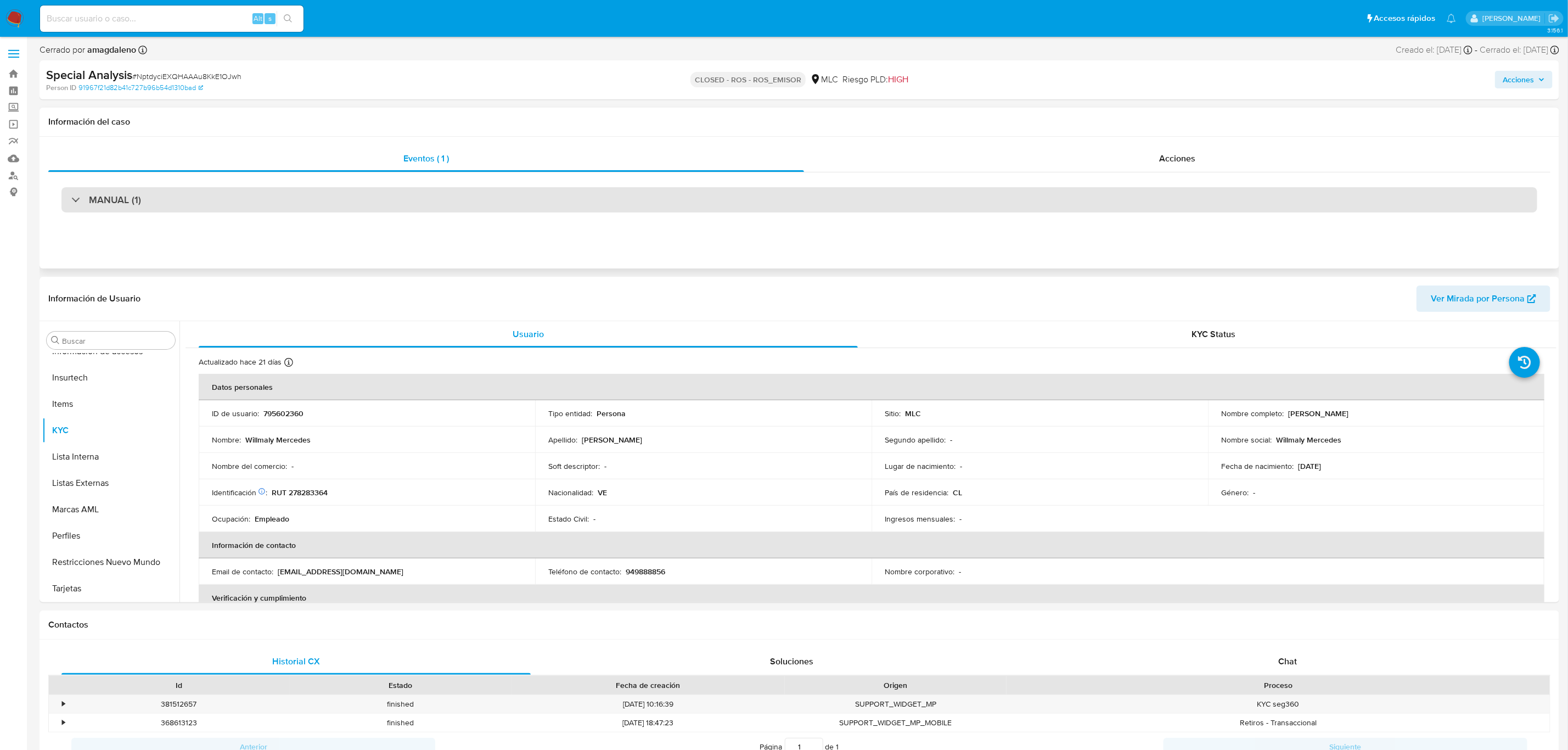
click at [510, 211] on div "MANUAL (1)" at bounding box center [799, 199] width 1475 height 25
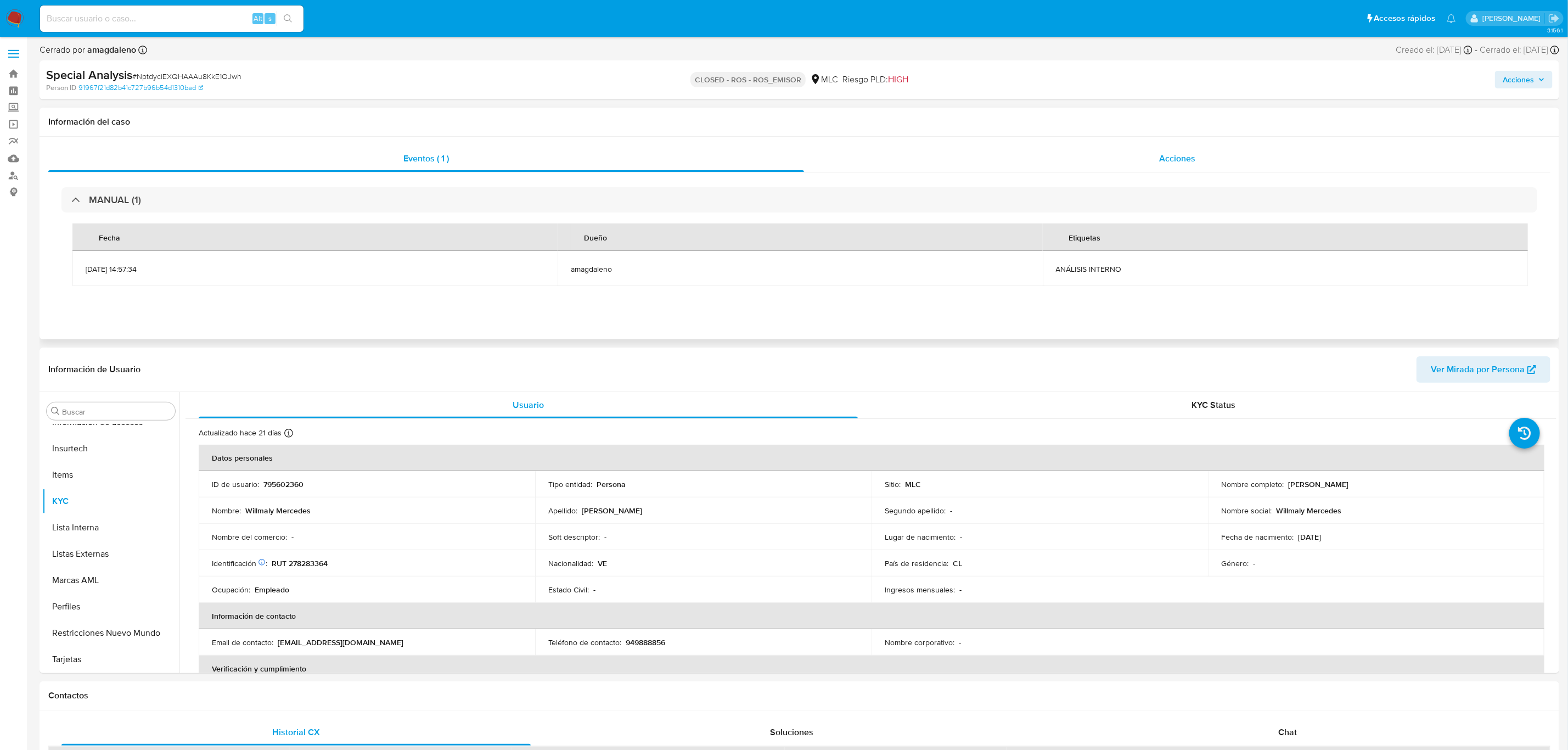
click at [919, 155] on div "Acciones" at bounding box center [1177, 158] width 746 height 27
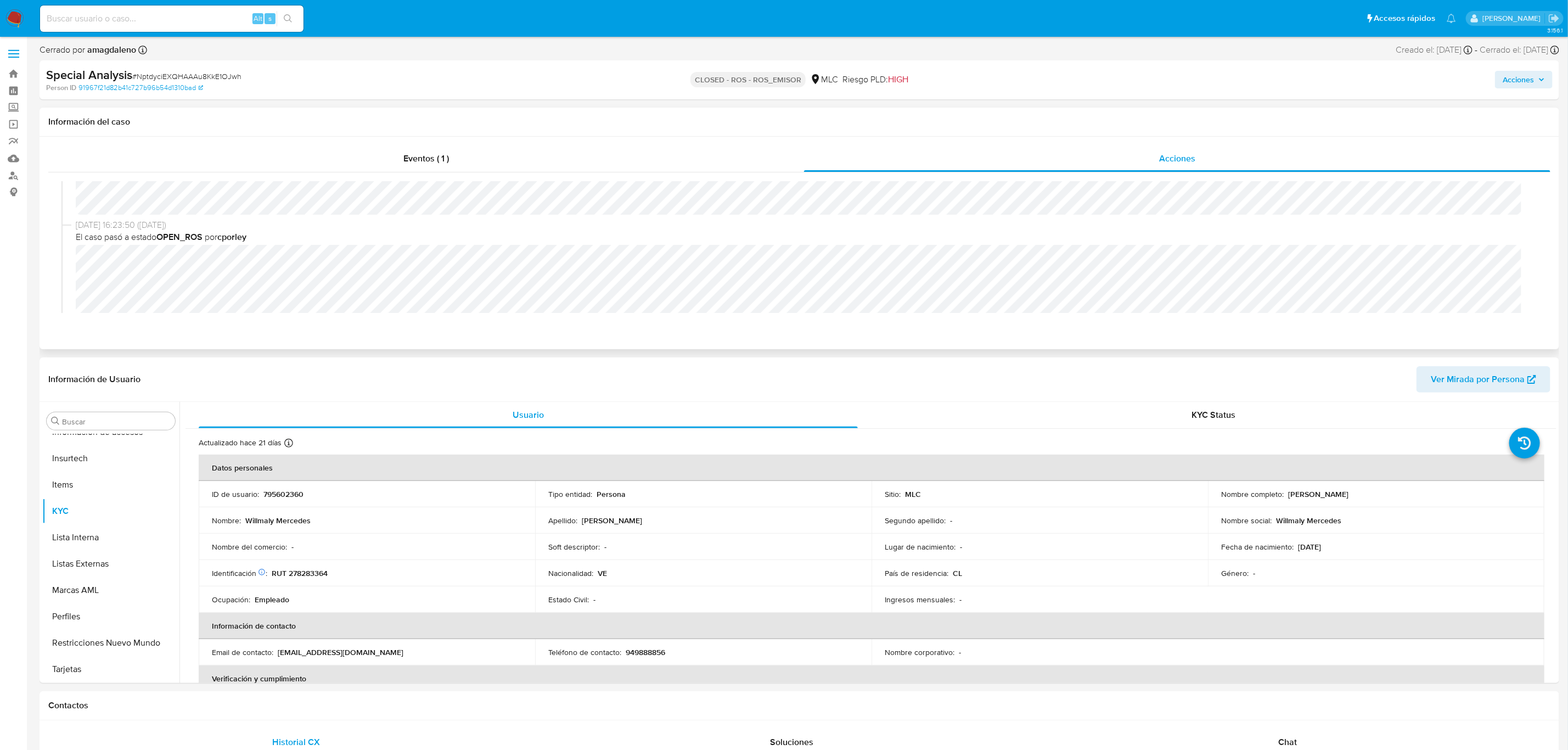
scroll to position [170, 0]
click at [190, 77] on span "# NptdyciEXQHAAAu8KkE1OJwh" at bounding box center [187, 76] width 109 height 11
copy span "NptdyciEXQHAAAu8KkE1OJwh"
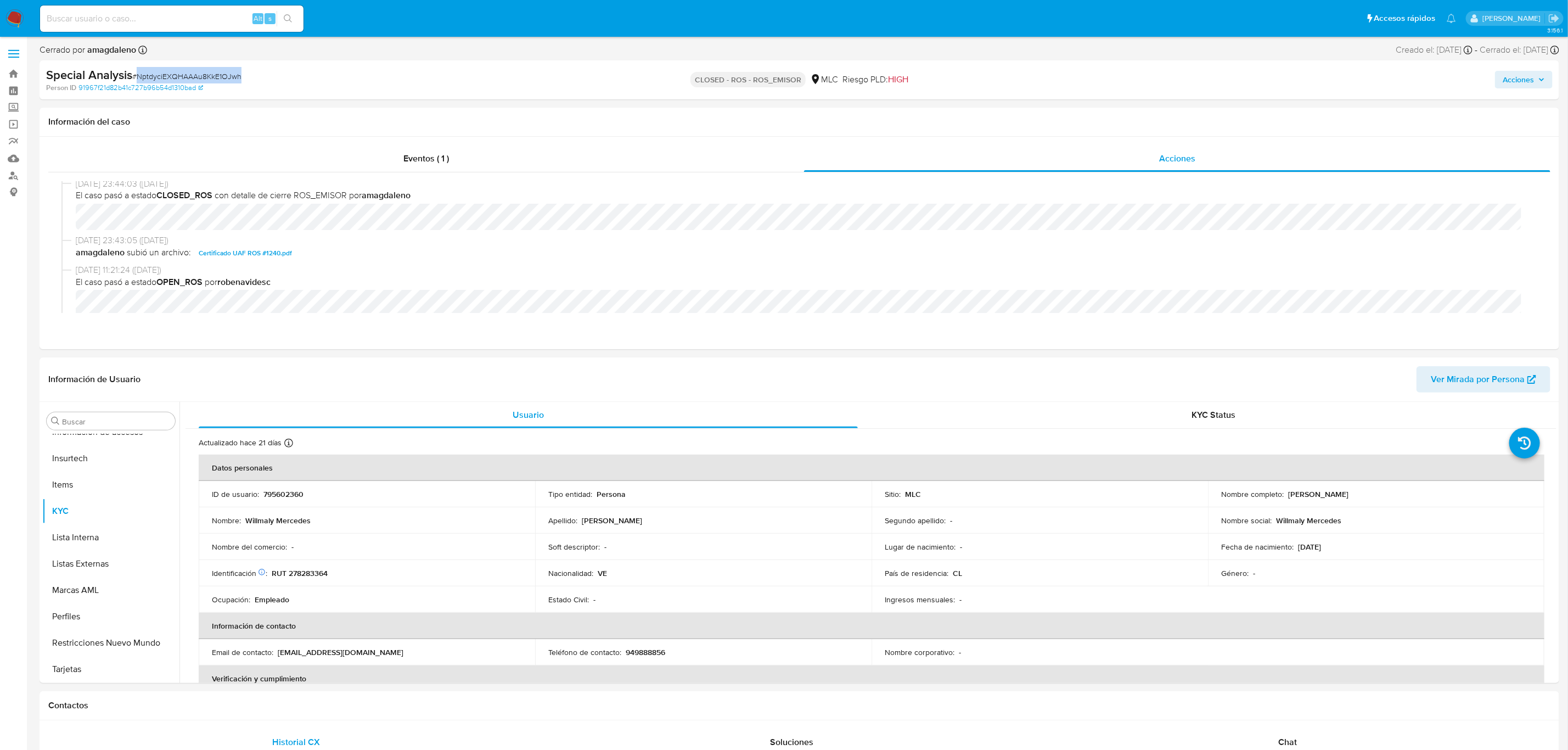
scroll to position [0, 0]
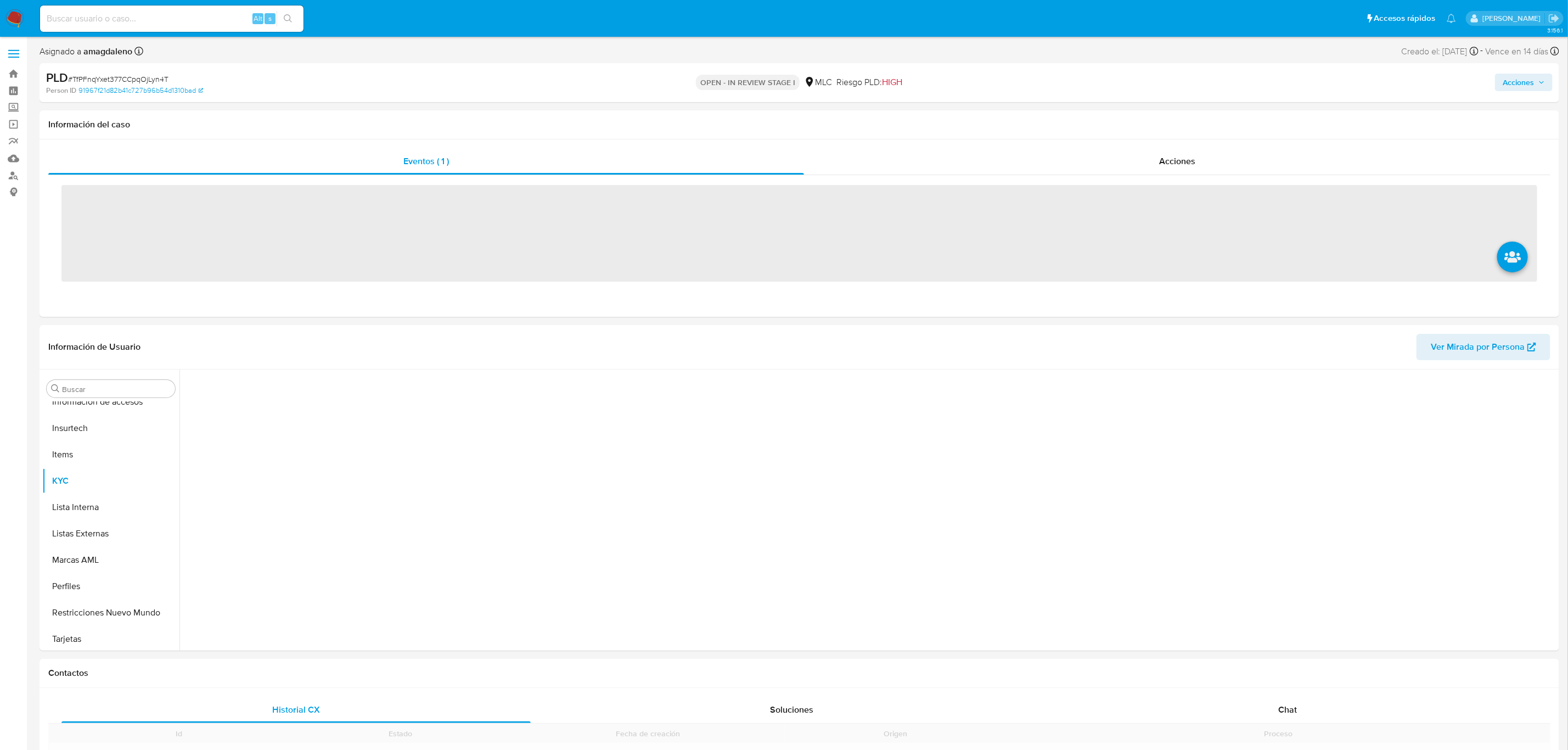
scroll to position [463, 0]
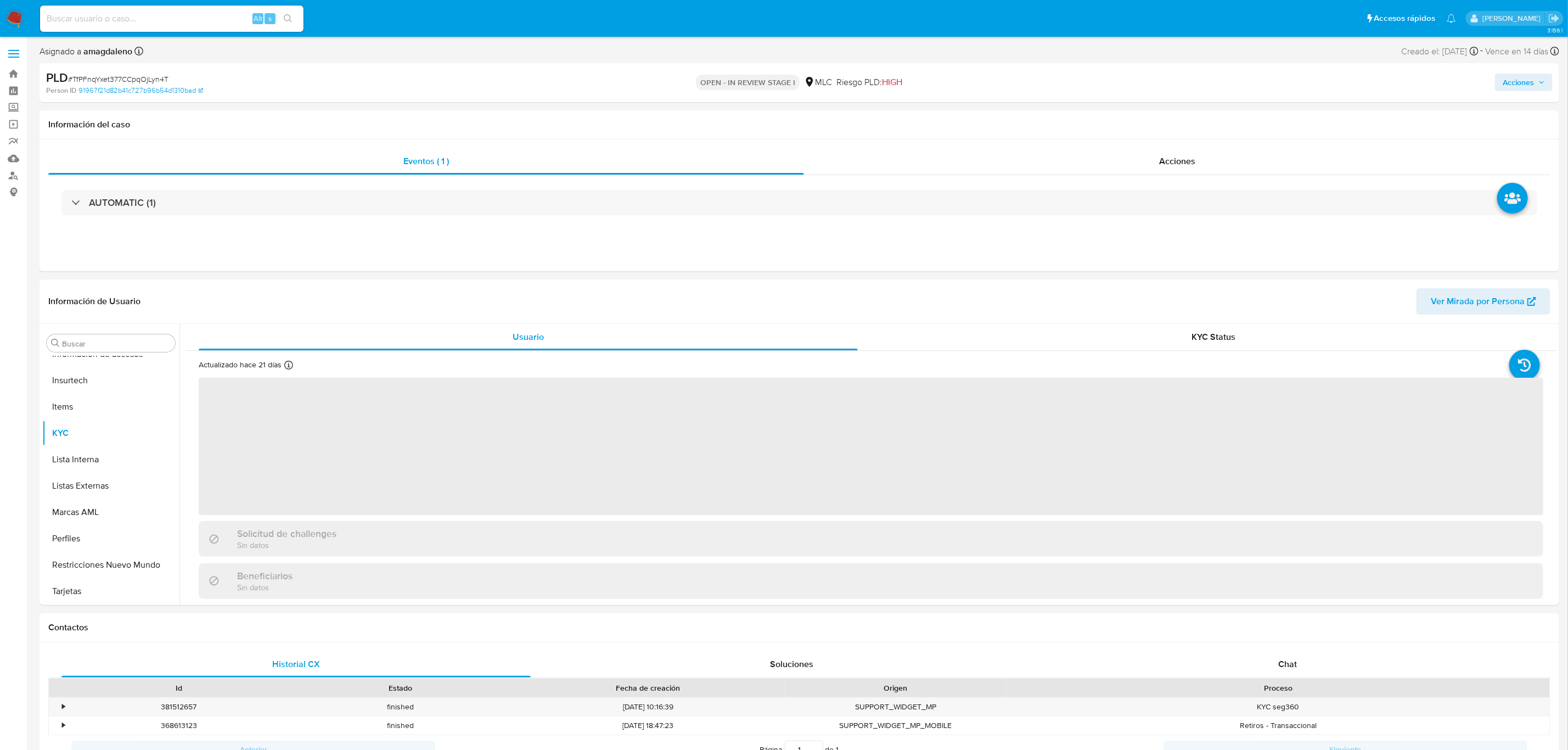
click at [1519, 86] on span "Acciones" at bounding box center [1518, 82] width 31 height 17
click at [1218, 127] on div "Resolución del caso Alt r" at bounding box center [1225, 118] width 105 height 29
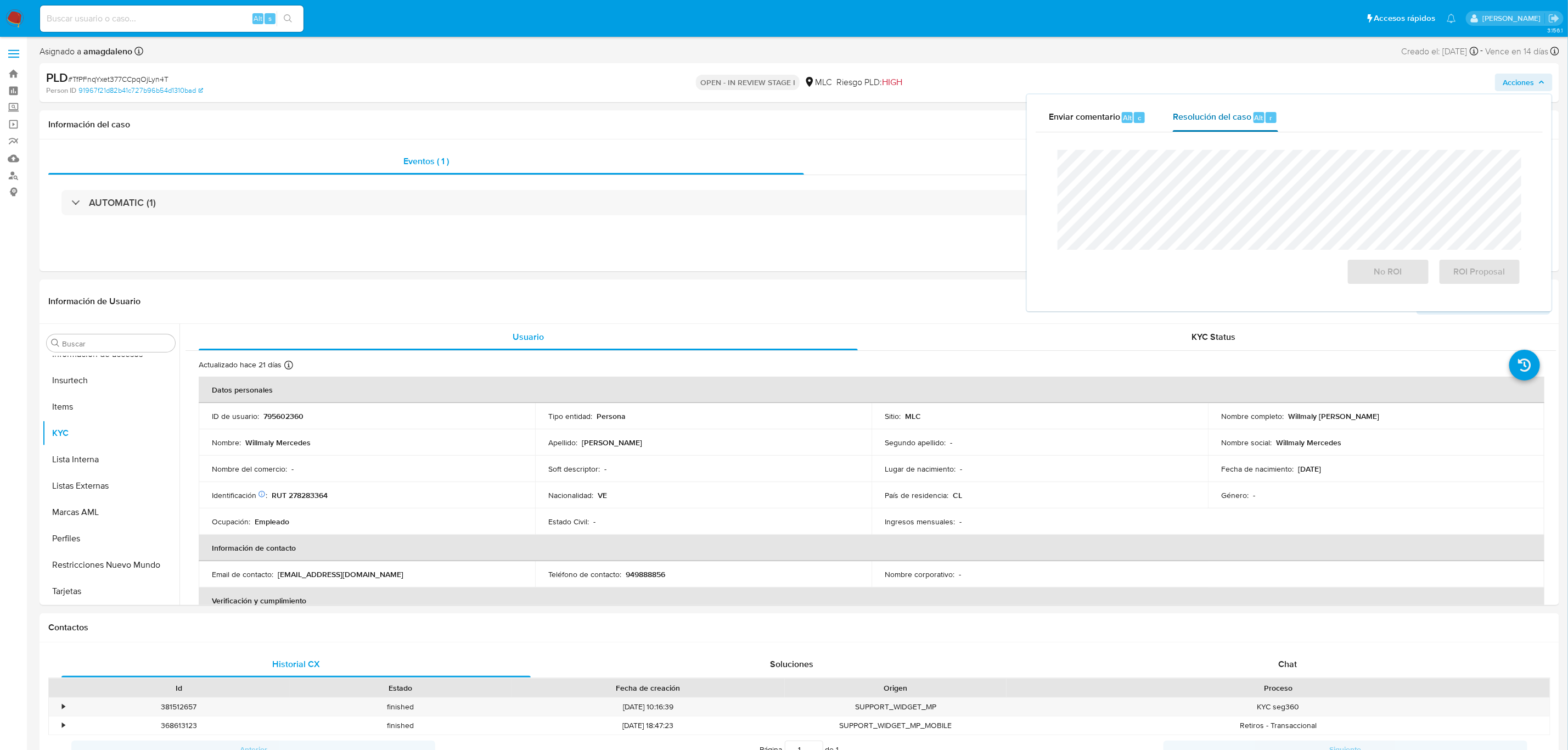
select select "10"
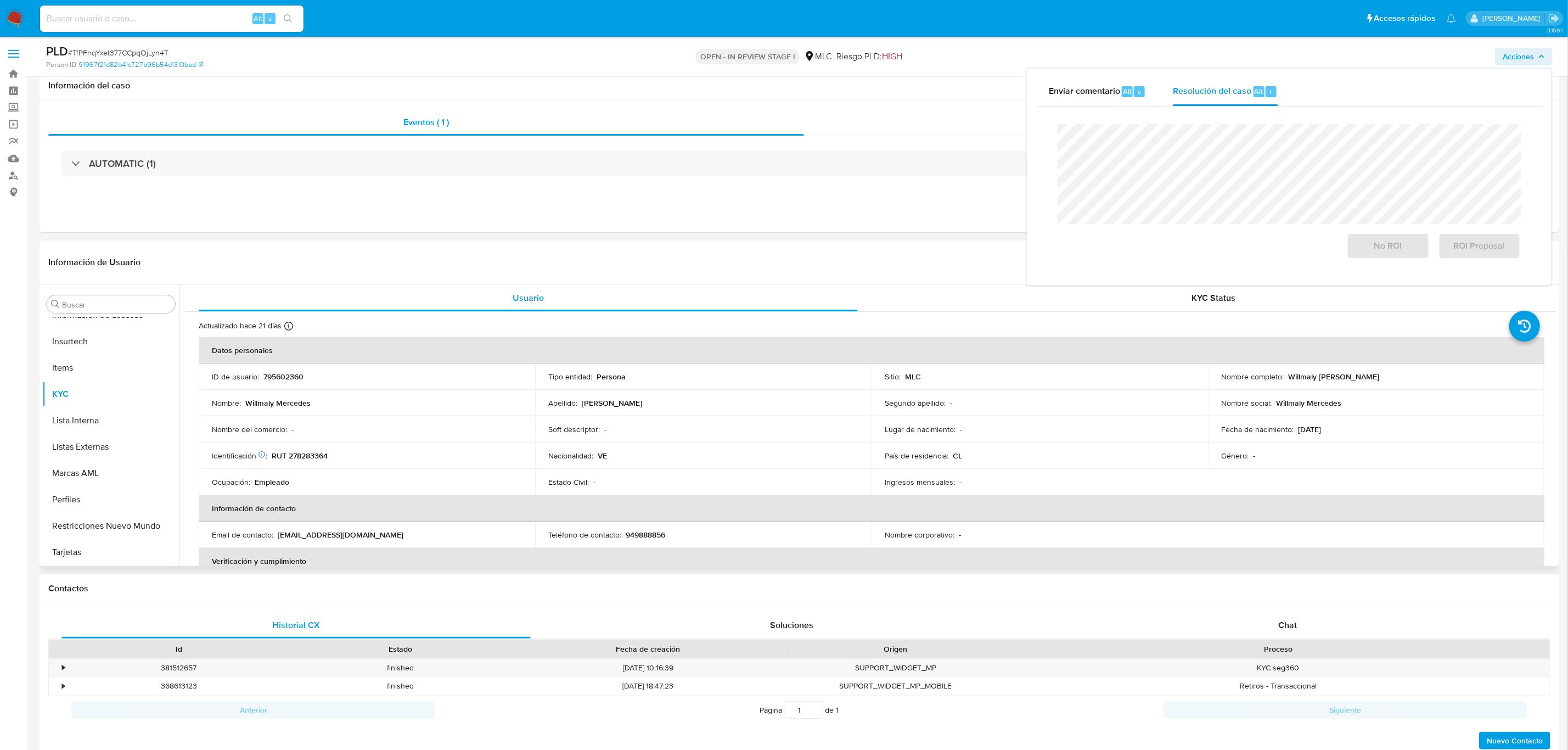
scroll to position [83, 0]
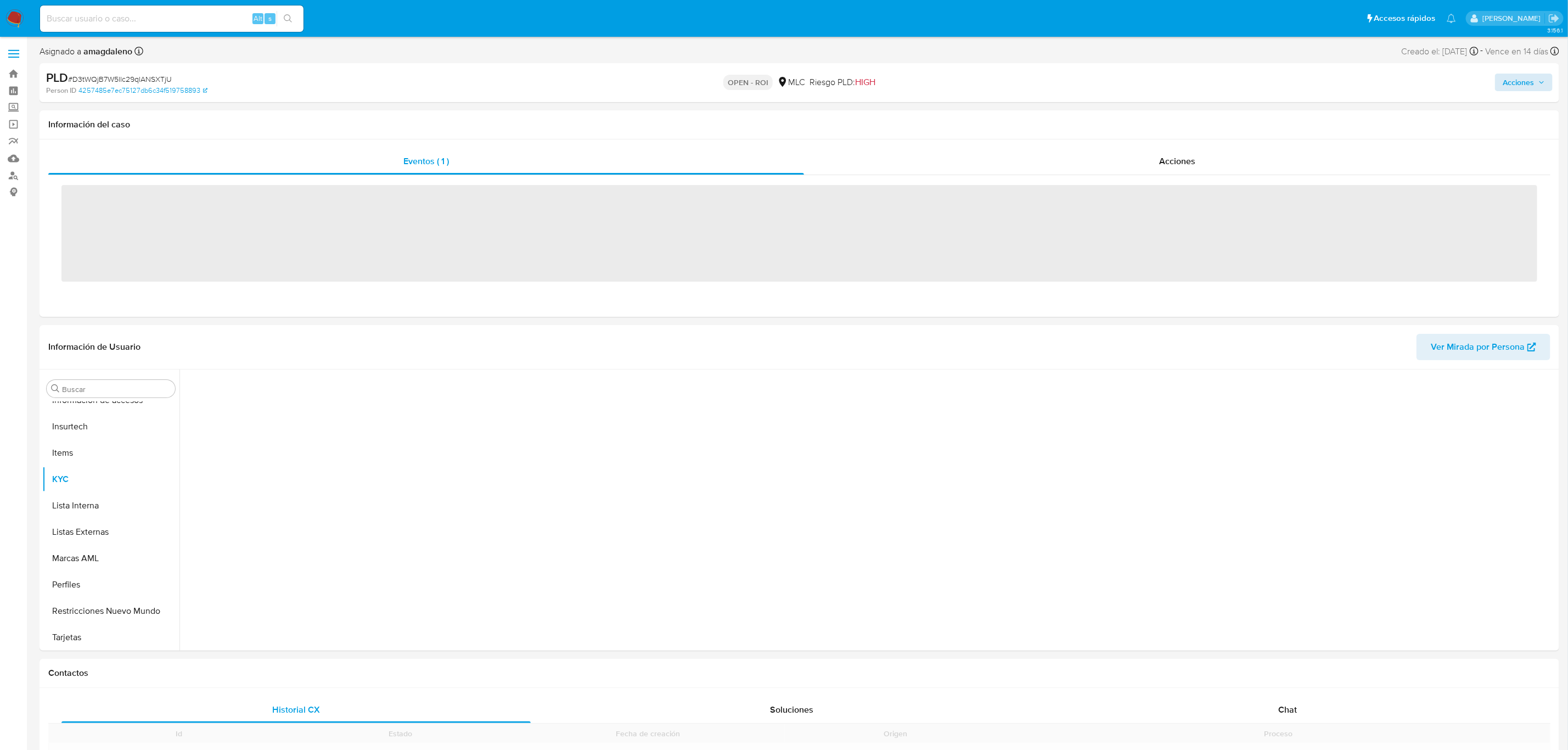
scroll to position [463, 0]
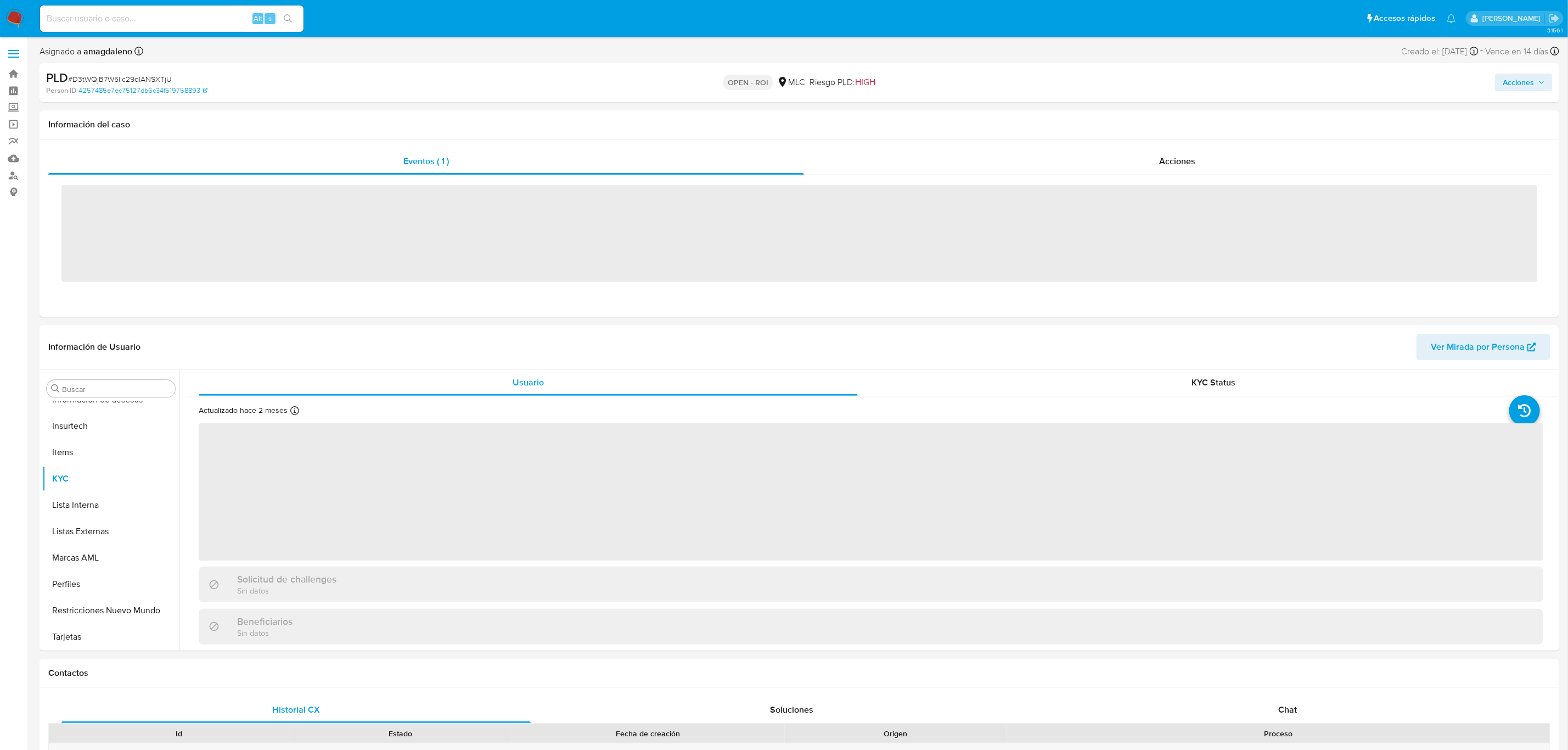
click at [1515, 87] on span "Acciones" at bounding box center [1518, 82] width 31 height 17
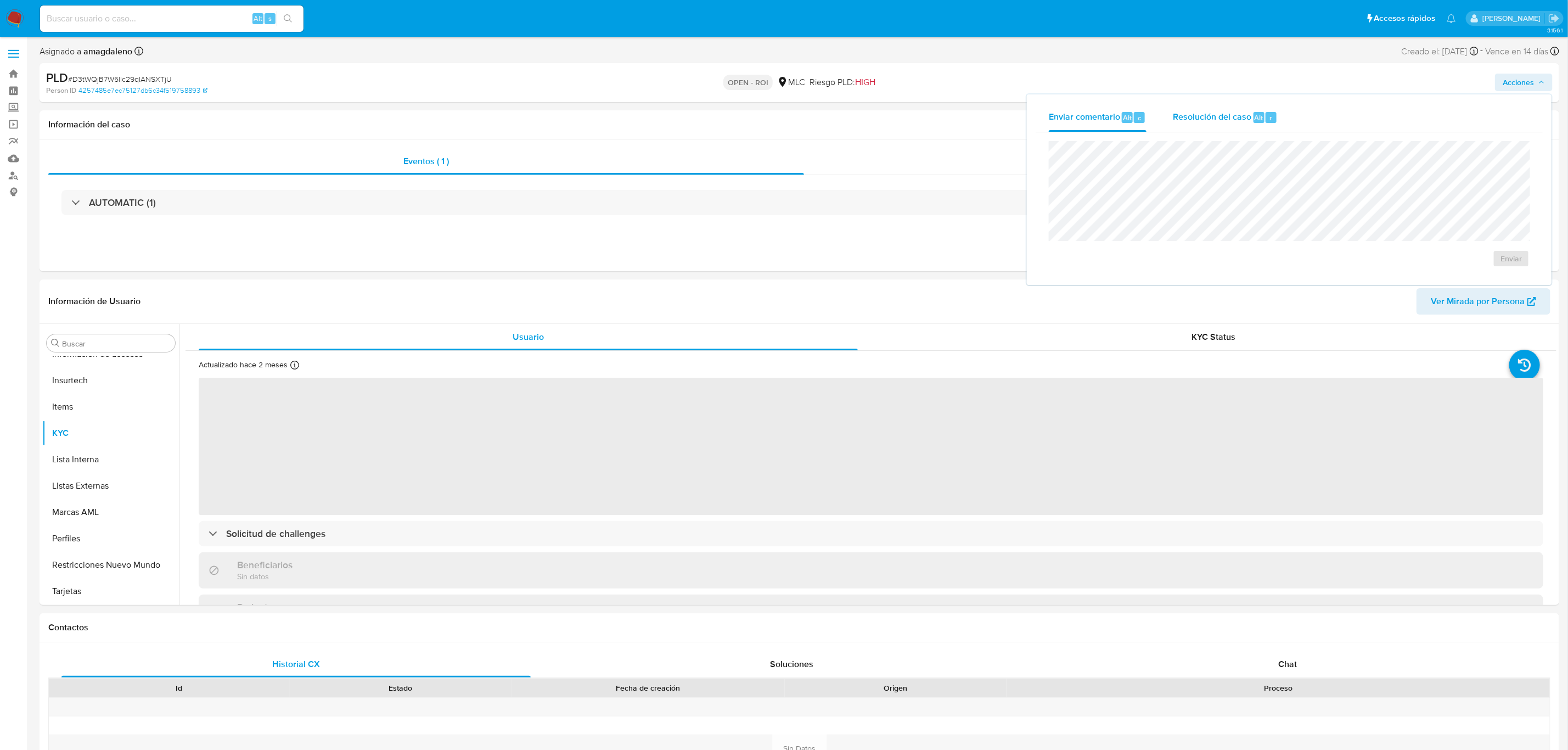
click at [1197, 118] on span "Resolución del caso" at bounding box center [1212, 117] width 79 height 13
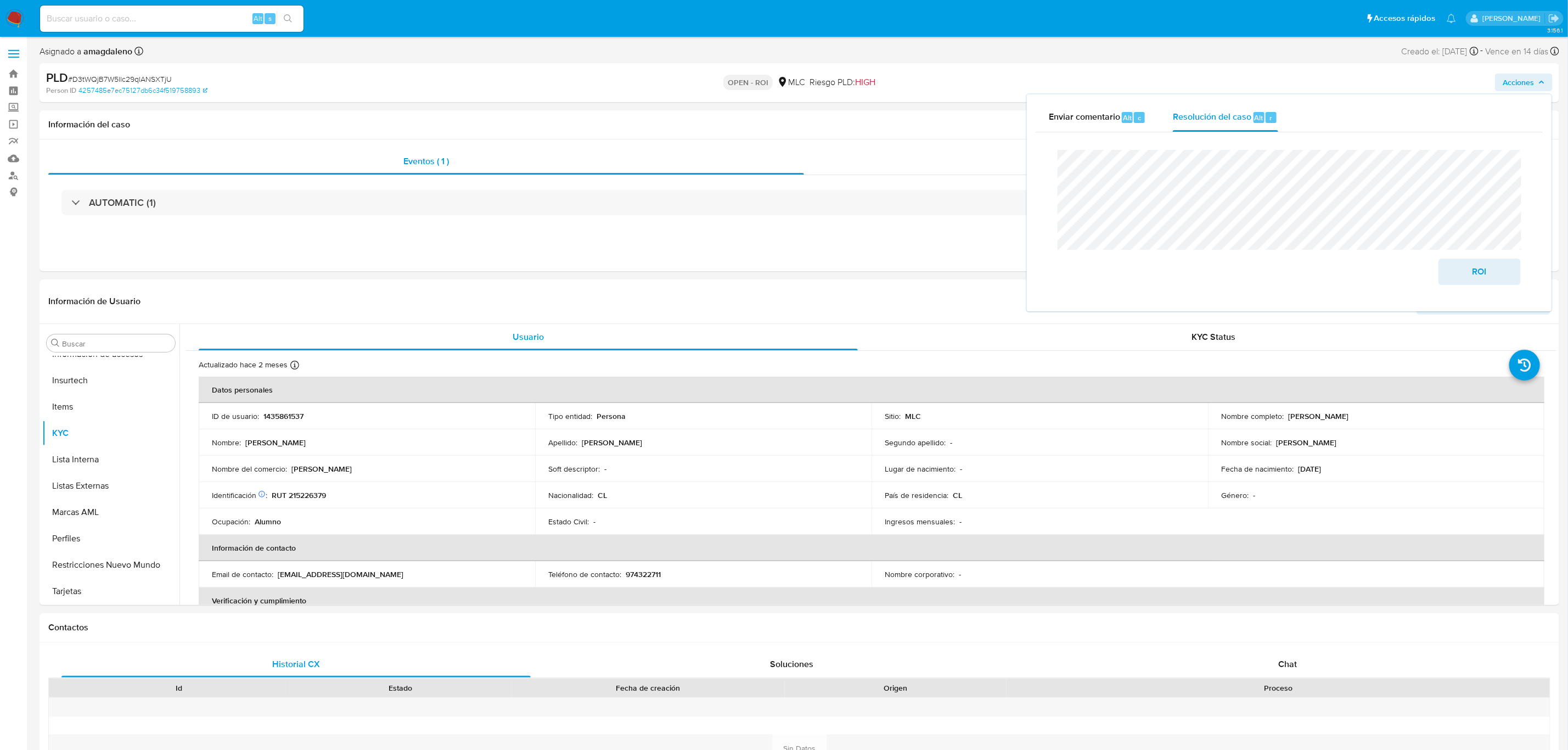
select select "10"
click at [1475, 271] on span "ROI" at bounding box center [1479, 271] width 54 height 24
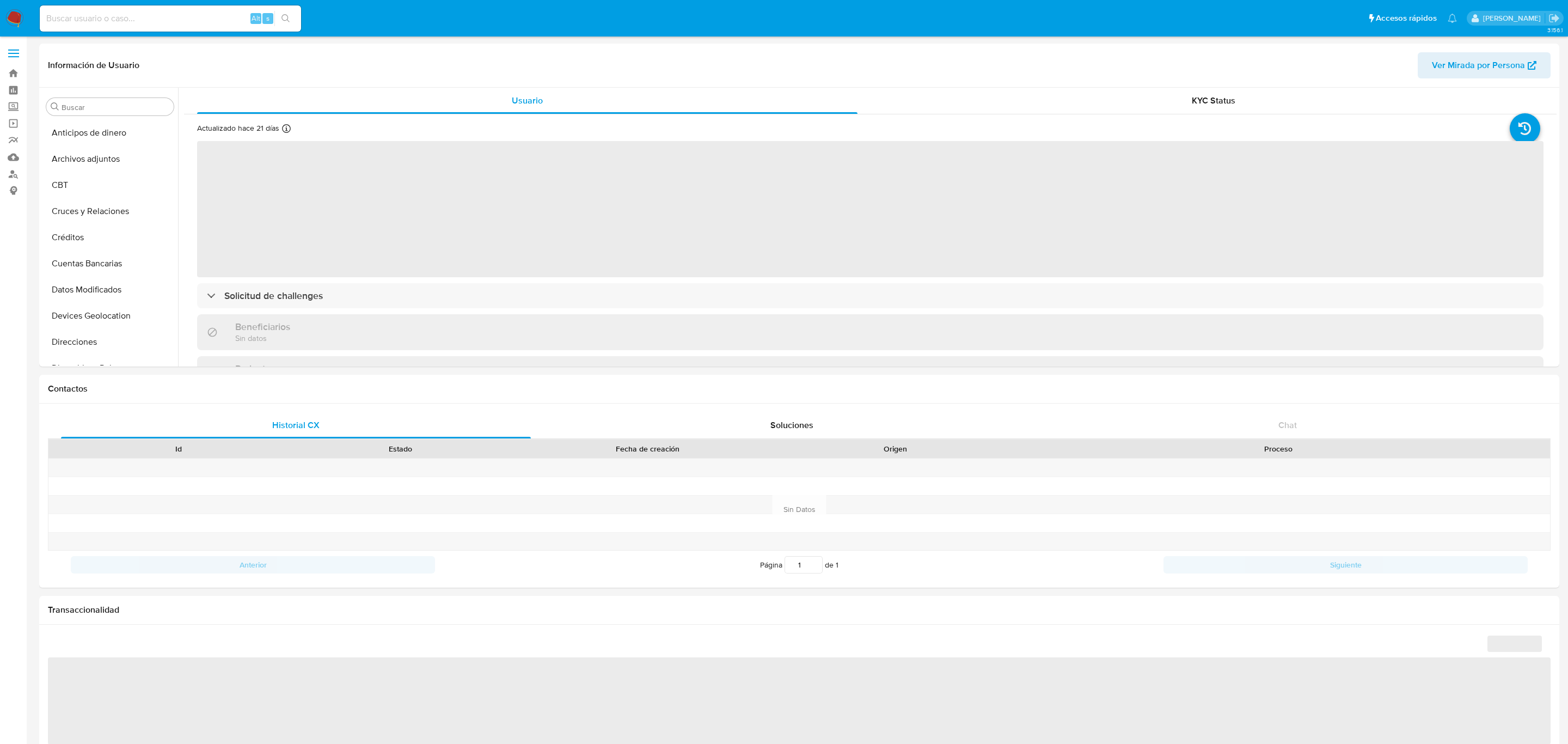
select select "10"
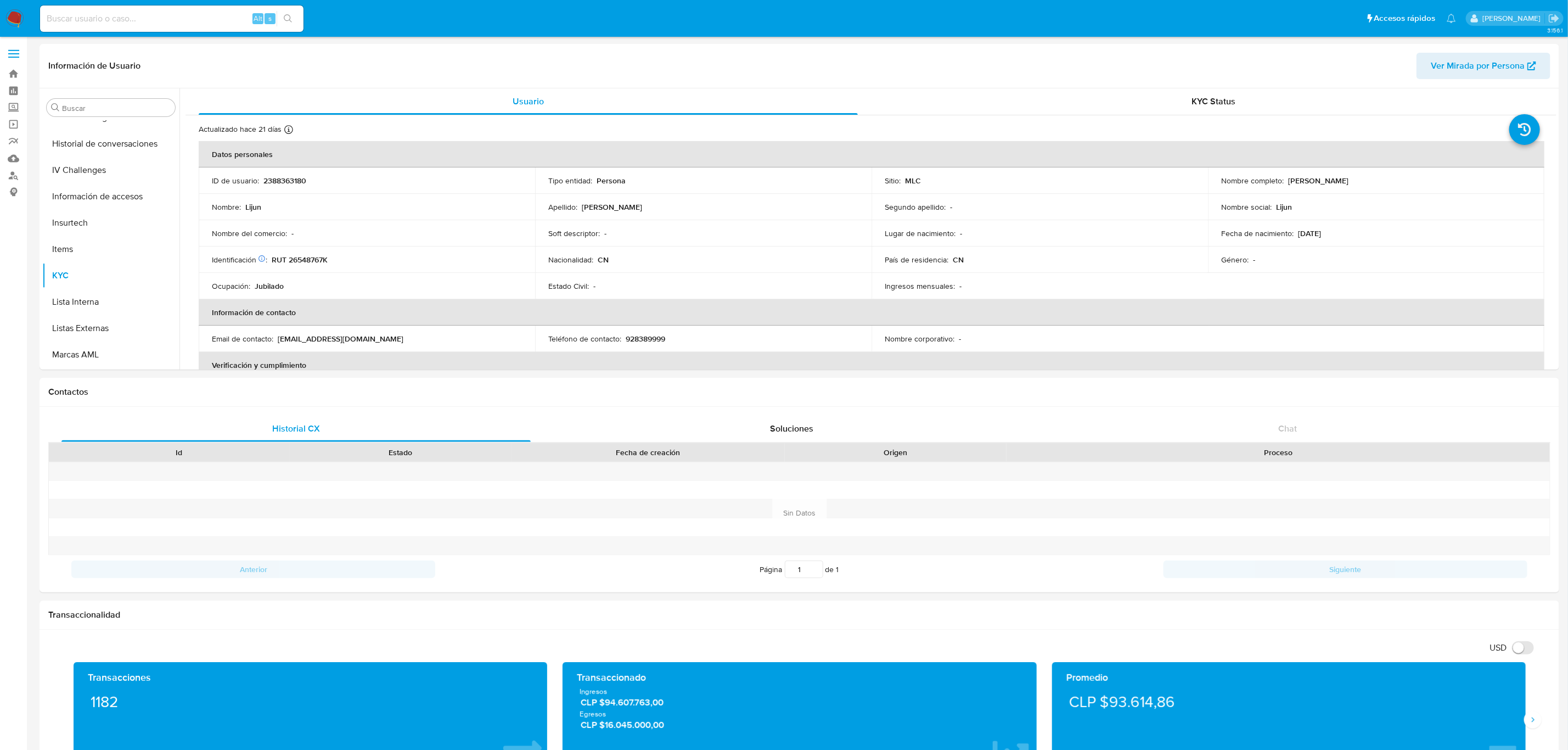
scroll to position [453, 0]
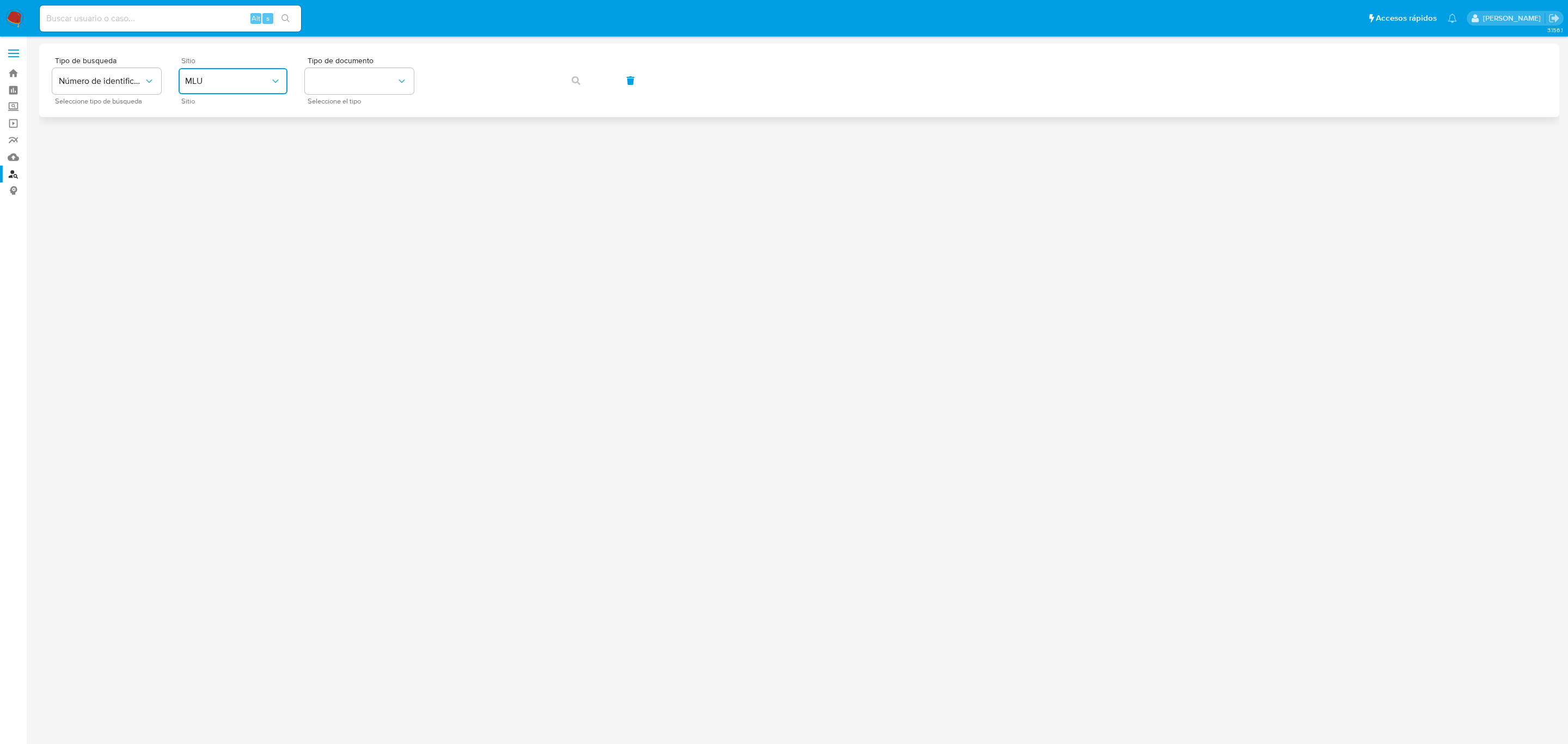
click at [206, 77] on span "MLU" at bounding box center [227, 81] width 85 height 11
drag, startPoint x: 190, startPoint y: 267, endPoint x: 109, endPoint y: 108, distance: 178.4
click at [190, 262] on span "MLC" at bounding box center [193, 267] width 17 height 11
click at [106, 87] on button "Número de identificación" at bounding box center [106, 80] width 109 height 26
click at [117, 109] on span "Número de identificación" at bounding box center [103, 116] width 89 height 22
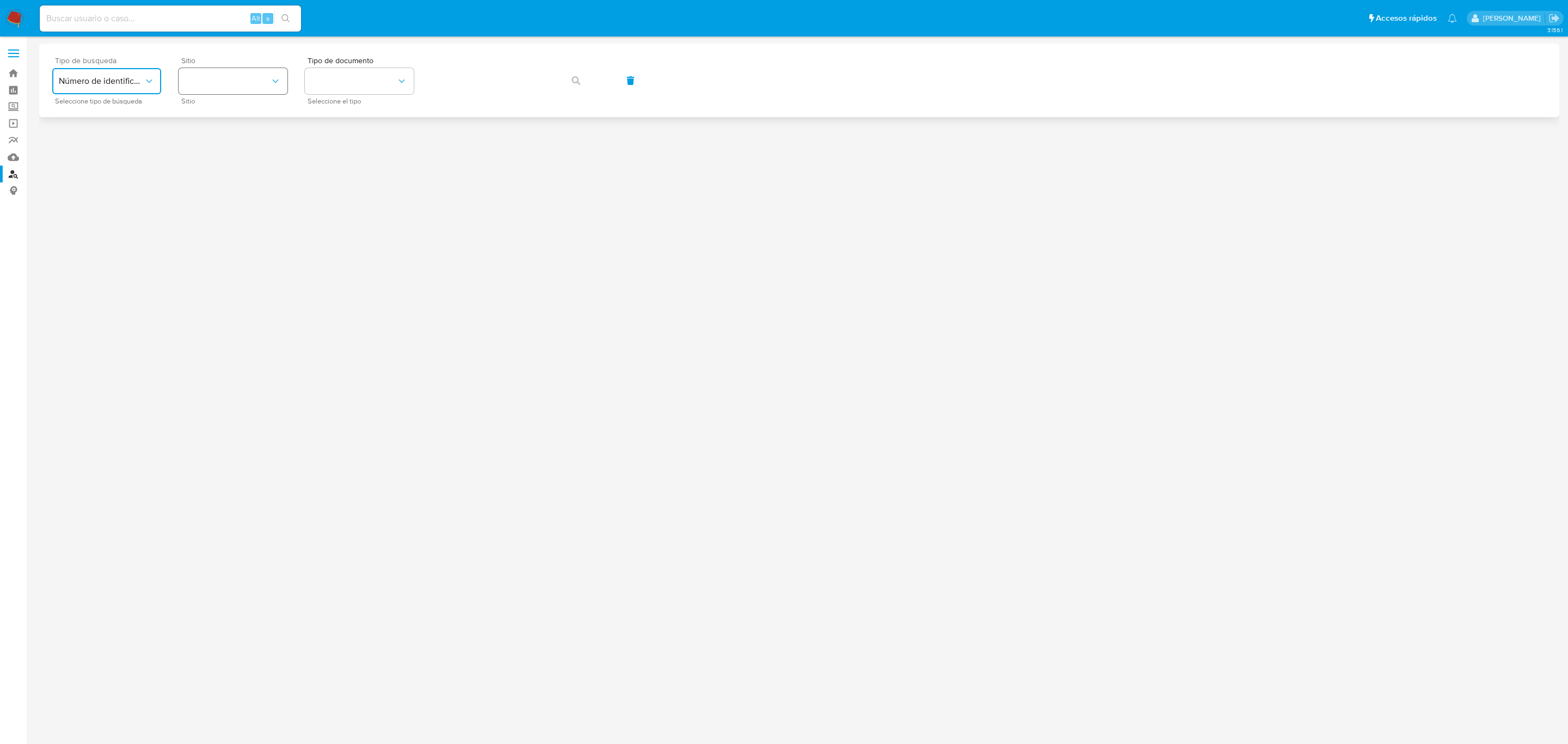
click at [234, 82] on button "site_id" at bounding box center [232, 80] width 109 height 26
click at [213, 270] on div "MLC" at bounding box center [229, 267] width 89 height 26
click at [348, 57] on span "Tipo de documento" at bounding box center [362, 60] width 109 height 8
click at [348, 80] on button "identificationType" at bounding box center [359, 80] width 109 height 26
click at [351, 118] on div "RUT RUT" at bounding box center [356, 116] width 89 height 37
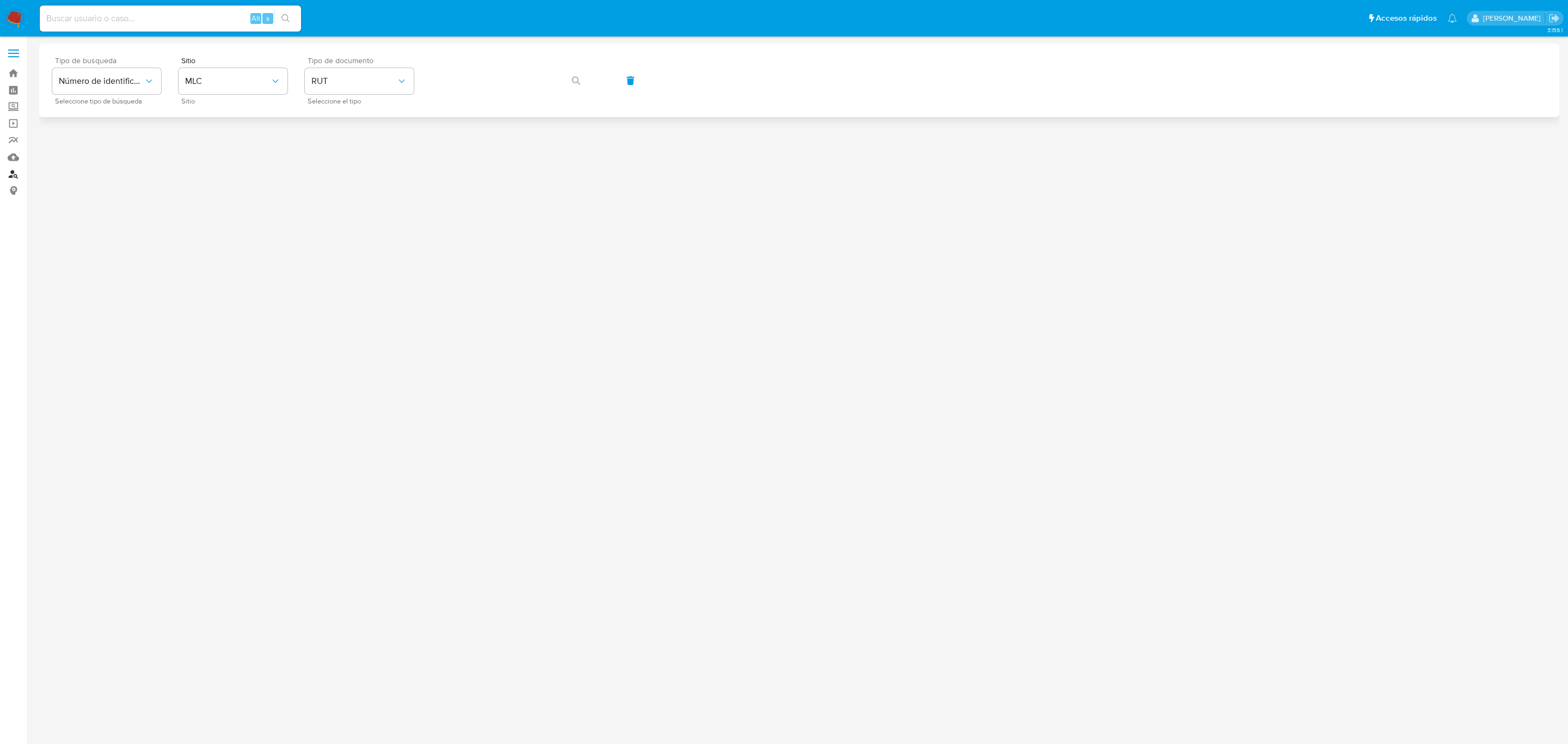
click at [11, 175] on link "Buscador de personas" at bounding box center [65, 174] width 129 height 17
click at [102, 82] on span "Número de identificación" at bounding box center [101, 81] width 85 height 11
click at [97, 106] on span "Número de identificación" at bounding box center [103, 116] width 89 height 22
click at [224, 82] on button "site_id" at bounding box center [232, 80] width 109 height 26
click at [226, 263] on div "MLC" at bounding box center [229, 267] width 89 height 26
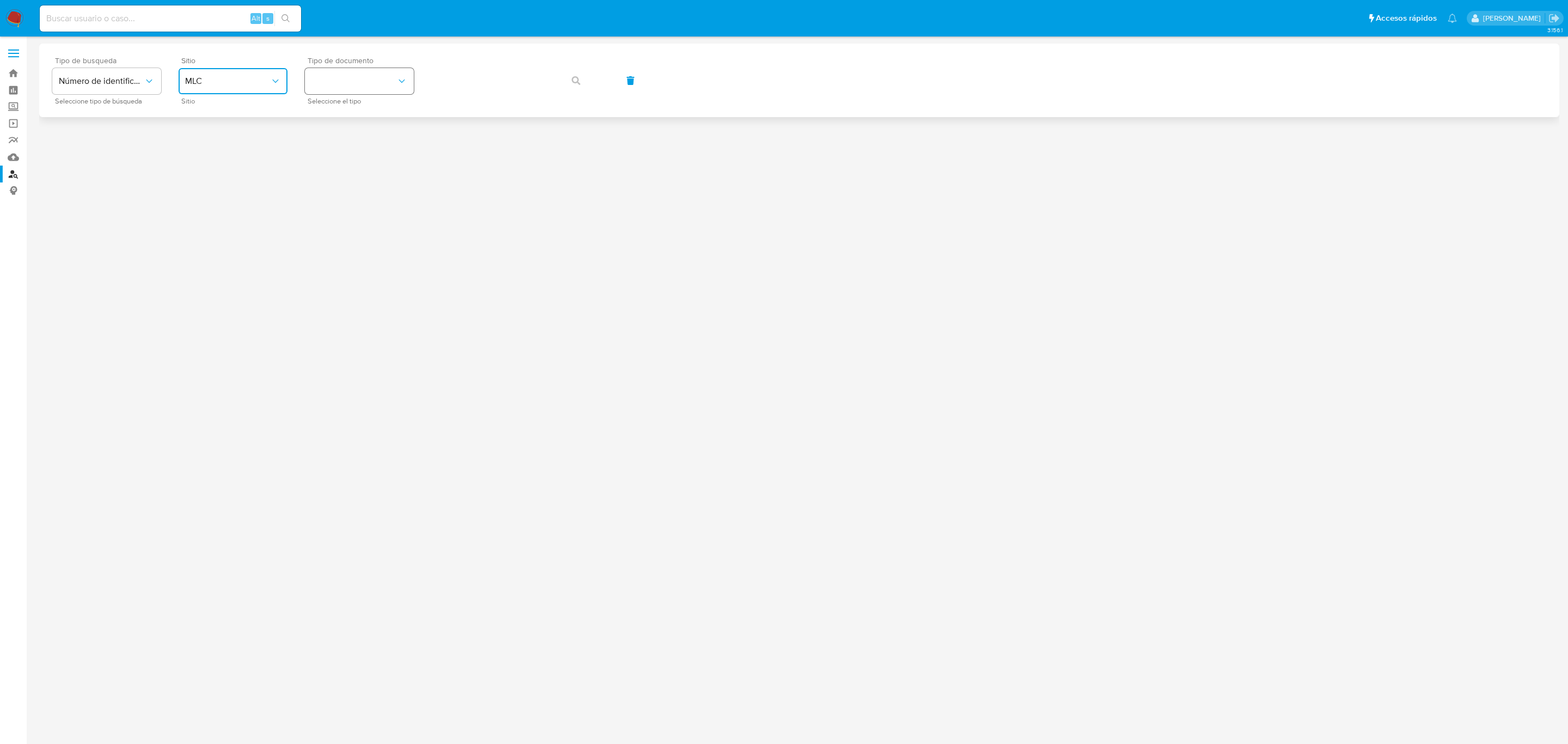
click at [337, 84] on button "identificationType" at bounding box center [359, 80] width 109 height 26
click at [341, 117] on div "RUT RUT" at bounding box center [356, 116] width 89 height 37
click at [10, 149] on link "Mulan" at bounding box center [65, 157] width 129 height 17
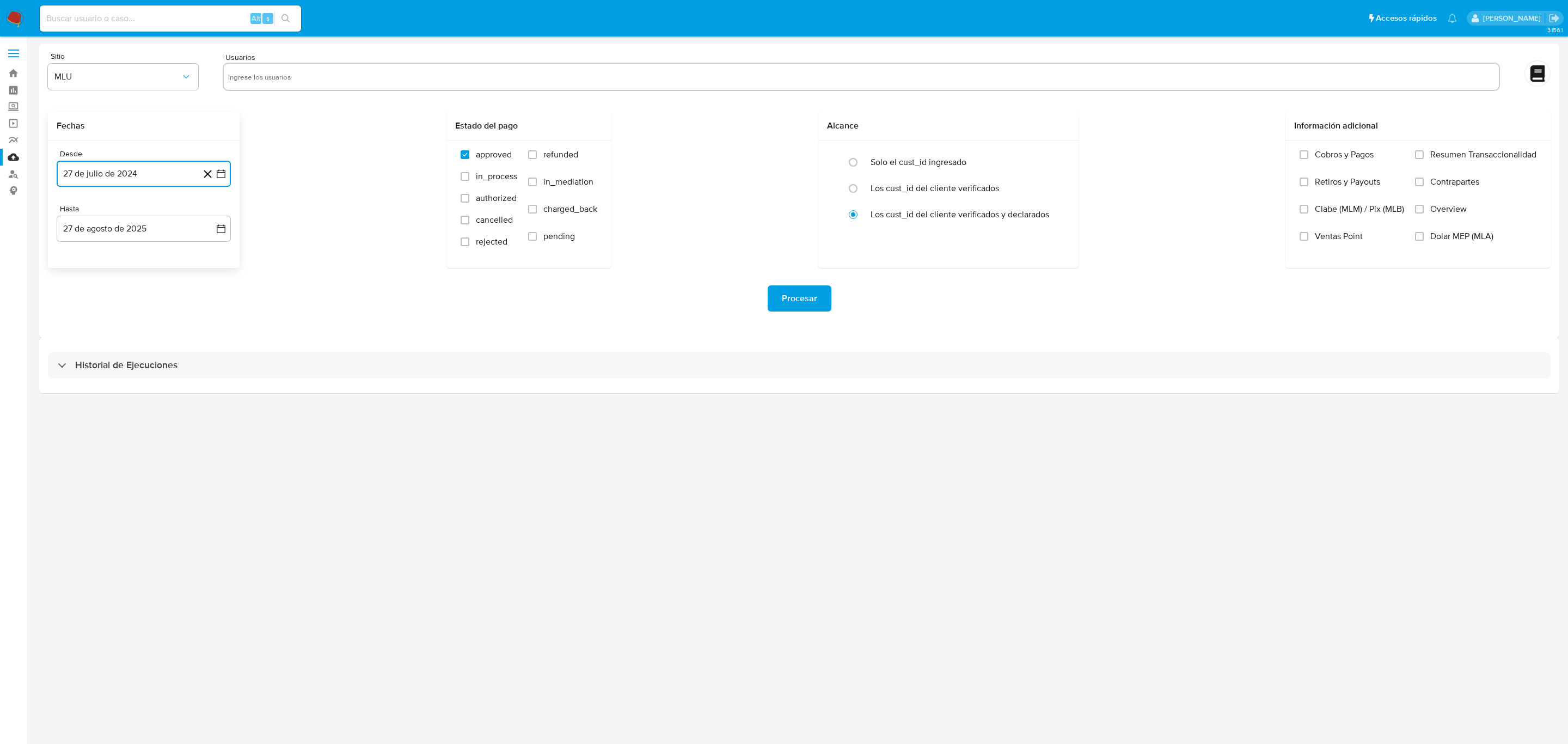
click at [223, 174] on icon "button" at bounding box center [221, 174] width 11 height 11
click at [209, 218] on icon "Mes siguiente" at bounding box center [211, 212] width 13 height 13
click at [126, 295] on button "14" at bounding box center [122, 296] width 17 height 17
click at [134, 229] on button "27 de agosto de 2025" at bounding box center [144, 229] width 174 height 26
click at [118, 355] on button "13" at bounding box center [122, 351] width 17 height 17
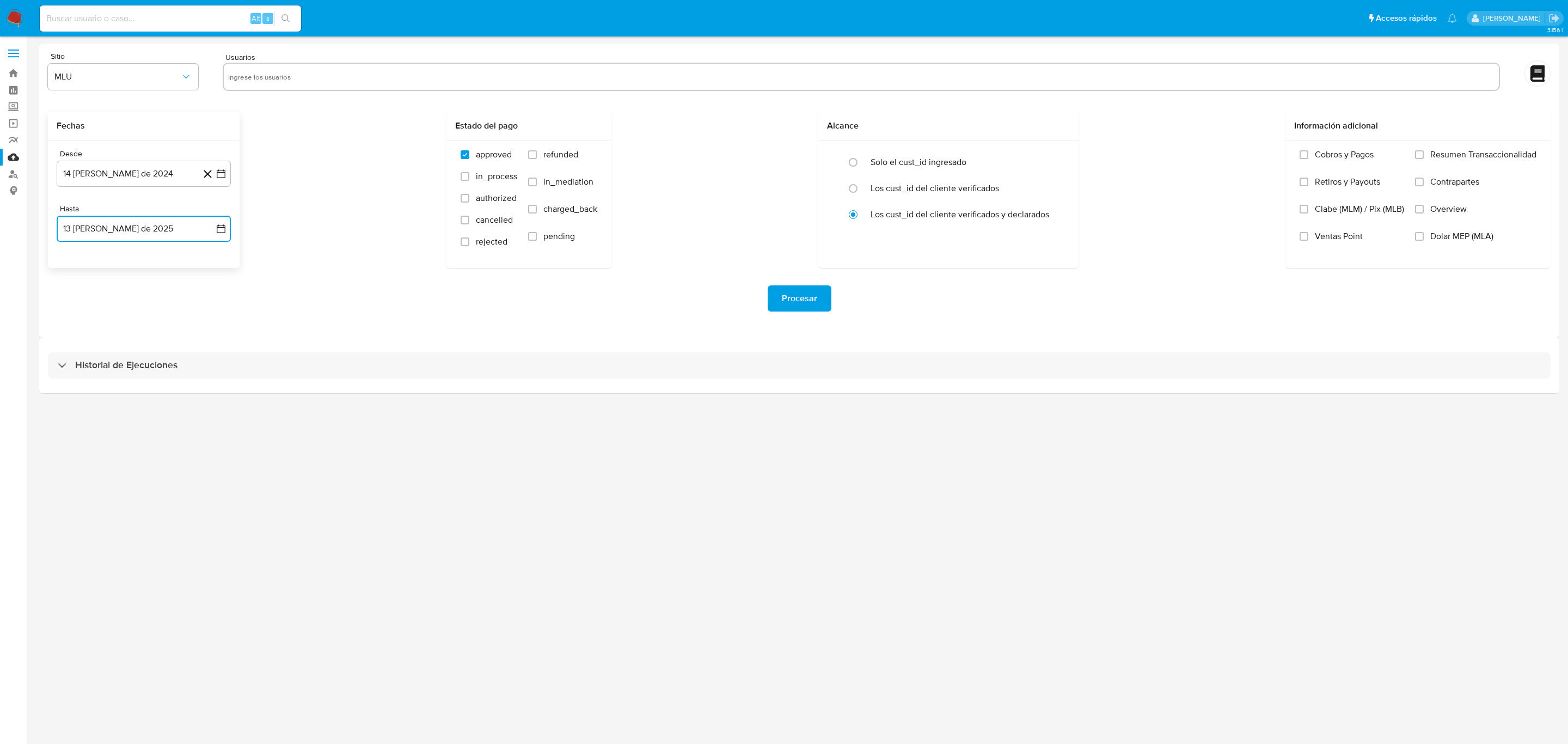
click at [293, 80] on input "text" at bounding box center [861, 76] width 1266 height 17
type input "2388363180"
click at [180, 80] on icon "button" at bounding box center [186, 77] width 11 height 11
click at [138, 268] on div "MLC" at bounding box center [120, 263] width 131 height 26
click at [393, 80] on input "text" at bounding box center [897, 76] width 1194 height 17
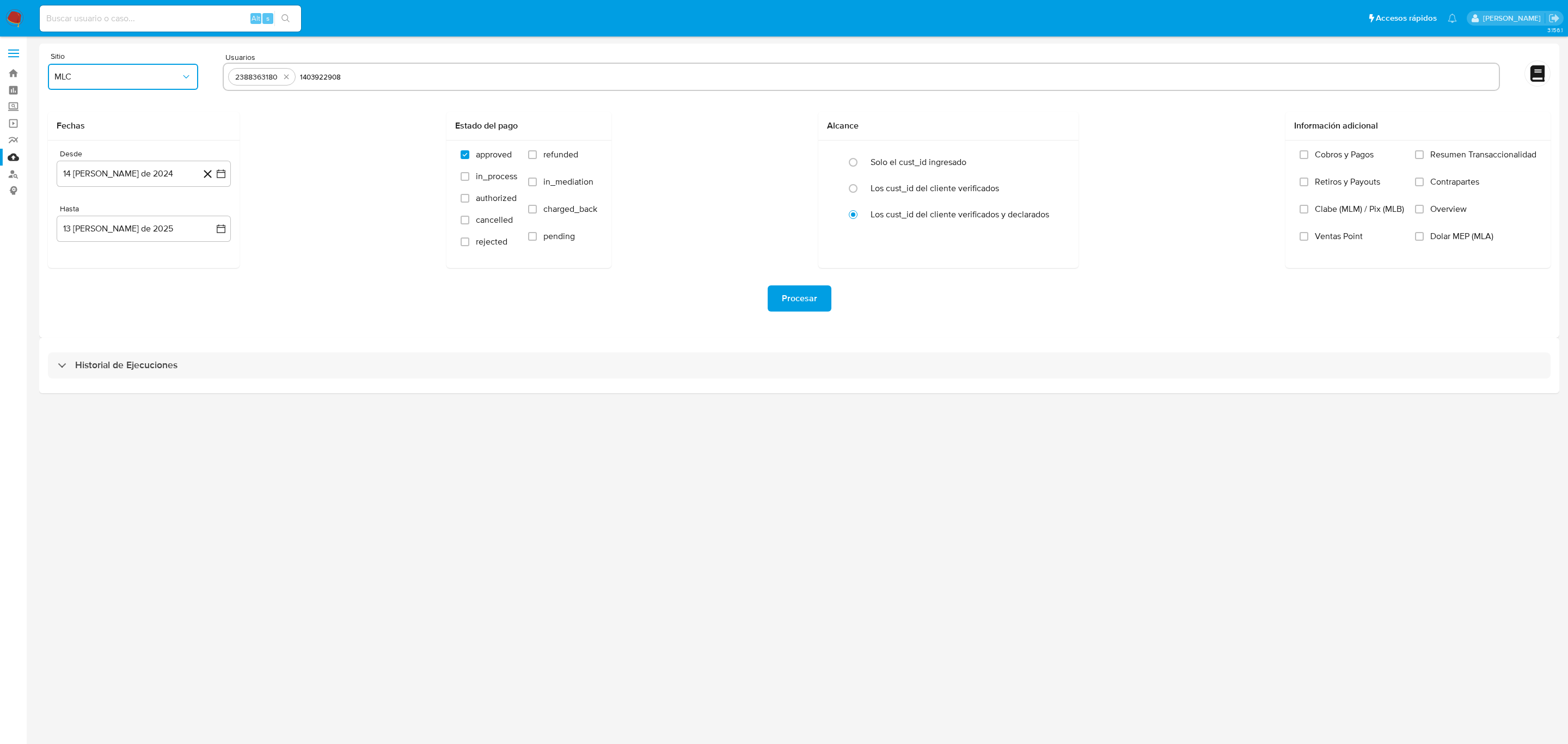
type input "1403922908"
paste input "5717035"
type input "5717035"
paste input "251027421"
type input "251027421"
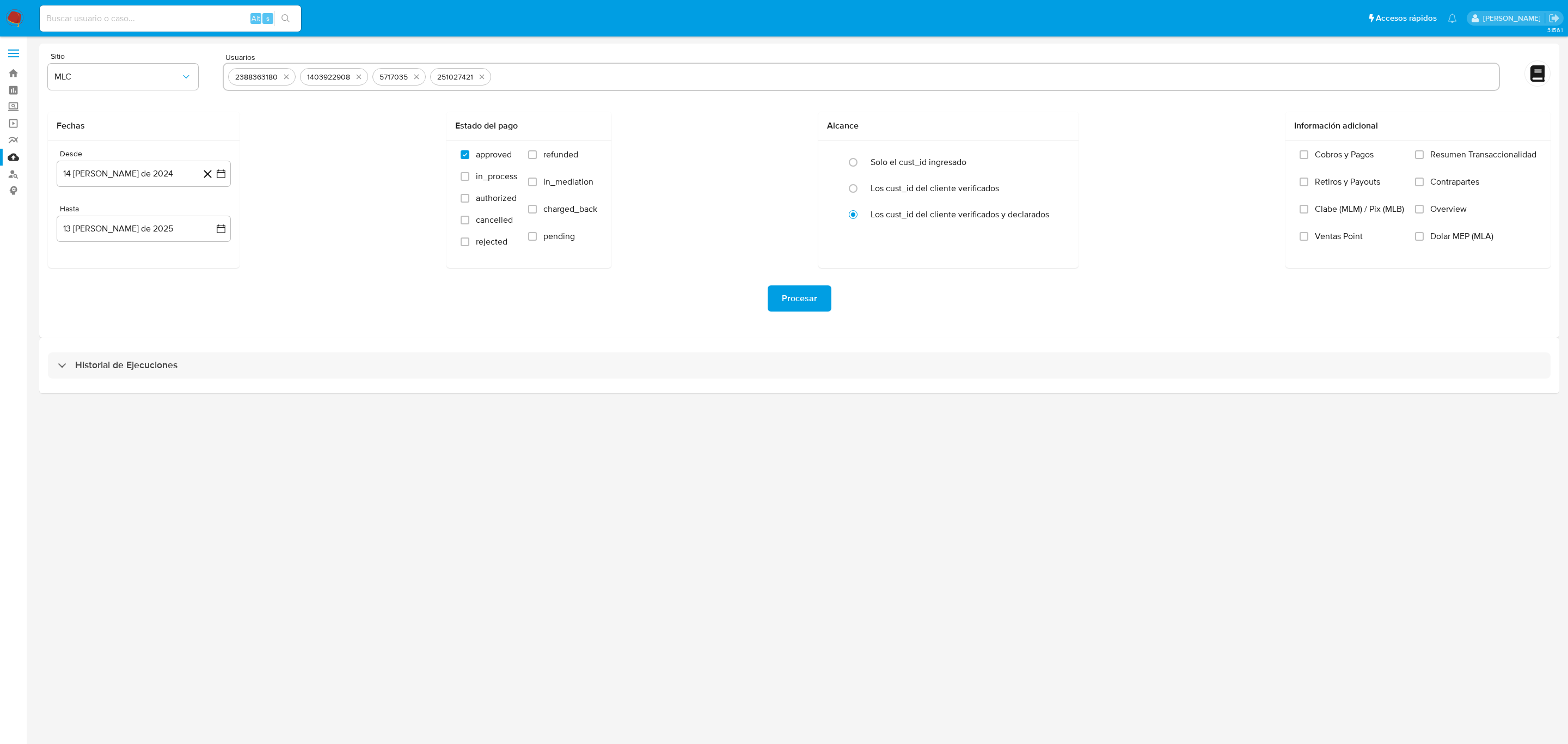
paste input "246131699"
type input "246131699"
paste input "53885425"
type input "53885425"
paste input "201991919"
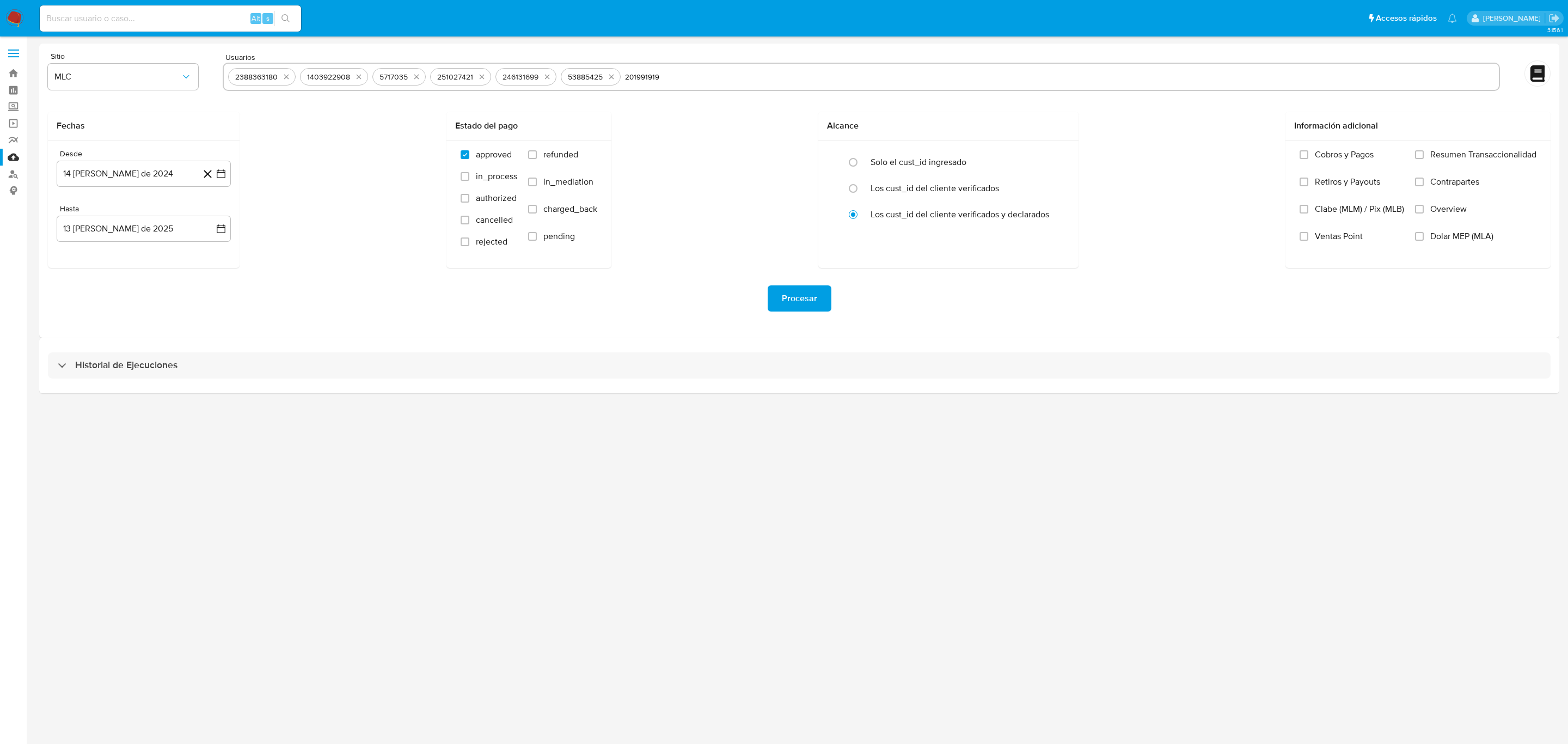
type input "201991919"
paste input "449242204"
type input "449242204"
paste input "2053701748"
type input "2053701748"
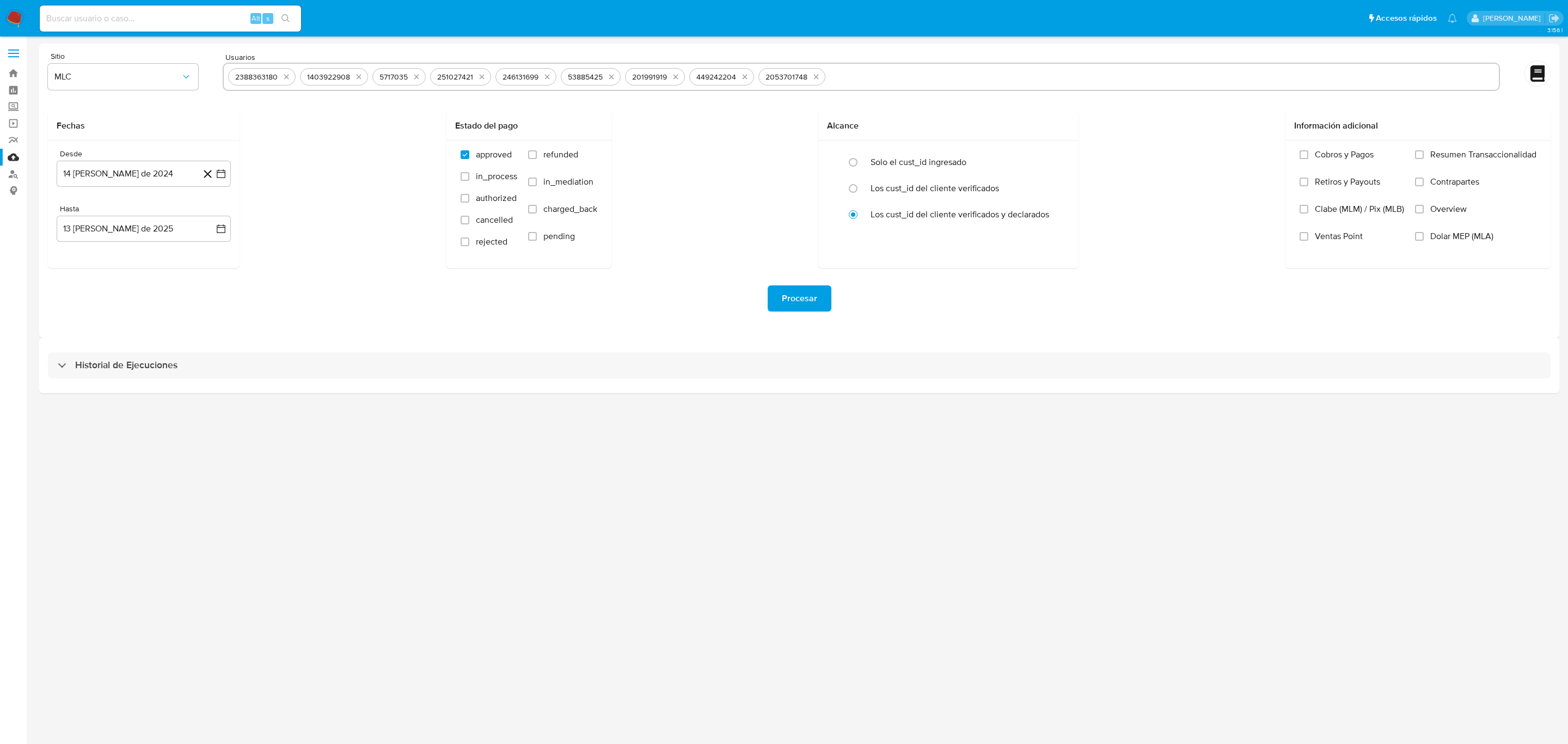
click at [520, 420] on div "3.156.1" at bounding box center [799, 390] width 1520 height 693
click at [799, 295] on span "Procesar" at bounding box center [799, 299] width 35 height 24
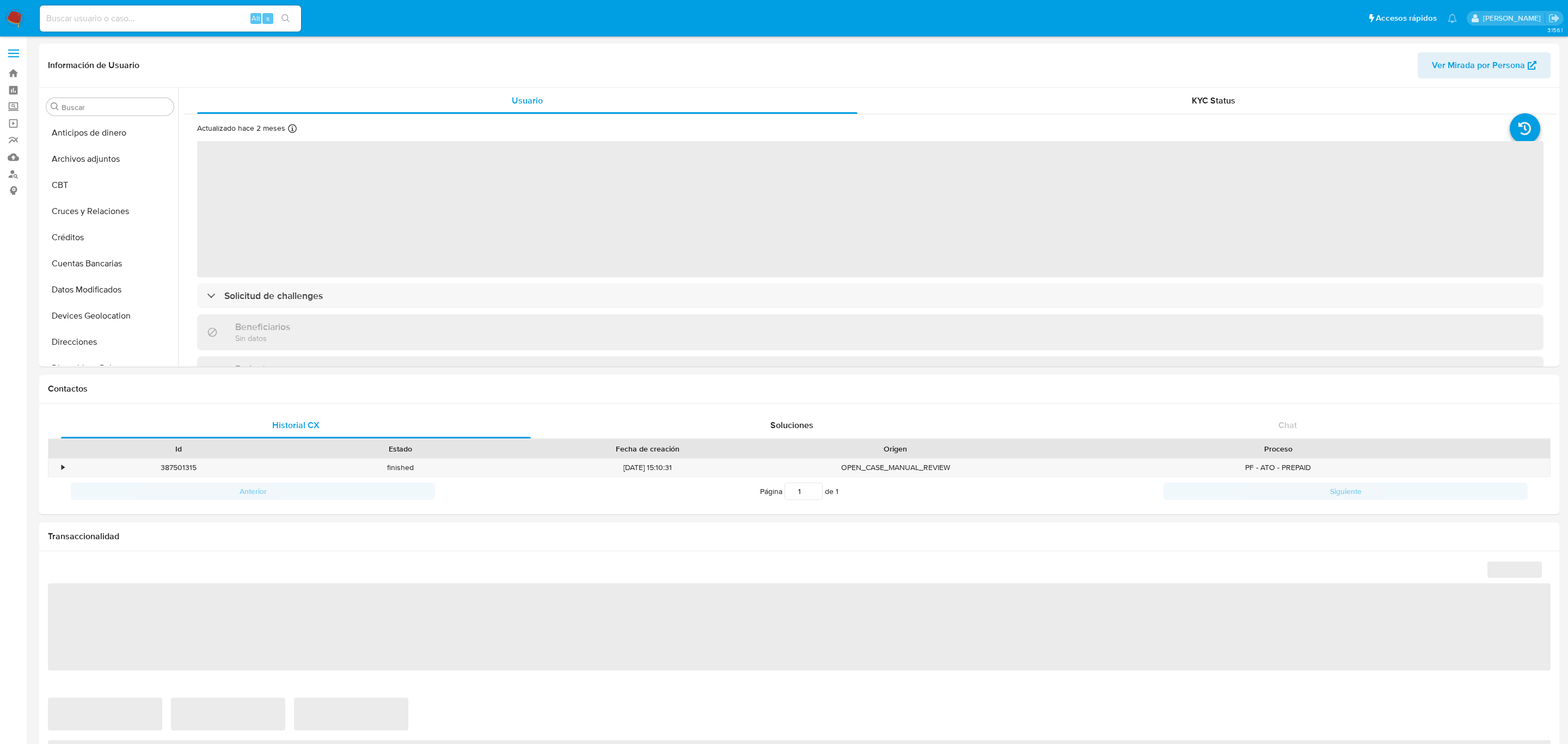
select select "10"
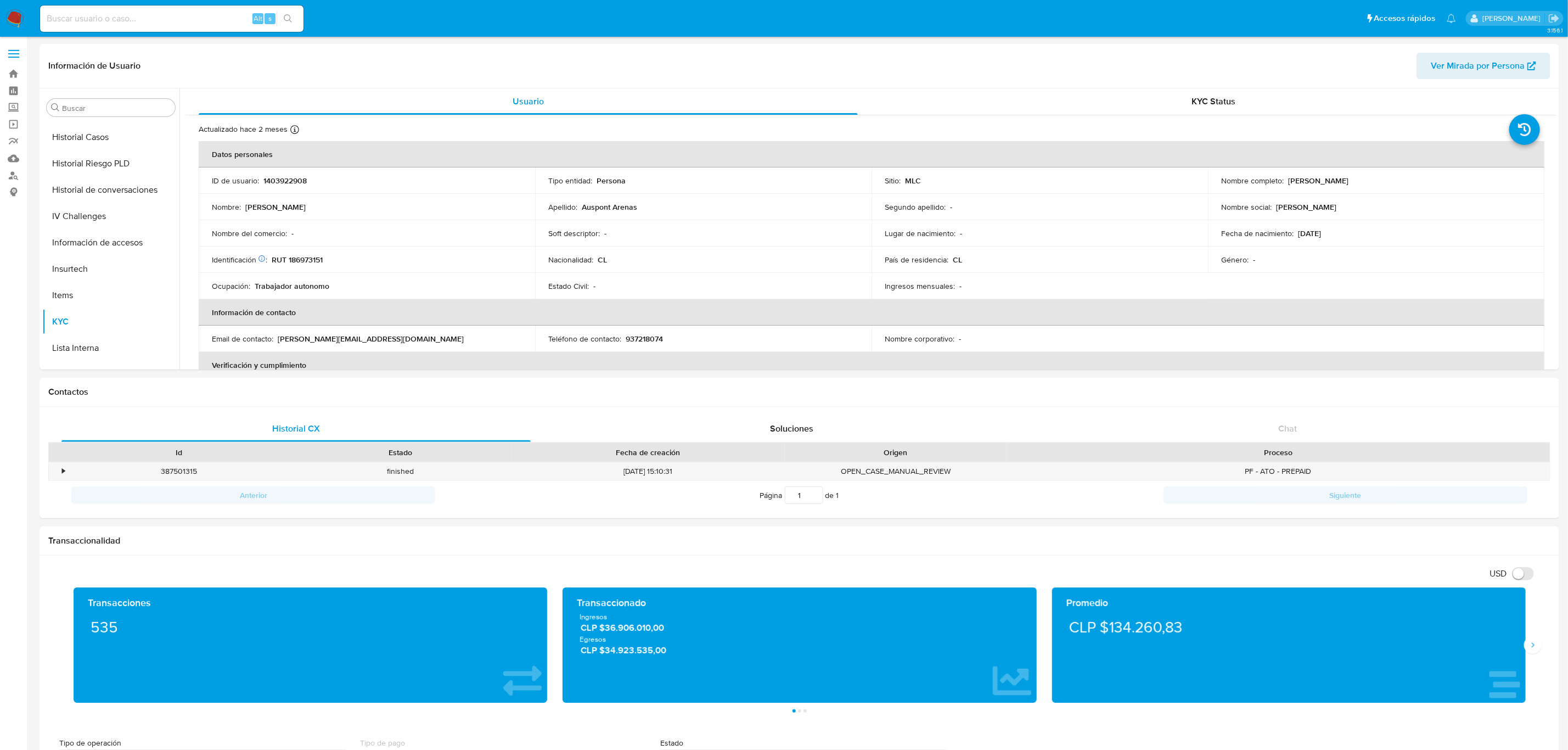
scroll to position [442, 0]
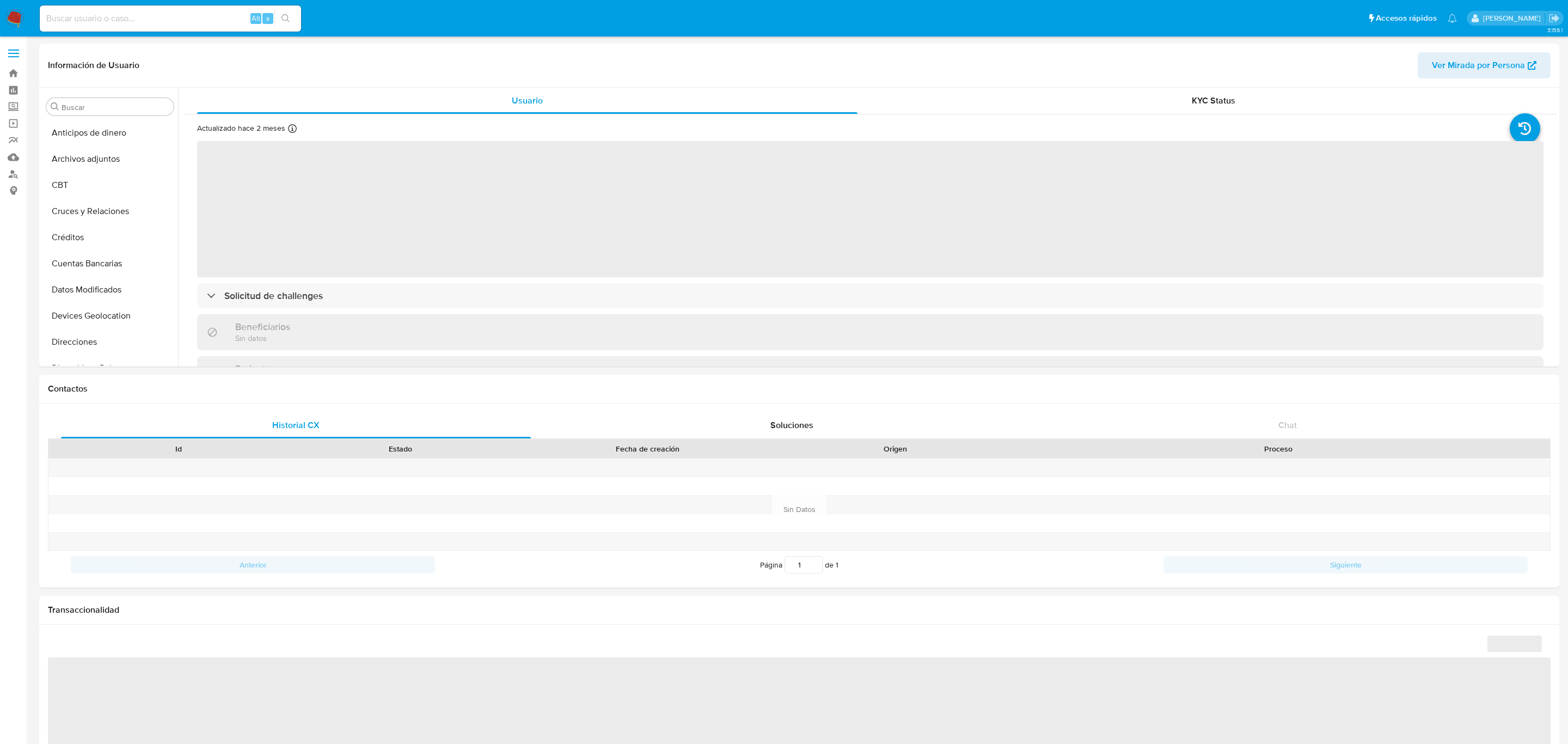
select select "10"
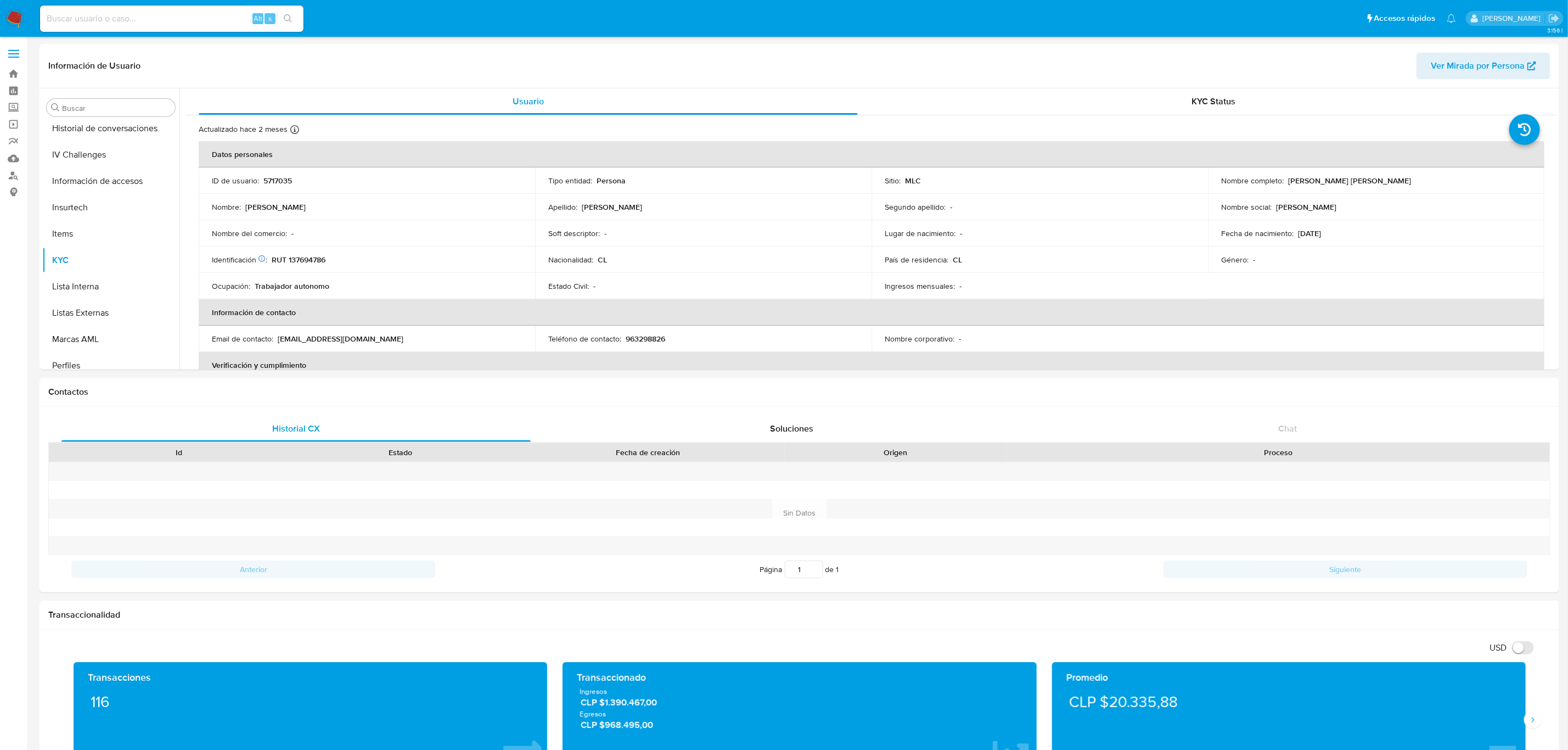
scroll to position [463, 0]
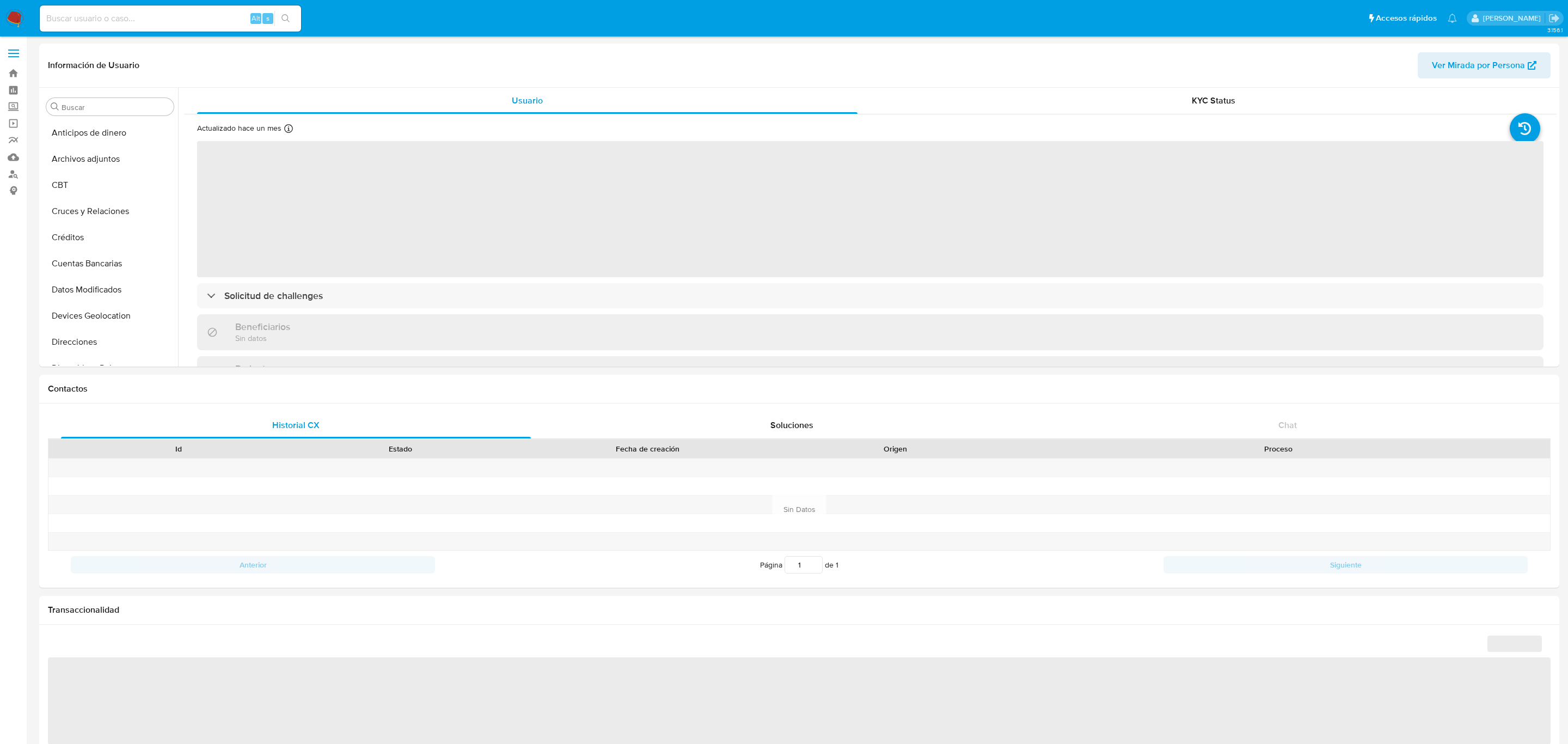
select select "10"
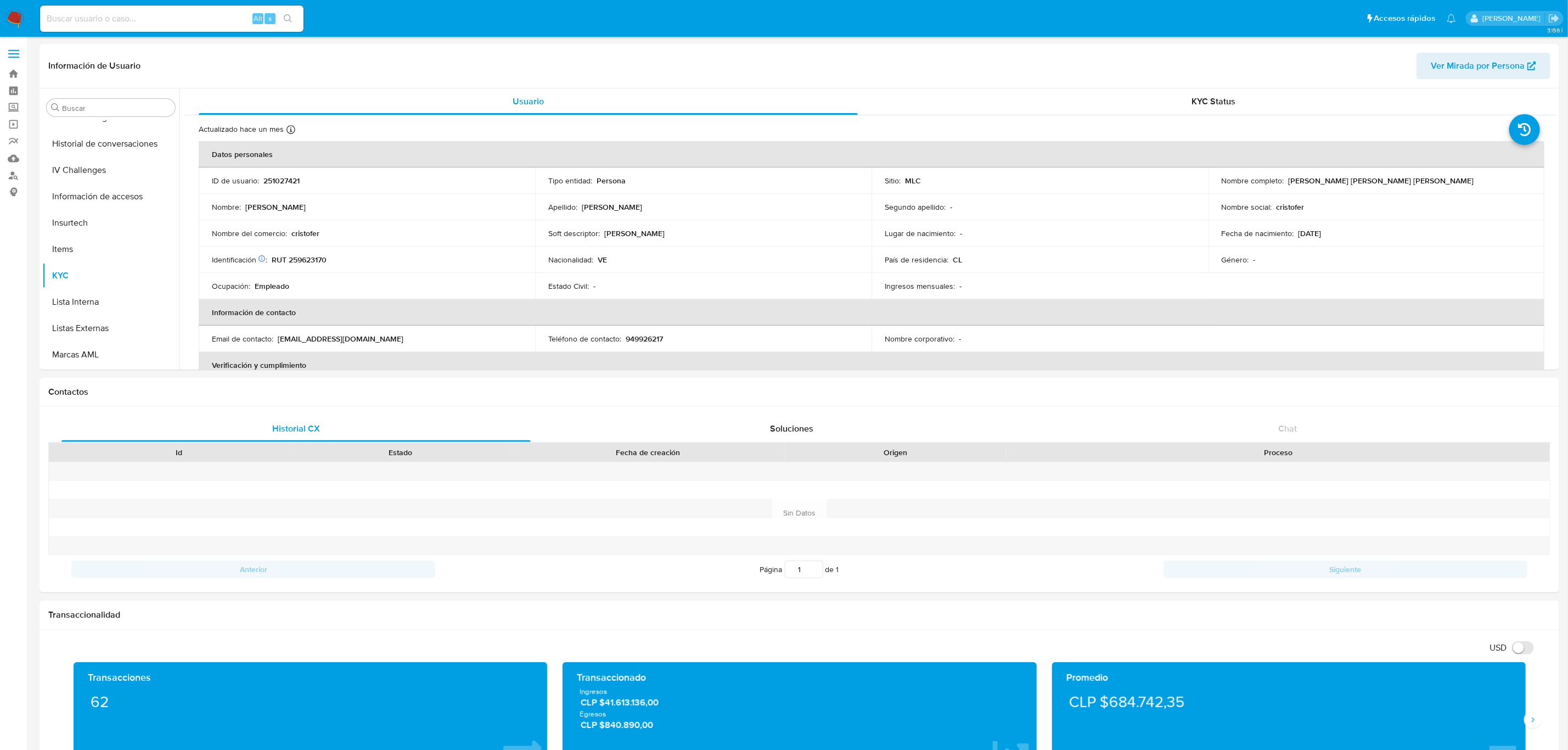
scroll to position [463, 0]
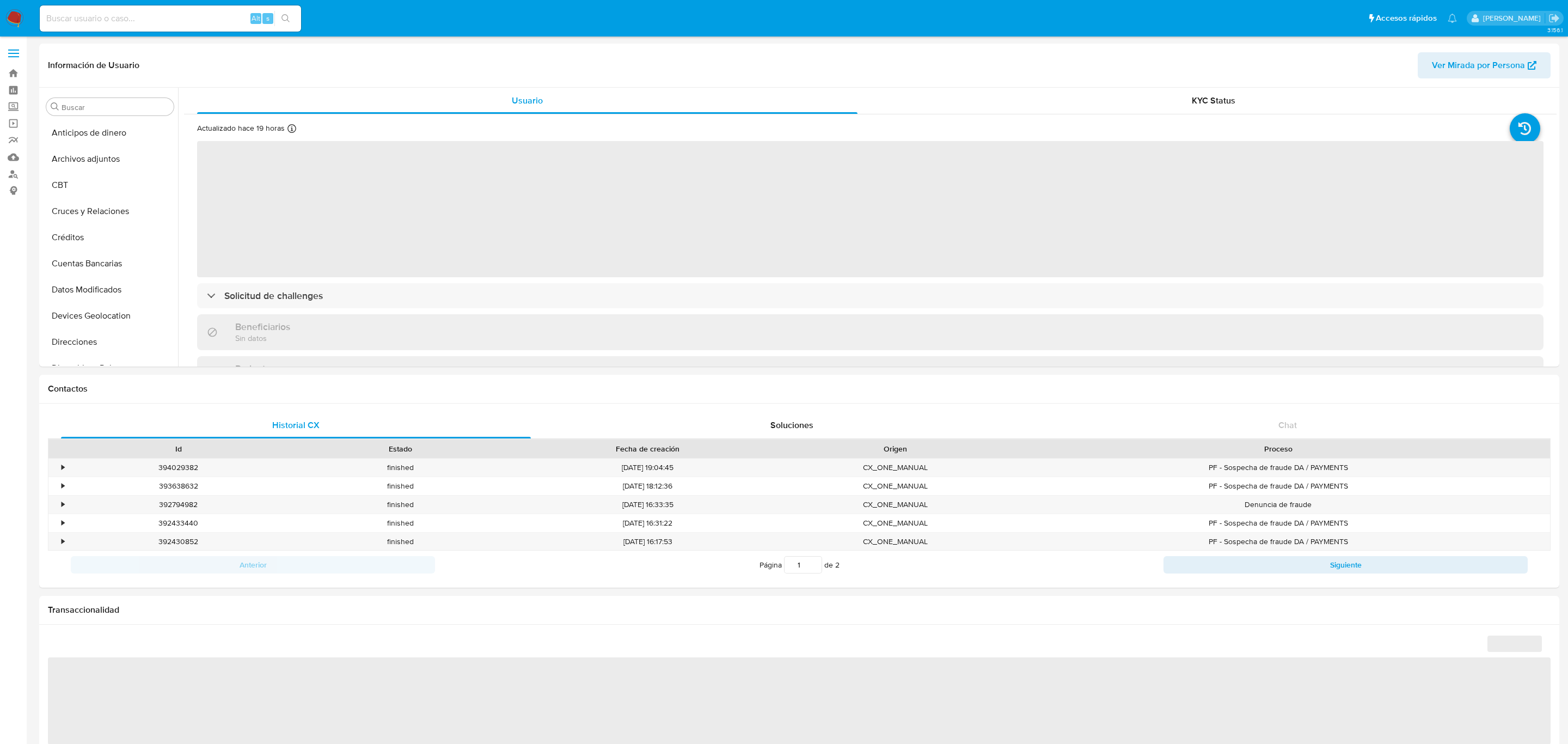
select select "10"
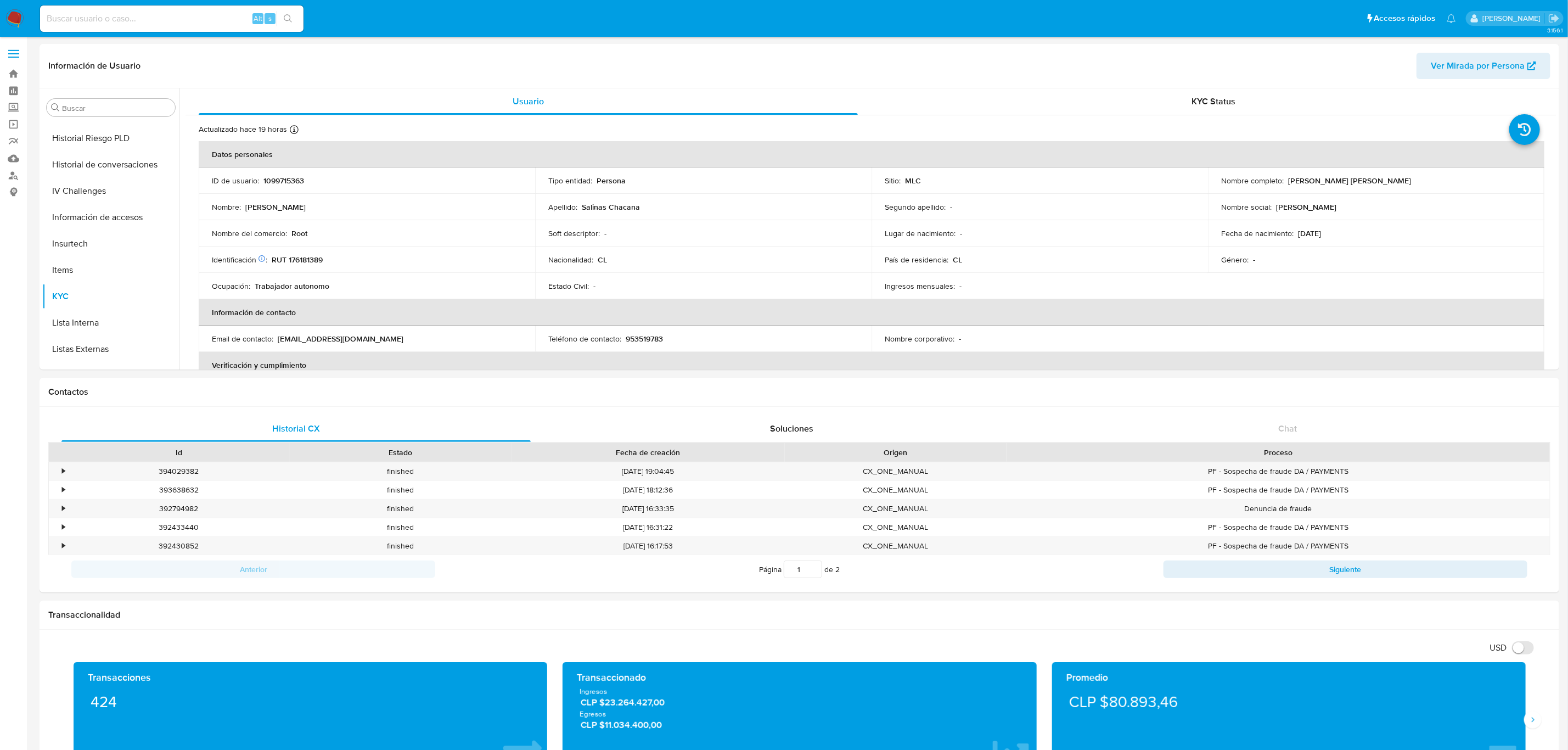
scroll to position [448, 0]
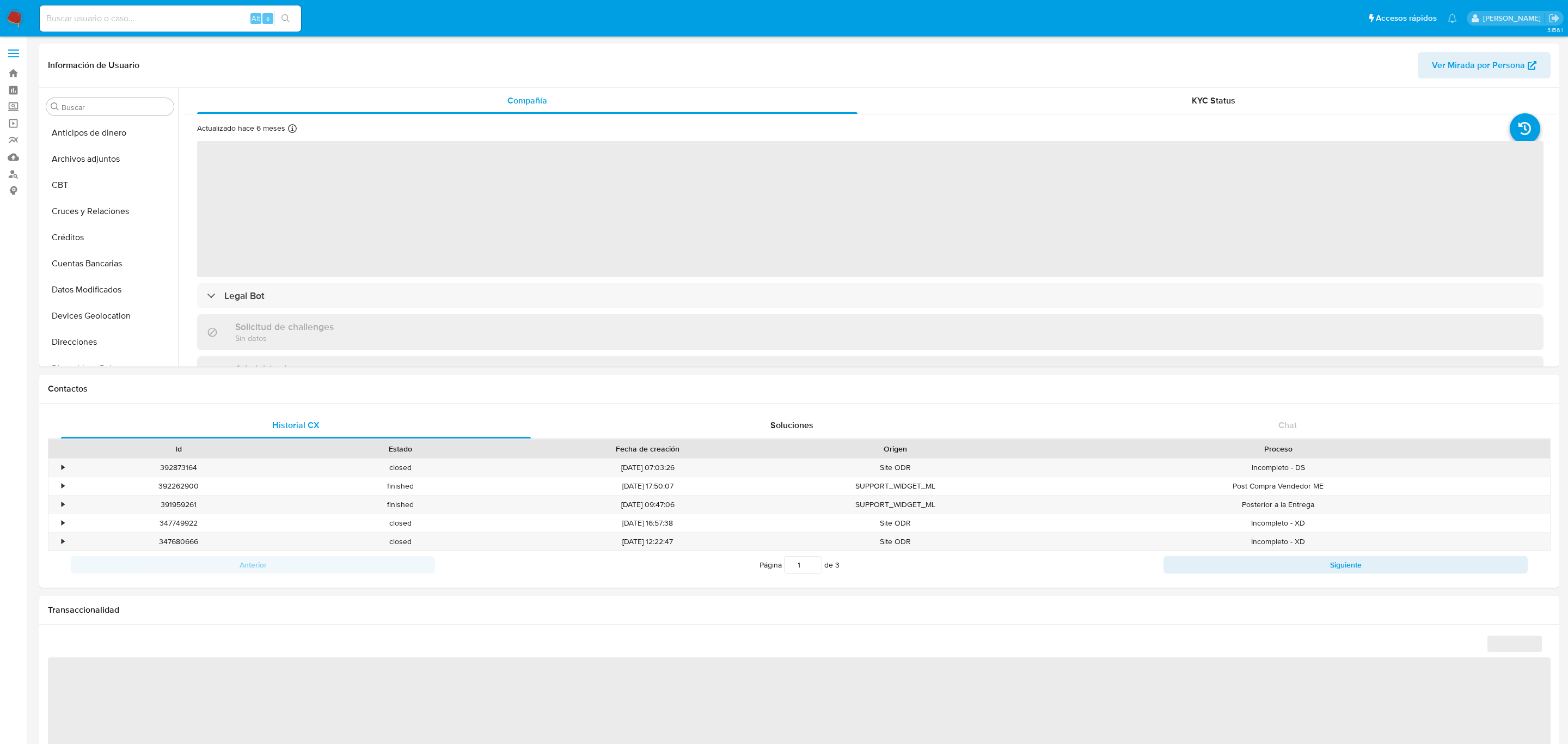
select select "10"
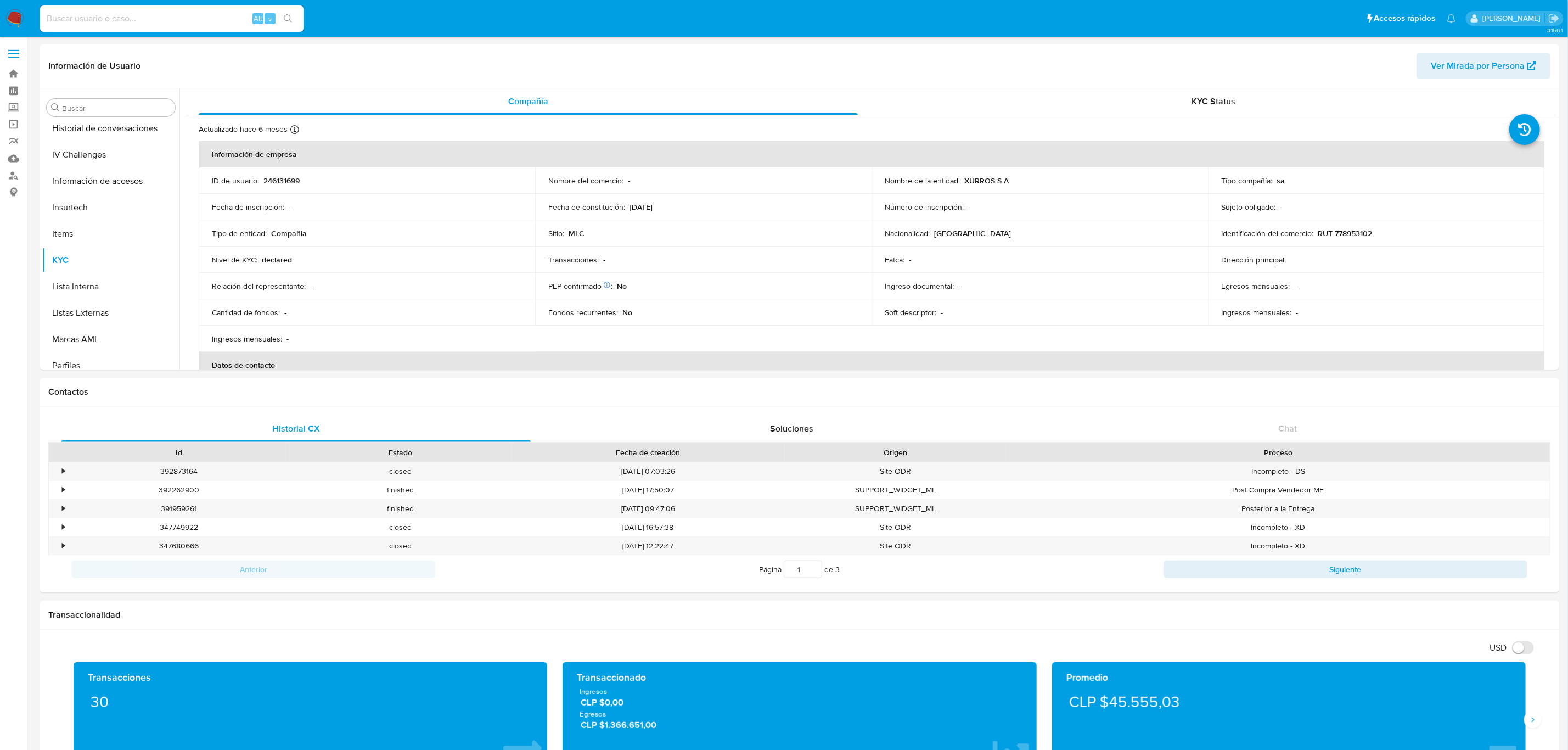
scroll to position [457, 0]
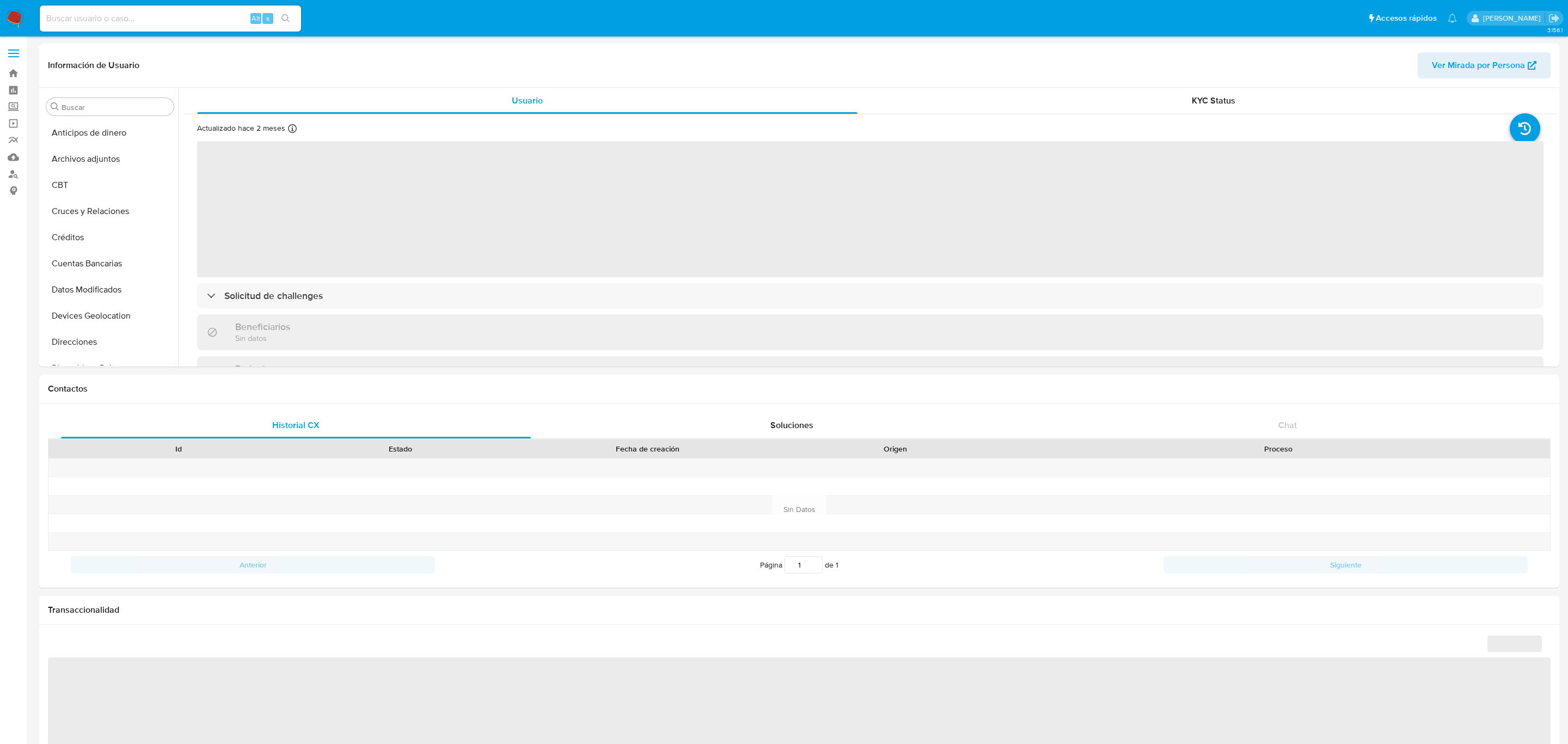
select select "10"
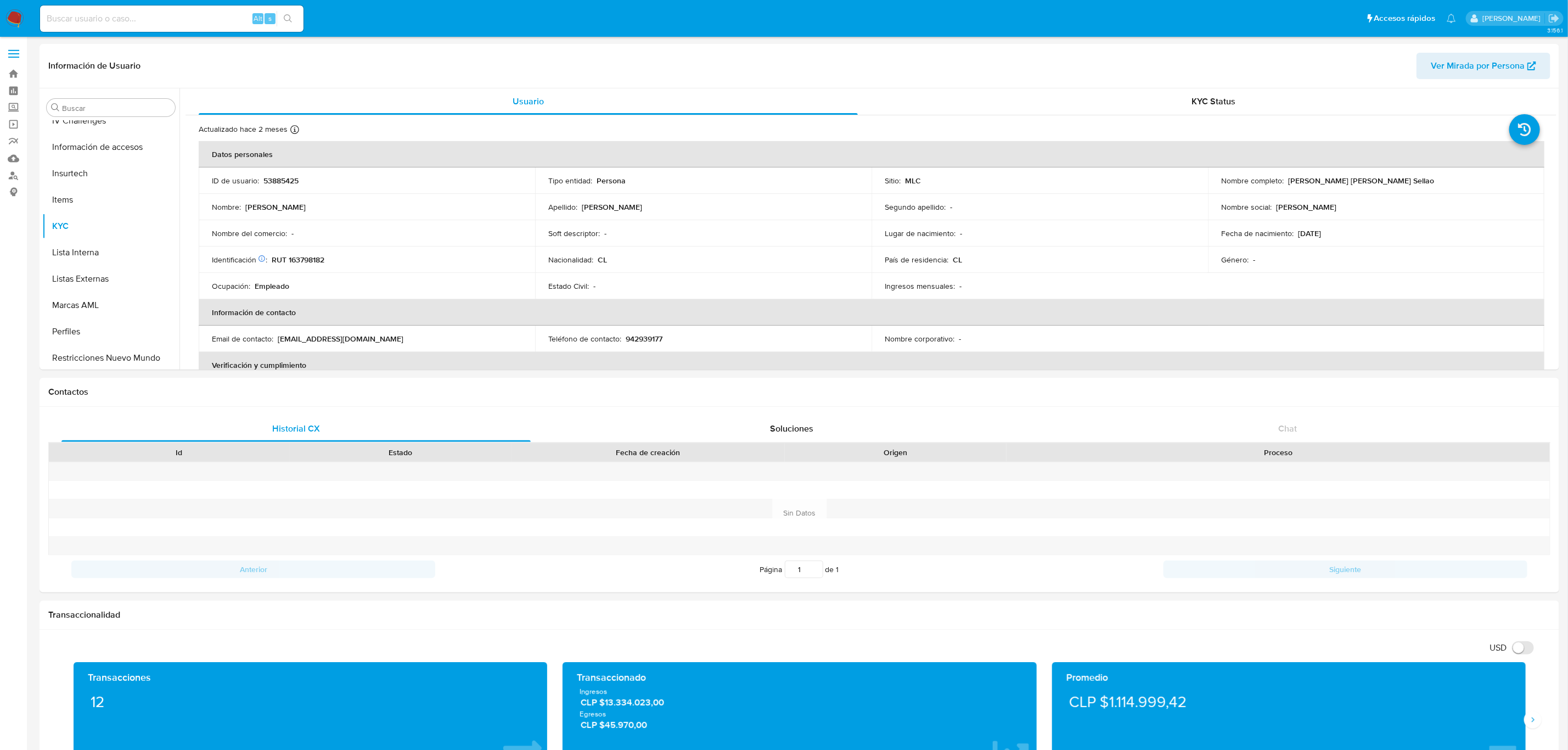
scroll to position [463, 0]
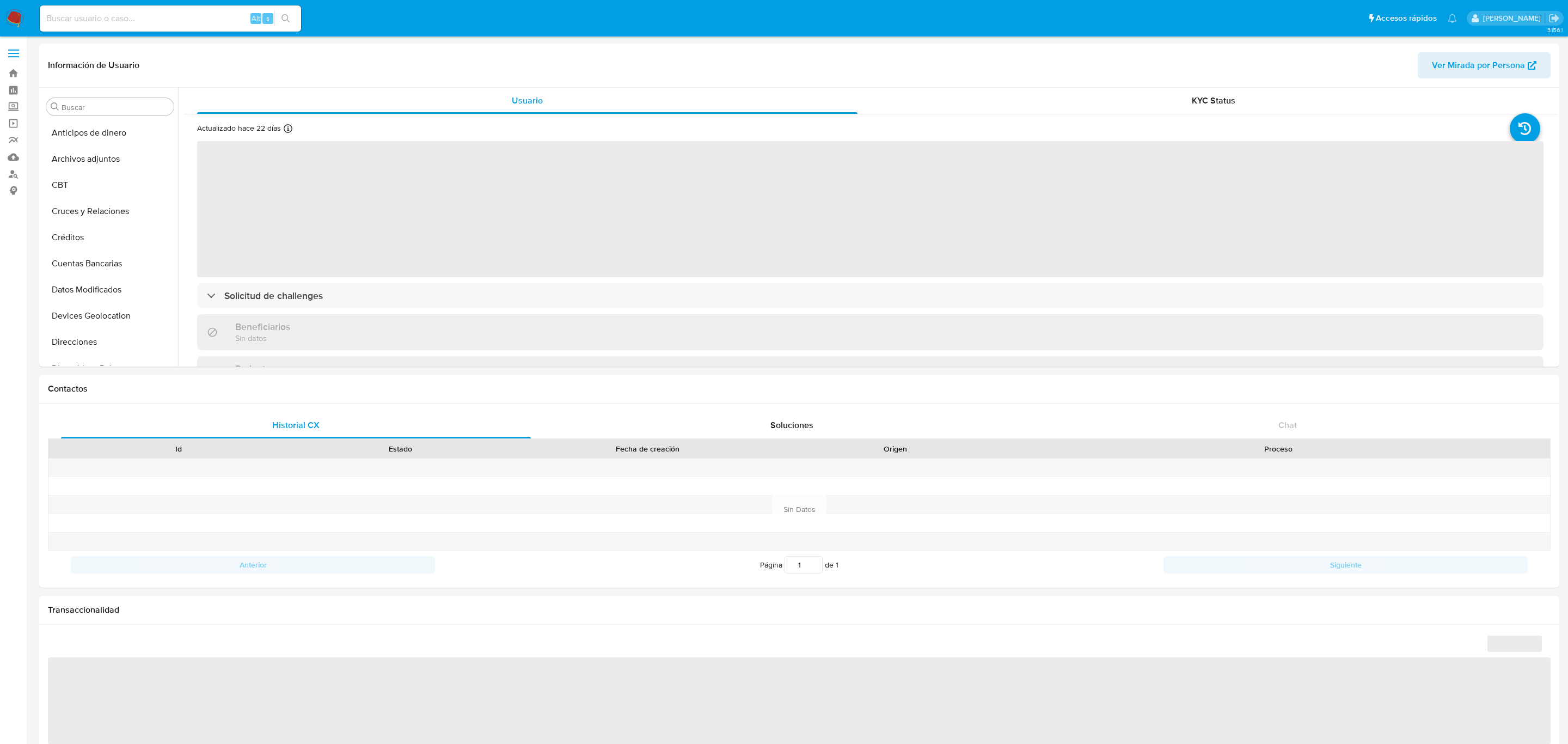
select select "10"
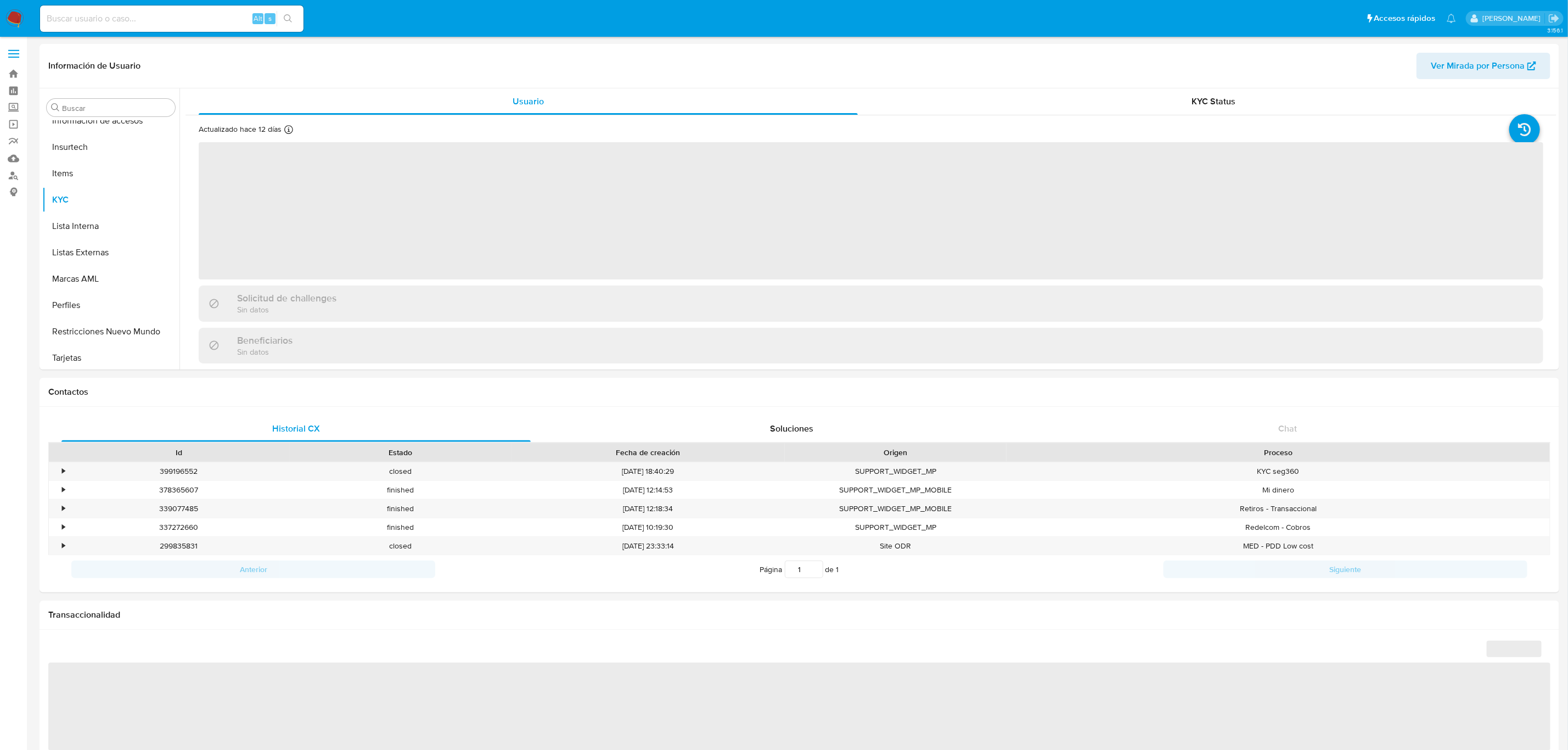
scroll to position [463, 0]
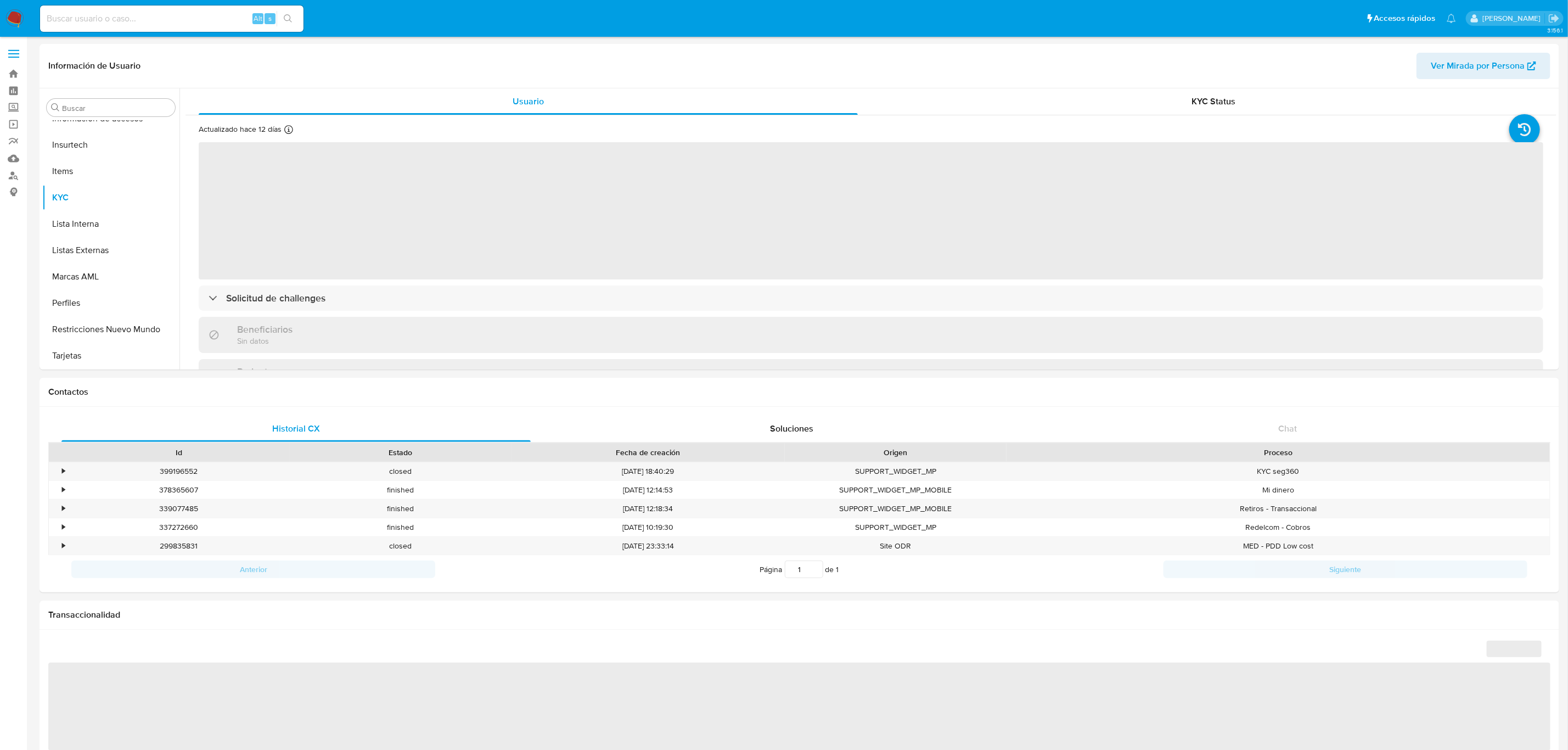
select select "10"
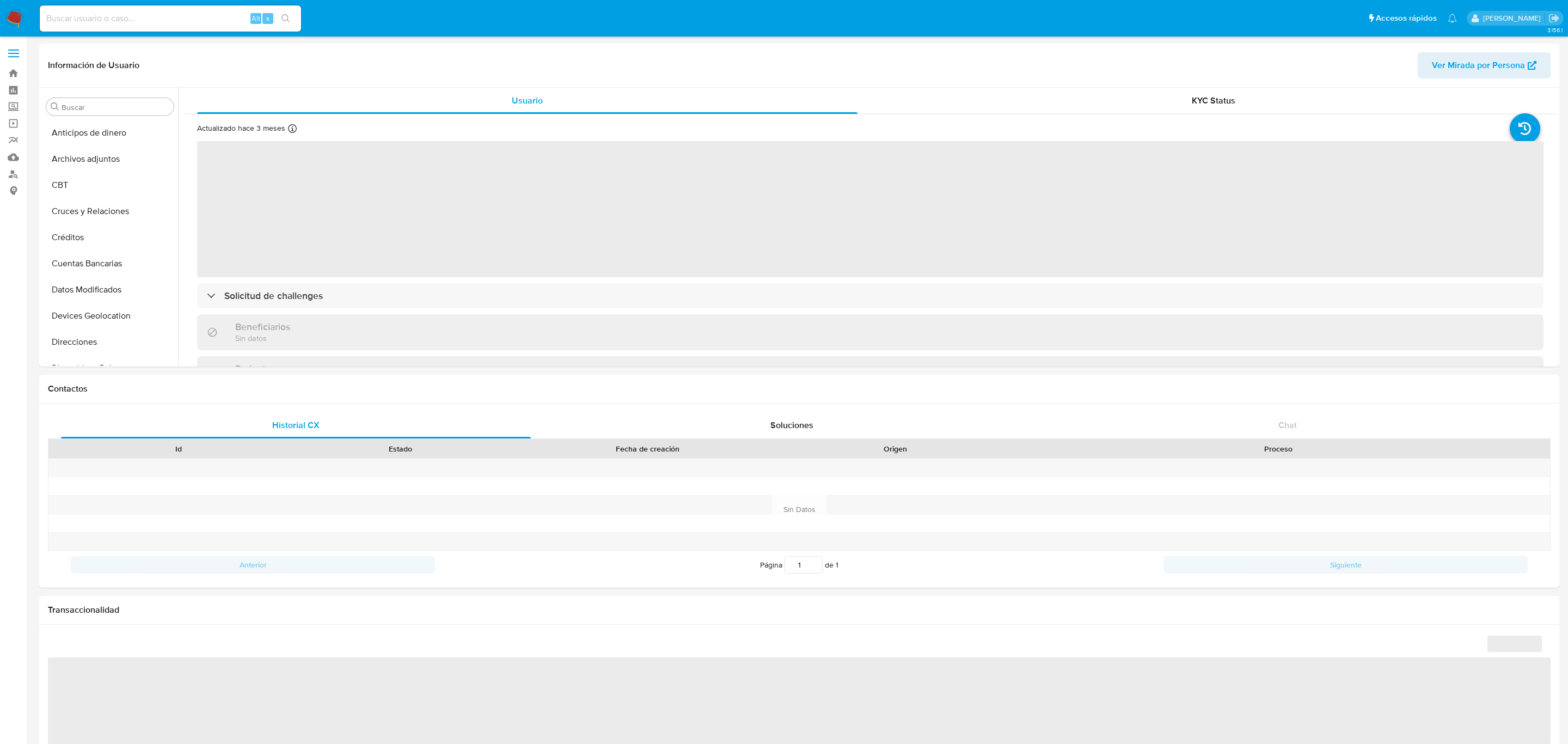
select select "10"
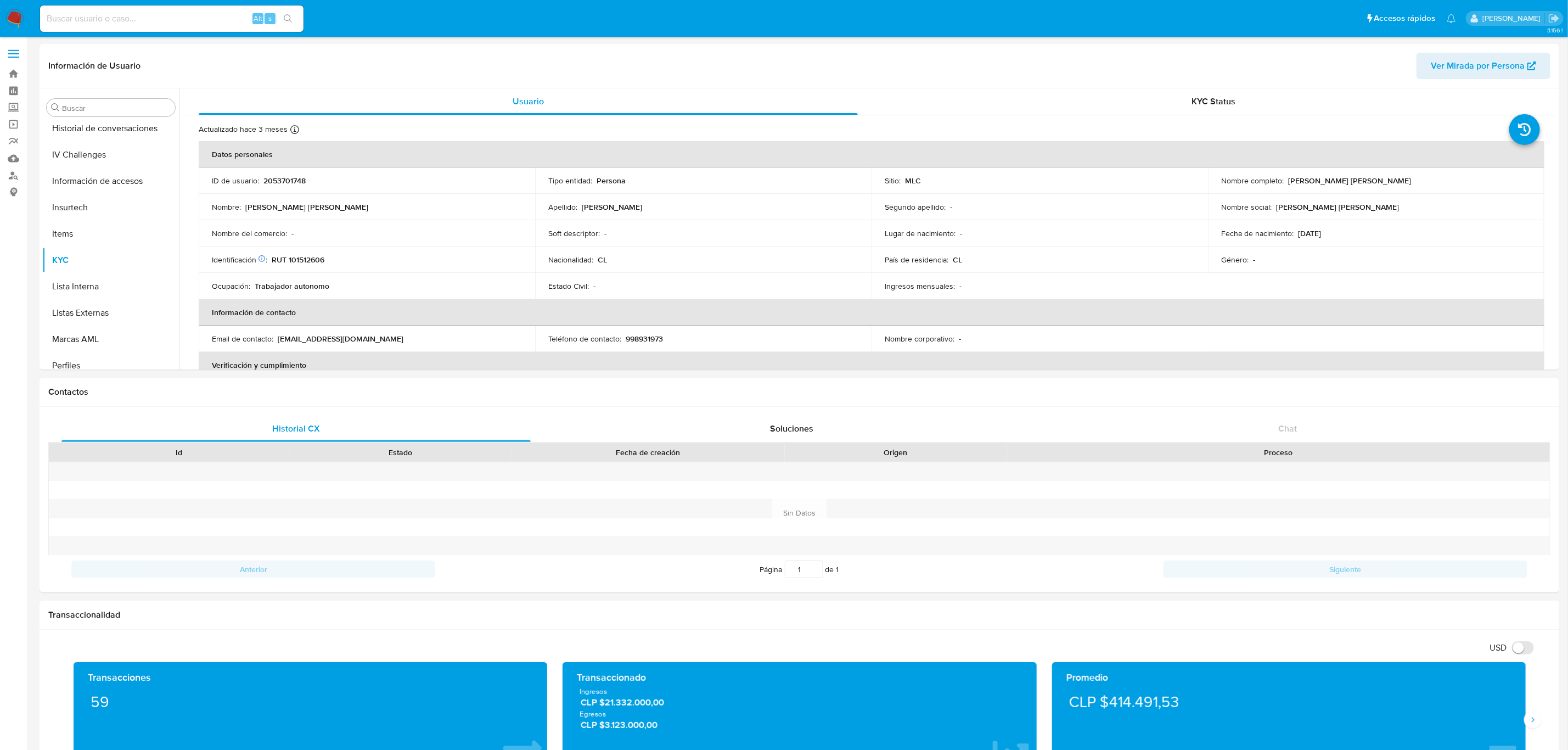
scroll to position [463, 0]
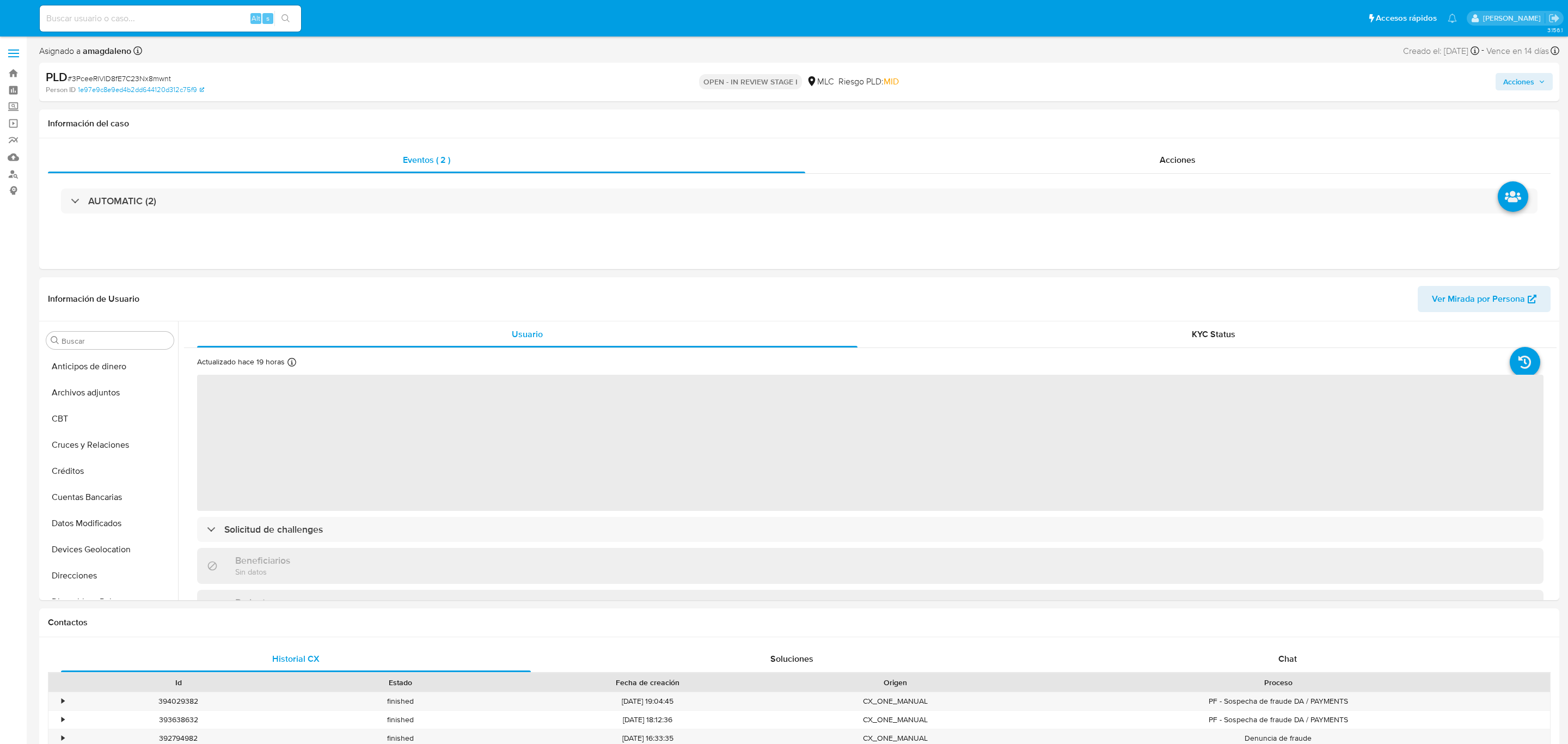
select select "10"
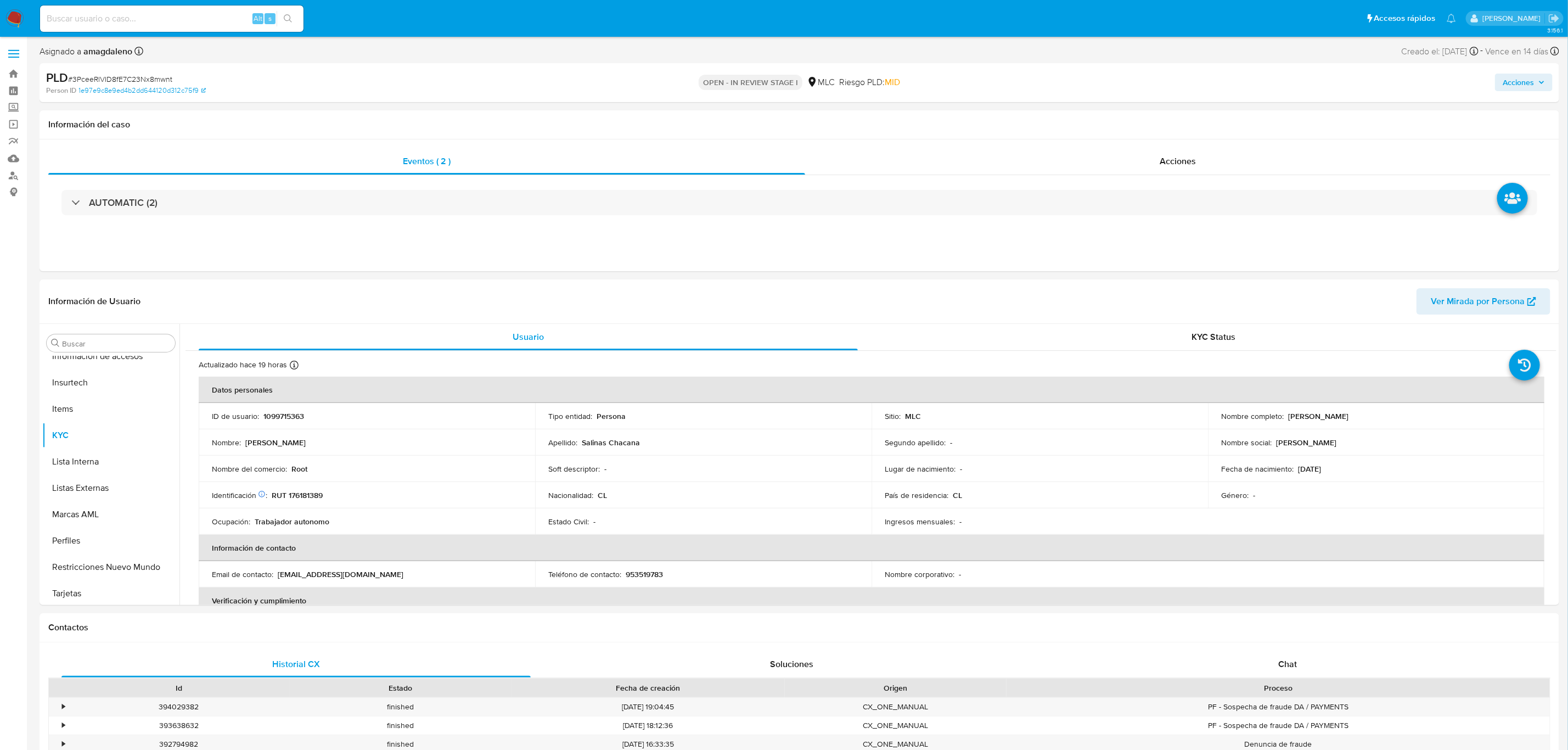
scroll to position [463, 0]
click at [1284, 667] on span "Chat" at bounding box center [1287, 664] width 19 height 13
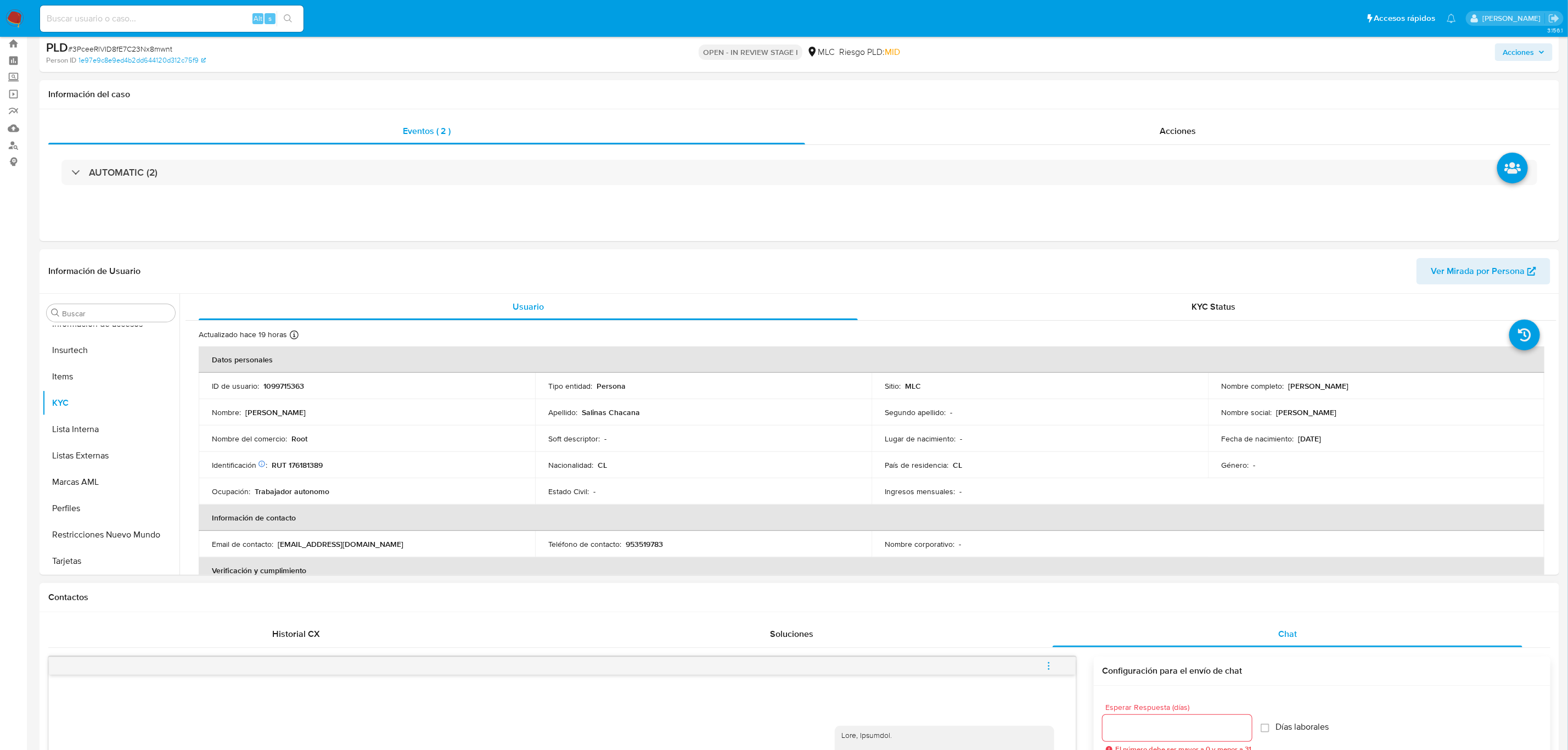
scroll to position [0, 0]
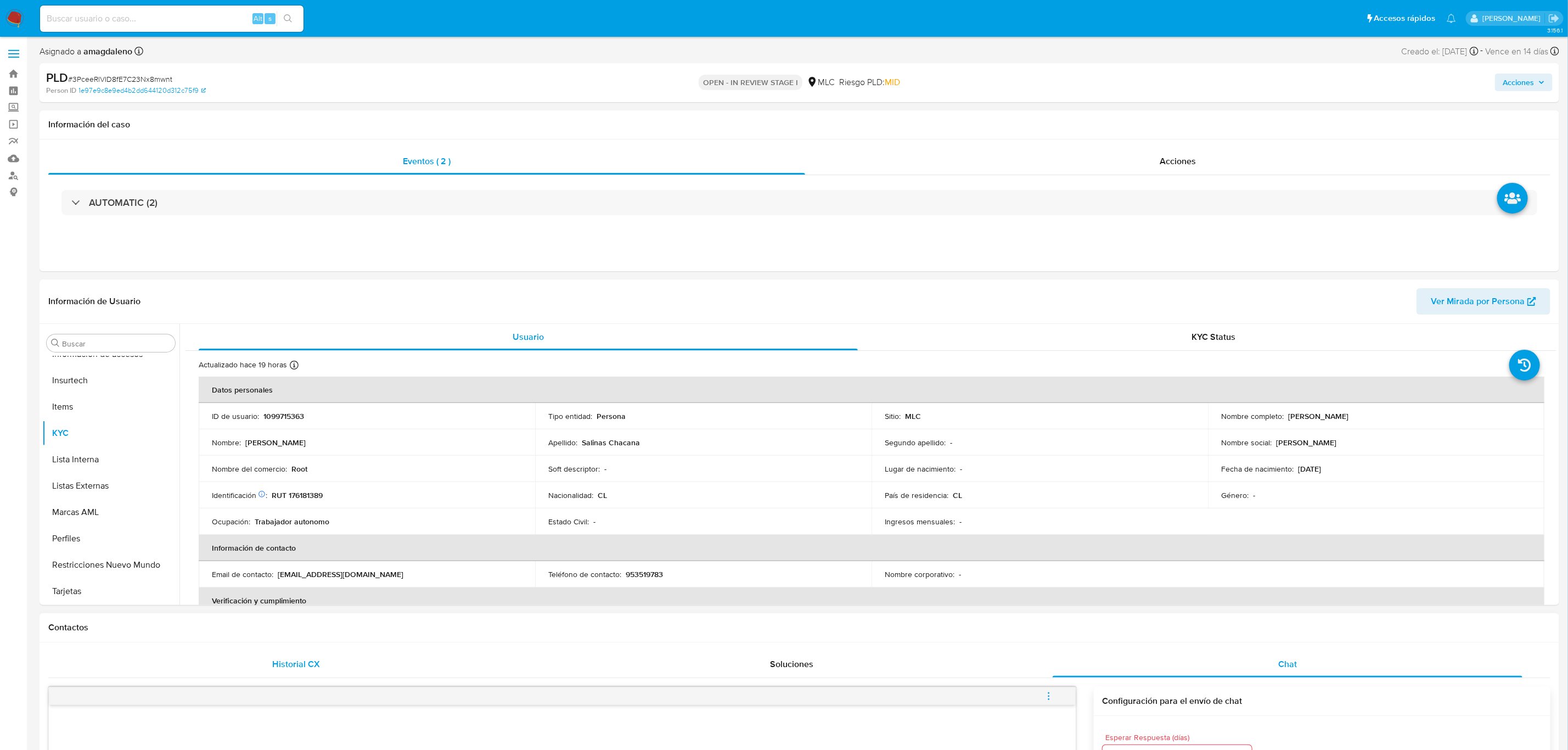
click at [315, 672] on div "Historial CX" at bounding box center [296, 664] width 469 height 27
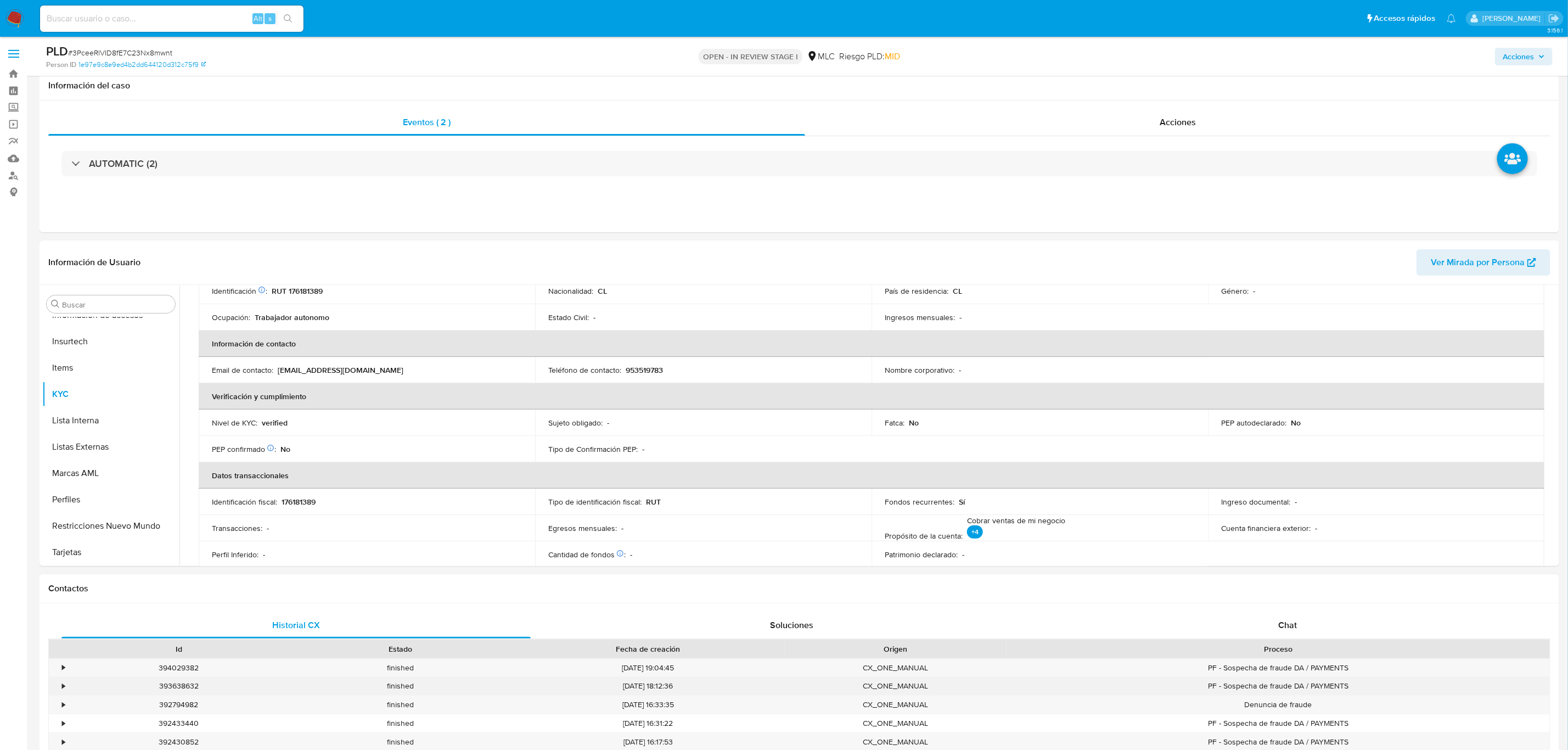
scroll to position [165, 0]
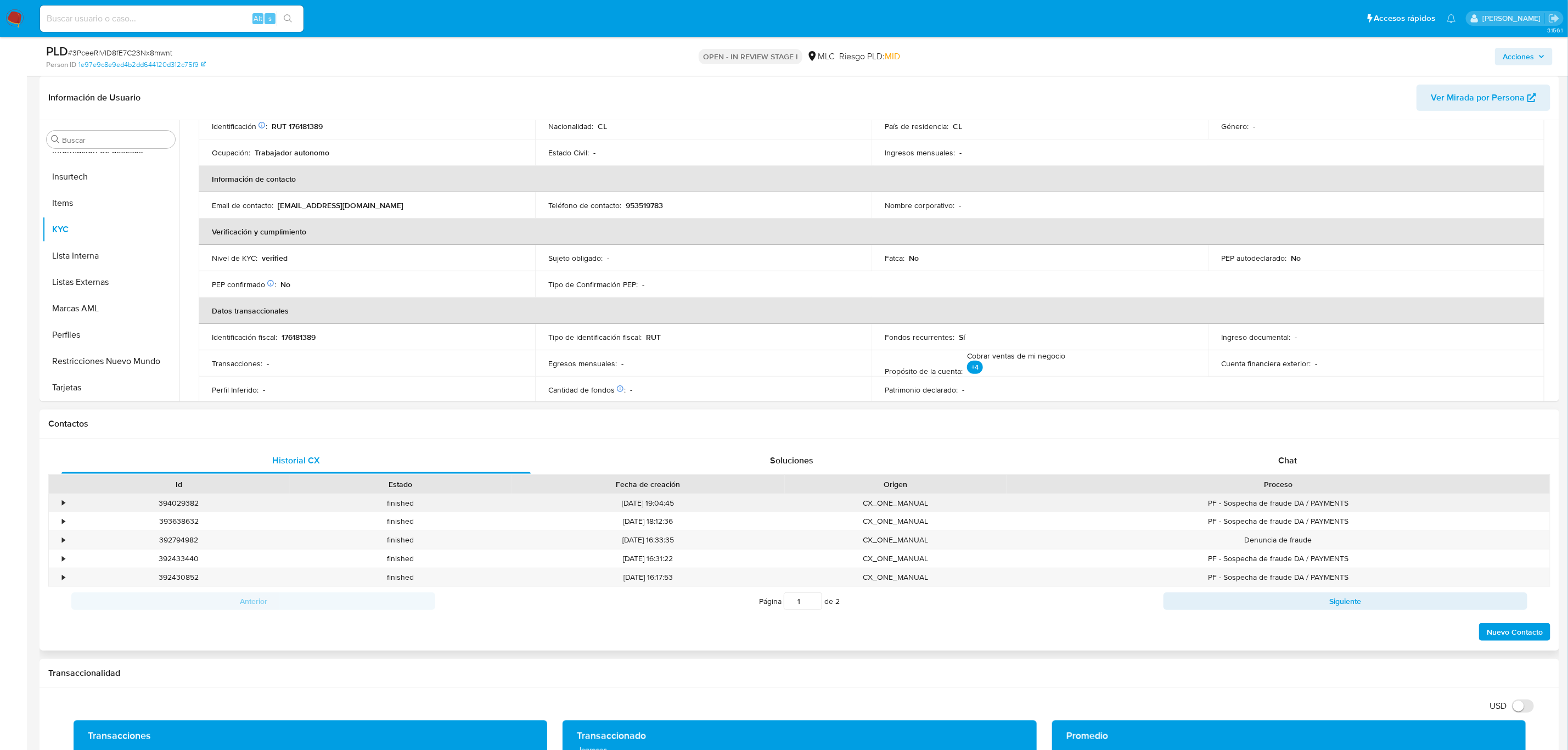
click at [60, 502] on div "•" at bounding box center [58, 503] width 19 height 18
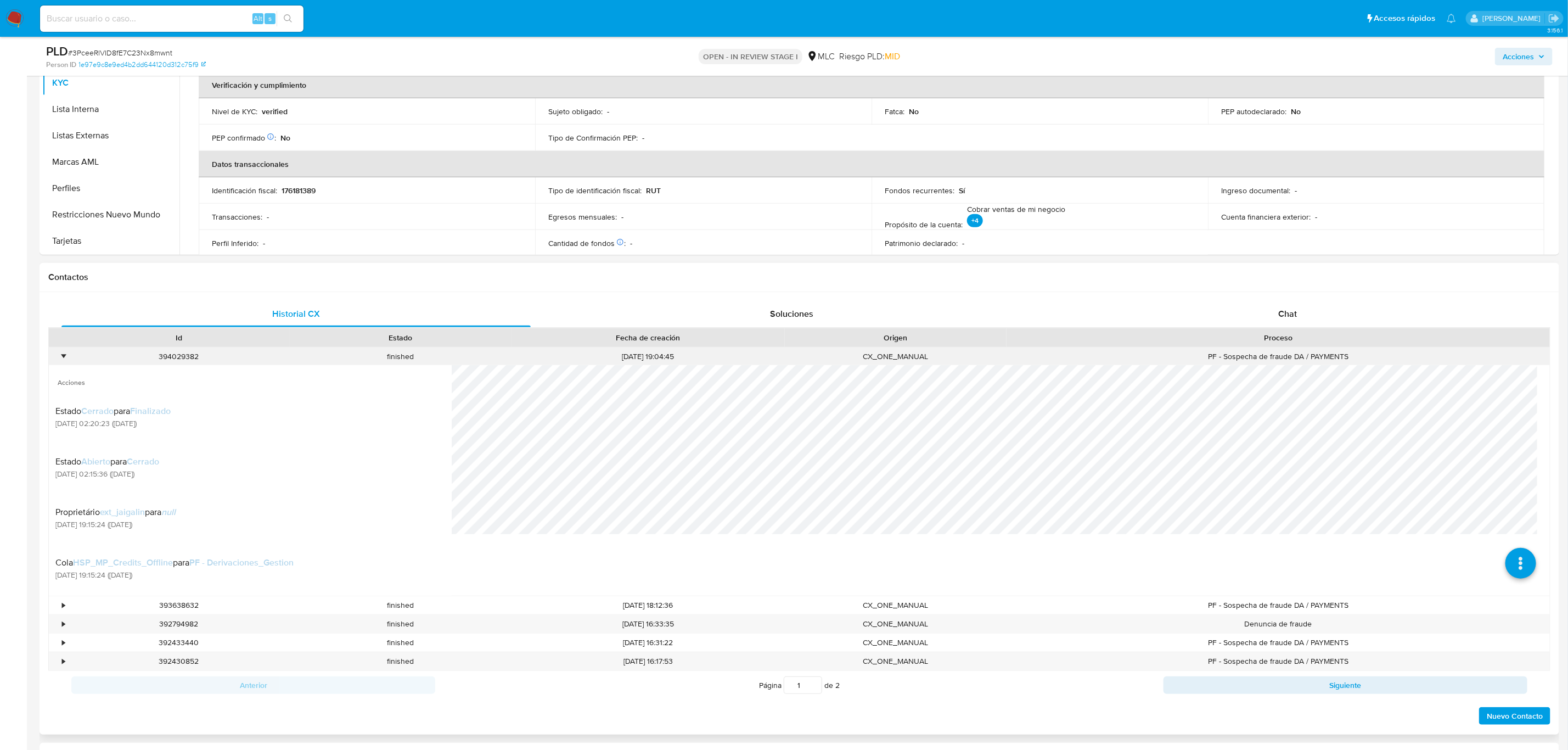
scroll to position [329, 0]
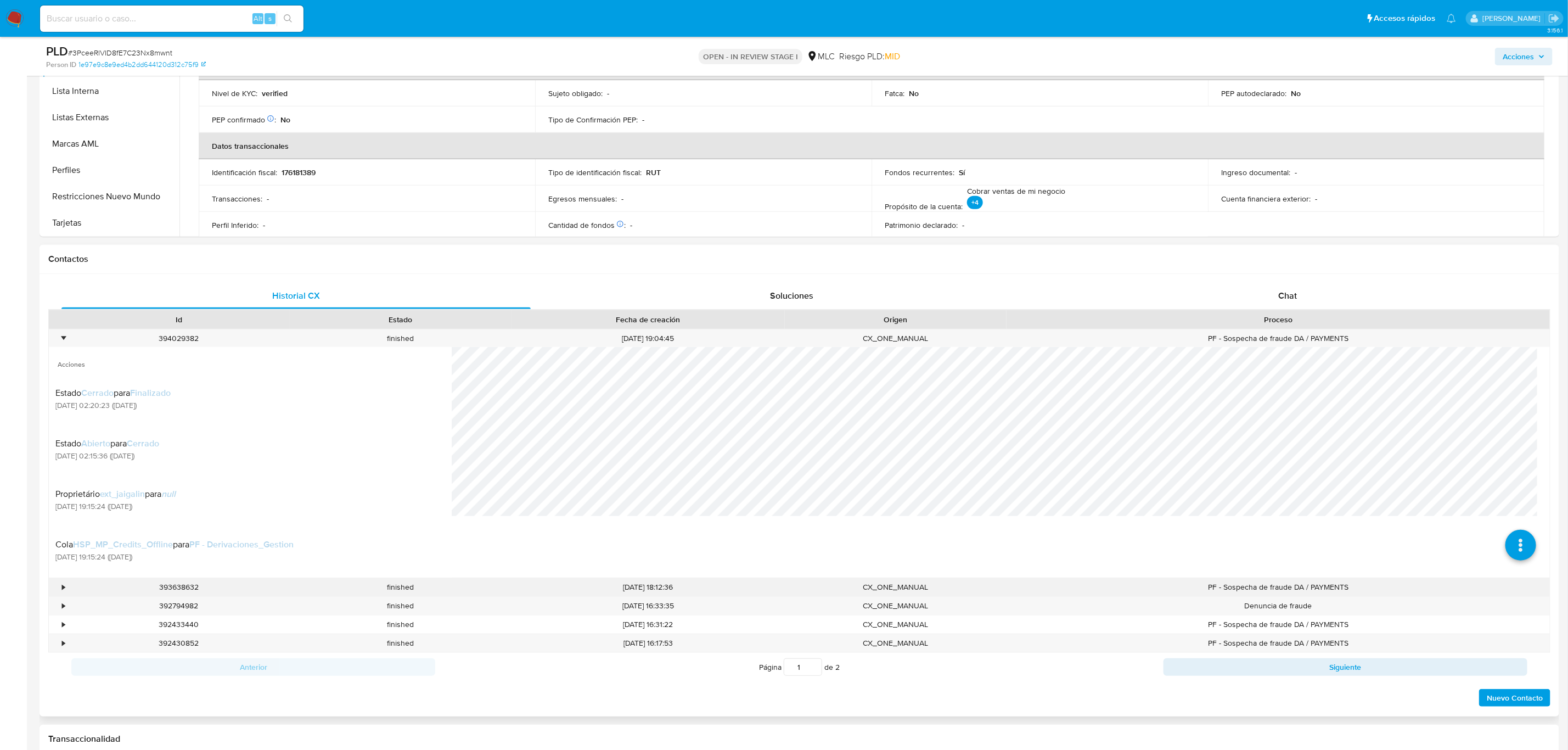
click at [64, 592] on div "•" at bounding box center [64, 587] width 3 height 11
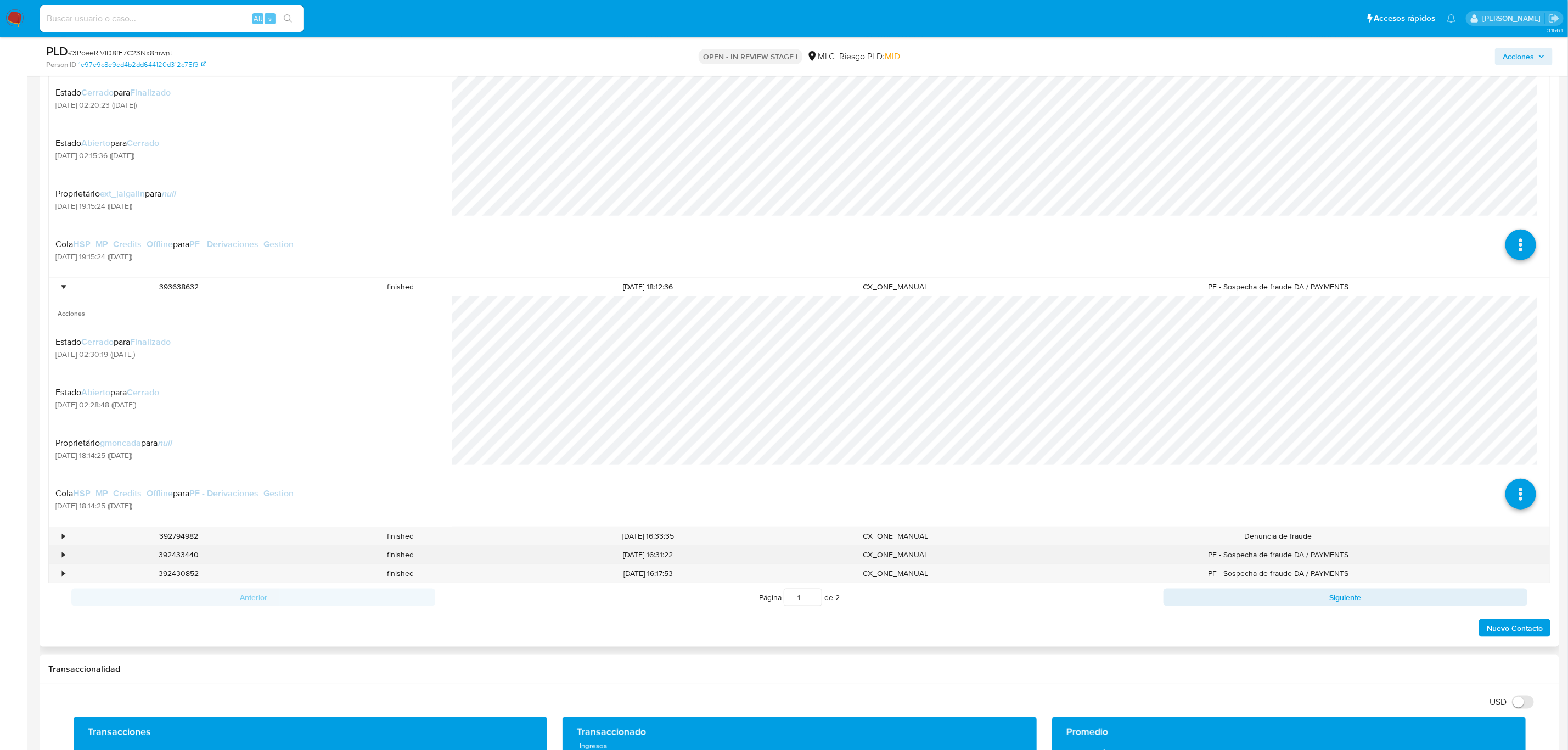
scroll to position [659, 0]
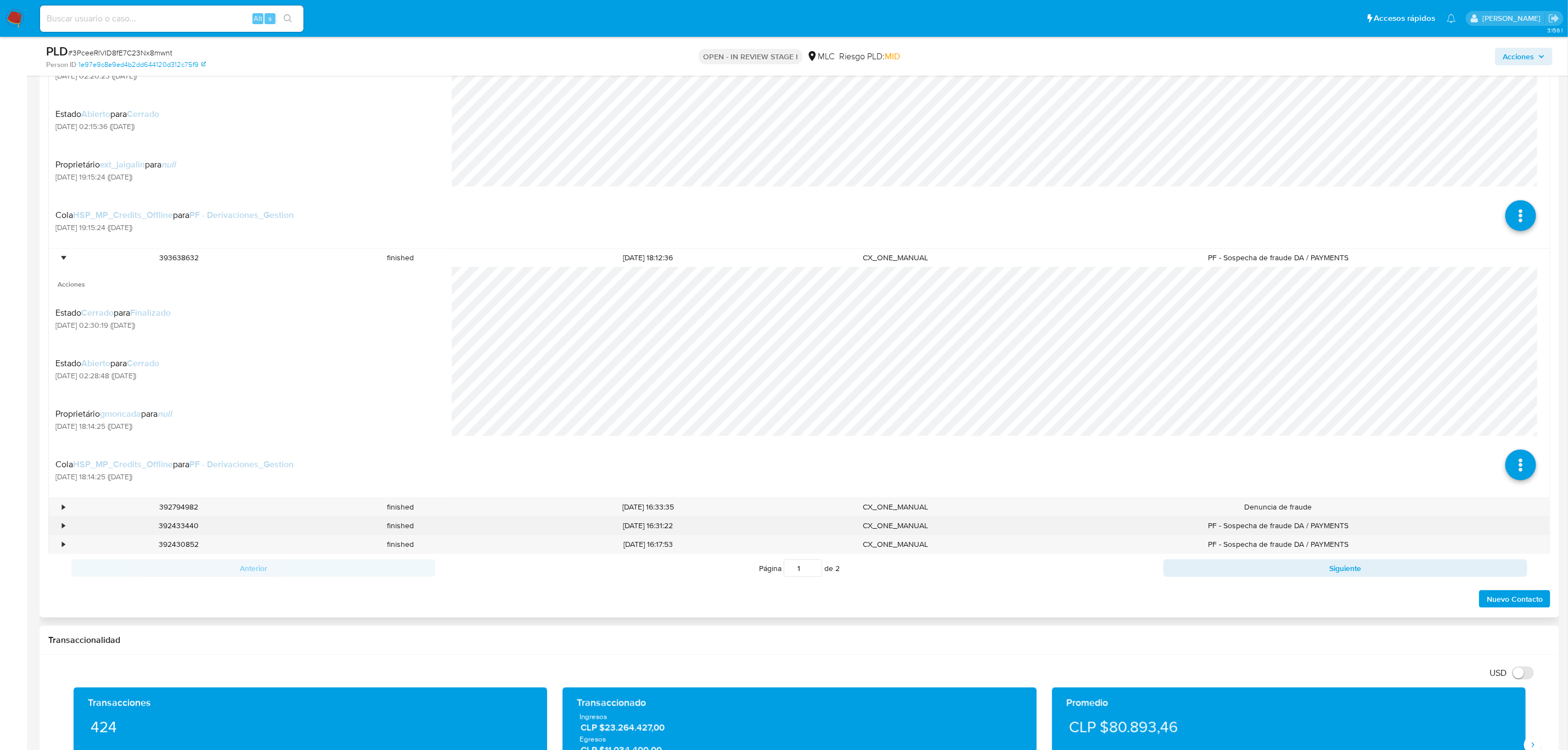
click at [61, 519] on div "•" at bounding box center [58, 526] width 19 height 18
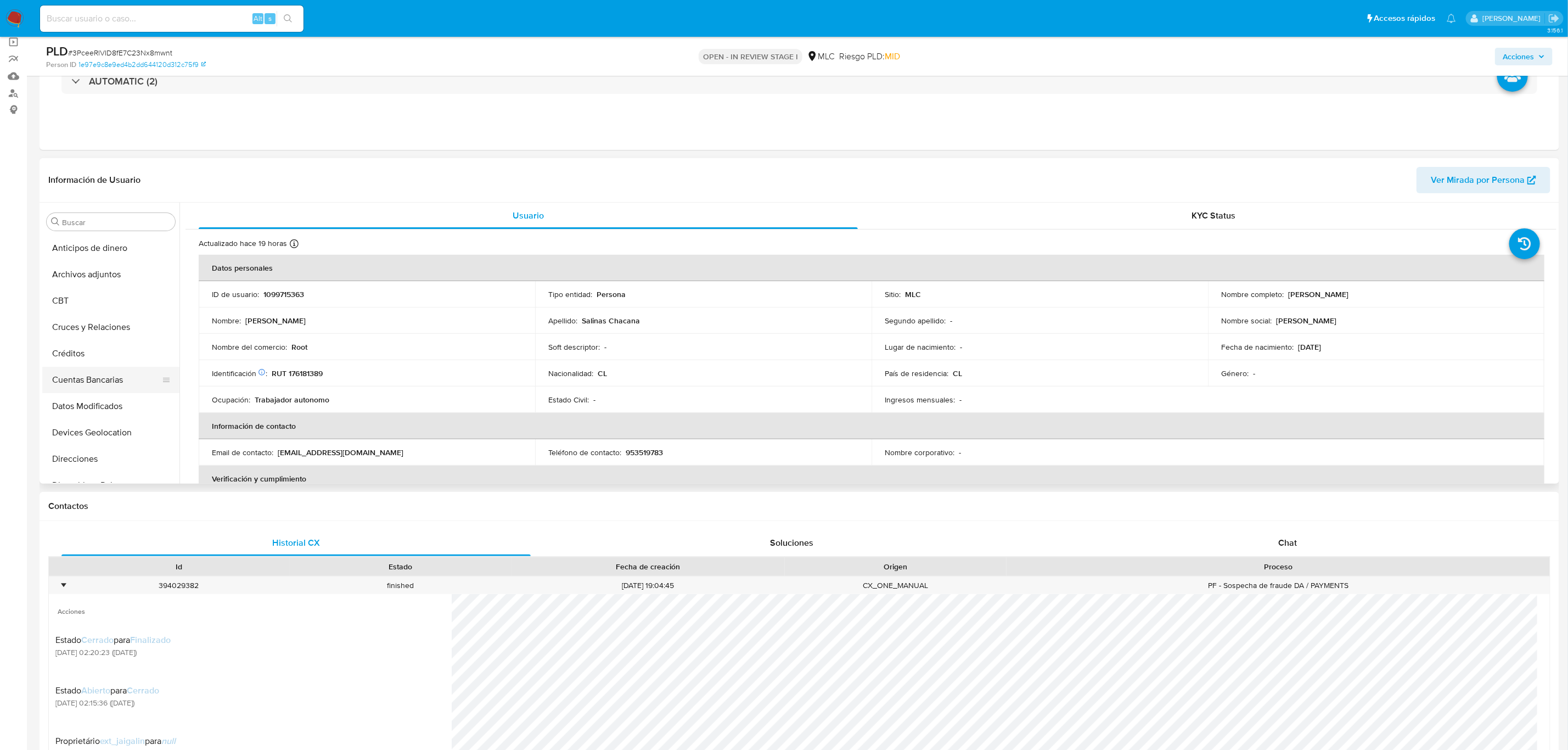
scroll to position [165, 0]
click at [108, 343] on button "Documentación" at bounding box center [106, 347] width 128 height 27
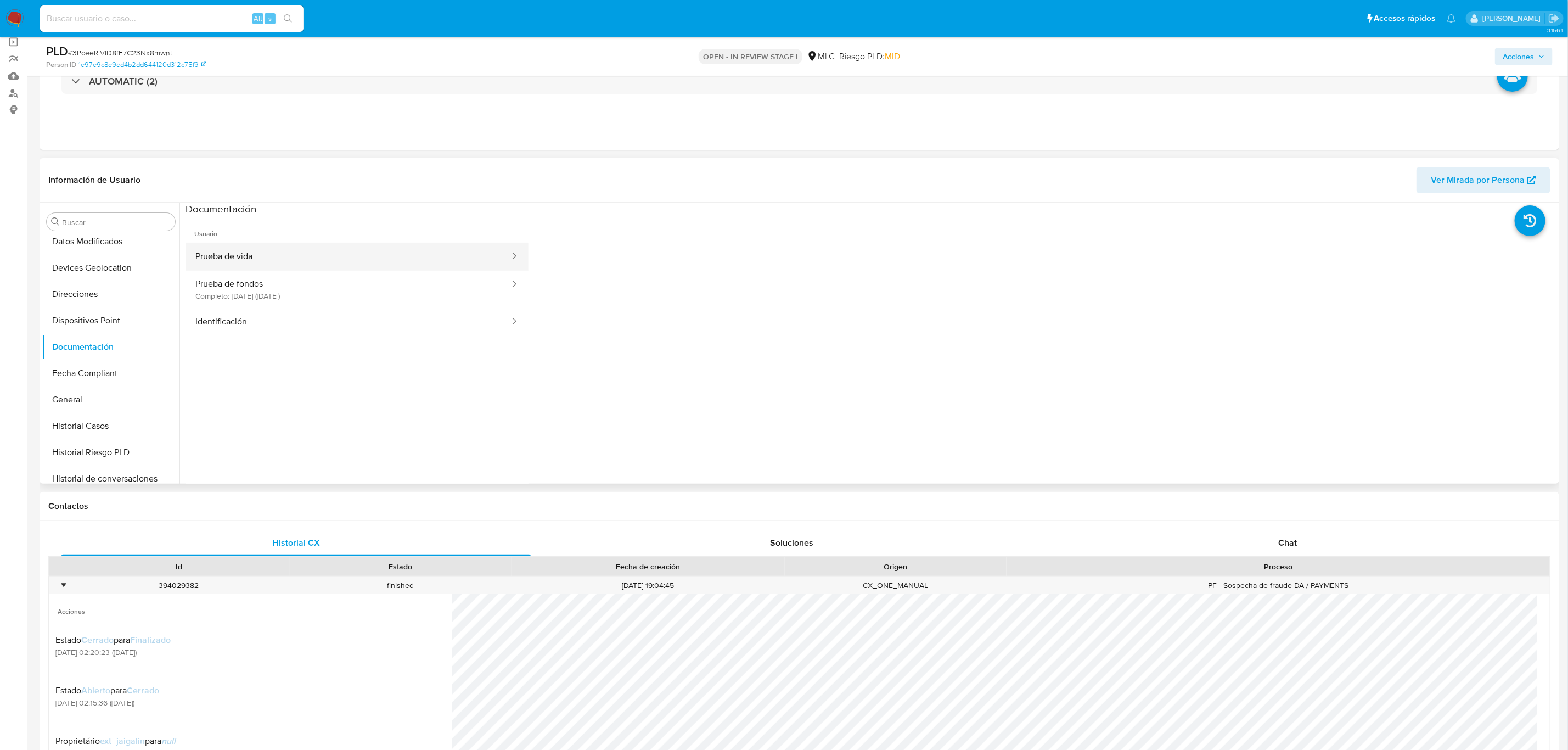
click at [259, 256] on button "Prueba de vida" at bounding box center [348, 256] width 325 height 28
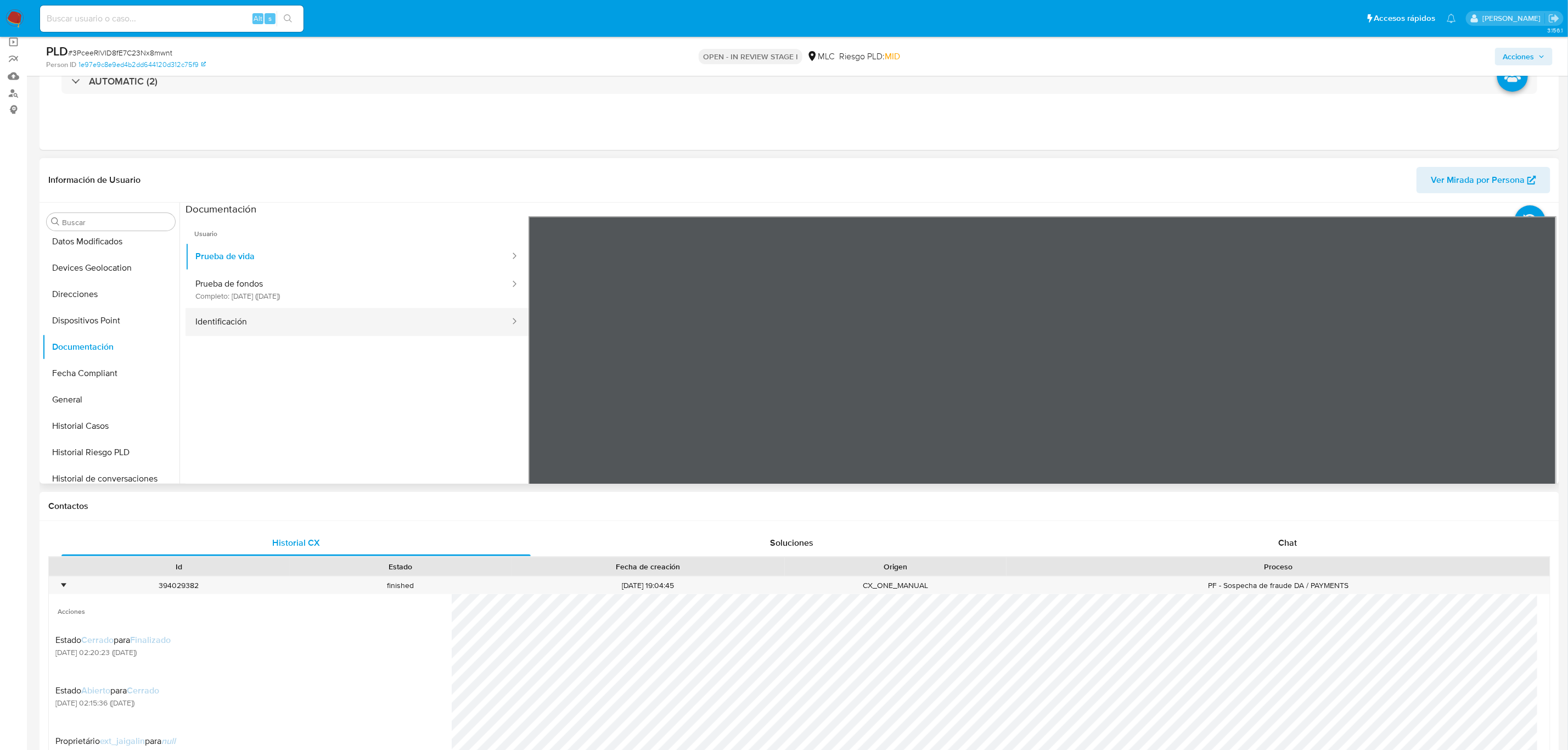
click at [318, 327] on button "Identificación" at bounding box center [348, 322] width 325 height 28
click at [1543, 394] on icon at bounding box center [1542, 394] width 22 height 22
click at [278, 292] on button "Prueba de fondos Completo: 19/05/2025 (hace 3 meses)" at bounding box center [348, 289] width 325 height 37
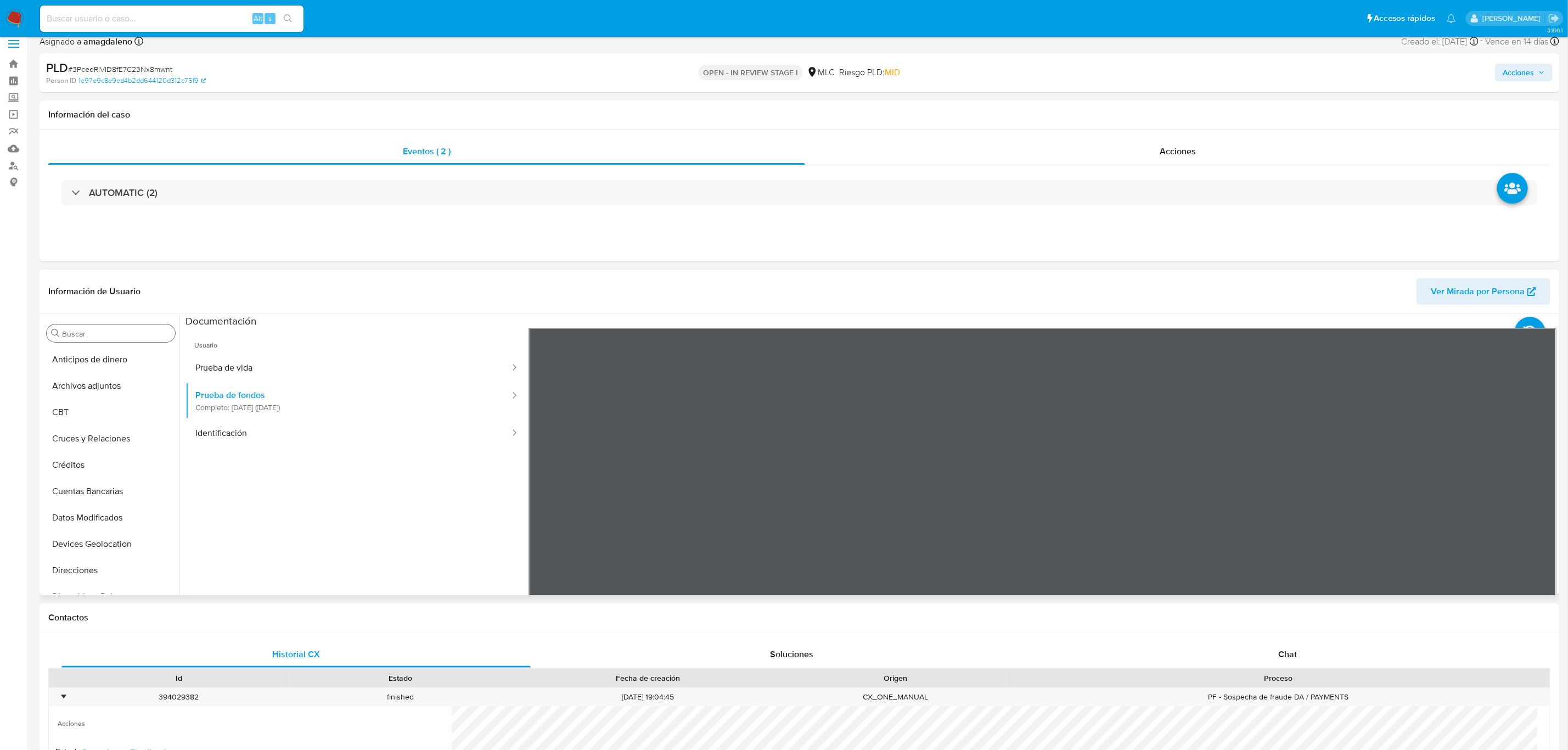
scroll to position [0, 0]
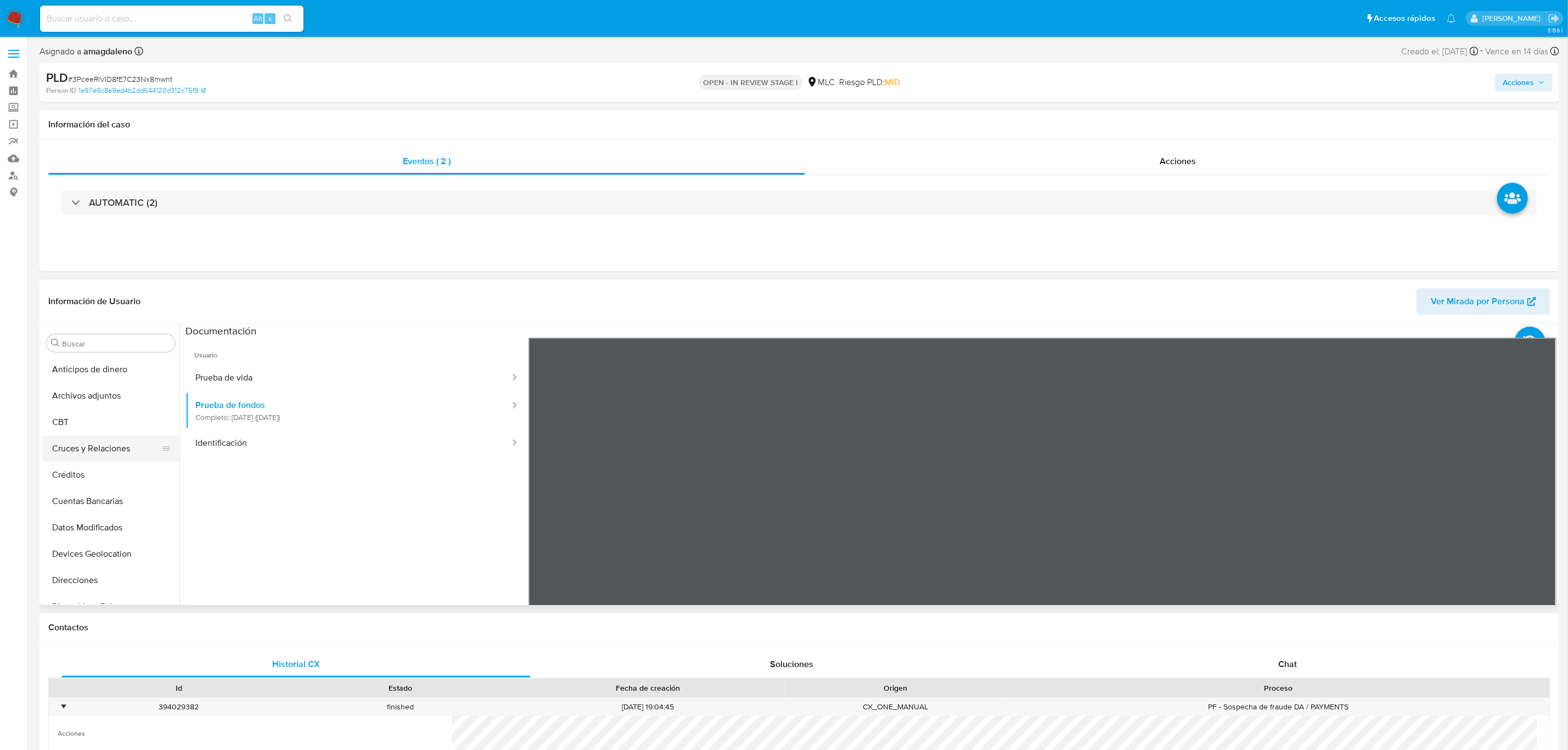
click at [114, 444] on button "Cruces y Relaciones" at bounding box center [106, 448] width 128 height 27
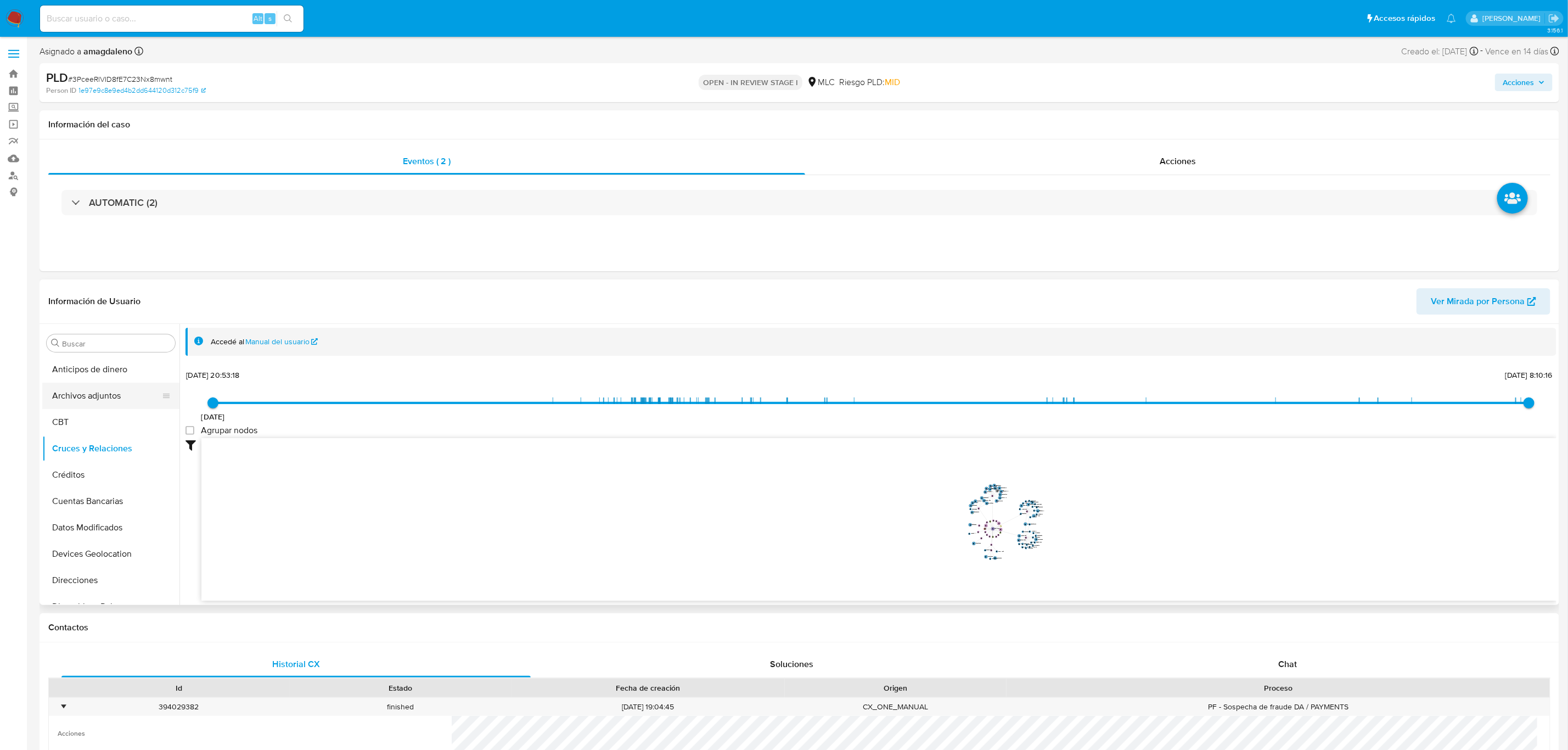
click at [104, 404] on button "Archivos adjuntos" at bounding box center [106, 396] width 128 height 27
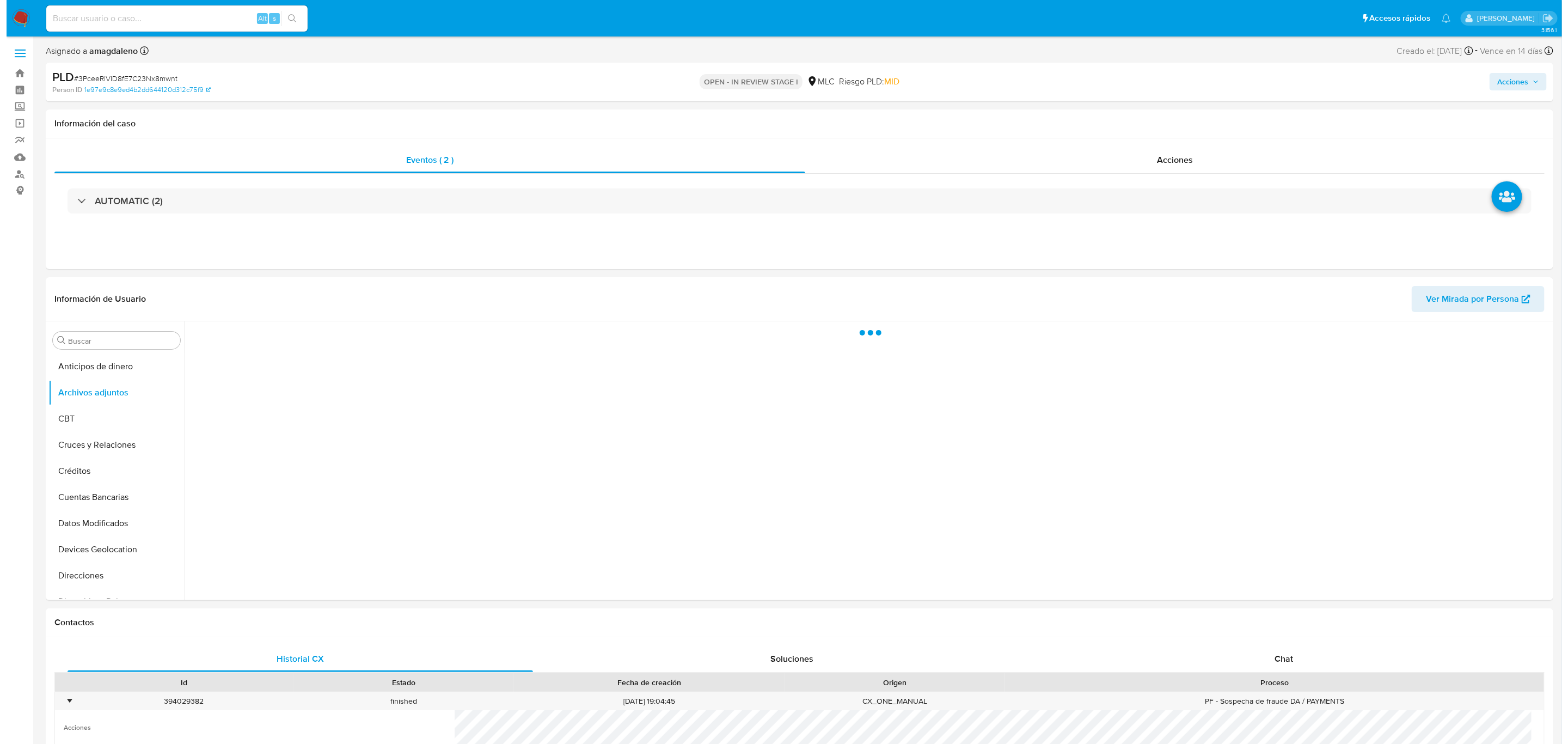
scroll to position [135, 0]
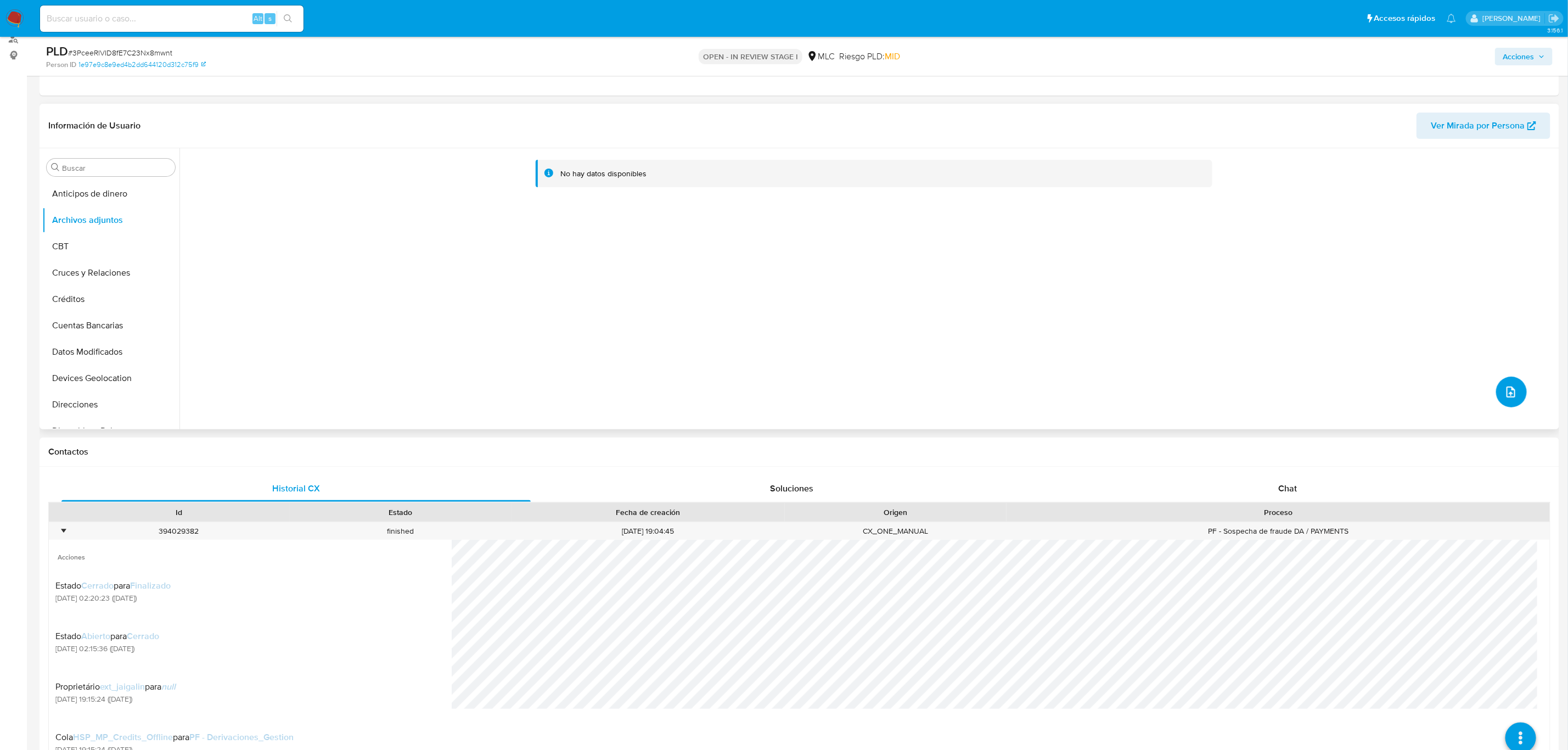
click at [1515, 400] on button "upload-file" at bounding box center [1511, 392] width 31 height 31
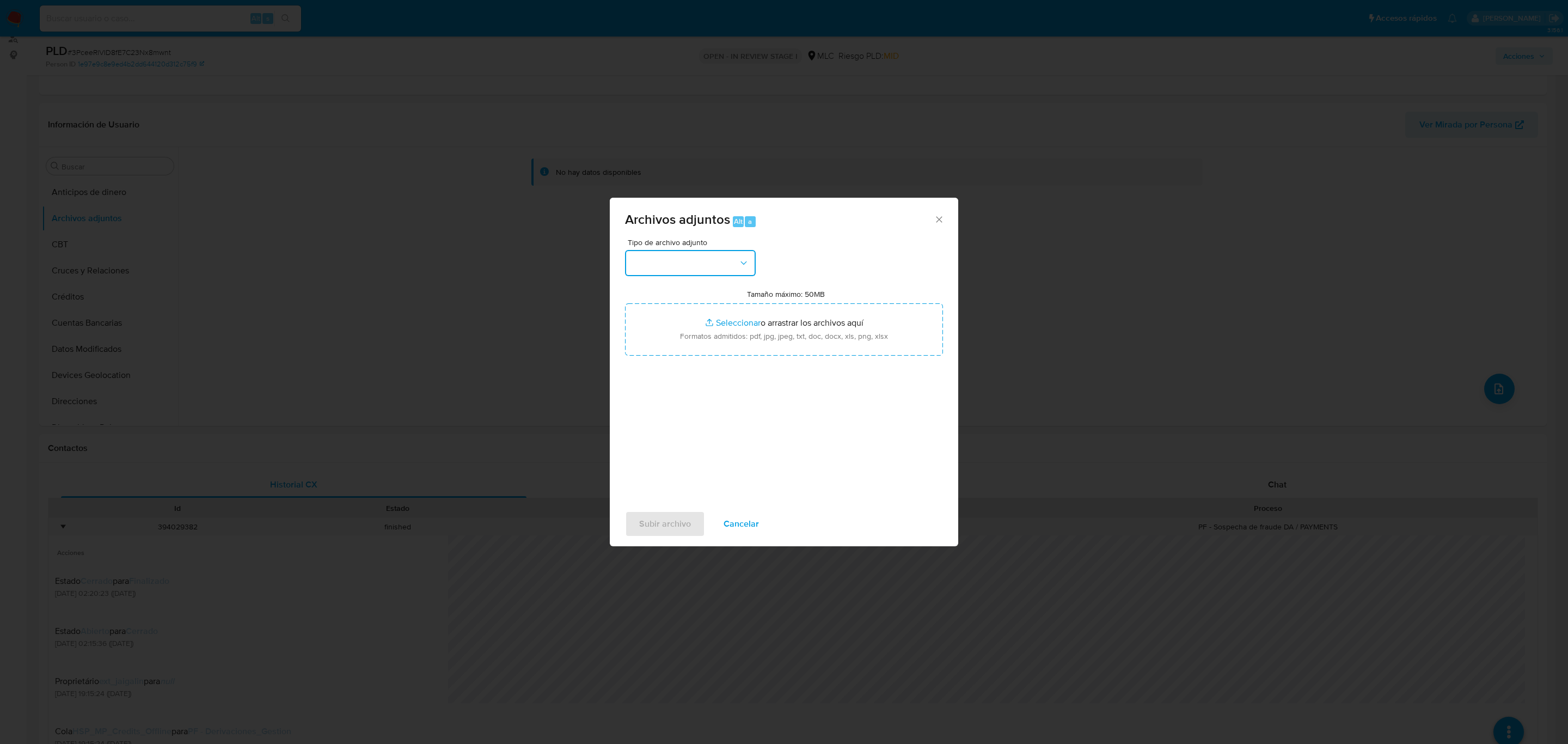
click at [715, 266] on button "button" at bounding box center [690, 263] width 131 height 26
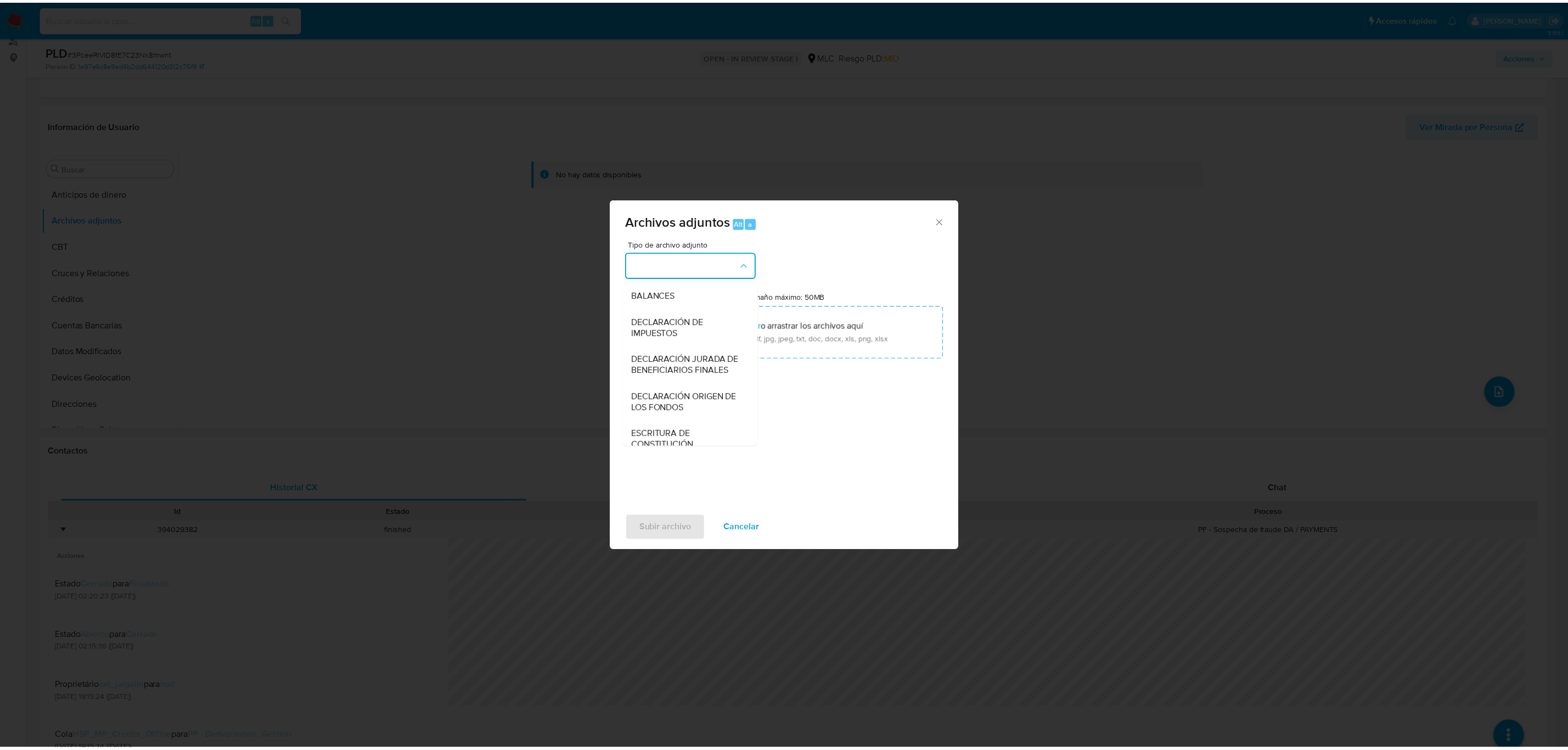
scroll to position [127, 0]
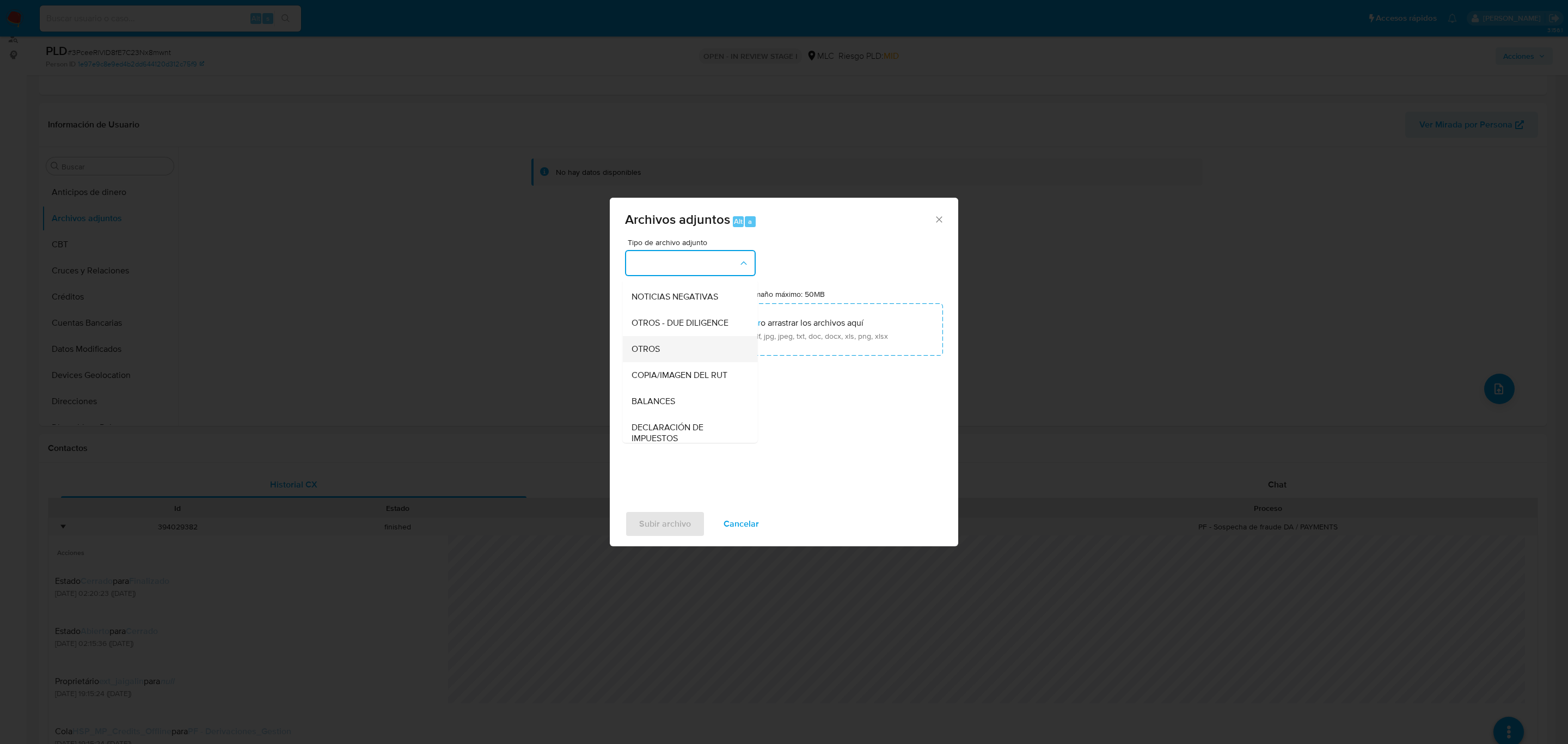
click at [666, 360] on div "OTROS" at bounding box center [687, 349] width 111 height 26
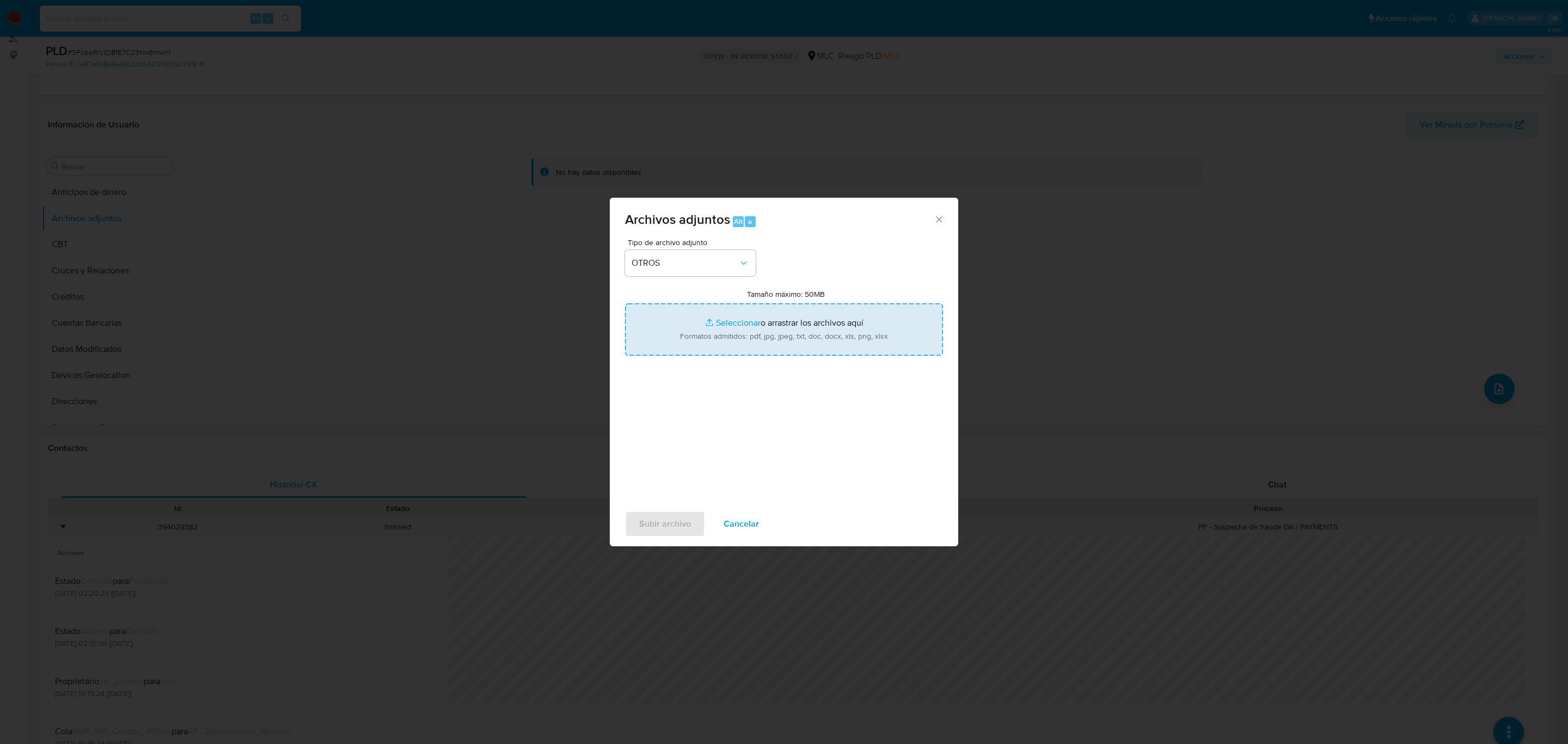
click at [736, 325] on input "Tamaño máximo: 50MB Seleccionar archivos" at bounding box center [784, 329] width 318 height 52
type input "C:\fakepath\1099715363 - 12_08_2025.xlsx"
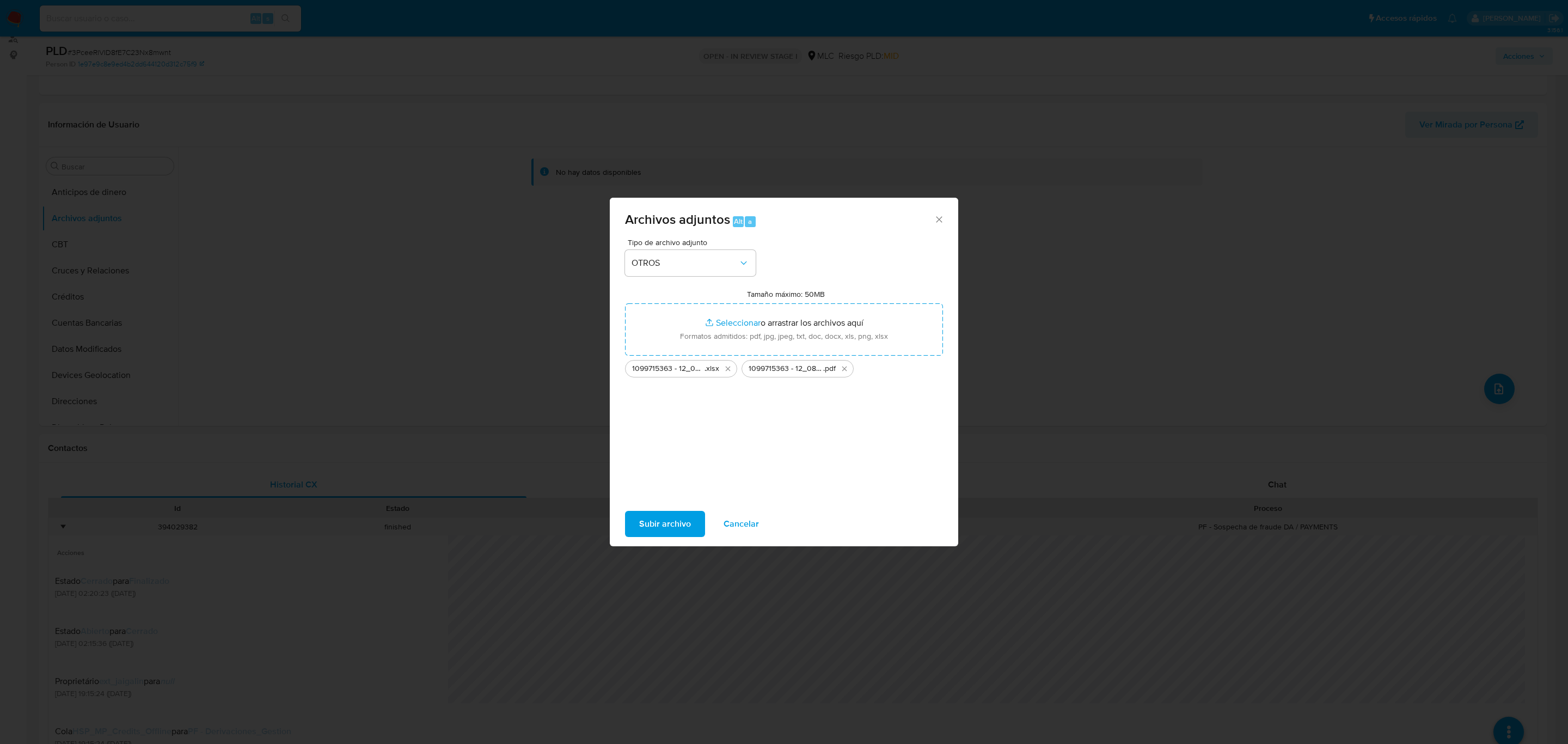
click at [683, 521] on span "Subir archivo" at bounding box center [665, 524] width 52 height 24
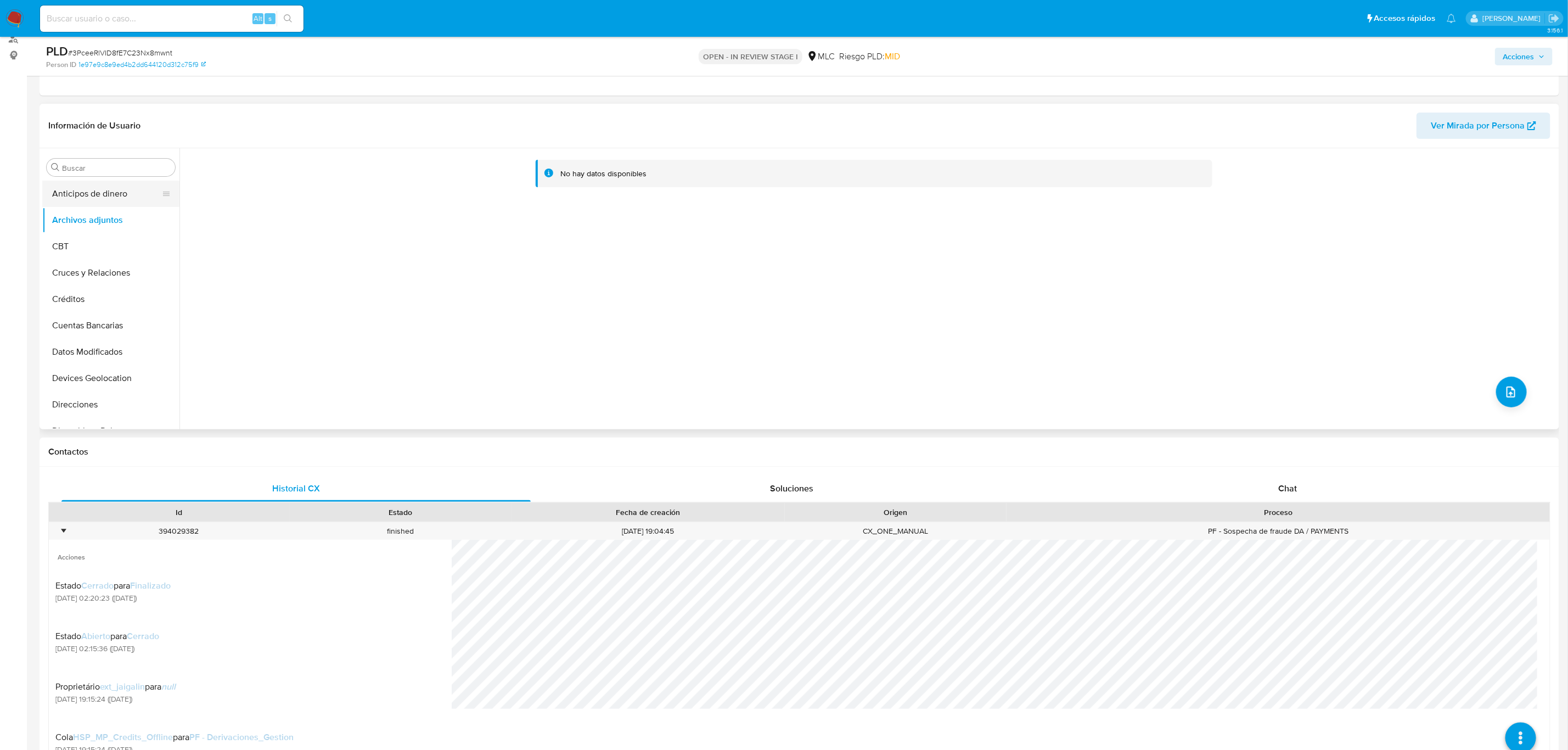
drag, startPoint x: 52, startPoint y: 188, endPoint x: 83, endPoint y: 202, distance: 34.0
click at [52, 188] on button "Anticipos de dinero" at bounding box center [106, 193] width 128 height 27
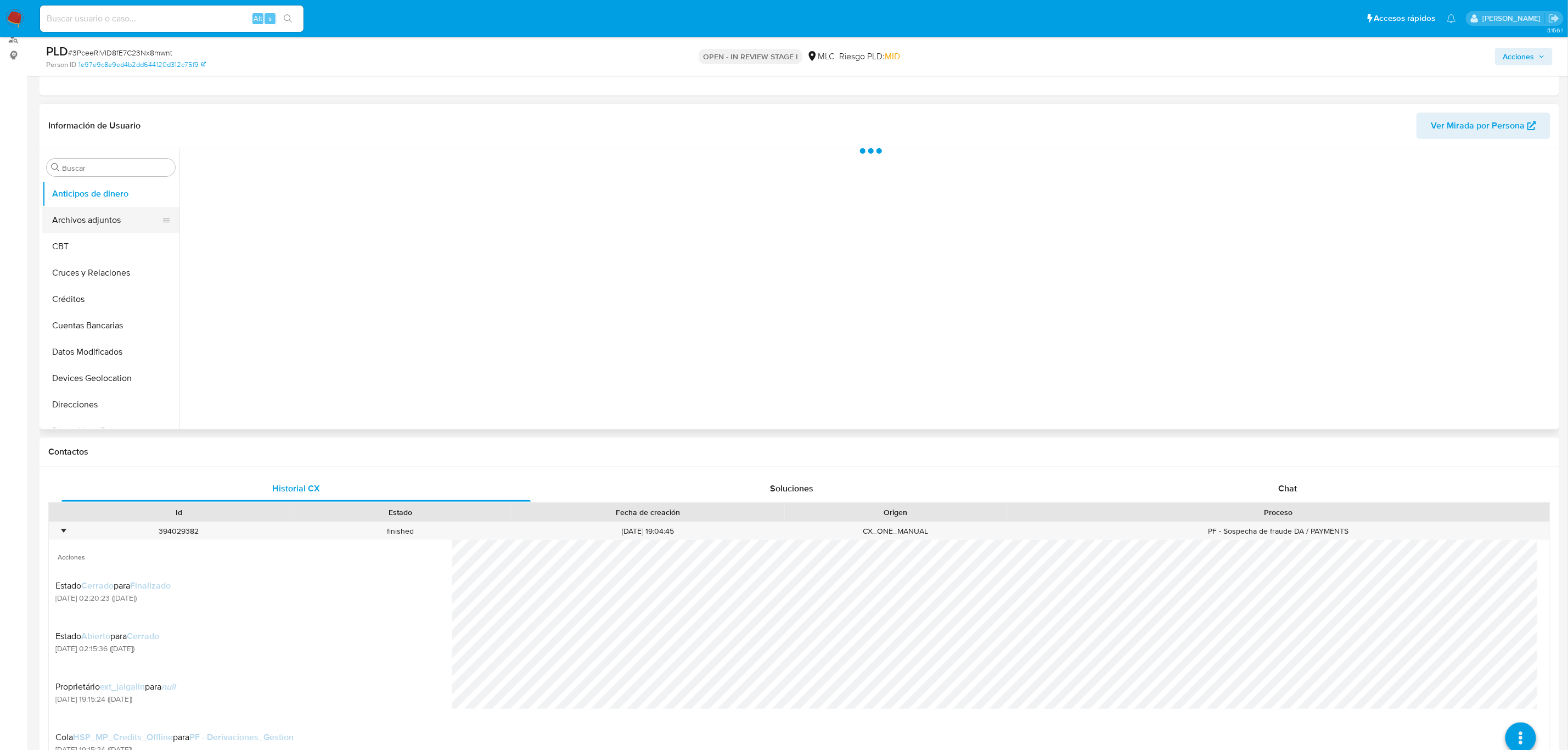
click at [83, 210] on button "Archivos adjuntos" at bounding box center [106, 220] width 128 height 27
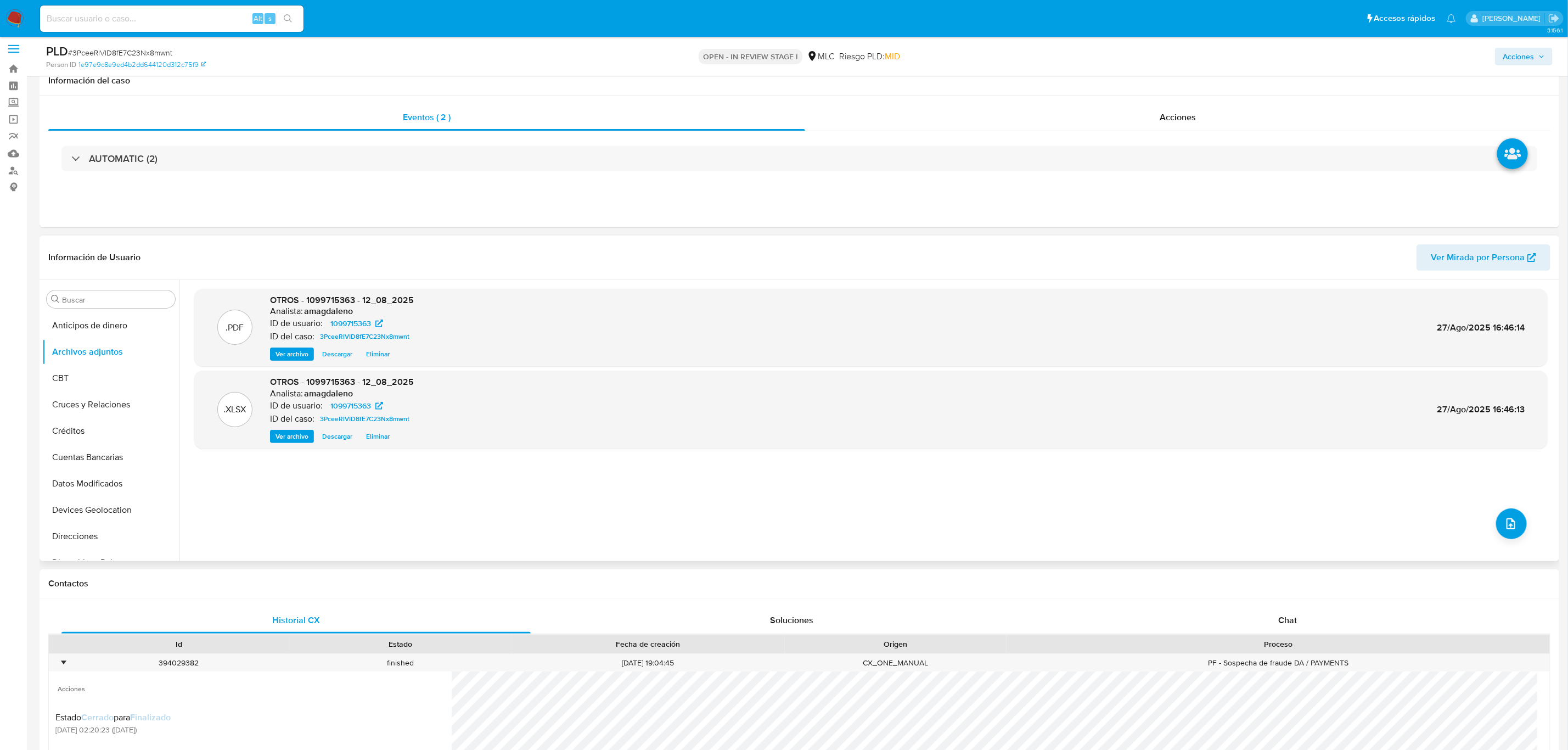
scroll to position [0, 0]
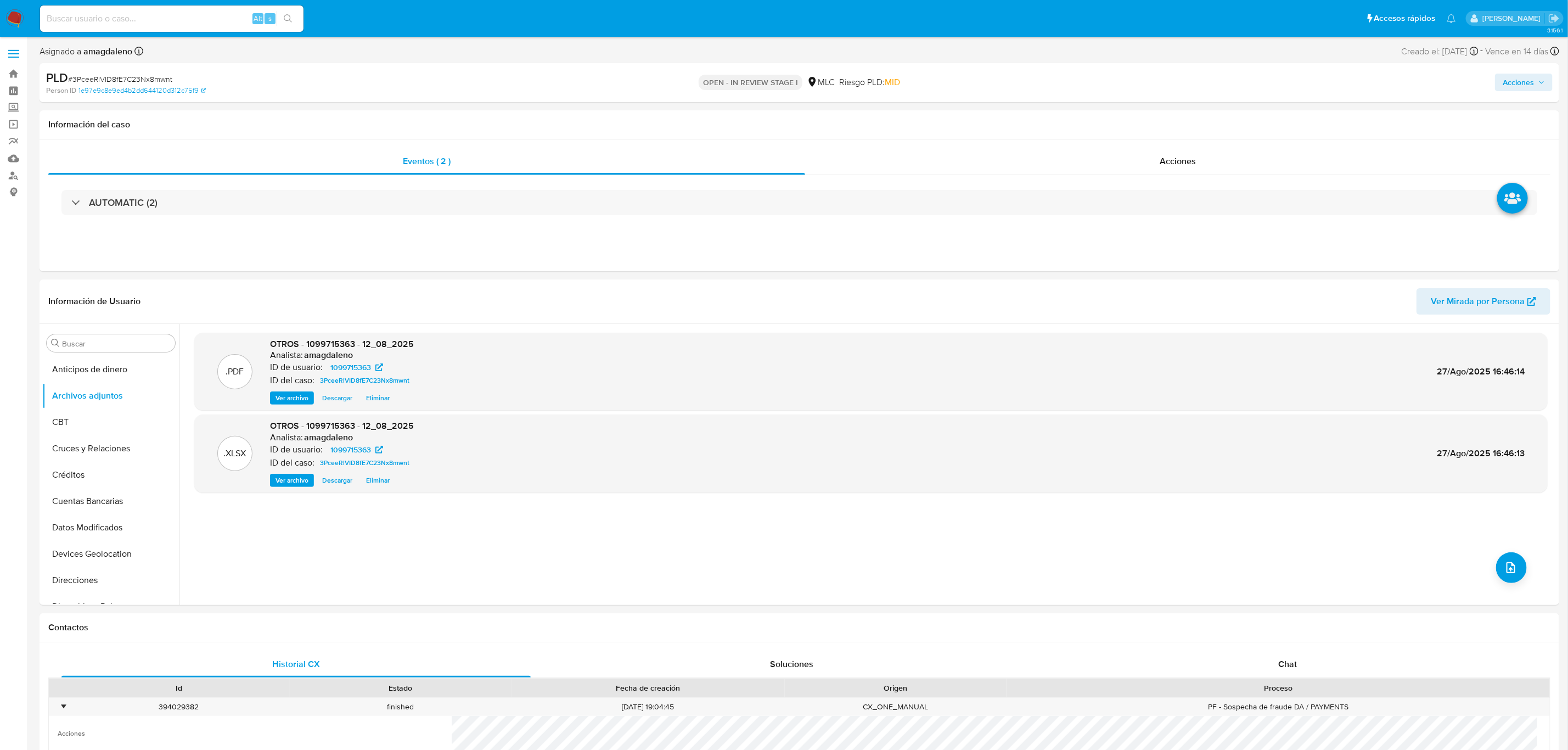
click at [1513, 86] on span "Acciones" at bounding box center [1518, 82] width 31 height 17
click at [1189, 115] on span "Resolución del caso" at bounding box center [1212, 117] width 79 height 13
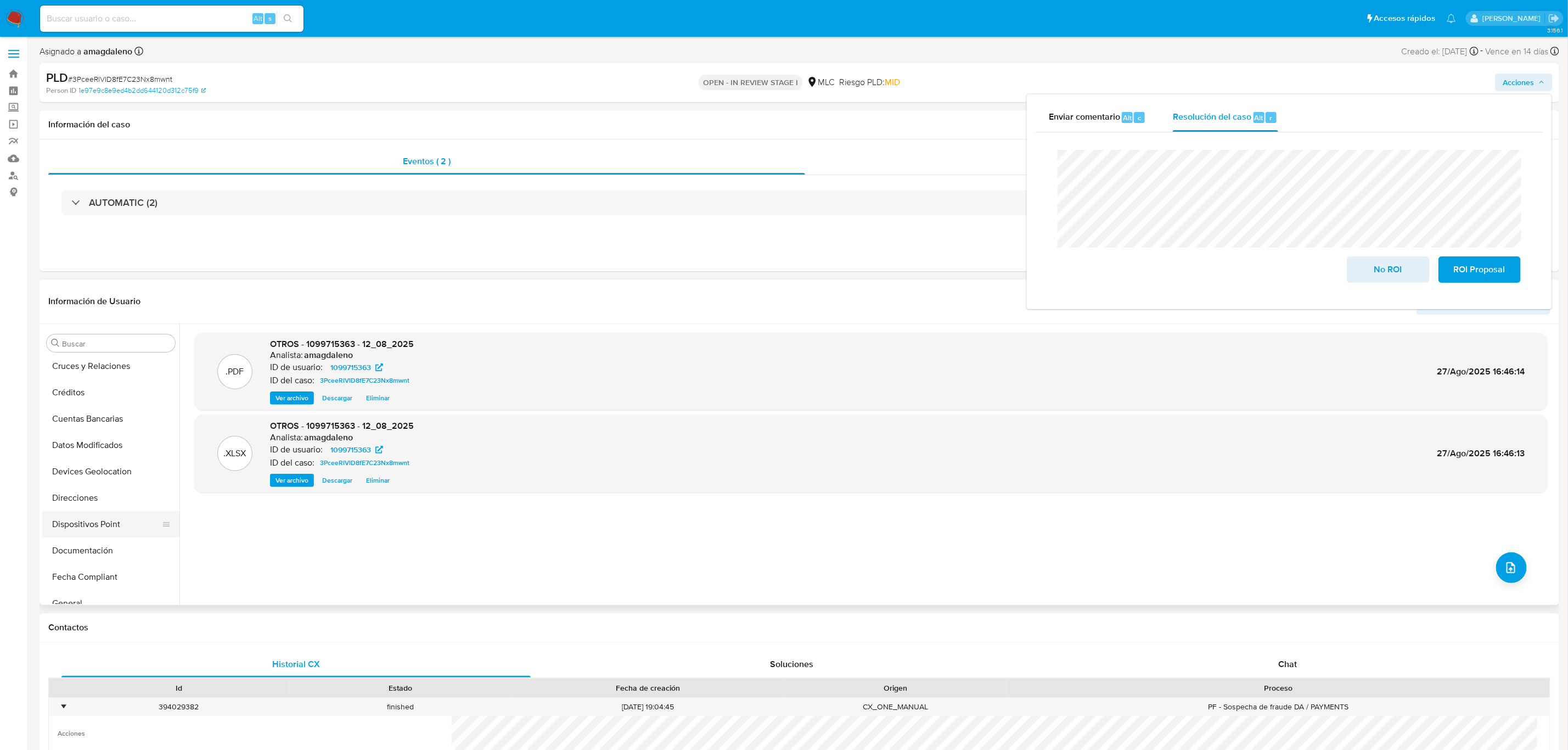
scroll to position [463, 0]
click at [1482, 271] on span "ROI Proposal" at bounding box center [1479, 269] width 54 height 24
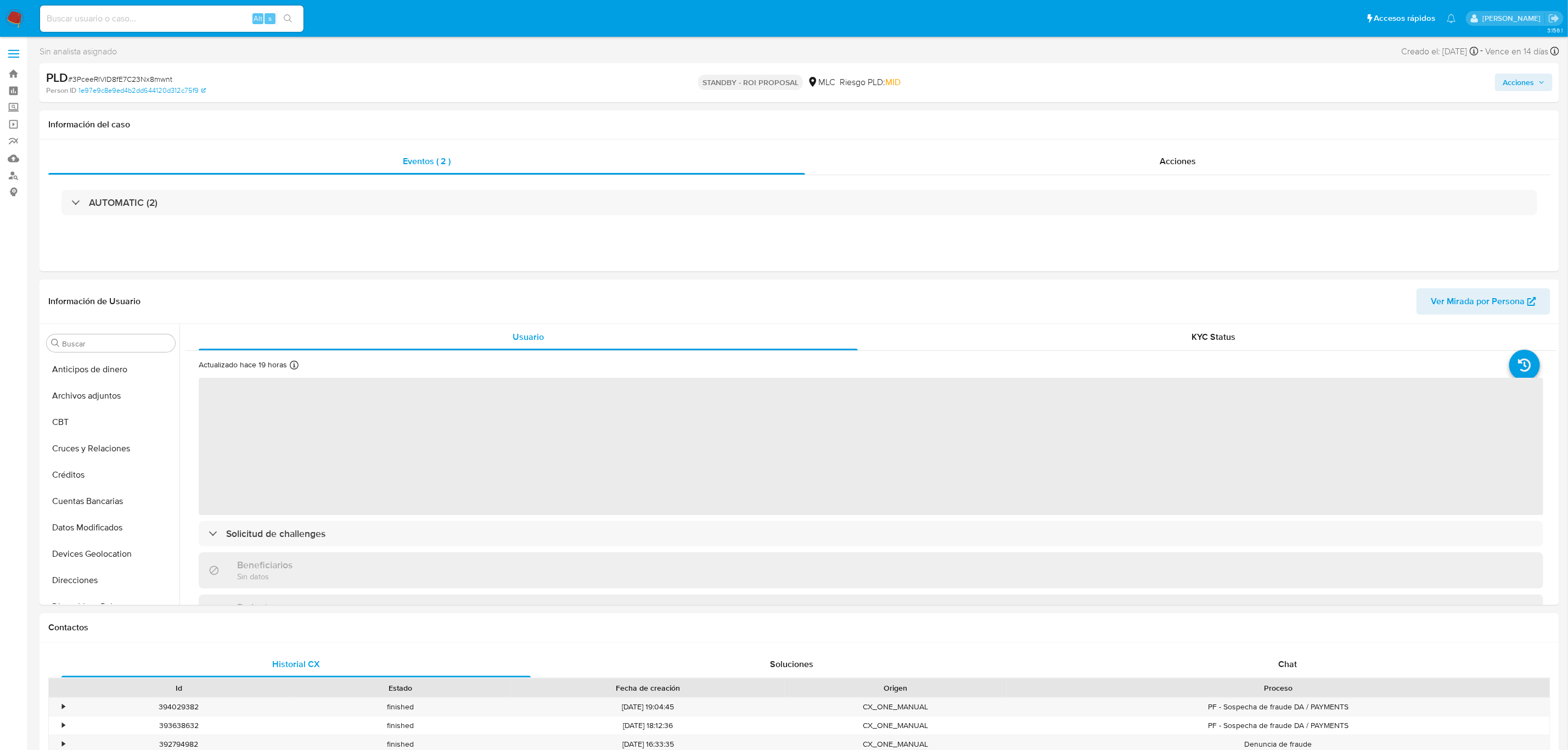
select select "10"
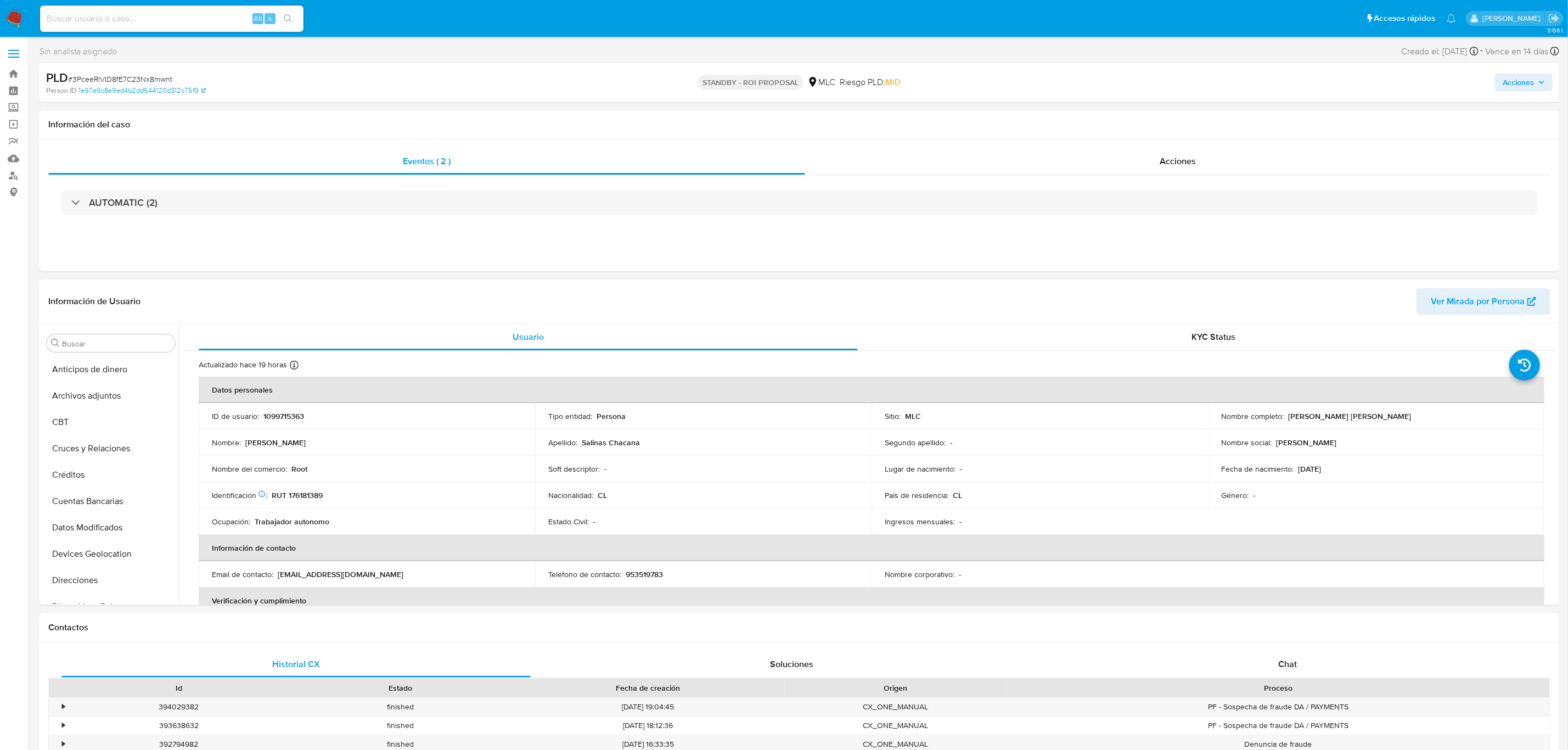
scroll to position [385, 0]
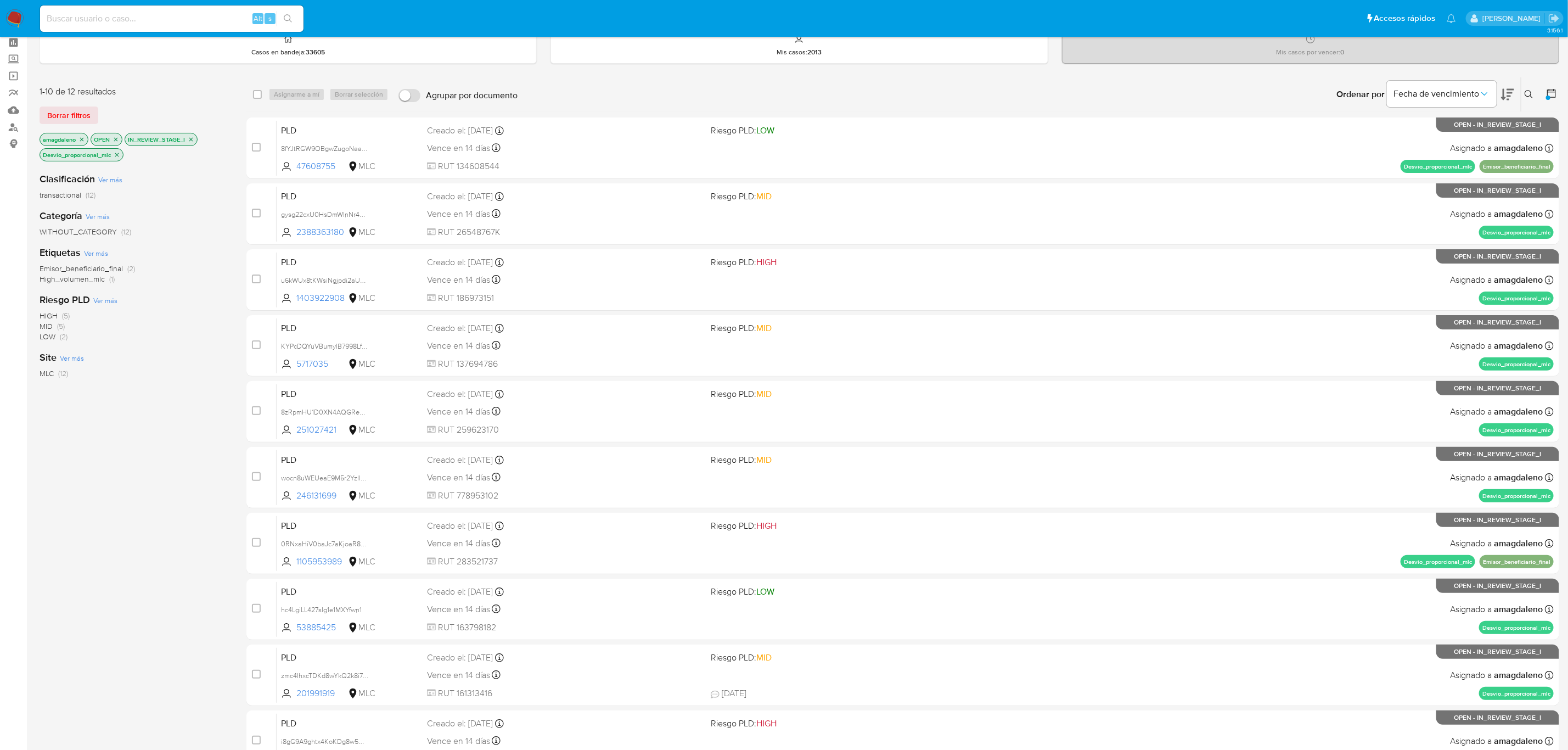
scroll to position [116, 0]
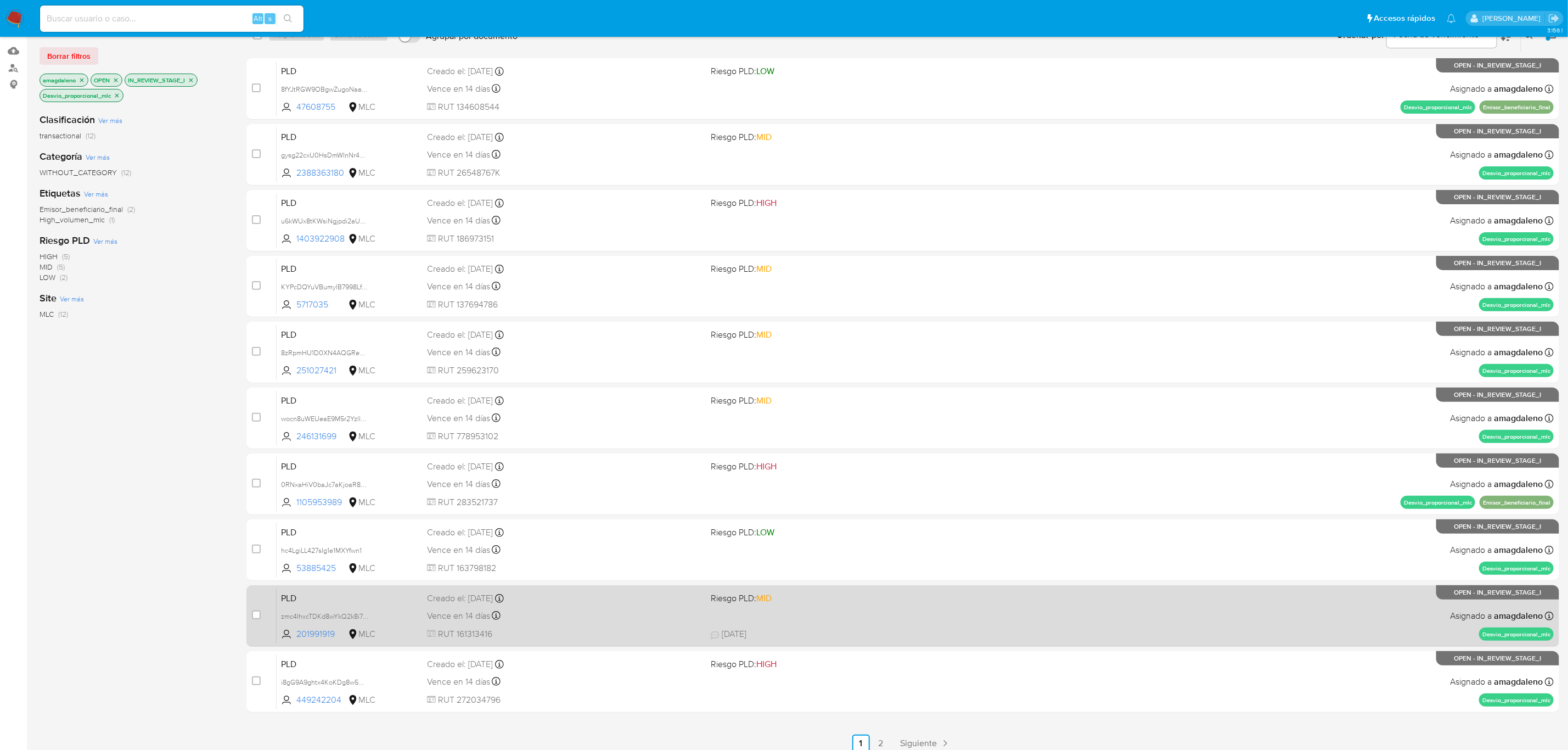
scroll to position [116, 0]
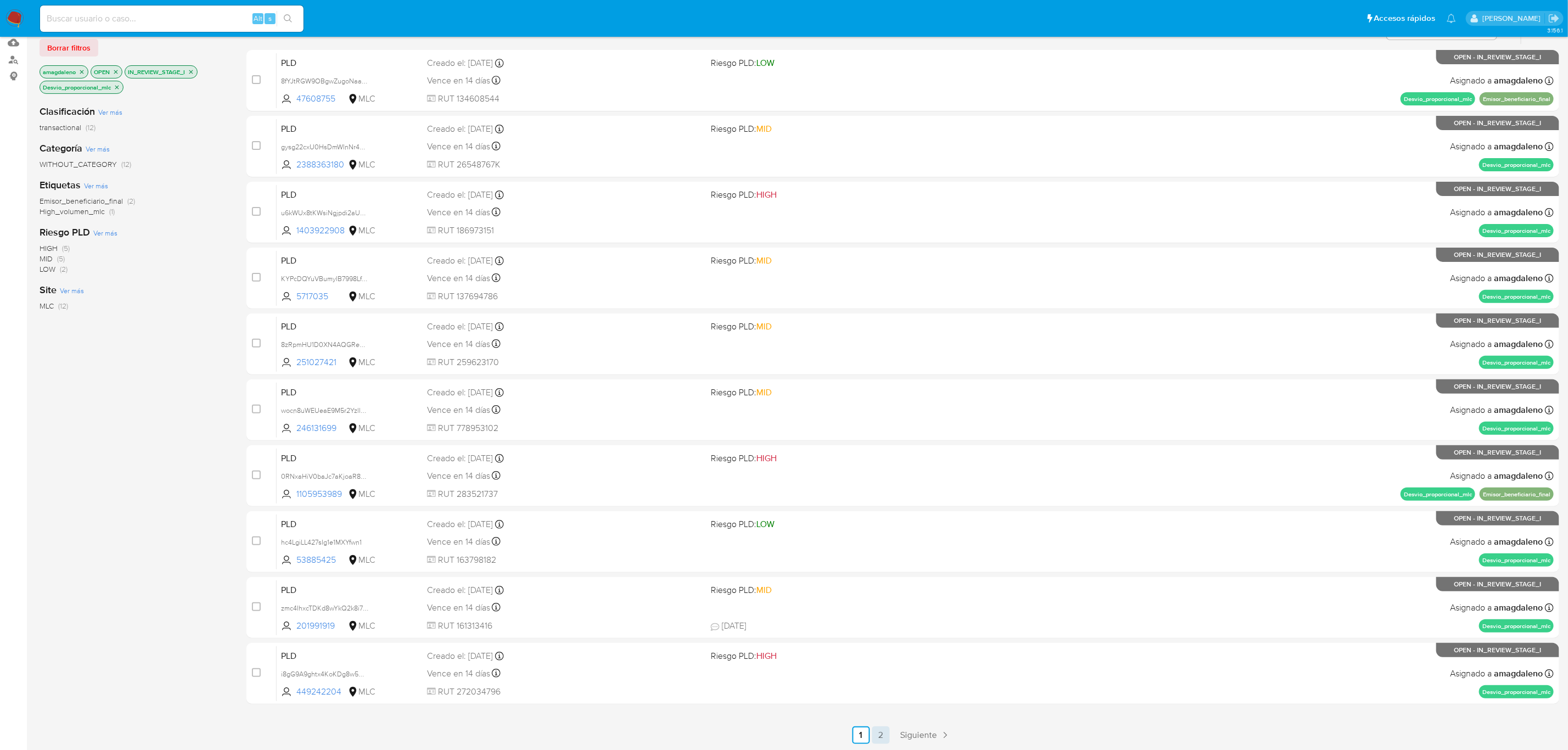
click at [886, 739] on link "2" at bounding box center [880, 735] width 17 height 17
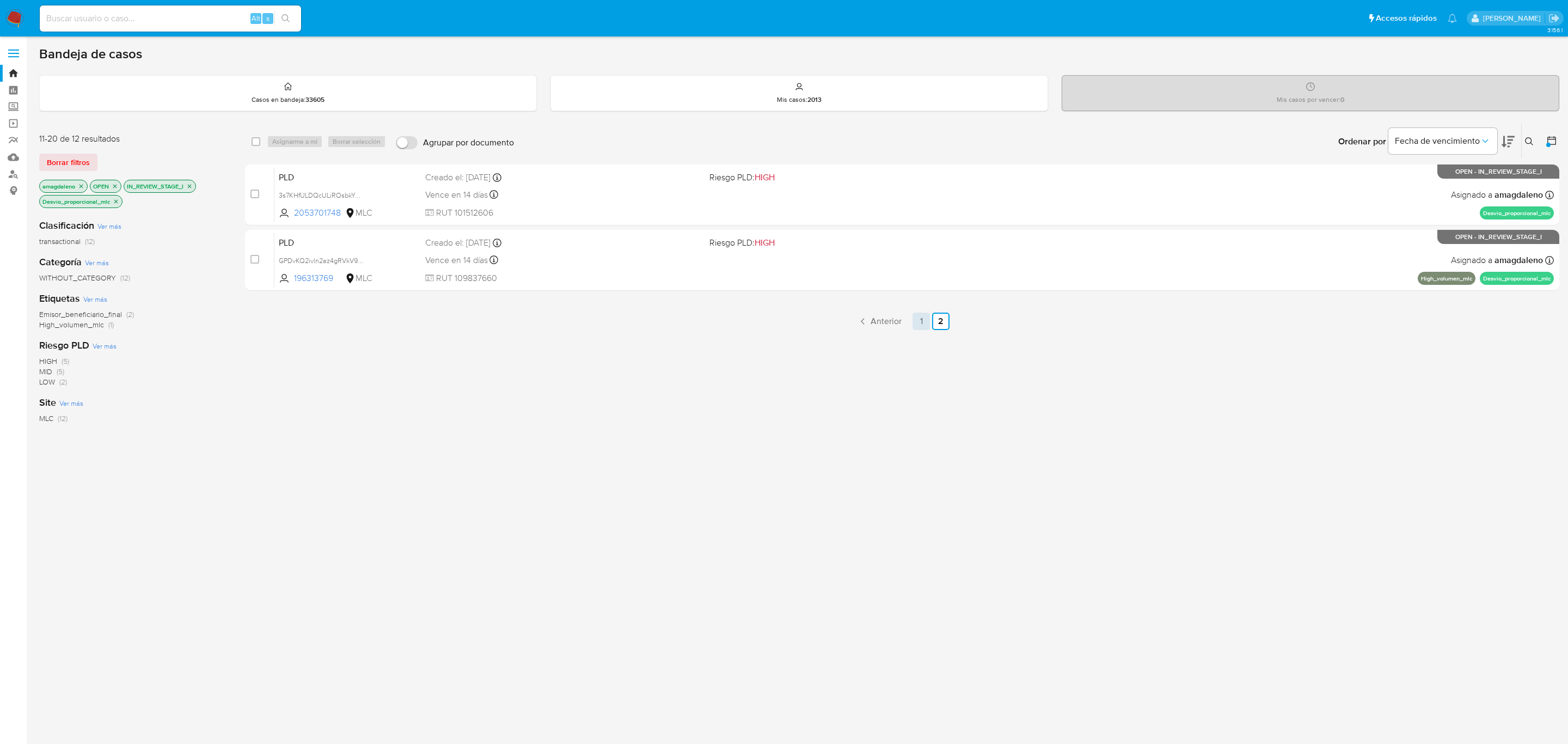
click at [921, 320] on link "1" at bounding box center [920, 320] width 17 height 17
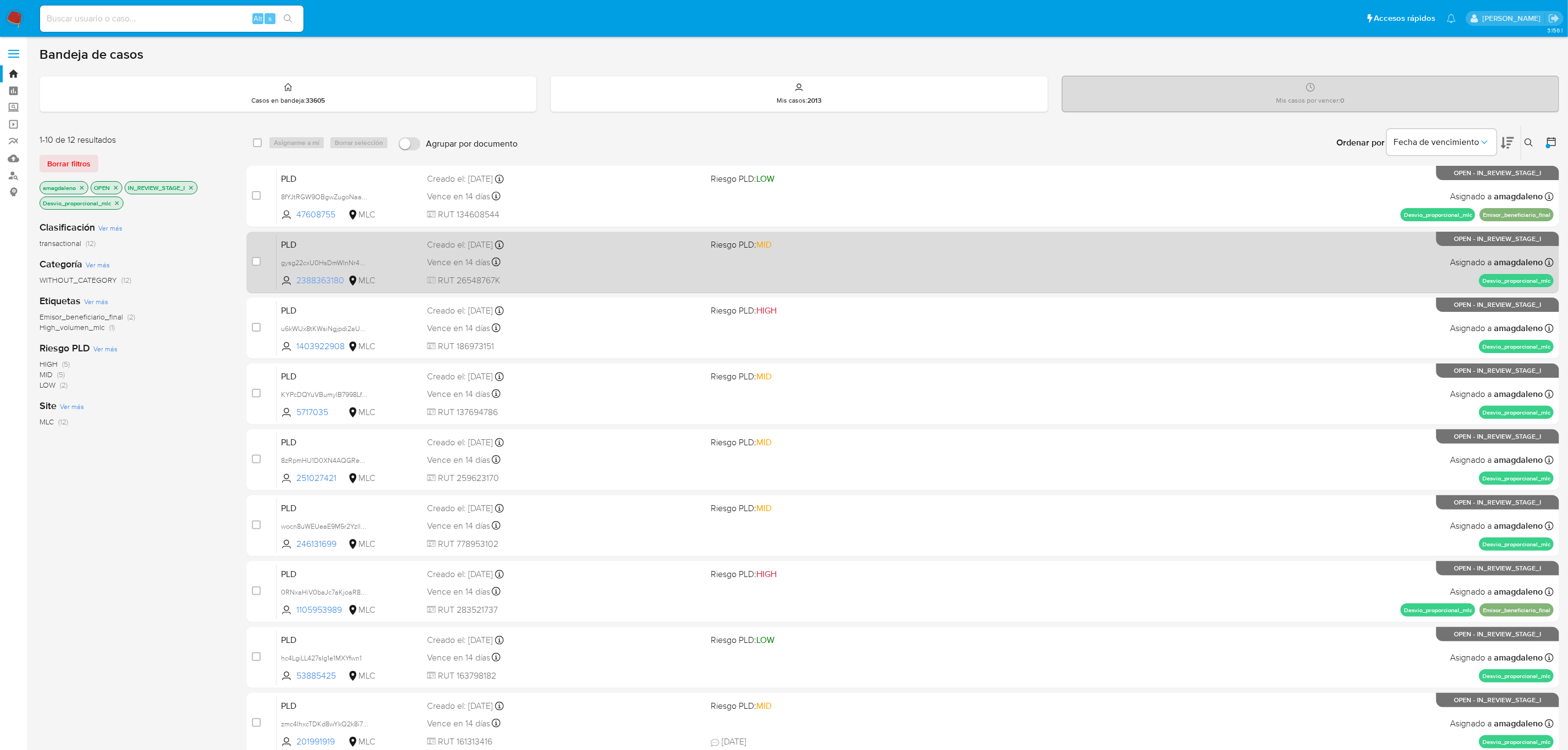
click at [321, 284] on span "2388363180" at bounding box center [321, 281] width 49 height 12
click at [580, 277] on span "RUT 26548767K" at bounding box center [564, 281] width 275 height 12
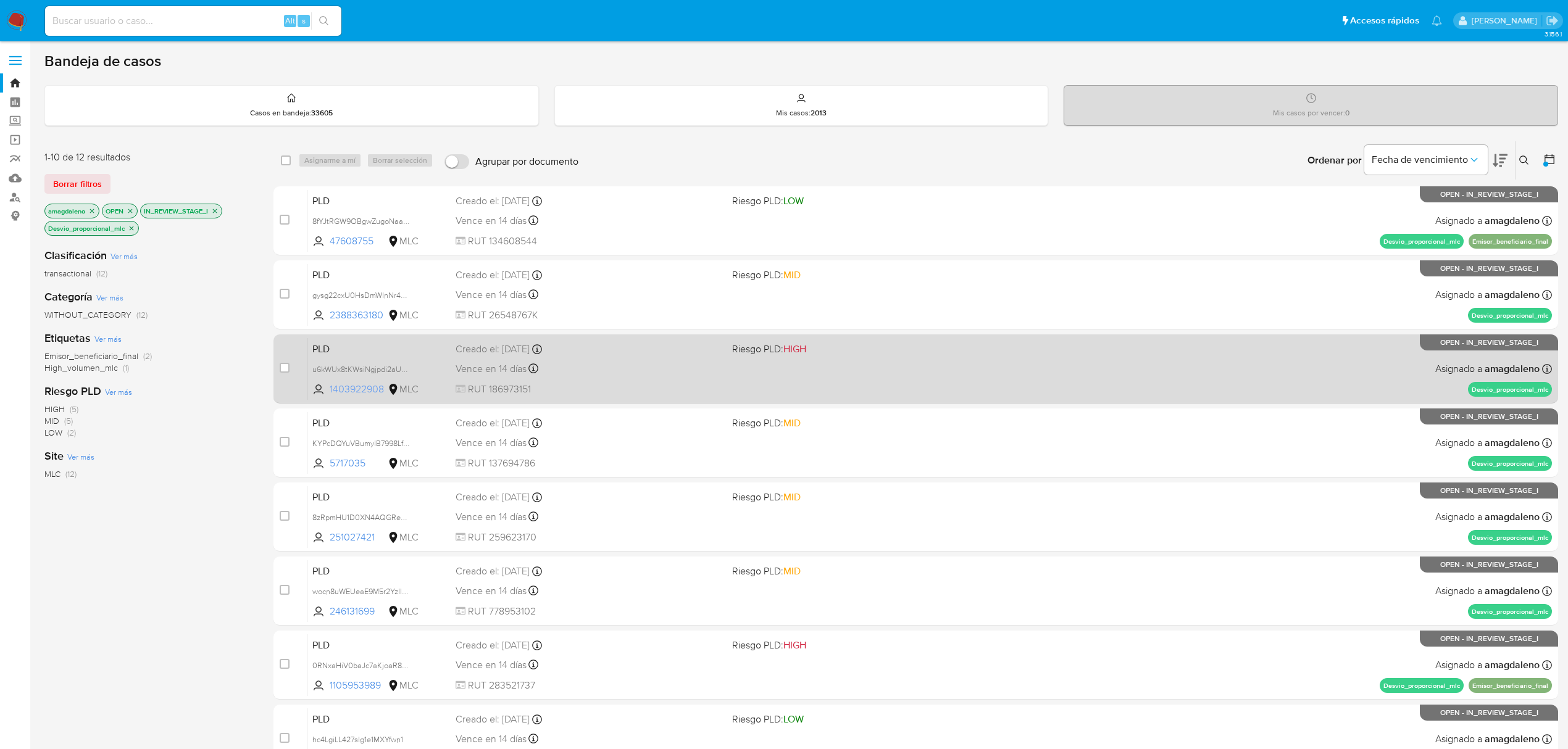
click at [341, 383] on span "1403922908" at bounding box center [357, 389] width 55 height 14
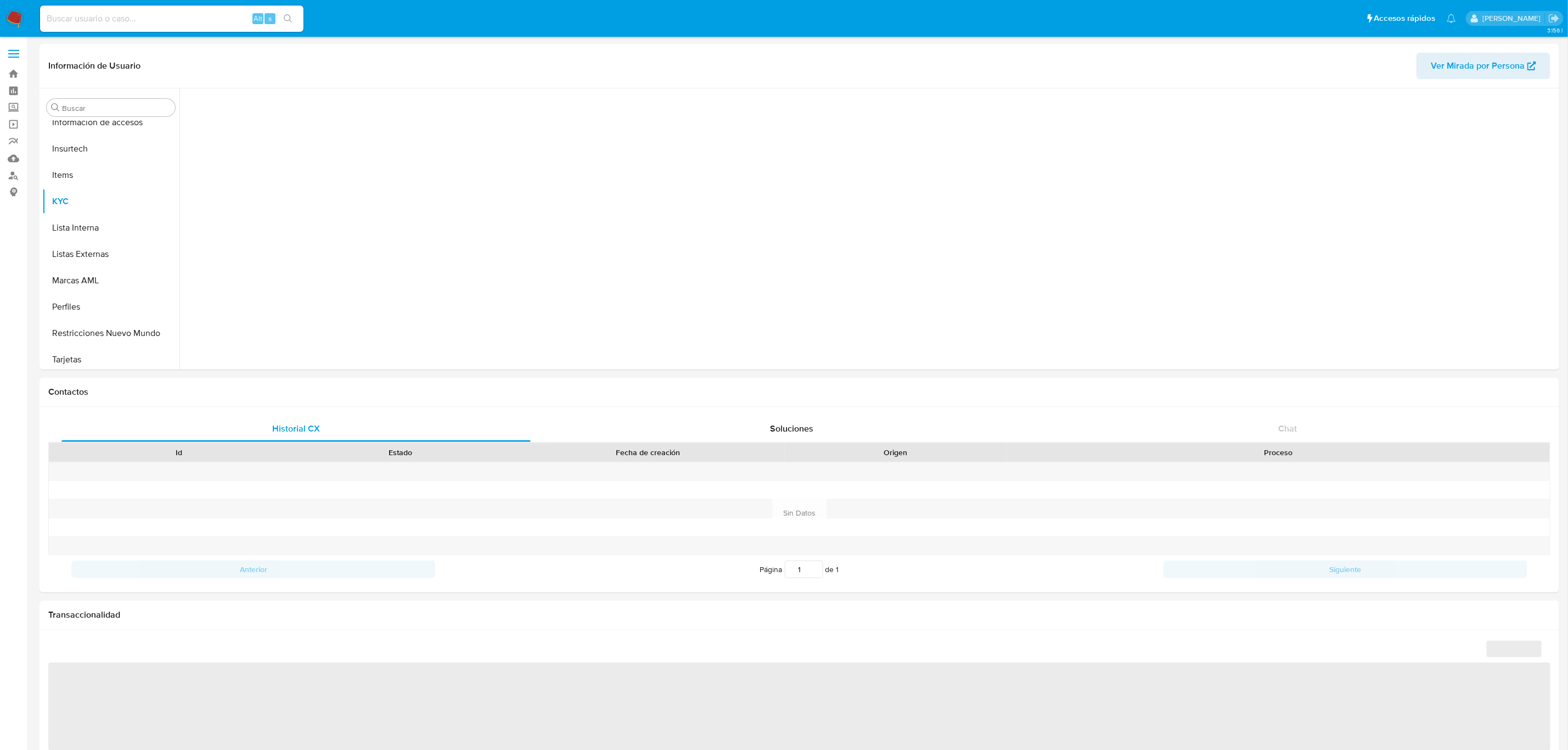
scroll to position [463, 0]
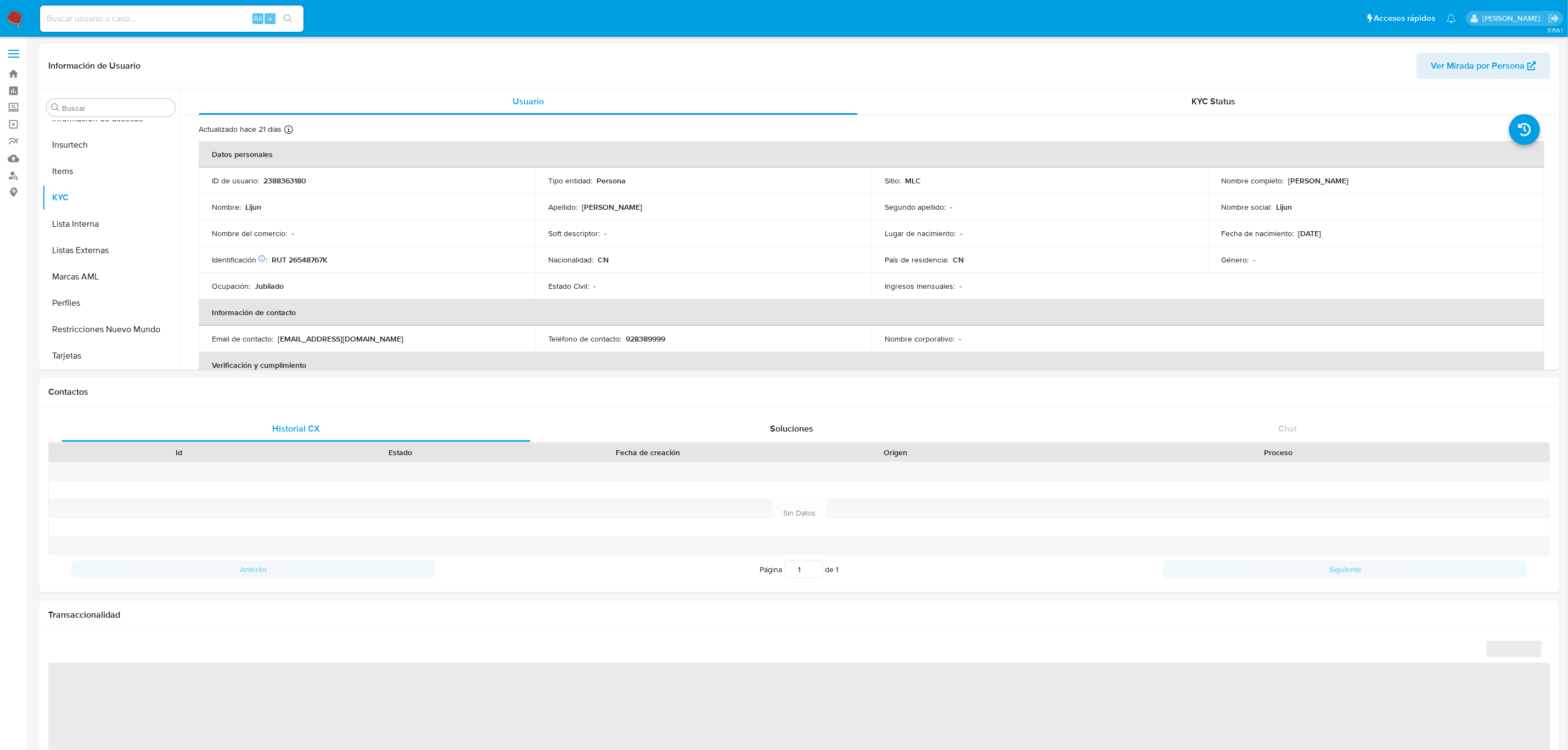
select select "10"
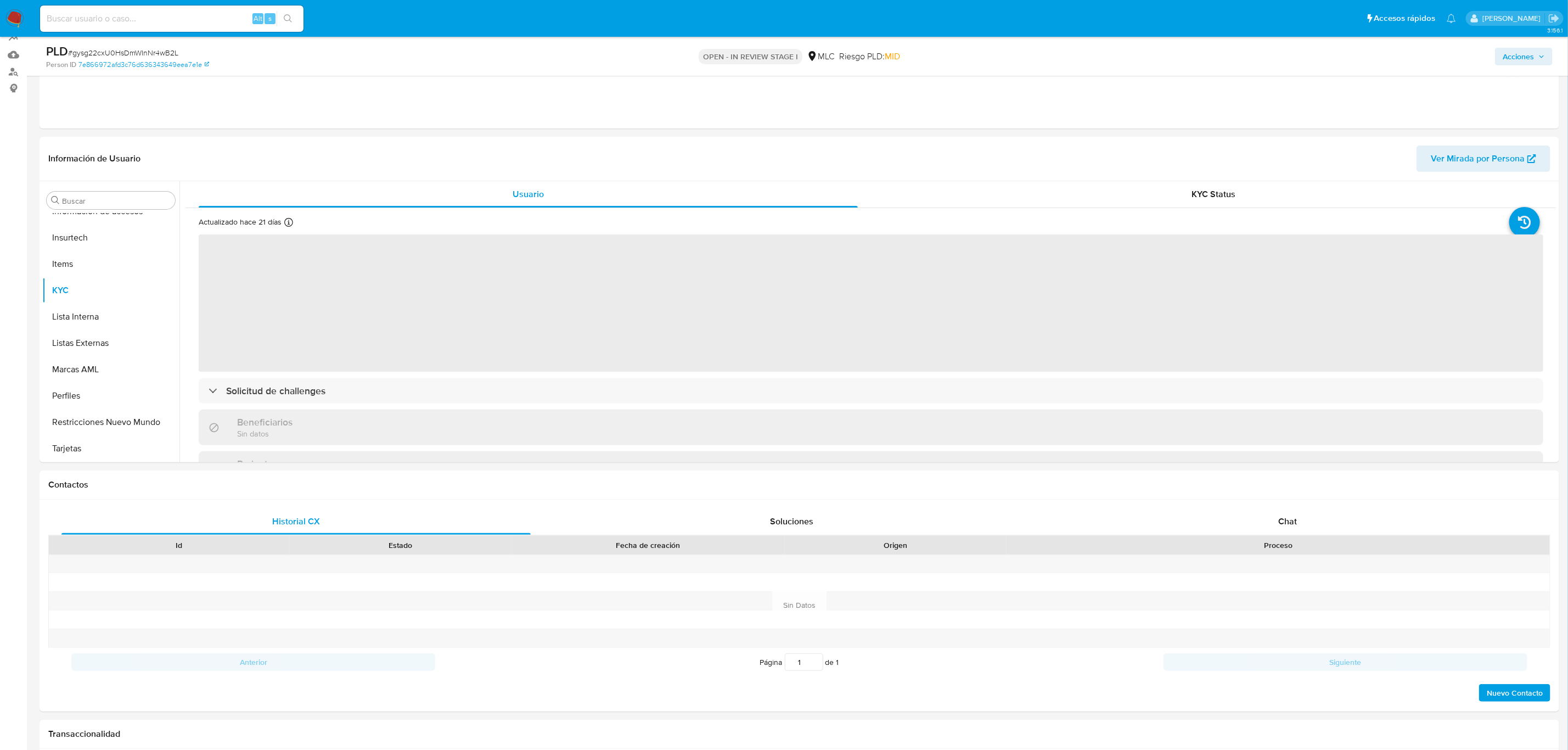
scroll to position [199, 0]
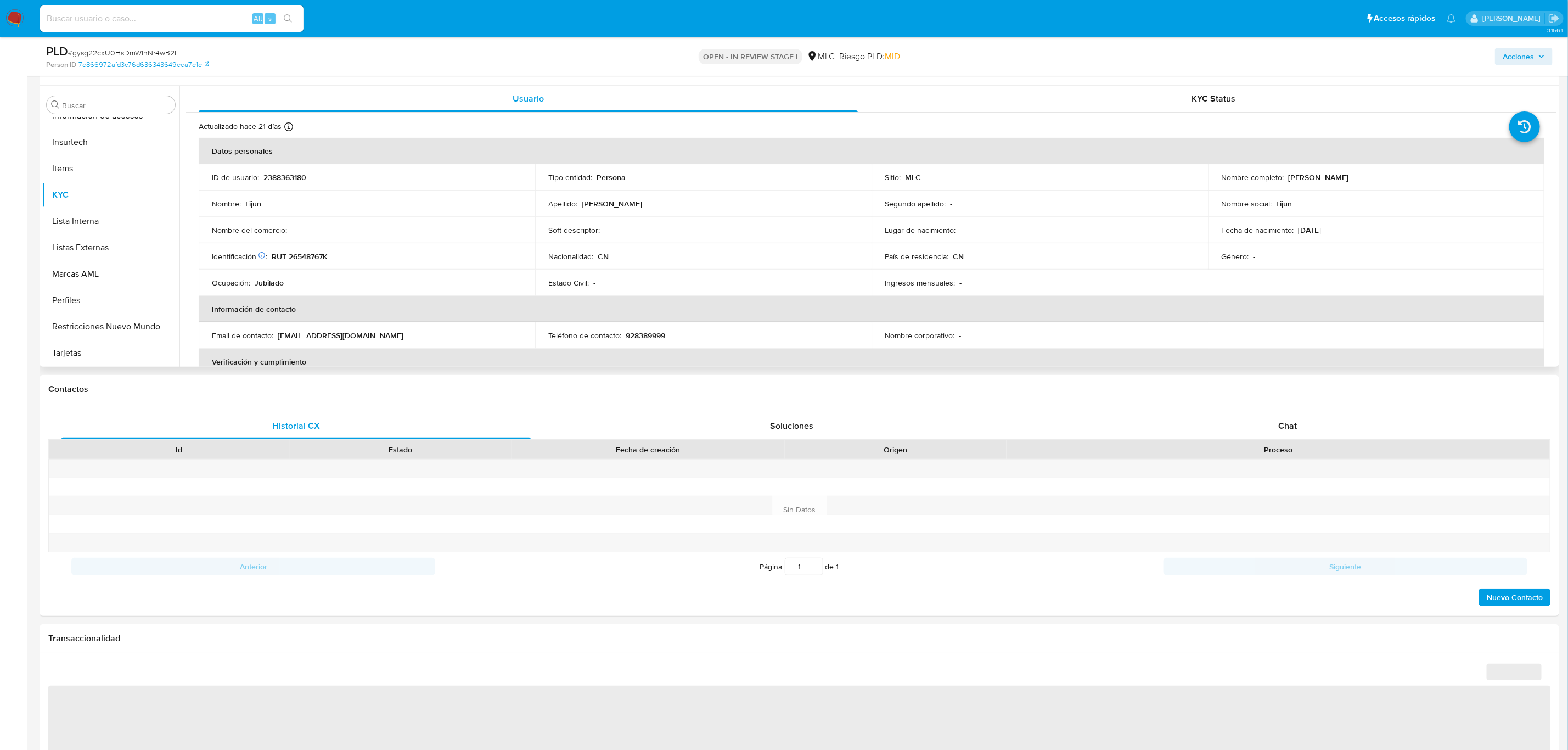
select select "10"
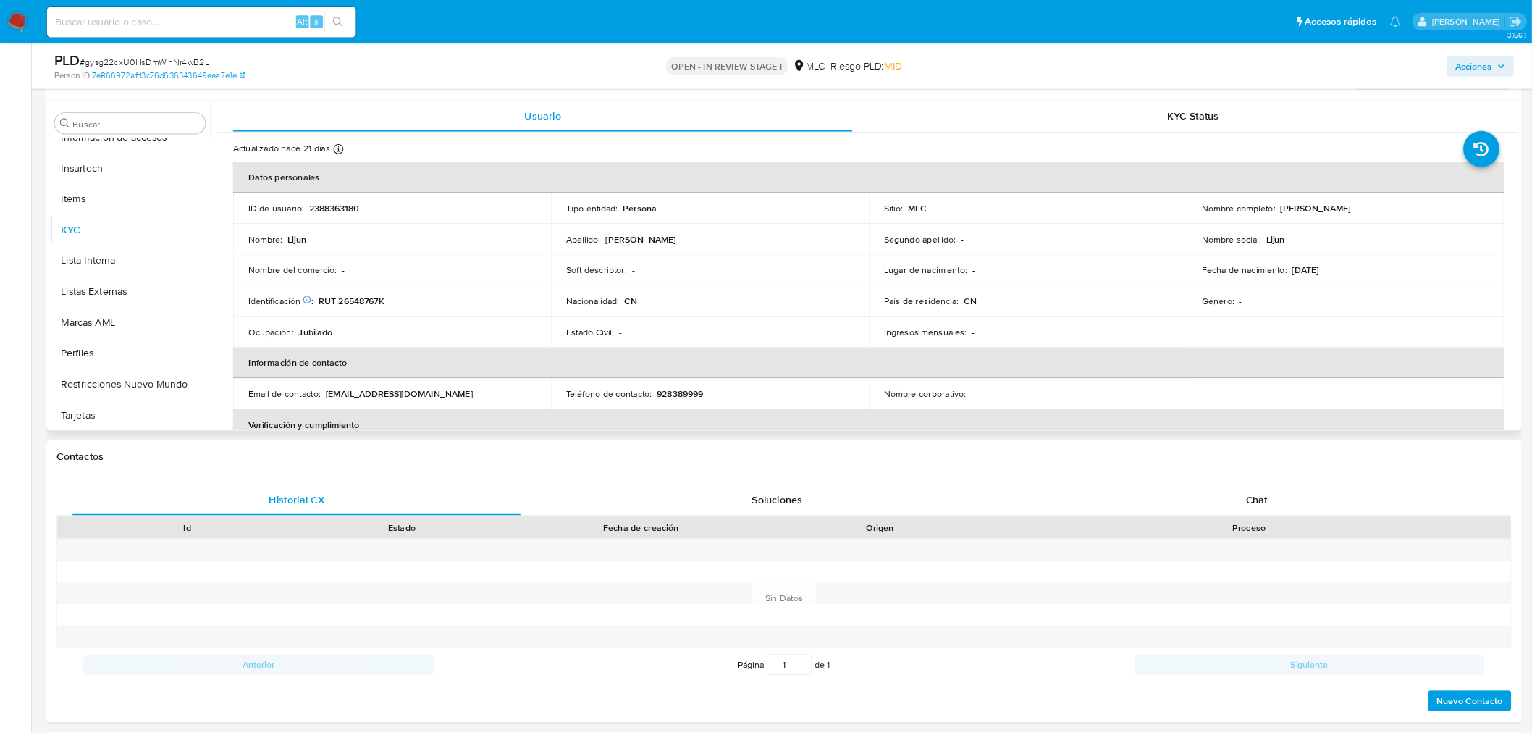
scroll to position [610, 0]
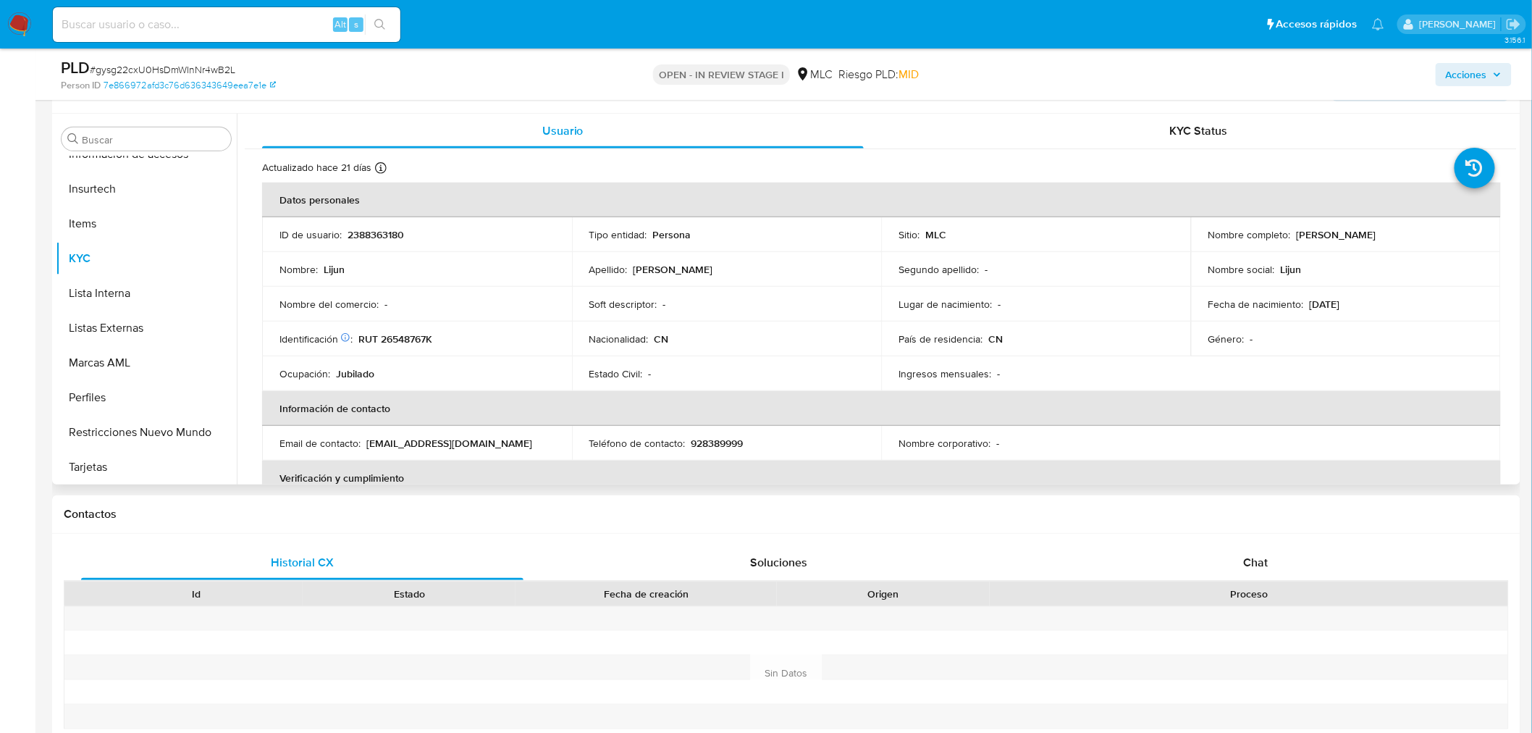
drag, startPoint x: 1977, startPoint y: 370, endPoint x: 1464, endPoint y: 274, distance: 521.4
click at [1464, 274] on div "Nombre social : [PERSON_NAME]" at bounding box center [1345, 269] width 275 height 13
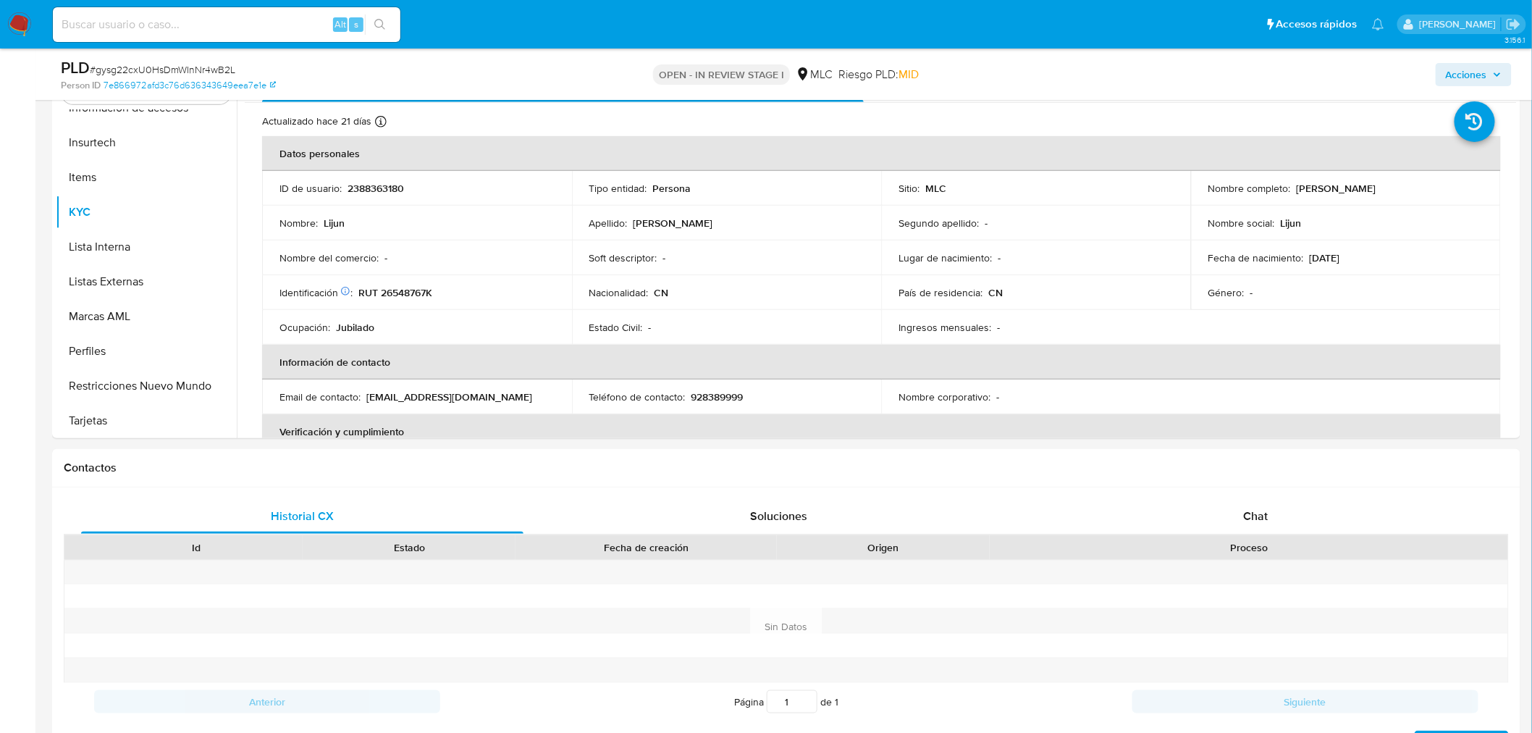
scroll to position [312, 0]
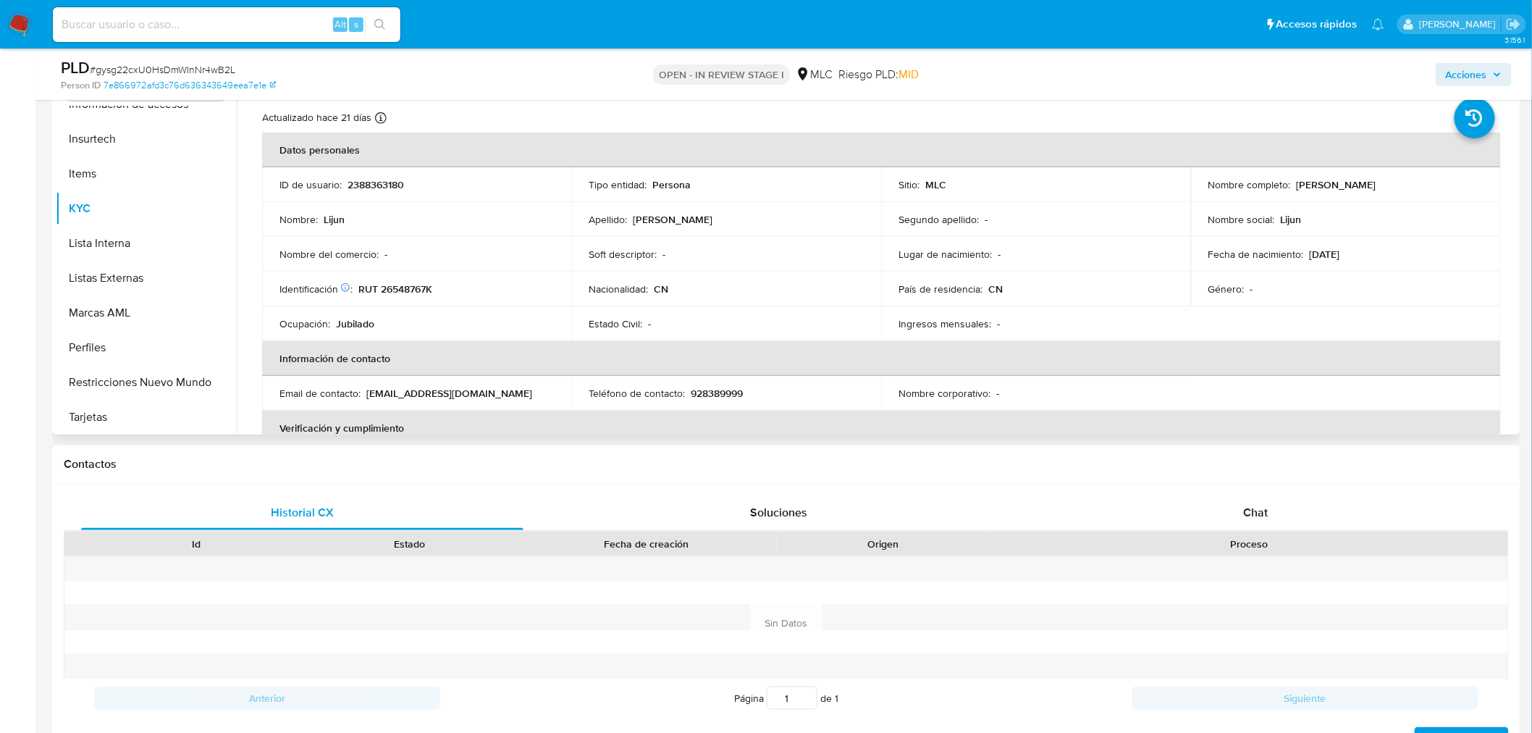
click at [411, 284] on p "RUT 26548767K" at bounding box center [395, 288] width 74 height 13
copy p "26548767K"
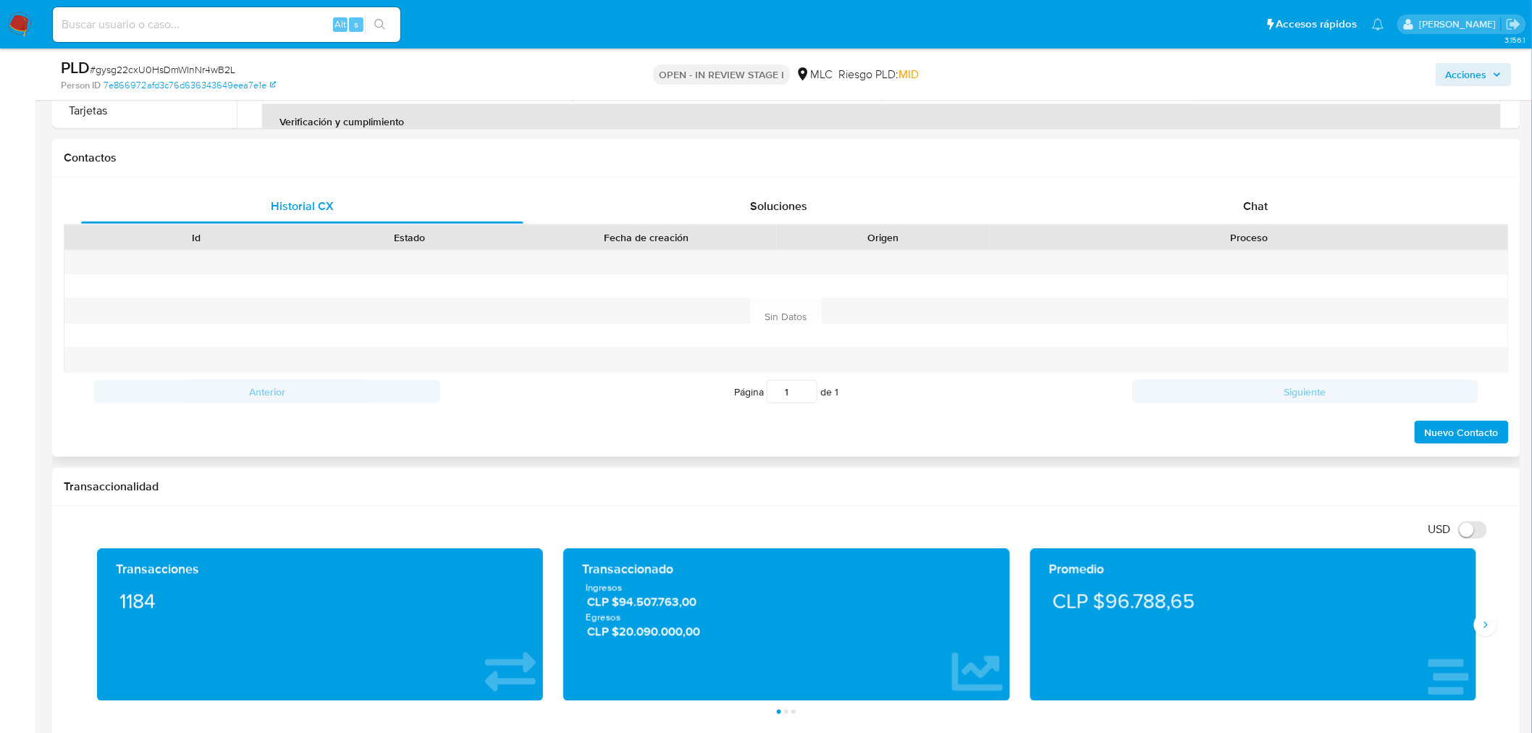
scroll to position [633, 0]
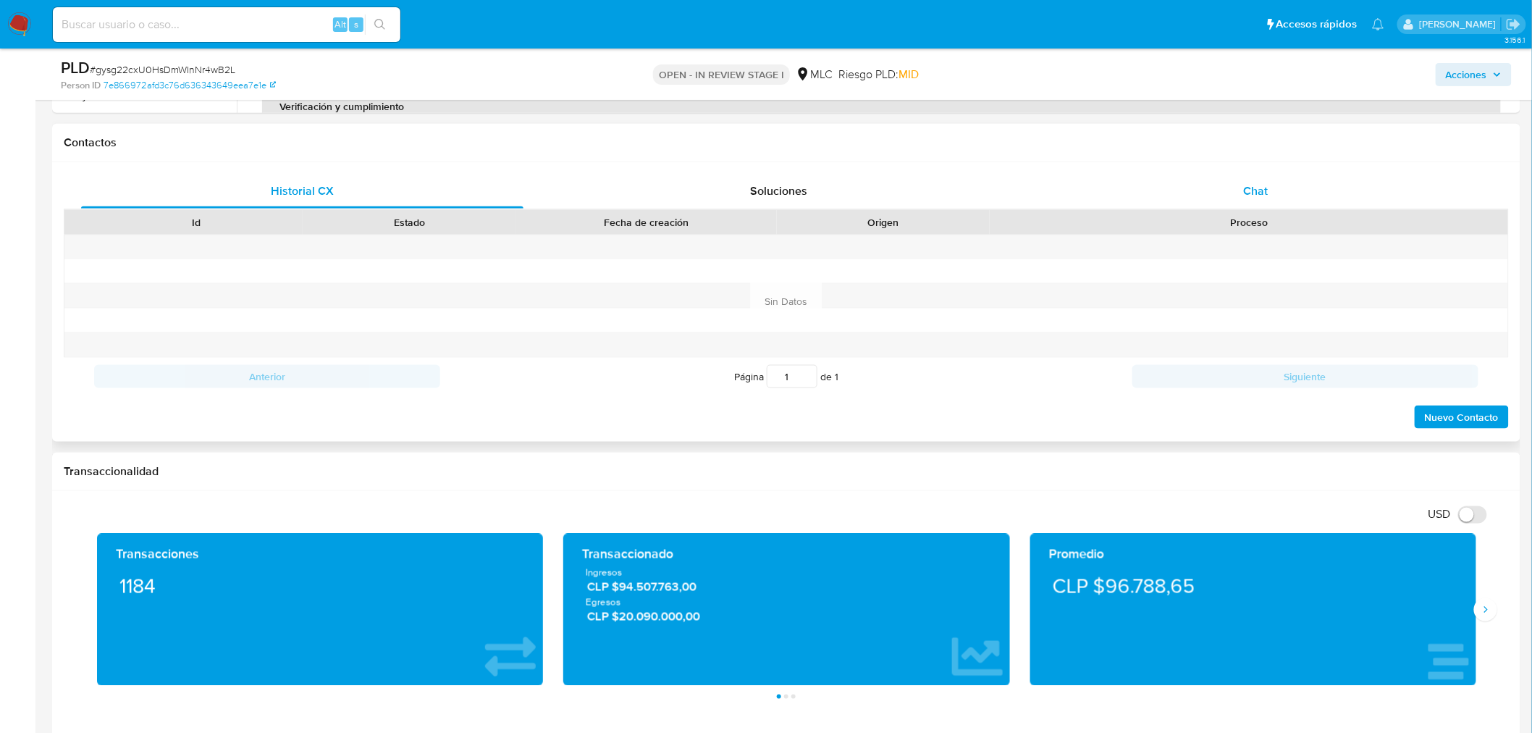
click at [1252, 191] on span "Chat" at bounding box center [1256, 190] width 25 height 17
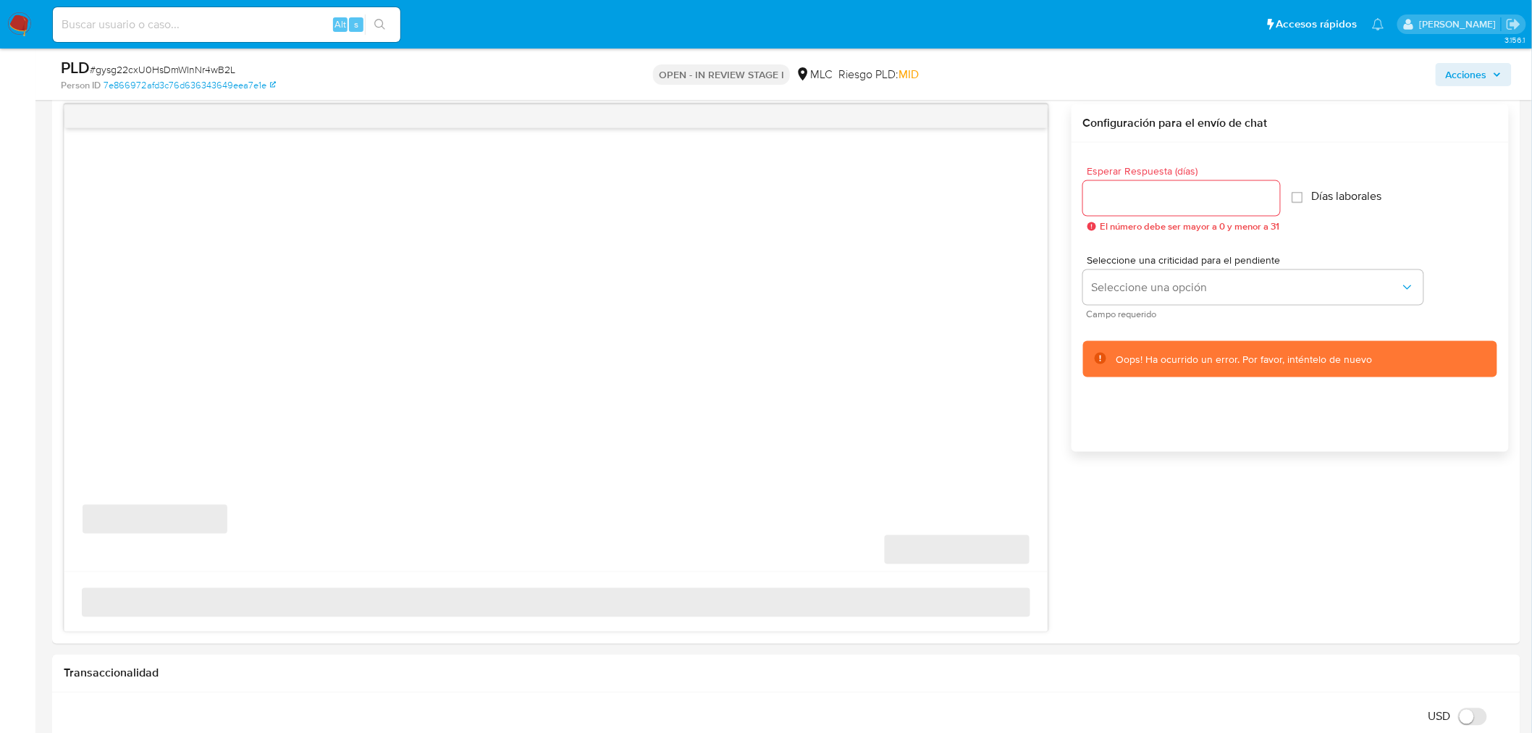
scroll to position [728, 0]
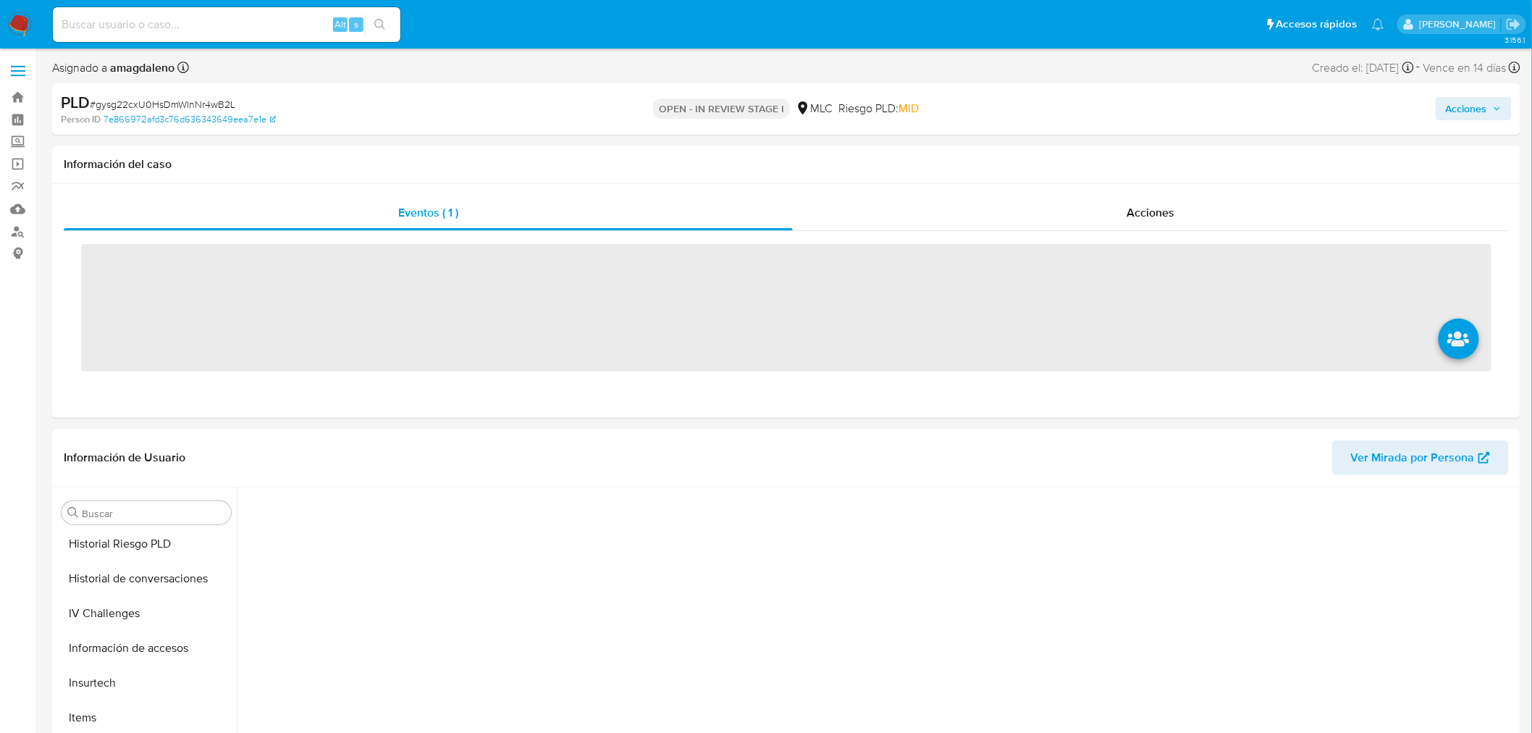
scroll to position [611, 0]
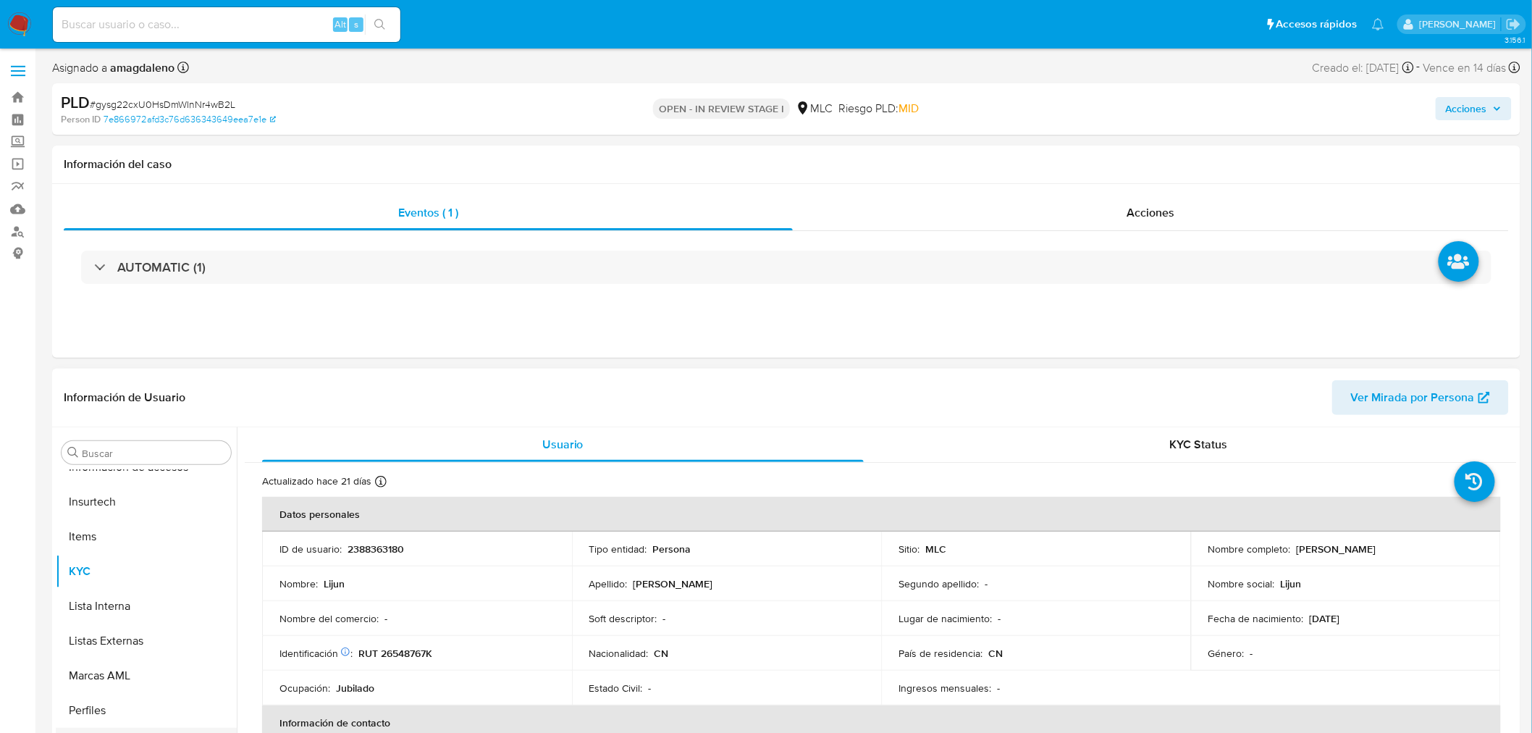
select select "10"
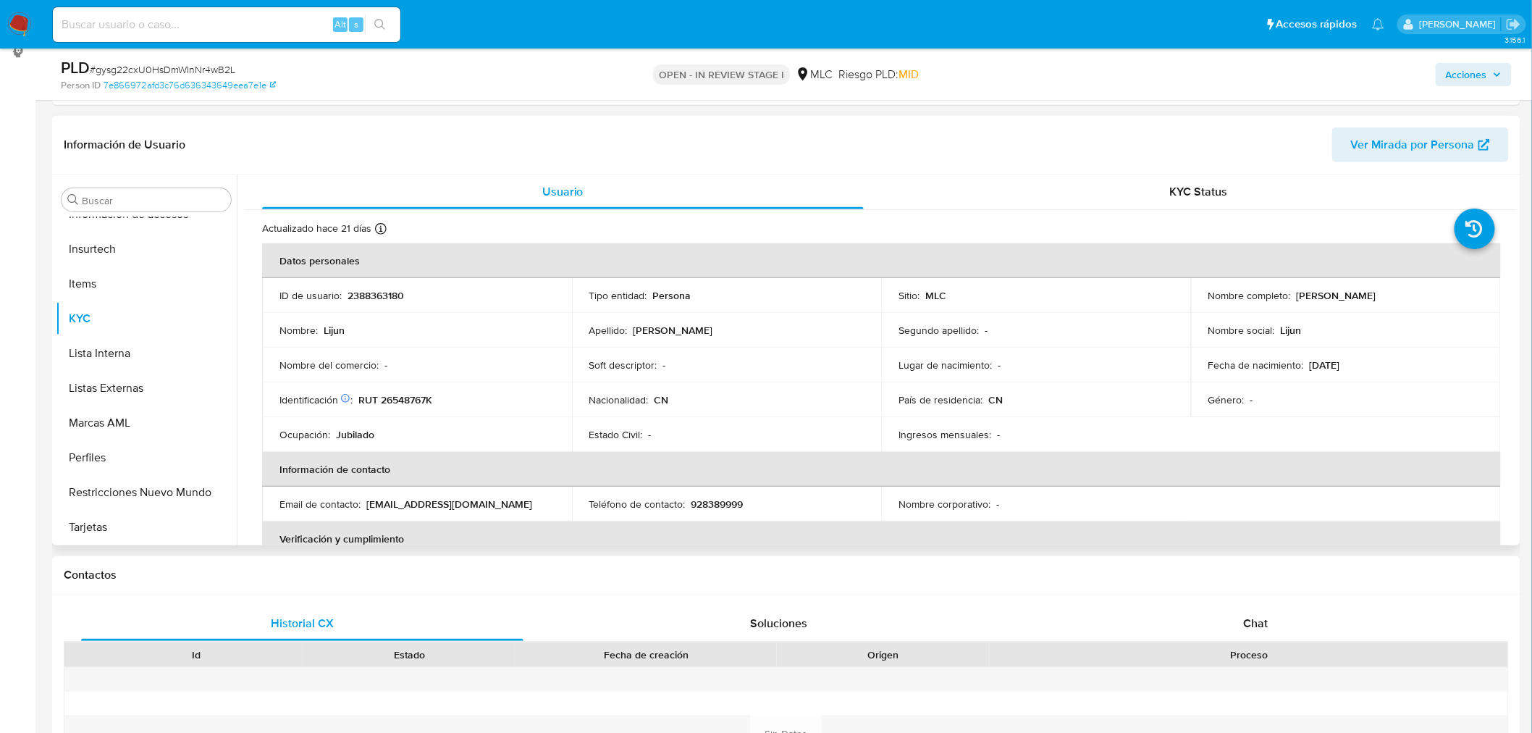
scroll to position [198, 0]
click at [392, 399] on p "RUT 26548767K" at bounding box center [395, 402] width 74 height 13
copy p "26548767K"
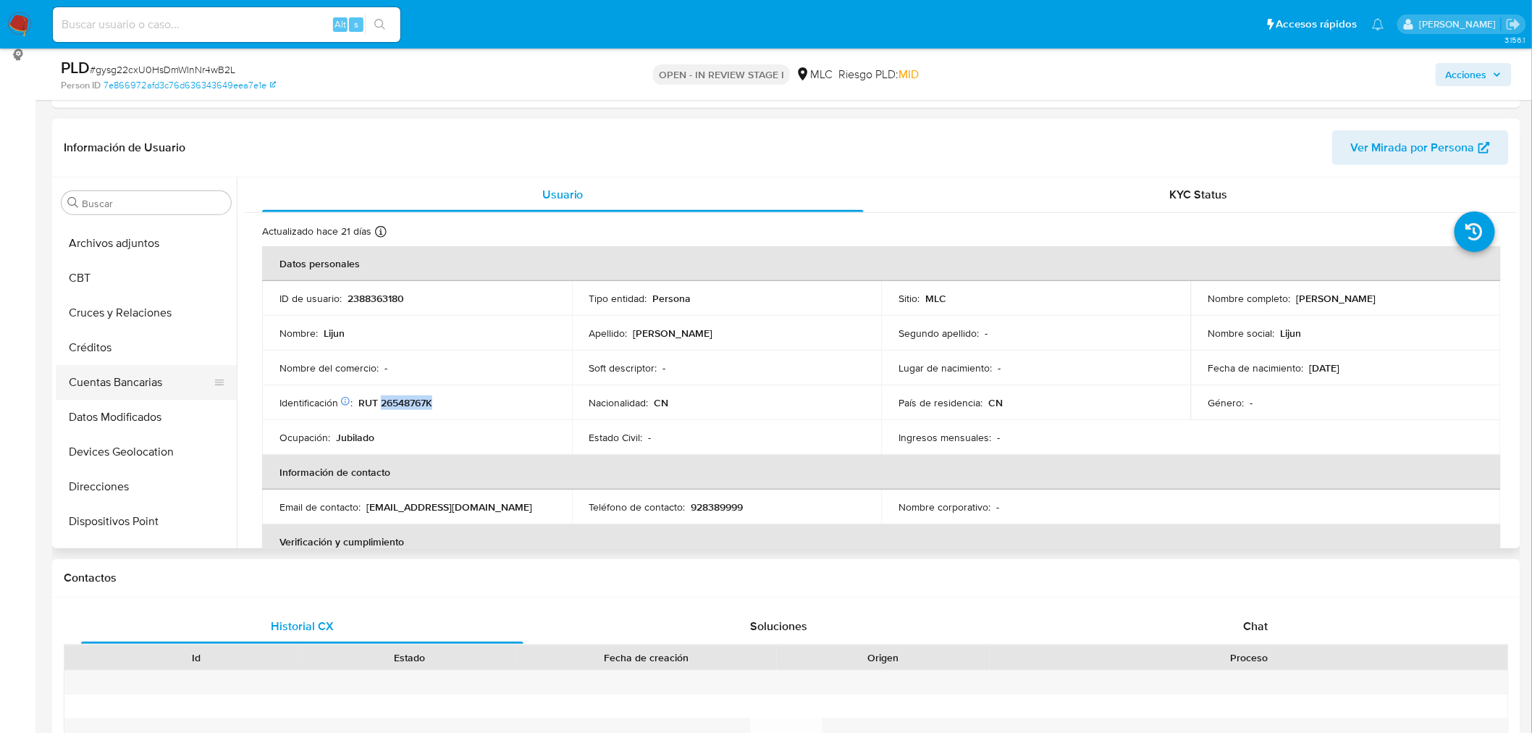
scroll to position [0, 0]
click at [138, 350] on button "Cruces y Relaciones" at bounding box center [140, 341] width 169 height 35
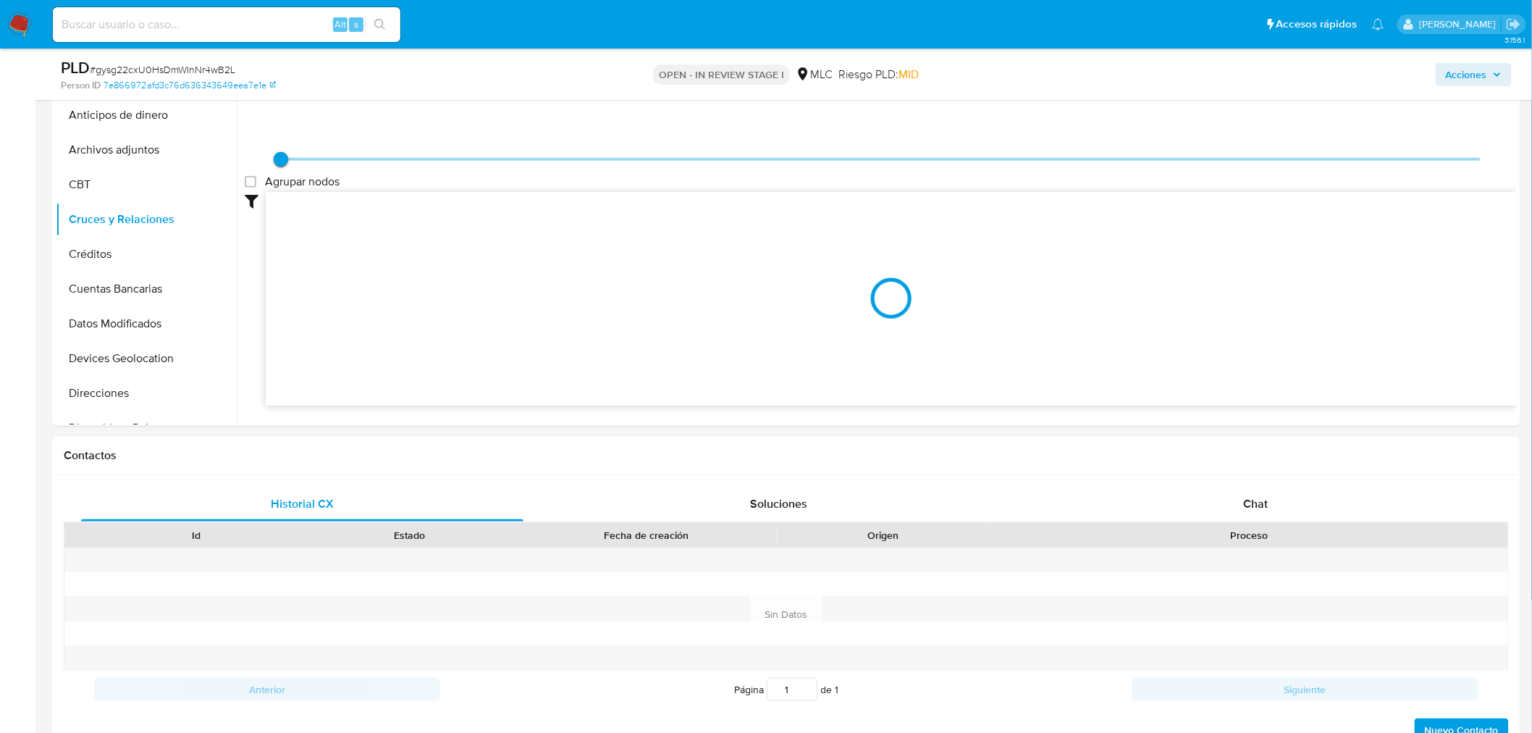
scroll to position [261, 0]
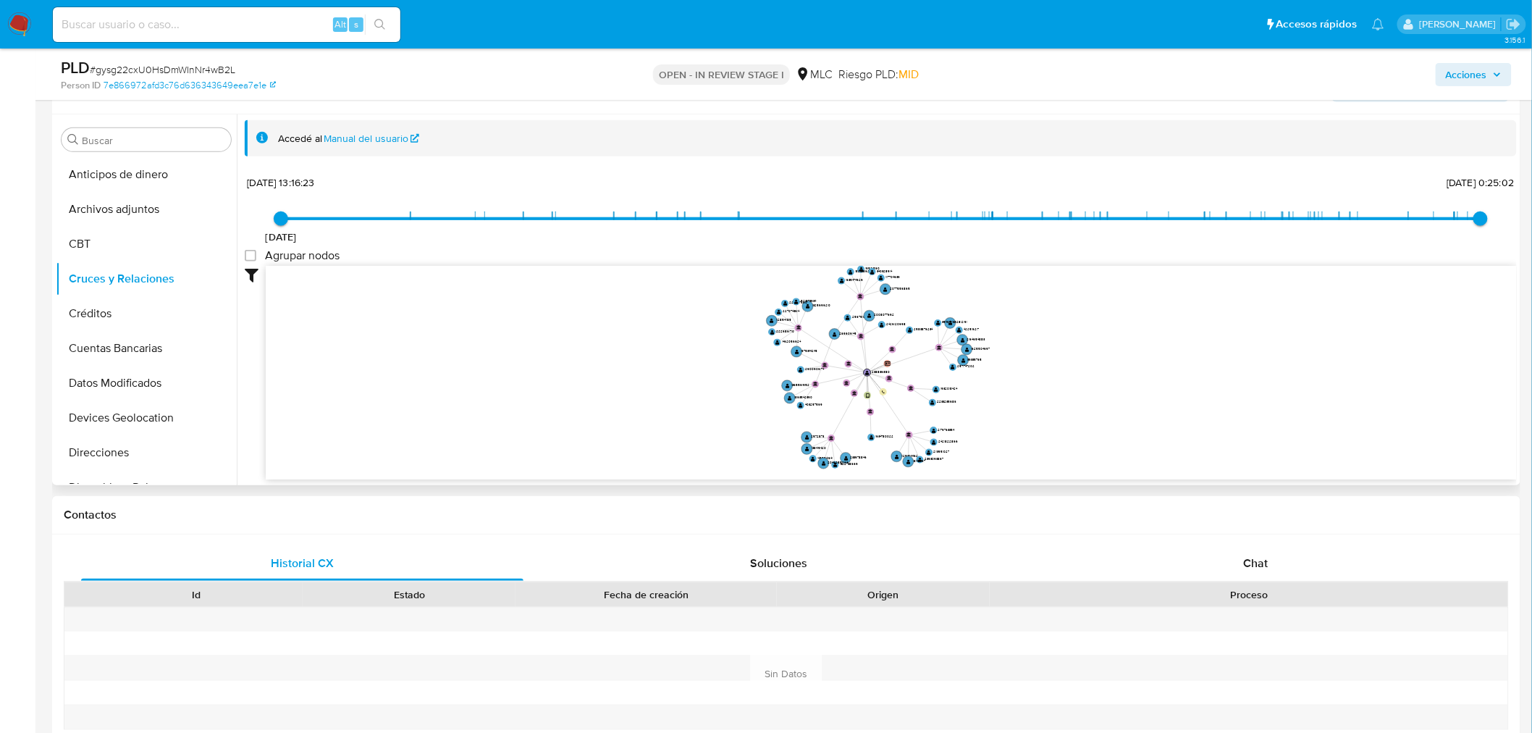
drag, startPoint x: 1044, startPoint y: 415, endPoint x: 994, endPoint y: 411, distance: 50.1
click at [999, 415] on icon "user-2388363180  2388363180 device-67faae2ad91b3bb4f8d1d830  person-7e866972a…" at bounding box center [891, 371] width 1251 height 210
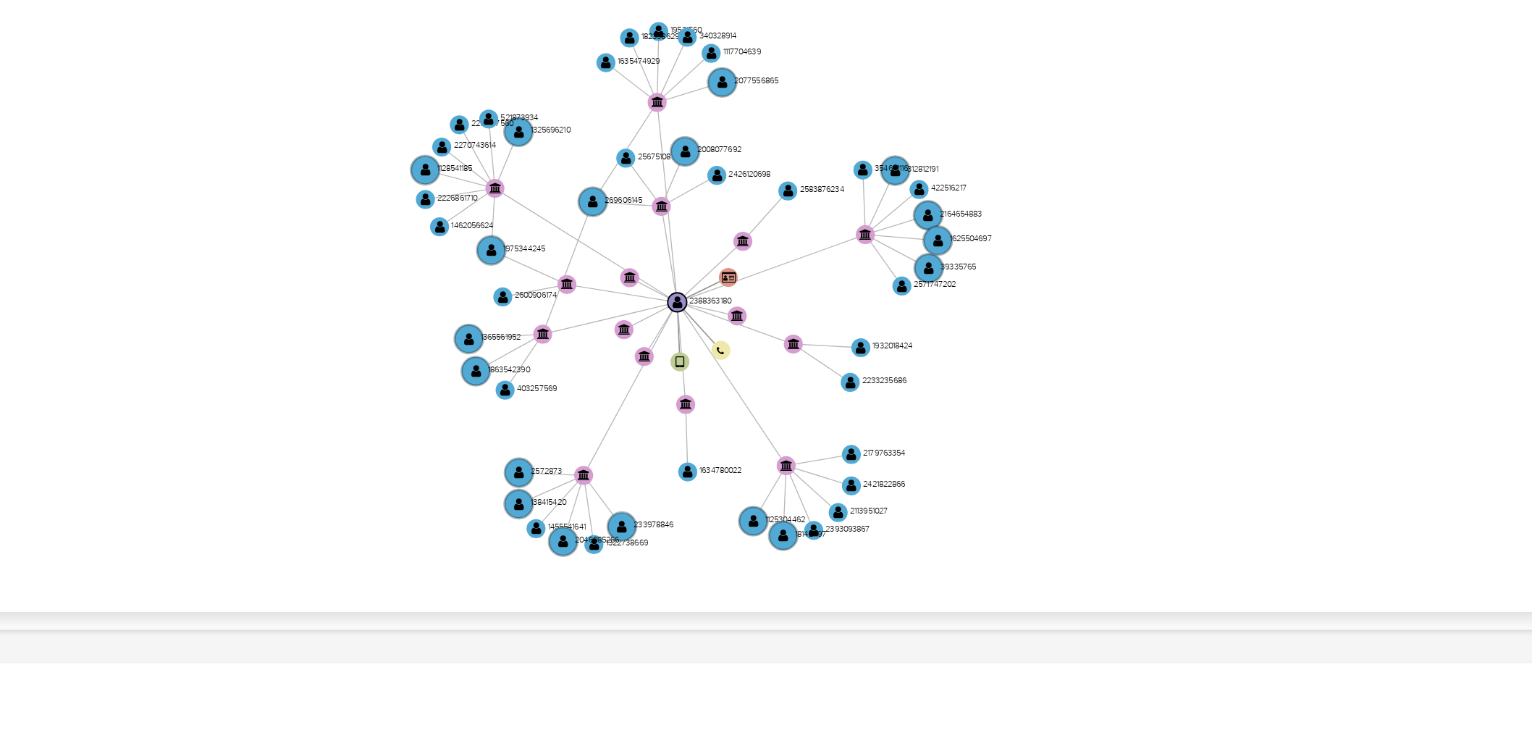
scroll to position [201, 0]
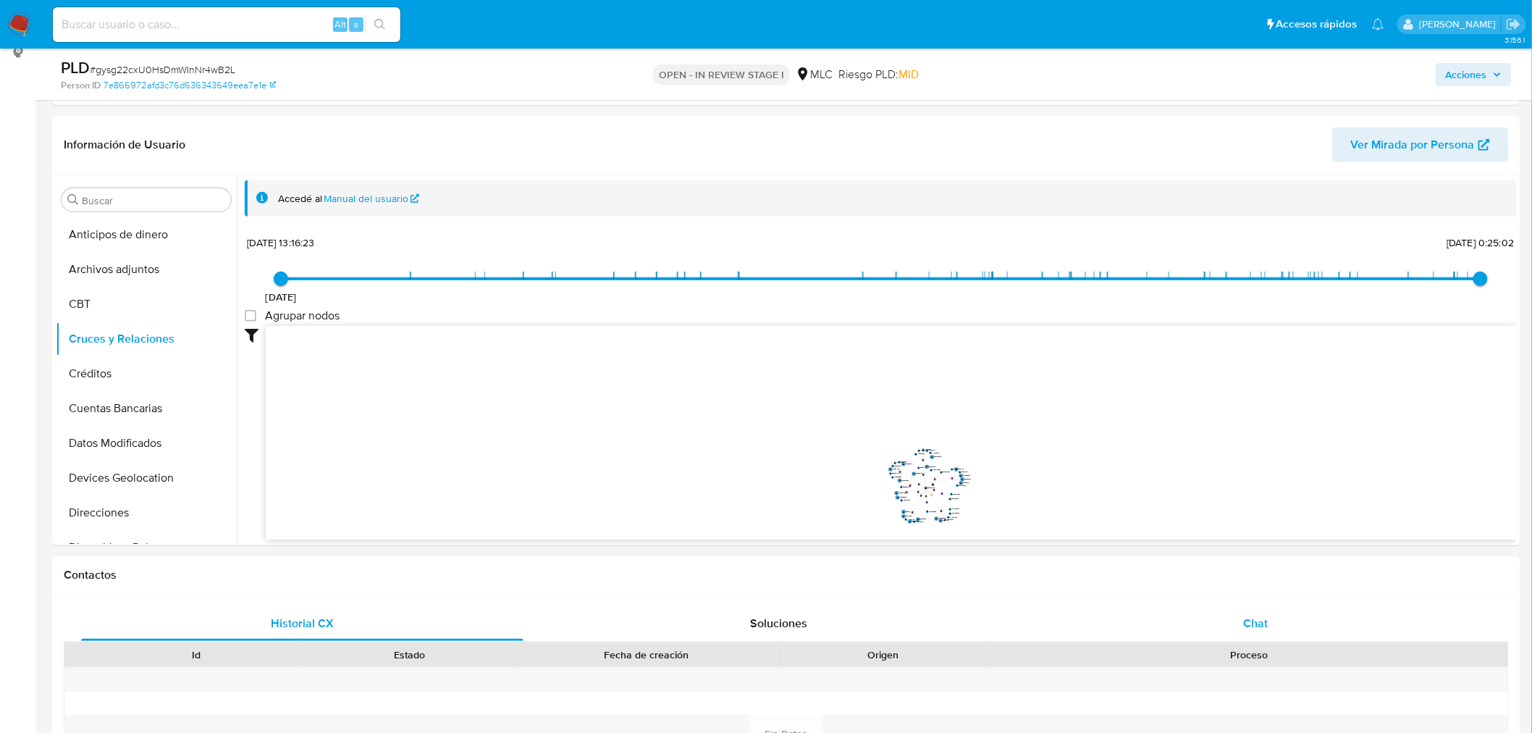
click at [1245, 634] on div "Chat" at bounding box center [1255, 623] width 442 height 35
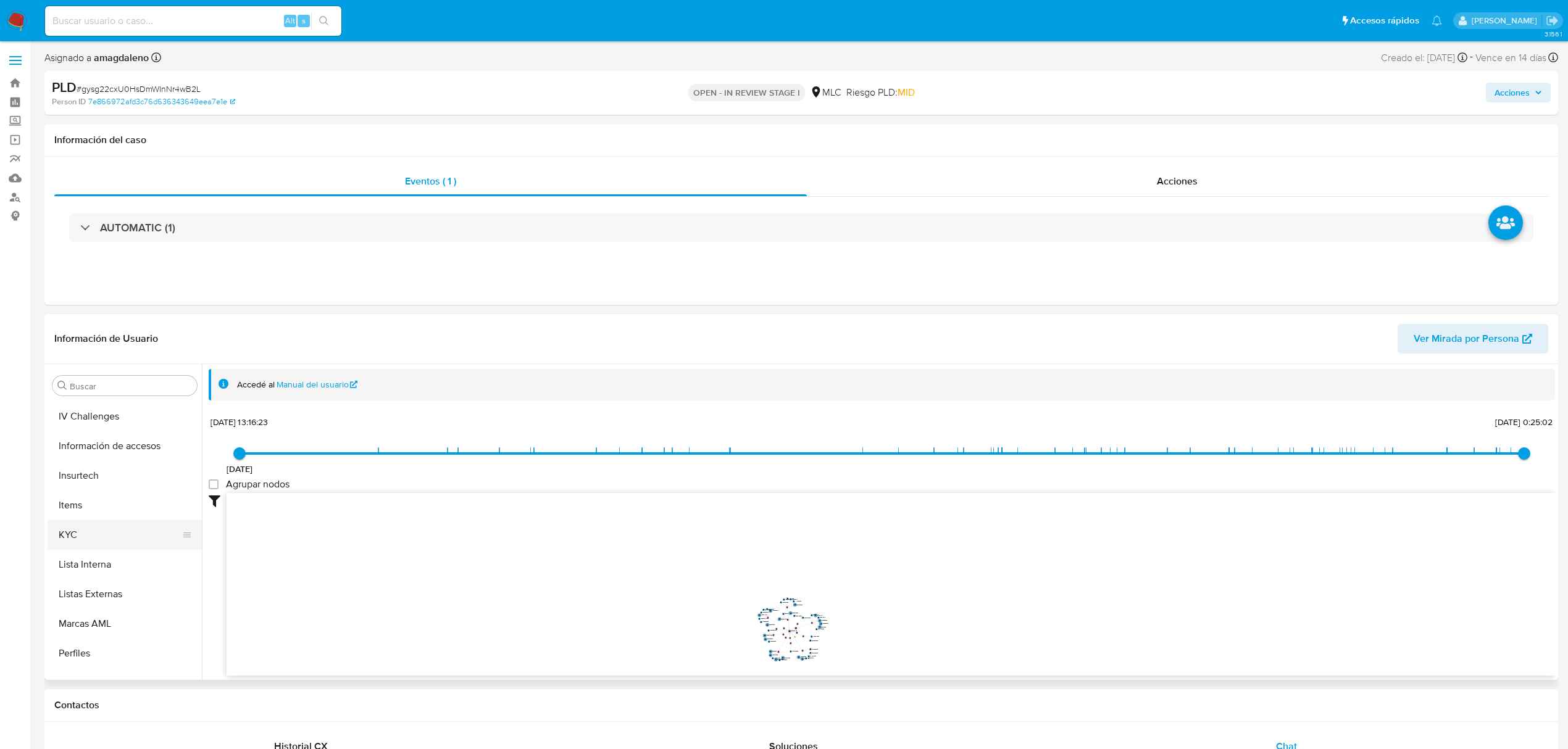
scroll to position [521, 0]
click at [63, 488] on button "KYC" at bounding box center [119, 486] width 144 height 30
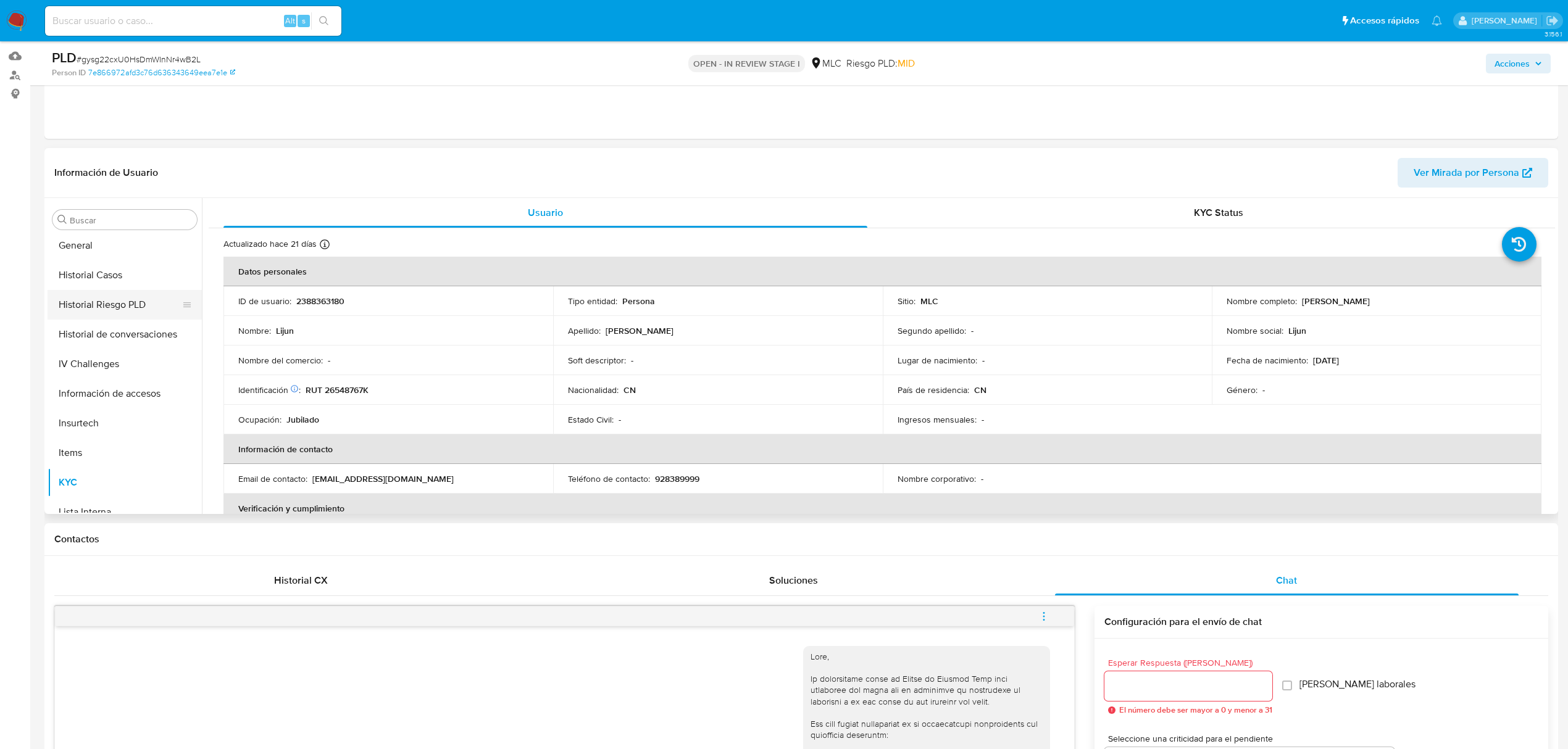
scroll to position [356, 0]
click at [107, 276] on button "Historial Casos" at bounding box center [119, 277] width 144 height 30
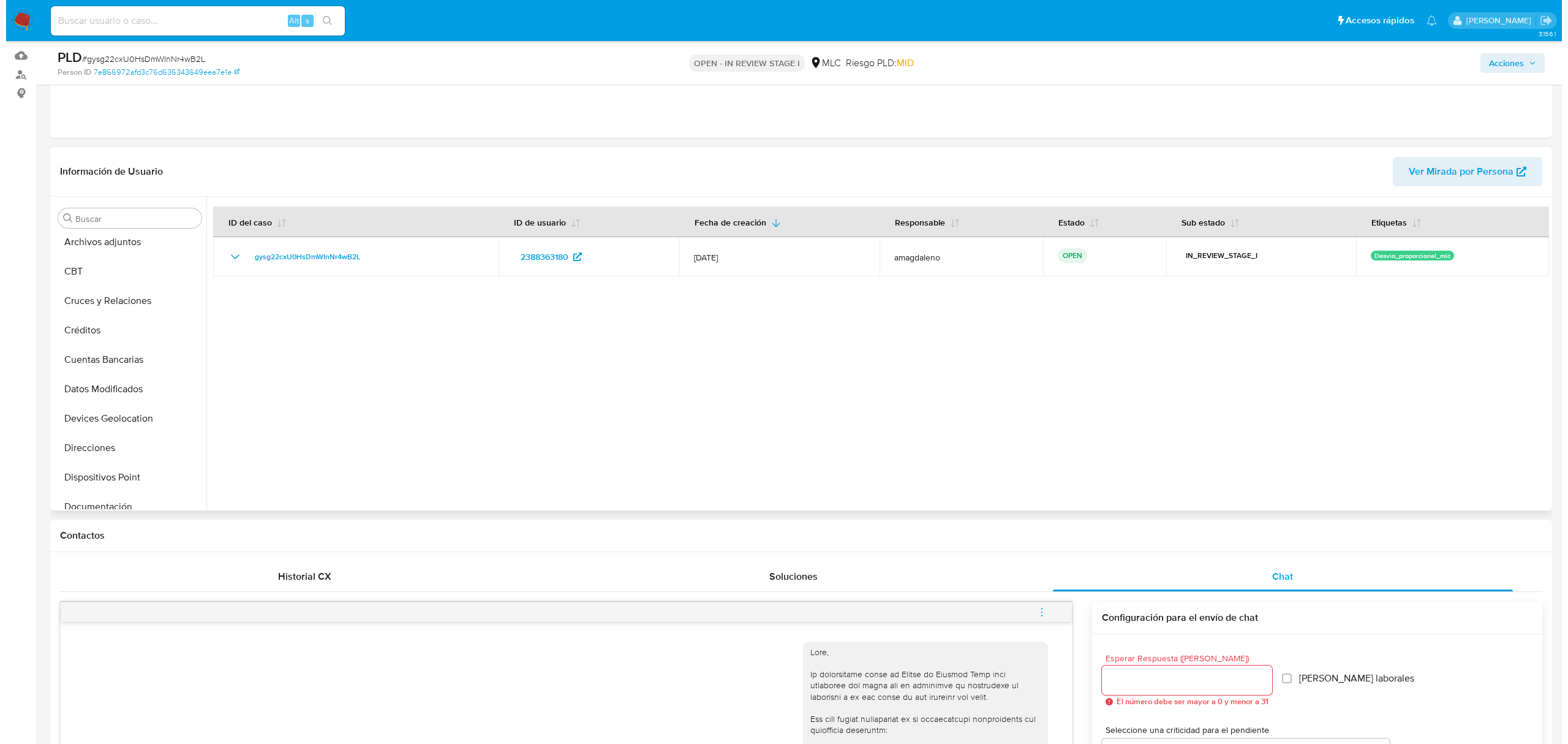
scroll to position [0, 0]
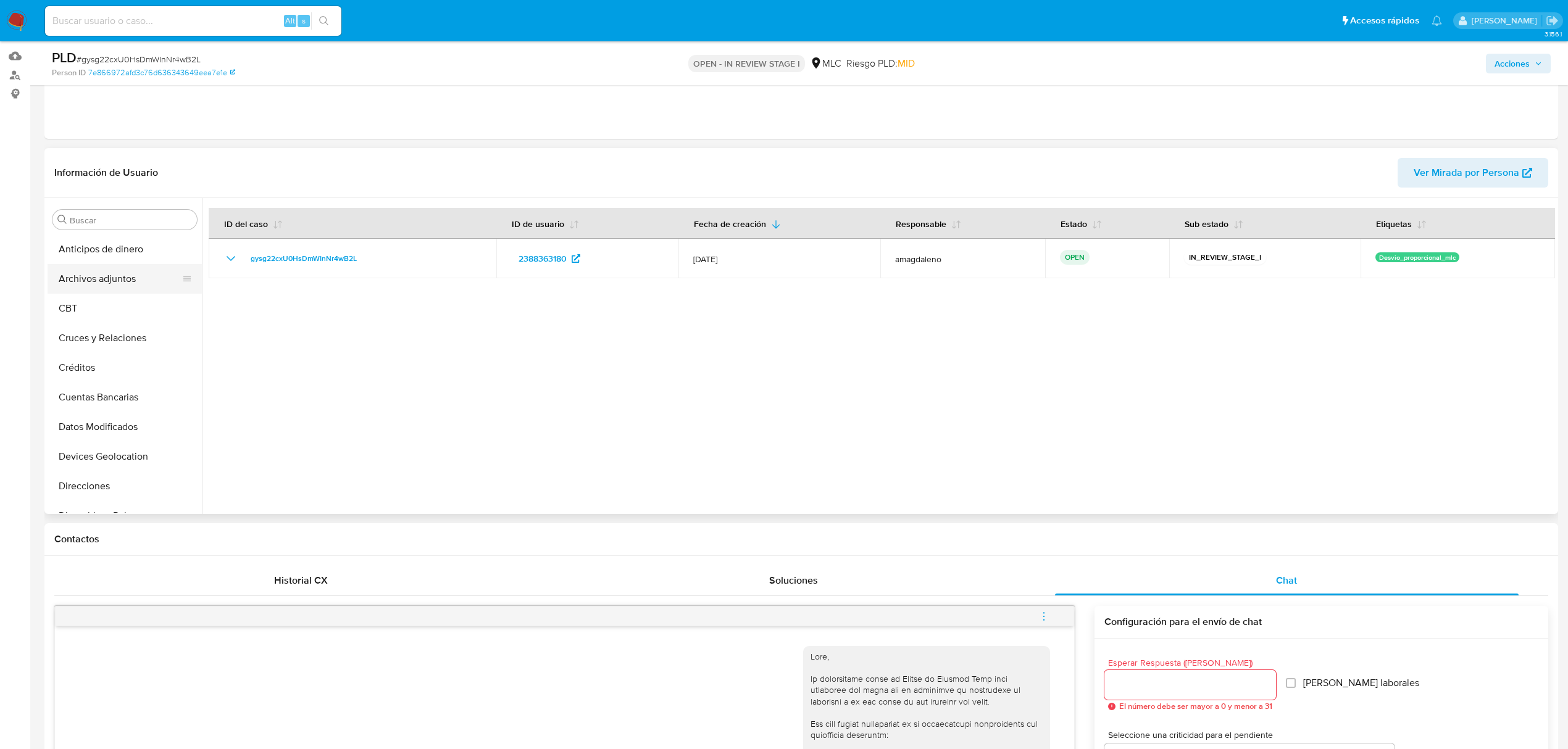
click at [113, 278] on button "Archivos adjuntos" at bounding box center [119, 279] width 144 height 30
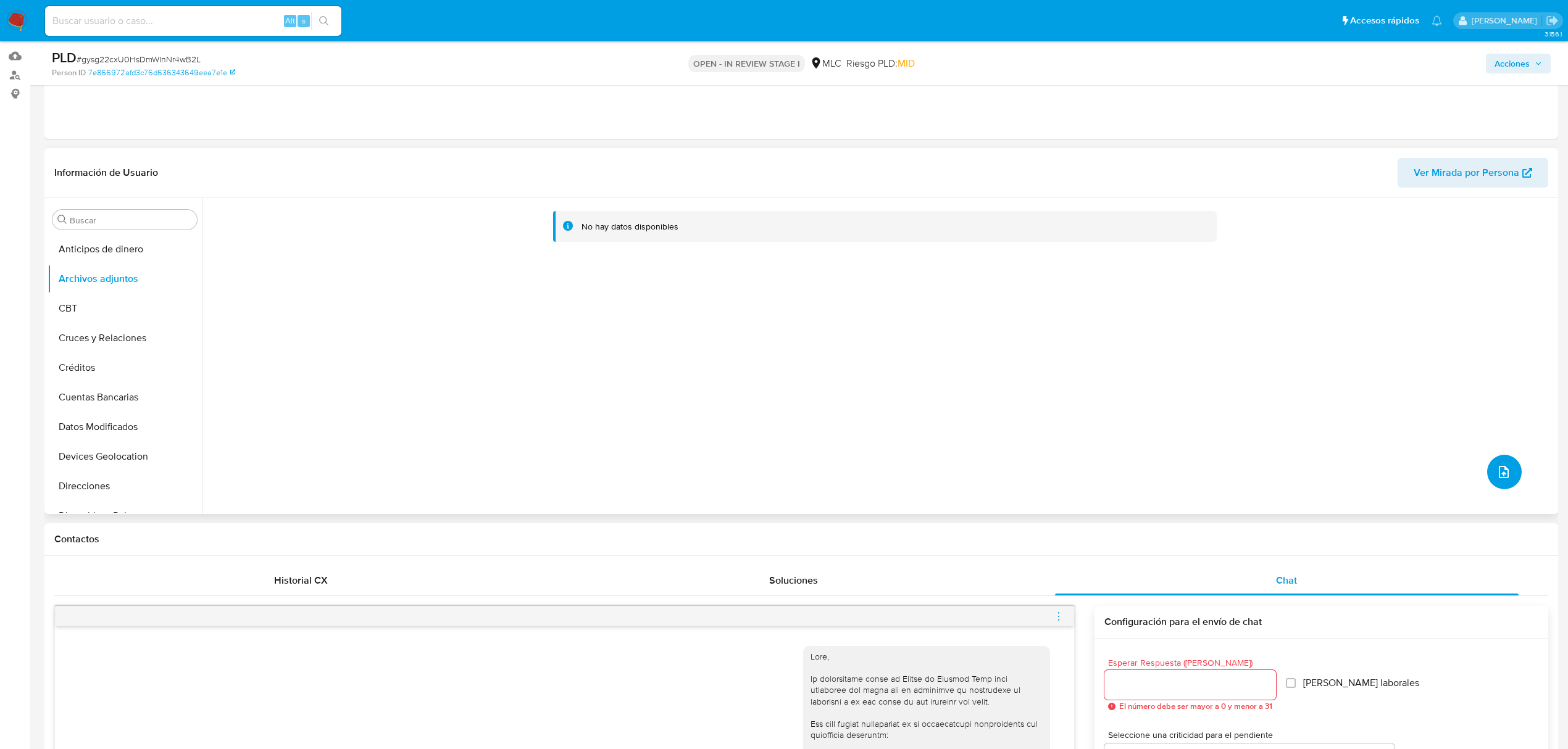
click at [1316, 466] on button "upload-file" at bounding box center [1504, 471] width 35 height 35
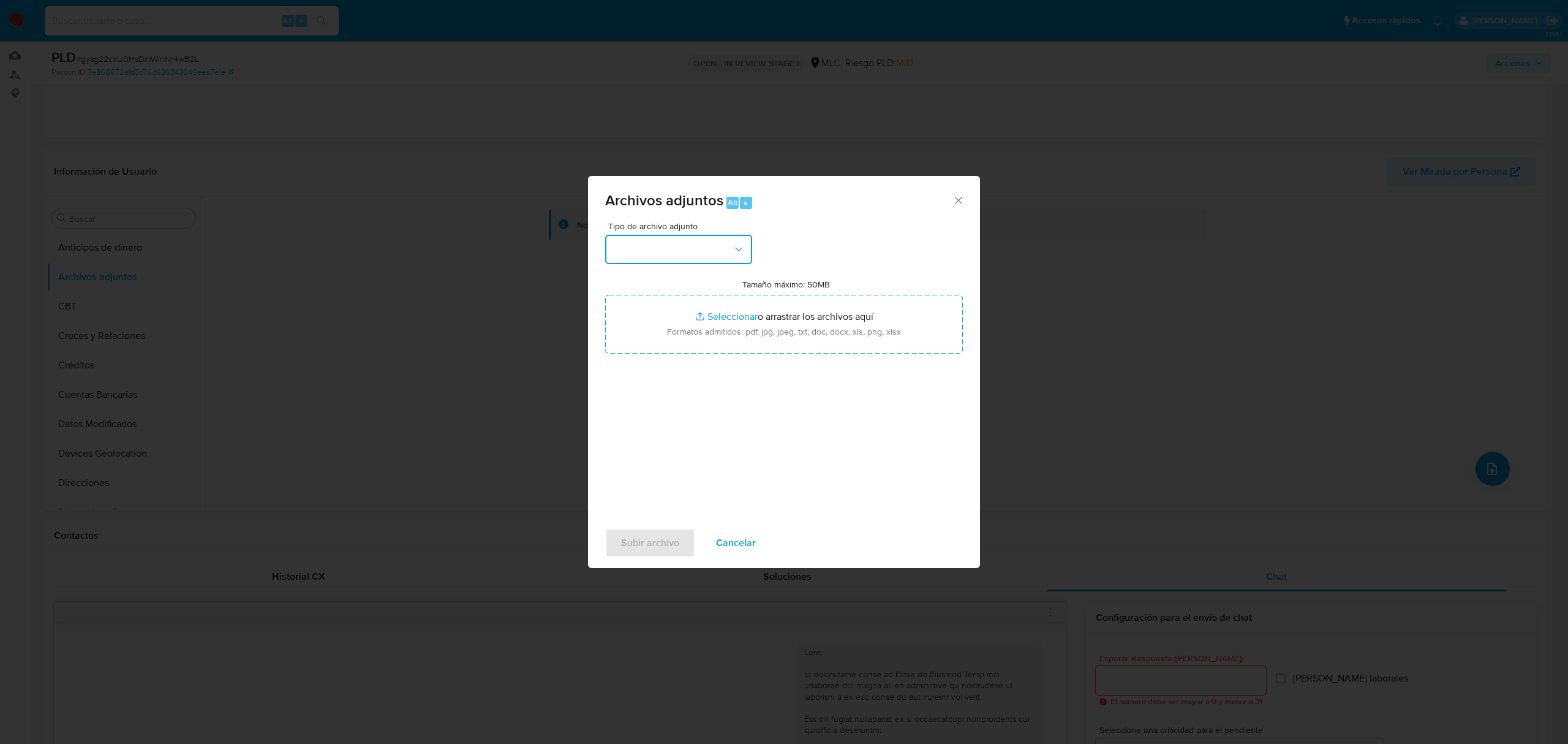
click at [701, 256] on button "button" at bounding box center [679, 249] width 147 height 30
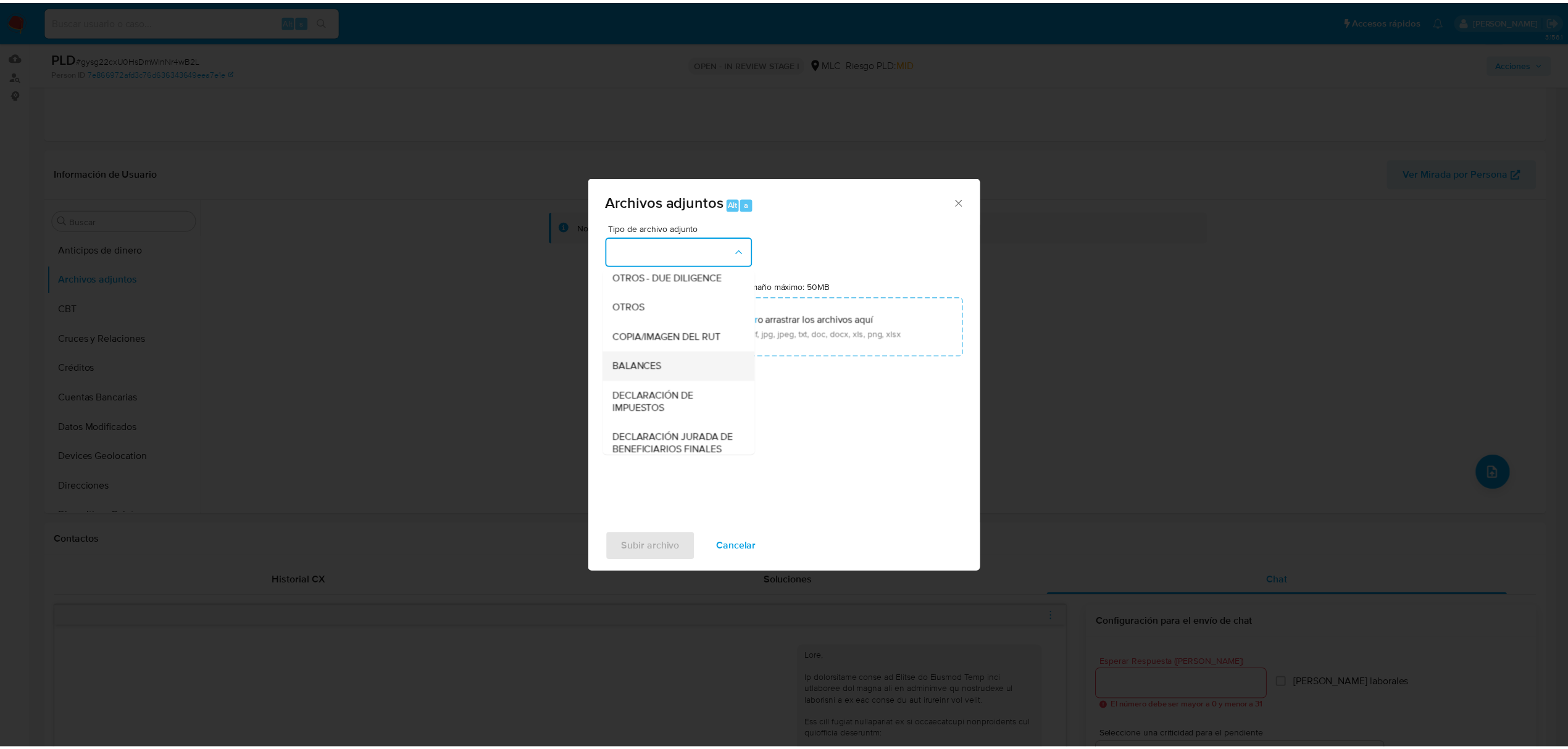
scroll to position [184, 0]
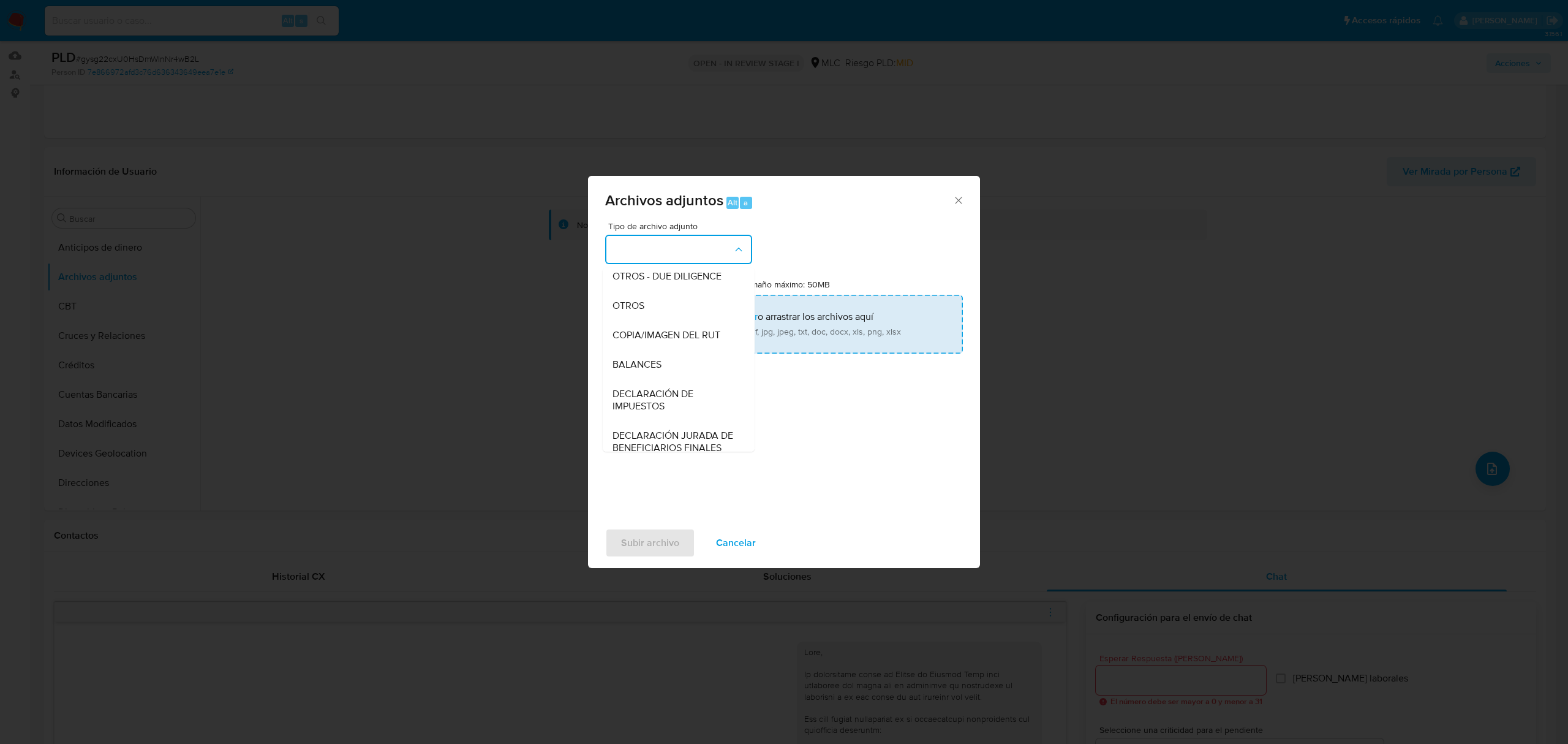
click at [631, 321] on div "OTROS" at bounding box center [675, 306] width 125 height 30
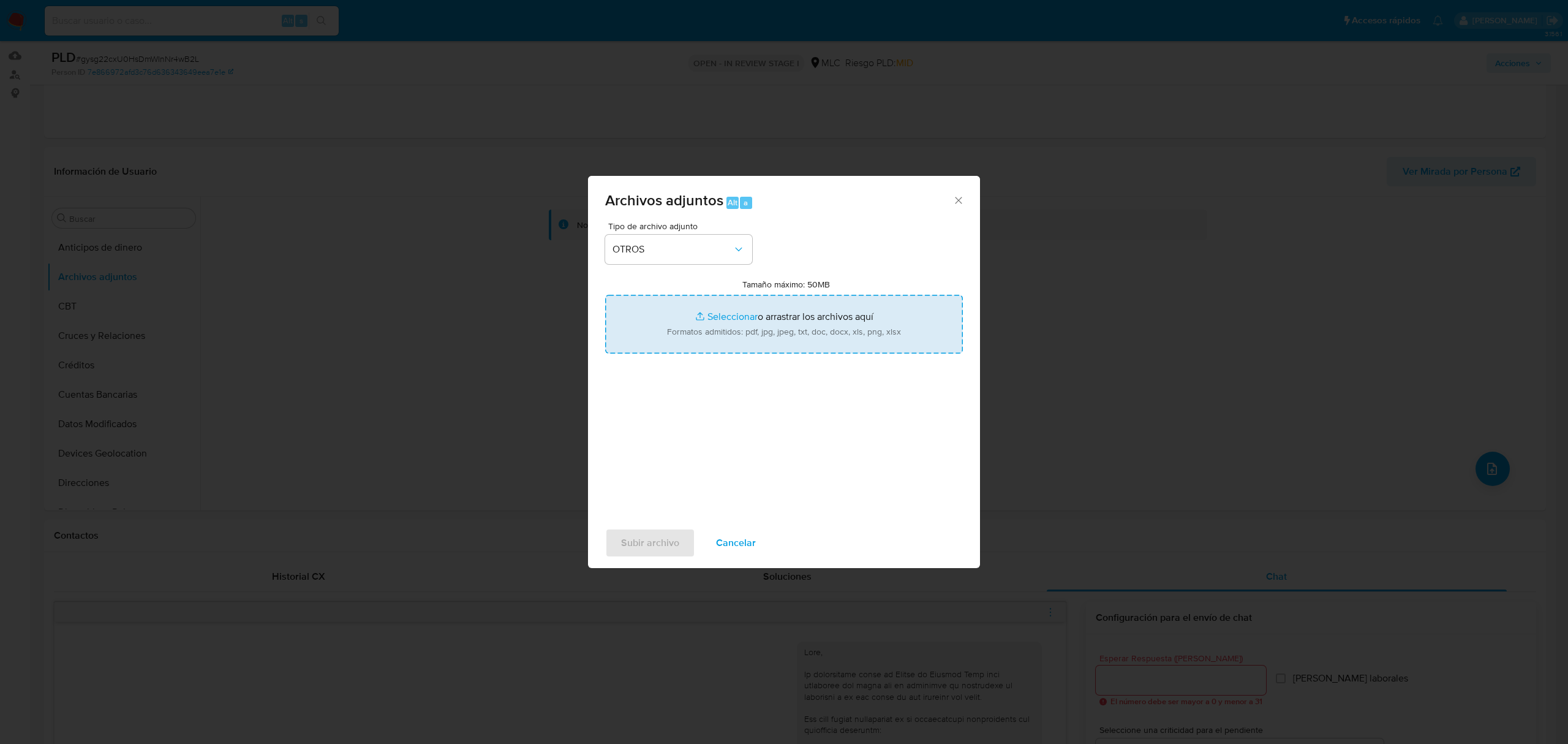
click at [707, 321] on input "Tamaño máximo: 50MB Seleccionar archivos" at bounding box center [784, 323] width 358 height 58
type input "C:\fakepath\2388363180 - 27_08_2025.xlsx"
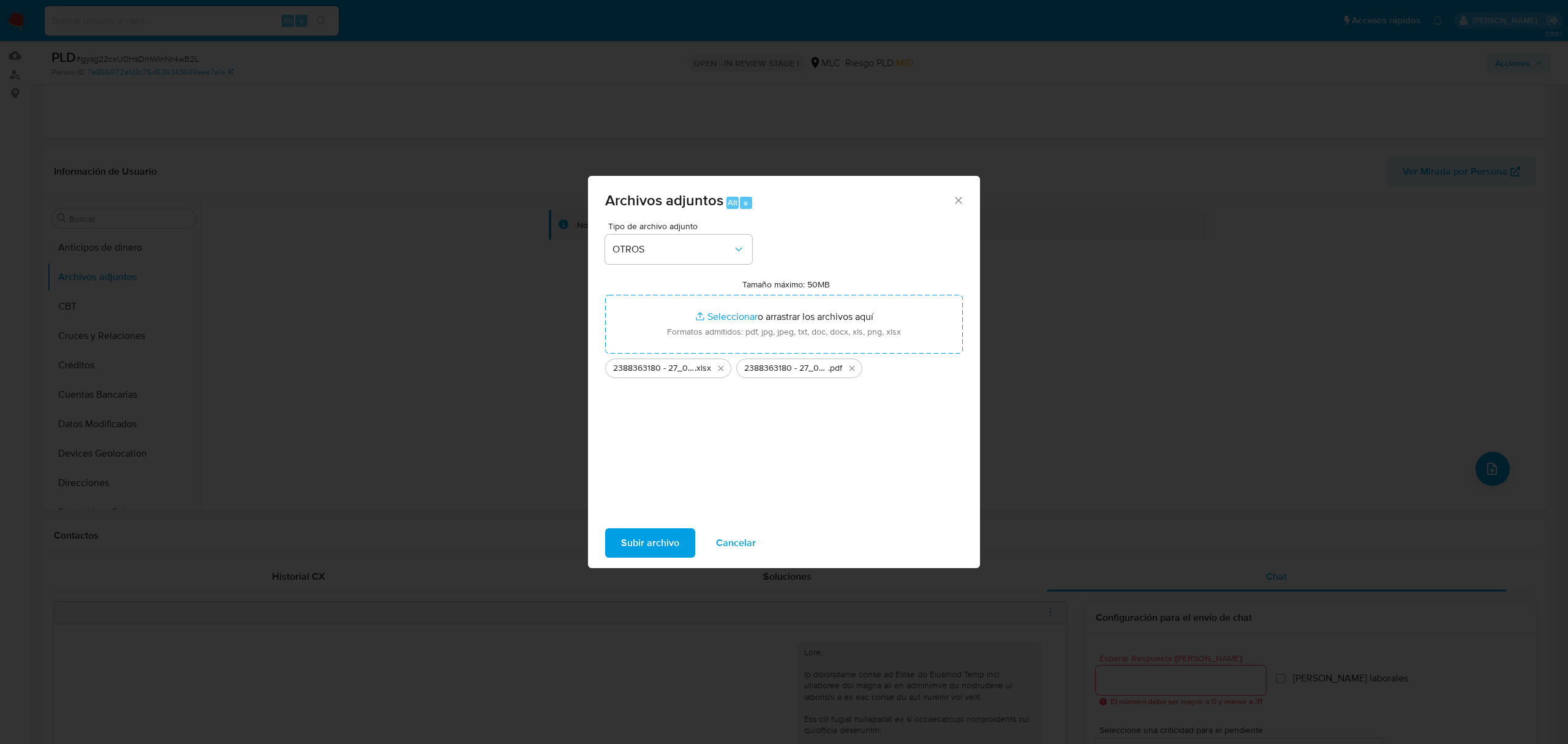
click at [644, 537] on span "Subir archivo" at bounding box center [650, 543] width 58 height 27
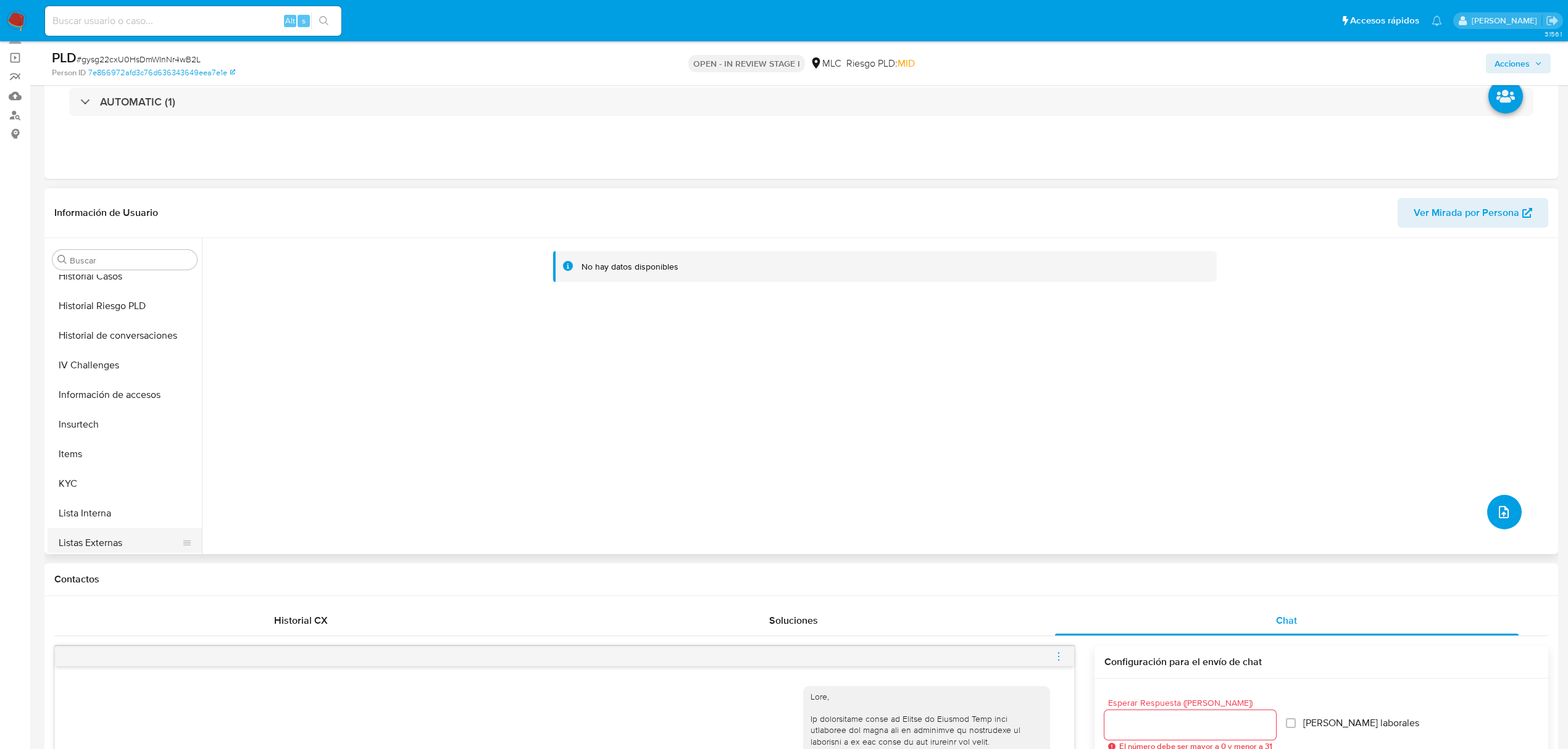
scroll to position [493, 0]
click at [80, 388] on button "KYC" at bounding box center [119, 388] width 144 height 30
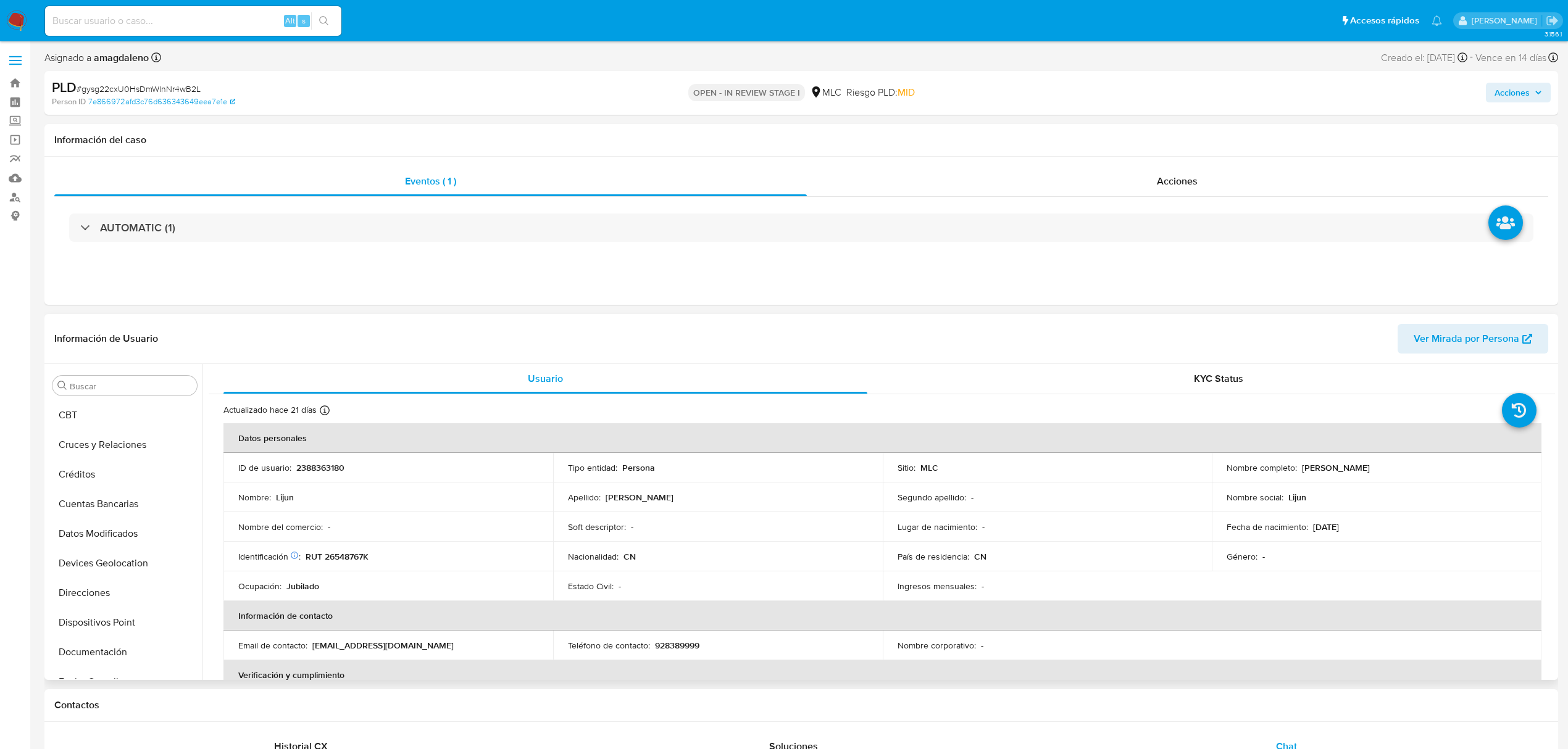
scroll to position [0, 0]
click at [114, 450] on button "Archivos adjuntos" at bounding box center [119, 445] width 144 height 30
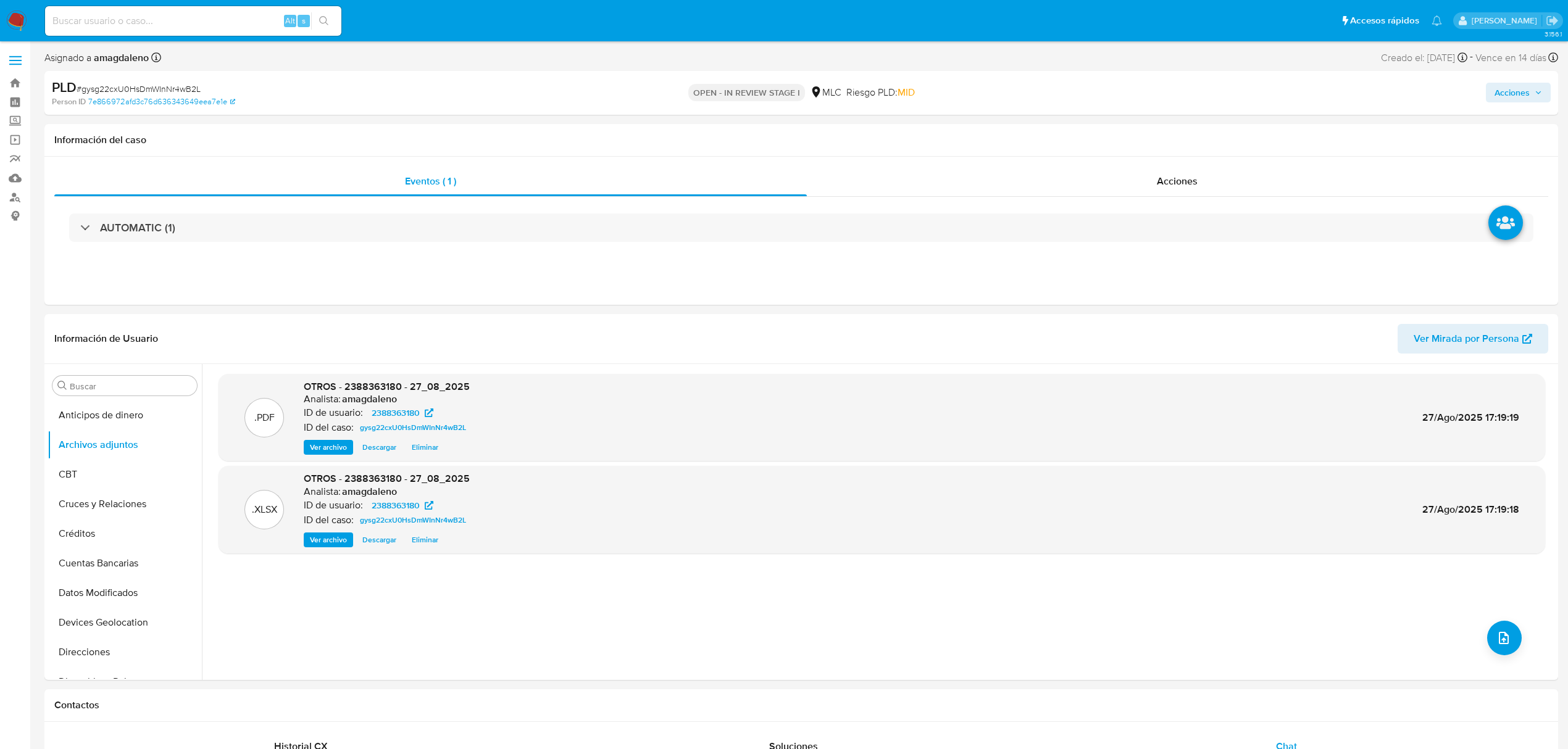
click at [1316, 90] on span "Acciones" at bounding box center [1511, 92] width 35 height 20
click at [1181, 130] on span "Resolución del caso" at bounding box center [1167, 131] width 89 height 14
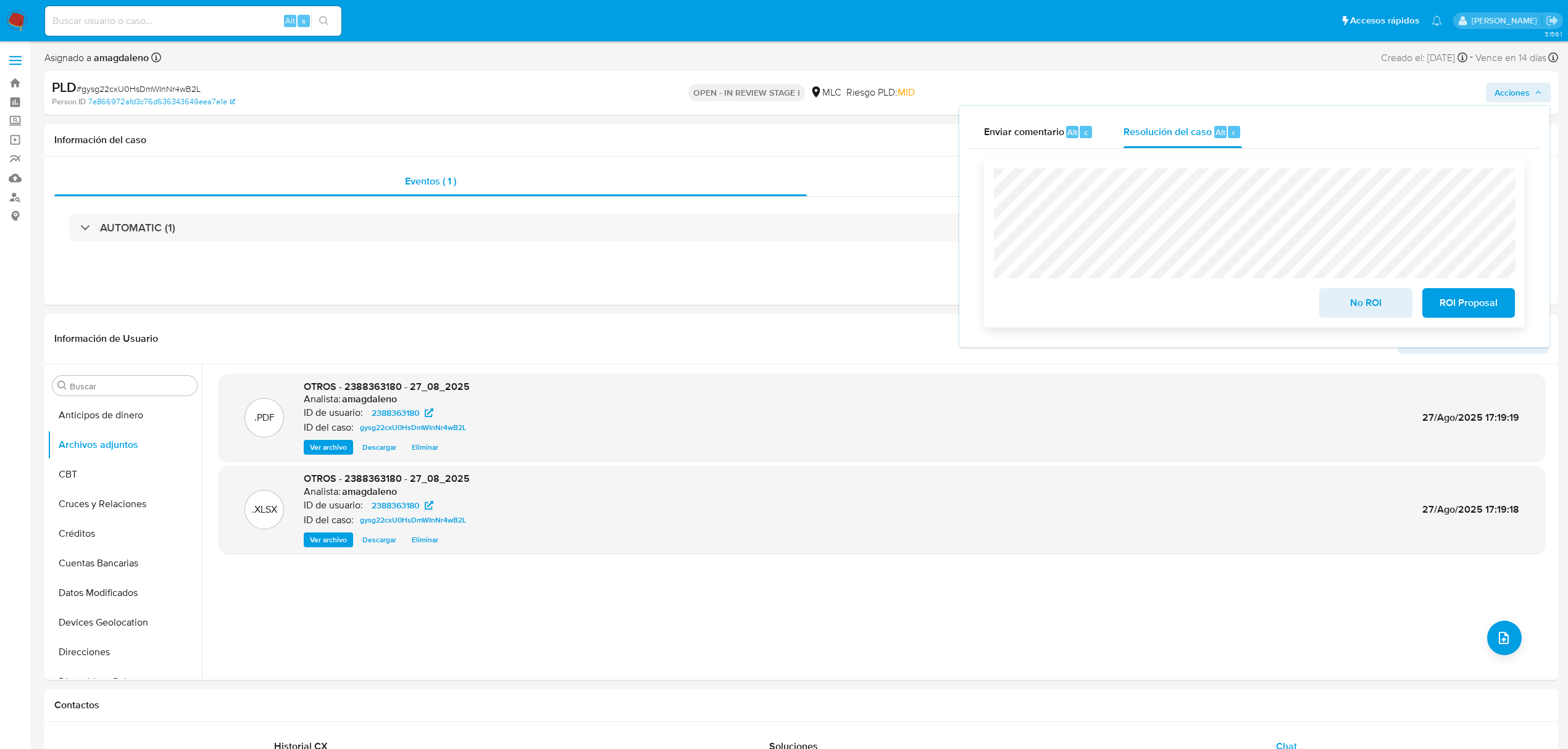
click at [1316, 312] on span "No ROI" at bounding box center [1365, 302] width 61 height 27
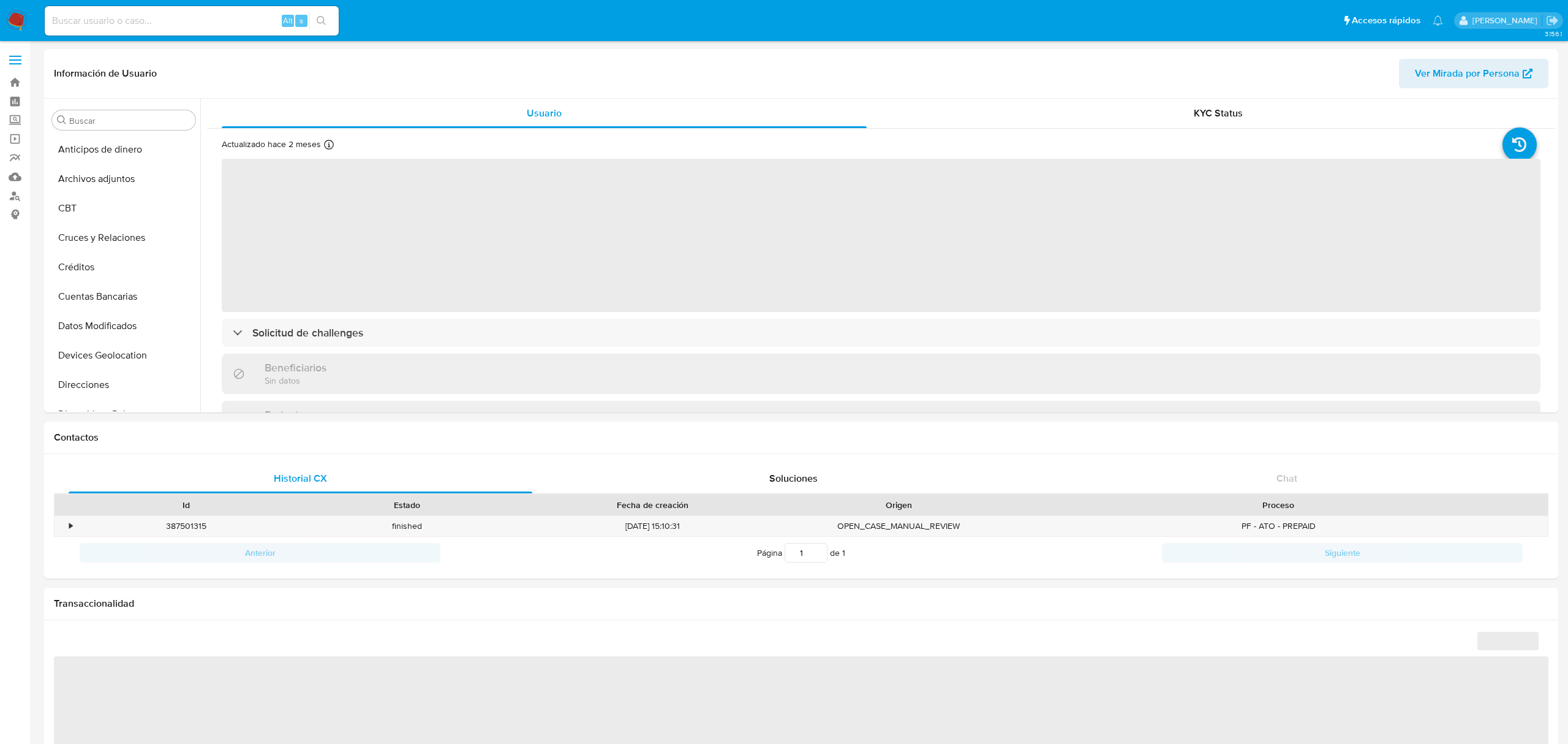
select select "10"
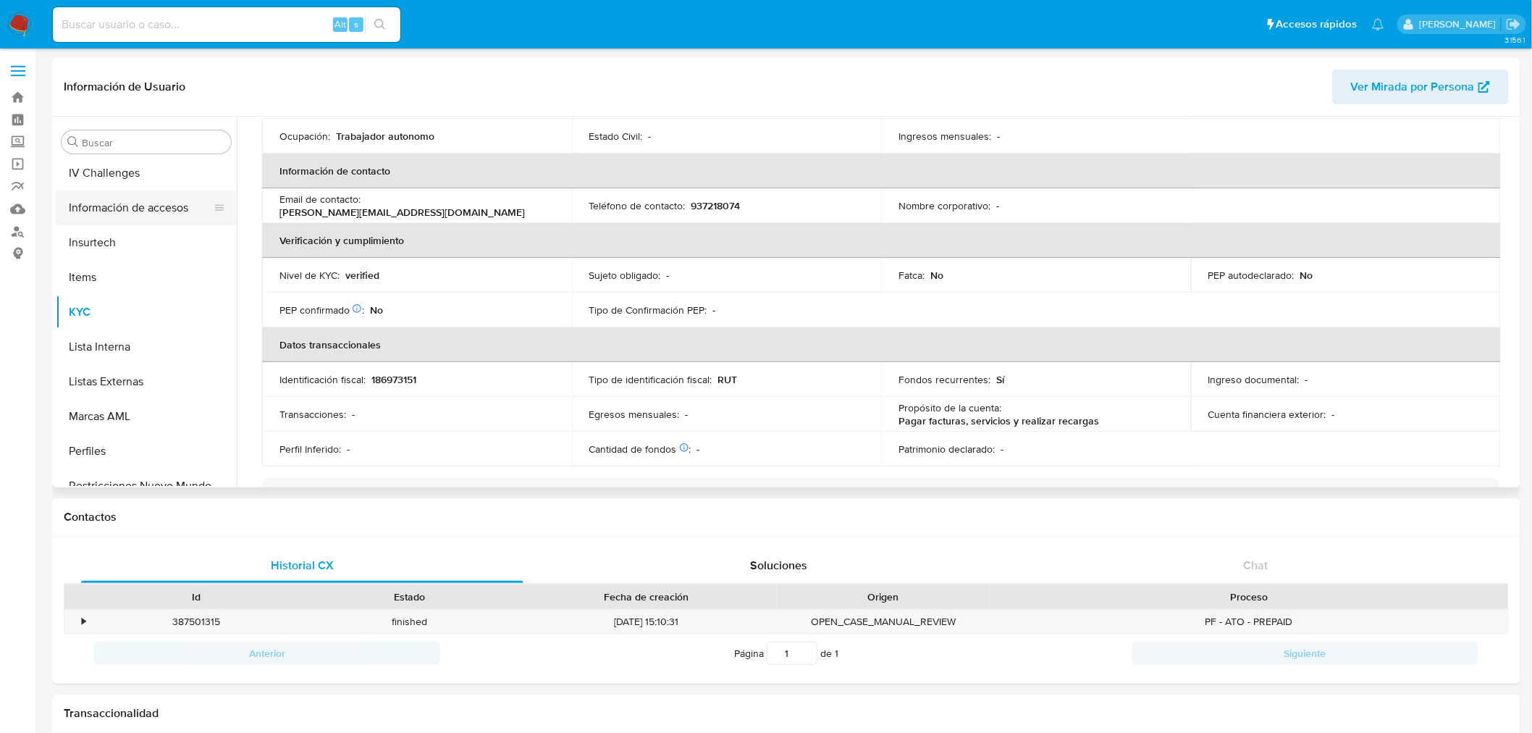
scroll to position [290, 0]
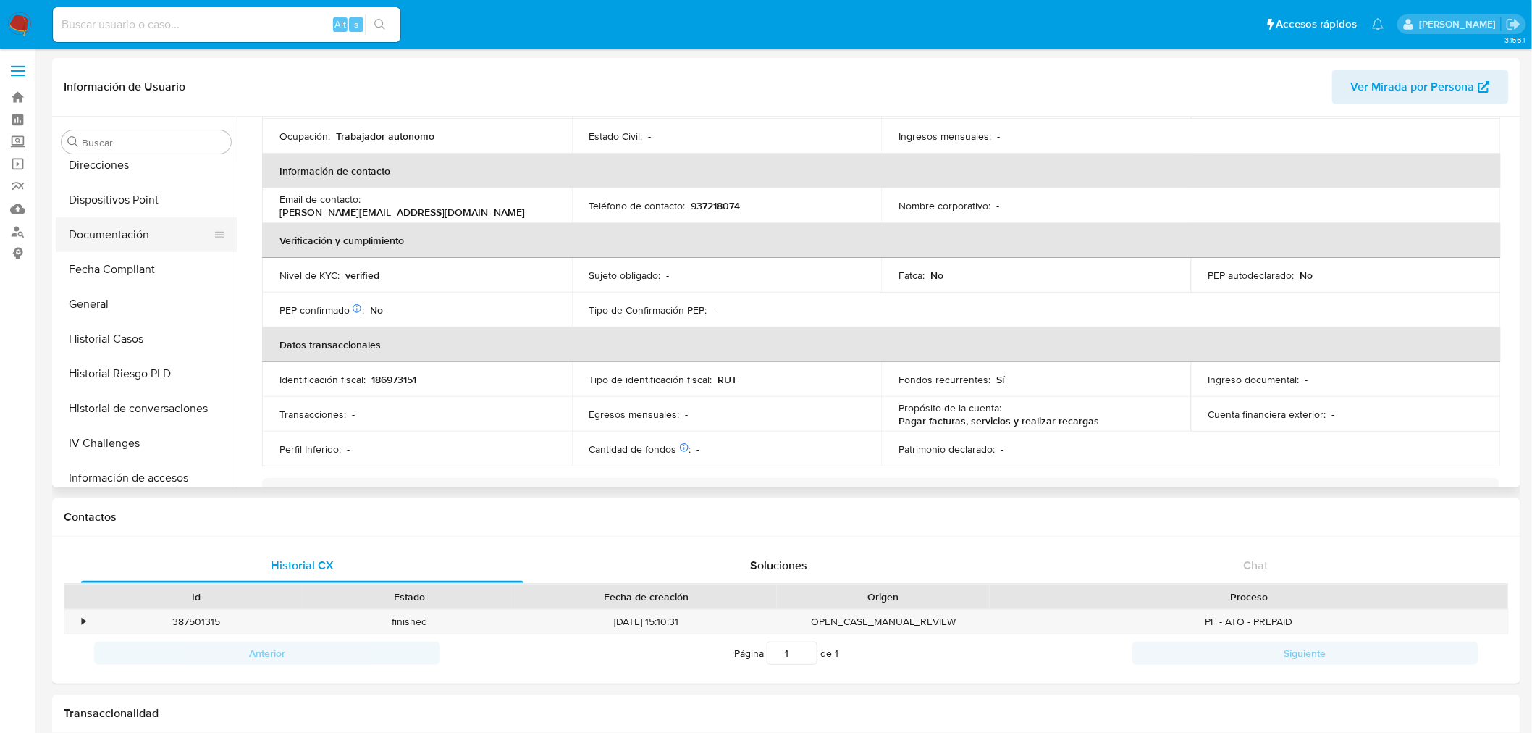
click at [136, 240] on button "Documentación" at bounding box center [140, 234] width 169 height 35
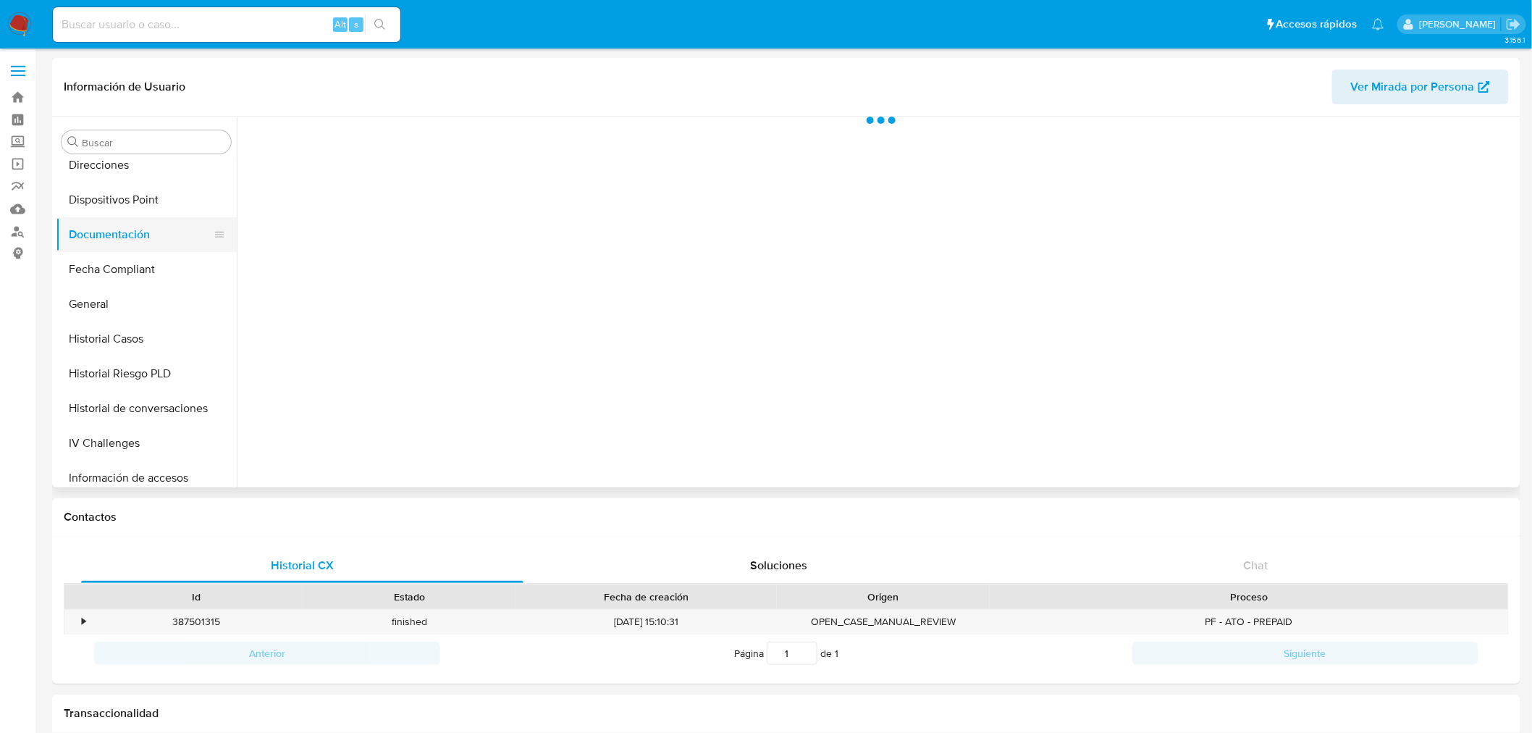
scroll to position [0, 0]
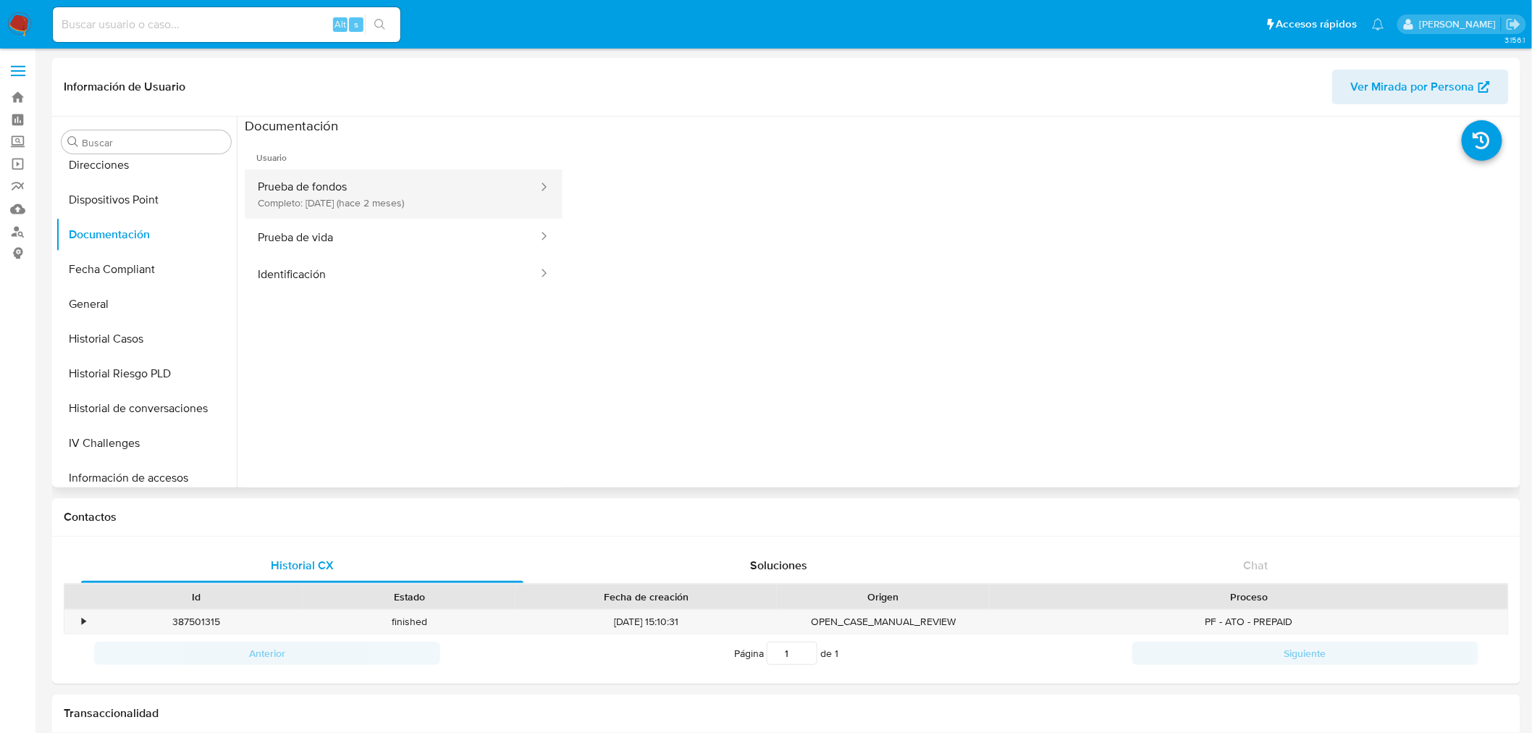
click at [388, 193] on button "Prueba de fondos Completo: 16/06/2025 (hace 2 meses)" at bounding box center [392, 193] width 295 height 49
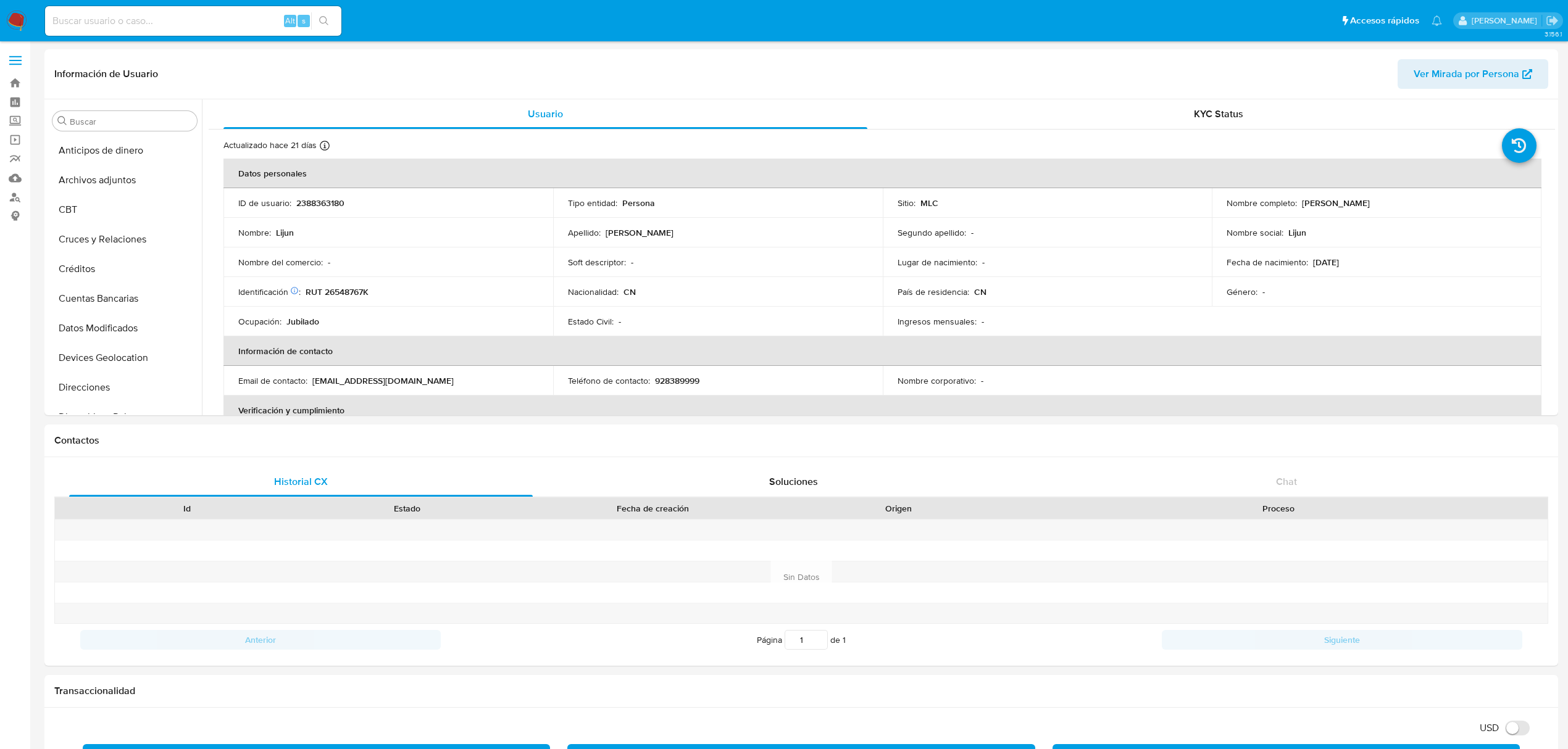
select select "10"
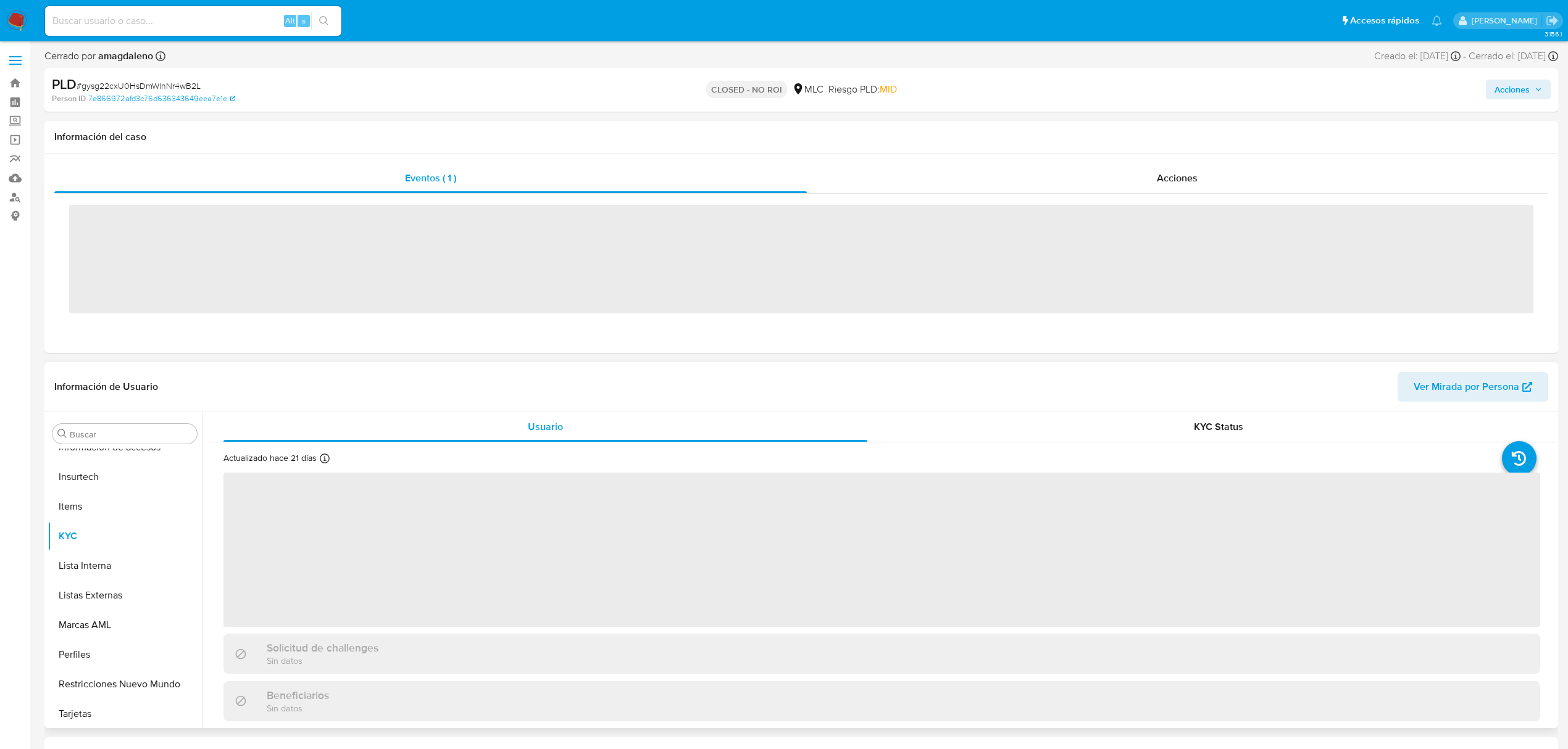
scroll to position [521, 0]
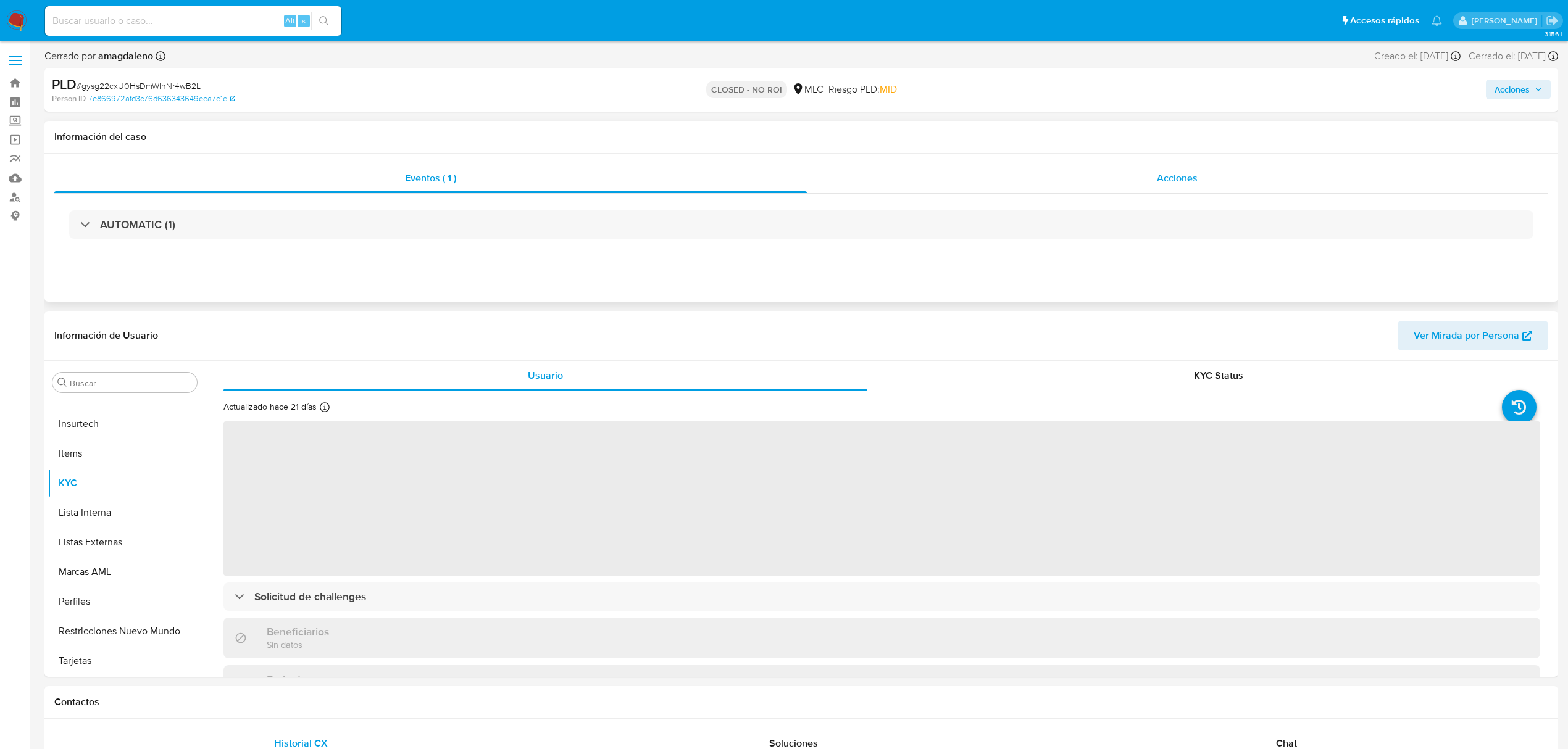
click at [975, 187] on div "Acciones" at bounding box center [1177, 178] width 742 height 30
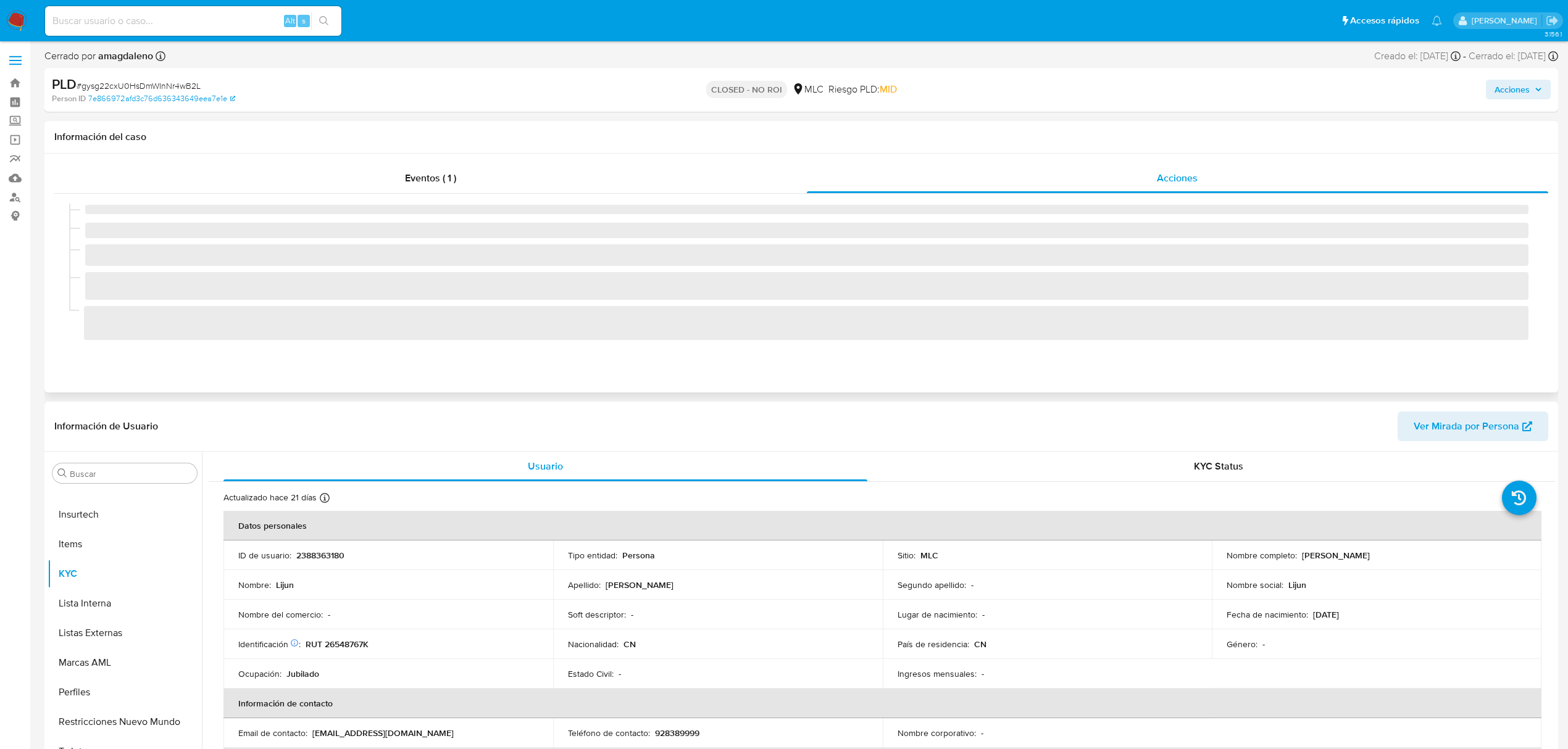
select select "10"
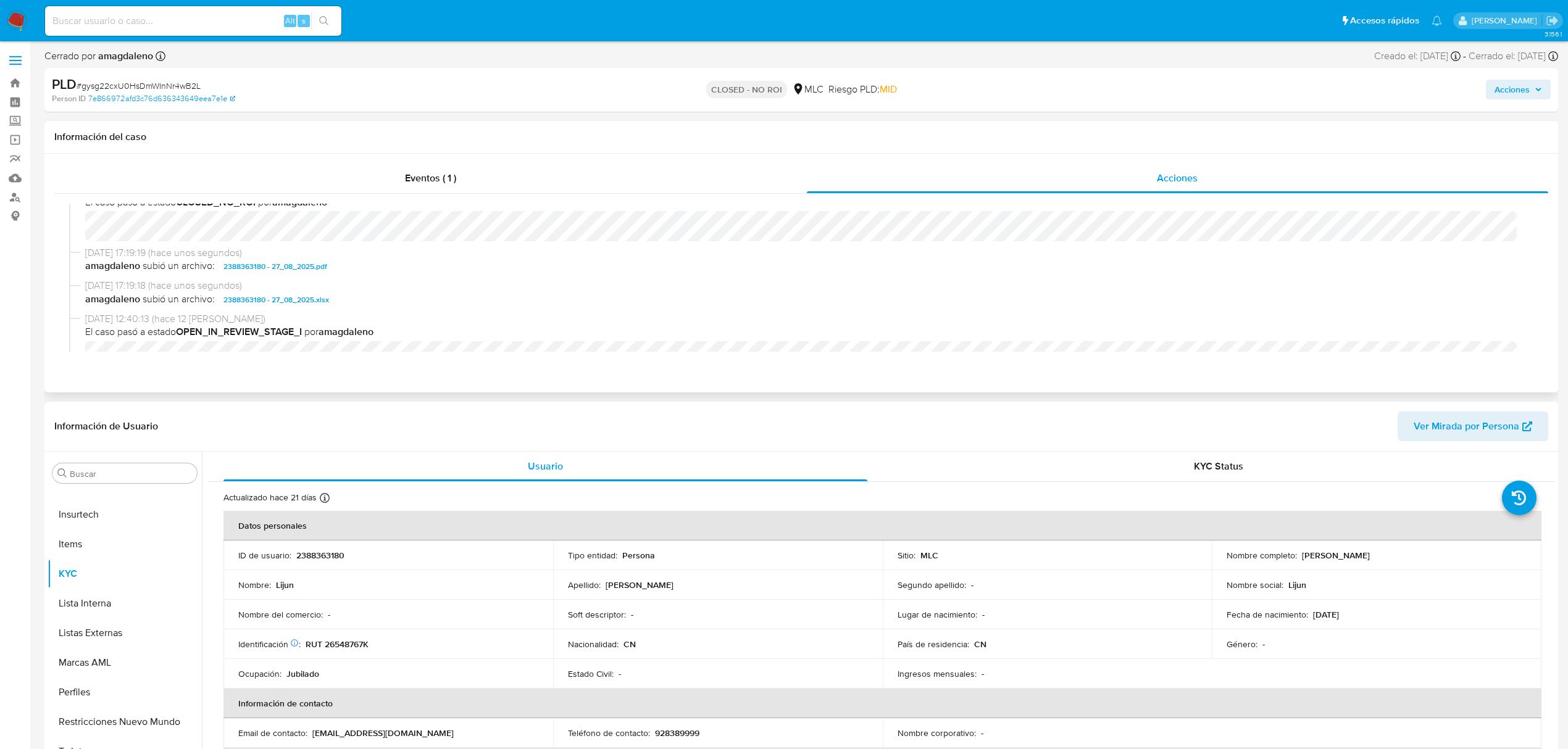
scroll to position [82, 0]
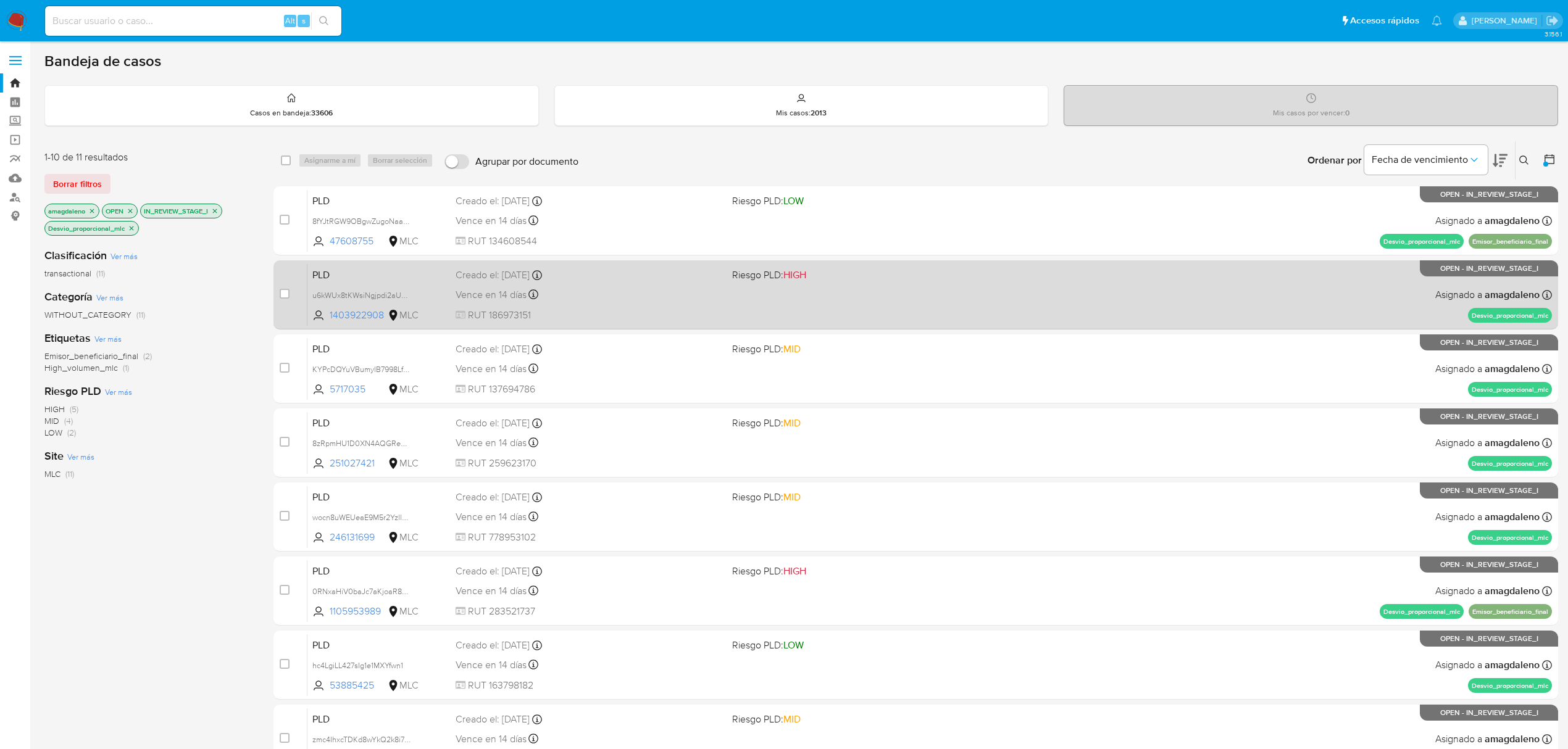
click at [633, 312] on span "RUT 186973151" at bounding box center [588, 315] width 267 height 14
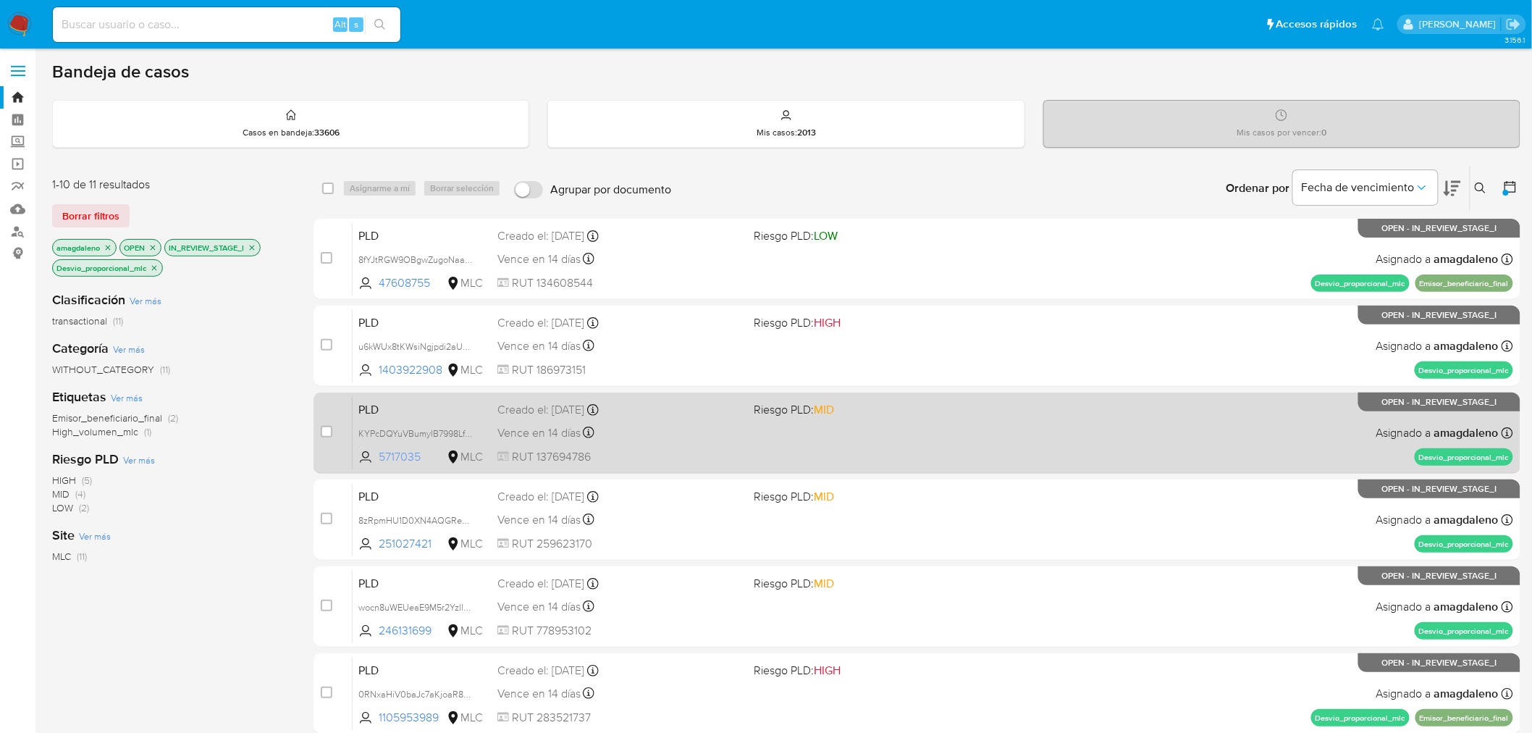
click at [391, 449] on span "5717035" at bounding box center [411, 457] width 65 height 16
click at [683, 458] on span "RUT 137694786" at bounding box center [619, 457] width 245 height 16
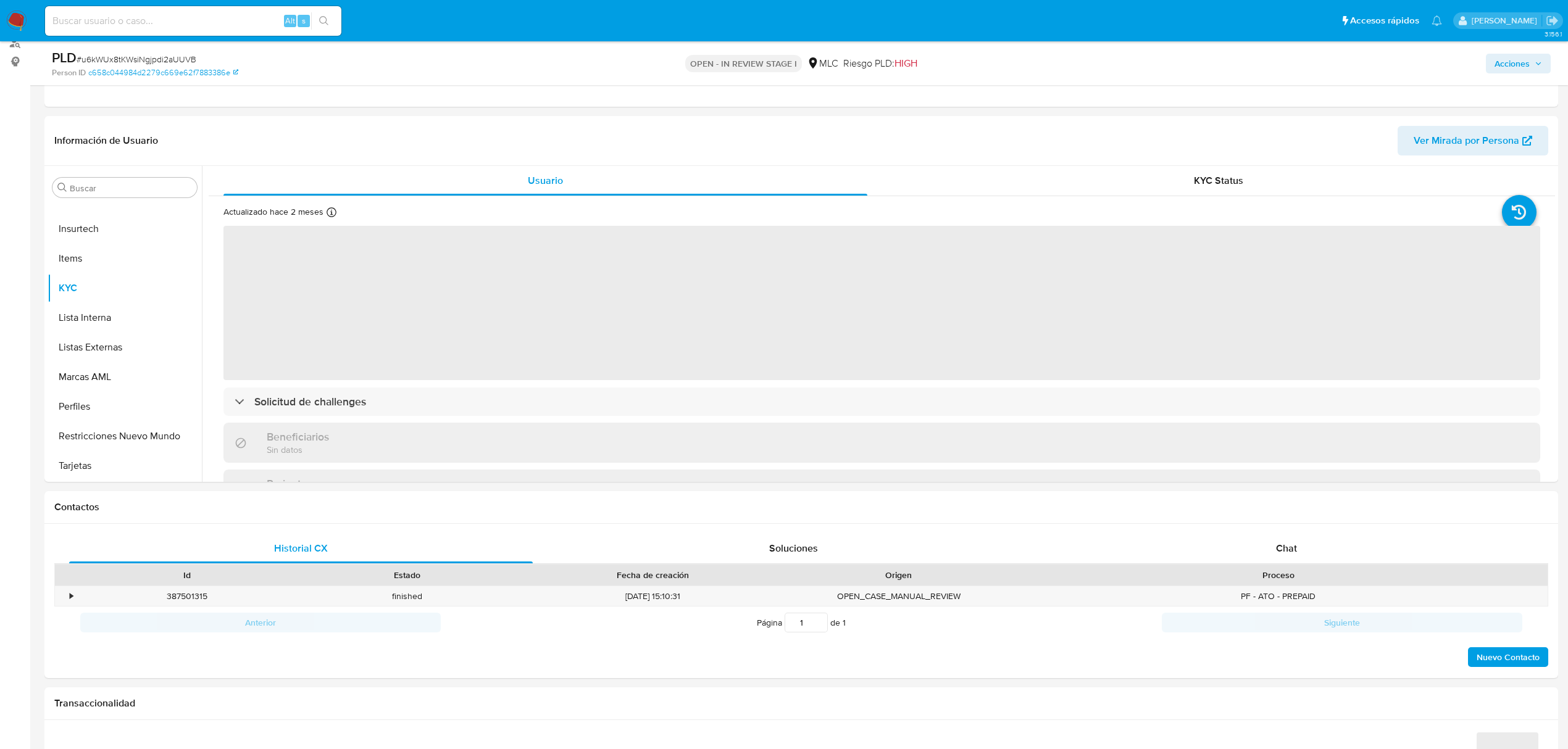
scroll to position [164, 0]
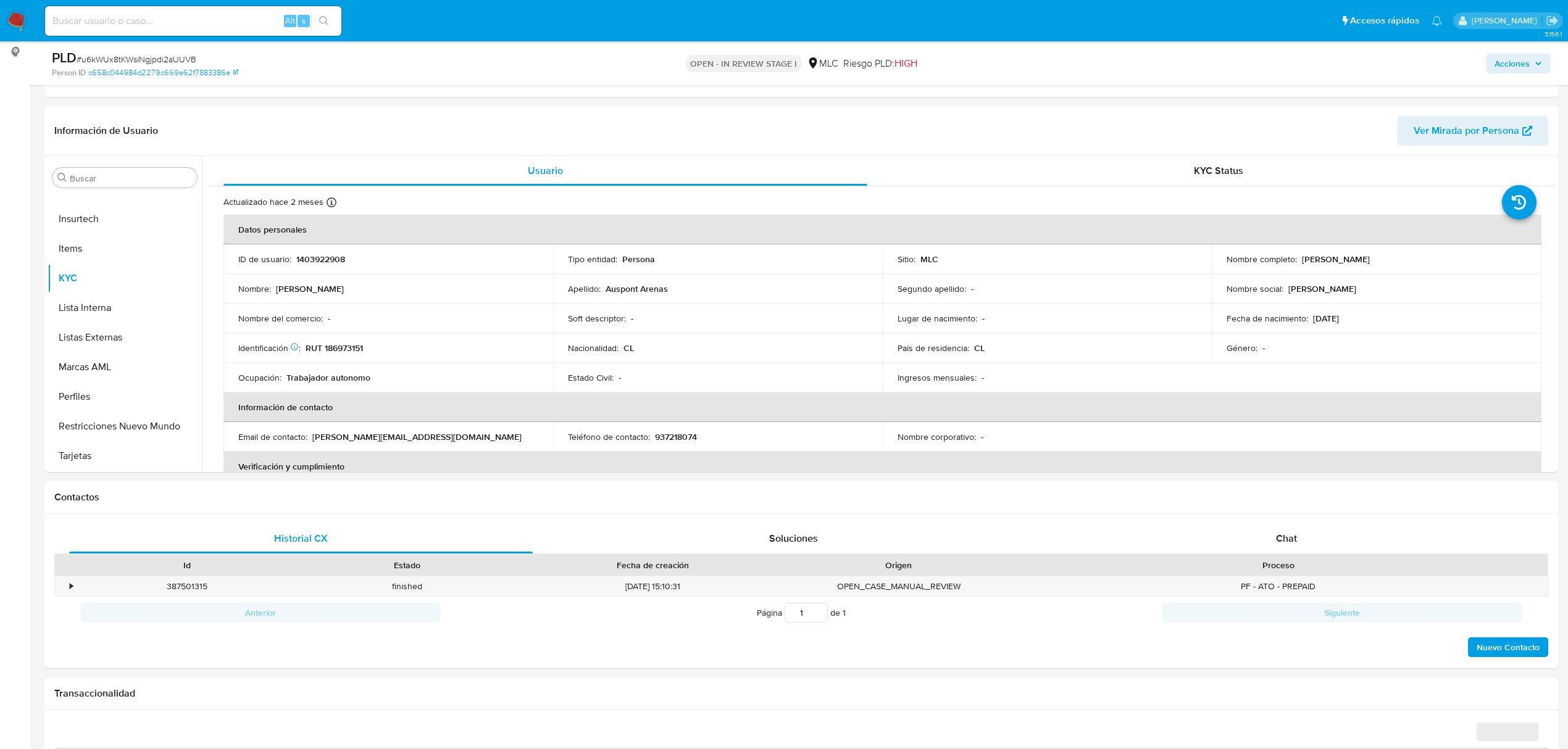
select select "10"
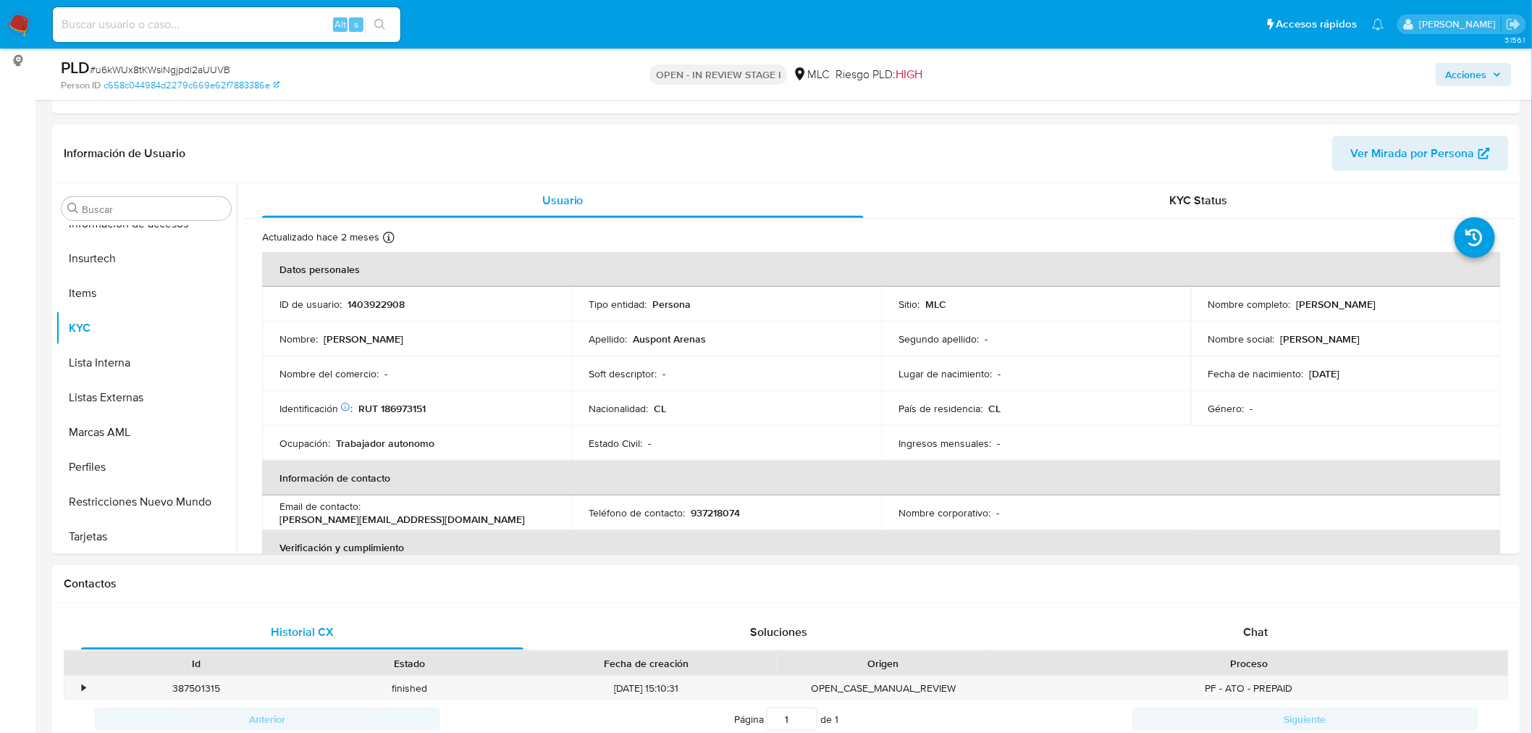
scroll to position [301, 0]
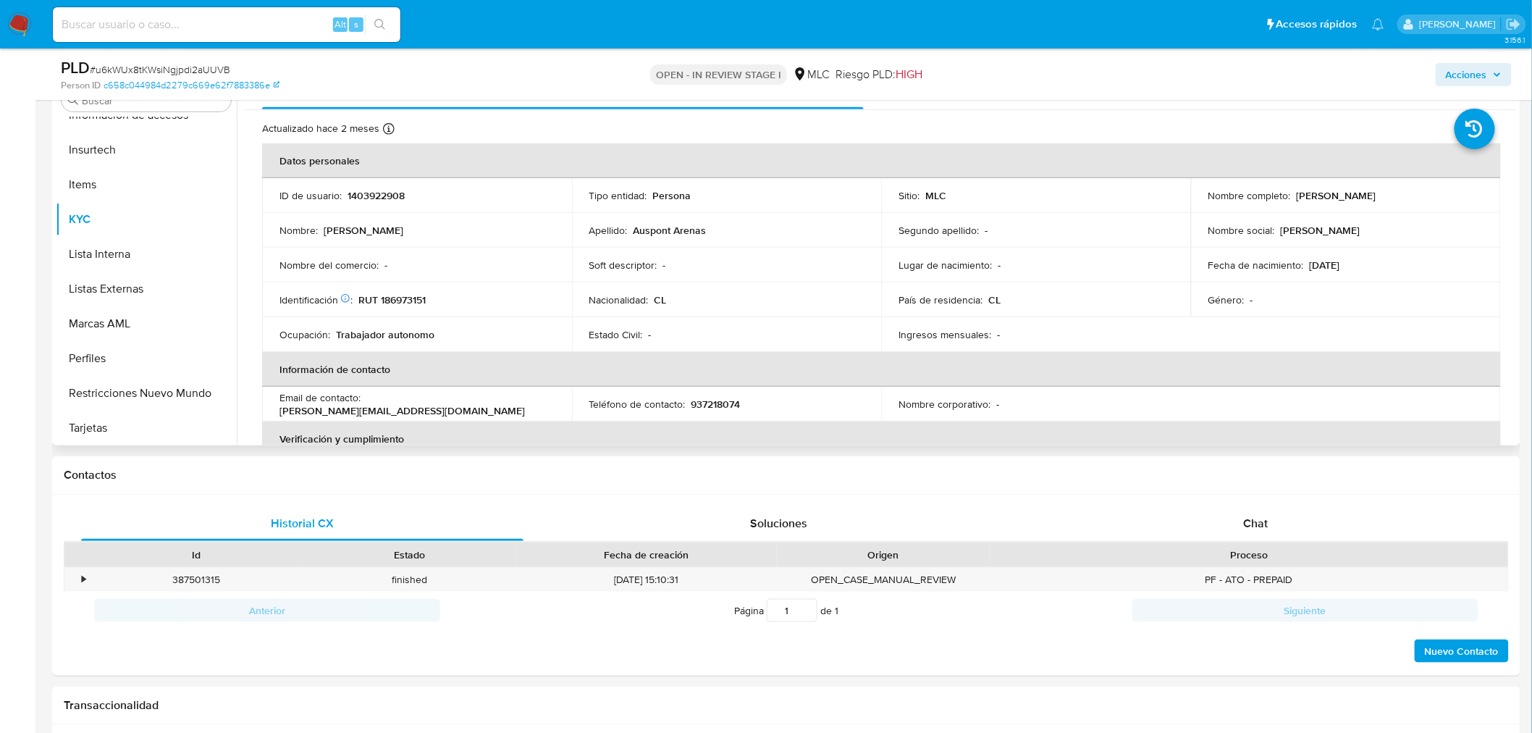
click at [394, 298] on p "RUT 186973151" at bounding box center [391, 299] width 67 height 13
copy p "186973151"
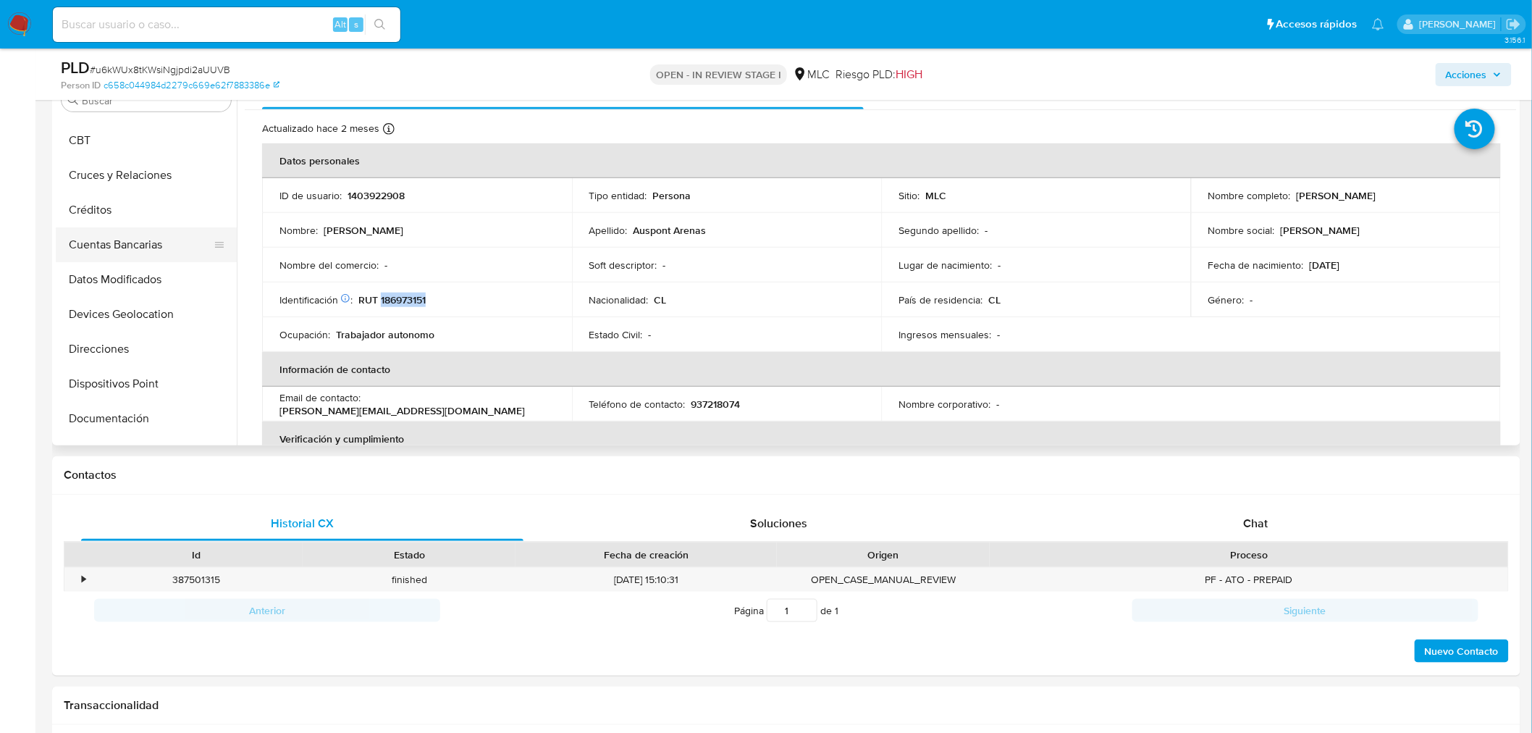
scroll to position [47, 0]
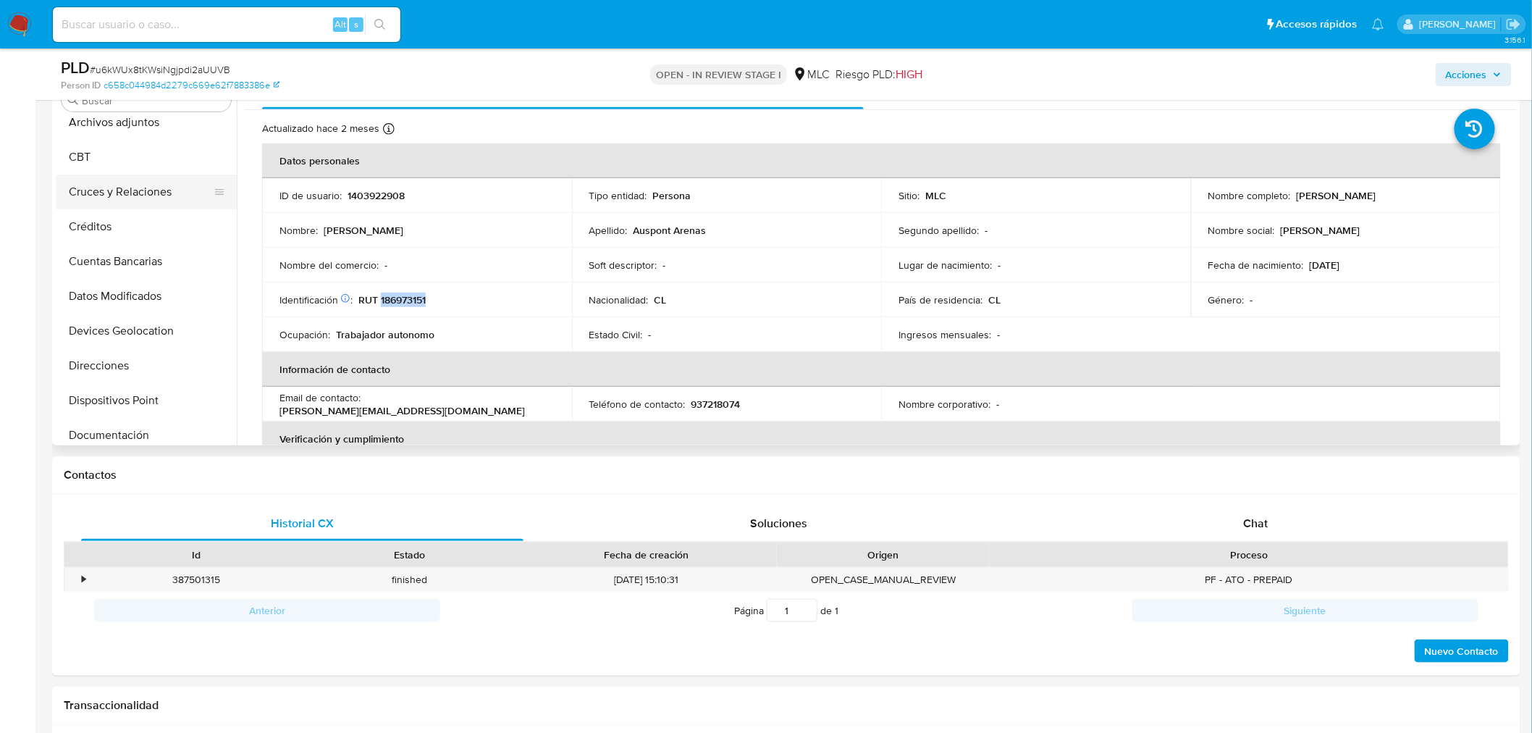
click at [148, 185] on button "Cruces y Relaciones" at bounding box center [140, 191] width 169 height 35
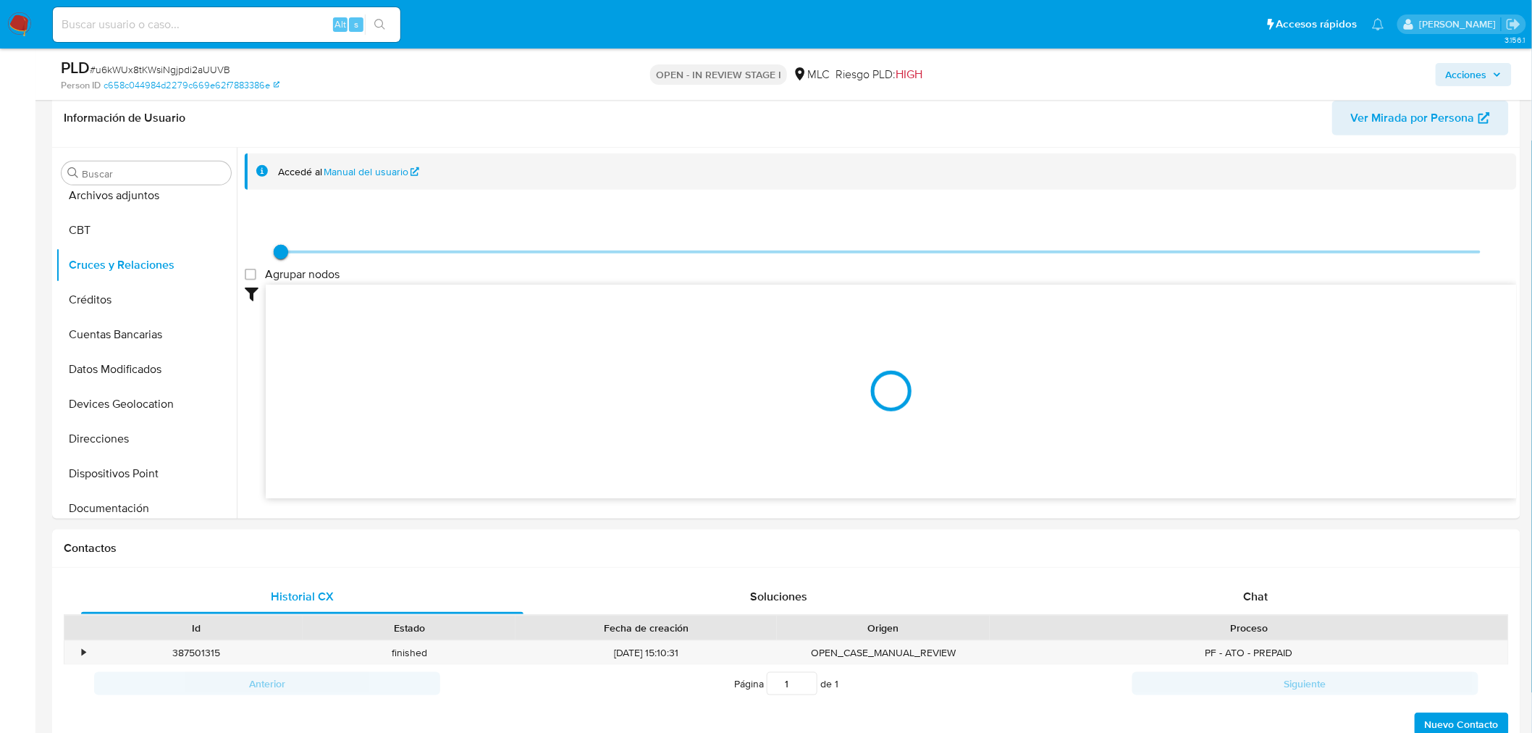
scroll to position [221, 0]
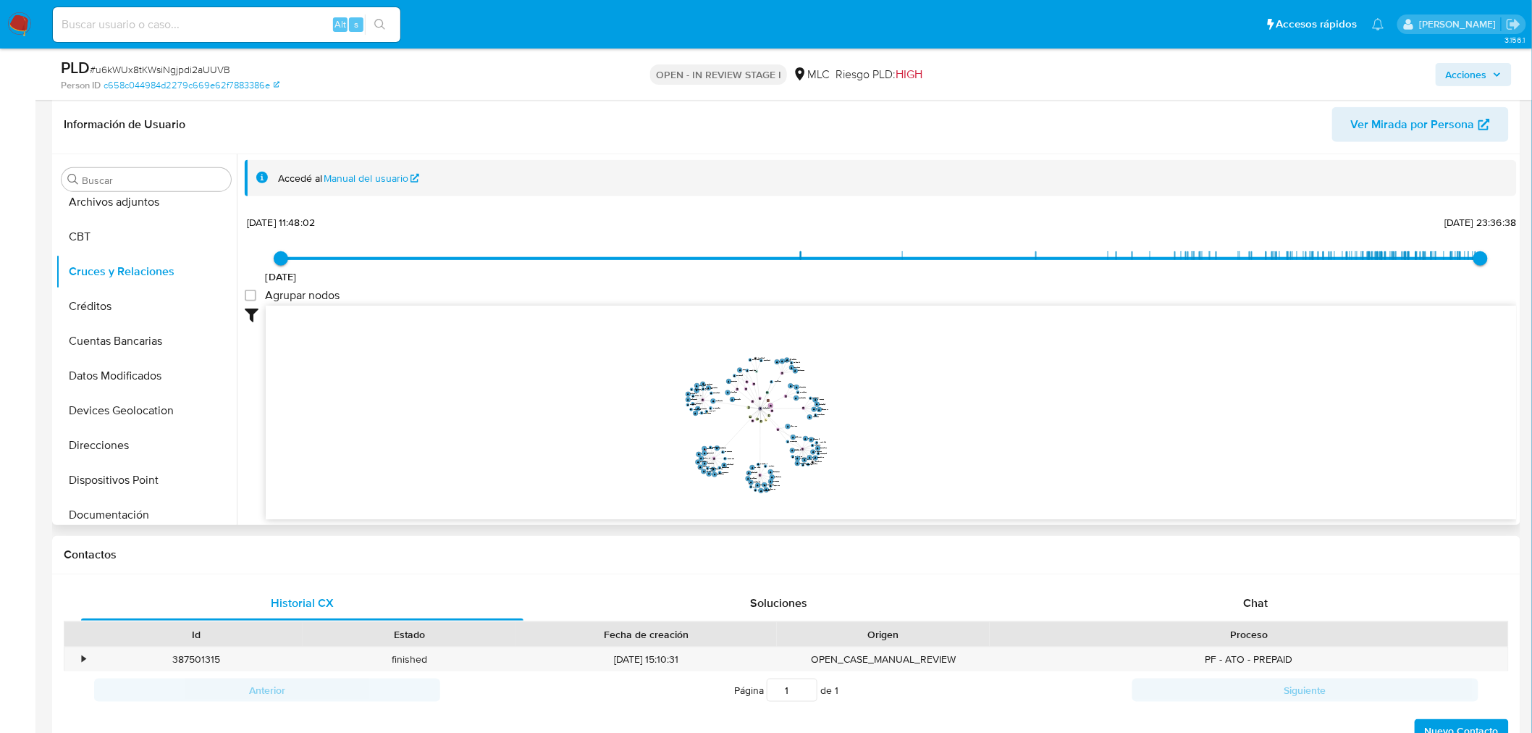
drag, startPoint x: 1079, startPoint y: 387, endPoint x: 982, endPoint y: 432, distance: 106.5
click at [982, 432] on icon "user-1403922908  1403922908 device-6822b5df004797f70031d010  device-682e8c9ed…" at bounding box center [891, 410] width 1251 height 210
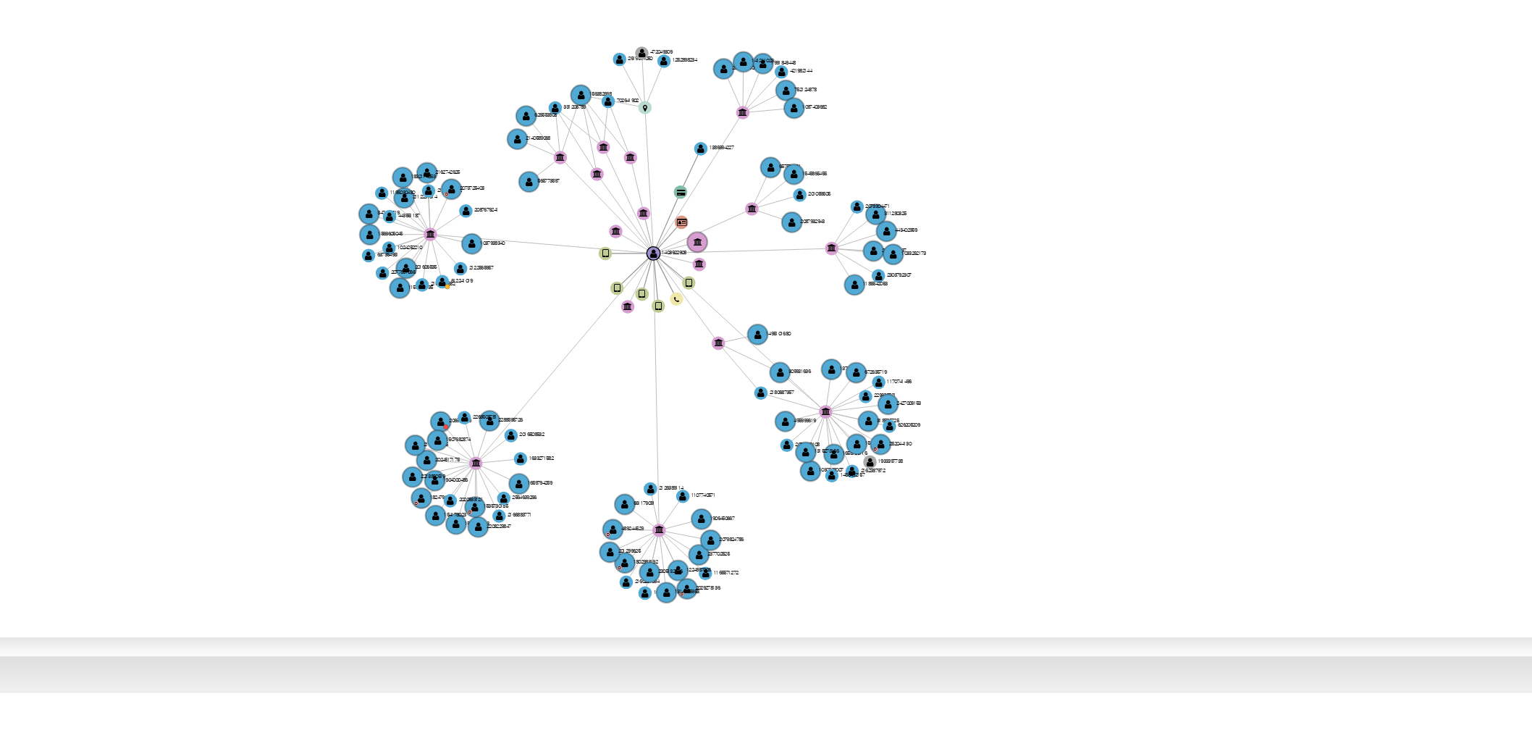
click at [916, 462] on icon "user-1403922908  1403922908 device-6822b5df004797f70031d010  device-682e8c9ed…" at bounding box center [891, 410] width 1251 height 210
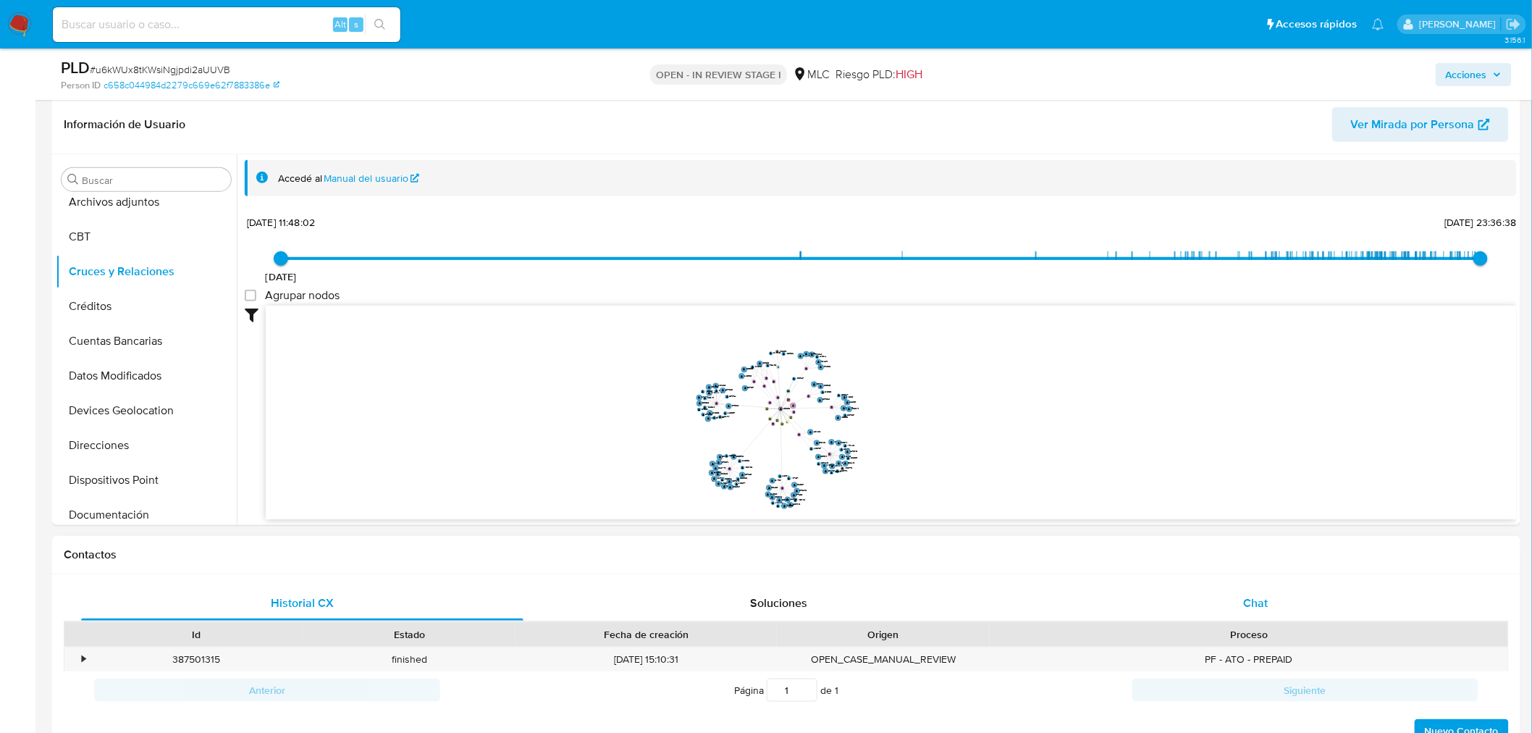
click at [1262, 602] on span "Chat" at bounding box center [1256, 602] width 25 height 17
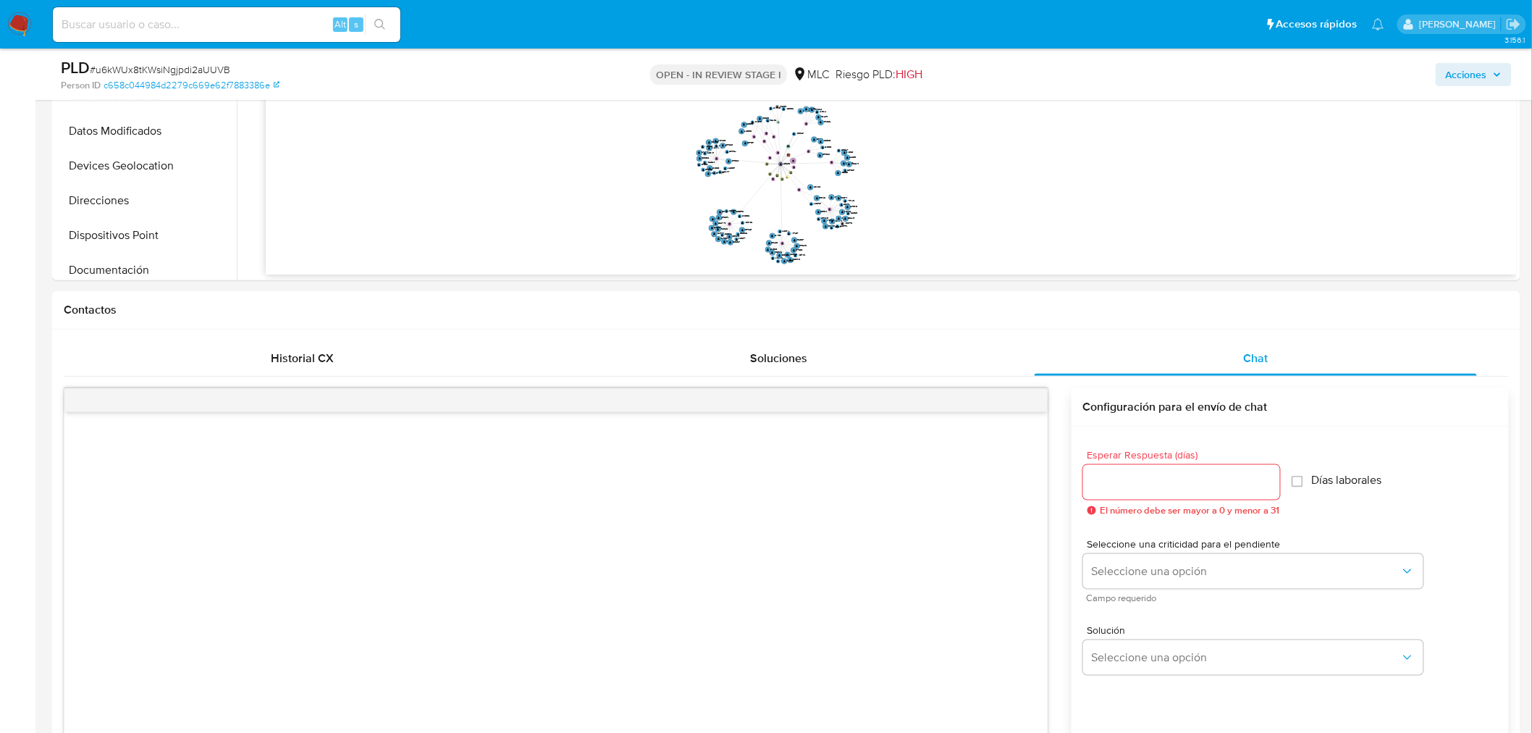
scroll to position [387, 0]
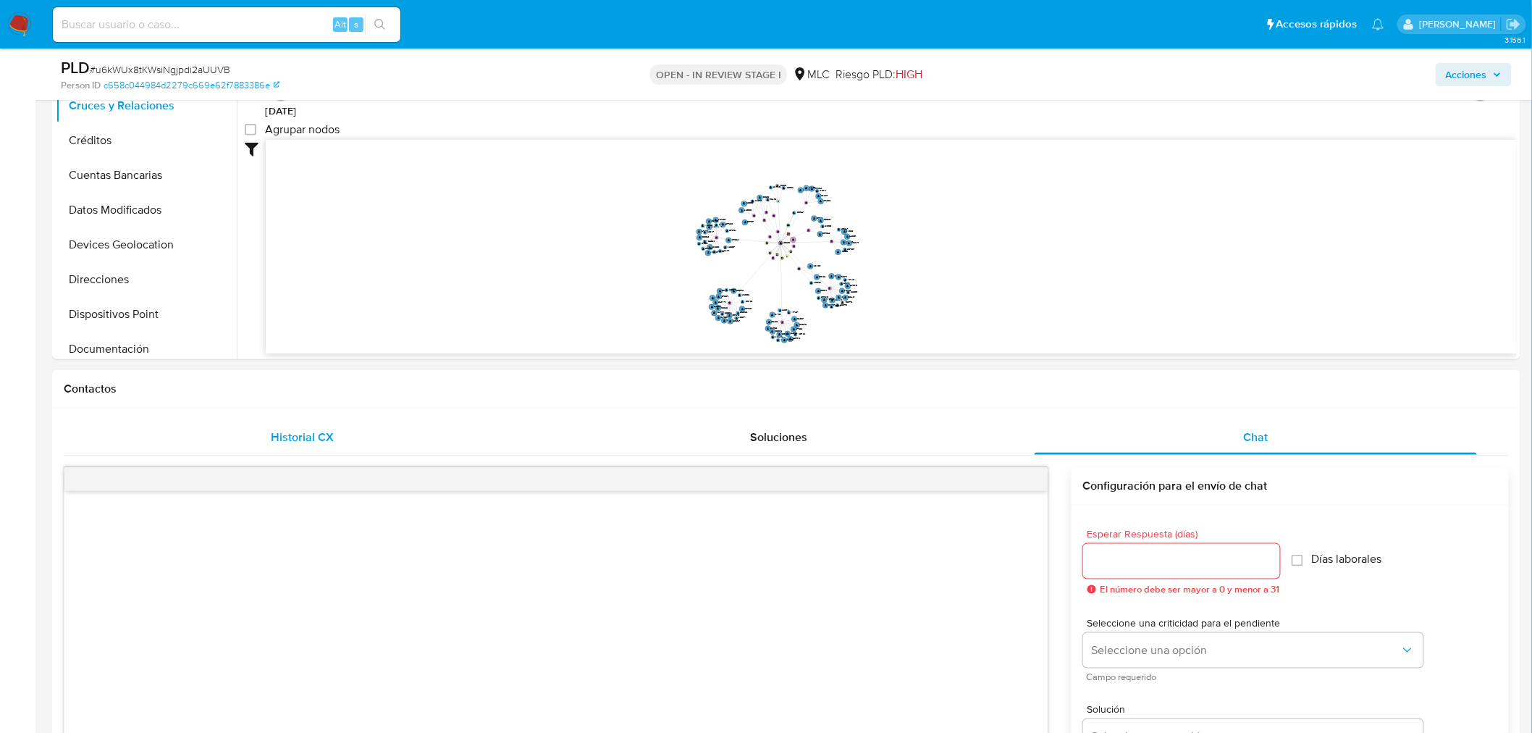
click at [291, 437] on span "Historial CX" at bounding box center [302, 437] width 63 height 17
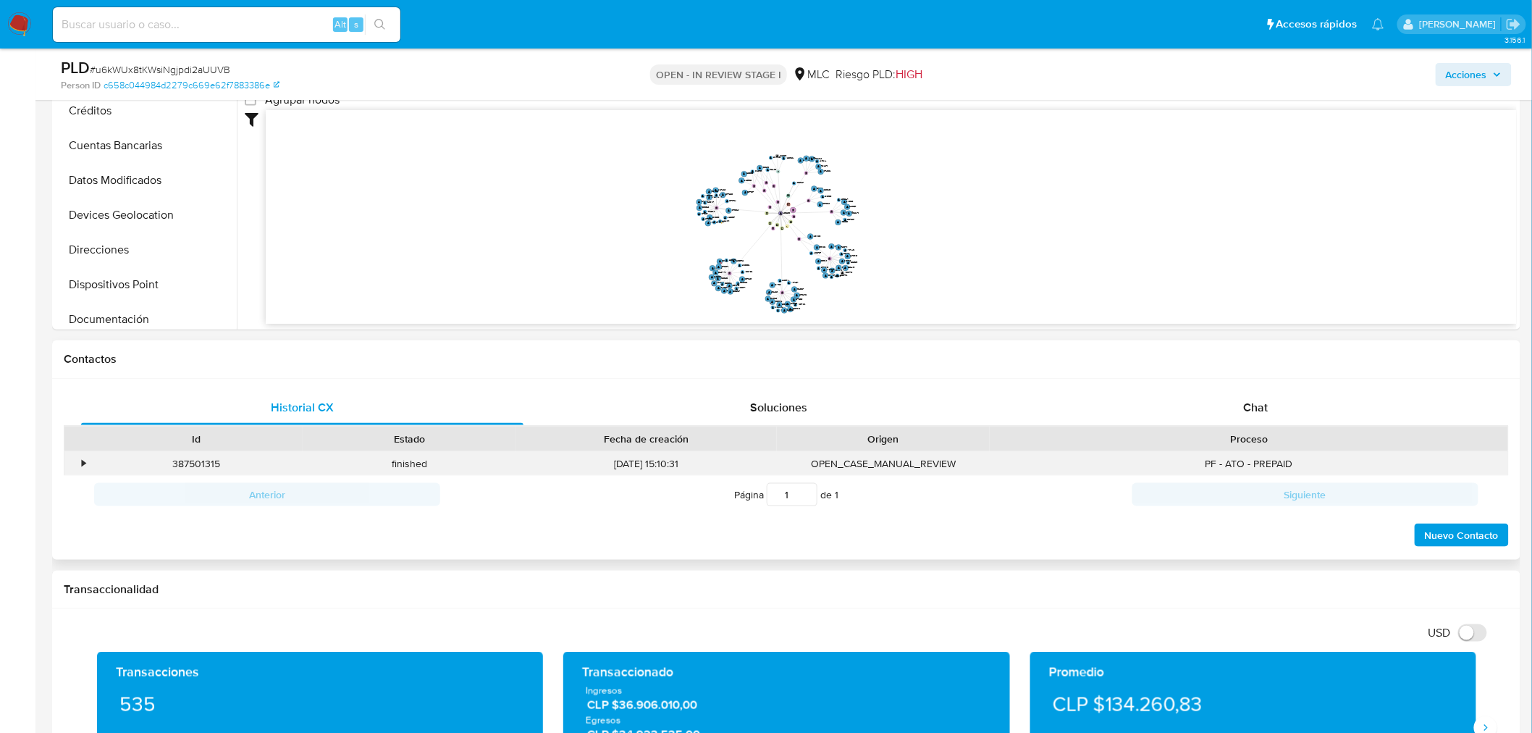
scroll to position [468, 0]
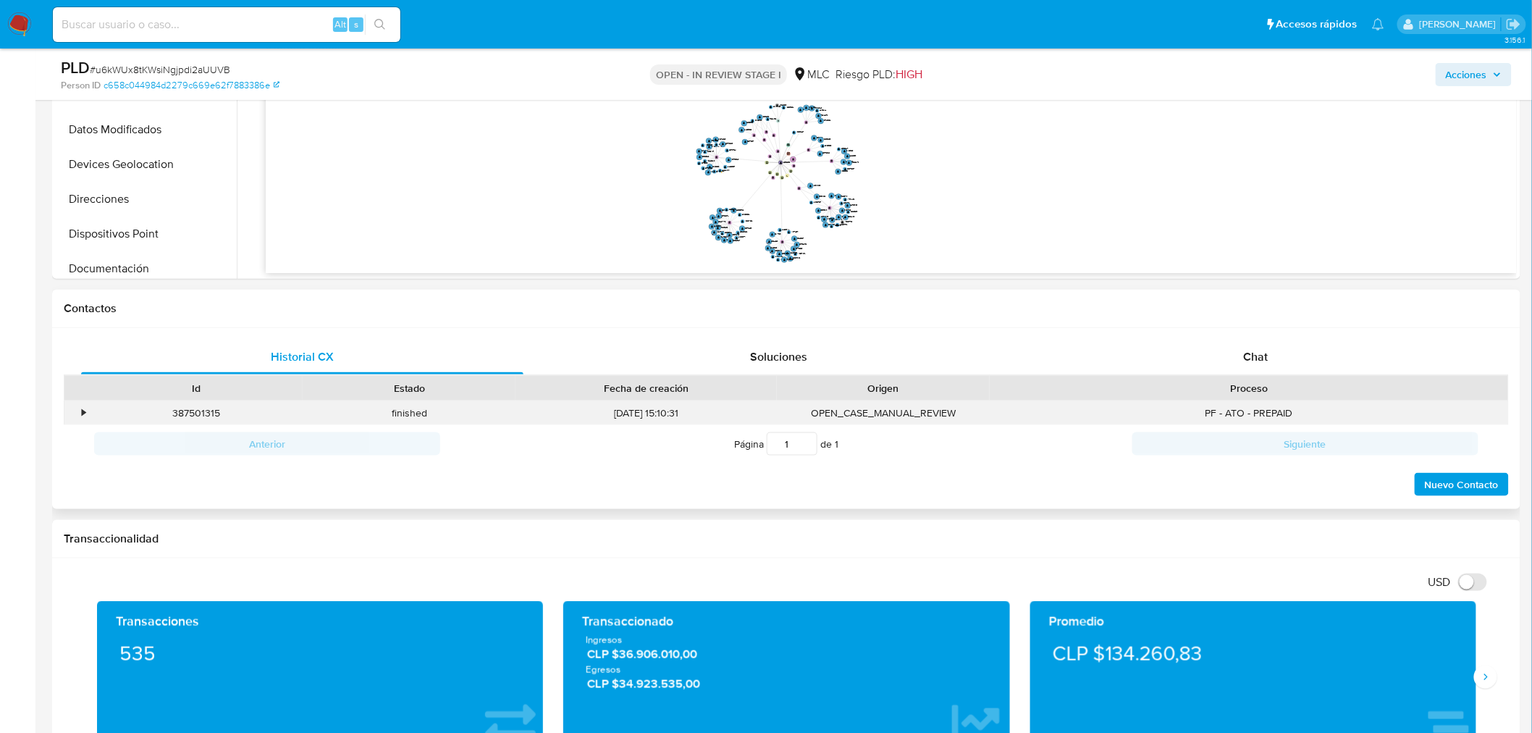
click at [78, 414] on div "•" at bounding box center [76, 413] width 25 height 24
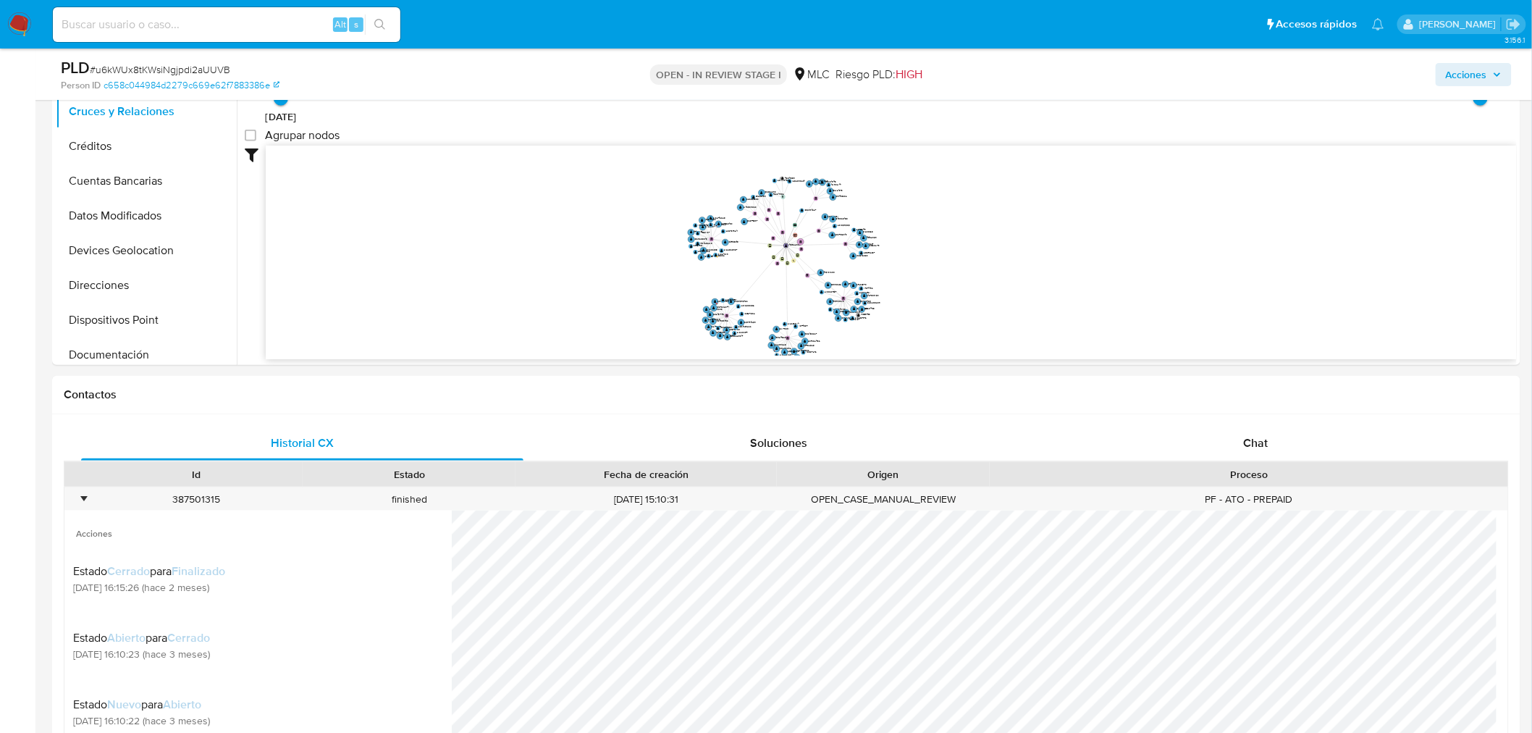
scroll to position [146, 0]
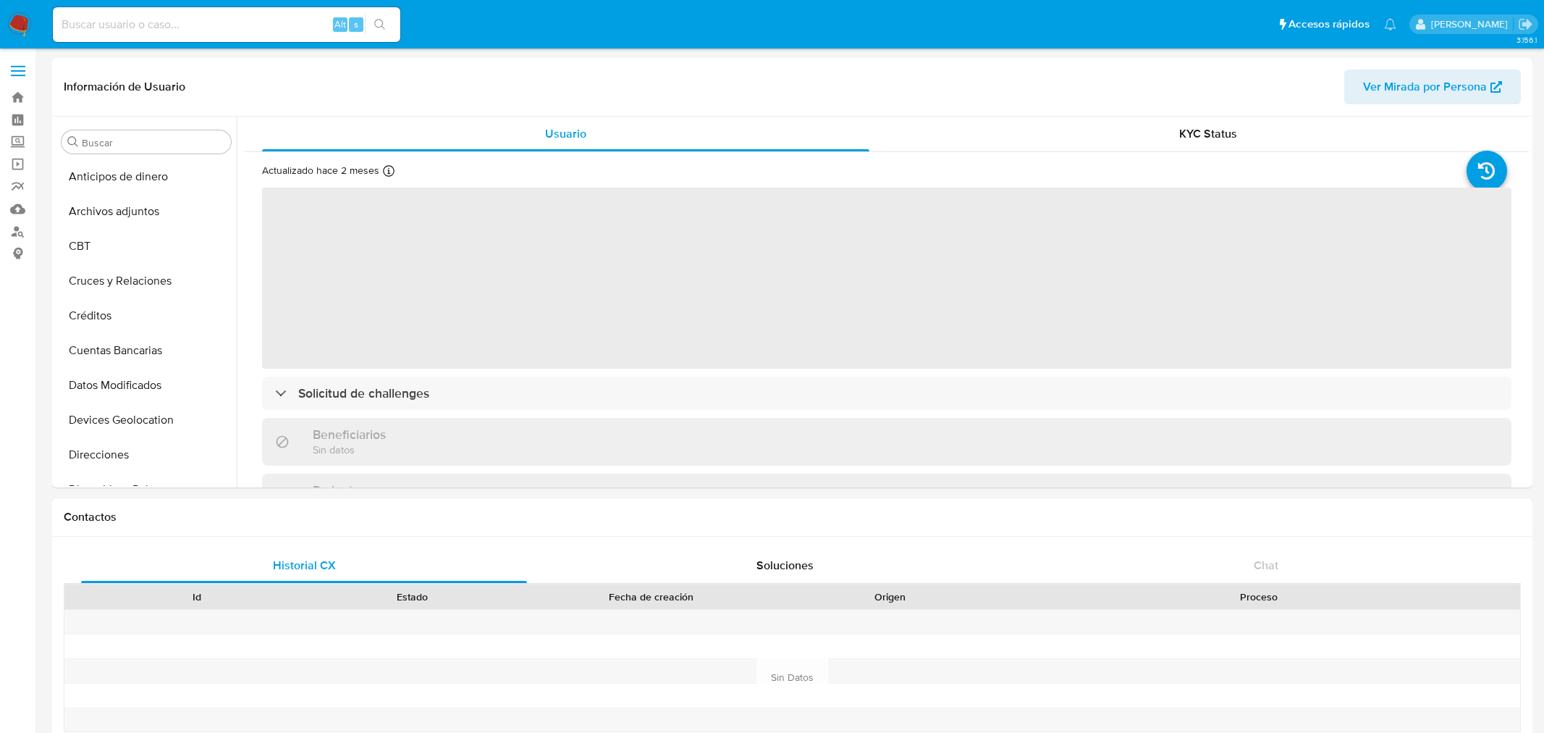
select select "10"
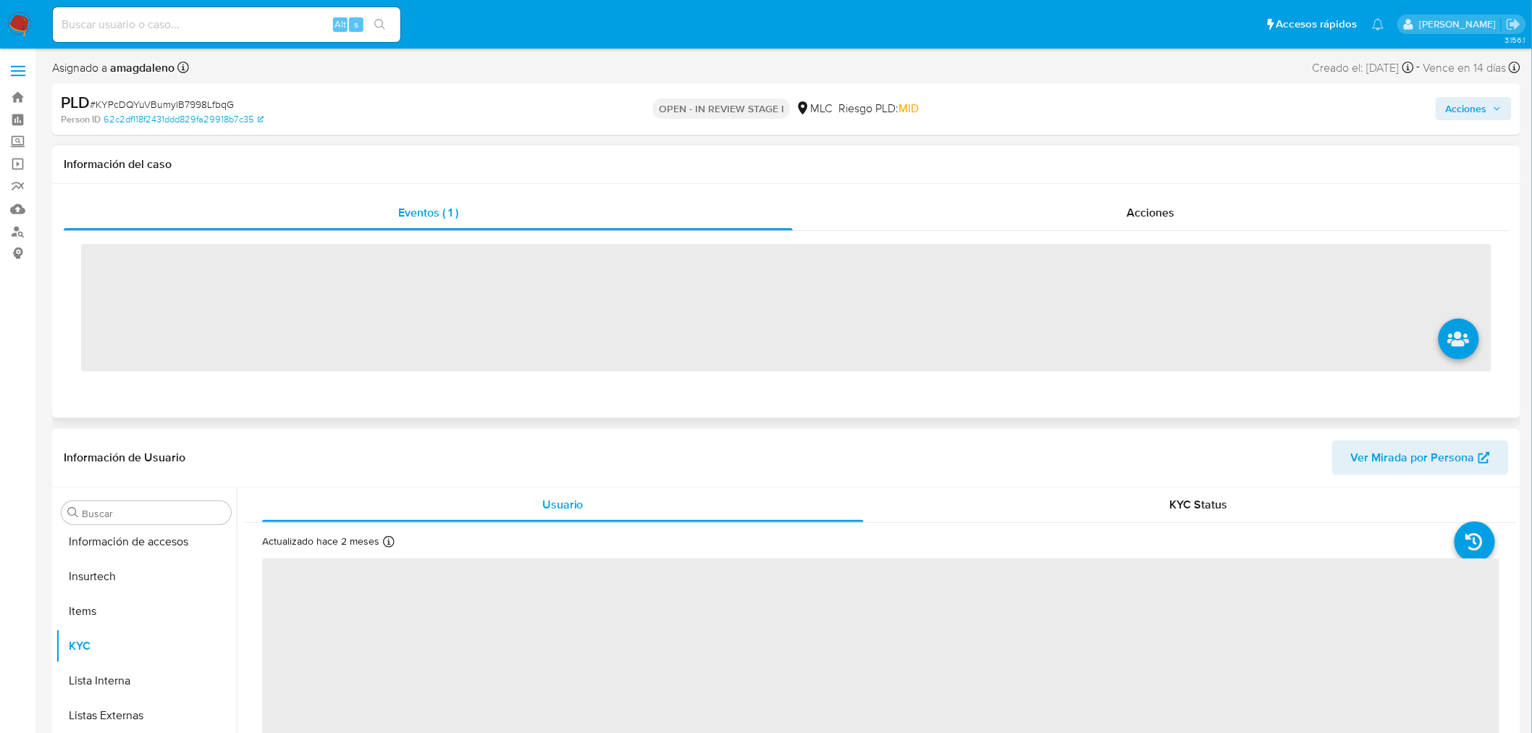
scroll to position [611, 0]
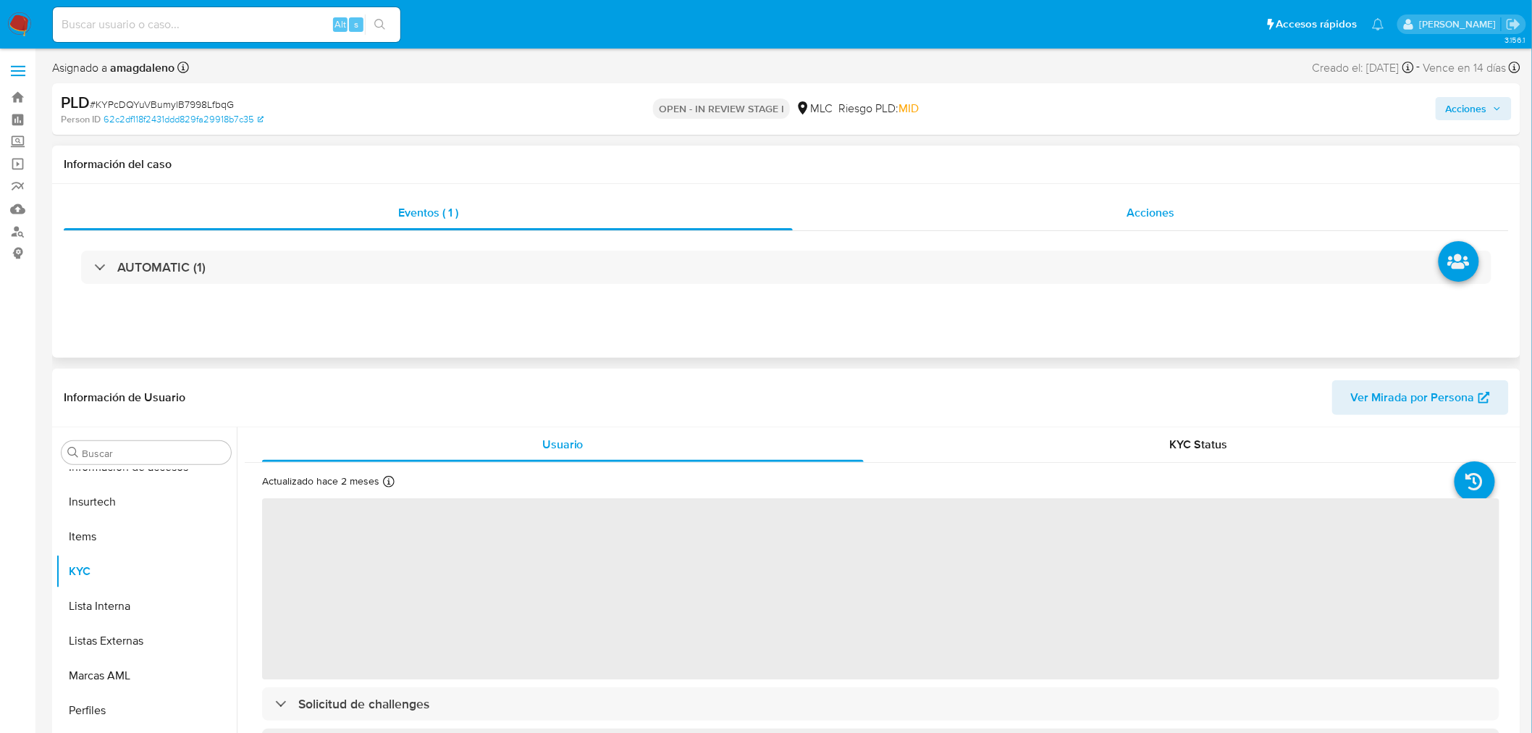
click at [959, 212] on div "Acciones" at bounding box center [1151, 212] width 717 height 35
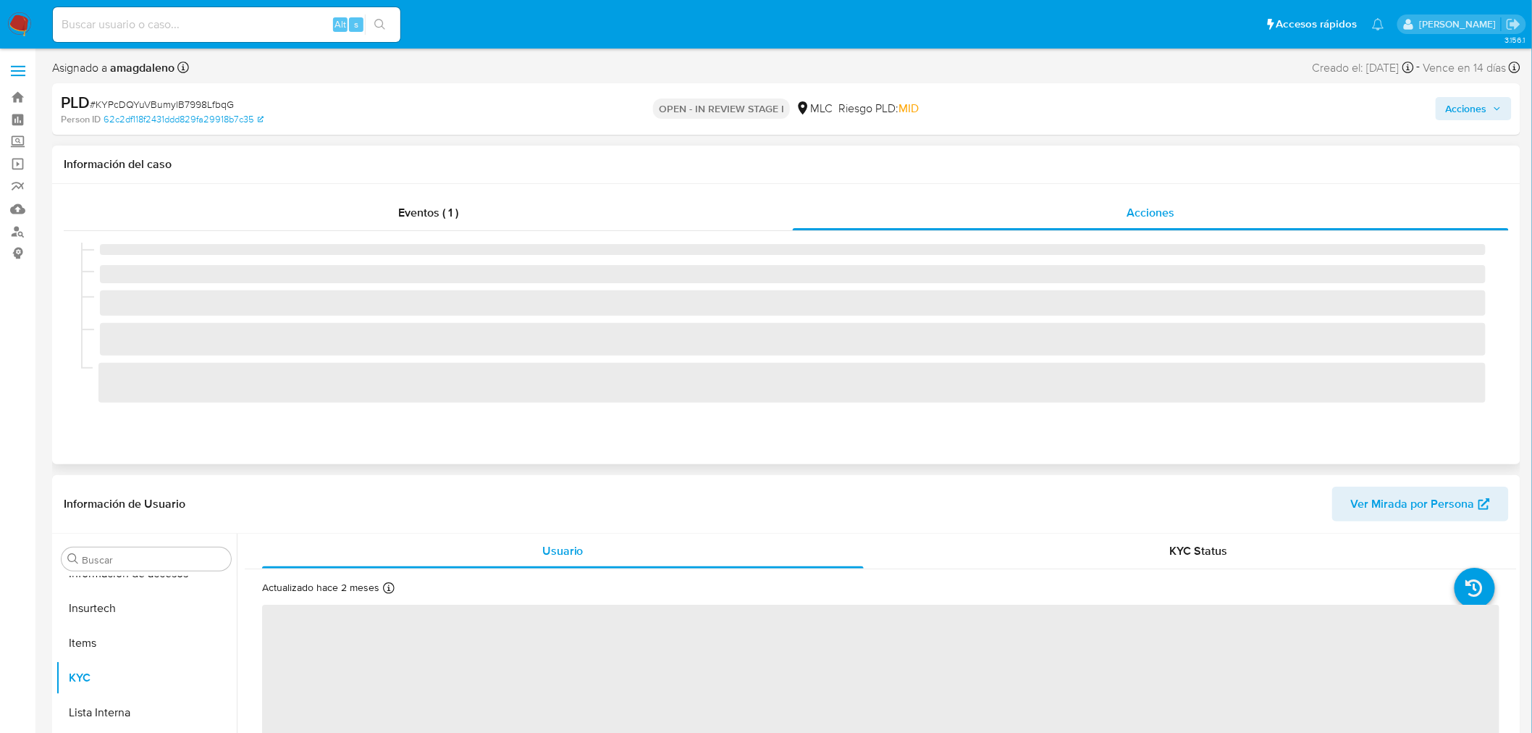
select select "10"
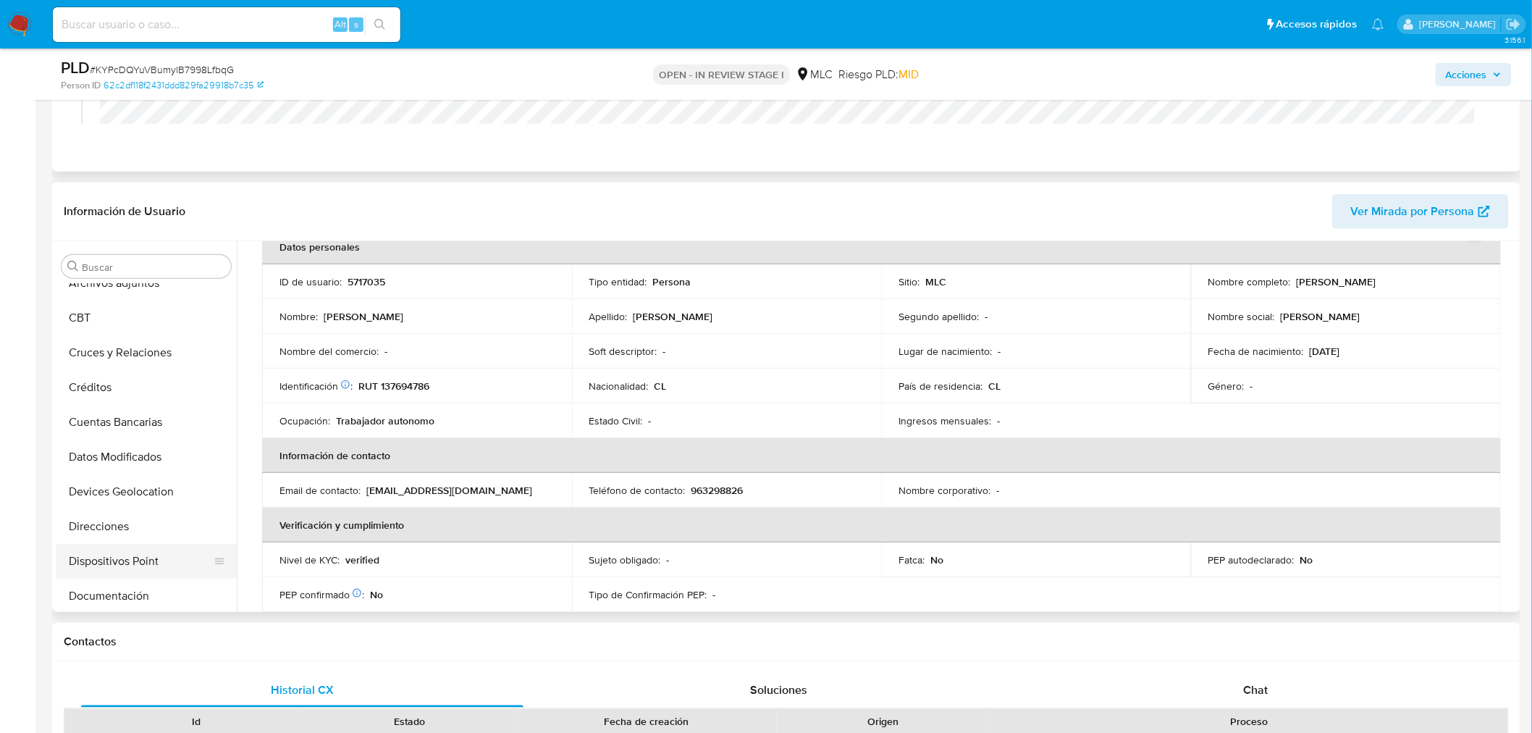
scroll to position [161, 0]
click at [136, 489] on button "Documentación" at bounding box center [140, 487] width 169 height 35
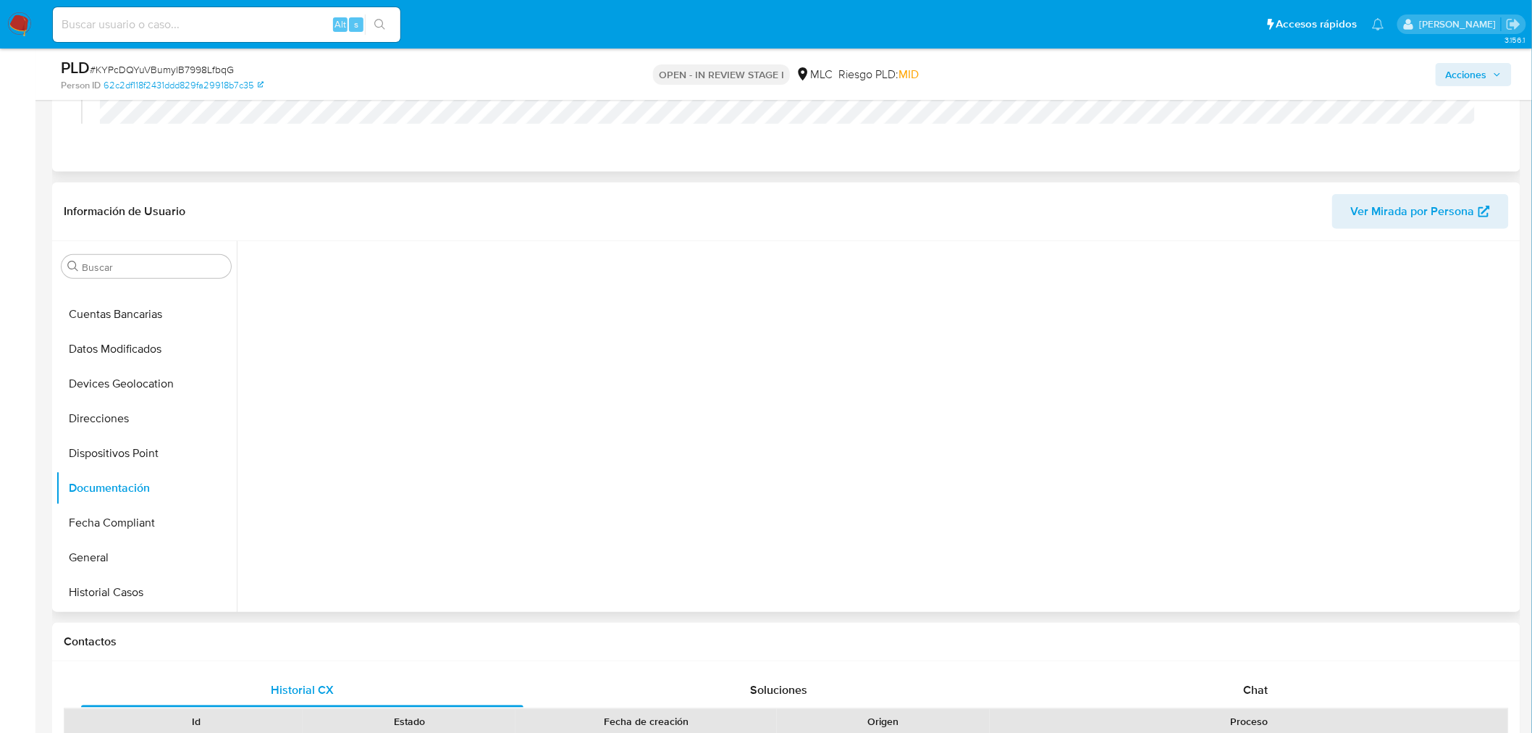
scroll to position [0, 0]
click at [346, 308] on button "Prueba de vida" at bounding box center [392, 312] width 295 height 37
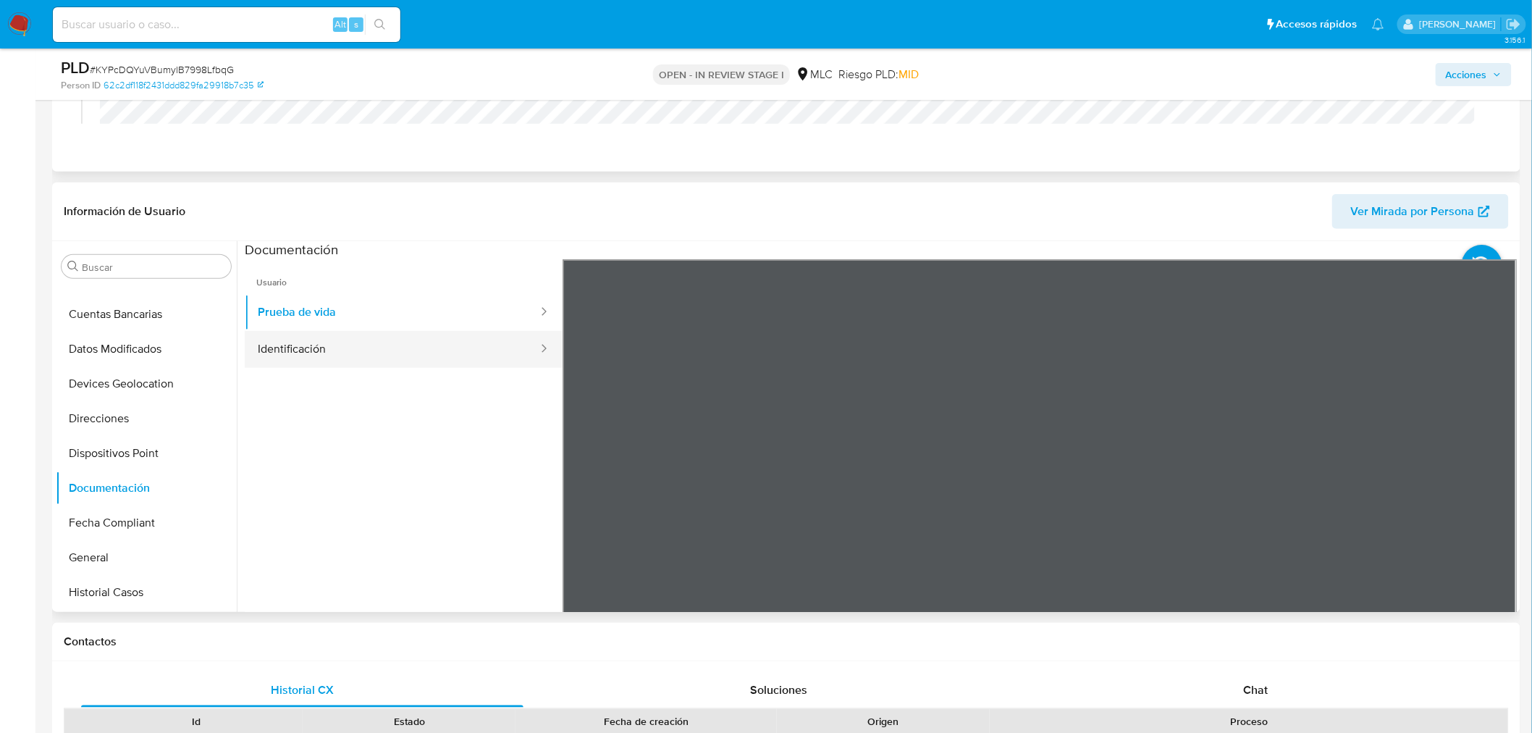
click at [266, 345] on button "Identificación" at bounding box center [392, 349] width 295 height 37
click at [1497, 485] on icon at bounding box center [1498, 494] width 29 height 29
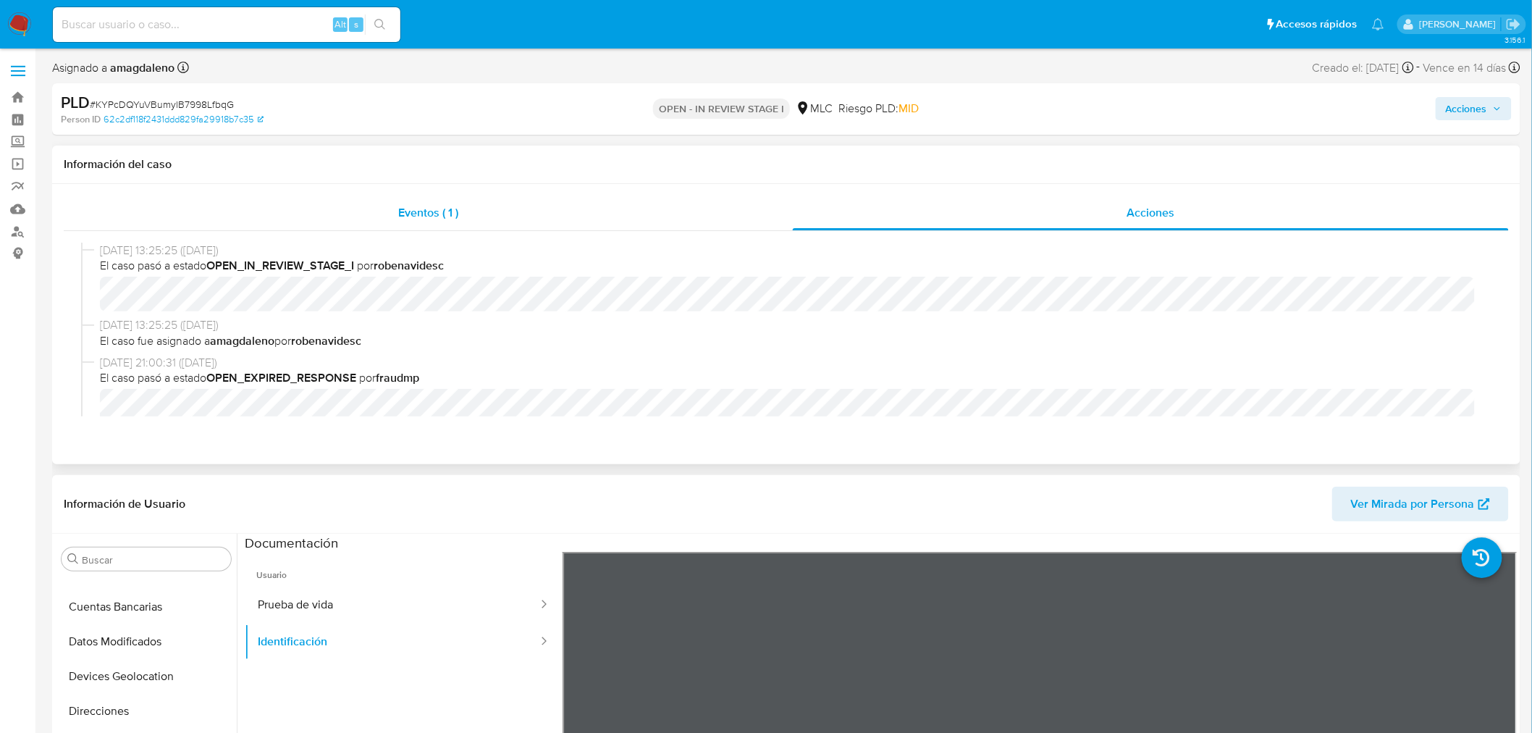
click at [489, 201] on div "Eventos ( 1 )" at bounding box center [428, 212] width 729 height 35
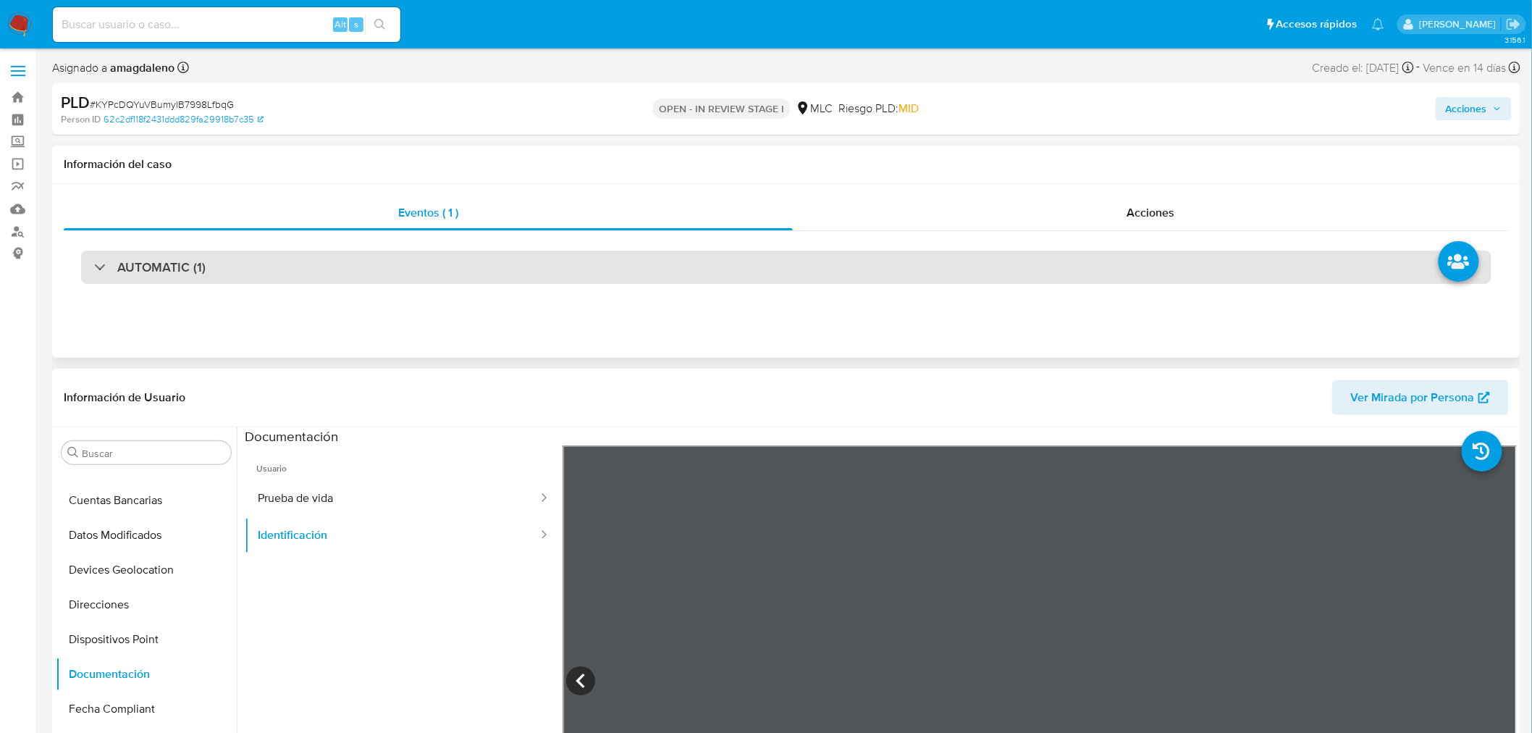
click at [944, 272] on div "AUTOMATIC (1)" at bounding box center [786, 266] width 1410 height 33
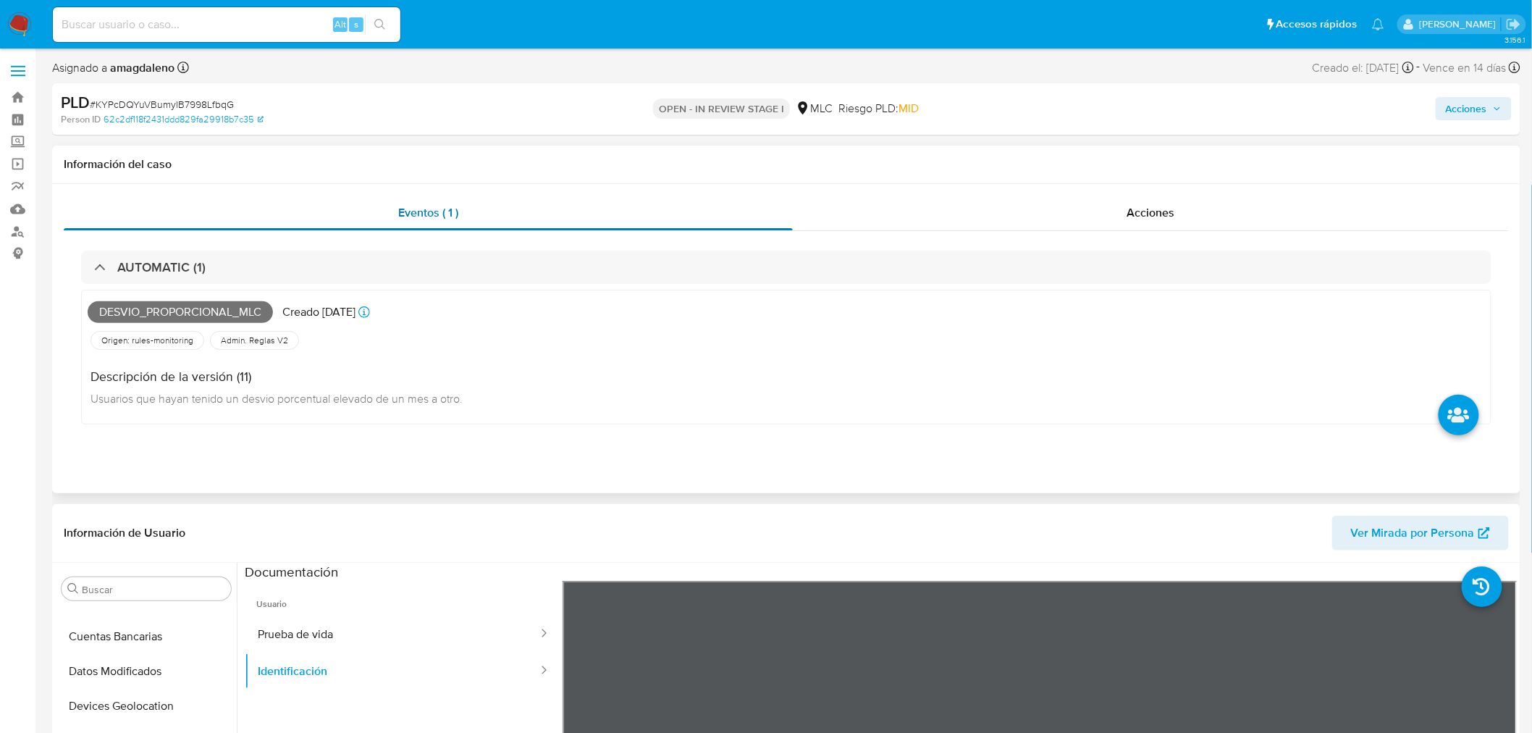
click at [492, 216] on div "Eventos ( 1 )" at bounding box center [428, 212] width 729 height 35
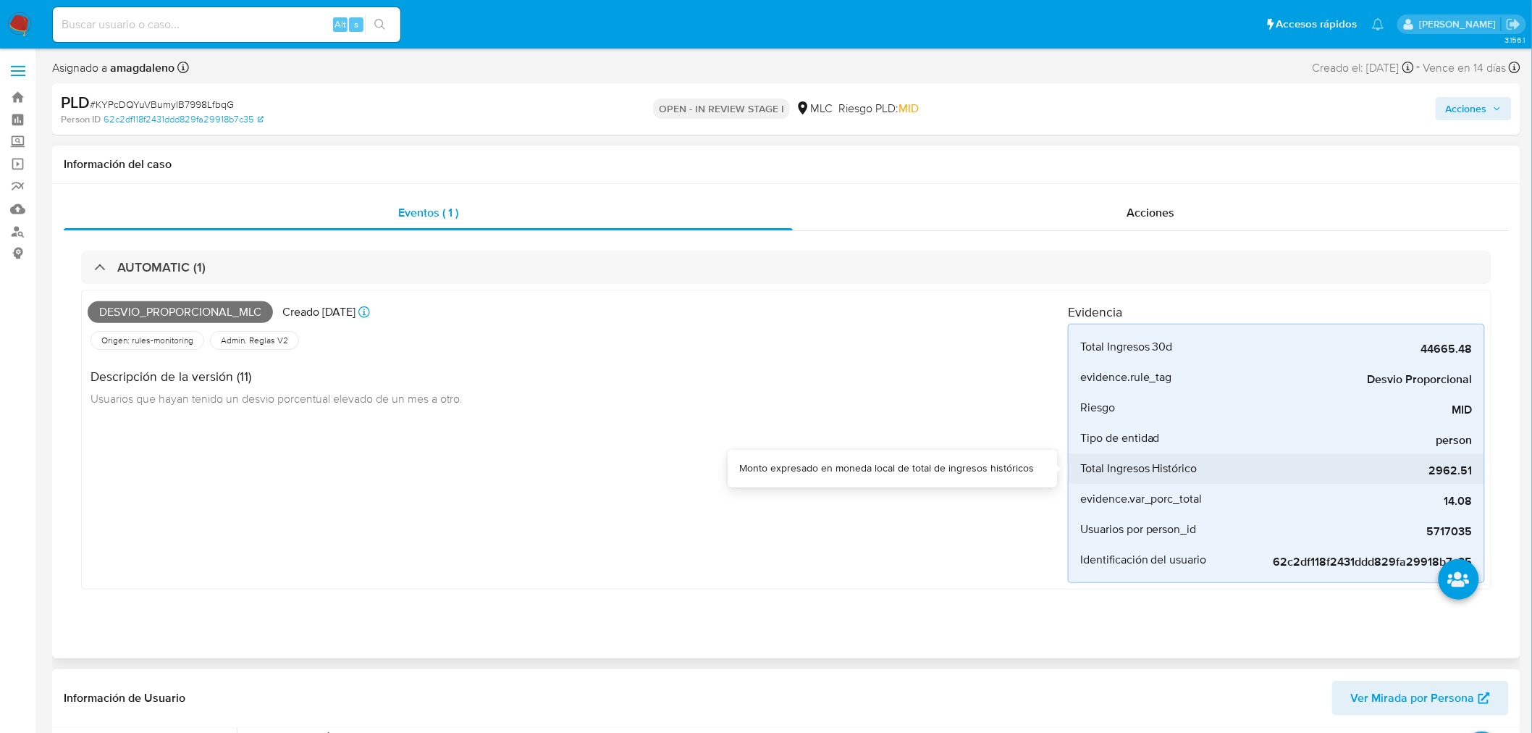
drag, startPoint x: 1429, startPoint y: 476, endPoint x: 1446, endPoint y: 476, distance: 17.4
click at [1446, 476] on span "2962.51" at bounding box center [1363, 470] width 217 height 14
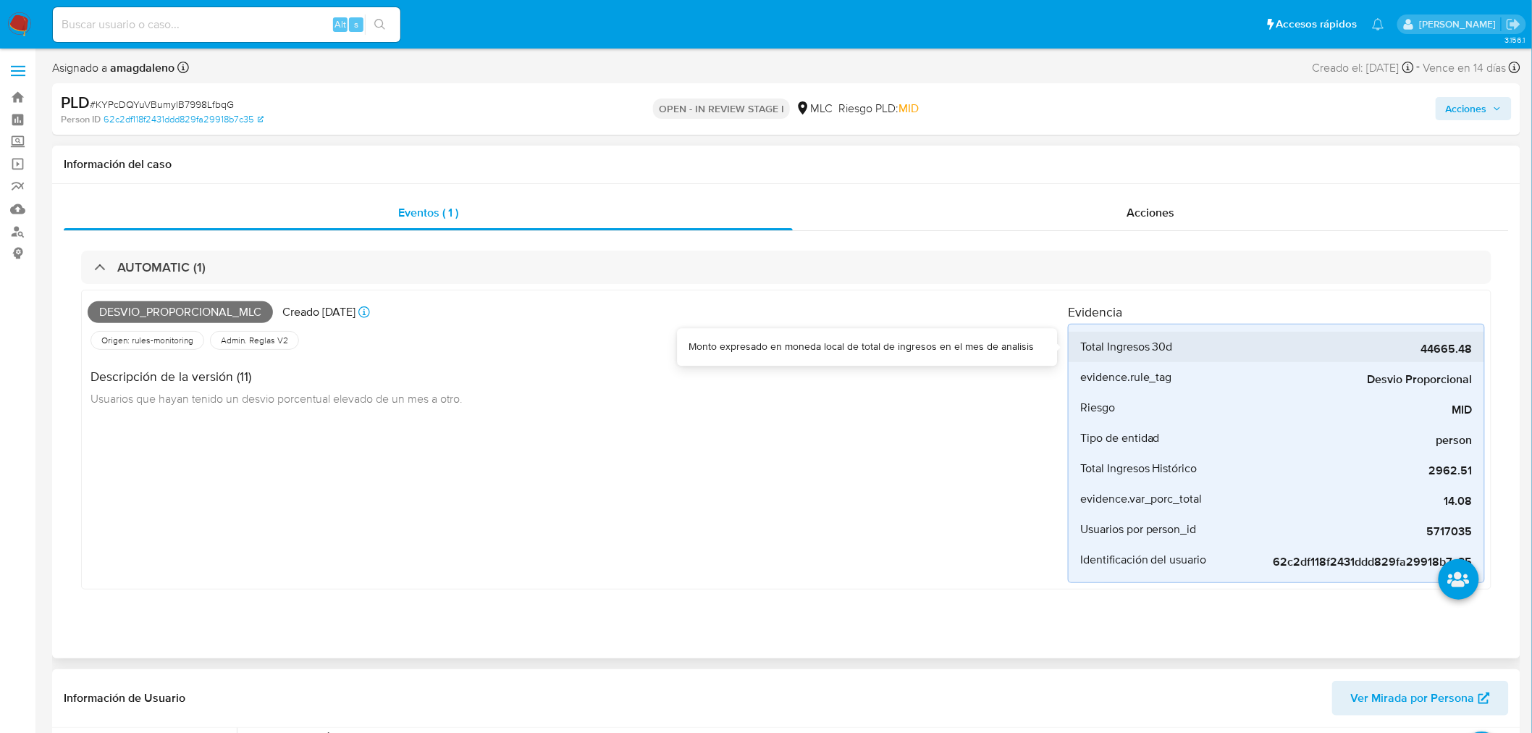
click at [1419, 353] on span "44665.48" at bounding box center [1363, 349] width 217 height 14
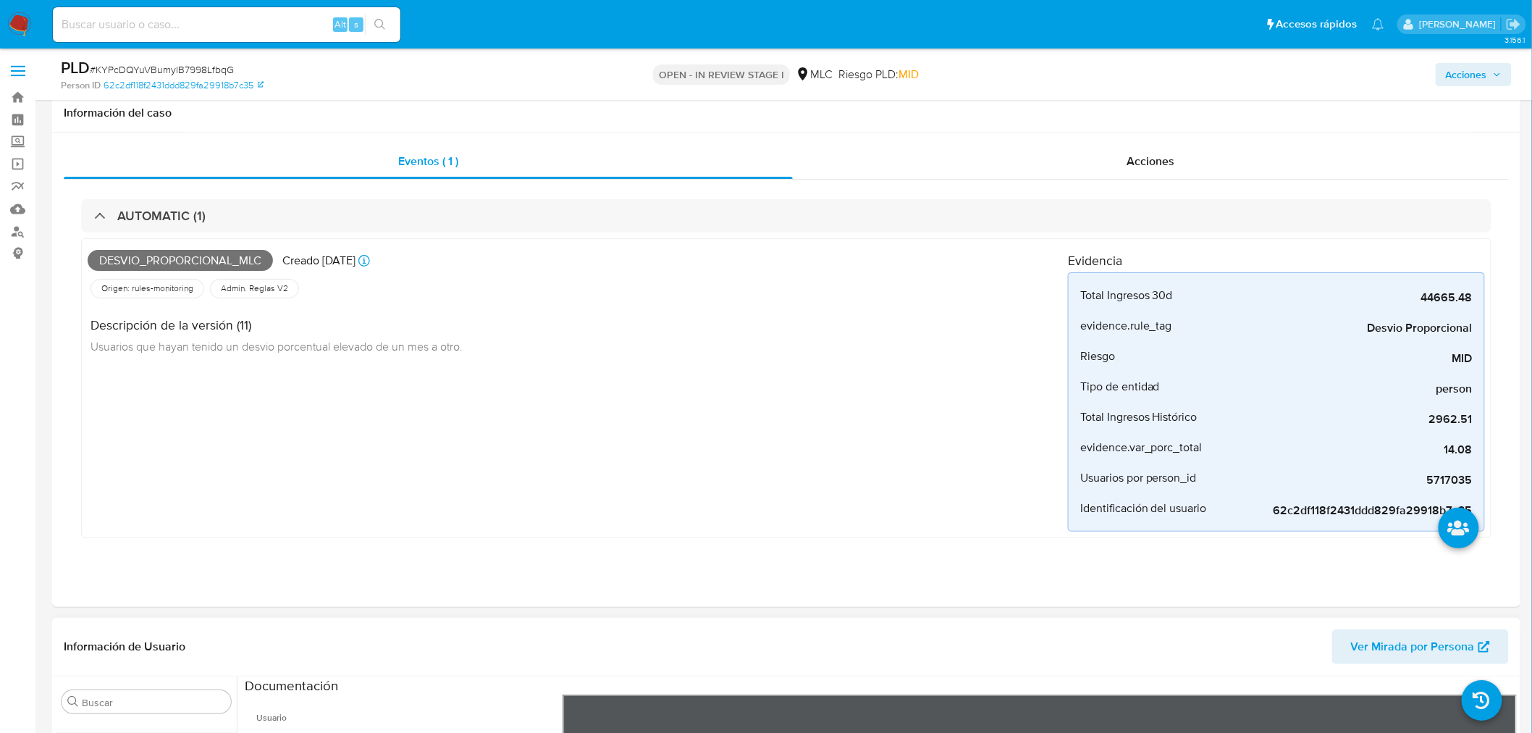
scroll to position [321, 0]
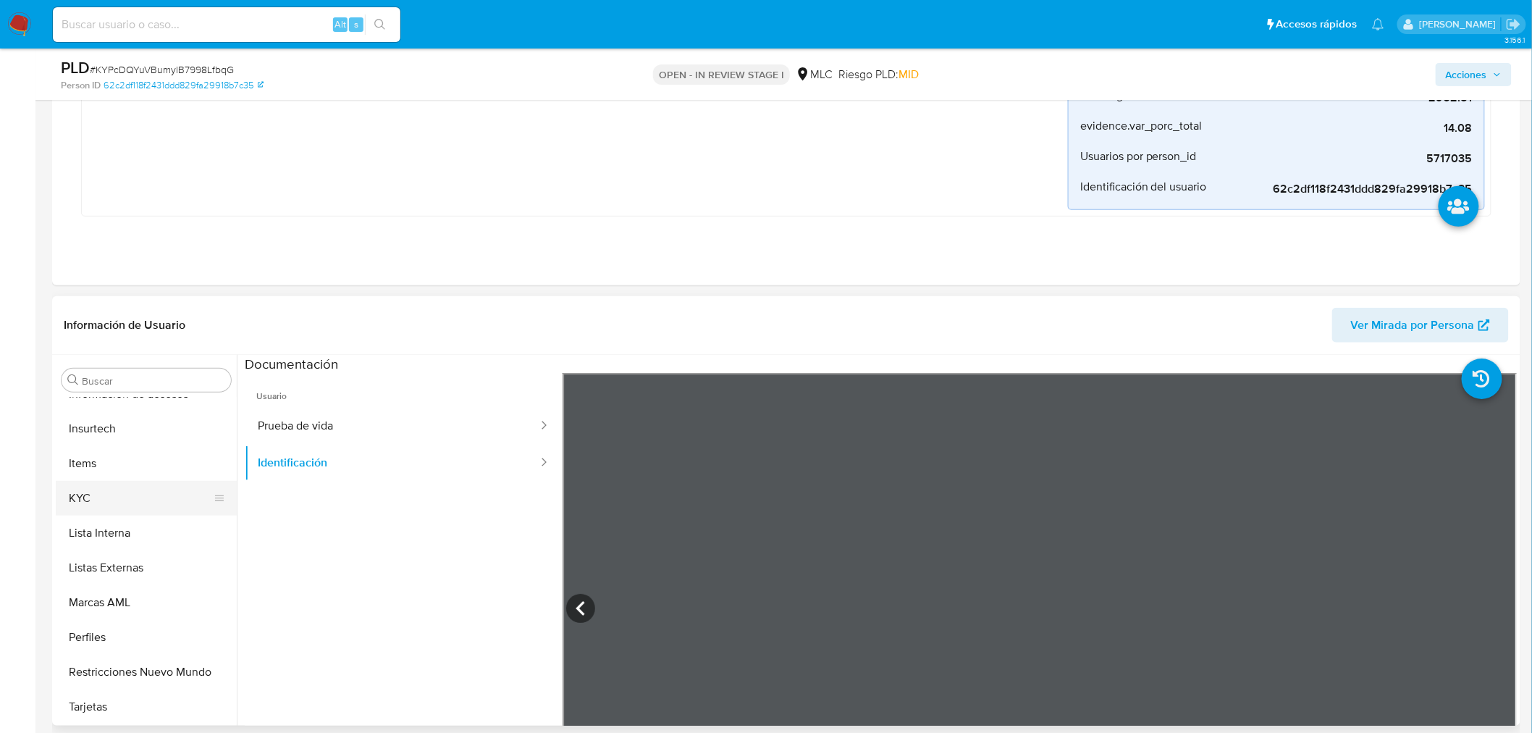
click at [151, 498] on button "KYC" at bounding box center [140, 498] width 169 height 35
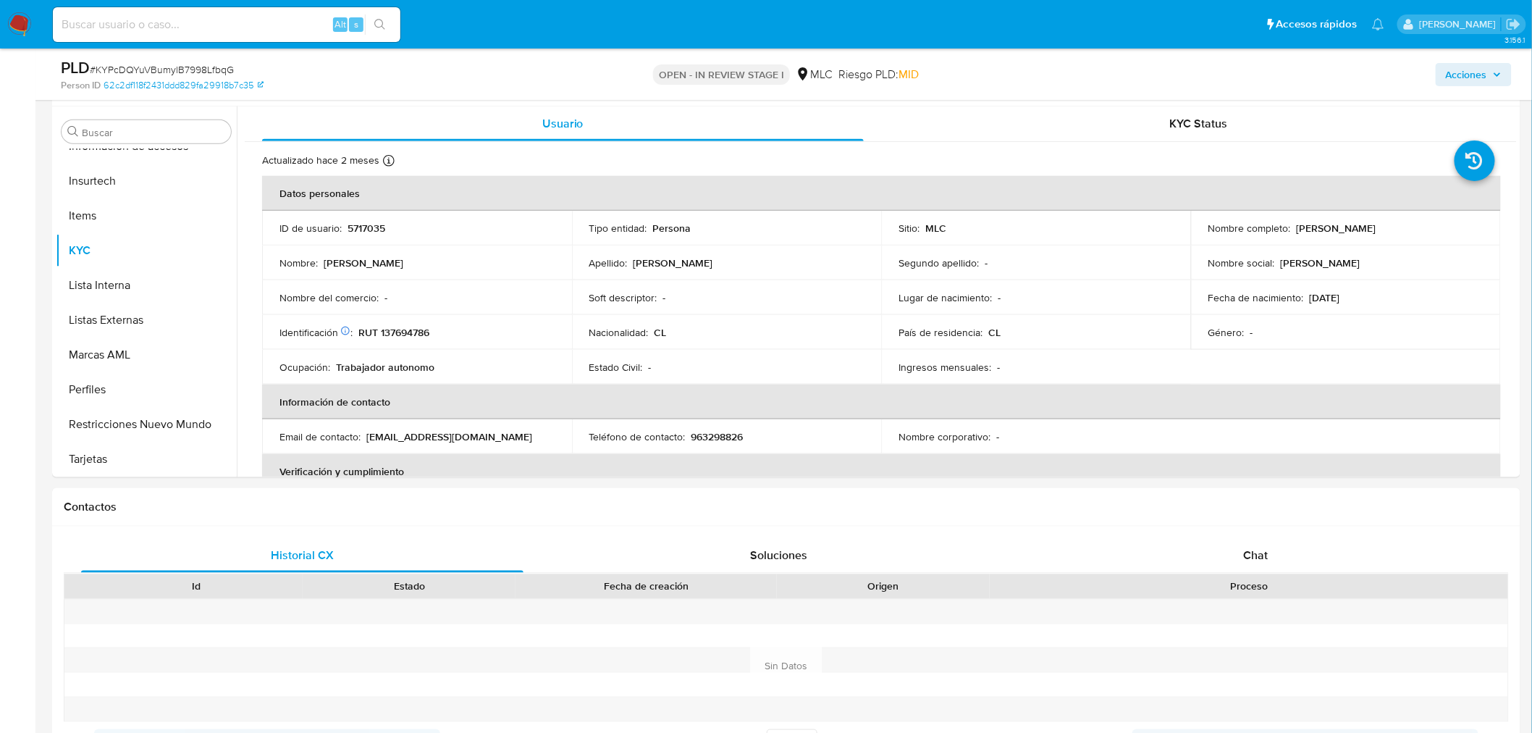
scroll to position [591, 0]
drag, startPoint x: 1254, startPoint y: 547, endPoint x: 1543, endPoint y: 312, distance: 372.5
click at [1254, 547] on span "Chat" at bounding box center [1256, 551] width 25 height 17
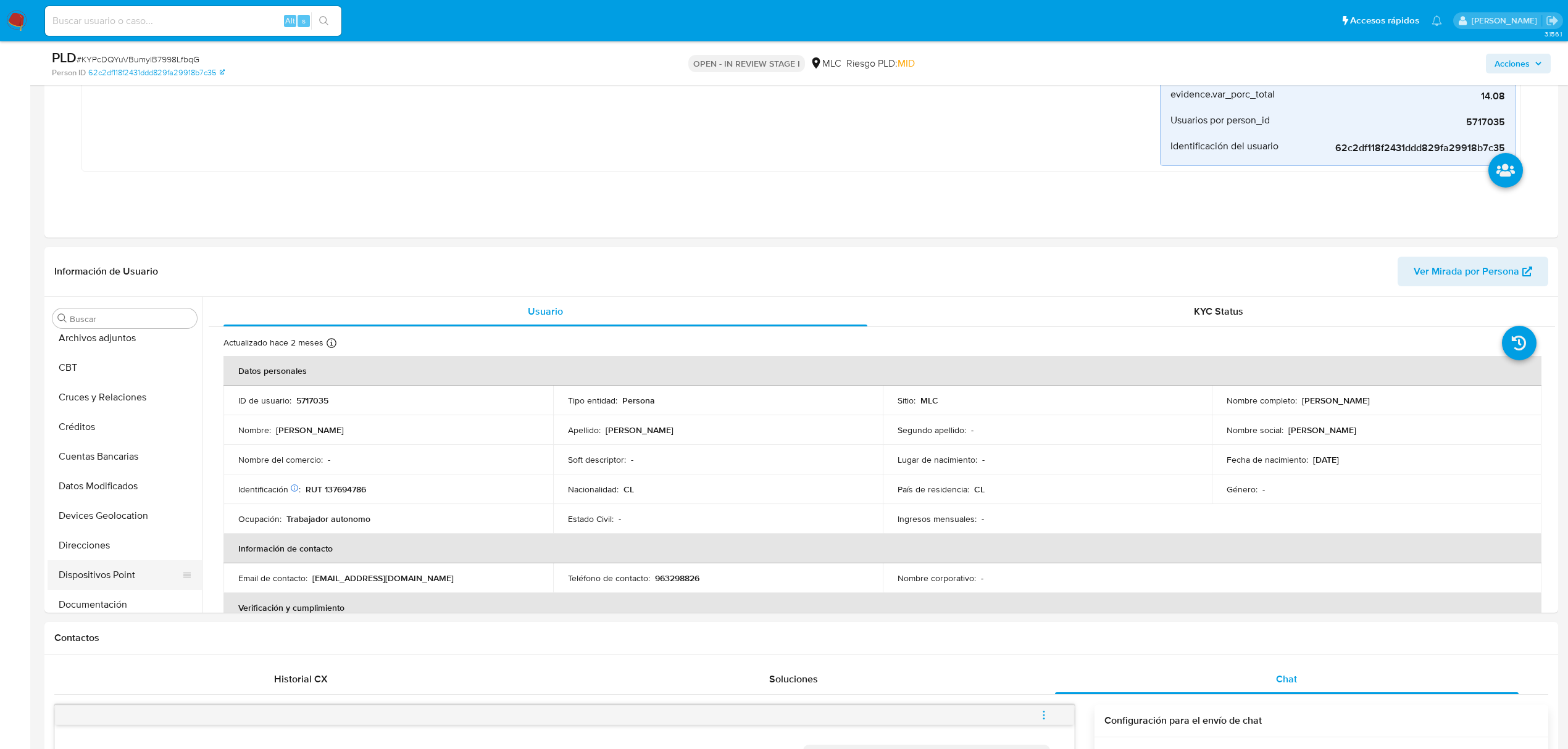
scroll to position [27, 0]
click at [100, 413] on button "Cruces y Relaciones" at bounding box center [119, 409] width 144 height 30
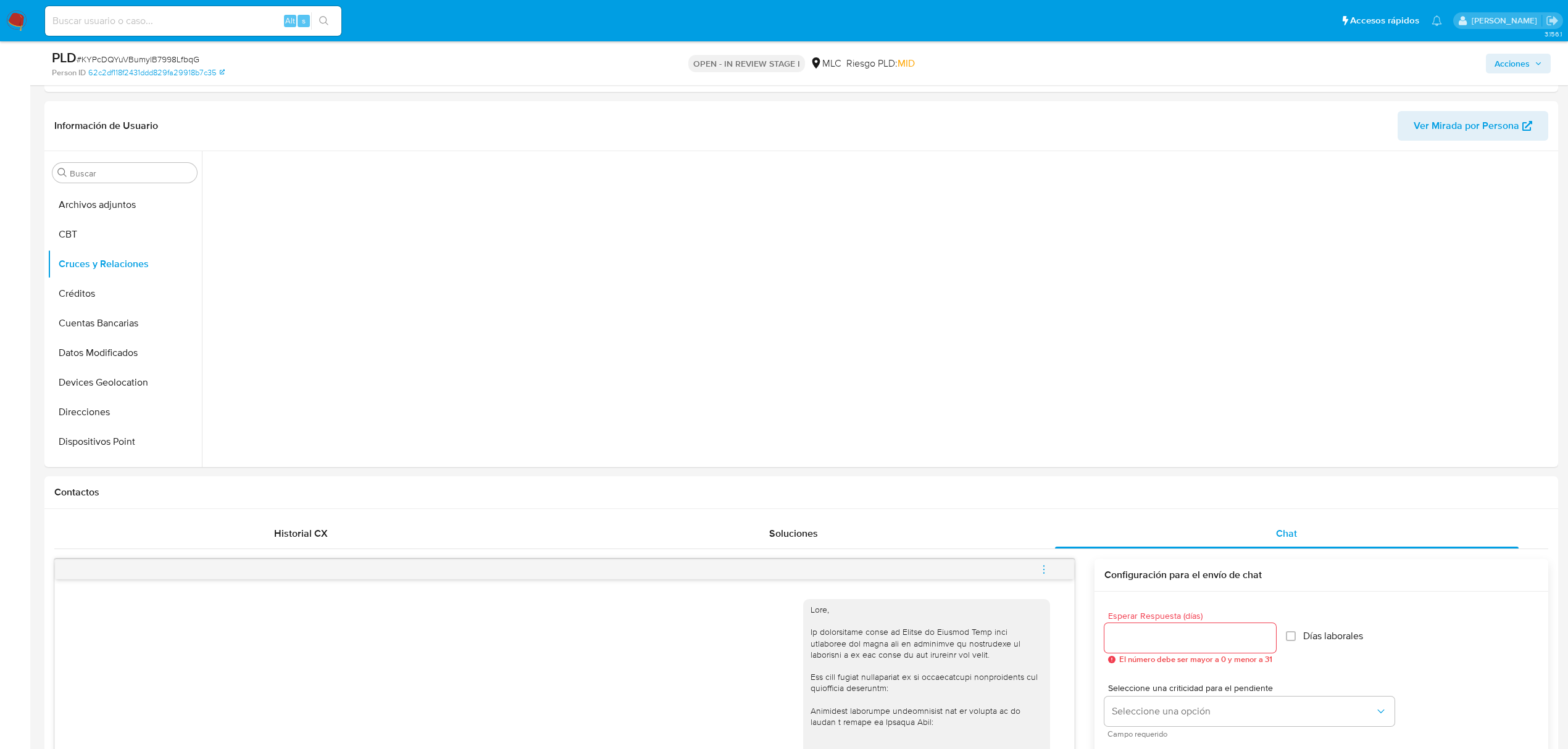
scroll to position [353, 0]
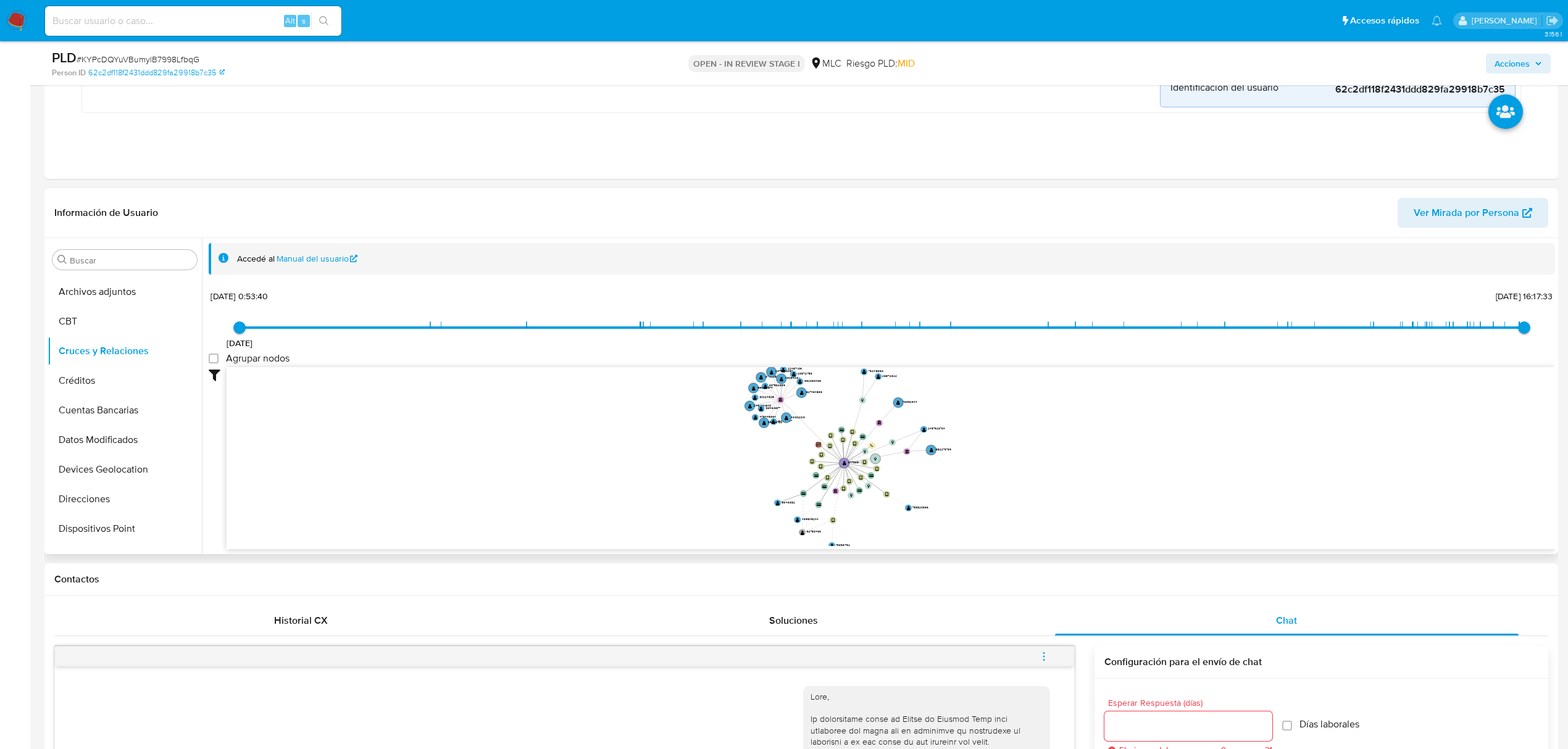
drag, startPoint x: 1045, startPoint y: 447, endPoint x: 1039, endPoint y: 479, distance: 32.6
click at [1039, 479] on icon "device-63dd93ed08813b0018e989ef  device-67100750ce5a98d0b86d28f6  device-6698…" at bounding box center [891, 457] width 1328 height 179
